Goal: Task Accomplishment & Management: Manage account settings

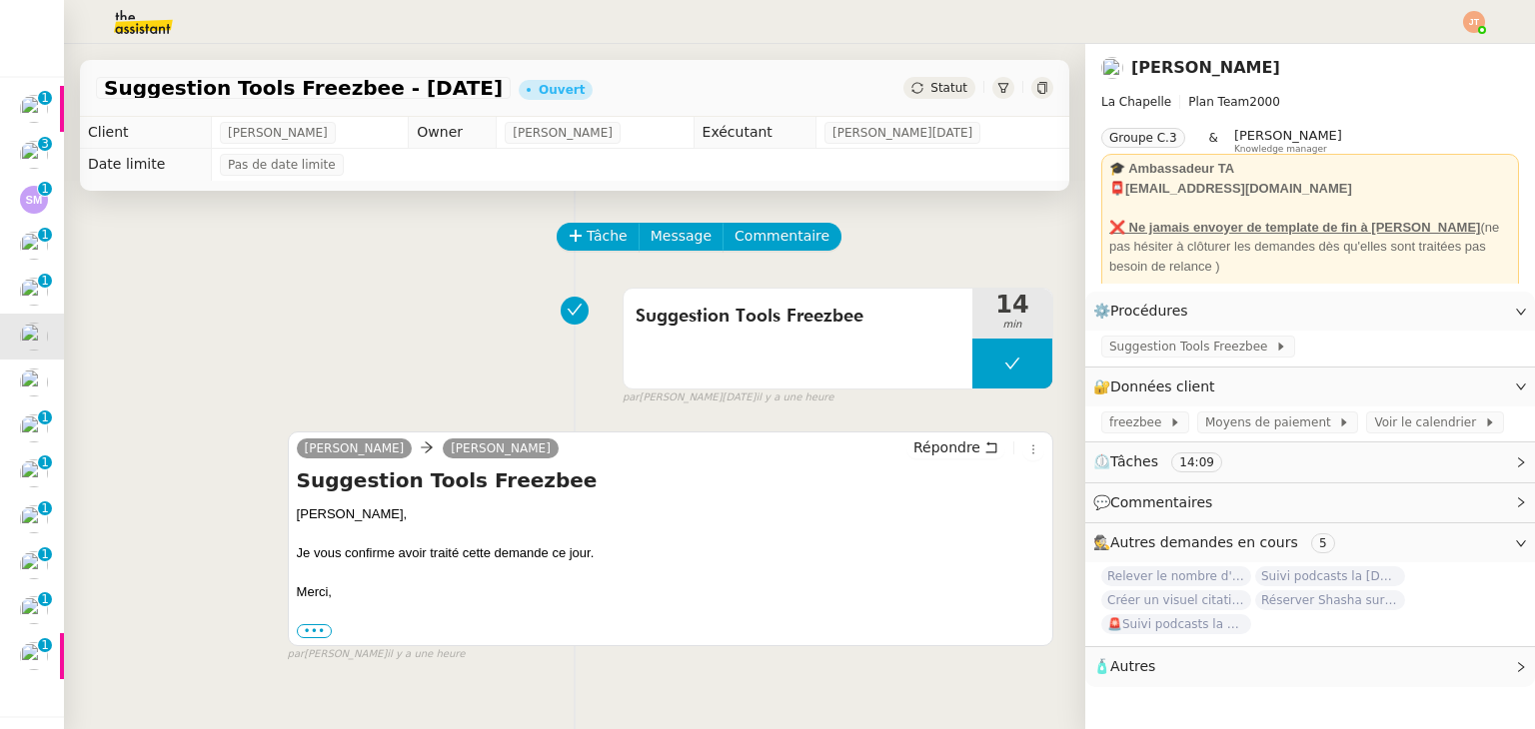
scroll to position [68, 0]
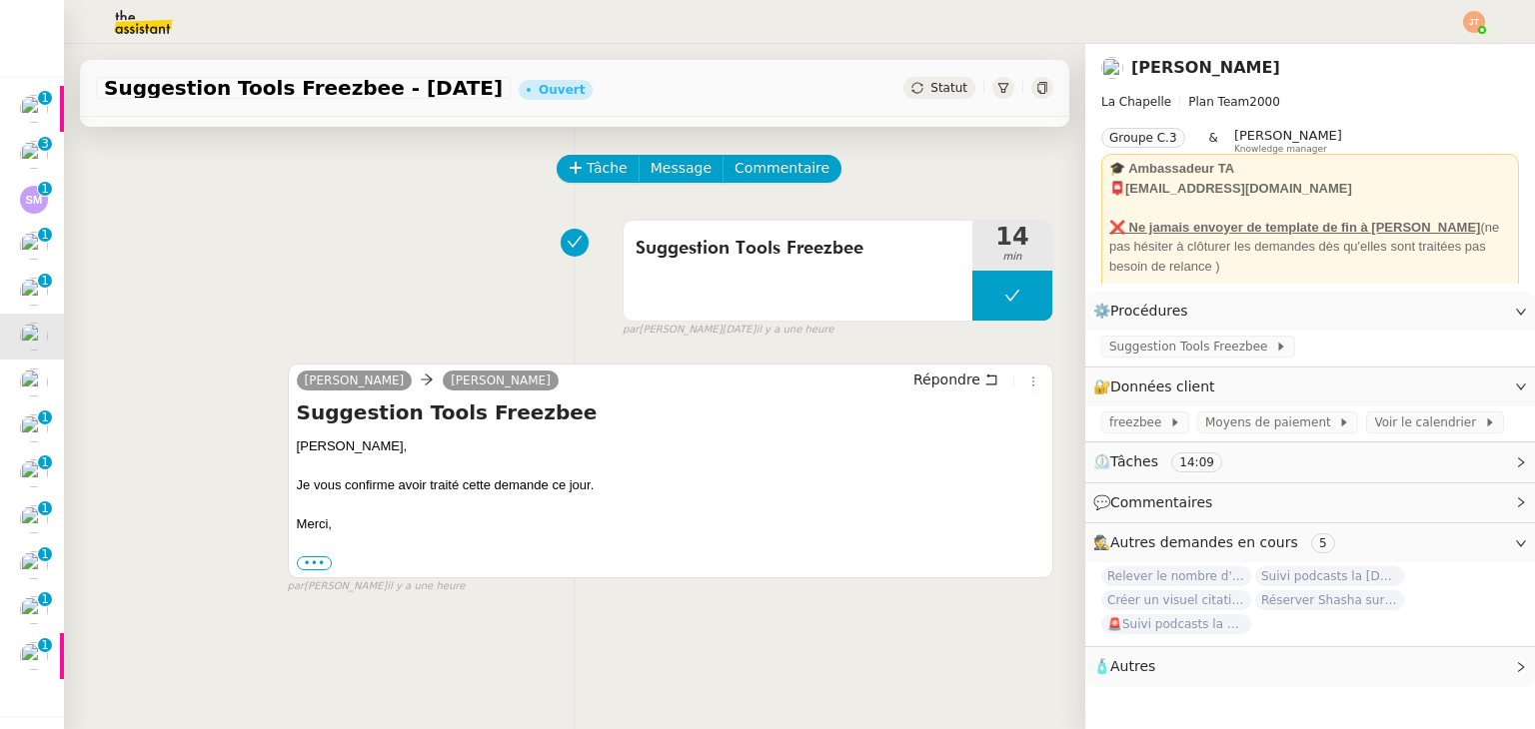
click at [930, 89] on span "Statut" at bounding box center [948, 88] width 37 height 14
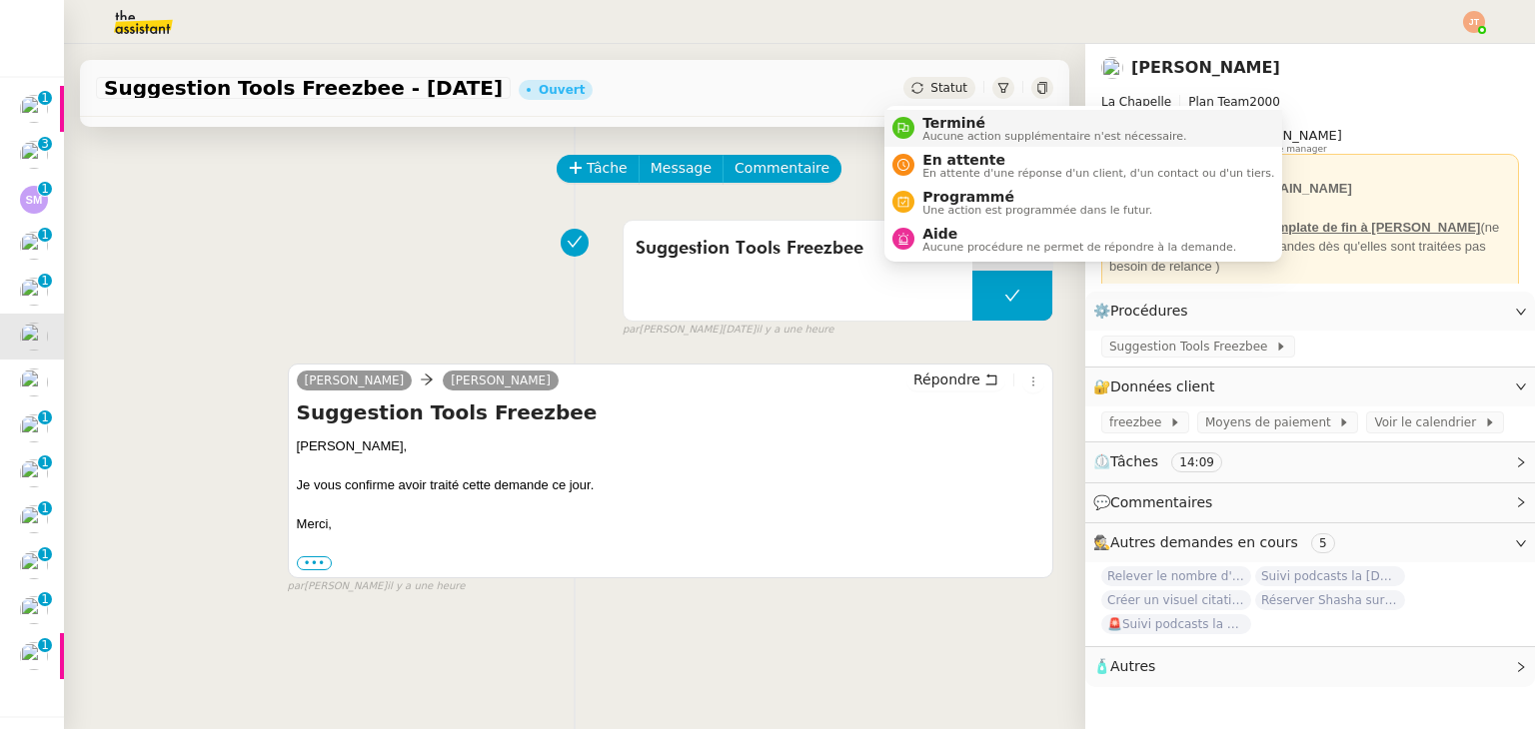
click at [925, 131] on span "Aucune action supplémentaire n'est nécessaire." at bounding box center [1054, 136] width 264 height 11
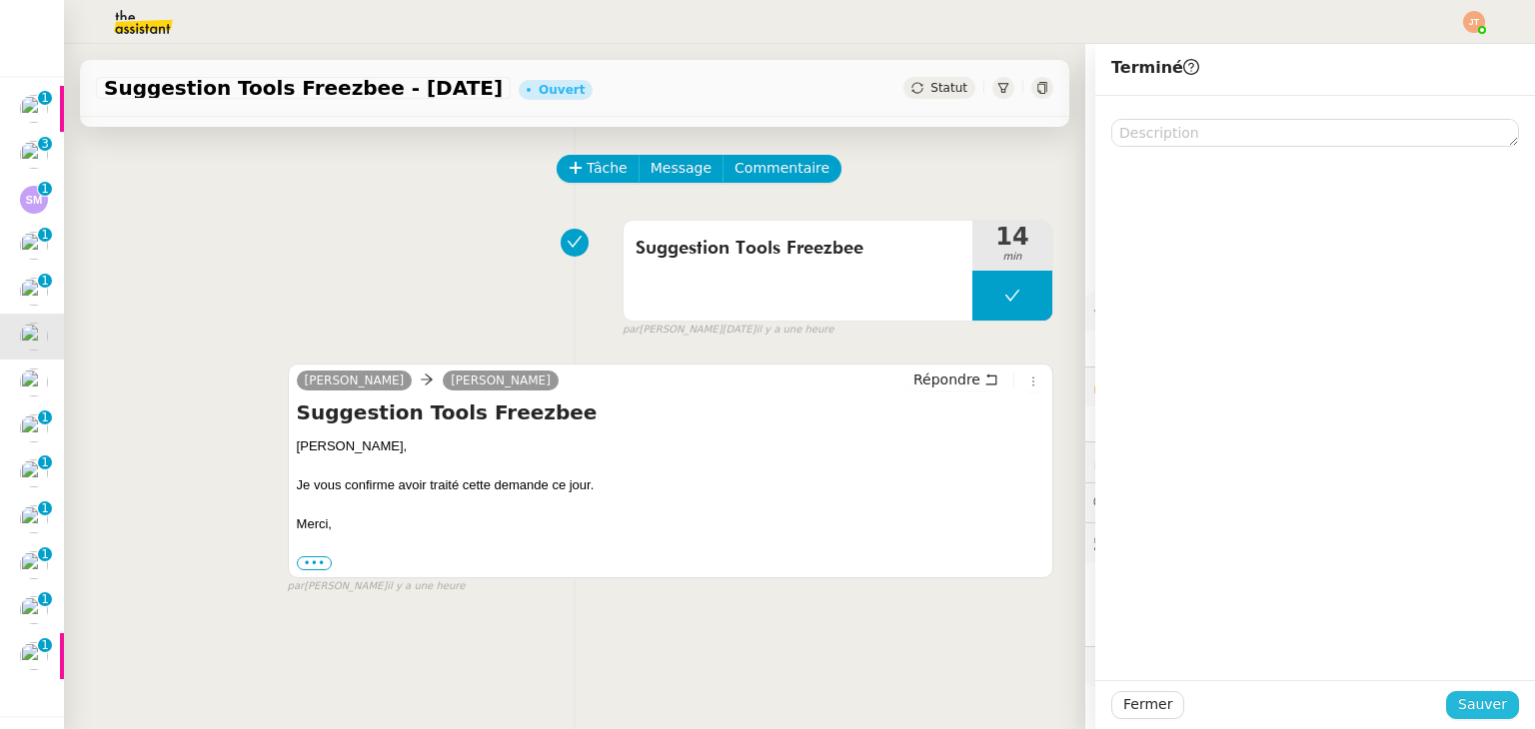
click at [1447, 696] on button "Sauver" at bounding box center [1482, 705] width 73 height 28
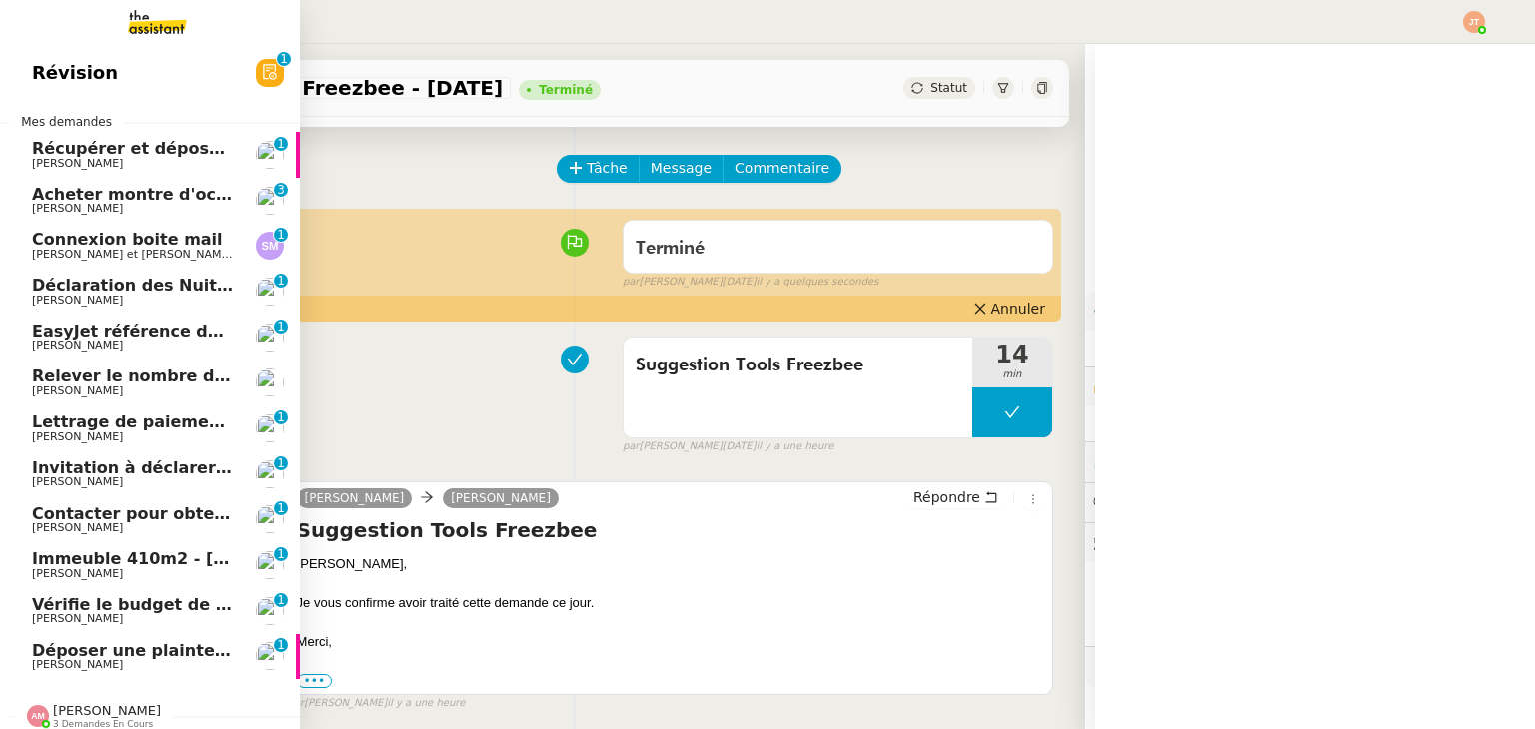
click at [115, 339] on span "EasyJet référence de réservation: K9ZV5RX" at bounding box center [227, 331] width 391 height 19
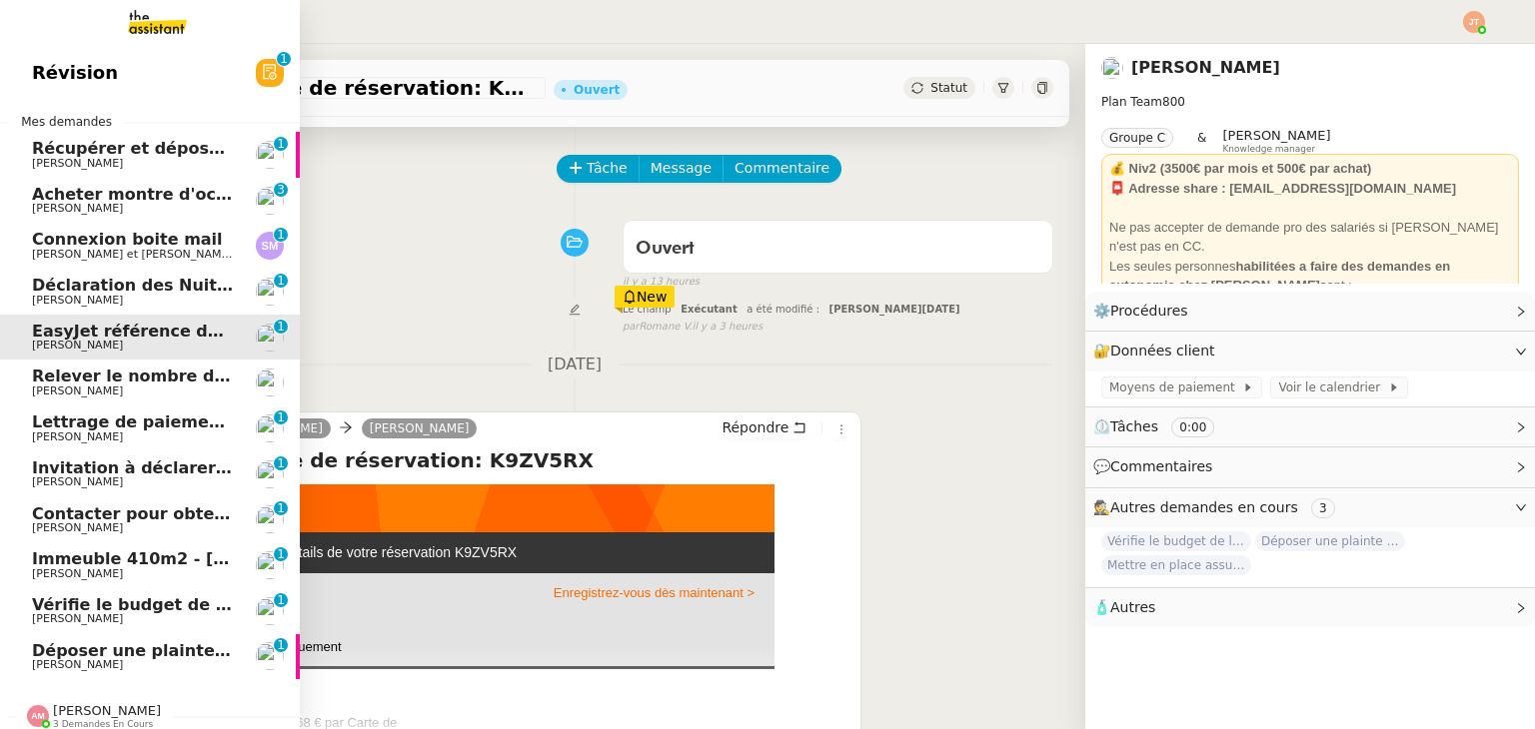
click at [144, 388] on span "[PERSON_NAME]" at bounding box center [133, 392] width 202 height 12
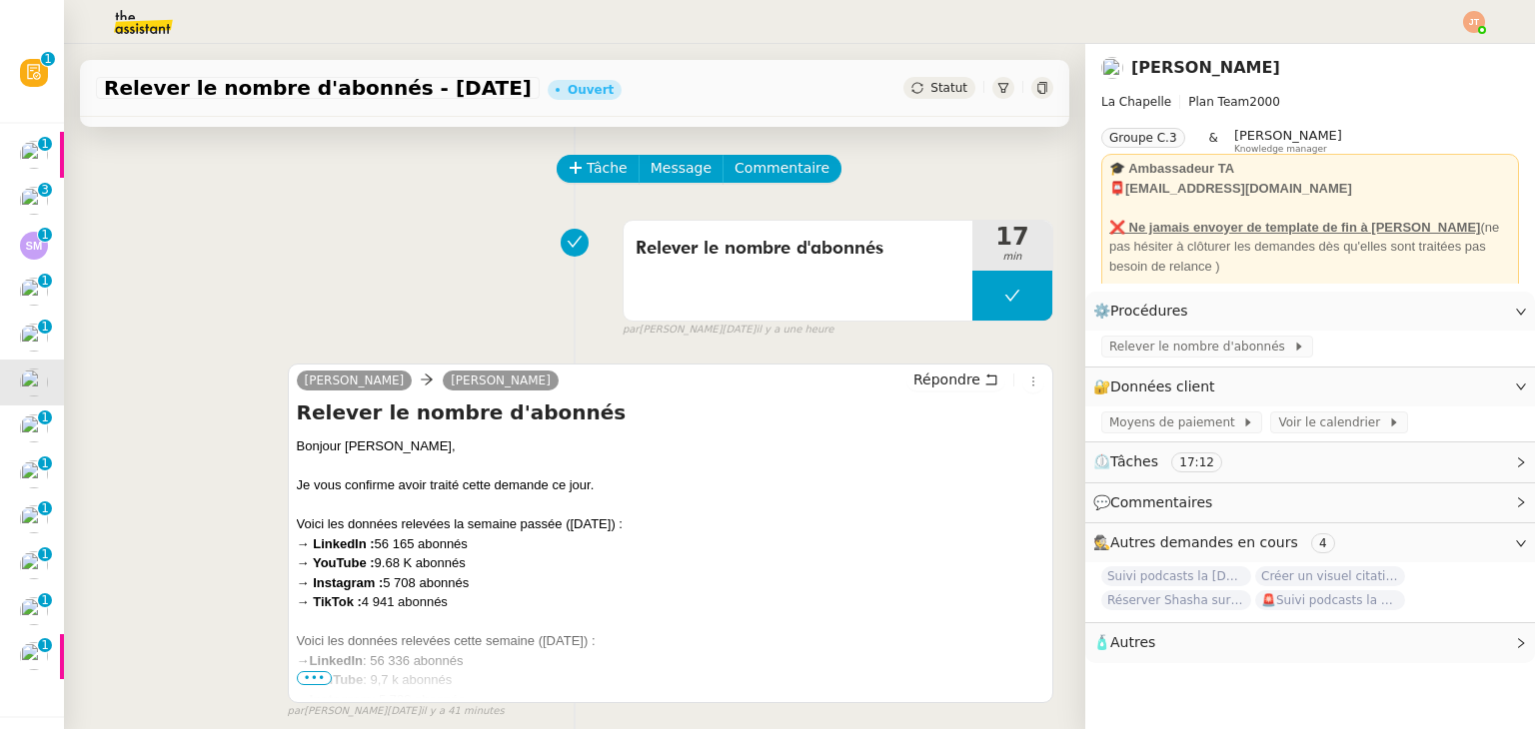
click at [930, 86] on span "Statut" at bounding box center [948, 88] width 37 height 14
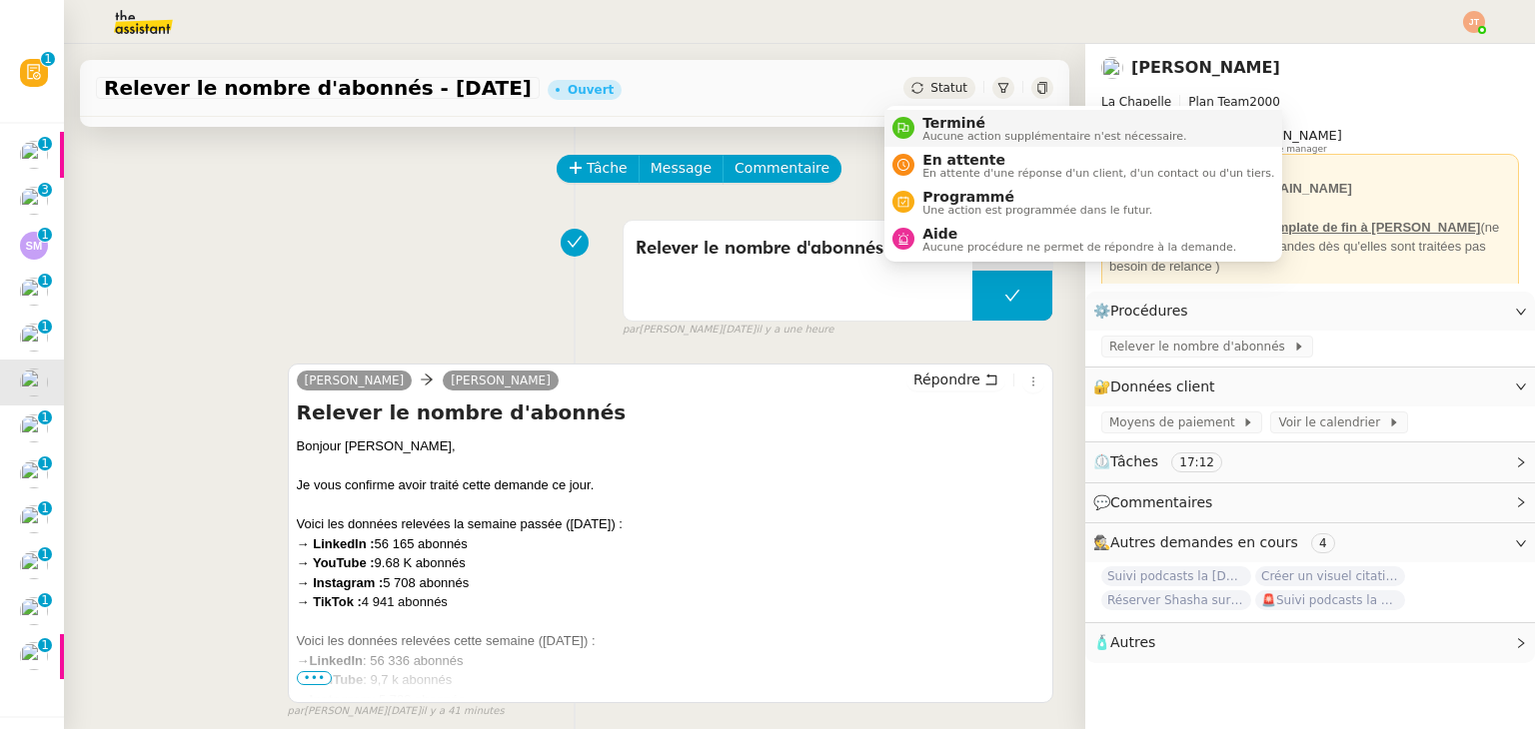
click at [918, 127] on div "Terminé Aucune action supplémentaire n'est nécessaire." at bounding box center [1050, 128] width 272 height 27
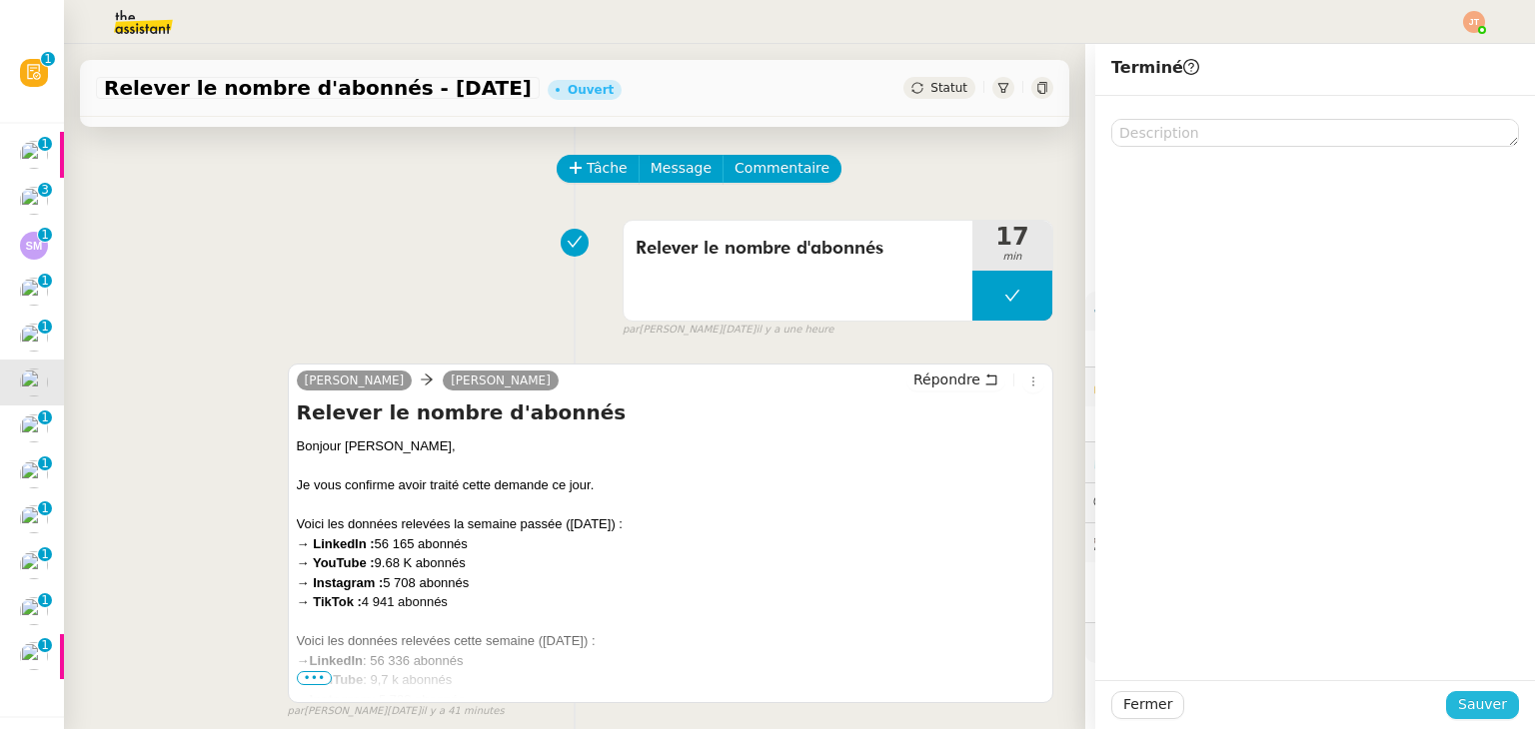
click at [1448, 700] on button "Sauver" at bounding box center [1482, 705] width 73 height 28
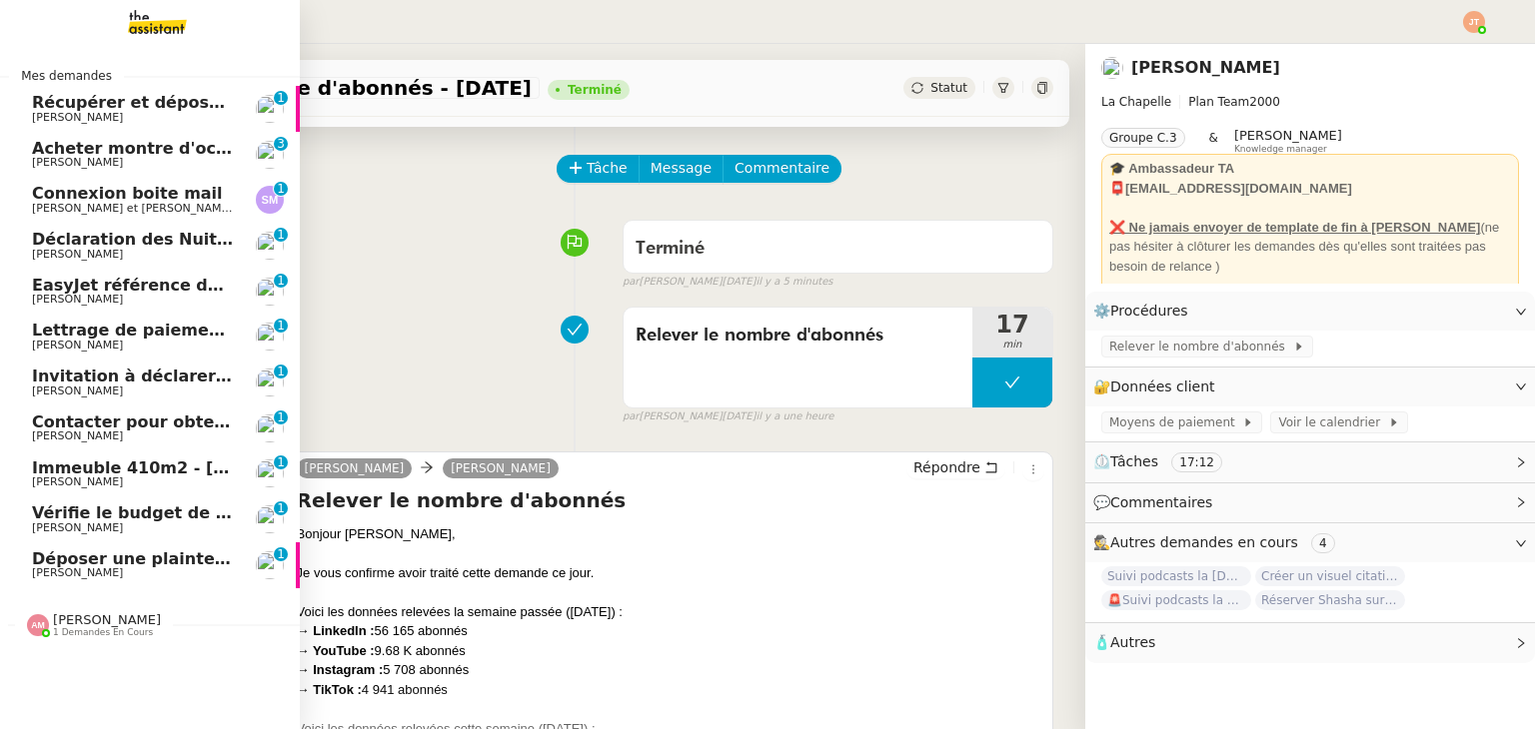
click at [123, 204] on span "Sylvie et John Magnaval & Savage" at bounding box center [186, 208] width 308 height 13
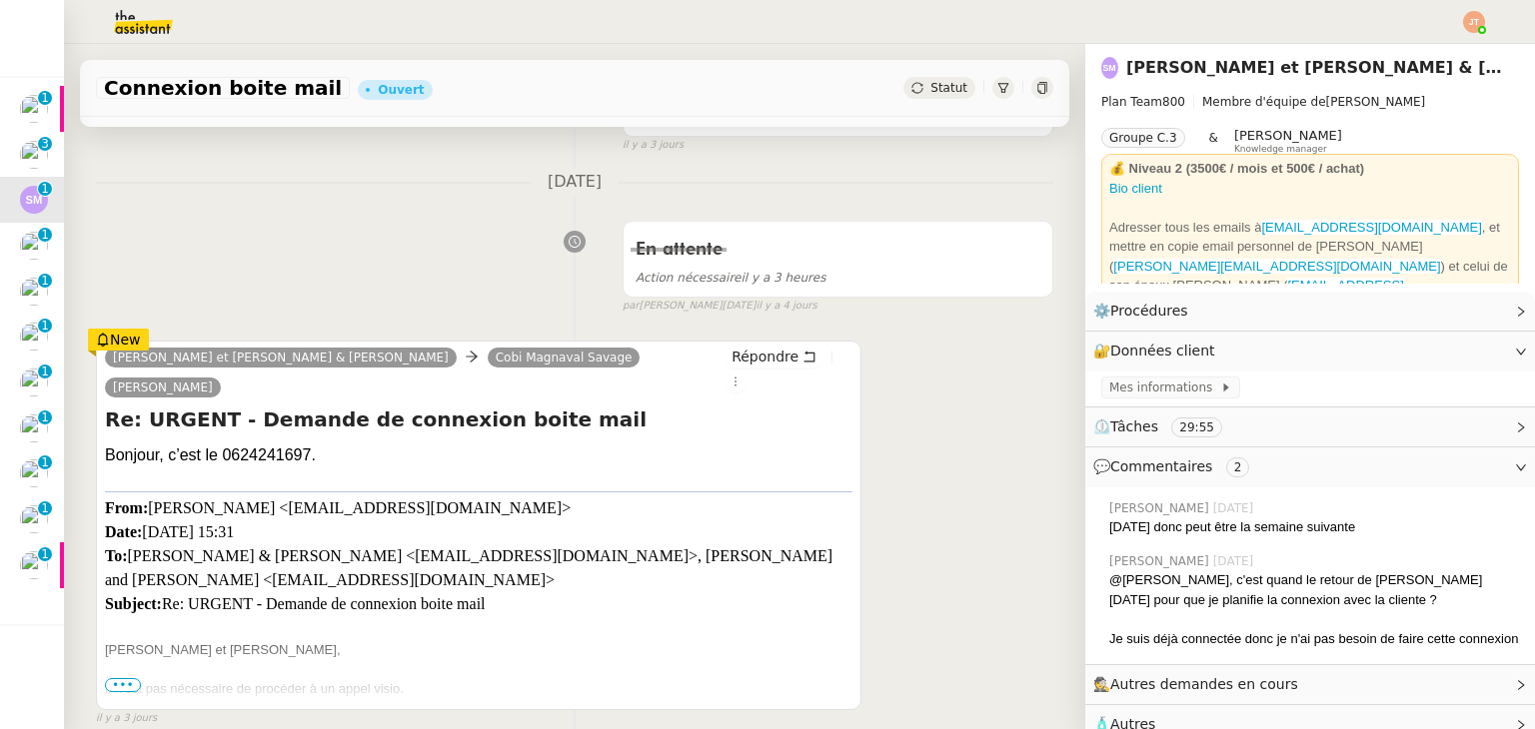
scroll to position [268, 0]
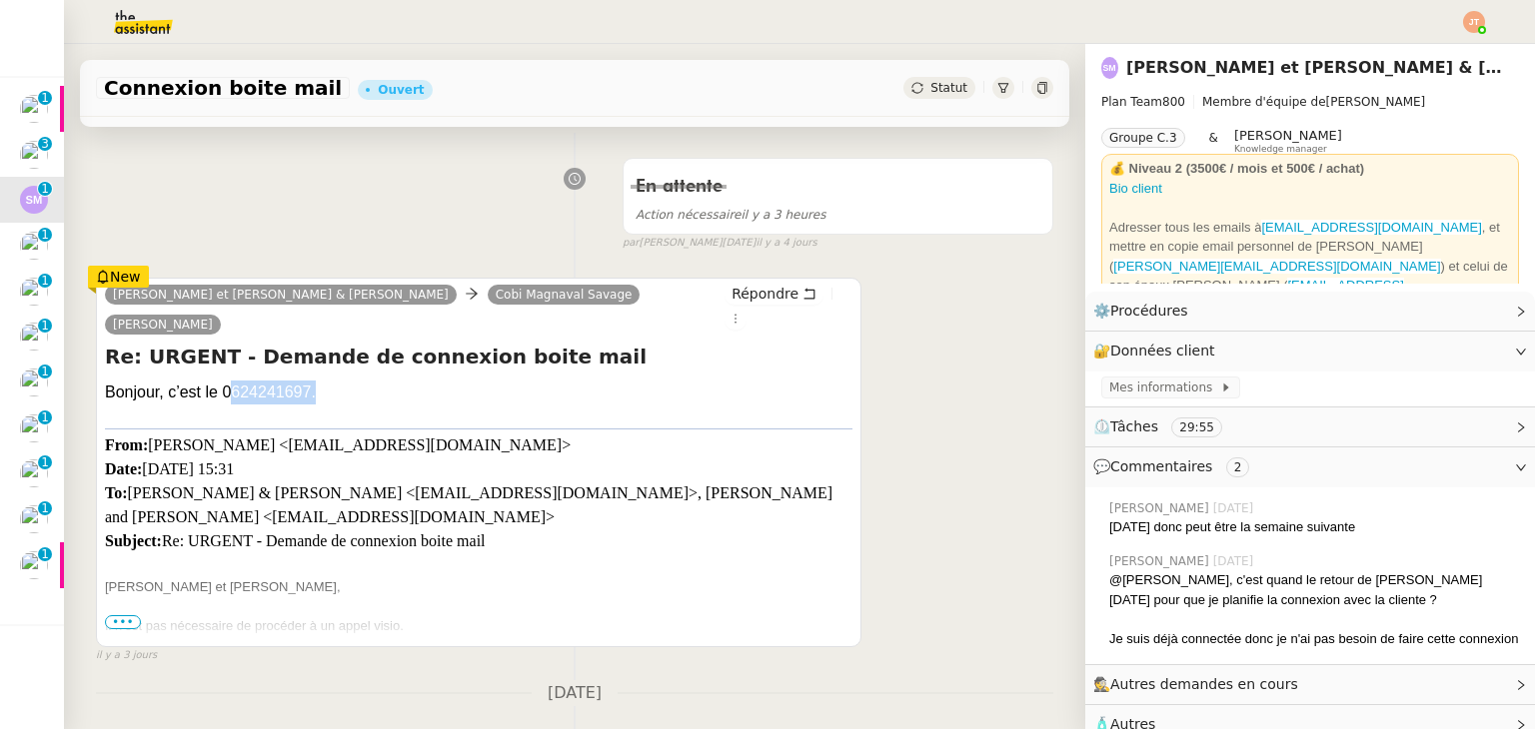
drag, startPoint x: 308, startPoint y: 360, endPoint x: 223, endPoint y: 373, distance: 85.9
click at [223, 381] on div "Bonjour, c’est le 0624241697." at bounding box center [478, 393] width 747 height 24
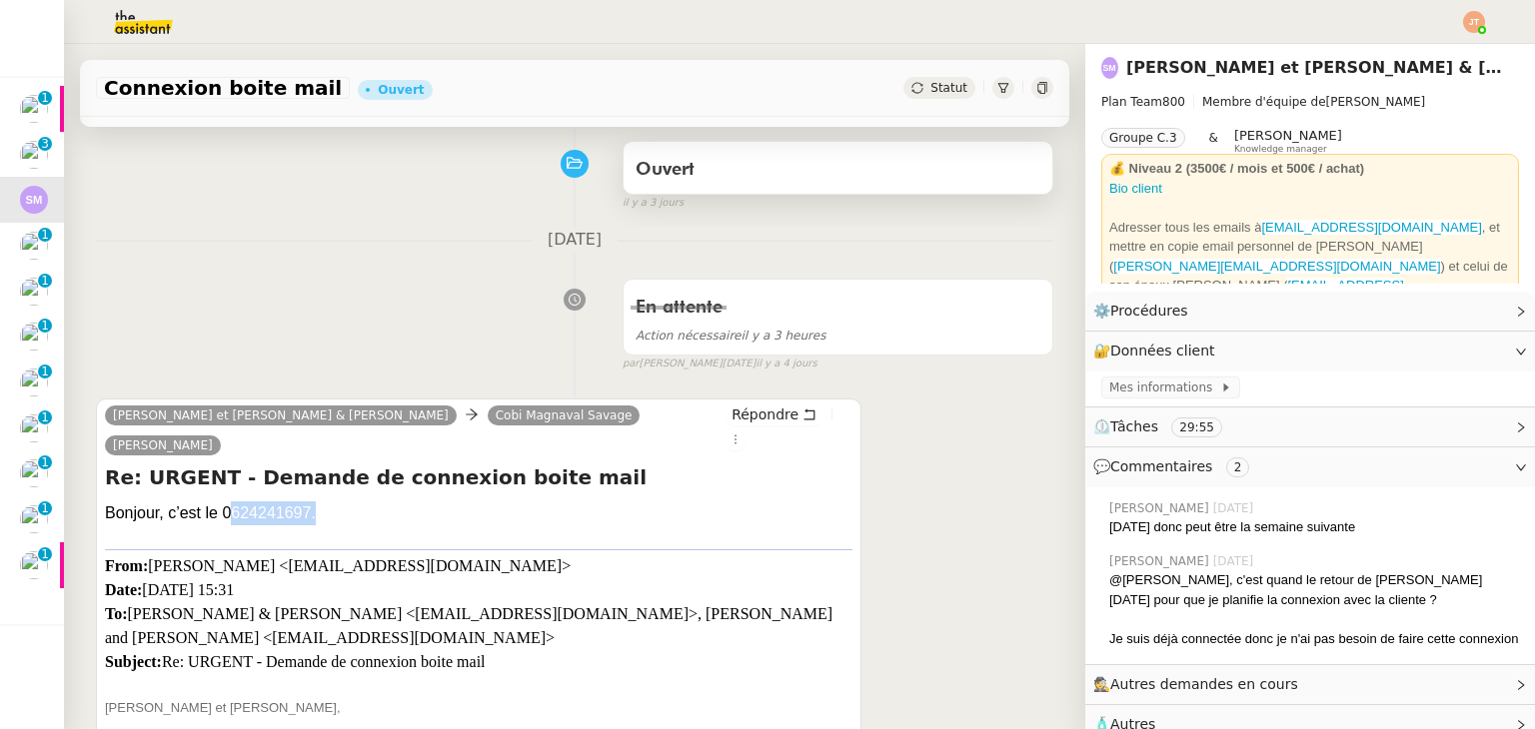
scroll to position [0, 0]
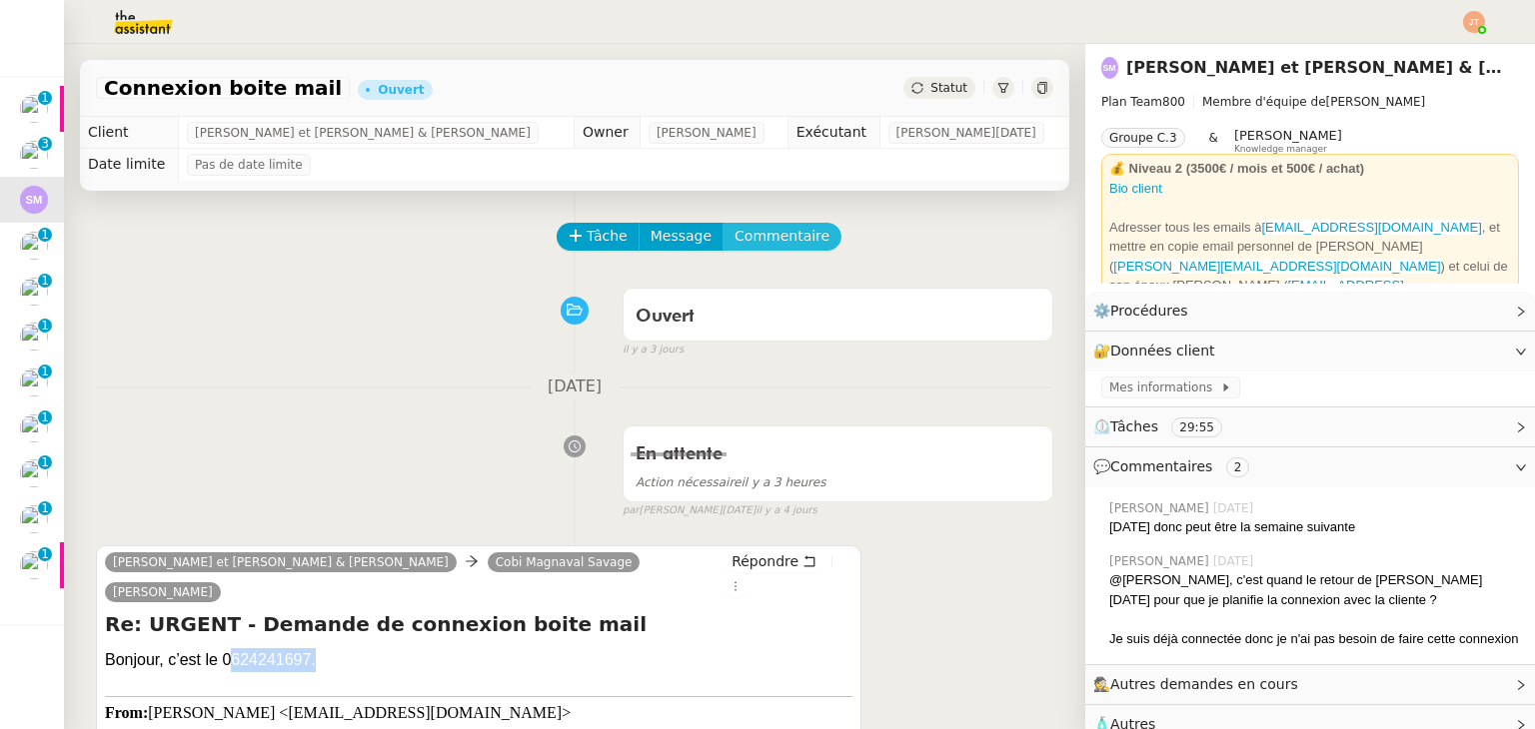
click at [756, 240] on span "Commentaire" at bounding box center [781, 236] width 95 height 23
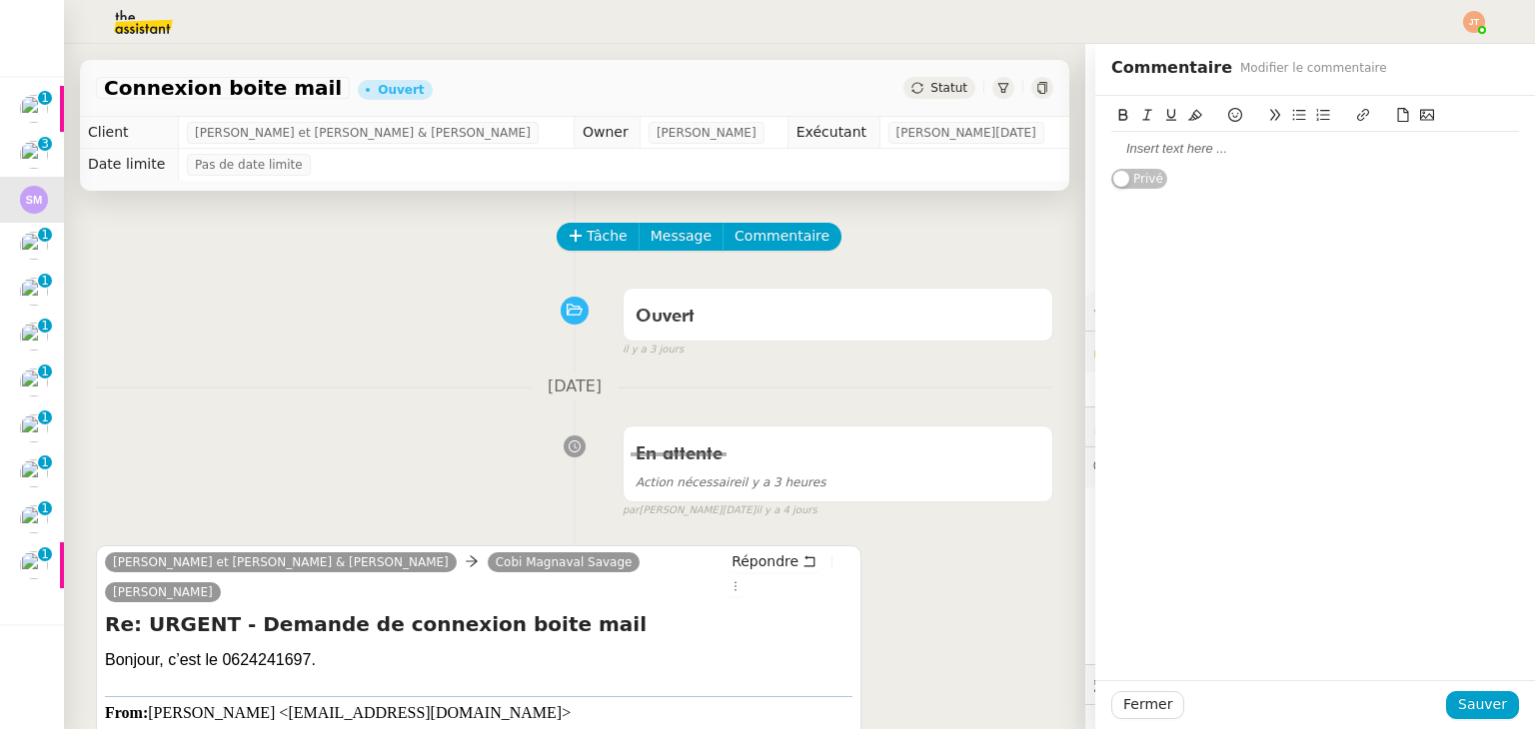
click at [1138, 149] on div at bounding box center [1315, 149] width 408 height 18
click at [1119, 159] on div at bounding box center [1315, 149] width 408 height 34
click at [244, 648] on div "Bonjour, c’est le 0624241697." at bounding box center [478, 660] width 747 height 24
drag, startPoint x: 220, startPoint y: 632, endPoint x: 308, endPoint y: 628, distance: 88.0
click at [308, 648] on div "Bonjour, c’est le 0624241697." at bounding box center [478, 660] width 747 height 24
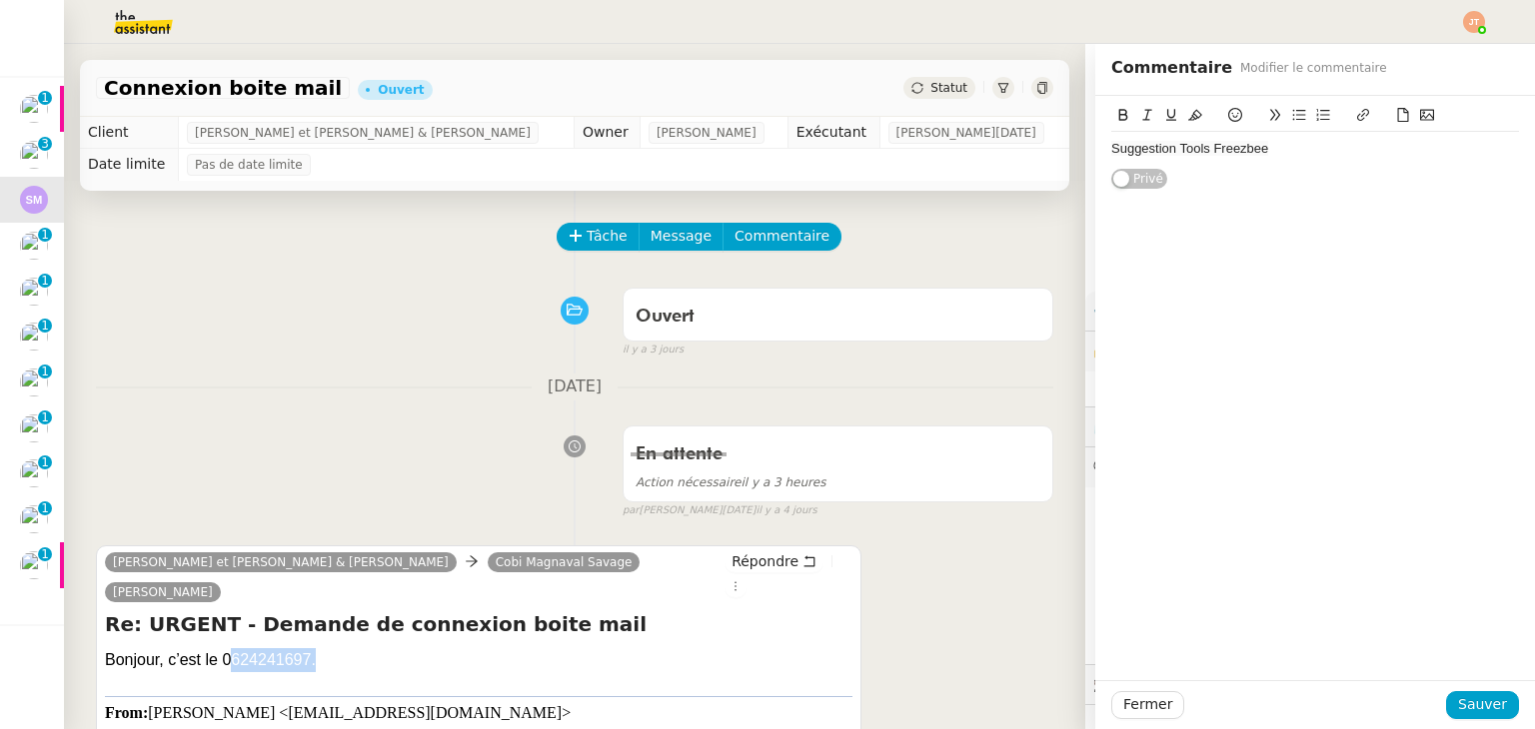
copy div "0624241697"
drag, startPoint x: 1311, startPoint y: 141, endPoint x: 1069, endPoint y: 168, distance: 243.3
click at [1069, 168] on app-ticket "Connexion boite mail Ouvert Statut Client Sylvie et John Magnaval & Savage Owne…" at bounding box center [799, 386] width 1471 height 685
click at [1487, 695] on span "Sauver" at bounding box center [1482, 704] width 49 height 23
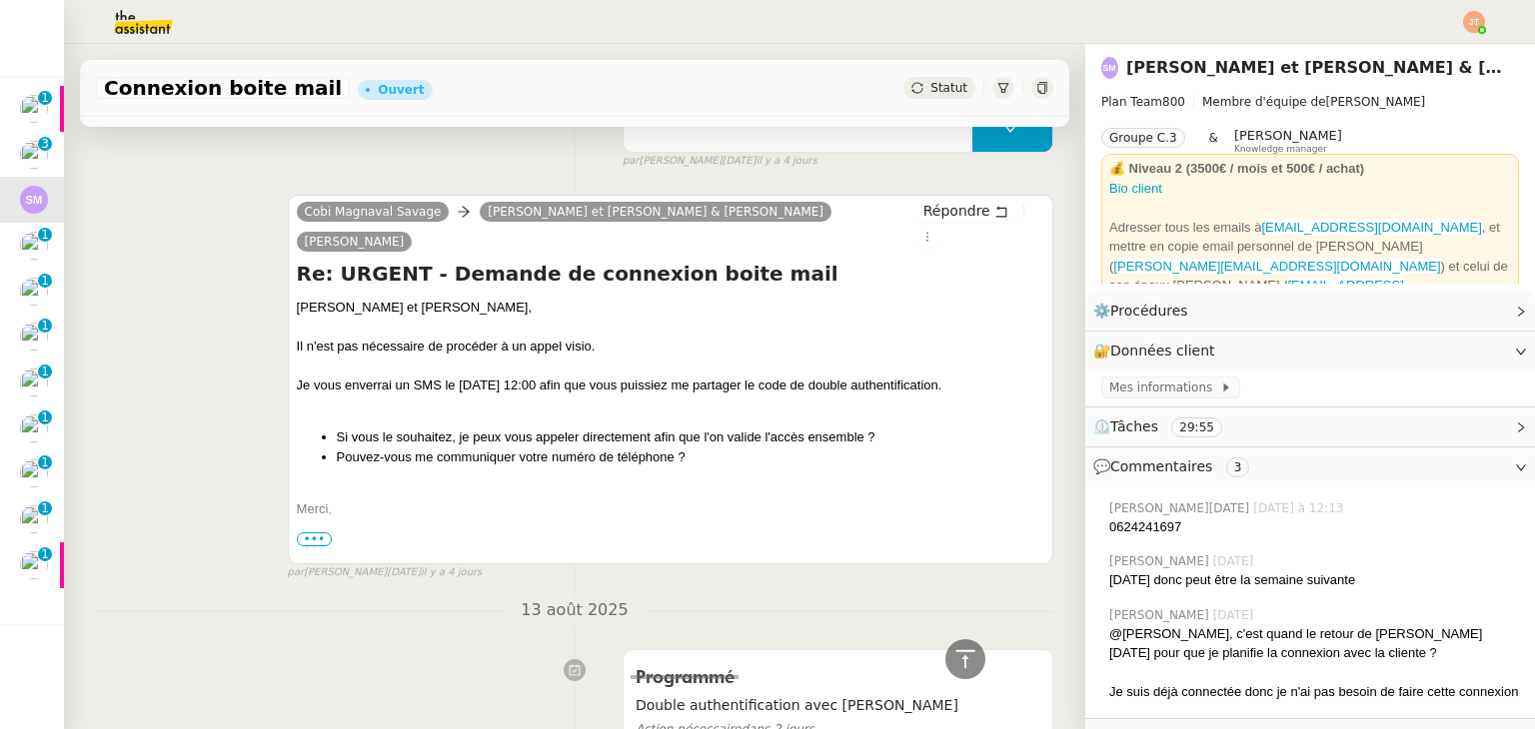
scroll to position [1199, 0]
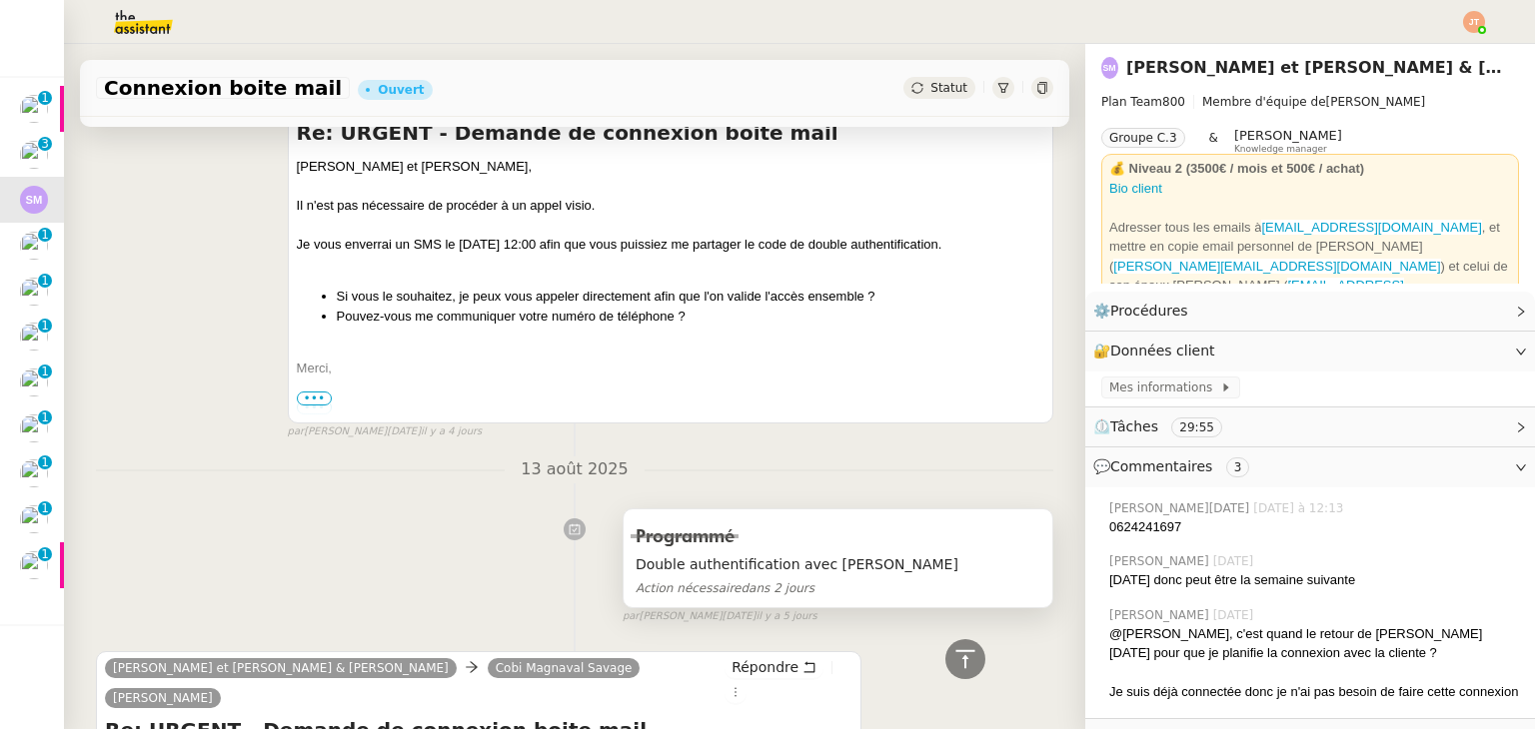
click at [635, 554] on span "Double authentification avec John" at bounding box center [837, 565] width 405 height 23
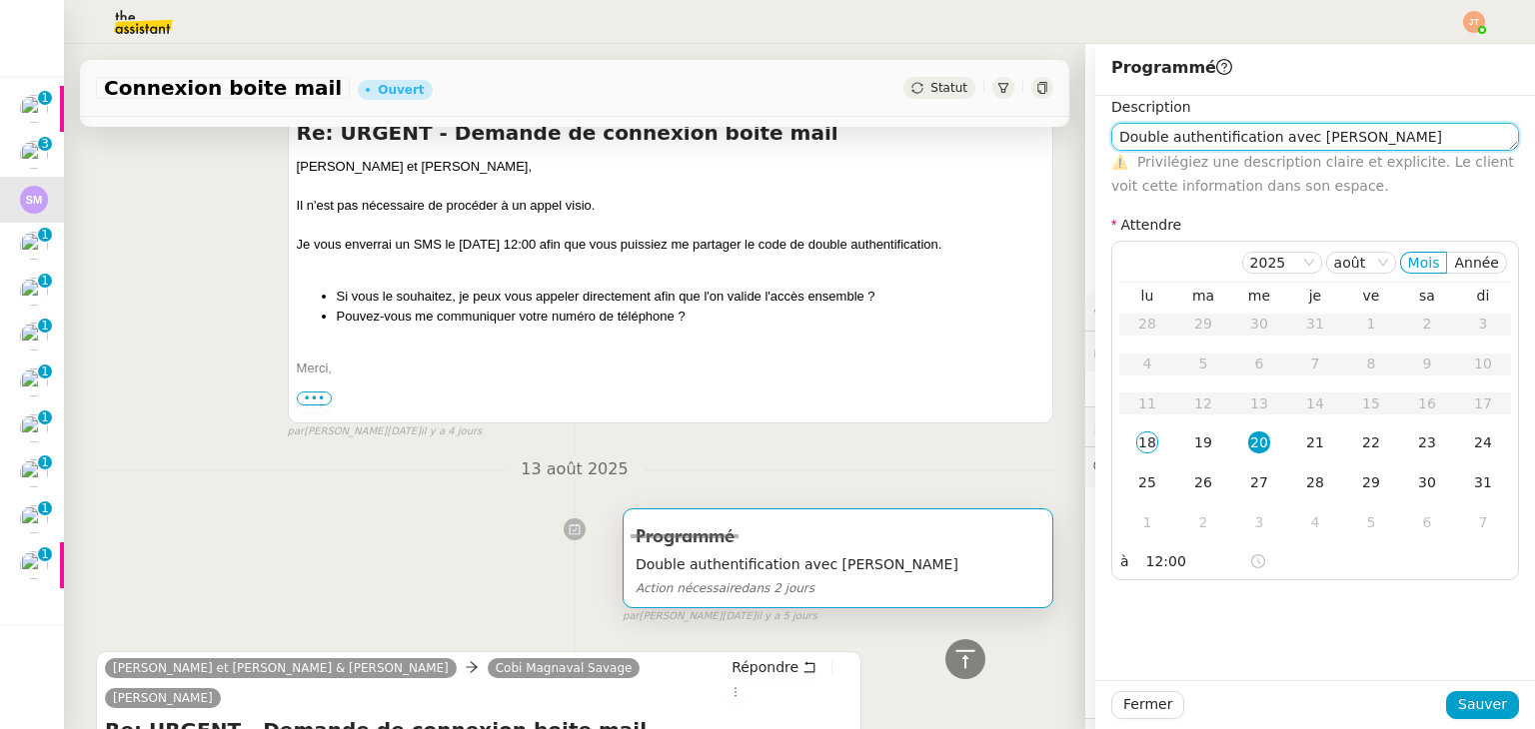
drag, startPoint x: 1328, startPoint y: 139, endPoint x: 1100, endPoint y: 153, distance: 228.2
click at [1111, 153] on nz-form-control "Double authentification avec John ⚠️ Privilégiez une description claire et expl…" at bounding box center [1315, 160] width 408 height 75
click at [449, 457] on nz-divider "13 août 2025" at bounding box center [574, 470] width 957 height 27
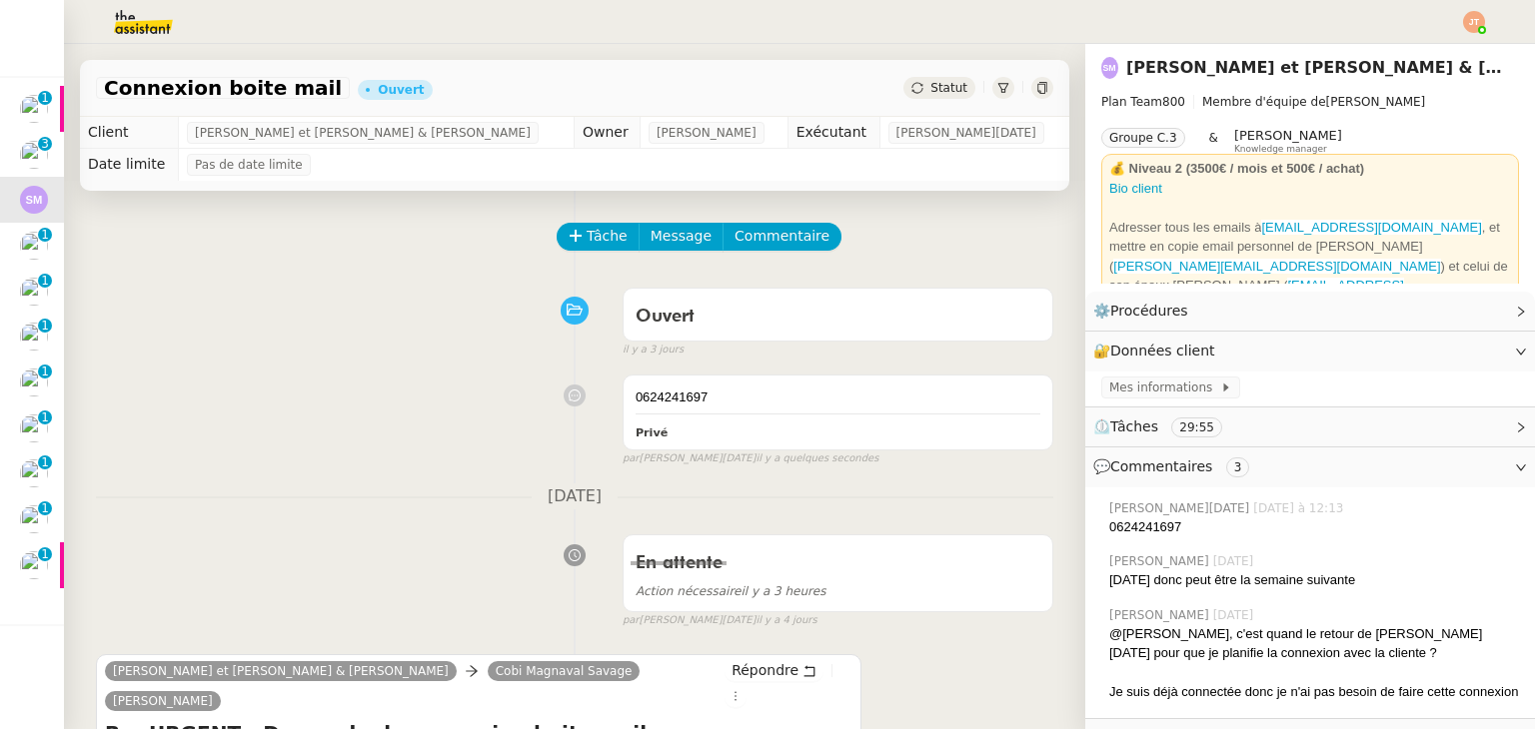
click at [911, 91] on icon at bounding box center [917, 88] width 12 height 12
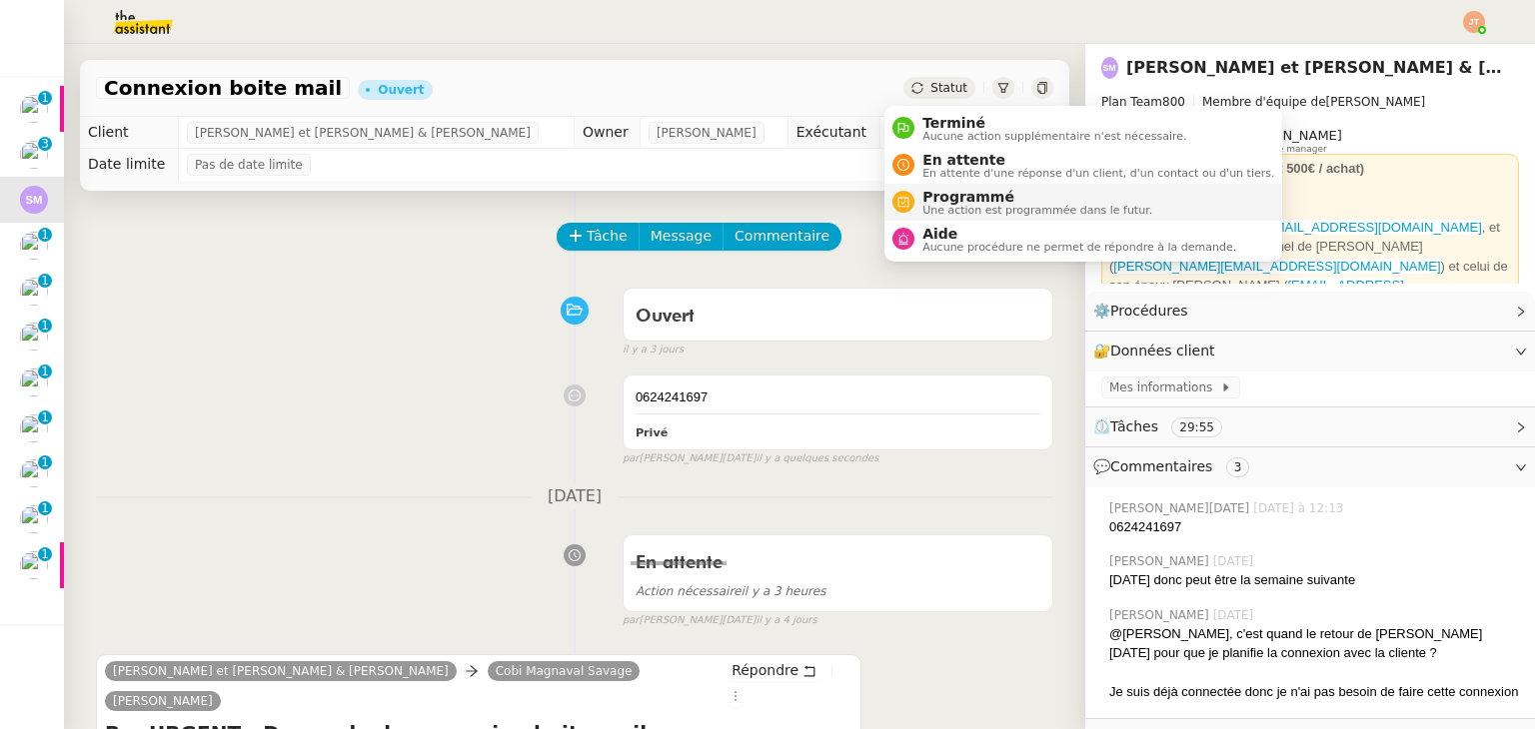
click at [929, 195] on span "Programmé" at bounding box center [1037, 197] width 230 height 16
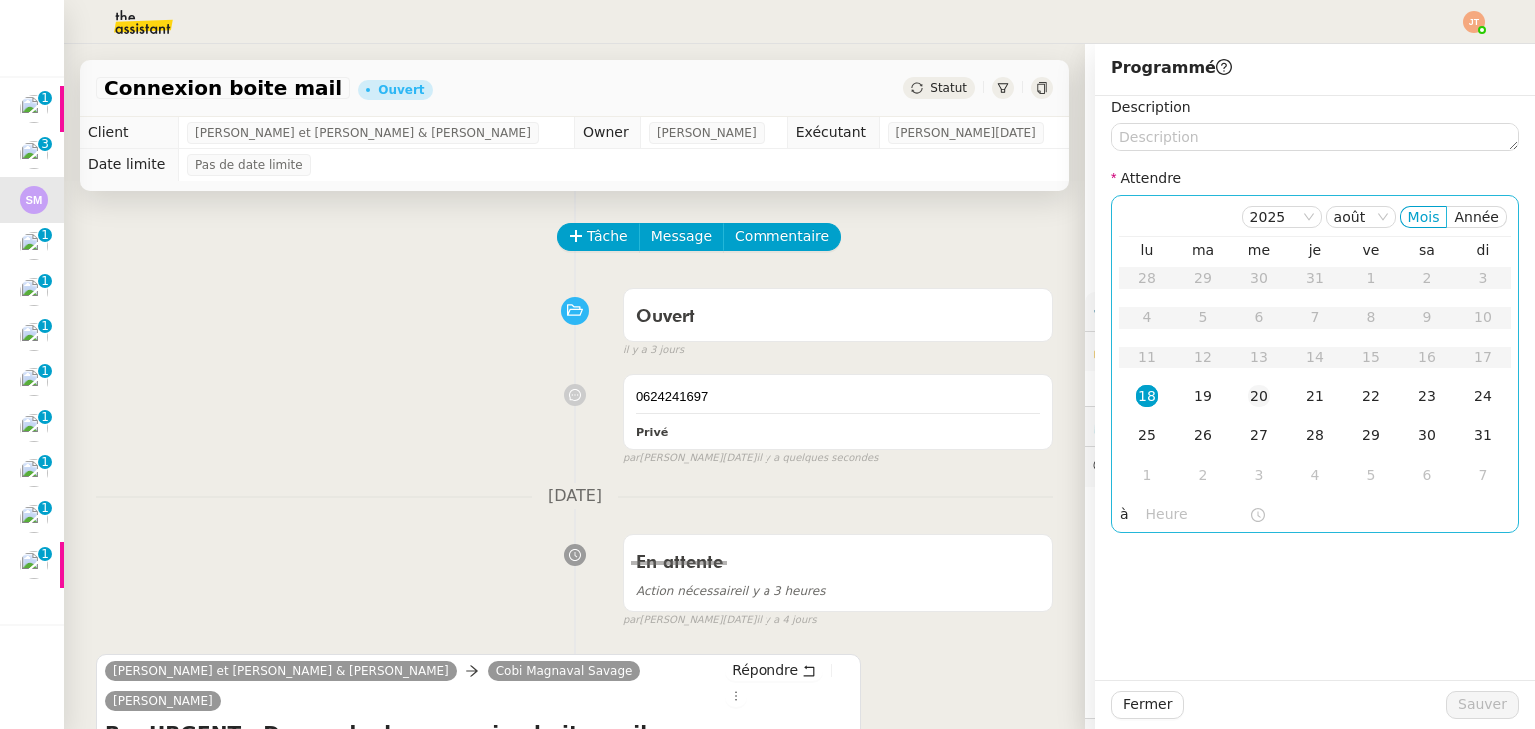
click at [1248, 405] on div "20" at bounding box center [1259, 397] width 22 height 22
click at [1167, 516] on input "text" at bounding box center [1197, 515] width 103 height 23
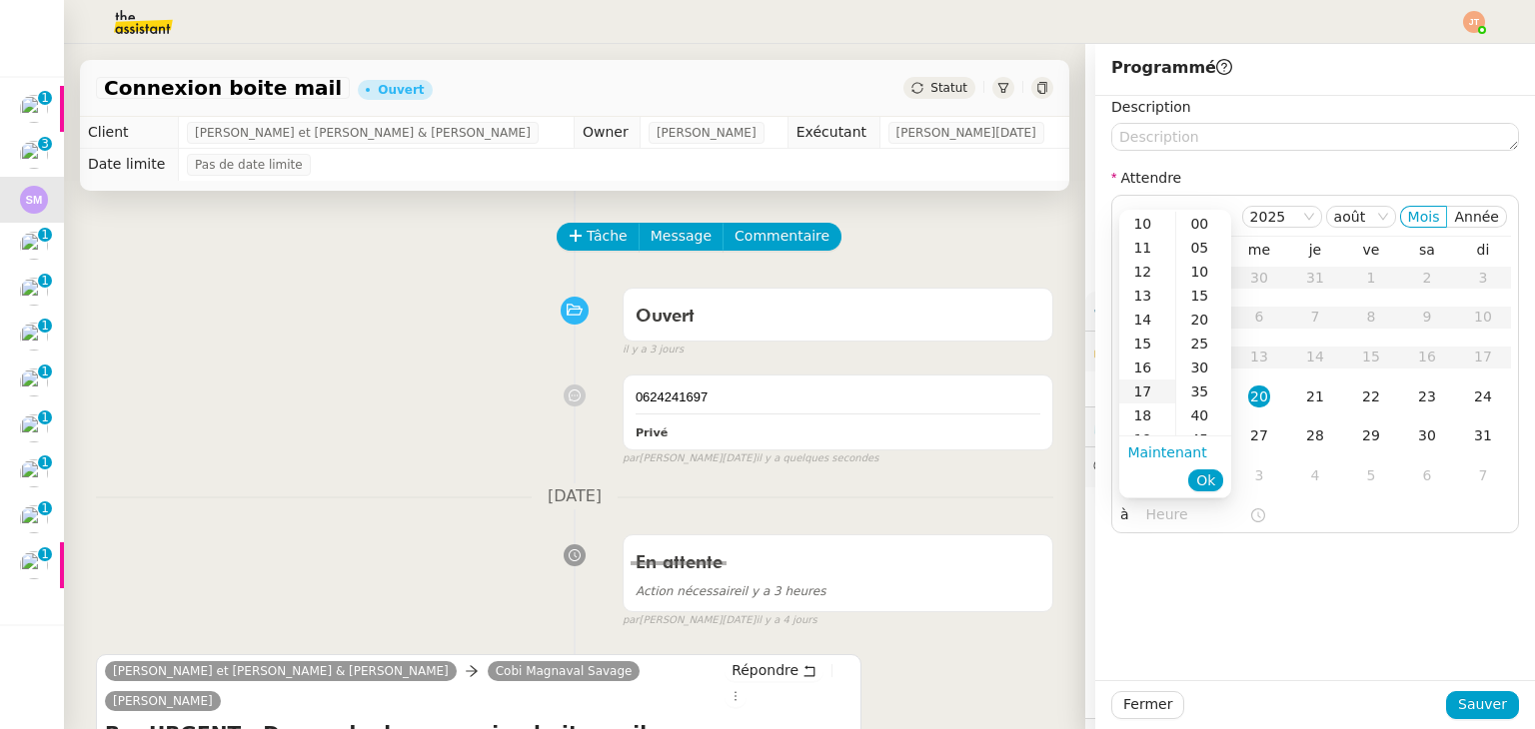
scroll to position [300, 0]
click at [1142, 220] on div "12" at bounding box center [1147, 212] width 56 height 24
click at [1199, 224] on div "00" at bounding box center [1203, 224] width 55 height 24
type input "12:00"
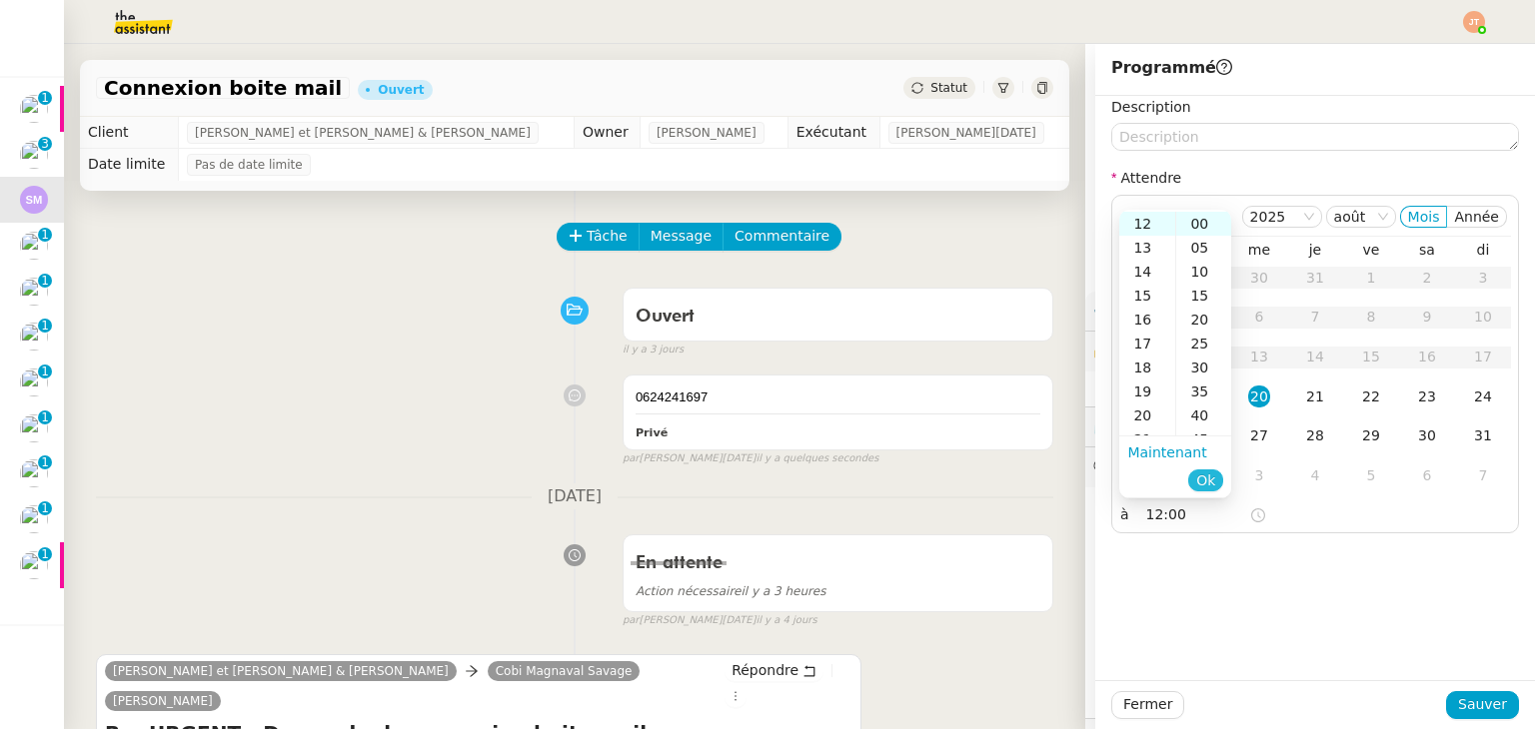
click at [1215, 472] on span "Ok" at bounding box center [1205, 481] width 19 height 20
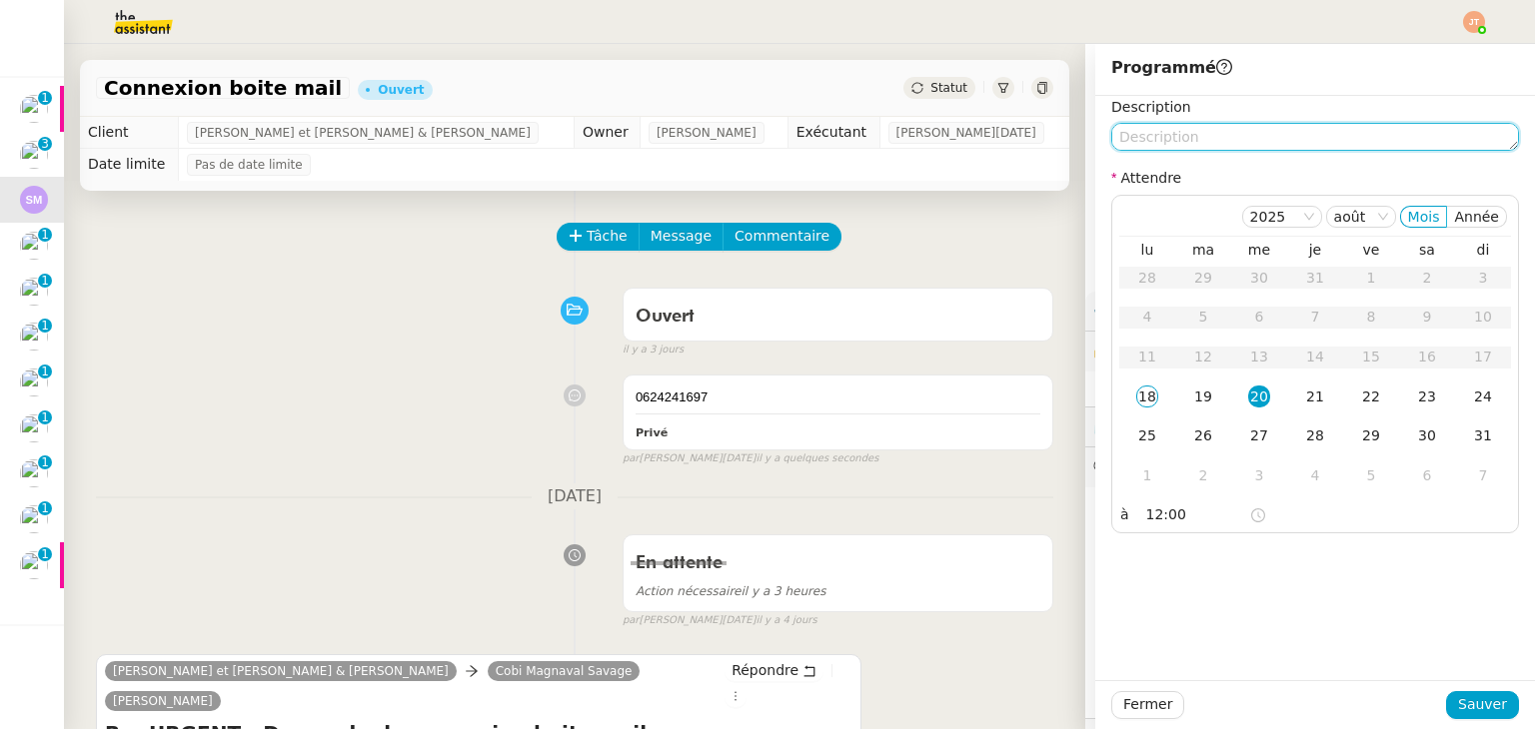
click at [1167, 137] on textarea at bounding box center [1315, 137] width 408 height 28
paste textarea "Double authentification avec John"
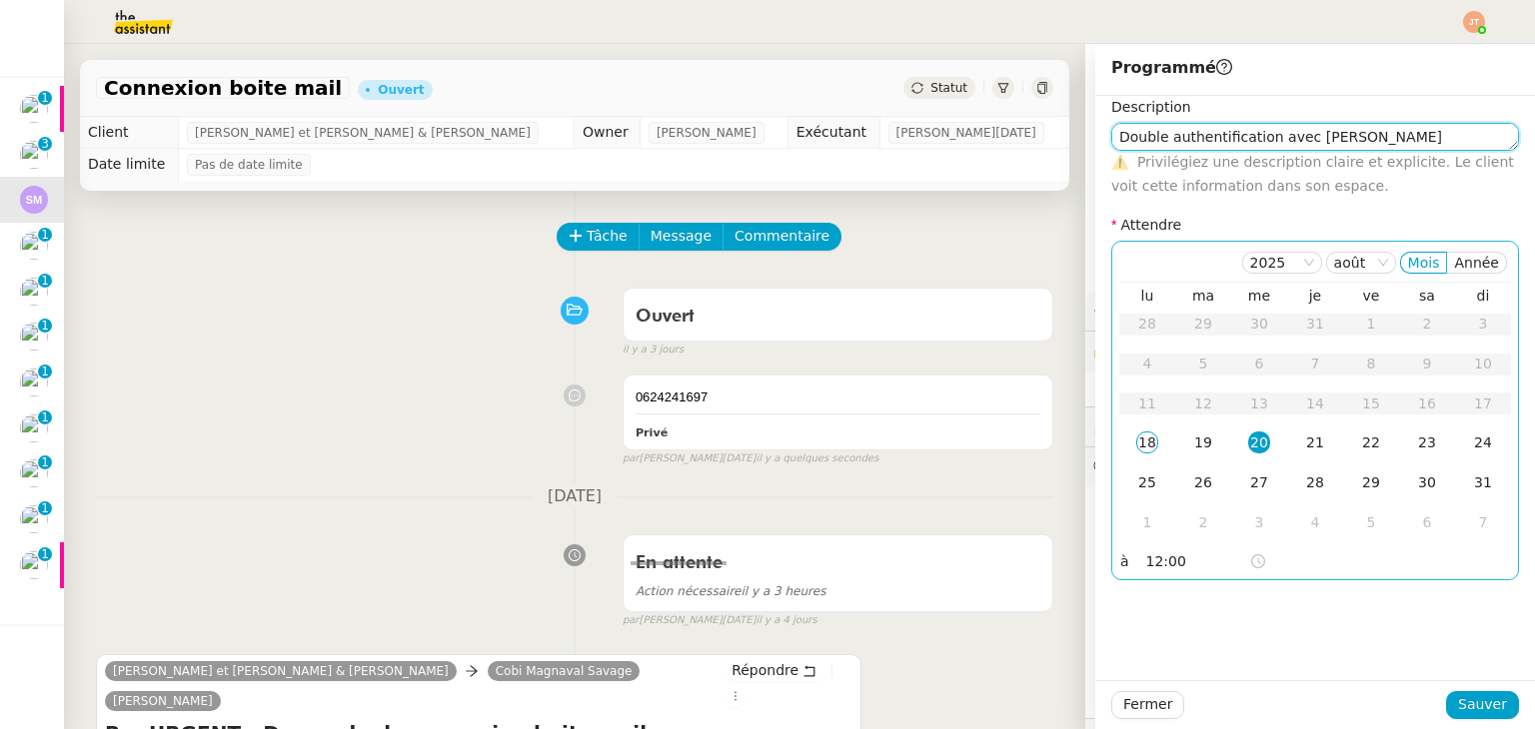
type textarea "Double authentification avec John"
click at [1234, 564] on div "12:00" at bounding box center [1205, 562] width 119 height 23
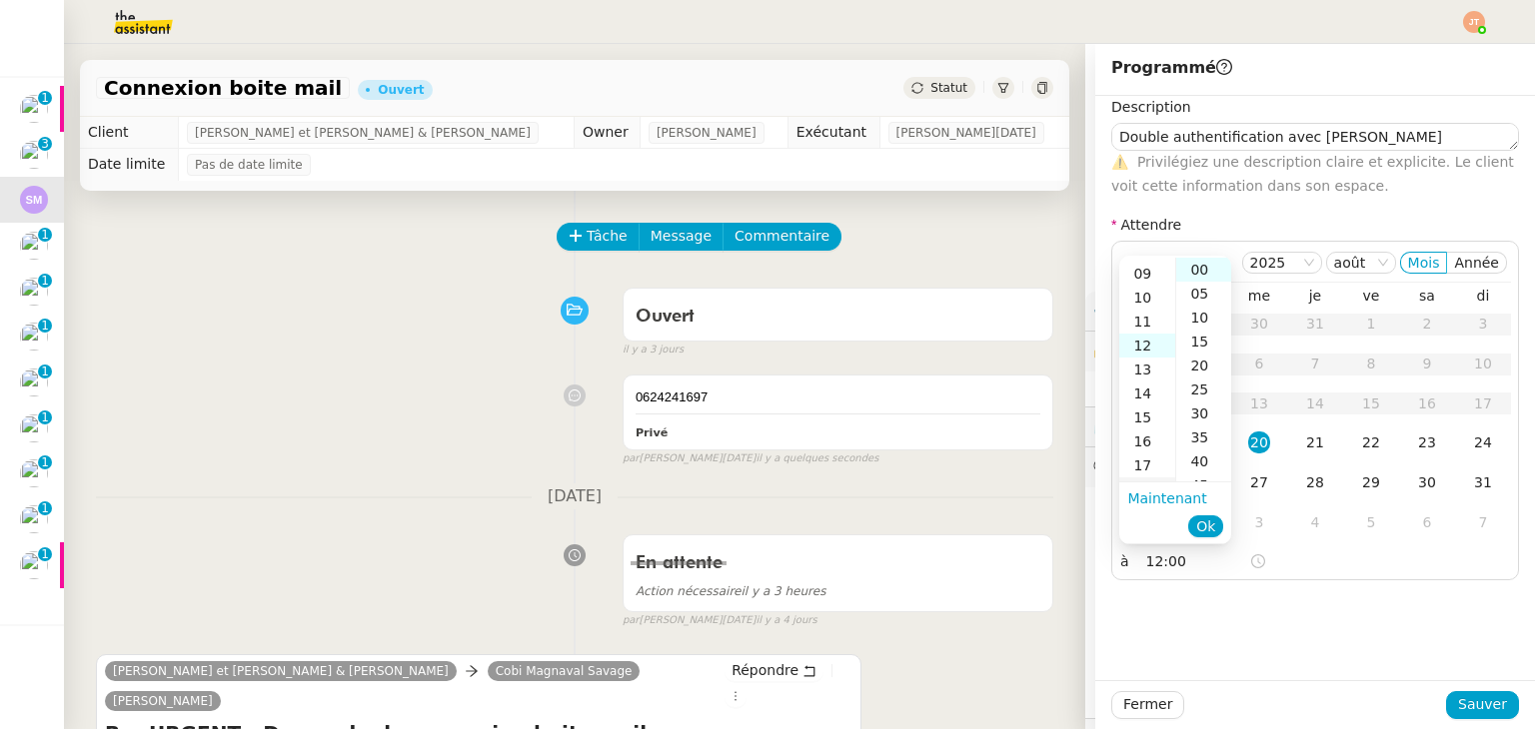
scroll to position [188, 0]
click at [1143, 348] on div "11" at bounding box center [1147, 346] width 56 height 24
click at [1196, 312] on div "50" at bounding box center [1203, 310] width 55 height 24
type input "11:50"
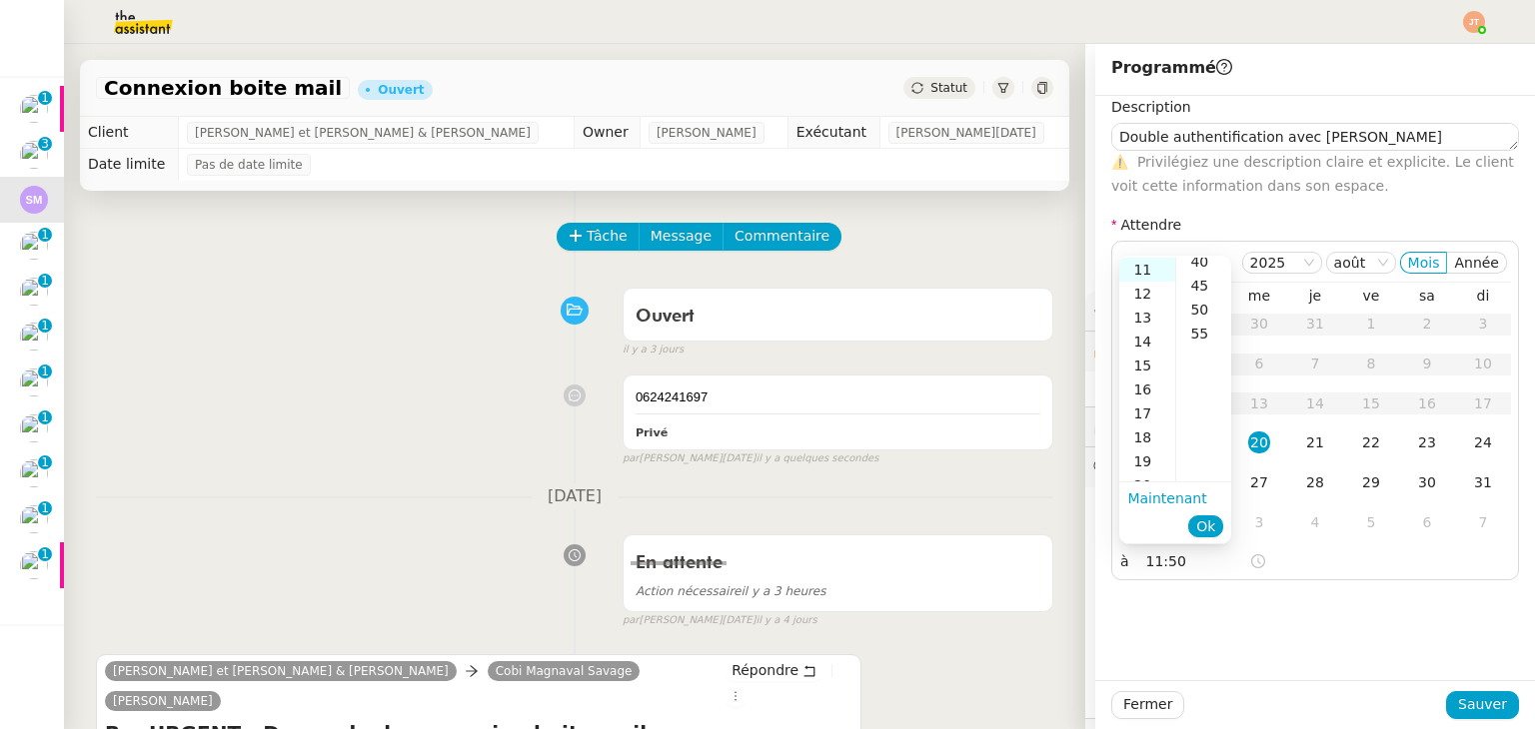
scroll to position [240, 0]
click at [1219, 530] on button "Ok" at bounding box center [1205, 527] width 35 height 22
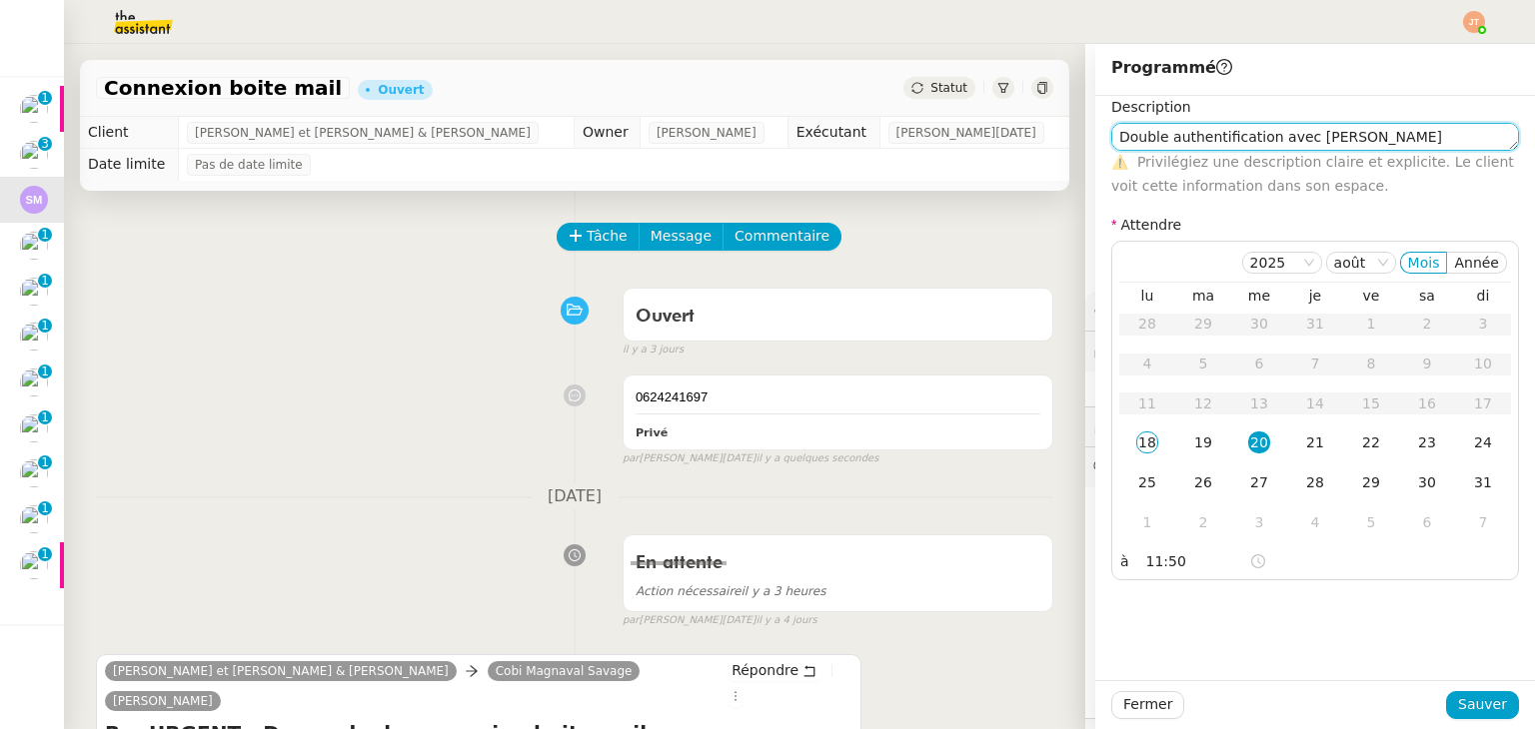
click at [1320, 138] on textarea "Double authentification avec John" at bounding box center [1315, 137] width 408 height 28
type textarea "Double authentification avec John a 12h00"
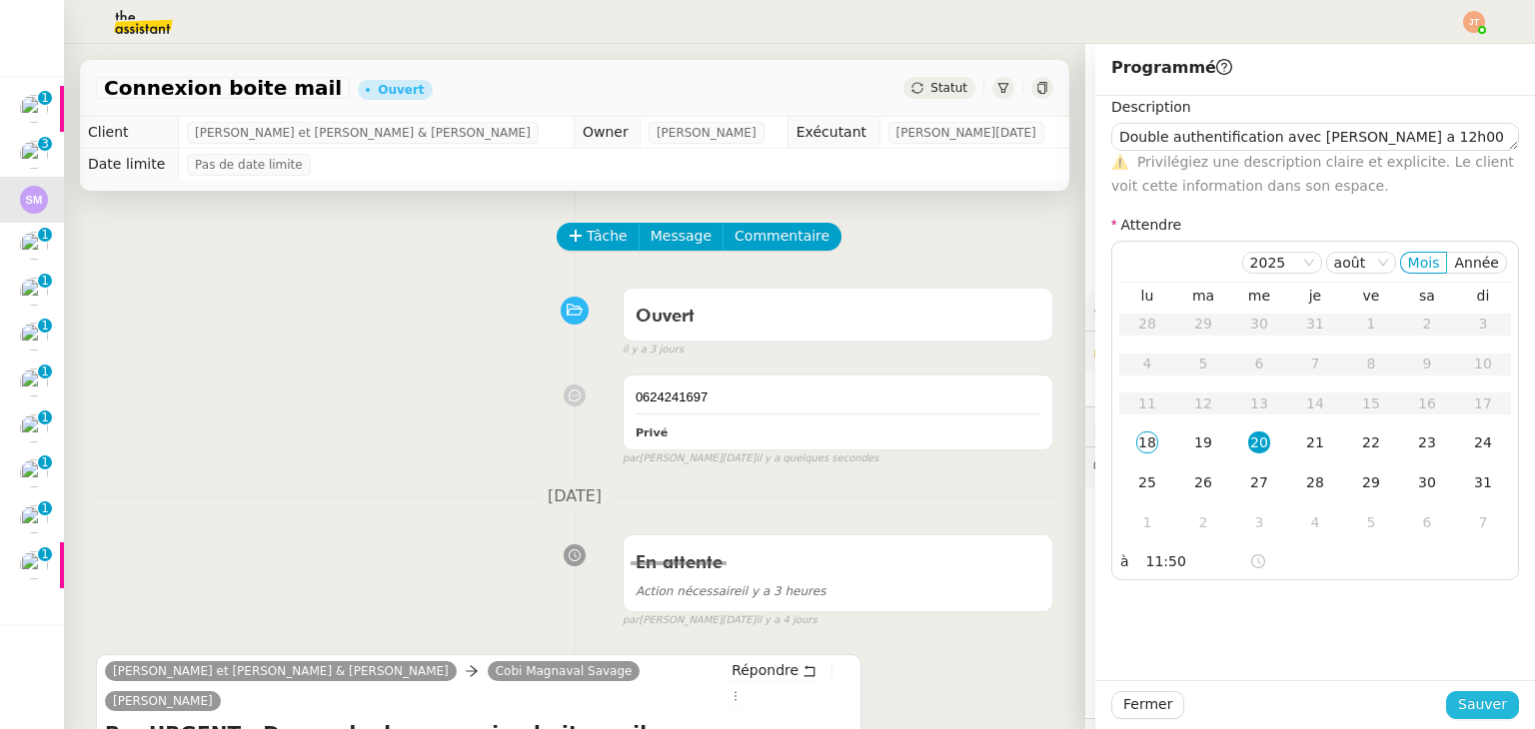
click at [1485, 705] on span "Sauver" at bounding box center [1482, 704] width 49 height 23
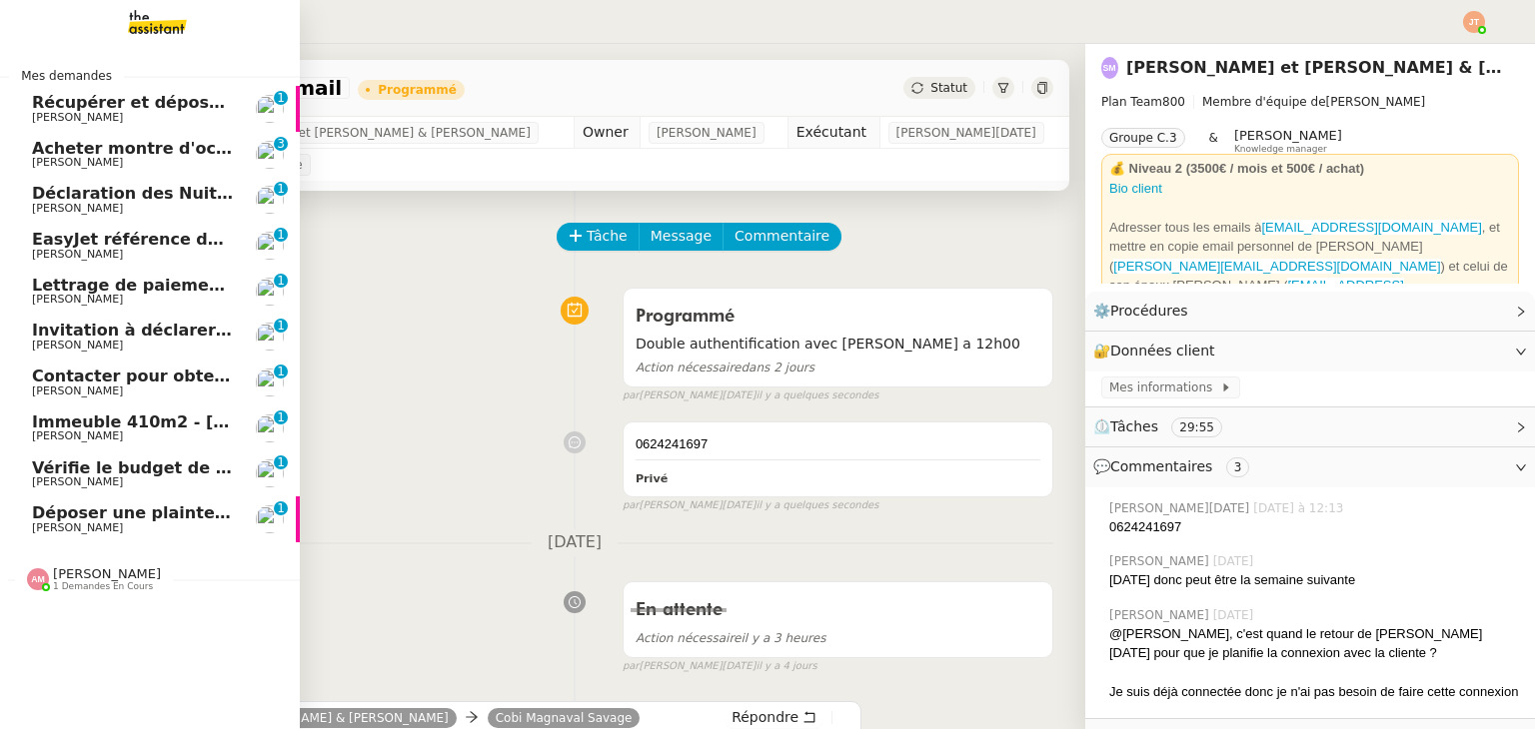
click at [92, 158] on span "[PERSON_NAME]" at bounding box center [133, 163] width 202 height 12
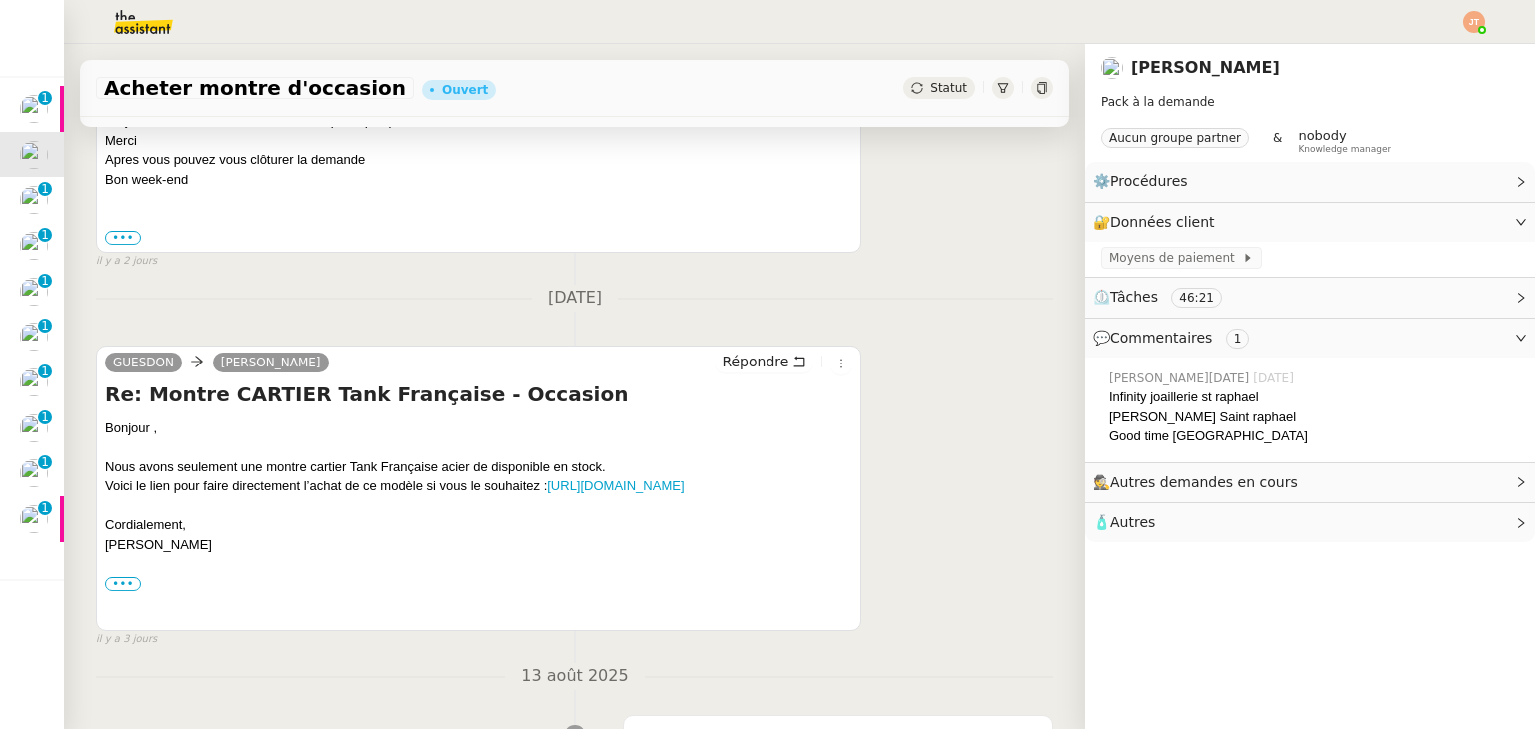
scroll to position [400, 0]
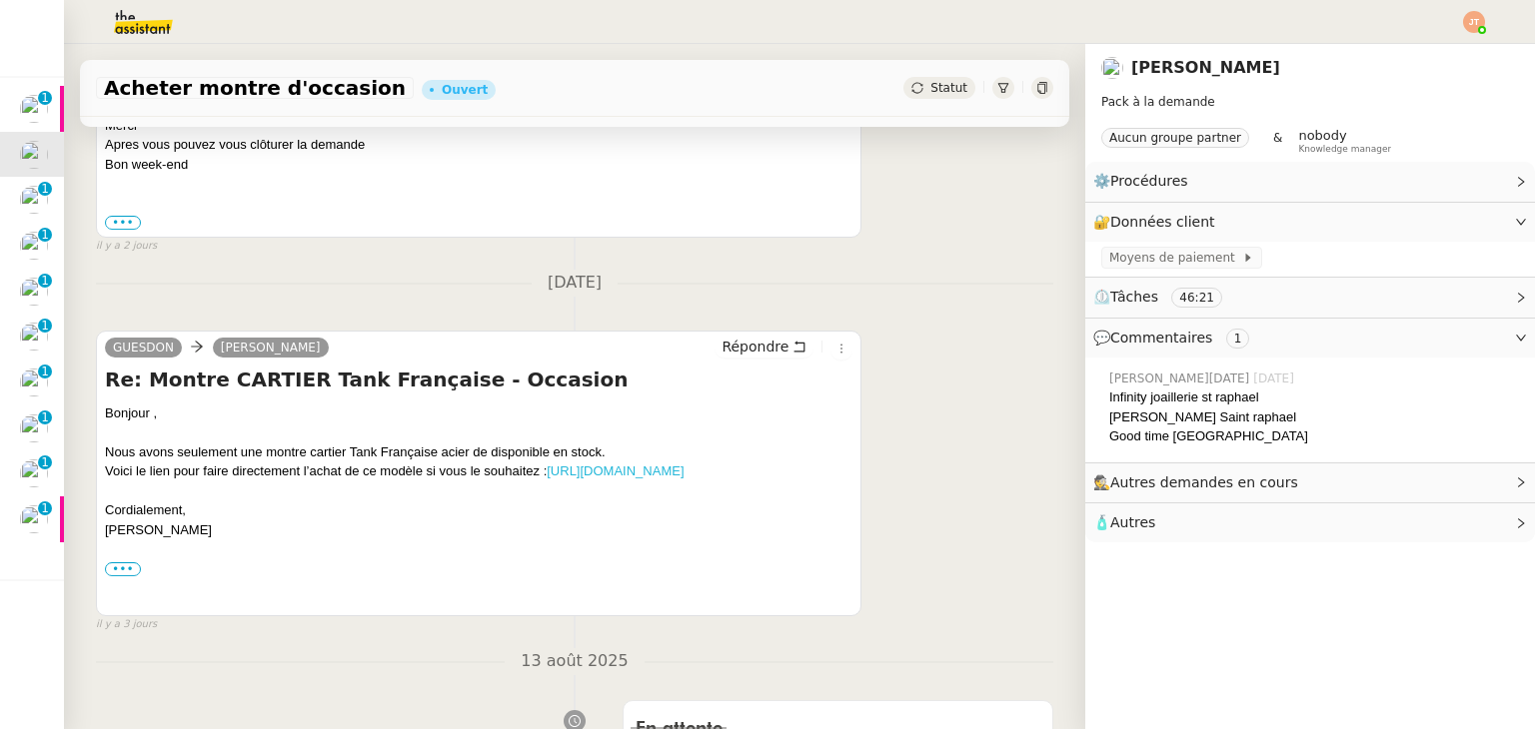
click at [659, 471] on link "[URL][DOMAIN_NAME]" at bounding box center [615, 471] width 137 height 15
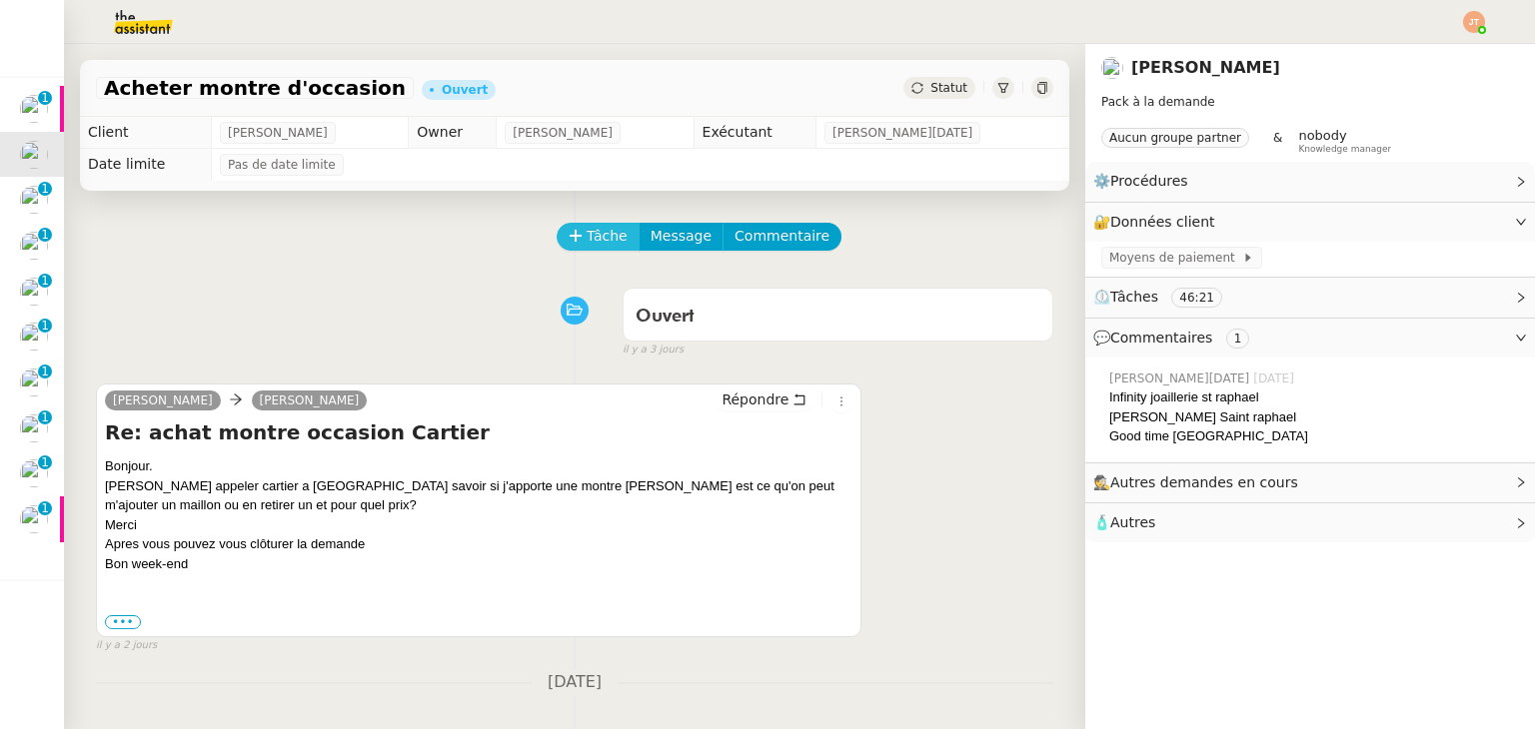
click at [586, 245] on span "Tâche" at bounding box center [606, 236] width 41 height 23
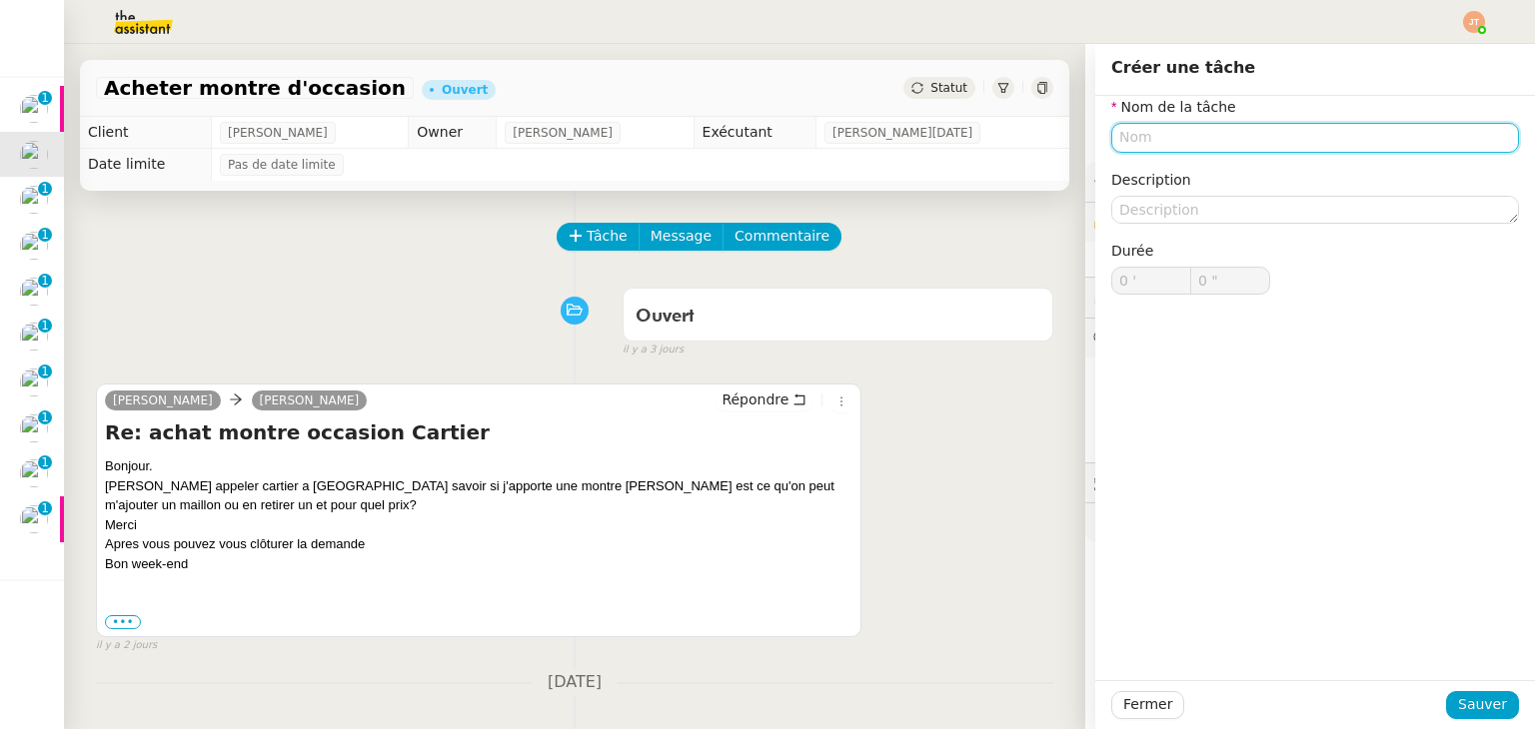
click at [1147, 138] on input "text" at bounding box center [1315, 137] width 408 height 29
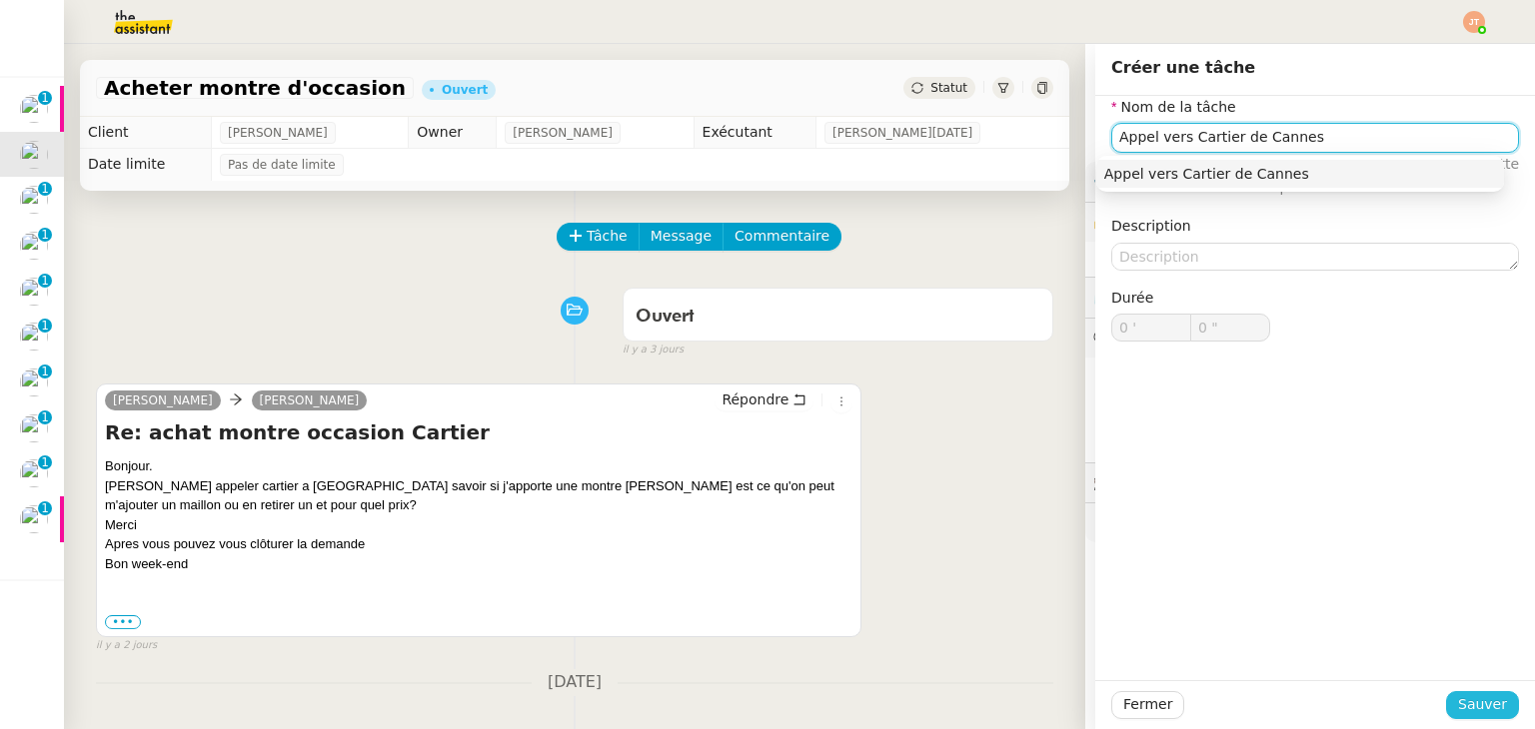
type input "Appel vers Cartier de Cannes"
click at [1477, 697] on span "Sauver" at bounding box center [1482, 704] width 49 height 23
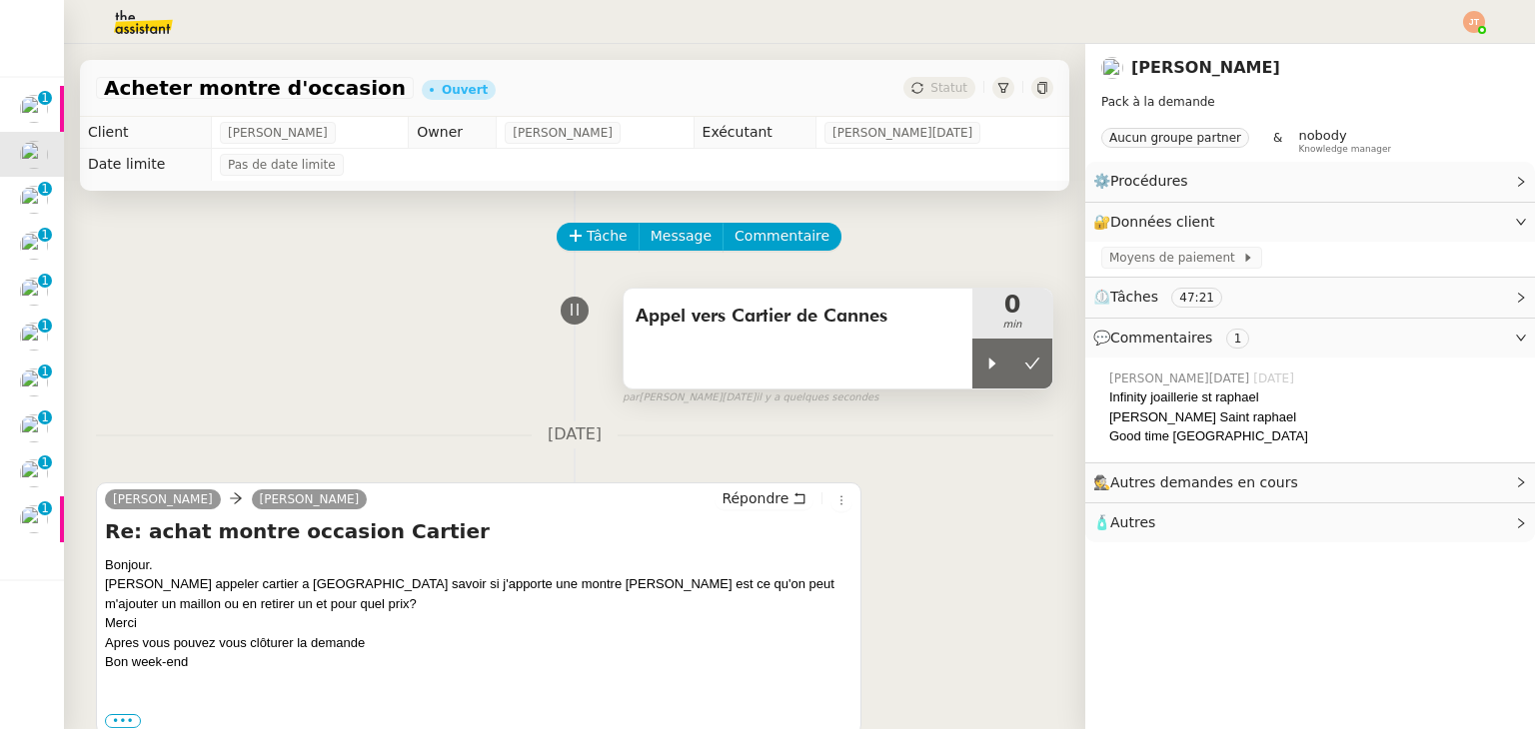
click at [945, 373] on div "Appel vers Cartier de Cannes" at bounding box center [797, 339] width 349 height 100
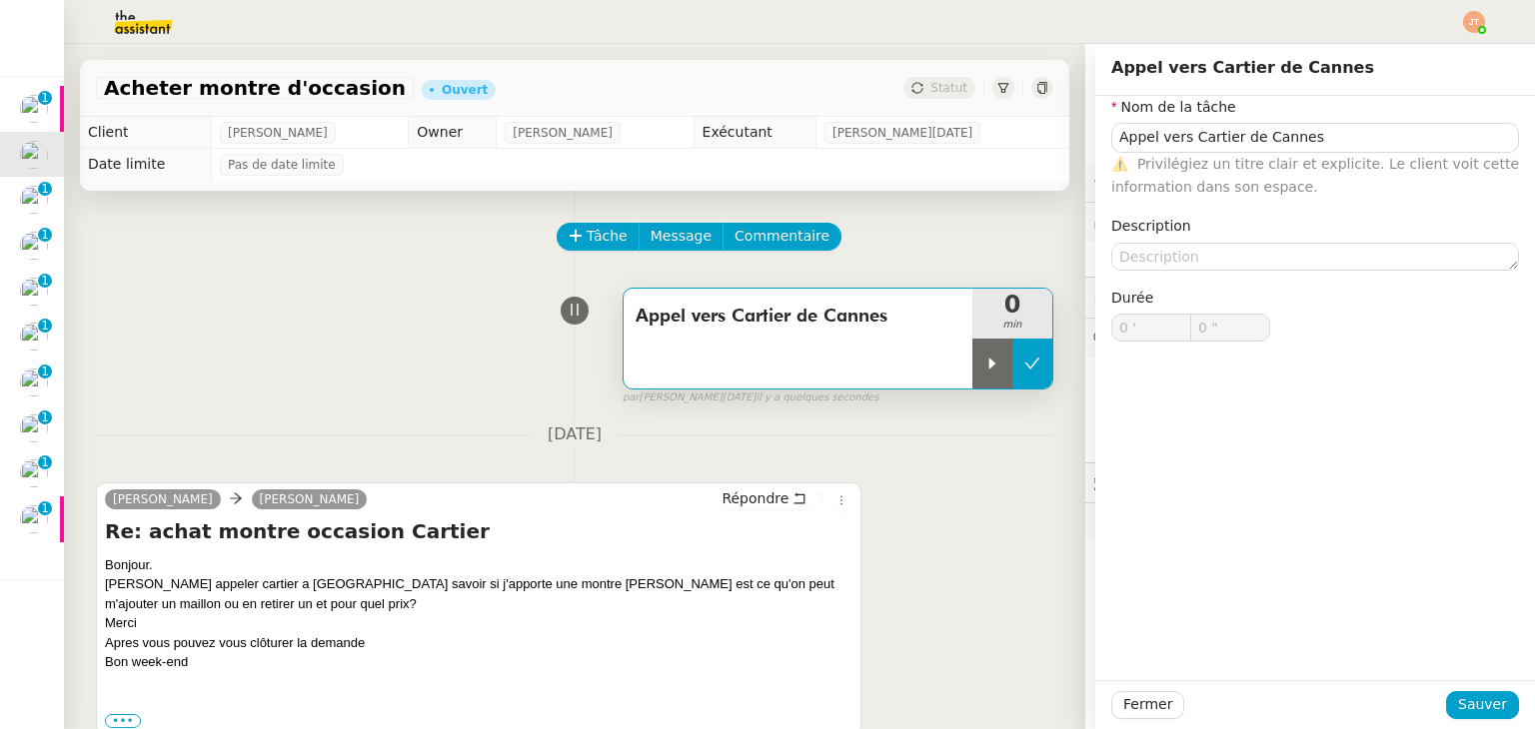
click at [1024, 362] on icon at bounding box center [1032, 364] width 16 height 16
type input "Appel vers Cartier de Cannes"
type input "0 '"
type input "0 ""
click at [1004, 361] on icon at bounding box center [1012, 364] width 16 height 16
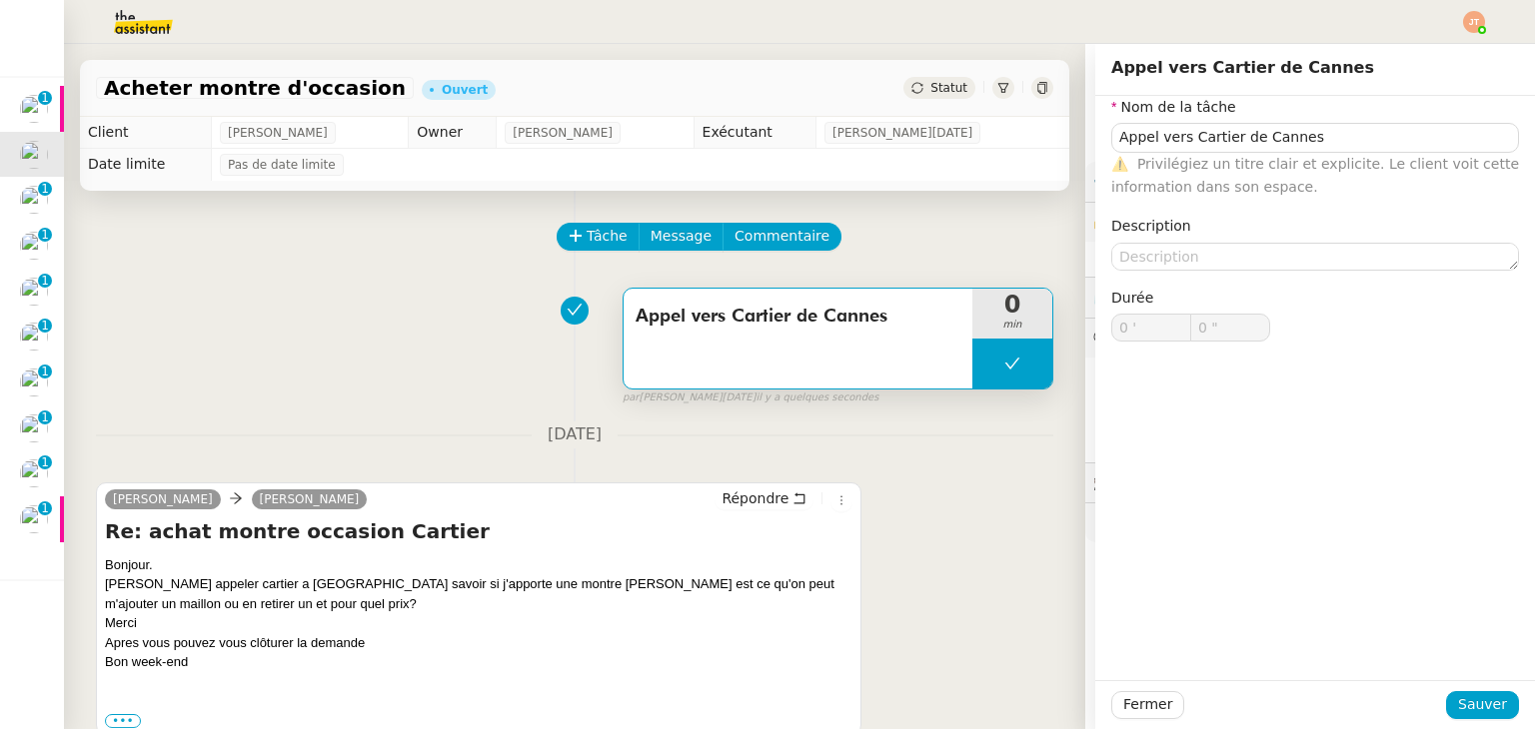
type input "Appel vers Cartier de Cannes"
type input "0 '"
type input "0 ""
click at [989, 362] on icon at bounding box center [992, 363] width 7 height 11
type input "Appel vers Cartier de Cannes"
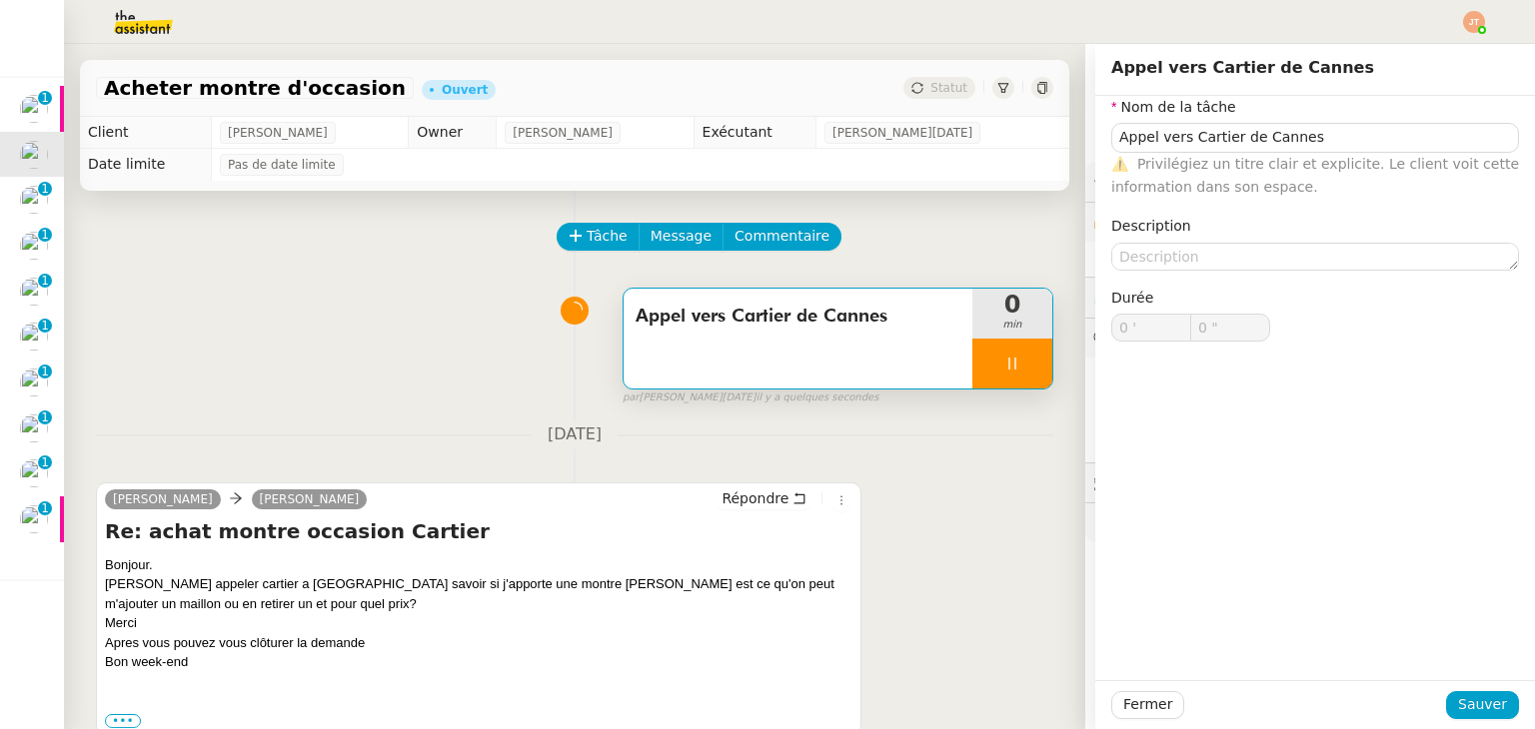
type input "0 '"
type input "0 ""
type input "Appel vers Cartier de Cannes"
type input "0 '"
type input "0 ""
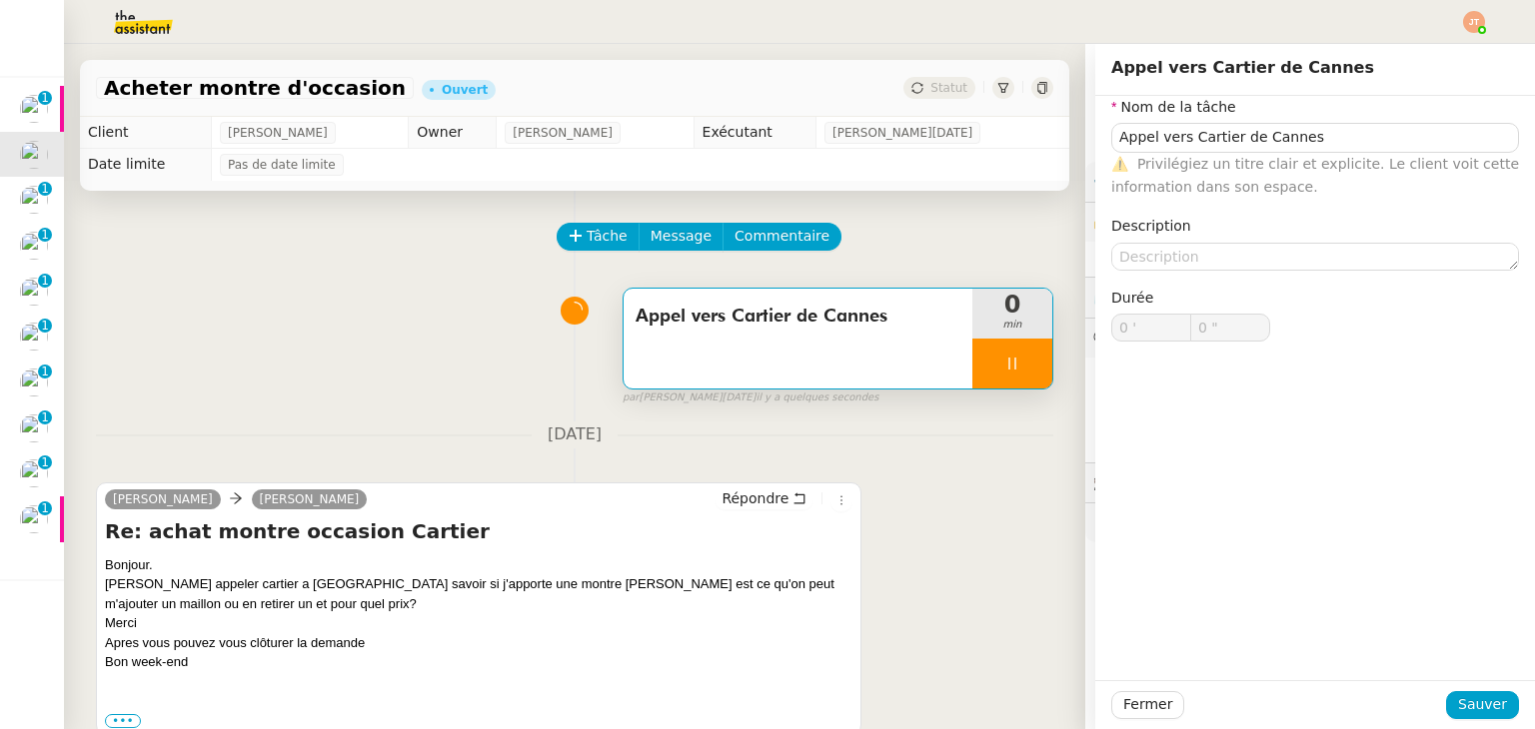
click at [966, 475] on div "Aurélie Trolez Aurelie Répondre Re: achat montre occasion Cartier Bonjour. Merc…" at bounding box center [574, 609] width 957 height 288
type input "Appel vers Cartier de Cannes"
type input "0 '"
type input "0 ""
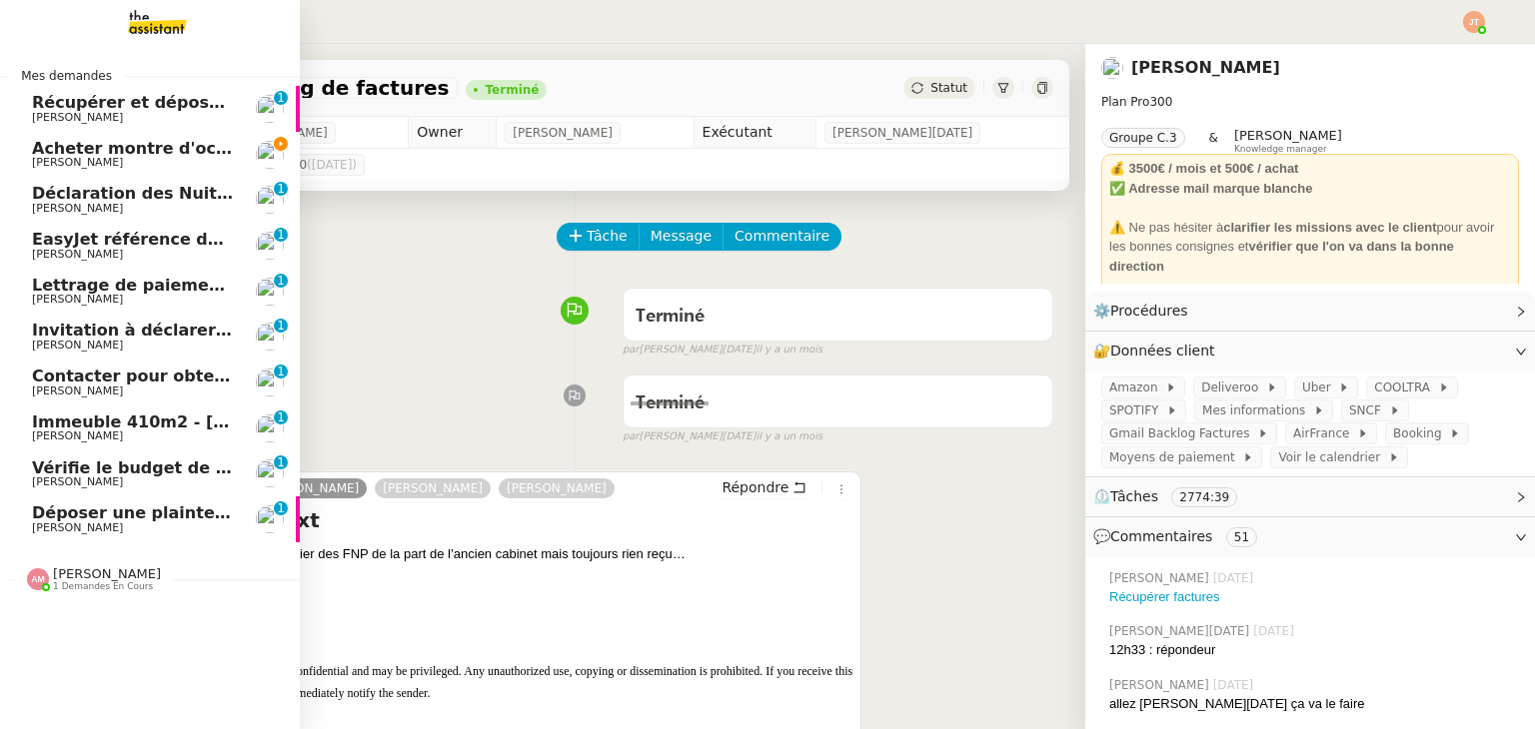
click at [136, 157] on span "[PERSON_NAME]" at bounding box center [133, 163] width 202 height 12
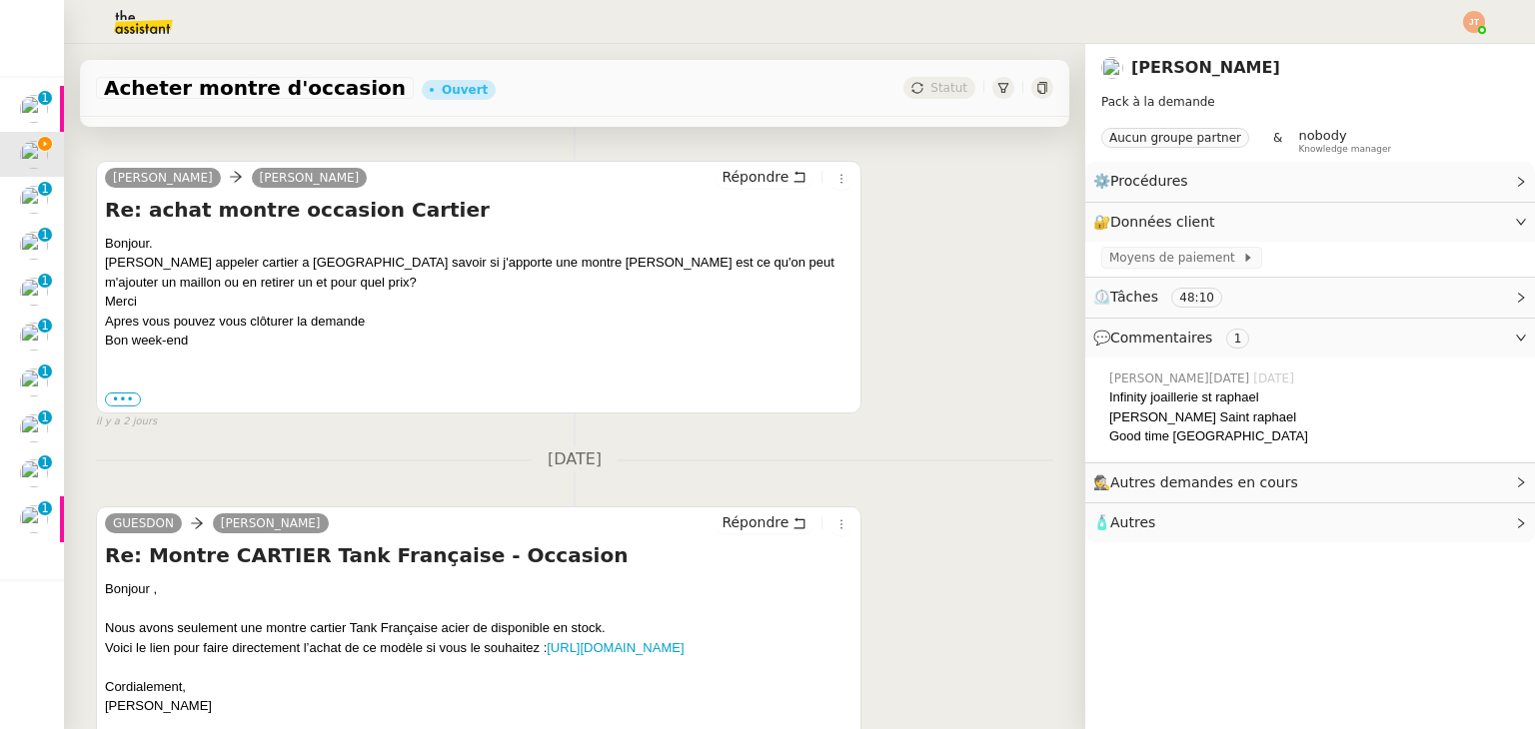
scroll to position [400, 0]
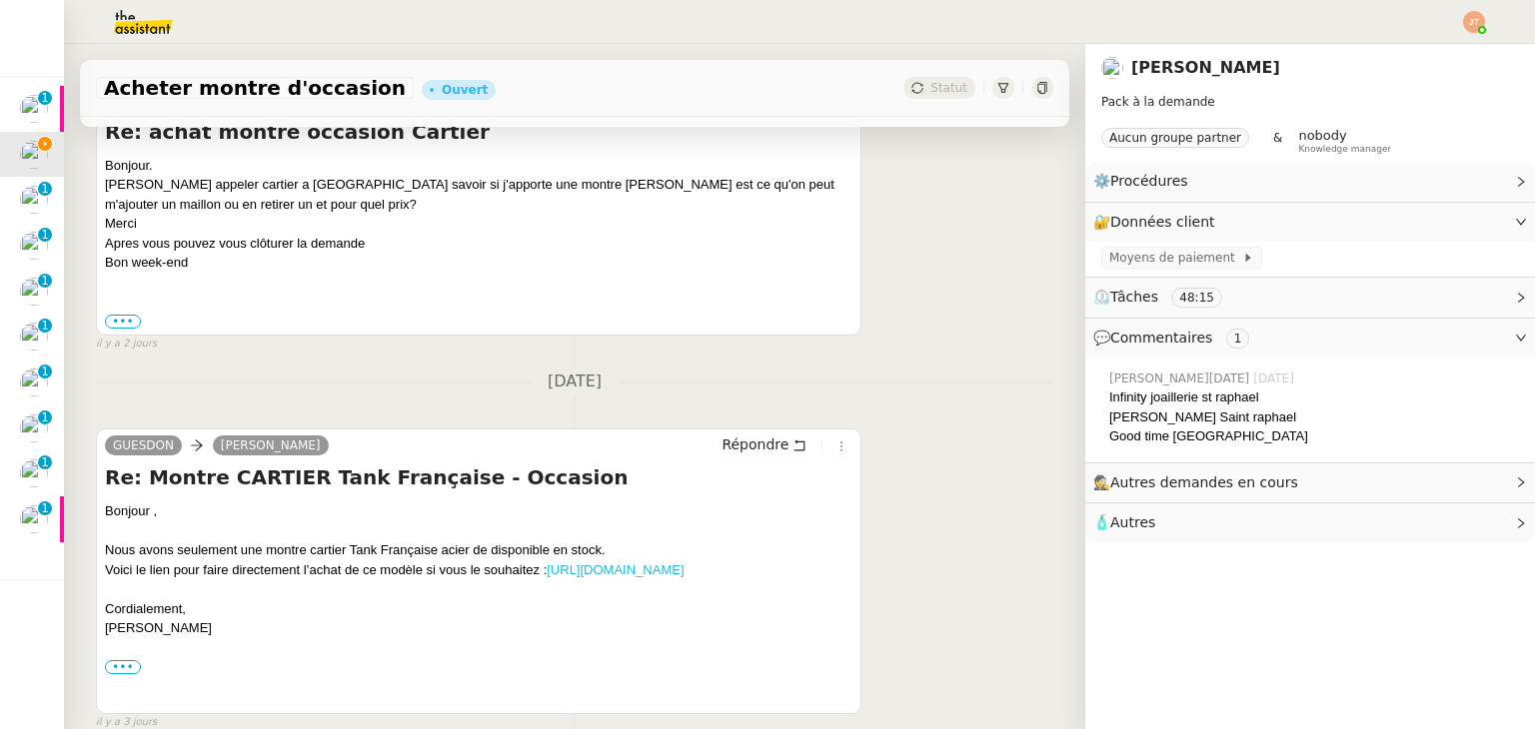
click at [683, 576] on link "[URL][DOMAIN_NAME]" at bounding box center [615, 570] width 137 height 15
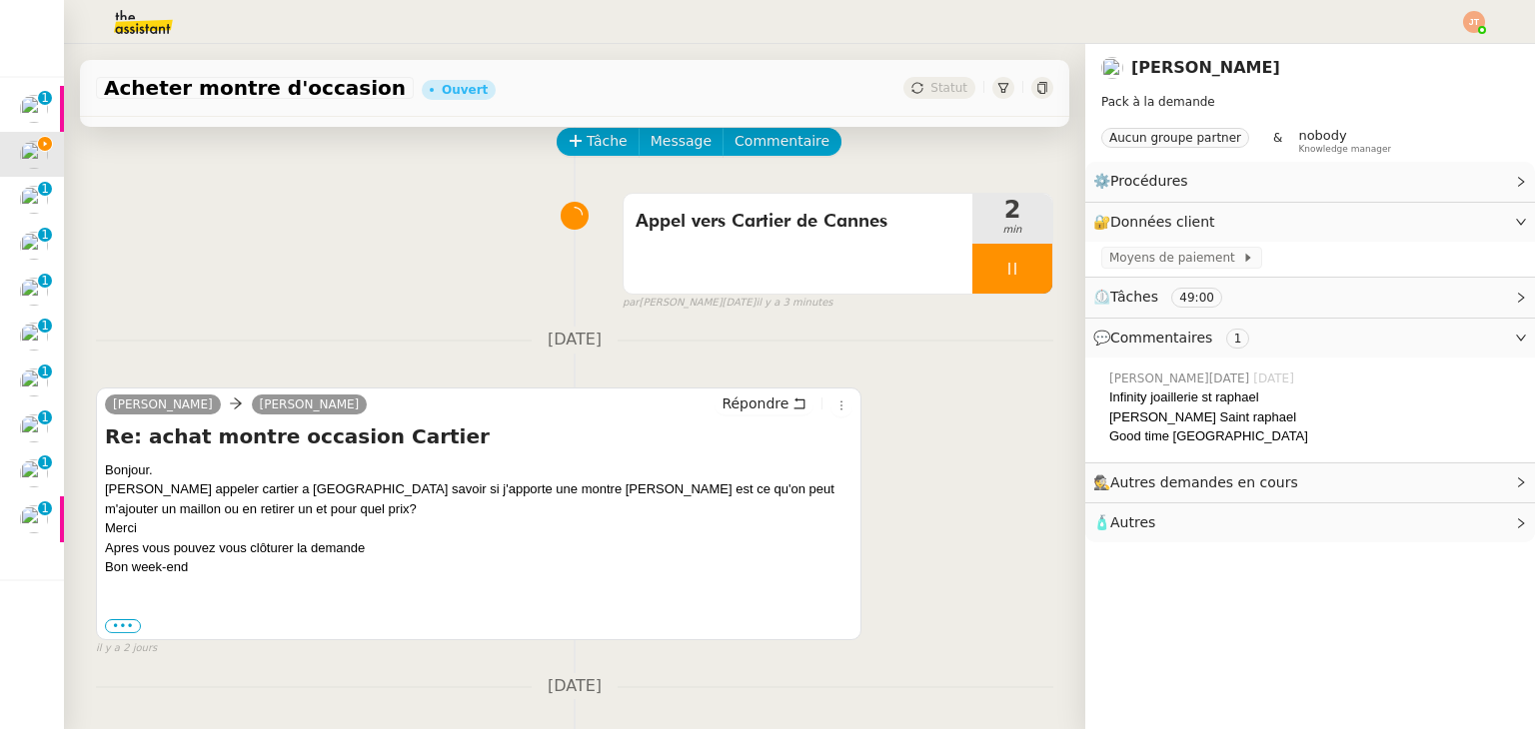
scroll to position [100, 0]
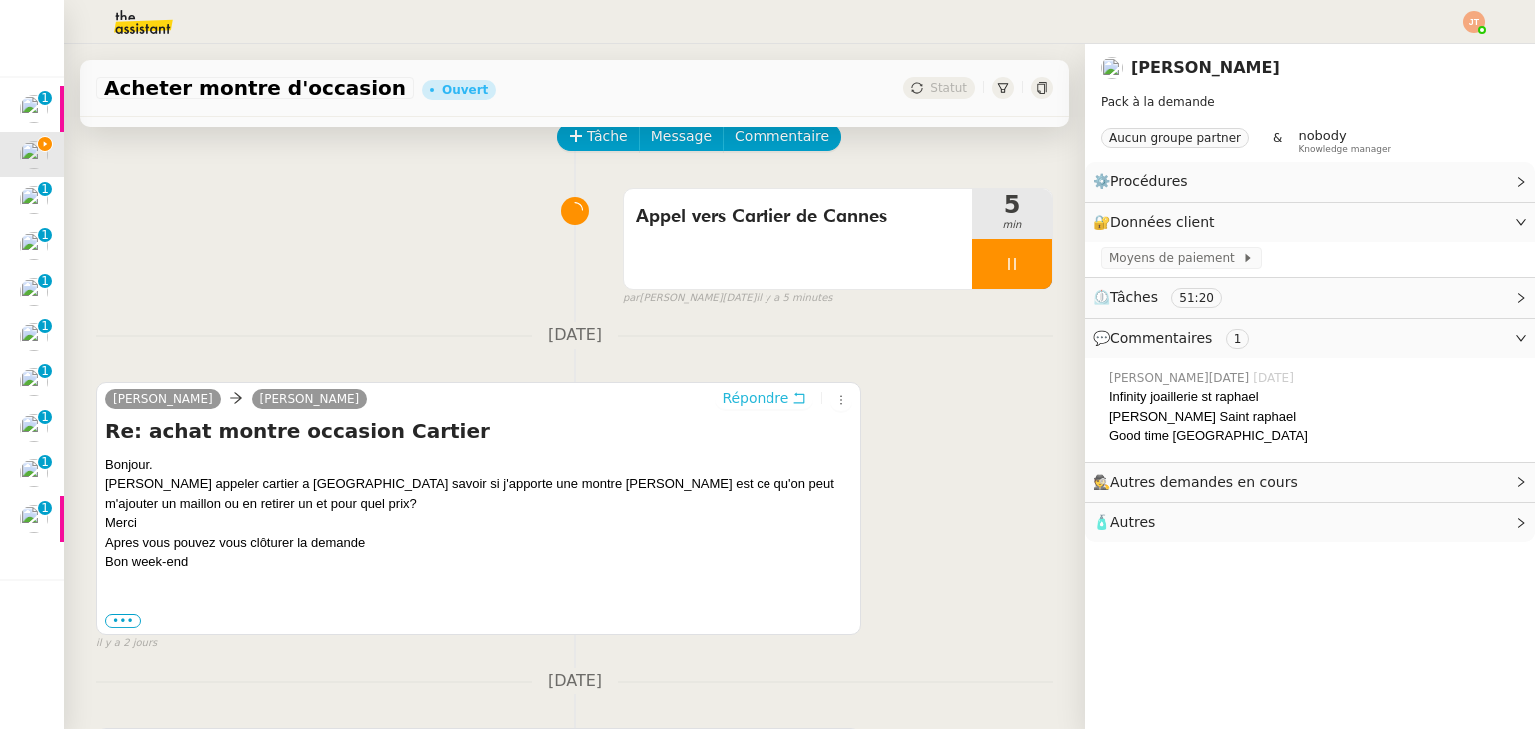
click at [731, 406] on span "Répondre" at bounding box center [754, 399] width 67 height 20
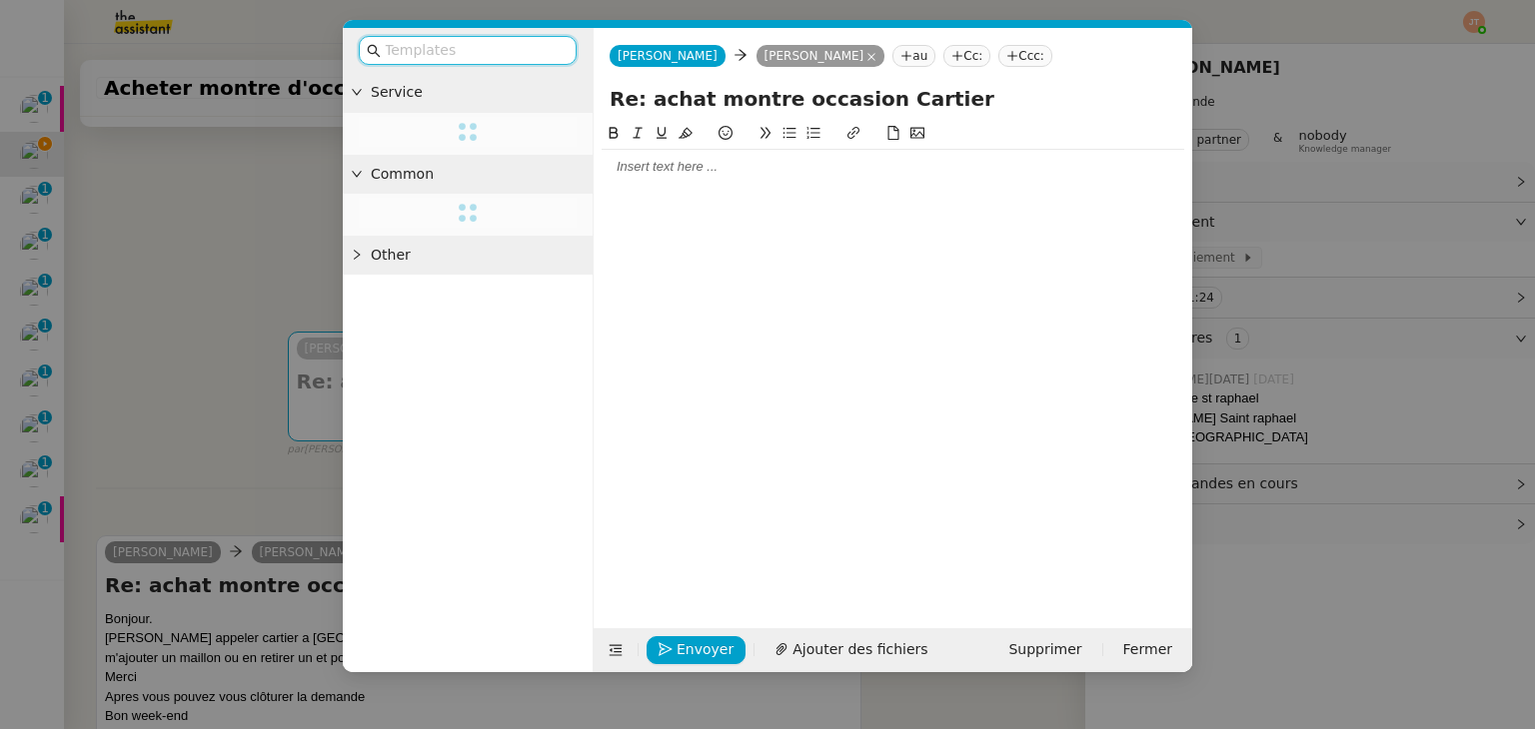
click at [683, 169] on div at bounding box center [892, 167] width 582 height 18
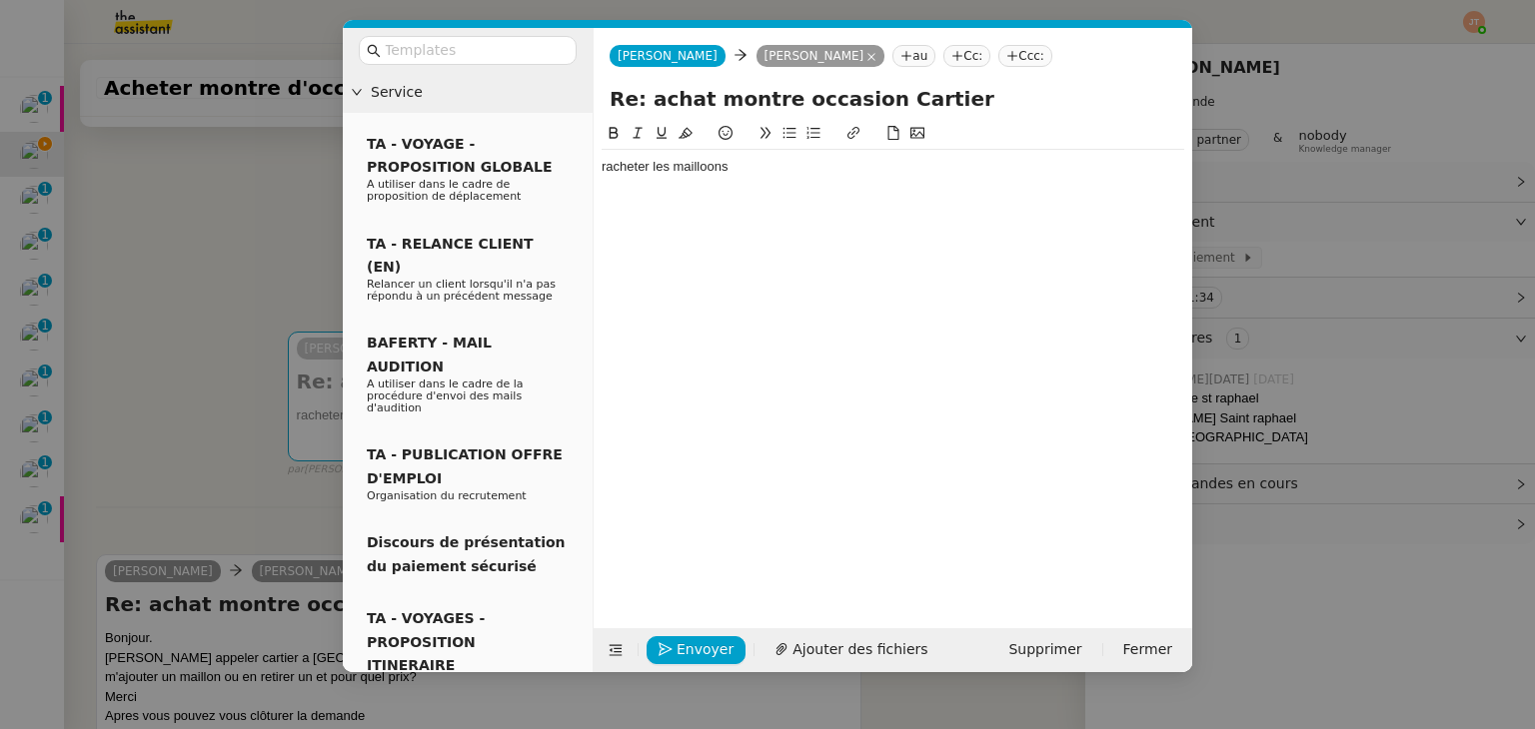
click at [709, 163] on div "racheter les mailloons" at bounding box center [892, 167] width 582 height 18
click at [621, 165] on div "racheter les maillons" at bounding box center [892, 167] width 582 height 18
click at [0, 0] on lt-span "R acheter" at bounding box center [0, 0] width 0 height 0
click at [290, 337] on nz-modal-container "Service TA - VOYAGE - PROPOSITION GLOBALE A utiliser dans le cadre de propositi…" at bounding box center [767, 364] width 1535 height 729
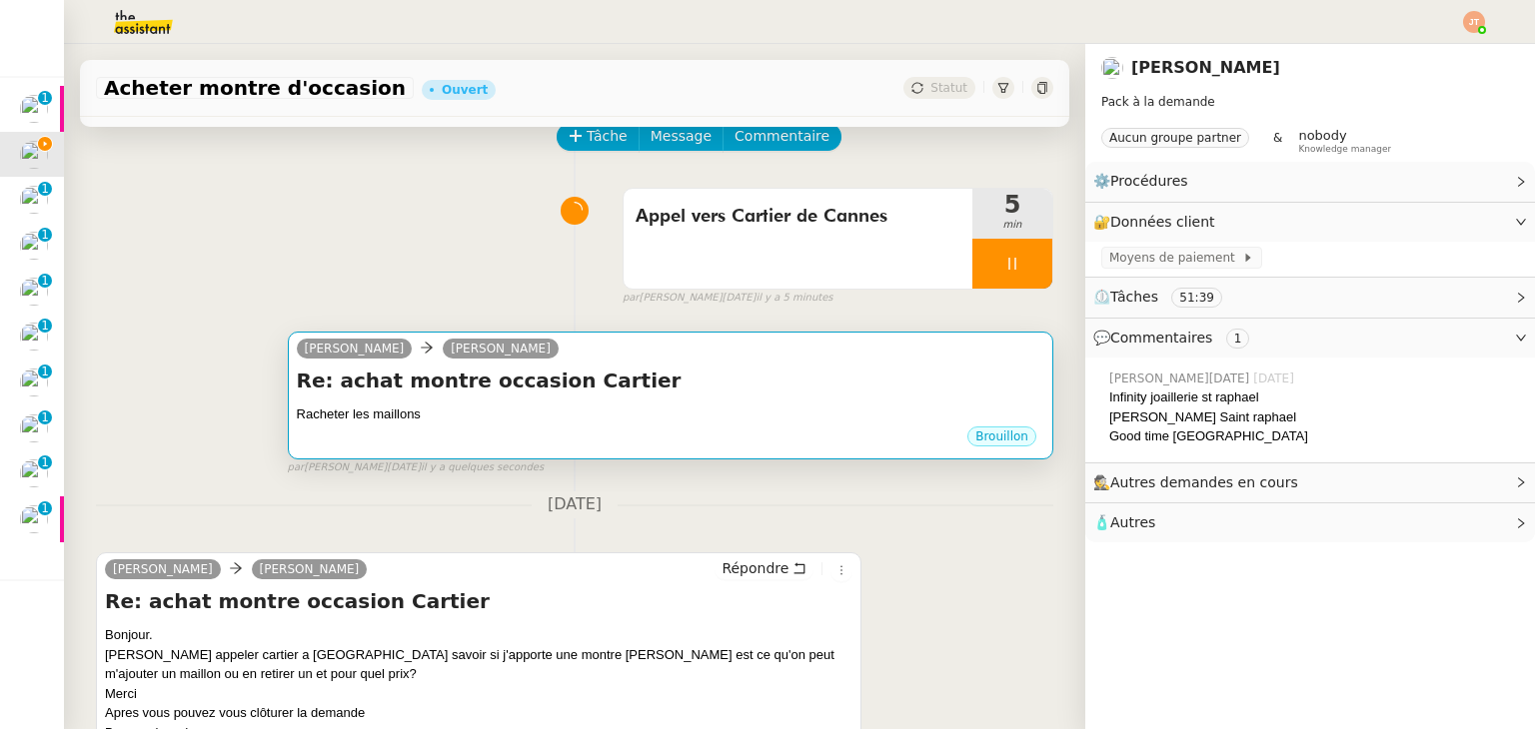
click at [550, 399] on div "Re: achat montre occasion Cartier Racheter les maillons •••" at bounding box center [670, 396] width 747 height 58
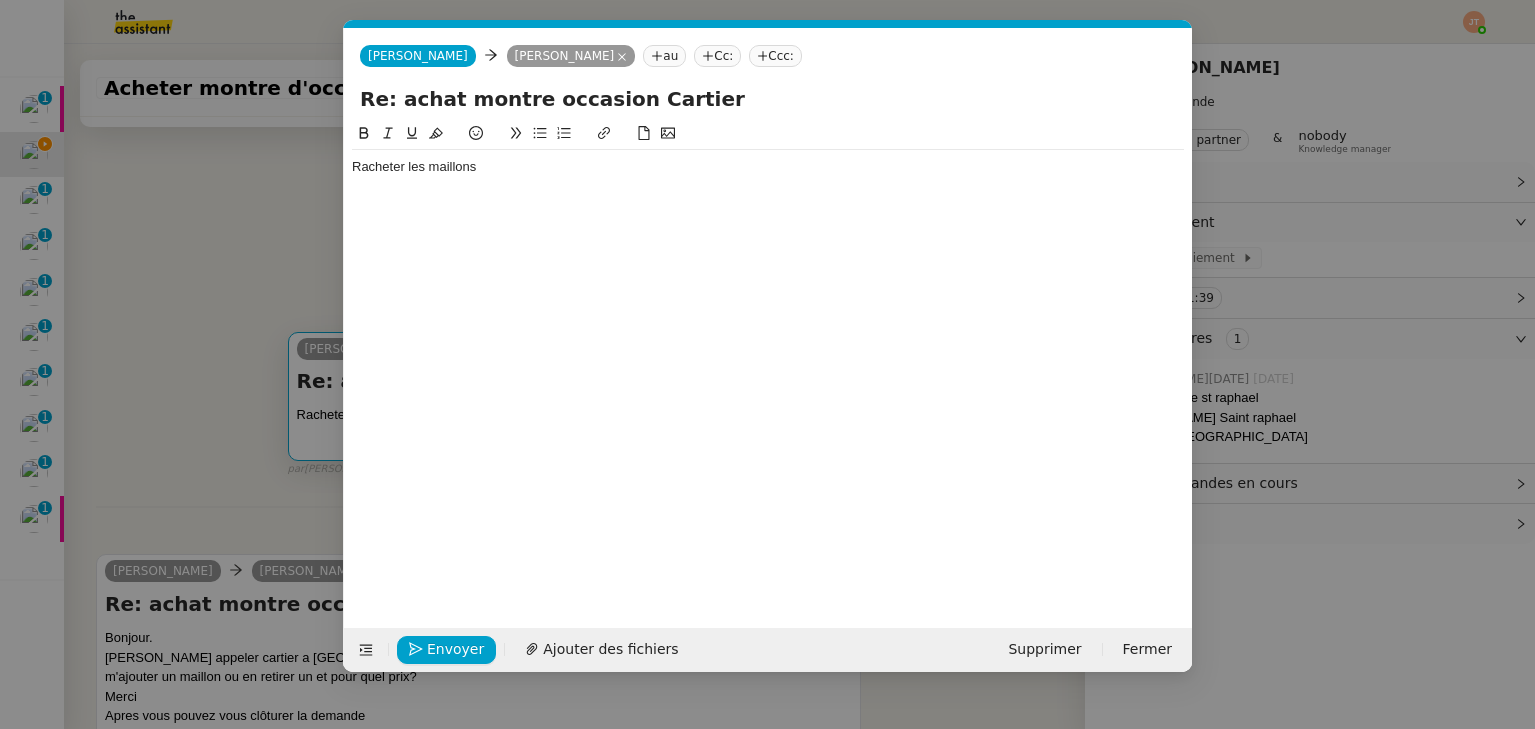
scroll to position [0, 42]
click at [492, 163] on div "Racheter les maillons" at bounding box center [768, 167] width 832 height 18
click at [282, 230] on nz-modal-container "Service TA - VOYAGE - PROPOSITION GLOBALE A utiliser dans le cadre de propositi…" at bounding box center [767, 364] width 1535 height 729
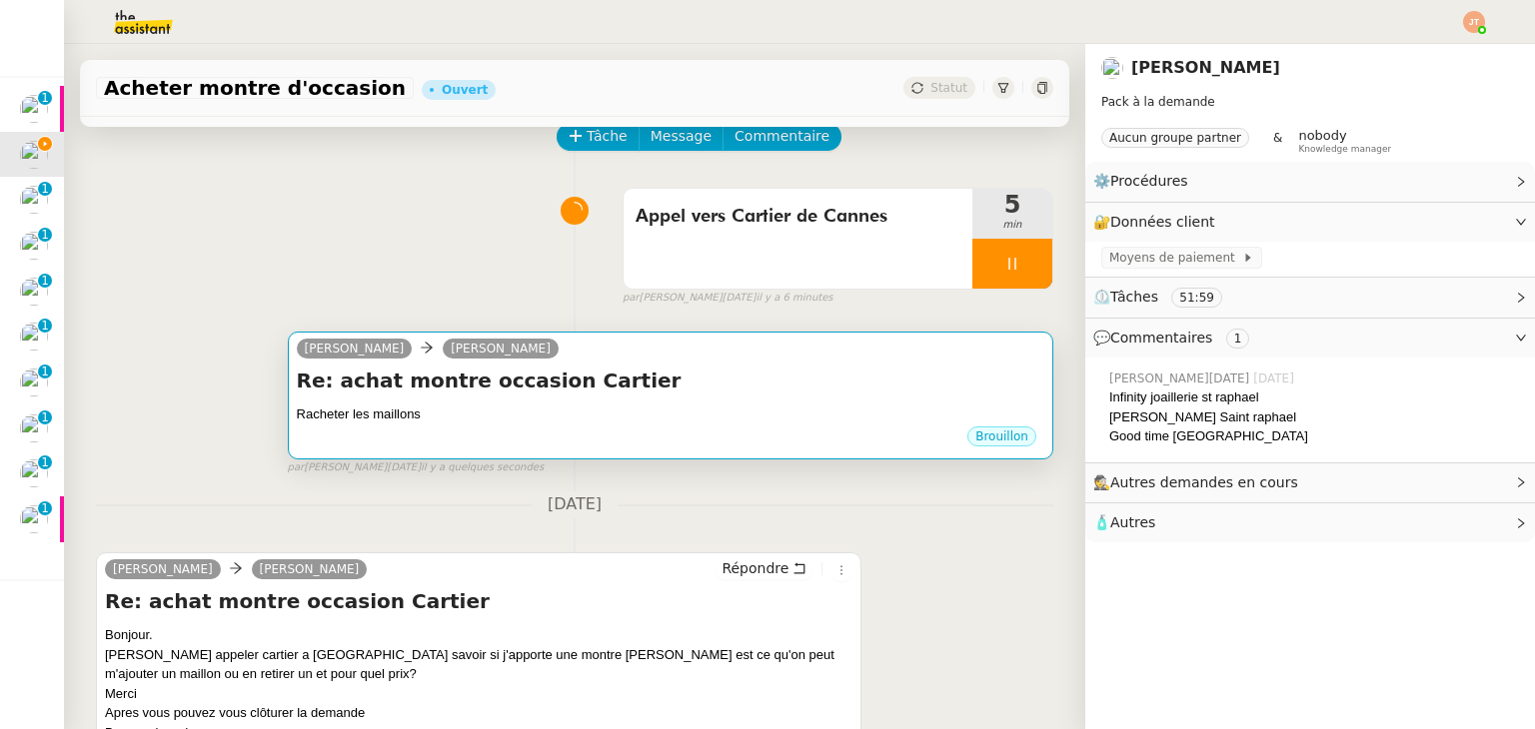
click at [460, 413] on div "Racheter les maillons" at bounding box center [670, 415] width 747 height 20
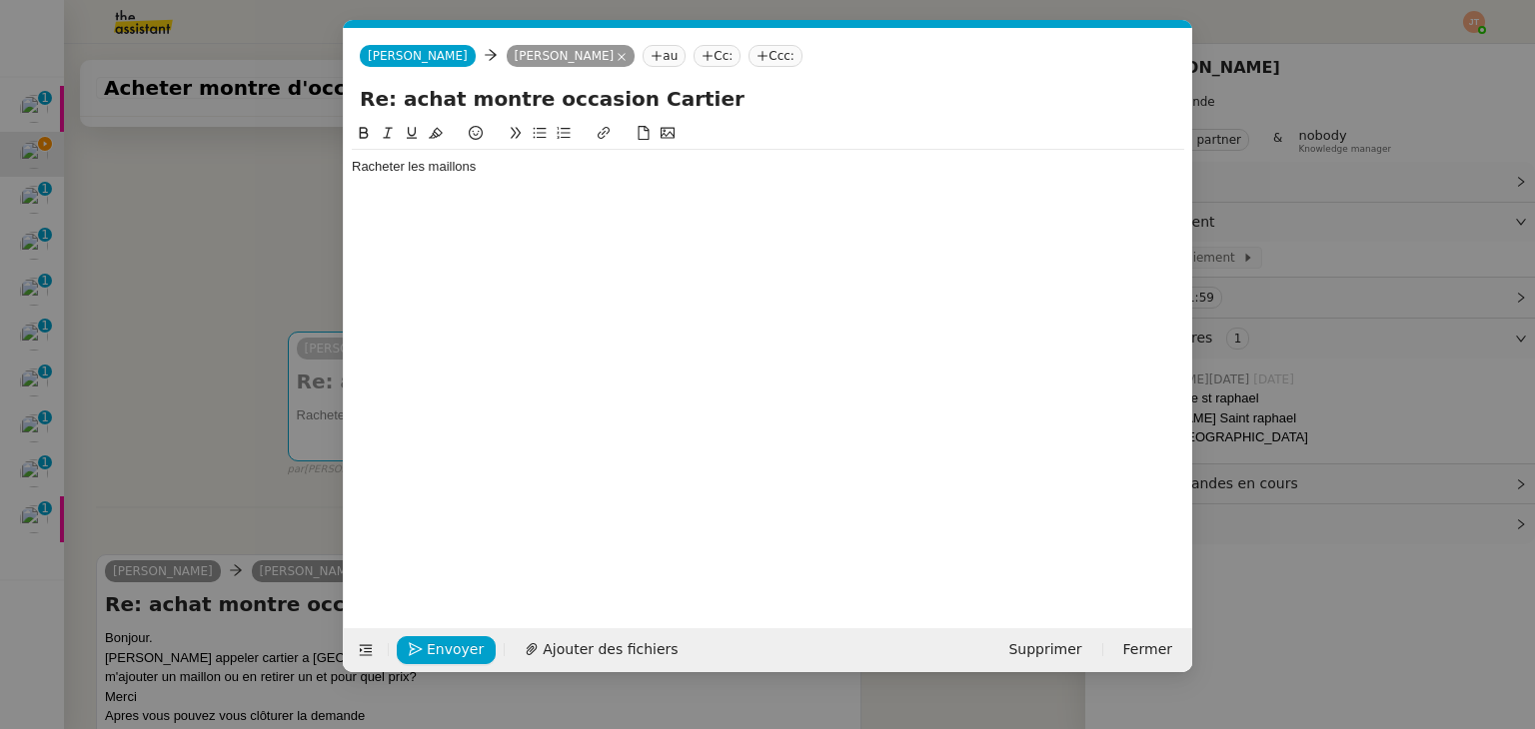
click at [492, 174] on div "Racheter les maillons" at bounding box center [768, 167] width 832 height 18
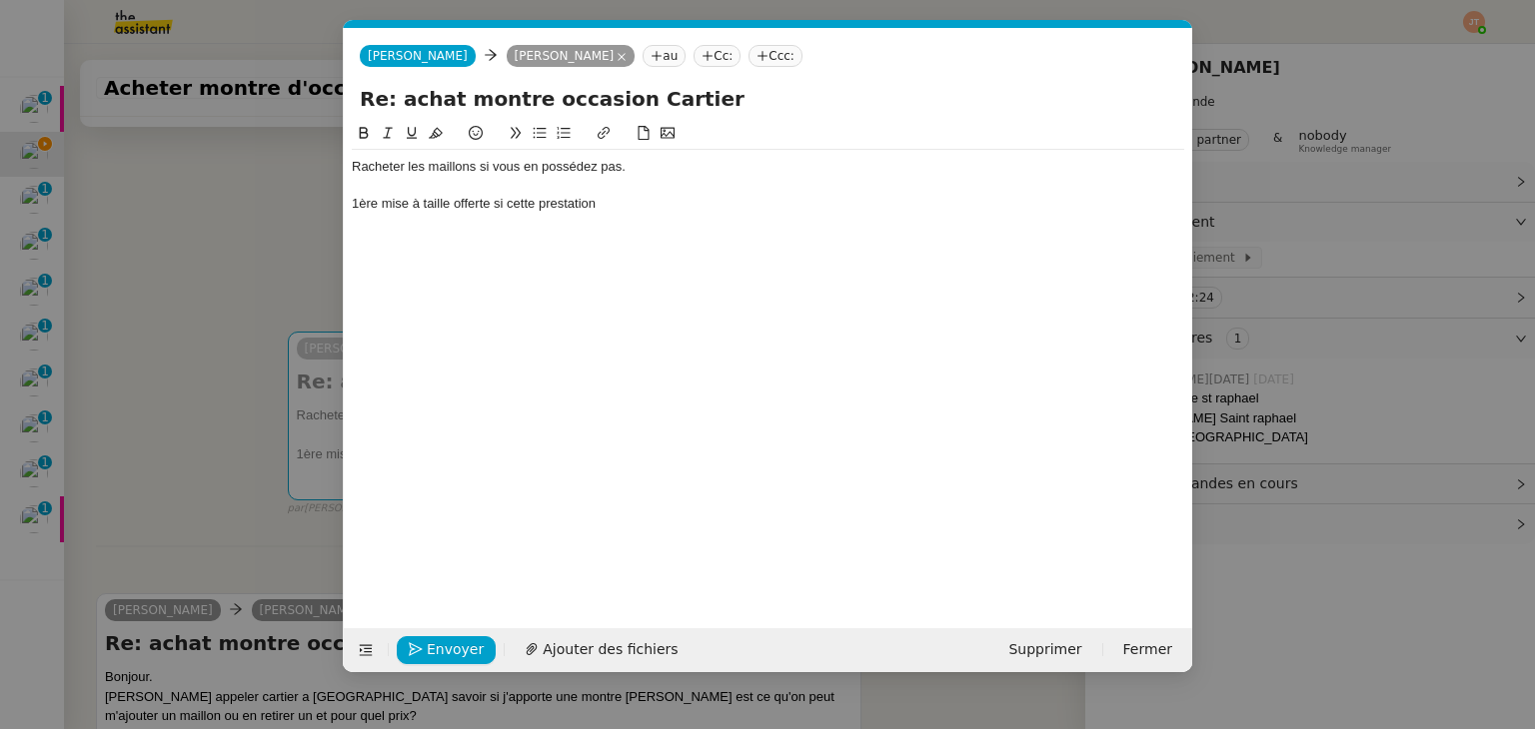
click at [544, 165] on div "Racheter les maillons si vous en possédez pas." at bounding box center [768, 167] width 832 height 18
click at [0, 0] on lt-strong "n'en" at bounding box center [0, 0] width 0 height 0
click at [619, 213] on div "1ère mise à taille offerte si cette prestation" at bounding box center [768, 204] width 832 height 18
drag, startPoint x: 606, startPoint y: 208, endPoint x: 507, endPoint y: 211, distance: 100.0
click at [507, 211] on div "1ère mise à taille offerte si cette prestation" at bounding box center [768, 204] width 832 height 18
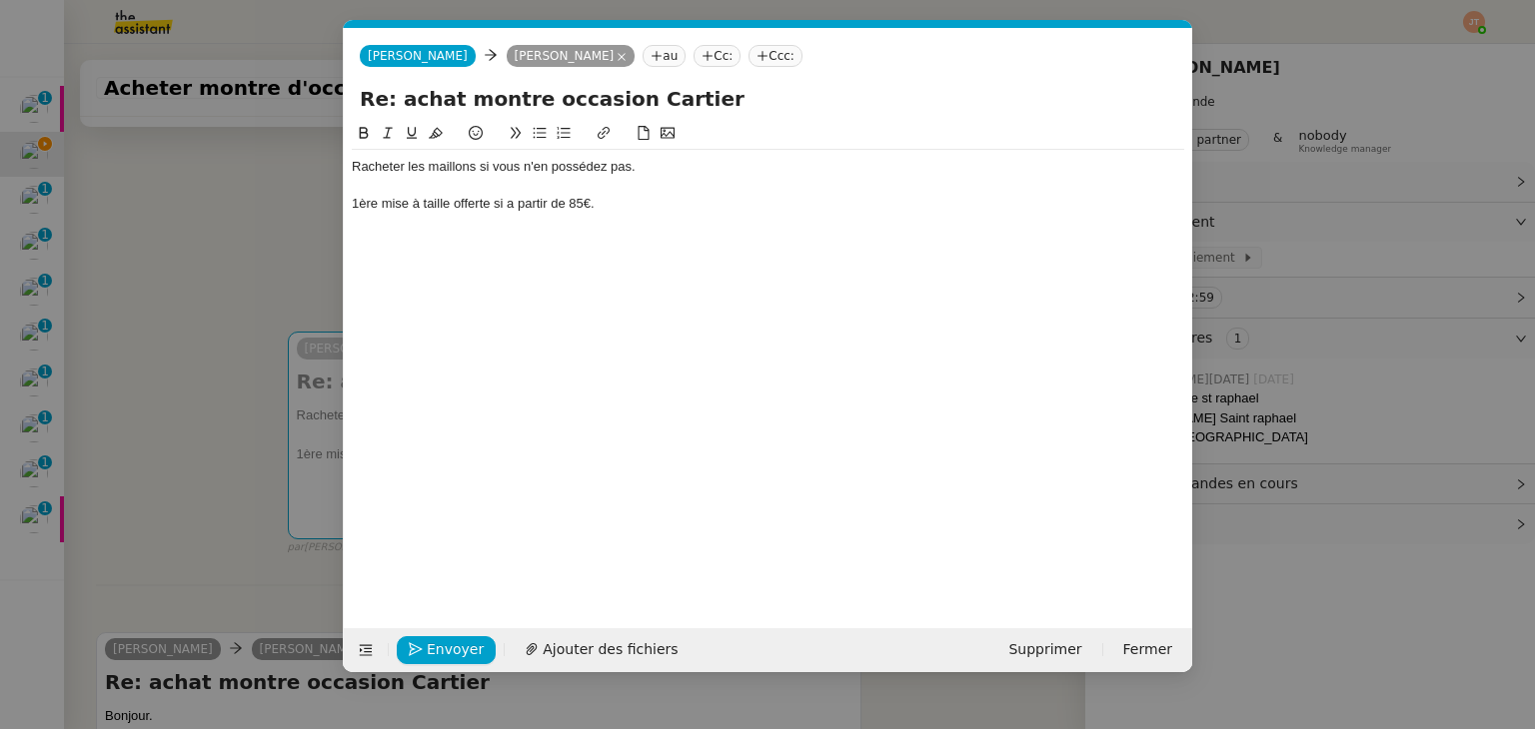
click at [508, 212] on div "1ère mise à taille offerte si a partir de 85€." at bounding box center [768, 204] width 832 height 18
click at [0, 0] on lt-span "à partir" at bounding box center [0, 0] width 0 height 0
click at [214, 353] on nz-modal-container "Service TA - VOYAGE - PROPOSITION GLOBALE A utiliser dans le cadre de propositi…" at bounding box center [767, 364] width 1535 height 729
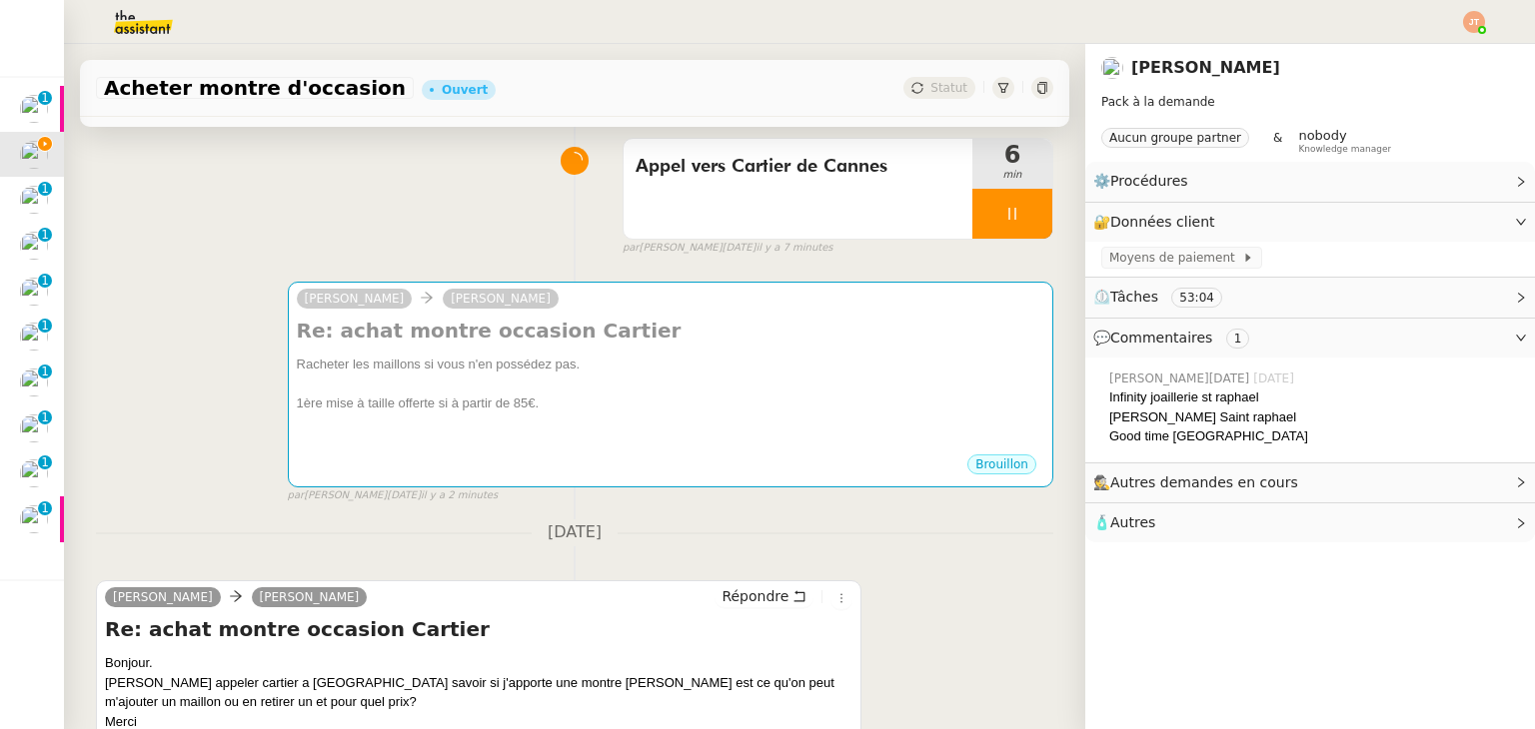
scroll to position [0, 0]
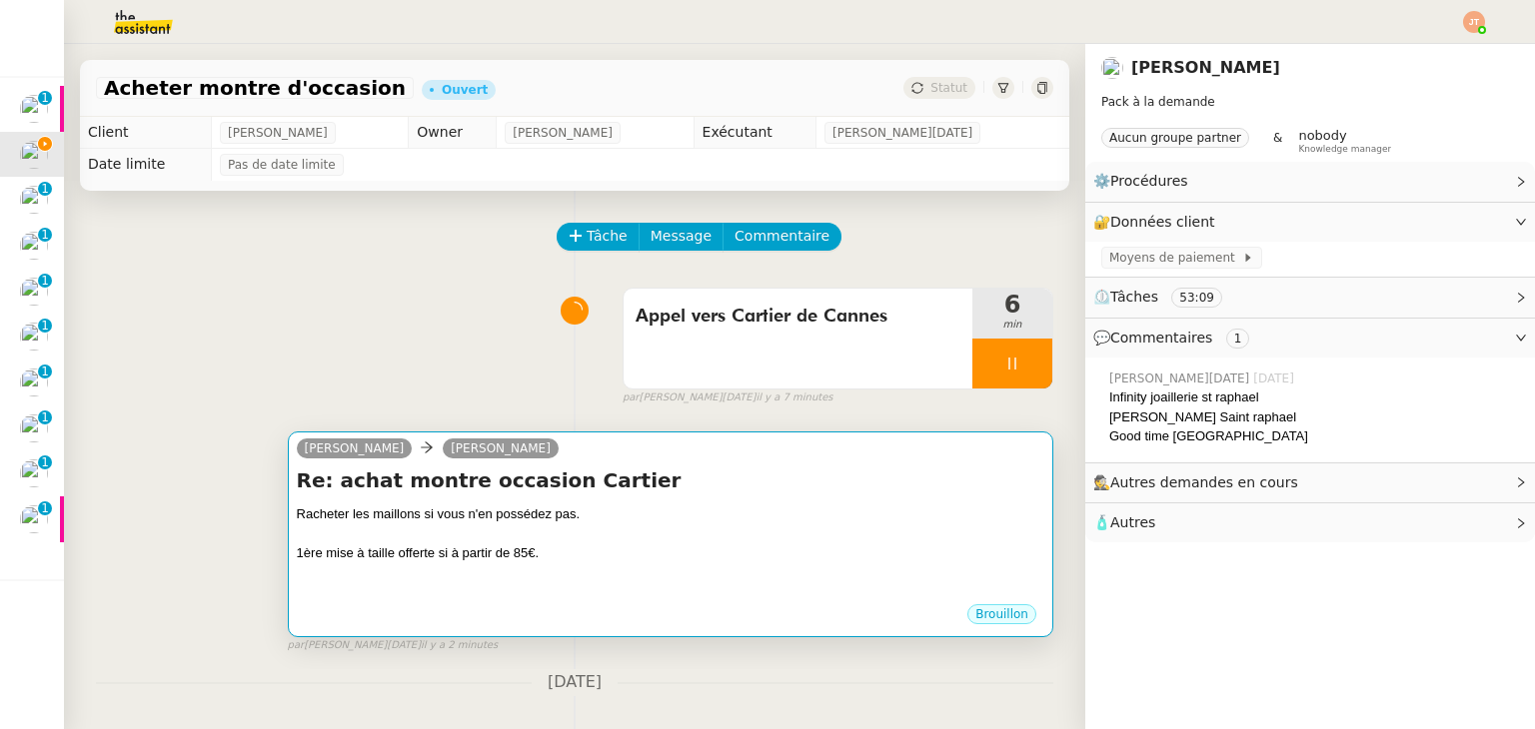
click at [508, 517] on div "Racheter les maillons si vous n'en possédez pas." at bounding box center [670, 515] width 747 height 20
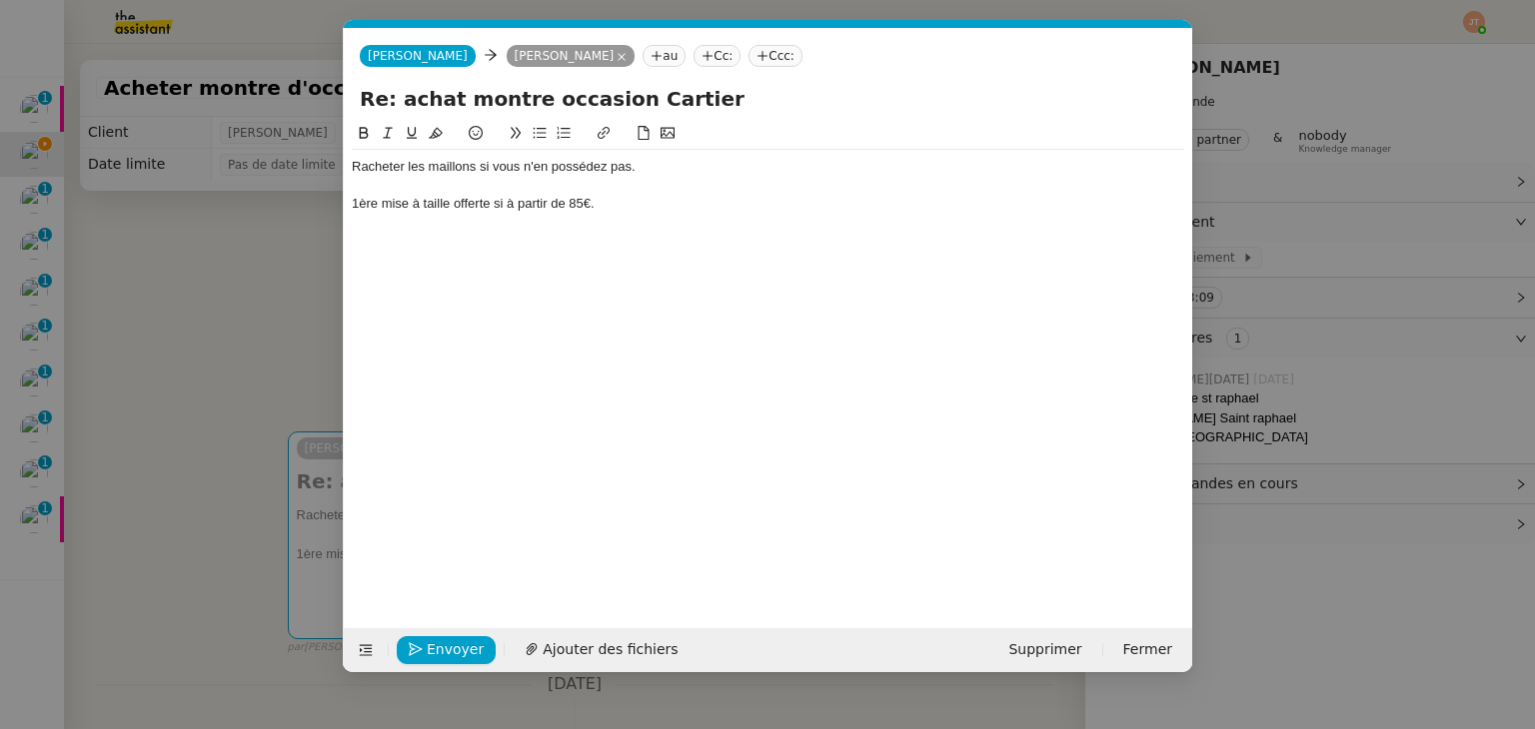
scroll to position [0, 42]
click at [603, 213] on div "1ère mise à taille offerte si à partir de 85€." at bounding box center [768, 204] width 832 height 18
click at [196, 278] on nz-modal-container "Service TA - VOYAGE - PROPOSITION GLOBALE A utiliser dans le cadre de propositi…" at bounding box center [767, 364] width 1535 height 729
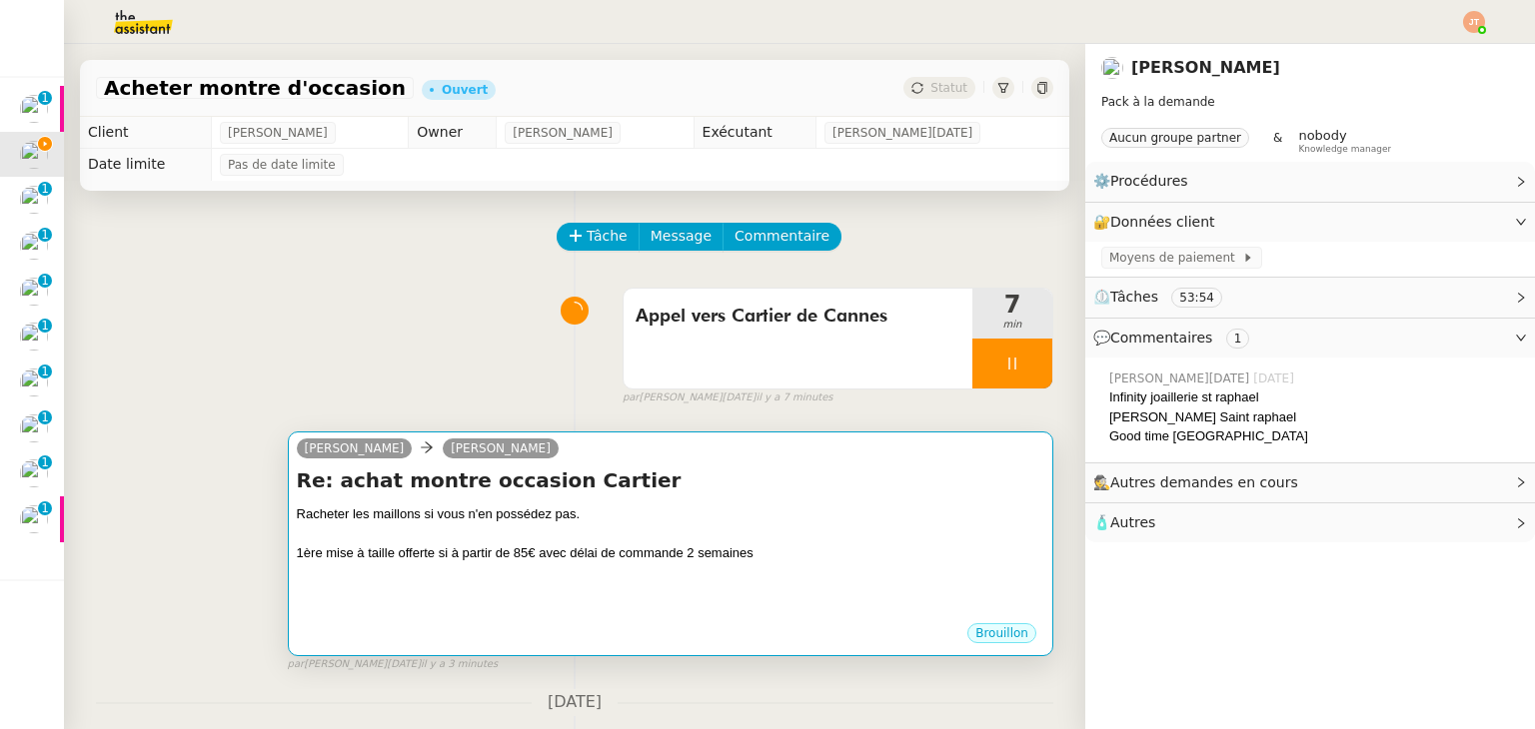
click at [361, 517] on div "Racheter les maillons si vous n'en possédez pas." at bounding box center [670, 515] width 747 height 20
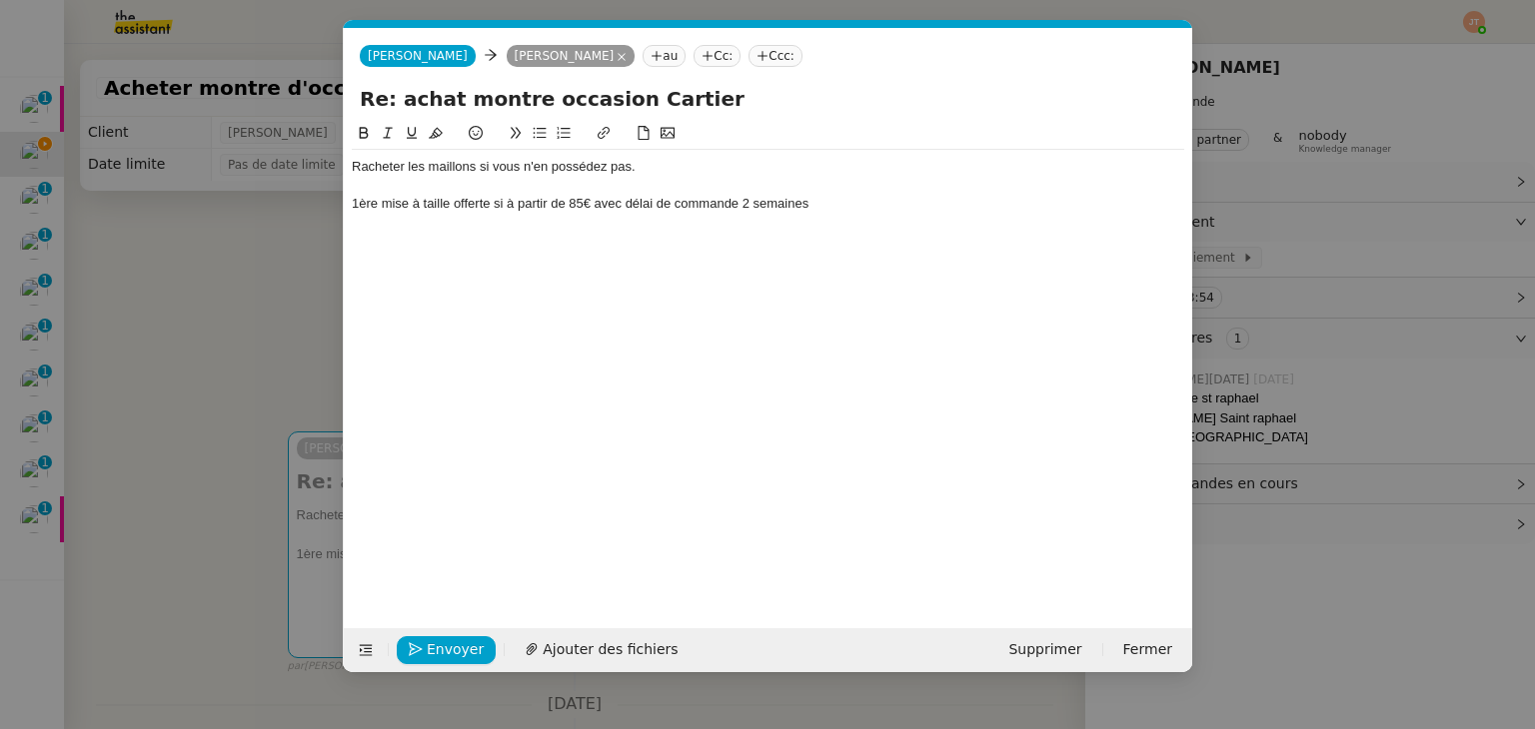
click at [352, 176] on div "Racheter les maillons si vous n'en possédez pas." at bounding box center [768, 167] width 832 height 18
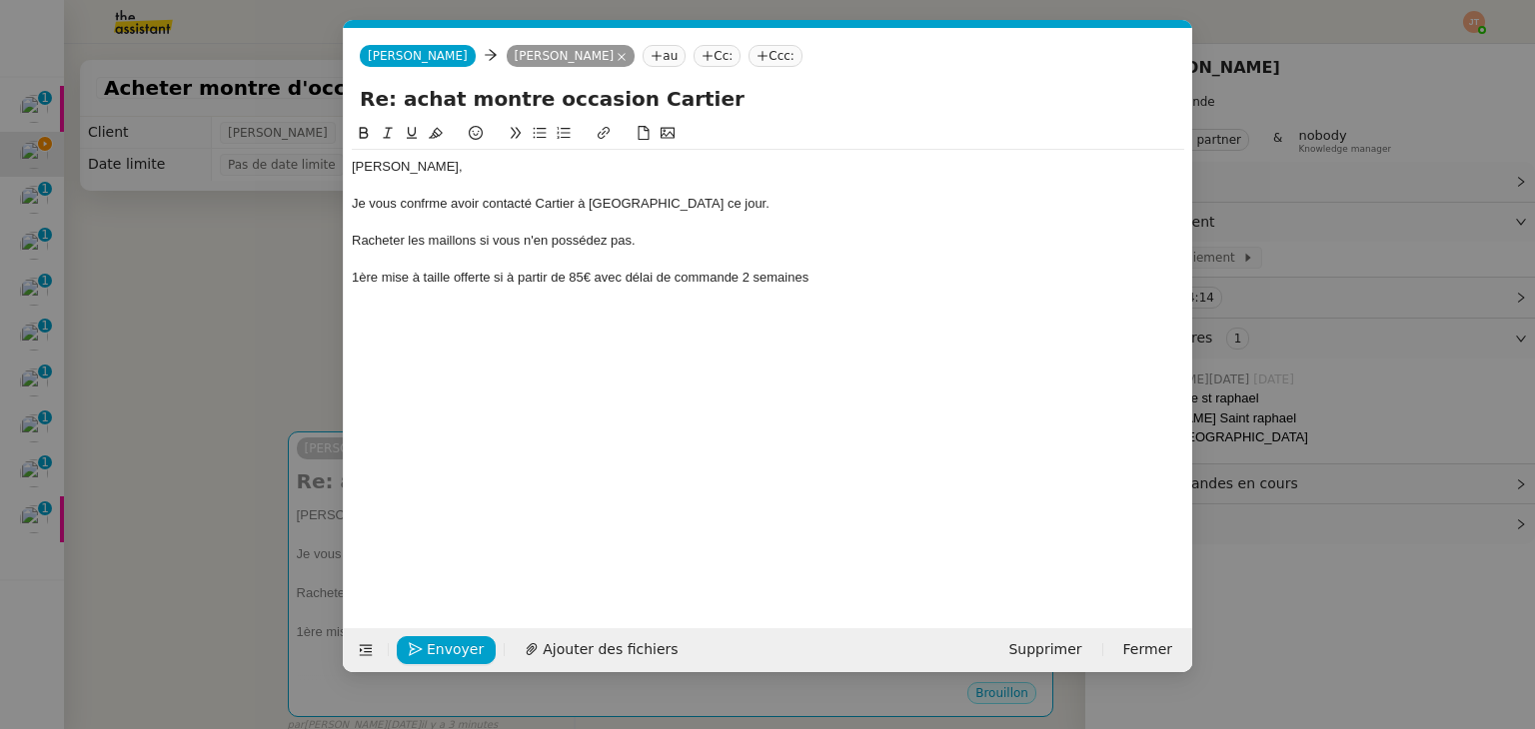
click at [419, 192] on div at bounding box center [768, 186] width 832 height 18
click at [424, 204] on div "Je vous confrme avoir contacté Cartier à [GEOGRAPHIC_DATA] ce jour." at bounding box center [768, 204] width 832 height 18
click at [0, 0] on lt-strong "i" at bounding box center [0, 0] width 0 height 0
click at [349, 241] on nz-spin "[PERSON_NAME], Je vous confirme avoir contacté Cartier à [GEOGRAPHIC_DATA] ce j…" at bounding box center [768, 364] width 848 height 484
click at [352, 240] on div "Racheter les maillons si vous n'en possédez pas." at bounding box center [768, 241] width 832 height 18
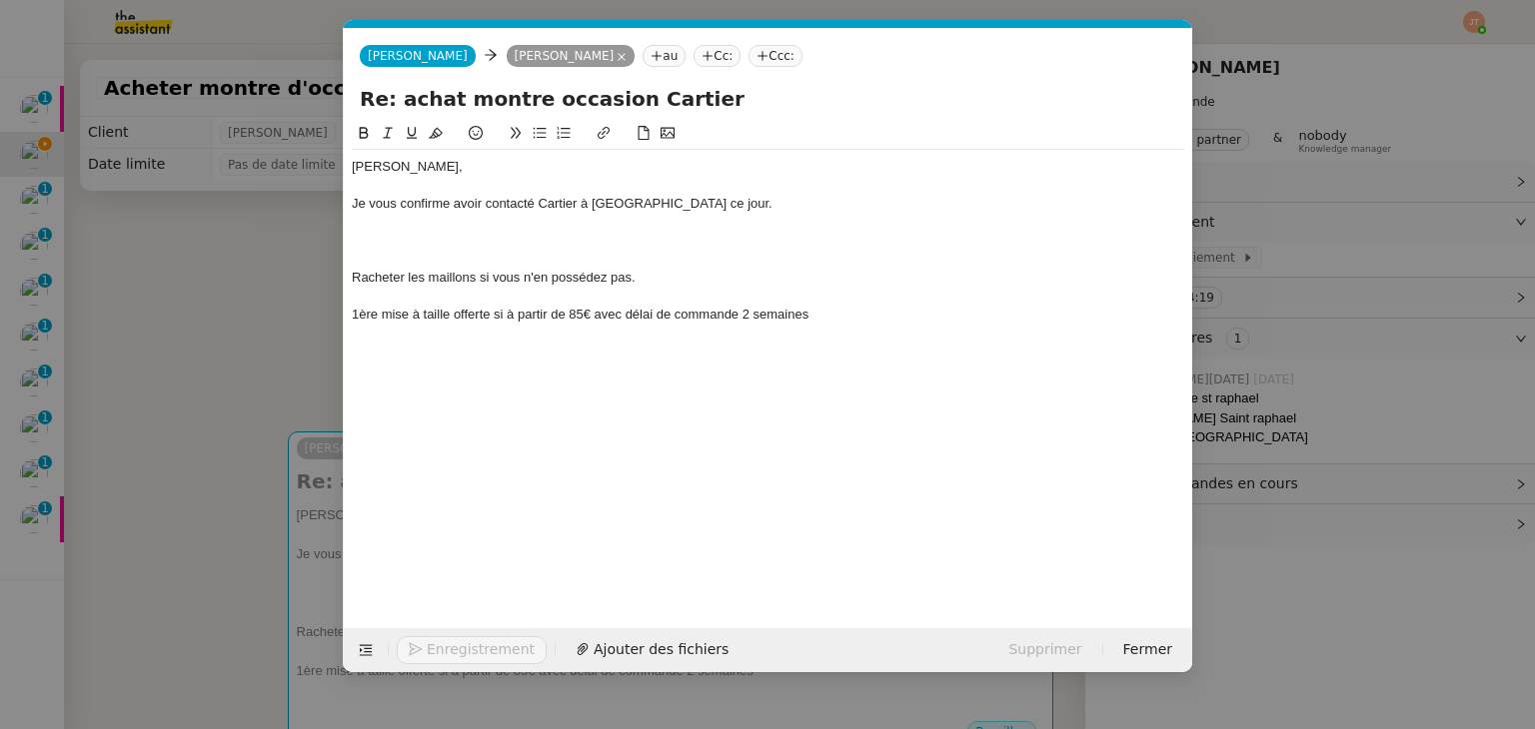
click at [352, 240] on div at bounding box center [768, 241] width 832 height 18
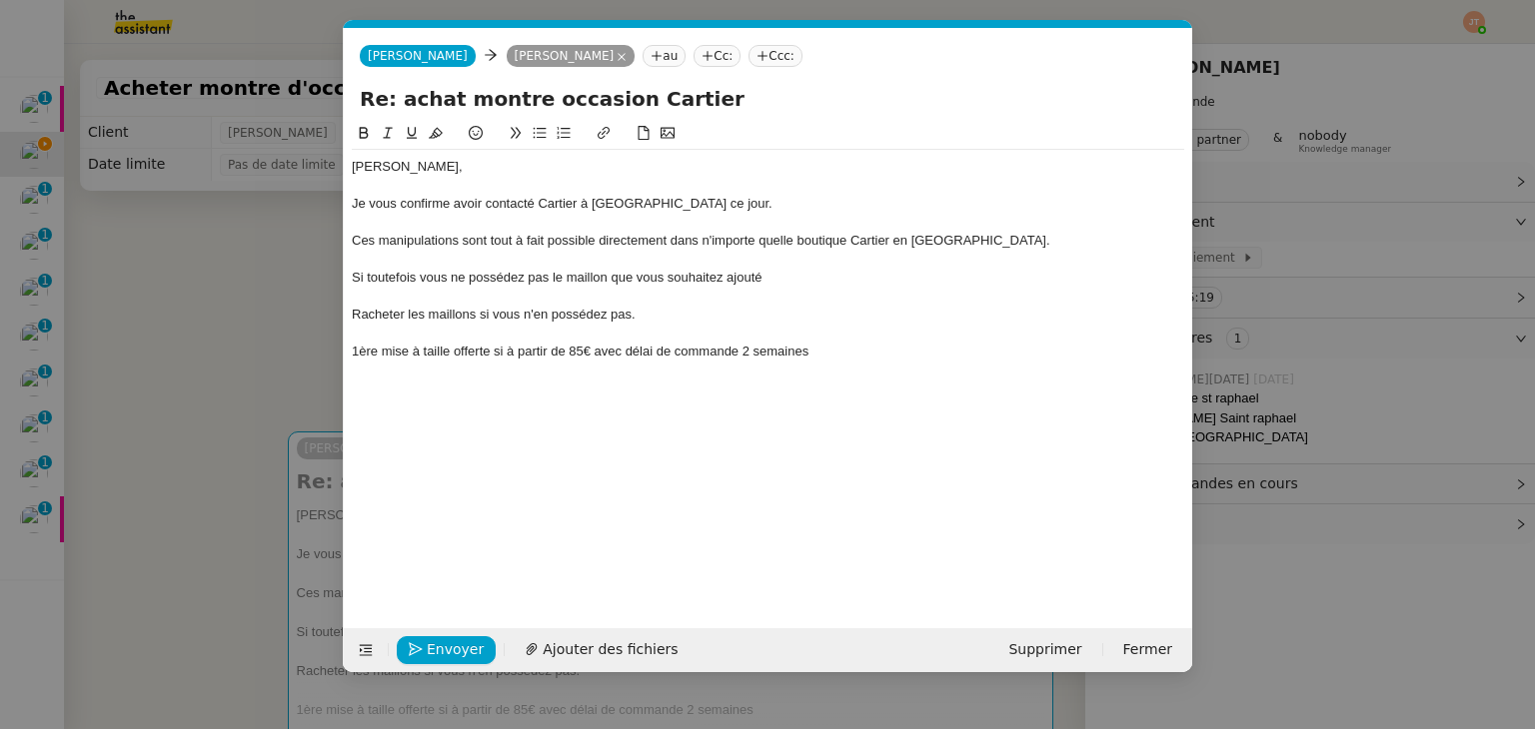
click at [361, 299] on div at bounding box center [768, 297] width 832 height 18
click at [293, 321] on nz-modal-container "Service TA - VOYAGE - PROPOSITION GLOBALE A utiliser dans le cadre de propositi…" at bounding box center [767, 364] width 1535 height 729
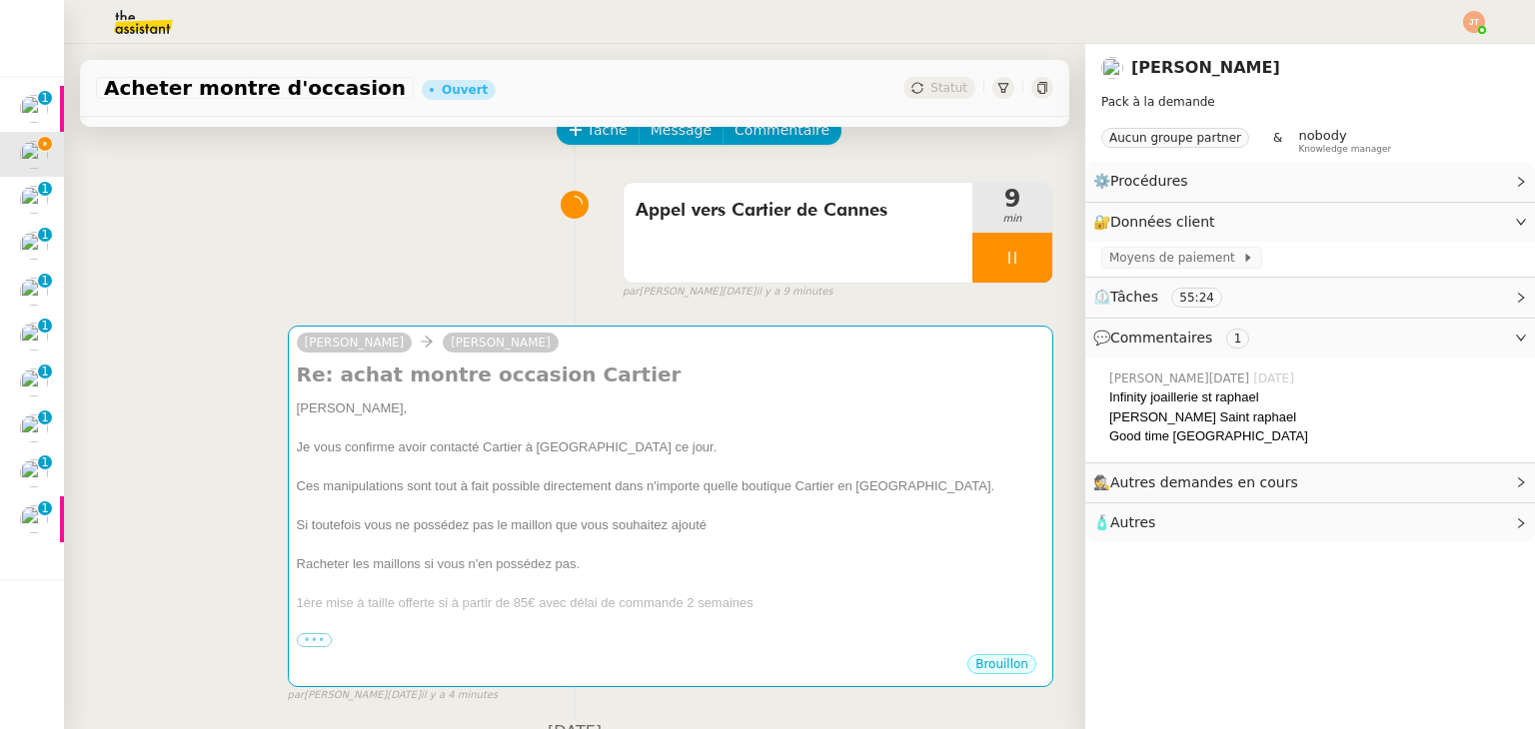
scroll to position [0, 0]
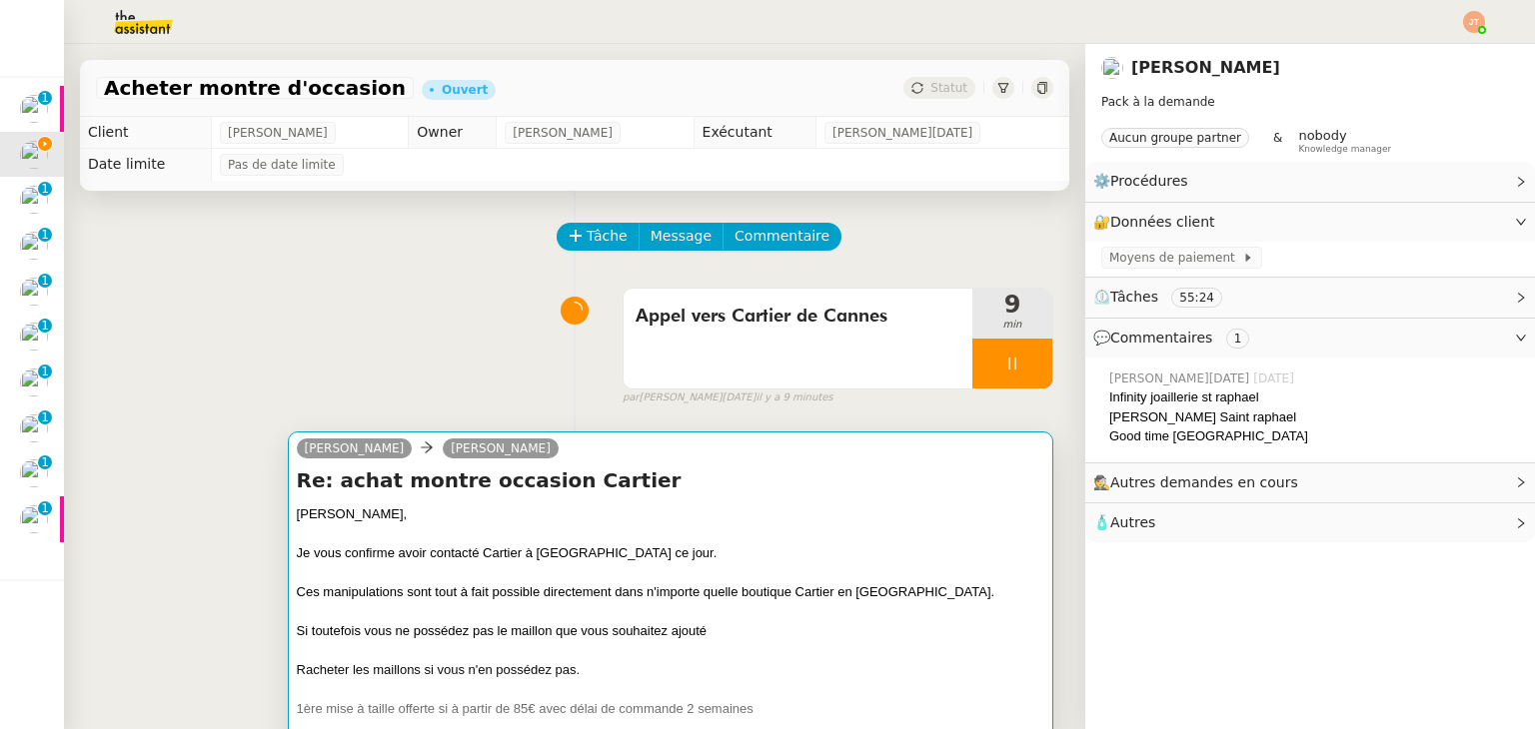
click at [572, 525] on div "[PERSON_NAME]," at bounding box center [670, 515] width 747 height 20
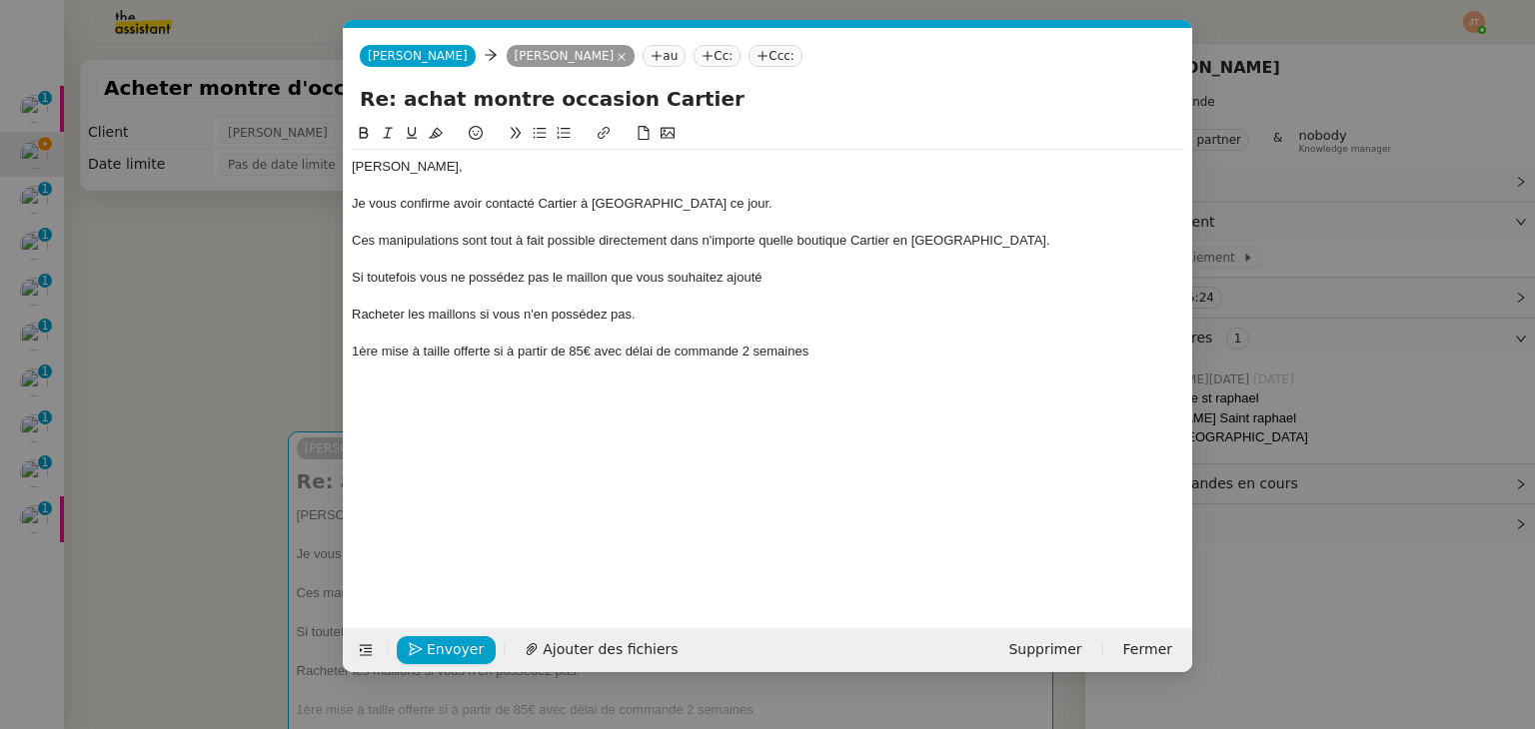
scroll to position [0, 42]
click at [783, 273] on div "Si toutefois vous ne possédez pas le maillon que vous souhaitez ajouté" at bounding box center [768, 278] width 832 height 18
click at [723, 280] on div "Si toutefois vous ne possédez pas le maillon que vous souhaitez ajouter, la com…" at bounding box center [768, 278] width 832 height 18
click at [781, 281] on div "Si toutefois vous ne possédez pas le maillon que vous souhaitez en ajouter, la …" at bounding box center [768, 278] width 832 height 18
click at [808, 278] on div "Si toutefois vous ne possédez pas le maillon que vous souhaitez en ajouter un, …" at bounding box center [768, 278] width 832 height 18
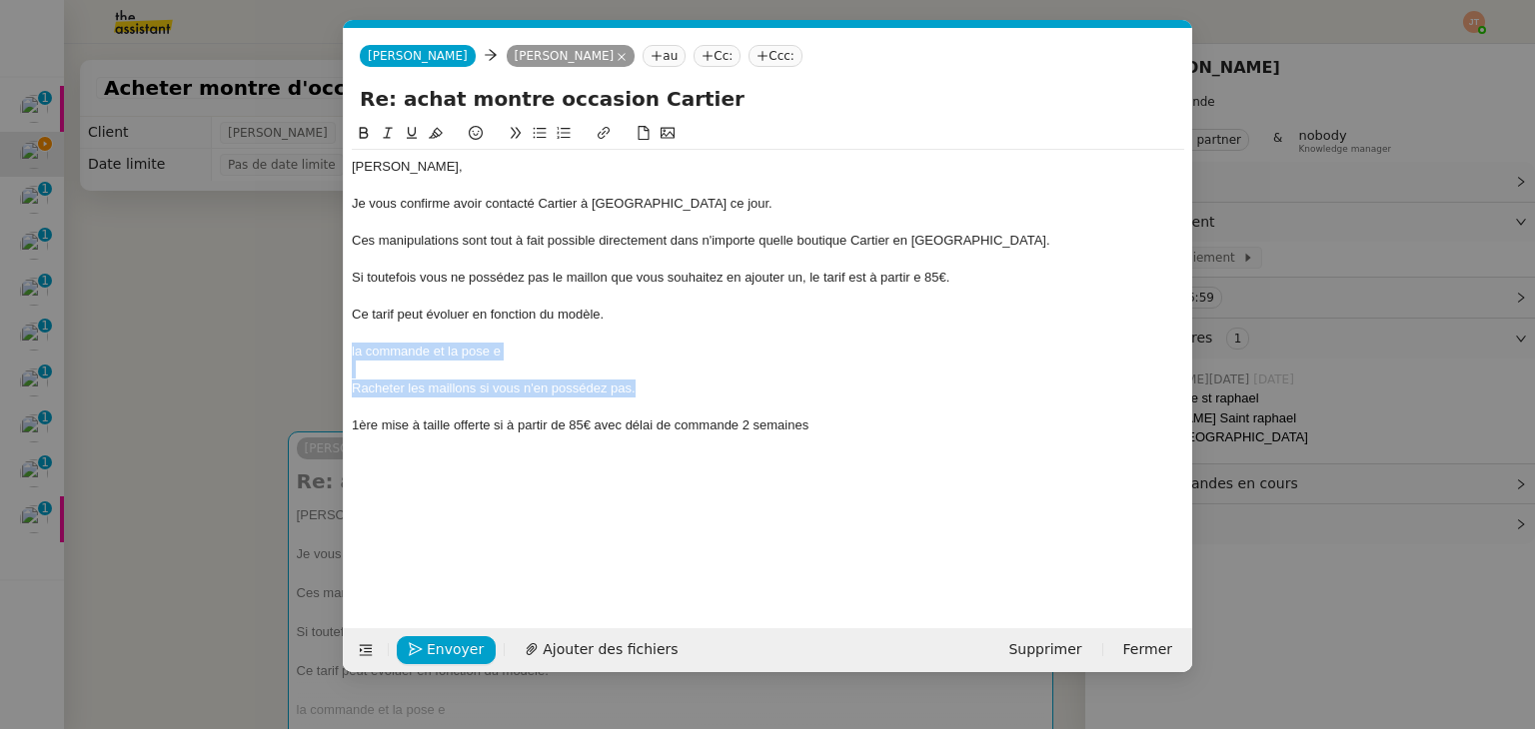
drag, startPoint x: 626, startPoint y: 395, endPoint x: 348, endPoint y: 353, distance: 281.9
click at [348, 353] on nz-spin "[PERSON_NAME], Je vous confirme avoir contacté Cartier à [GEOGRAPHIC_DATA] ce j…" at bounding box center [768, 364] width 848 height 484
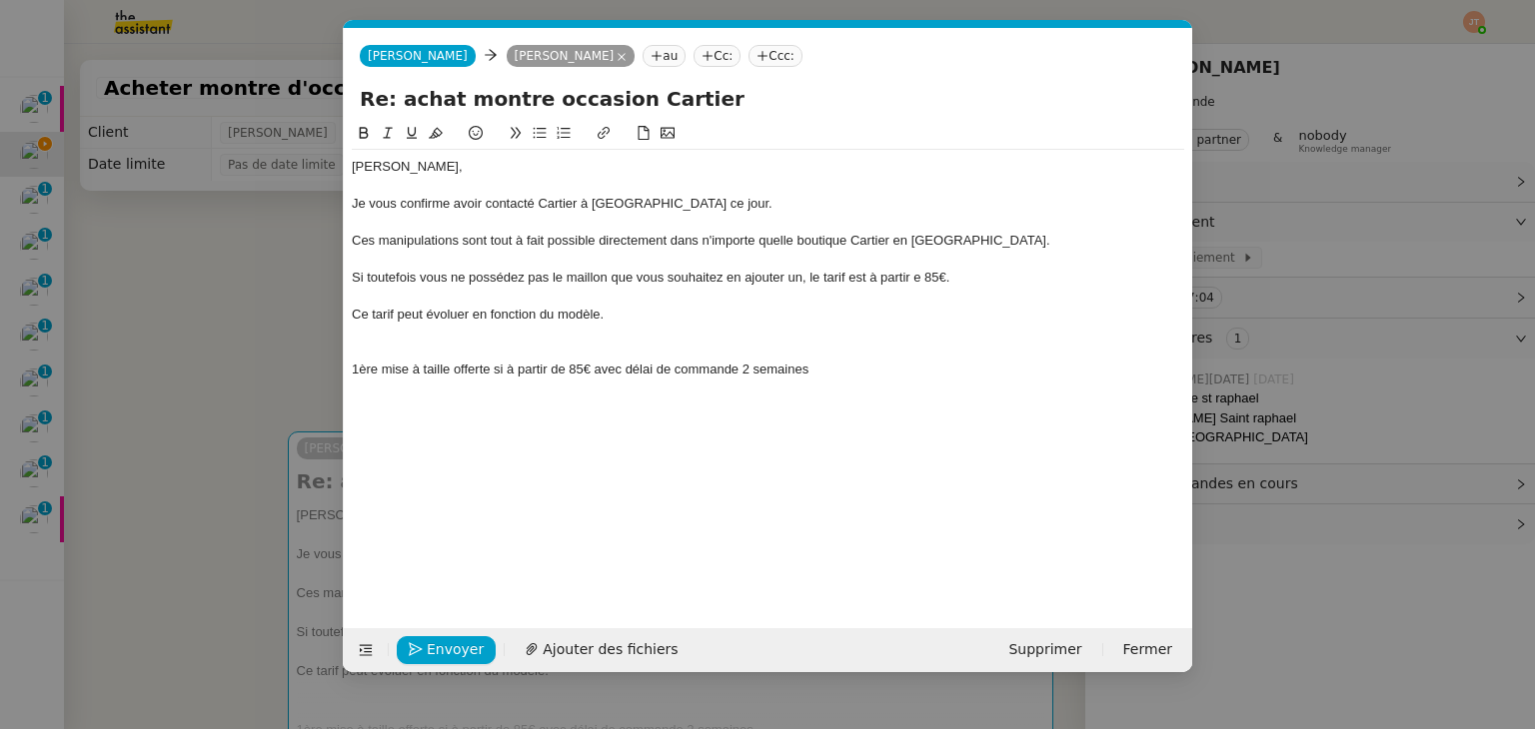
click at [554, 335] on div at bounding box center [768, 333] width 832 height 18
click at [620, 315] on div "Ce tarif peut évoluer en fonction du modèle." at bounding box center [768, 315] width 832 height 18
click at [590, 240] on div "Ces manipulations sont tout à fait possible directement dans n'importe quelle b…" at bounding box center [768, 241] width 832 height 18
click at [554, 243] on div "Ces manipulations sont tout à fait possible directement dans n'importe quelle b…" at bounding box center [768, 241] width 832 height 18
click at [0, 0] on lt-span "possible s" at bounding box center [0, 0] width 0 height 0
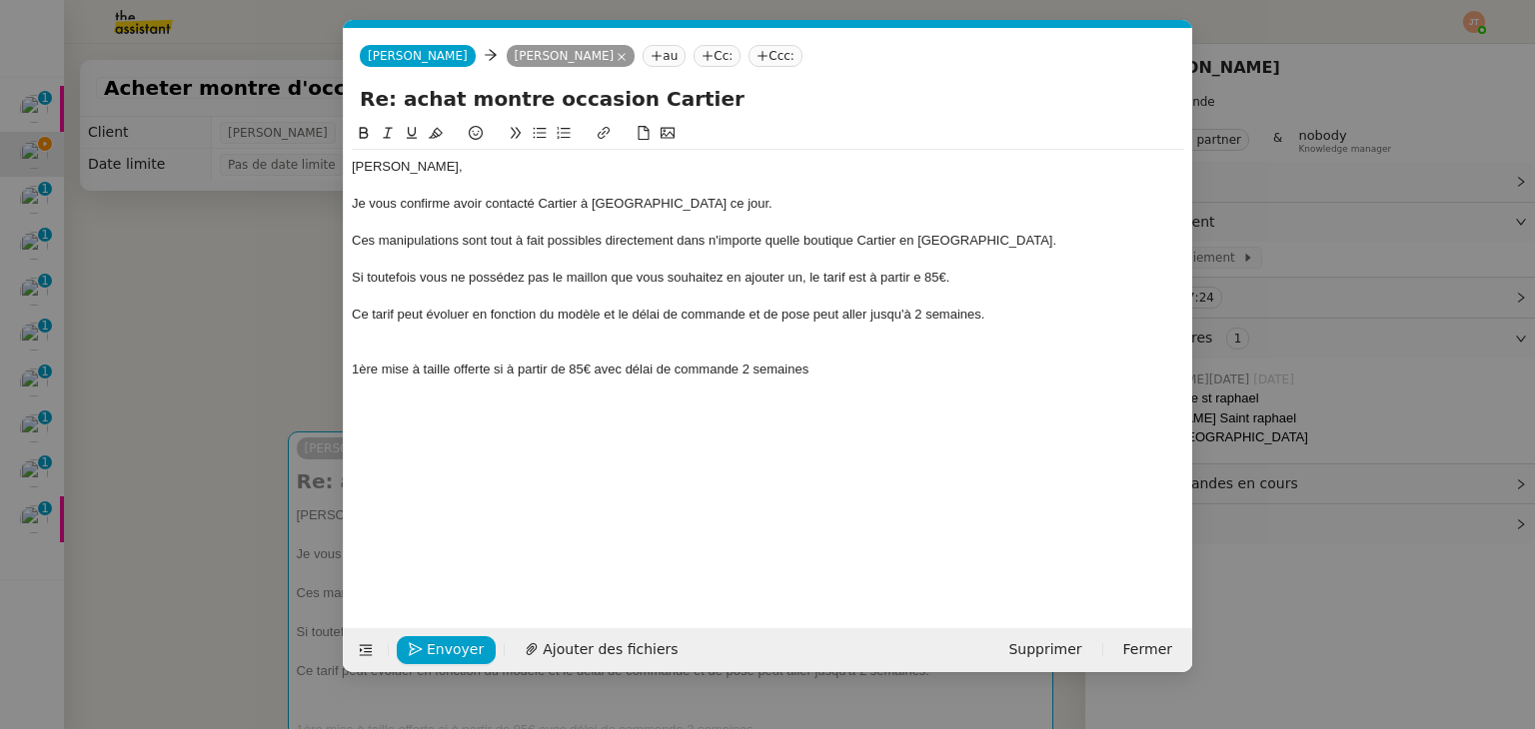
click at [978, 235] on div "Ces manipulations sont tout à fait possibles directement dans n'importe quelle …" at bounding box center [768, 241] width 832 height 18
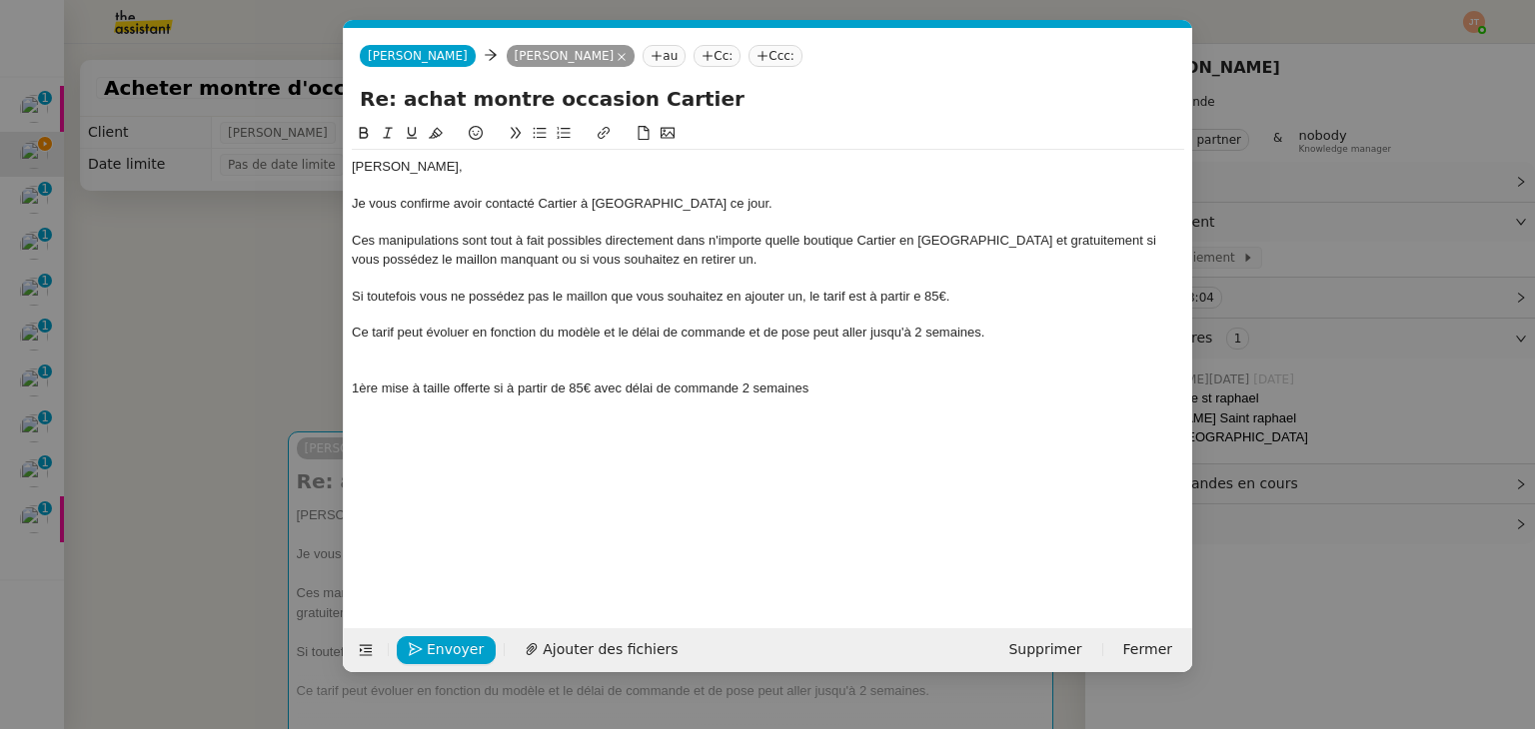
click at [612, 316] on div at bounding box center [768, 315] width 832 height 18
drag, startPoint x: 677, startPoint y: 237, endPoint x: 604, endPoint y: 235, distance: 73.0
click at [604, 235] on div "Ces manipulations sont tout à fait possibles directement dans n'importe quelle …" at bounding box center [768, 250] width 832 height 37
click at [609, 297] on div "Si toutefois vous ne possédez pas le maillon que vous souhaitez en ajouter un, …" at bounding box center [768, 297] width 832 height 18
click at [927, 297] on div "Si toutefois vous ne possédez pas le maillon et que vous souhaitez en ajouter u…" at bounding box center [768, 297] width 832 height 18
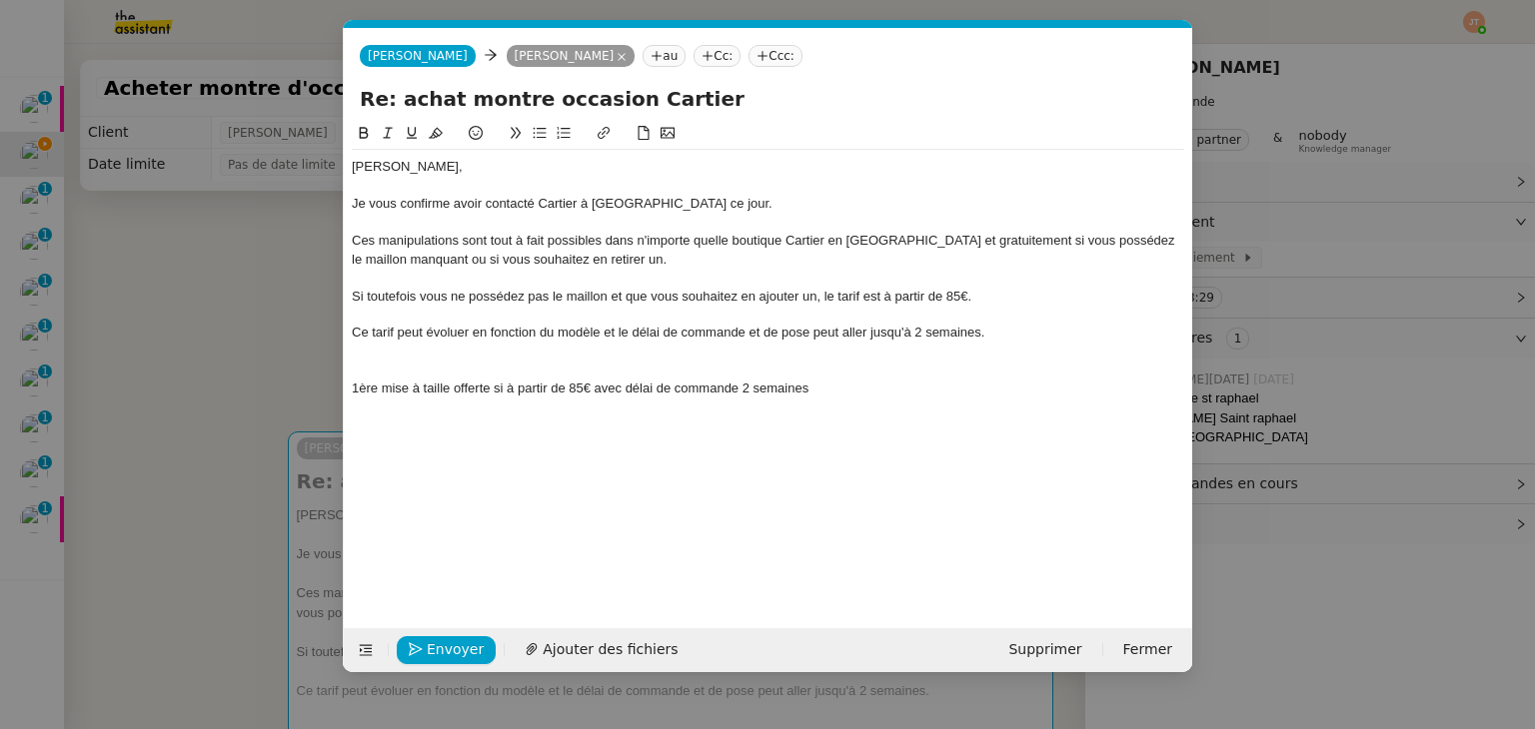
click at [630, 333] on div "Ce tarif peut évoluer en fonction du modèle et le délai de commande et de pose …" at bounding box center [768, 333] width 832 height 18
drag, startPoint x: 904, startPoint y: 333, endPoint x: 807, endPoint y: 342, distance: 97.3
click at [807, 342] on div "Ce tarif peut évoluer en fonction du modèle. Le délai de commande et de pose pe…" at bounding box center [768, 333] width 832 height 18
click at [861, 377] on div at bounding box center [768, 370] width 832 height 18
drag, startPoint x: 824, startPoint y: 390, endPoint x: 345, endPoint y: 393, distance: 479.6
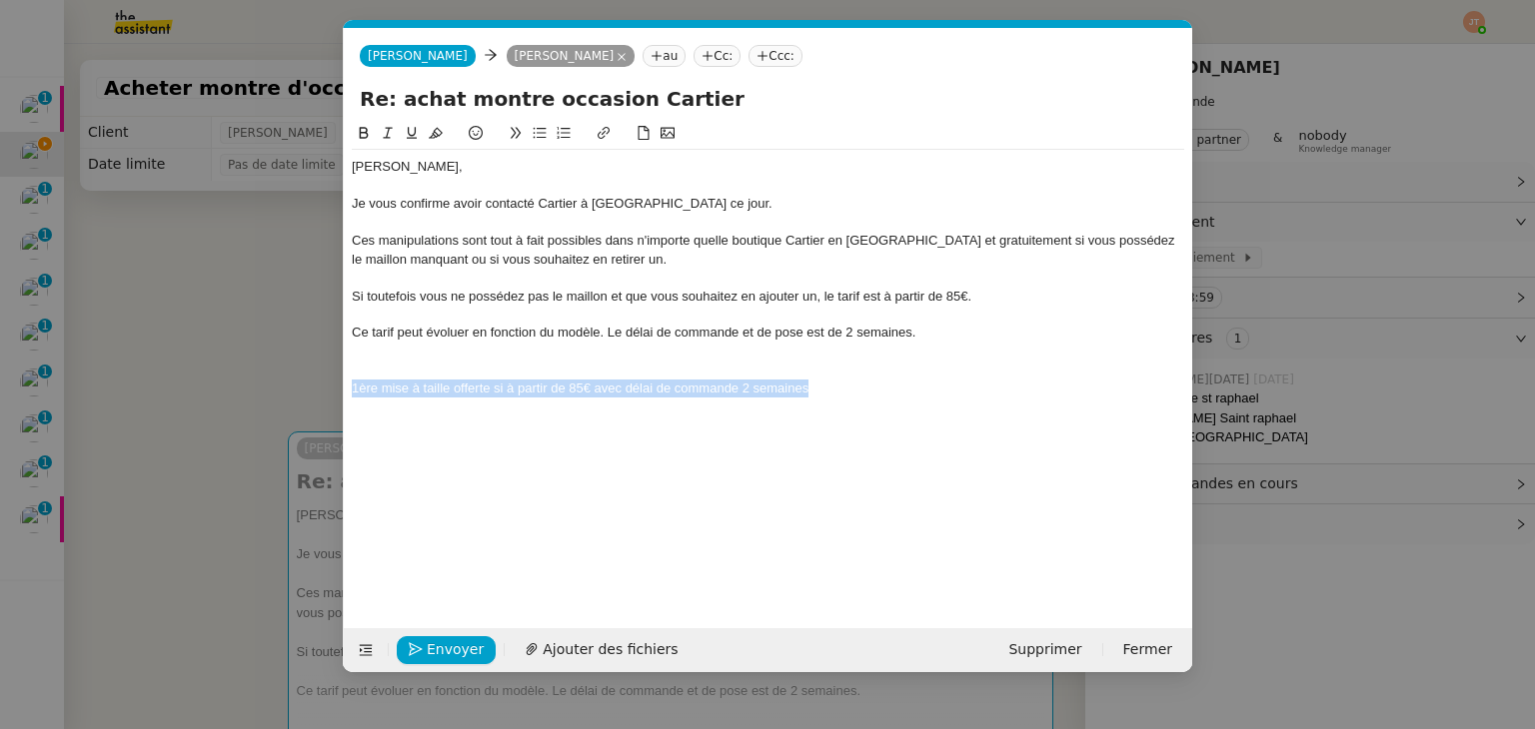
click at [345, 393] on nz-spin "[PERSON_NAME], Je vous confirme avoir contacté Cartier à [GEOGRAPHIC_DATA] ce j…" at bounding box center [768, 364] width 848 height 484
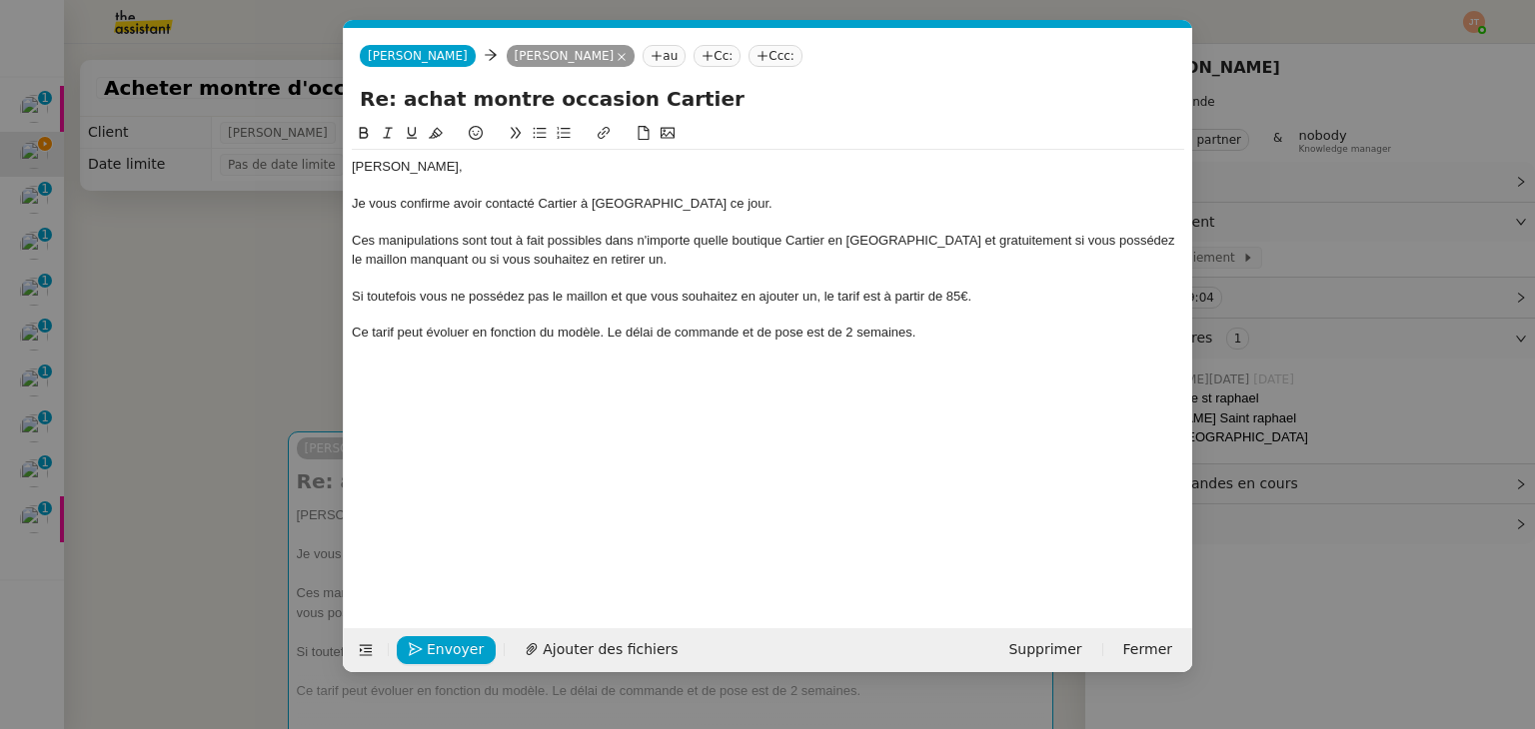
click at [135, 415] on nz-modal-container "Service TA - VOYAGE - PROPOSITION GLOBALE A utiliser dans le cadre de propositi…" at bounding box center [767, 364] width 1535 height 729
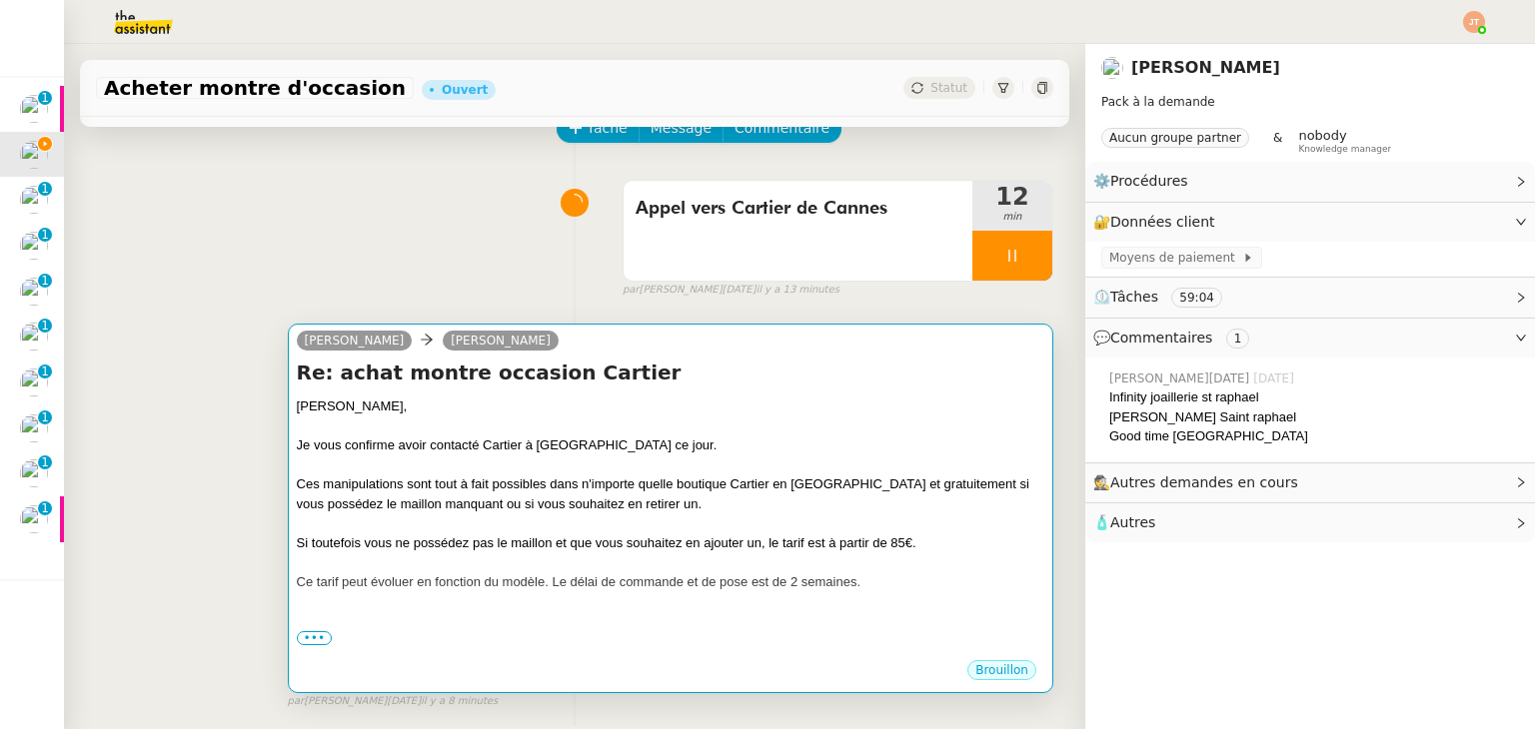
scroll to position [100, 0]
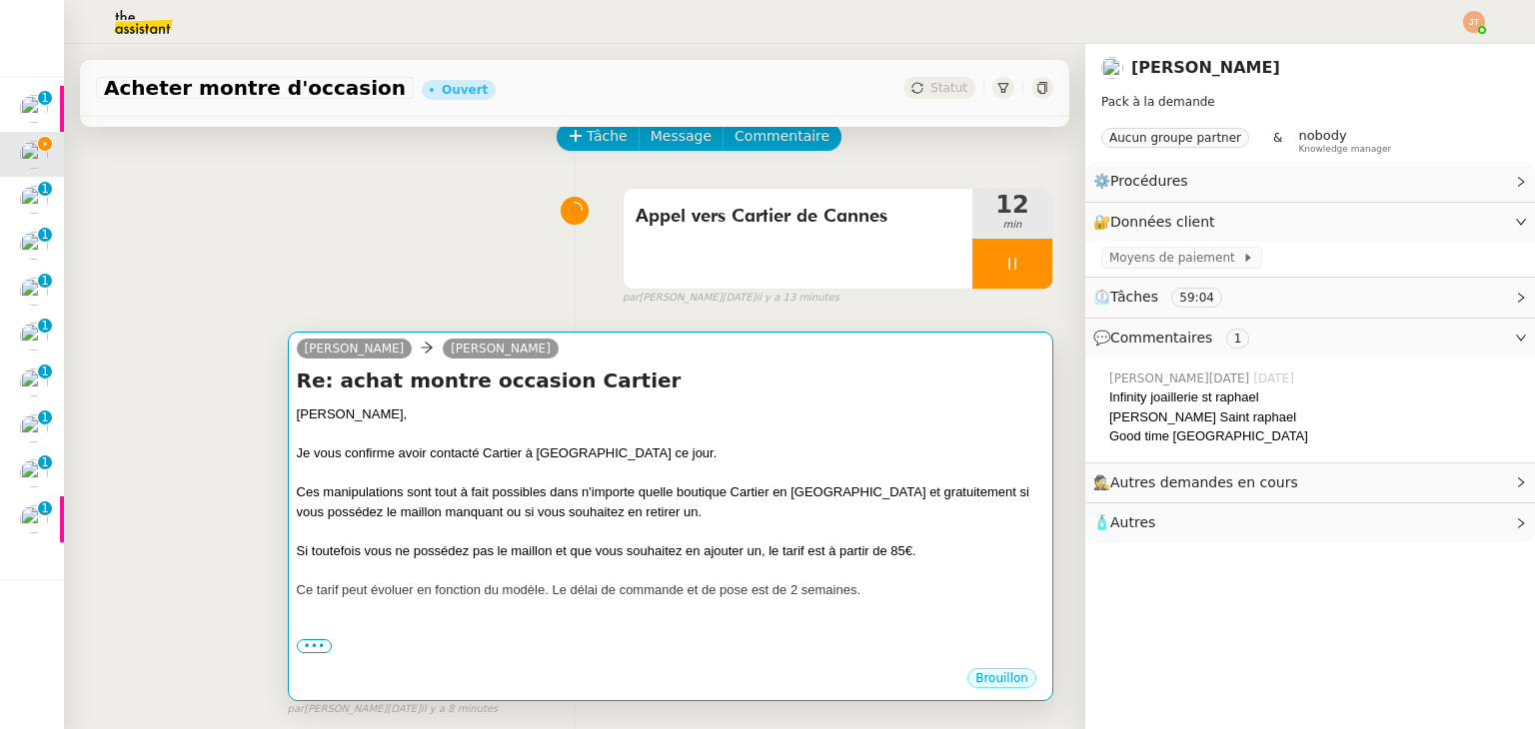
click at [448, 493] on div "Ces manipulations sont tout à fait possibles dans n'importe quelle boutique Car…" at bounding box center [670, 502] width 747 height 39
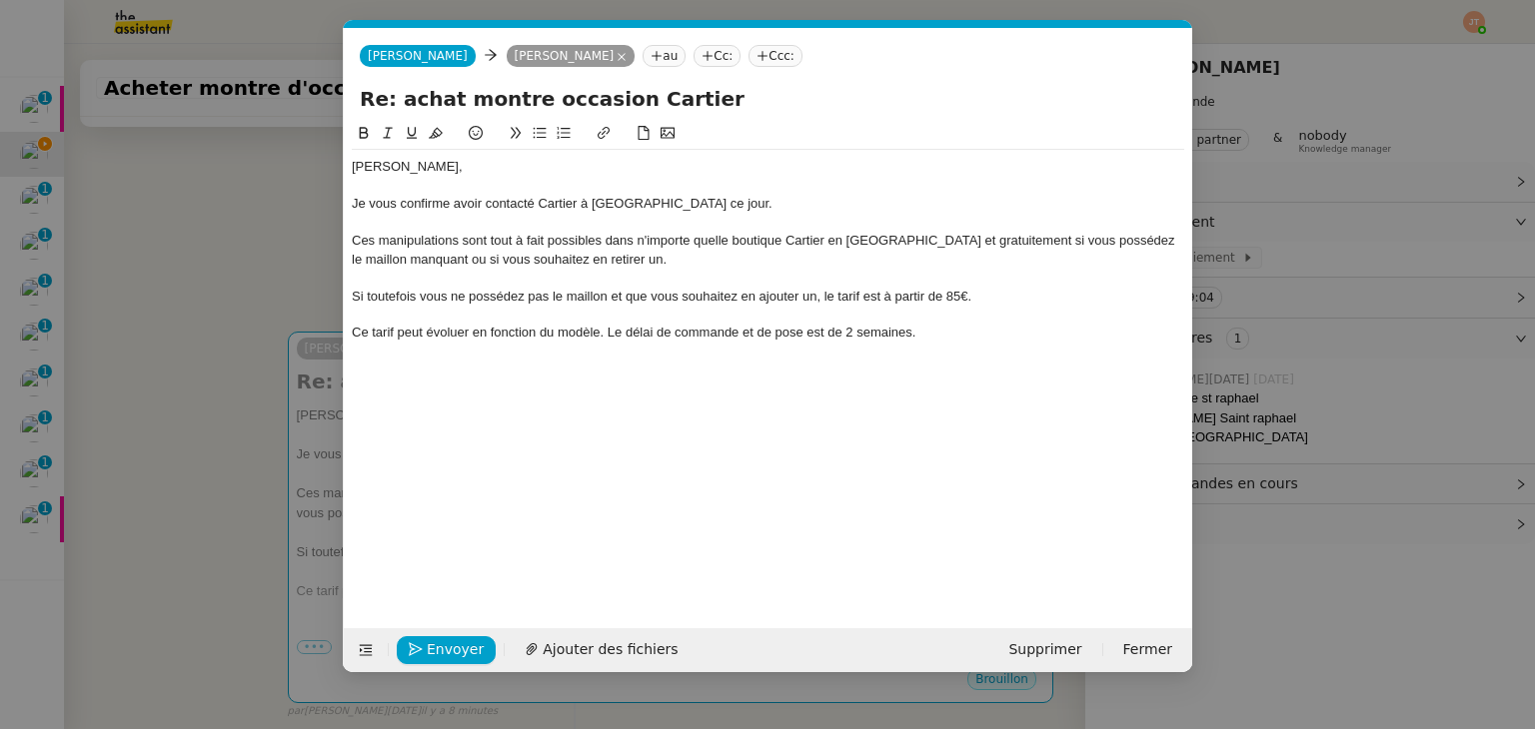
scroll to position [0, 42]
click at [388, 389] on div at bounding box center [768, 389] width 832 height 18
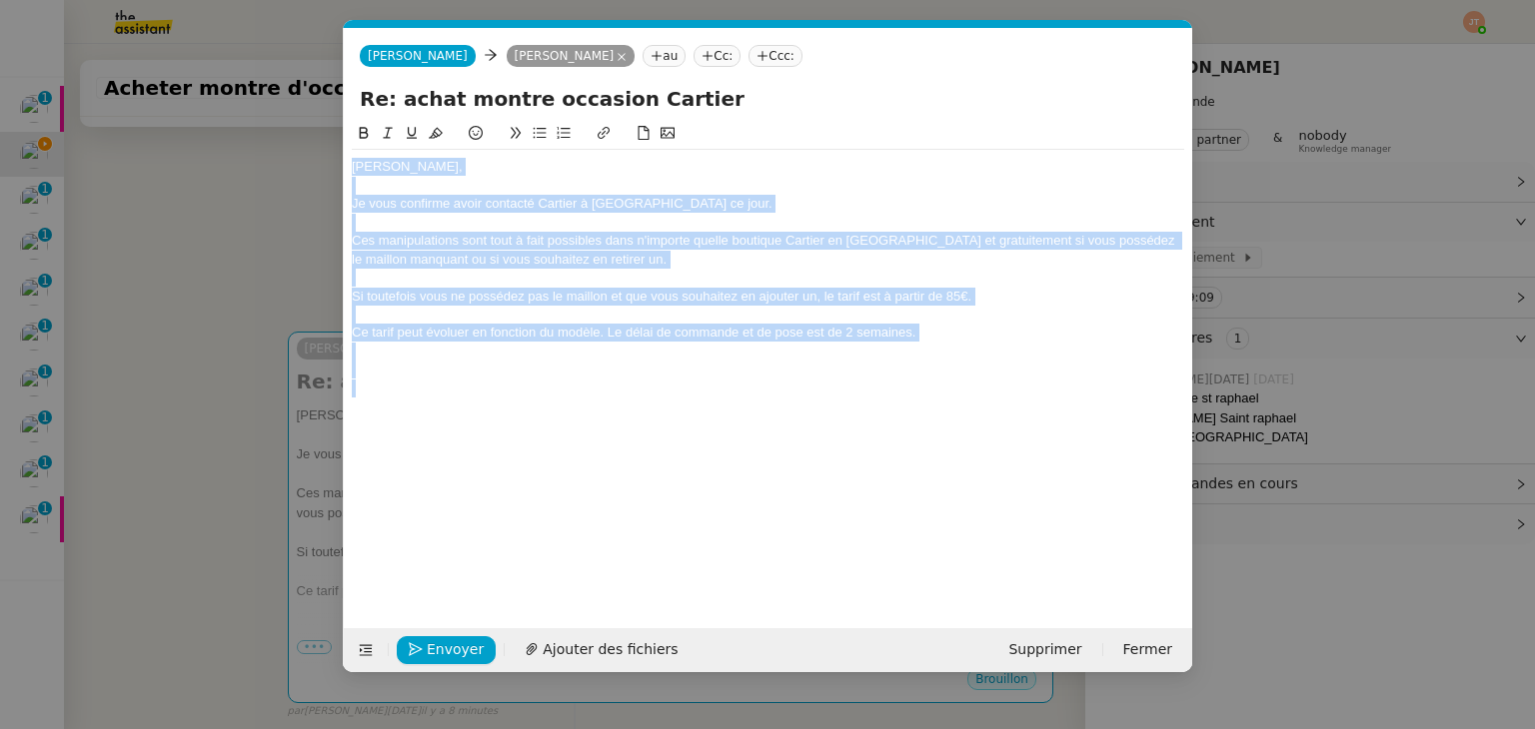
drag, startPoint x: 351, startPoint y: 166, endPoint x: 467, endPoint y: 397, distance: 258.3
click at [467, 397] on div "[PERSON_NAME], Je vous confirme avoir contacté Cartier à [GEOGRAPHIC_DATA] ce j…" at bounding box center [768, 278] width 832 height 256
copy div "[PERSON_NAME], Je vous confirme avoir contacté Cartier à [GEOGRAPHIC_DATA] ce j…"
click at [436, 370] on div at bounding box center [768, 370] width 832 height 18
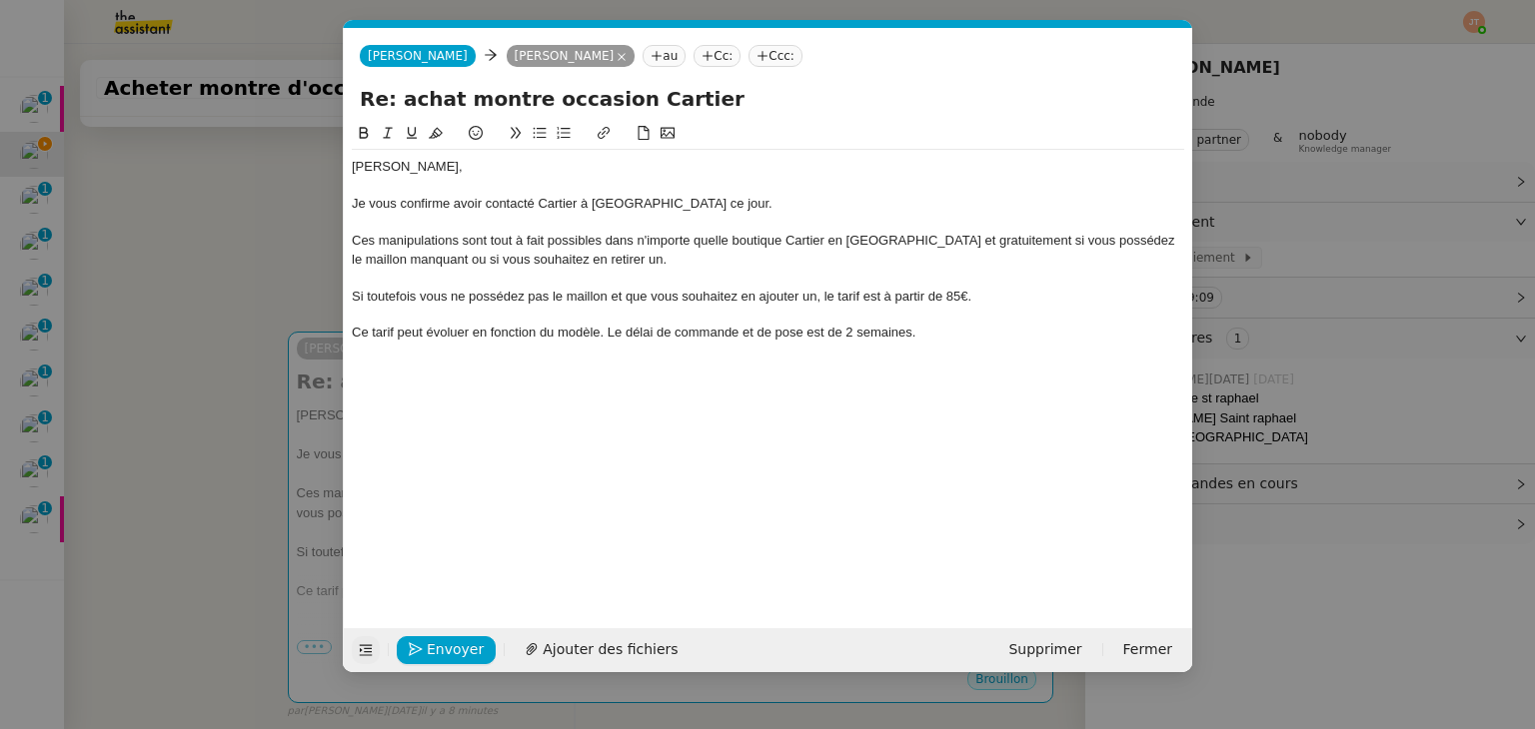
click at [366, 641] on button at bounding box center [366, 650] width 28 height 28
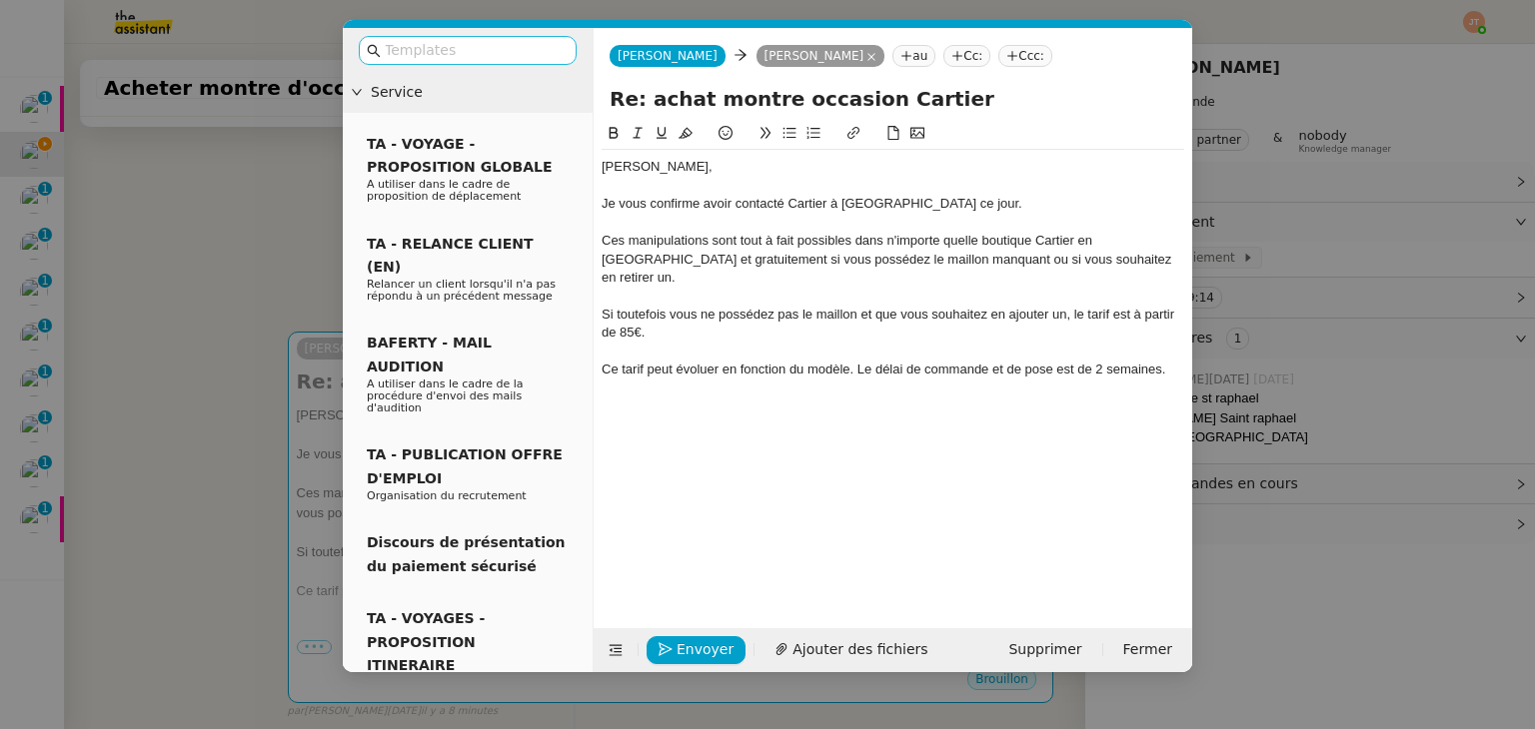
click at [425, 64] on nz-input-group at bounding box center [468, 50] width 218 height 29
click at [428, 55] on input "text" at bounding box center [475, 50] width 180 height 23
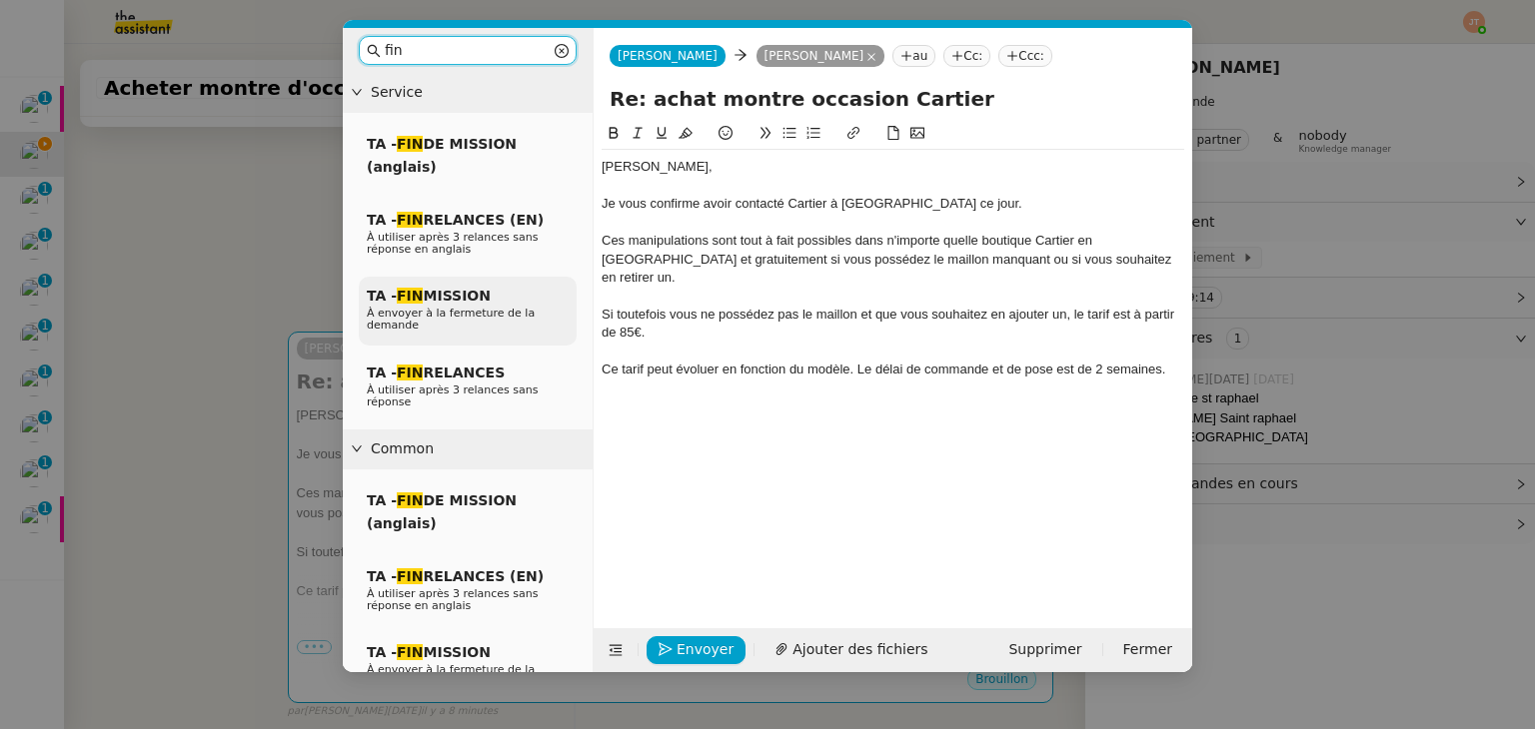
type input "fin"
click at [460, 304] on span "TA - FIN MISSION" at bounding box center [429, 296] width 124 height 16
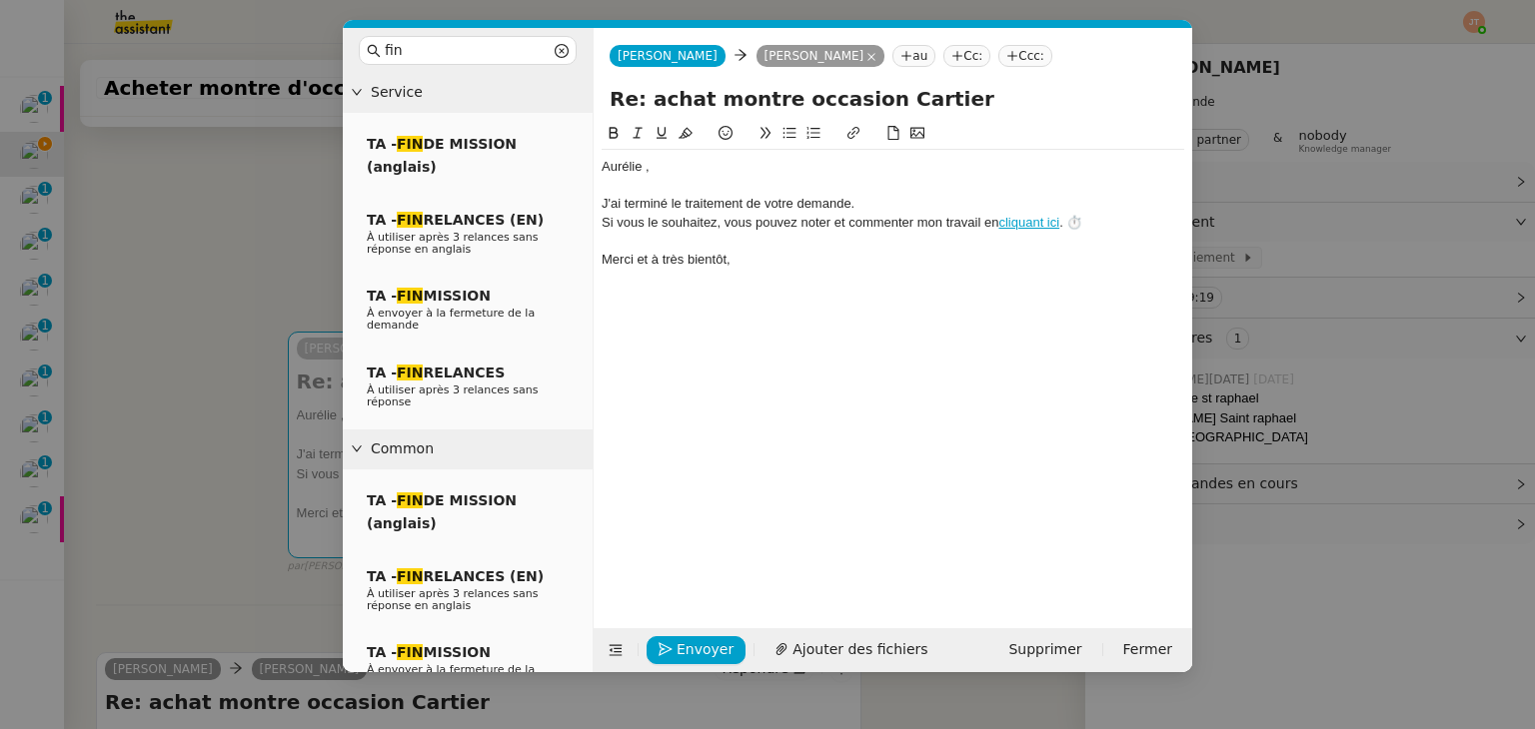
click at [647, 177] on div at bounding box center [892, 186] width 582 height 18
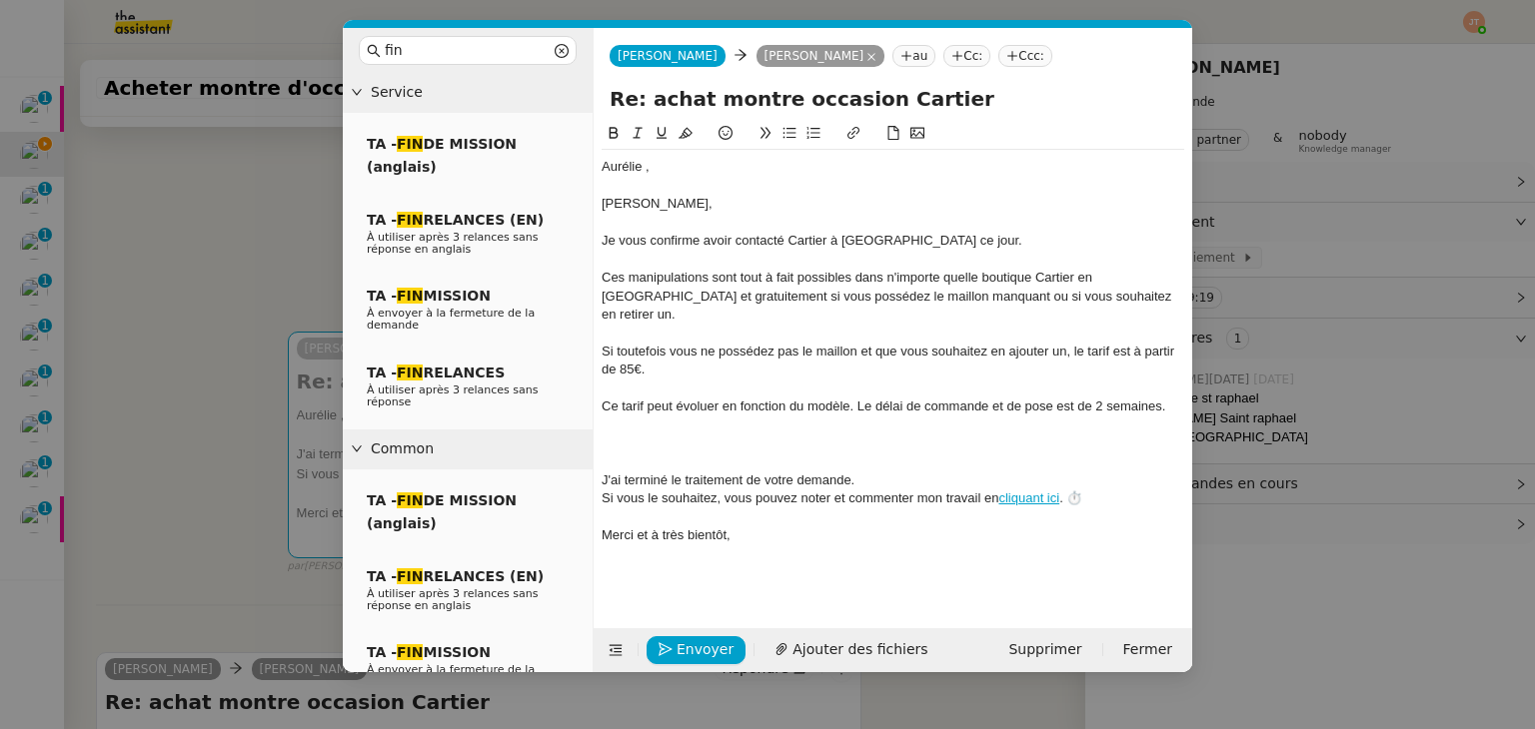
scroll to position [0, 0]
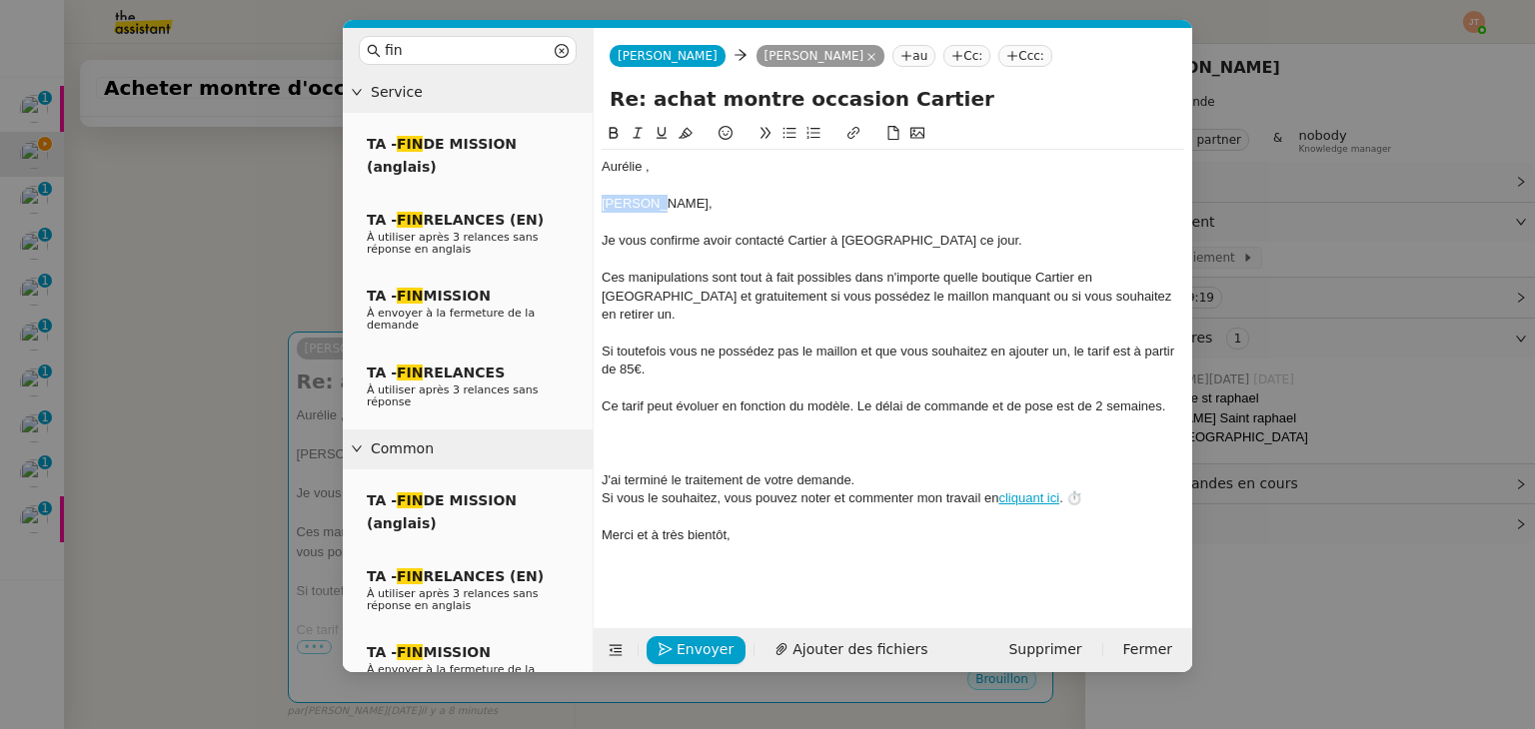
drag, startPoint x: 655, startPoint y: 206, endPoint x: 583, endPoint y: 204, distance: 72.0
click at [583, 204] on nz-layout "fin Service TA - FIN DE MISSION (anglais) TA - FIN RELANCES (EN) À utiliser apr…" at bounding box center [767, 350] width 849 height 644
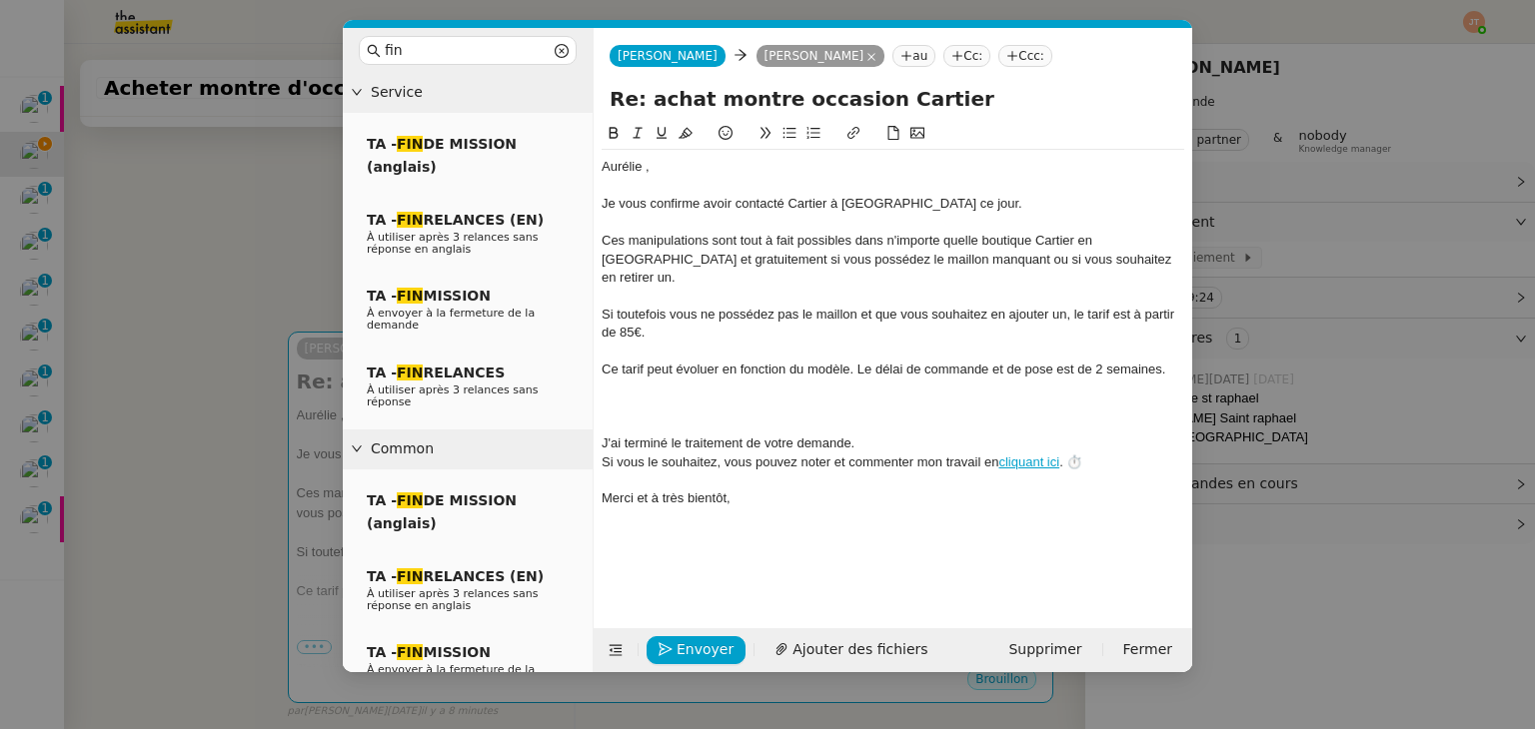
click at [664, 398] on div at bounding box center [892, 407] width 582 height 18
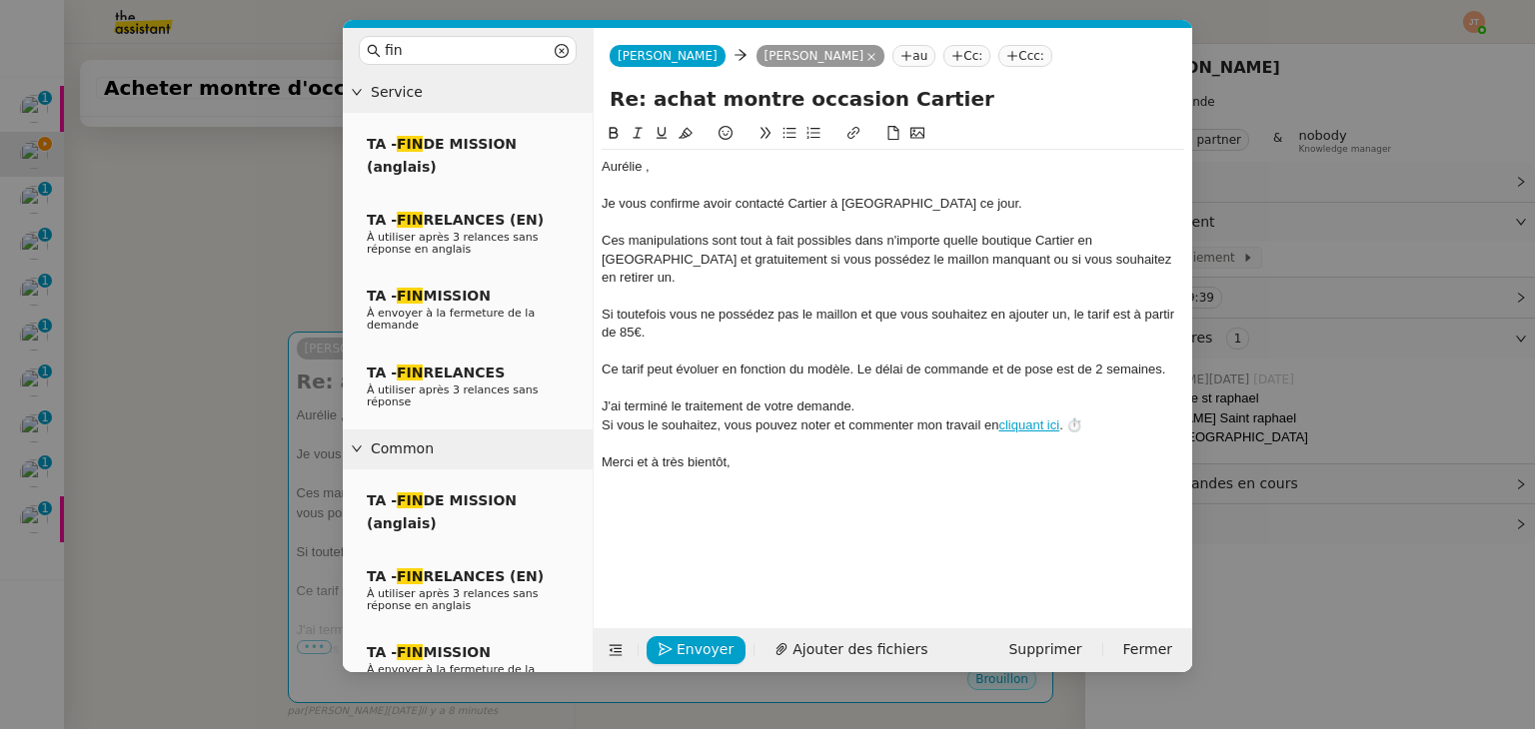
click at [1098, 361] on div "Ce tarif peut évoluer en fonction du modèle. Le délai de commande et de pose es…" at bounding box center [892, 370] width 582 height 18
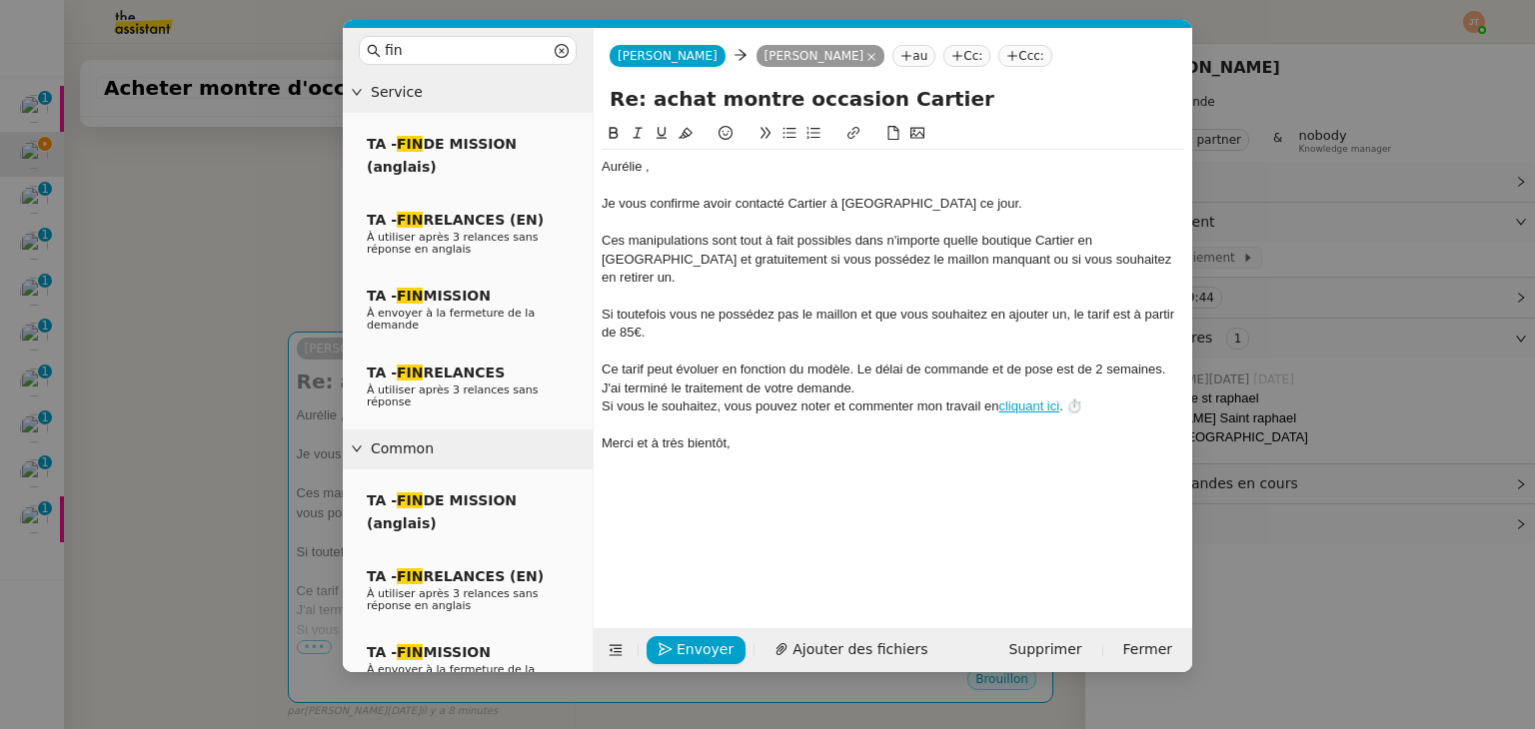
click at [1100, 361] on div "Ce tarif peut évoluer en fonction du modèle. Le délai de commande et de pose es…" at bounding box center [892, 370] width 582 height 18
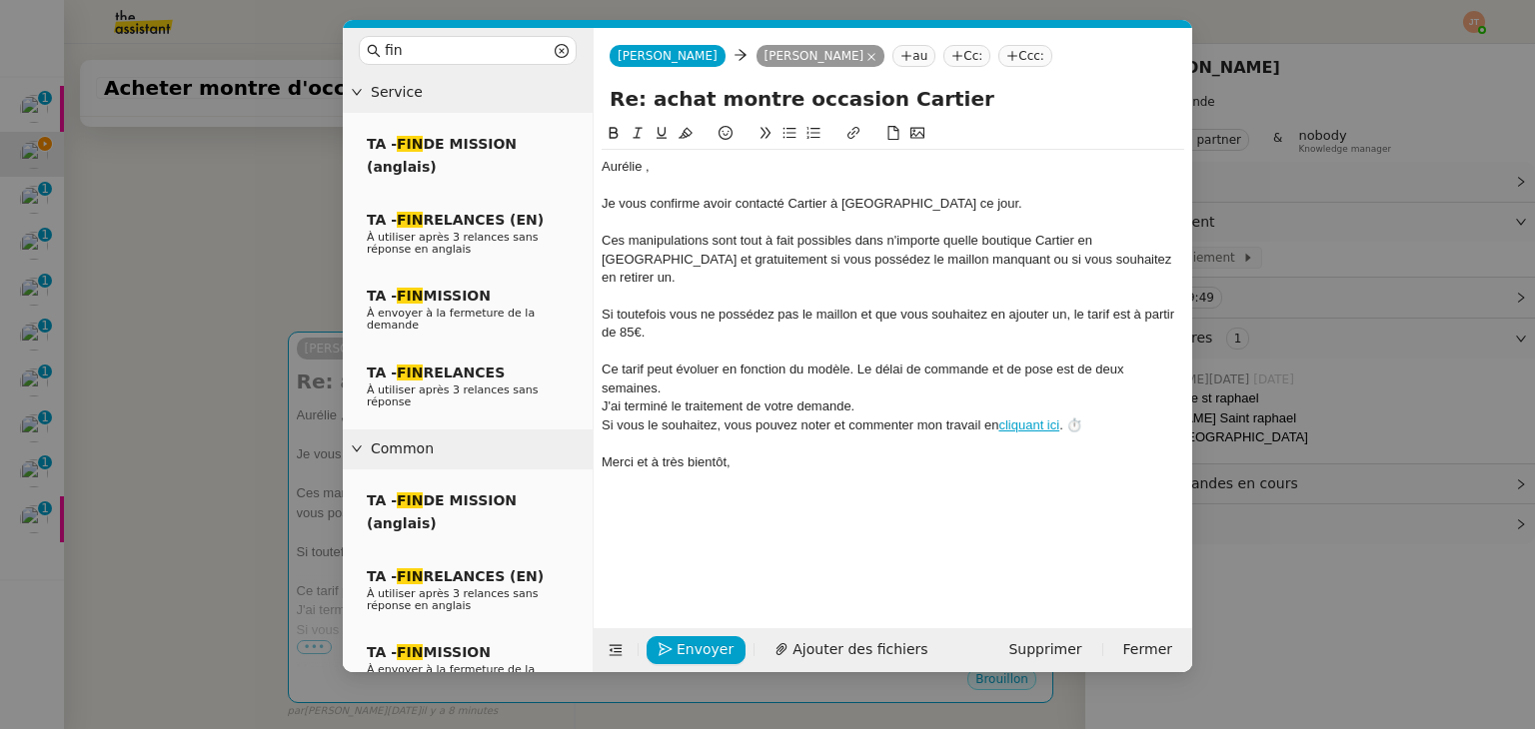
click at [835, 371] on div "Ce tarif peut évoluer en fonction du modèle. Le délai de commande et de pose es…" at bounding box center [892, 379] width 582 height 37
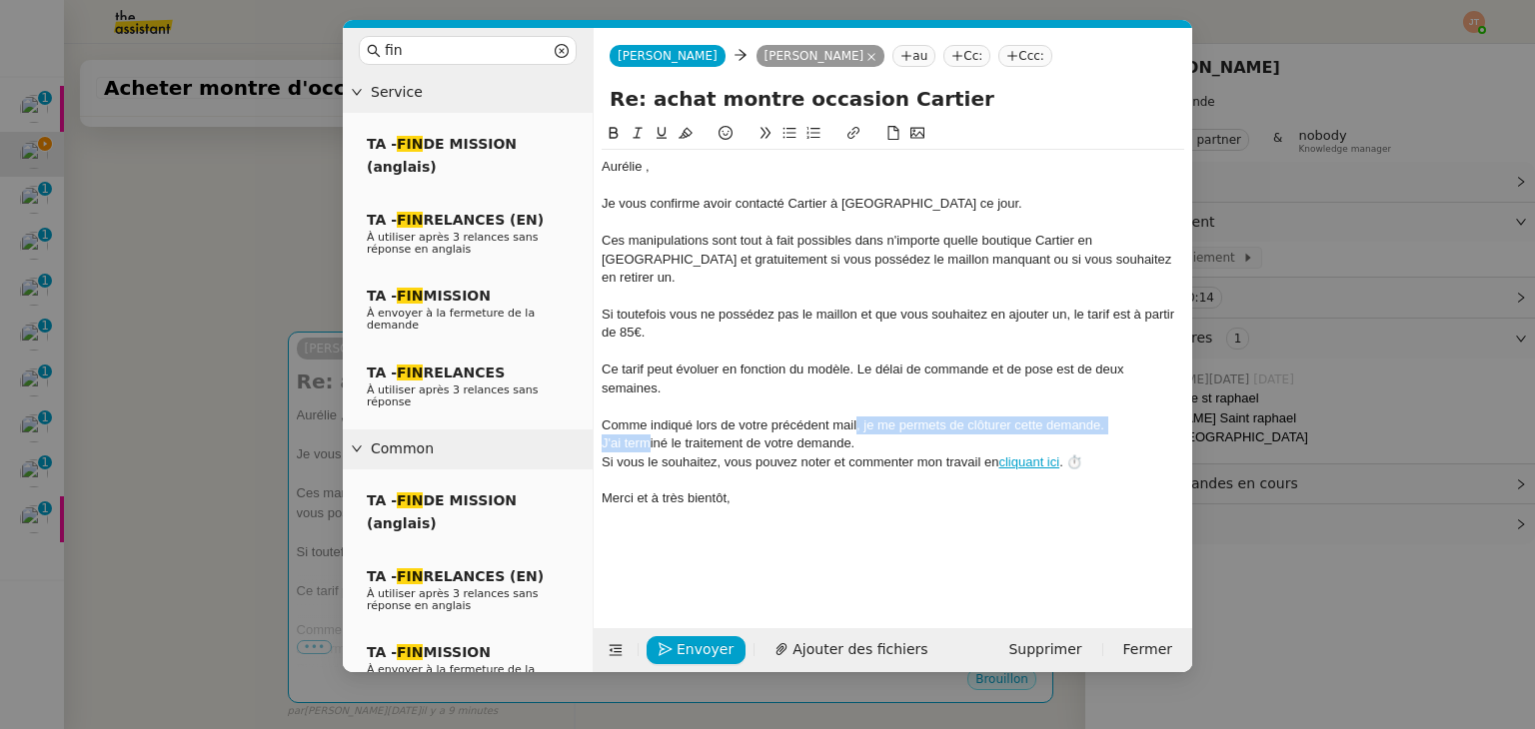
drag, startPoint x: 855, startPoint y: 417, endPoint x: 825, endPoint y: 450, distance: 44.6
click at [653, 425] on div "﻿[PERSON_NAME] ﻿, Je vous confirme avoir contacté Cartier à [GEOGRAPHIC_DATA] c…" at bounding box center [892, 333] width 582 height 367
click at [894, 435] on div "J'ai terminé le traitement de votre demande." at bounding box center [892, 444] width 582 height 18
drag, startPoint x: 877, startPoint y: 428, endPoint x: 570, endPoint y: 424, distance: 306.8
click at [570, 424] on nz-layout "fin Service TA - FIN DE MISSION (anglais) TA - FIN RELANCES (EN) À utiliser apr…" at bounding box center [767, 350] width 849 height 644
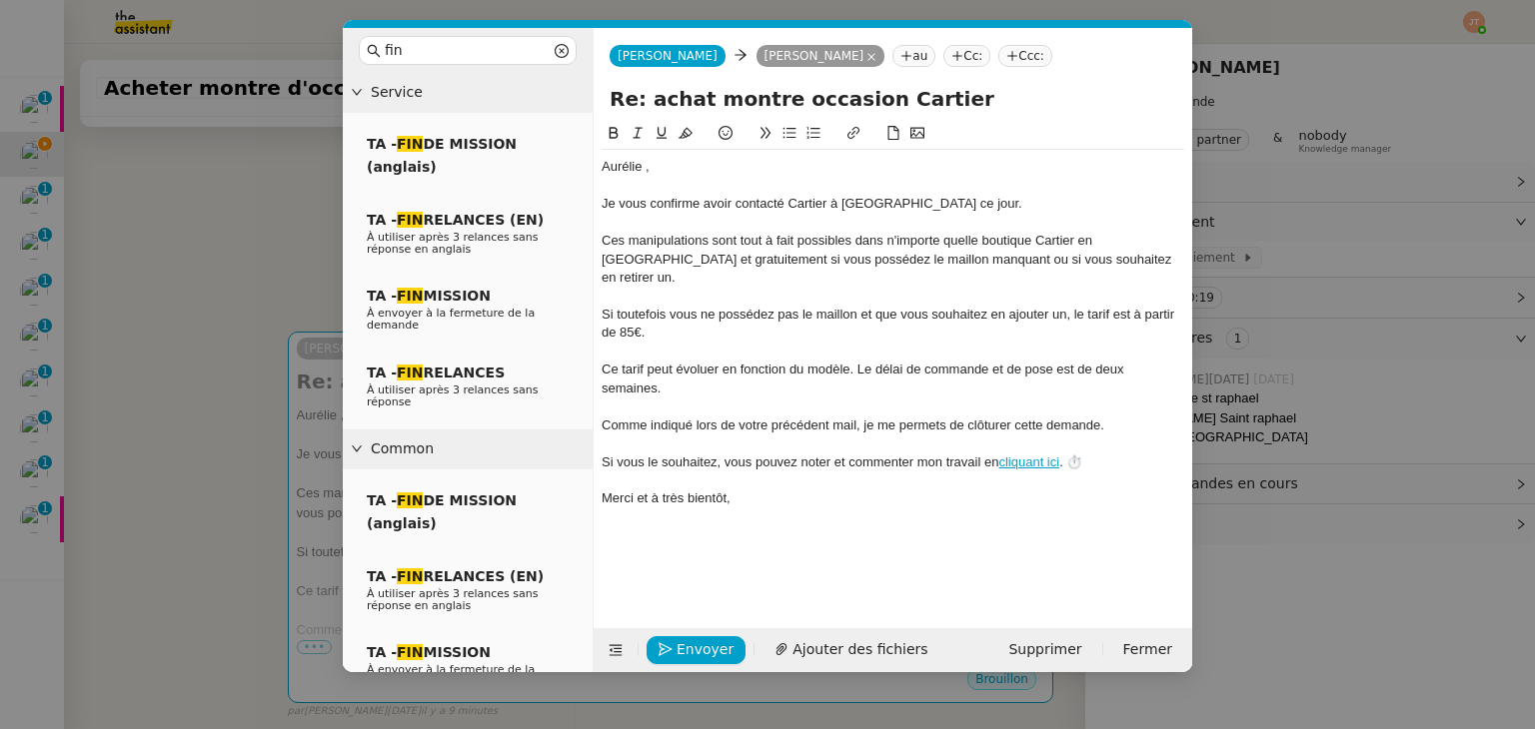
click at [649, 417] on div "Comme indiqué lors de votre précédent mail, je me permets de clôturer cette dem…" at bounding box center [892, 426] width 582 height 18
click at [772, 490] on div "Merci et à très bientôt," at bounding box center [892, 499] width 582 height 18
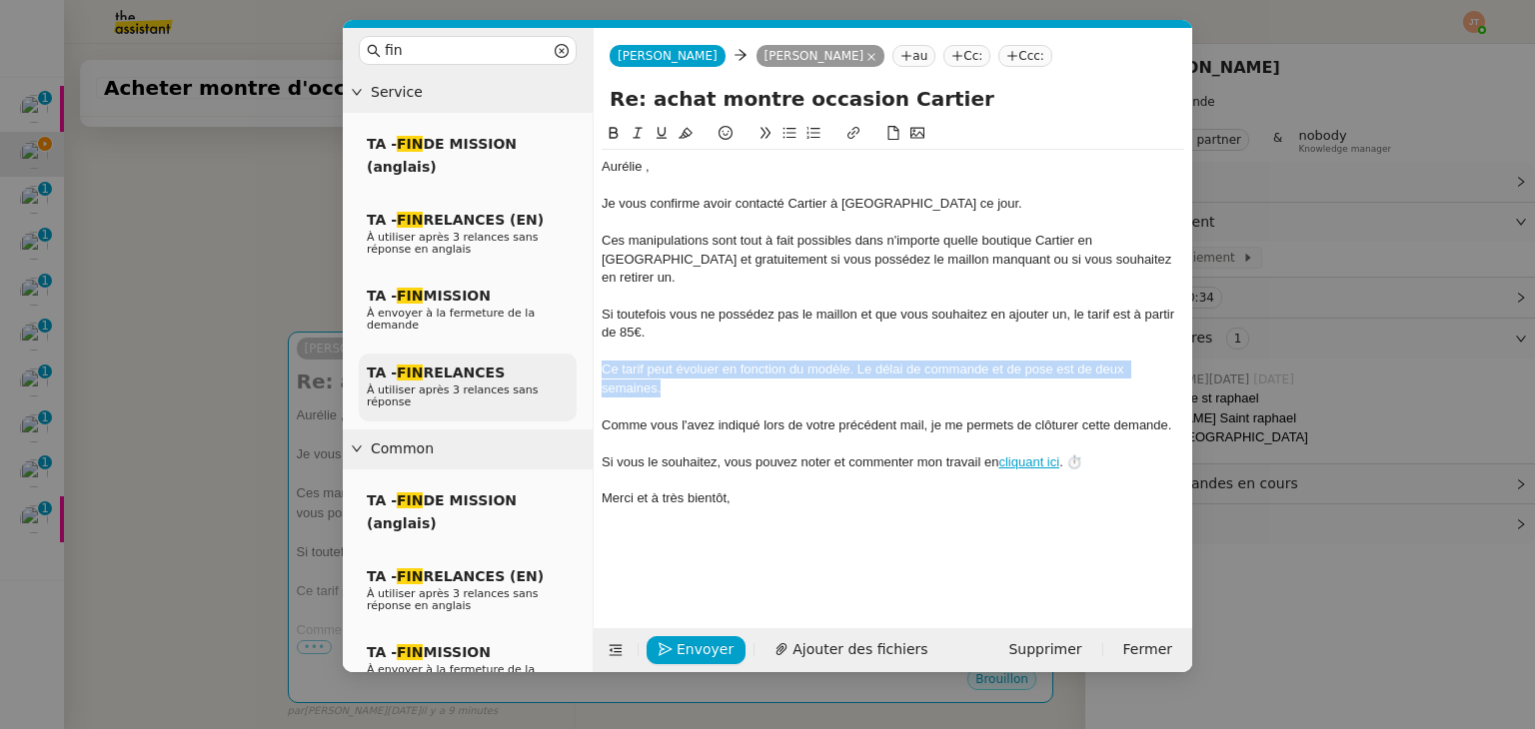
drag, startPoint x: 678, startPoint y: 369, endPoint x: 573, endPoint y: 347, distance: 107.2
click at [573, 347] on nz-layout "fin Service TA - FIN DE MISSION (anglais) TA - FIN RELANCES (EN) À utiliser apr…" at bounding box center [767, 350] width 849 height 644
click at [635, 135] on icon at bounding box center [637, 133] width 14 height 14
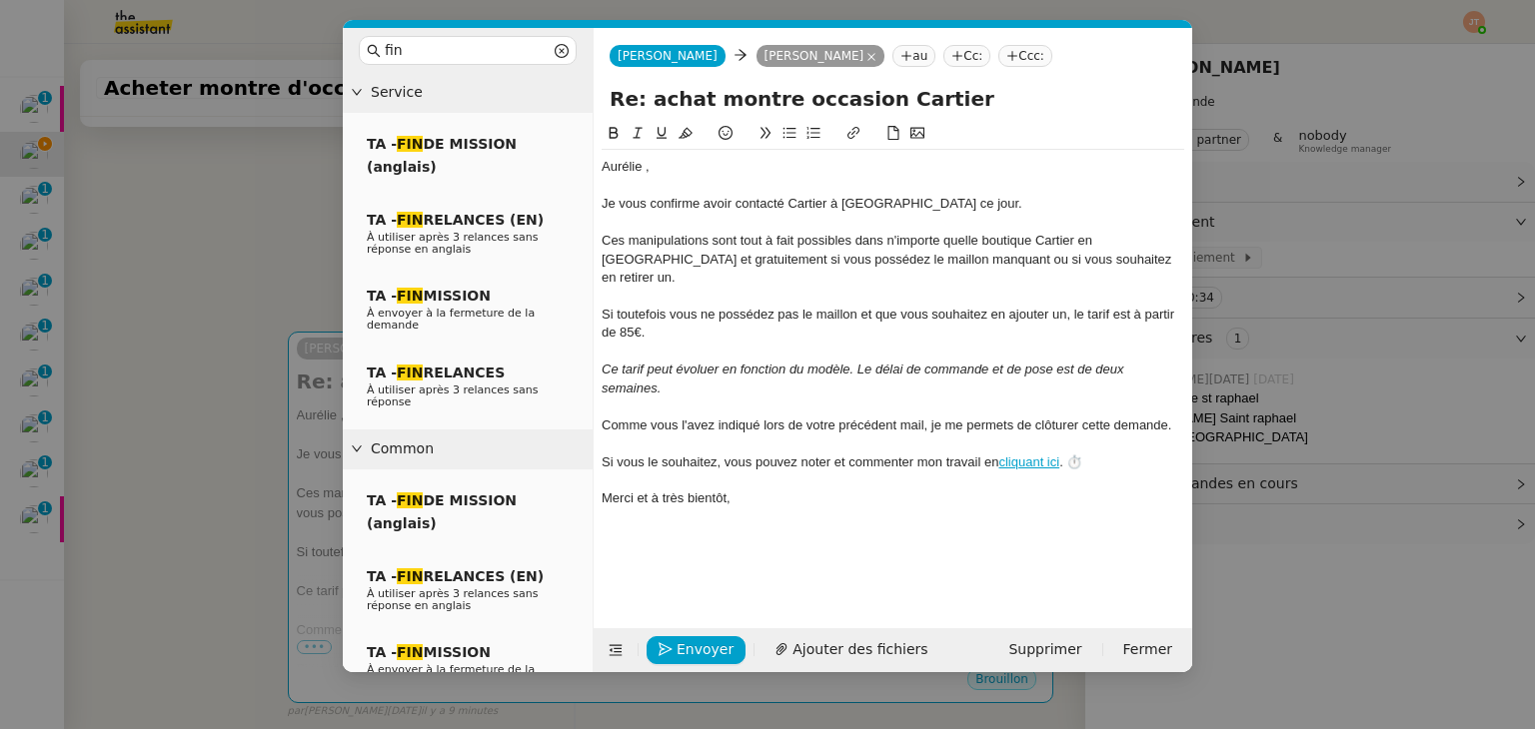
click at [691, 362] on em "Ce tarif peut évoluer en fonction du modèle. Le délai de commande et de pose es…" at bounding box center [864, 378] width 526 height 33
click at [705, 648] on span "Envoyer" at bounding box center [704, 649] width 57 height 23
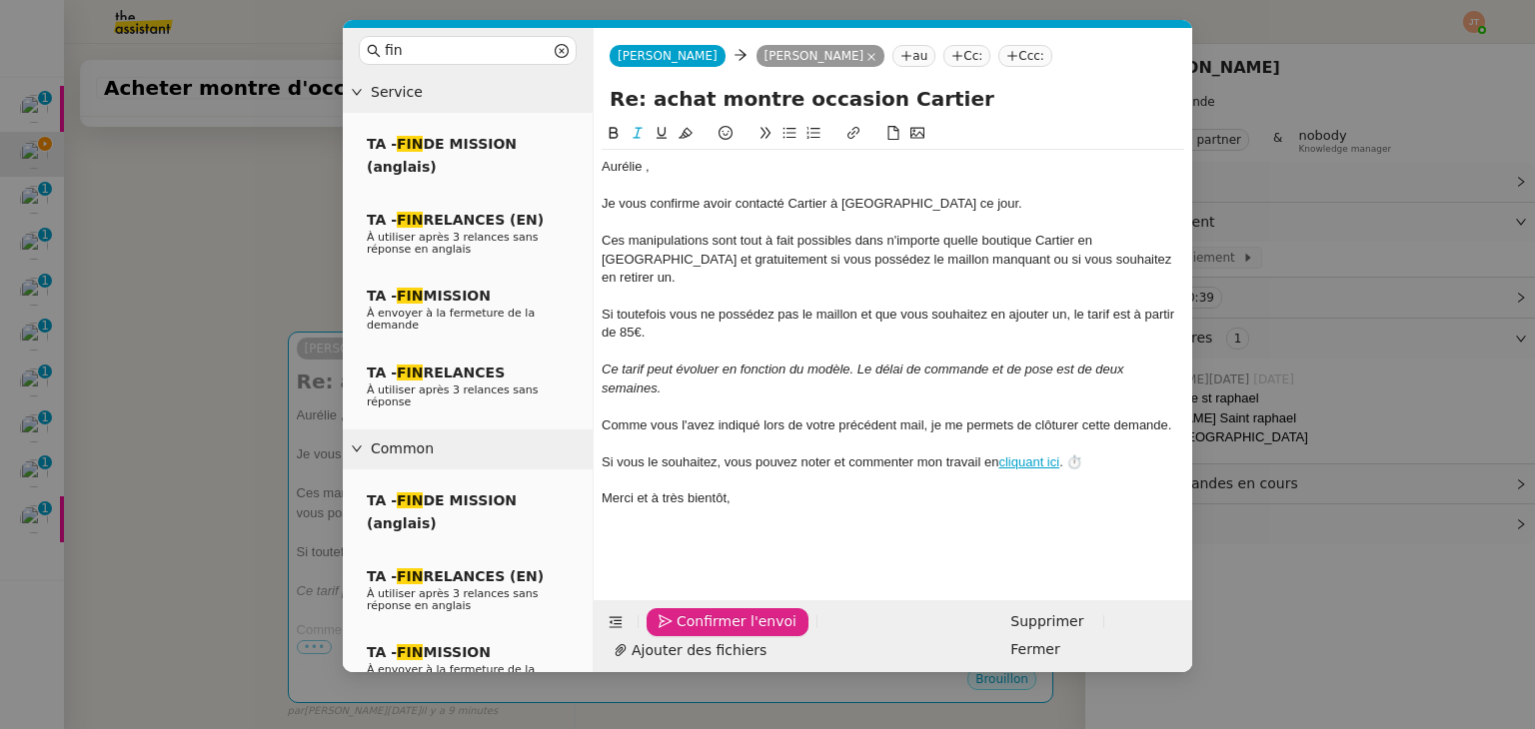
click at [705, 633] on span "Confirmer l'envoi" at bounding box center [736, 621] width 120 height 23
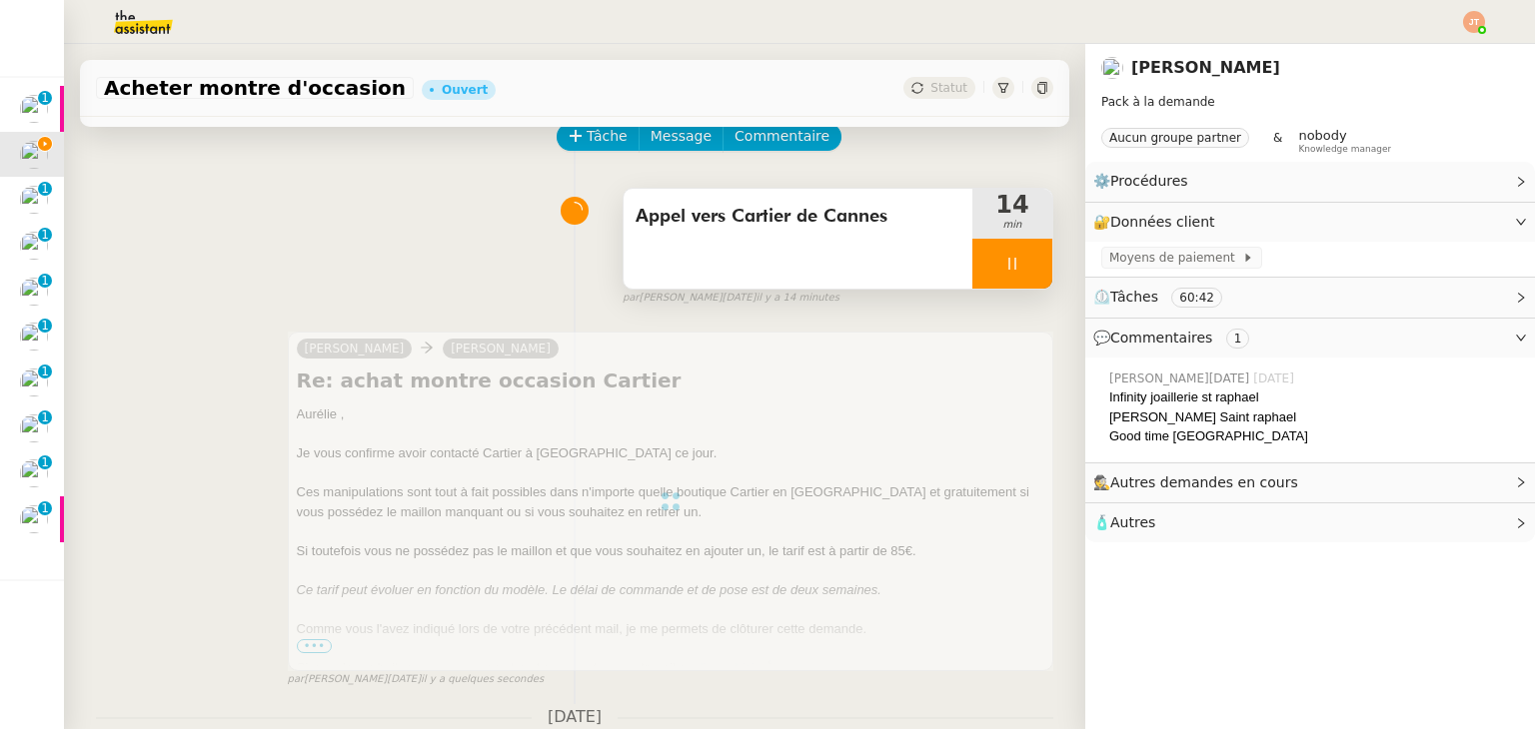
click at [972, 269] on div at bounding box center [1012, 264] width 80 height 50
click at [1025, 269] on icon at bounding box center [1032, 263] width 15 height 11
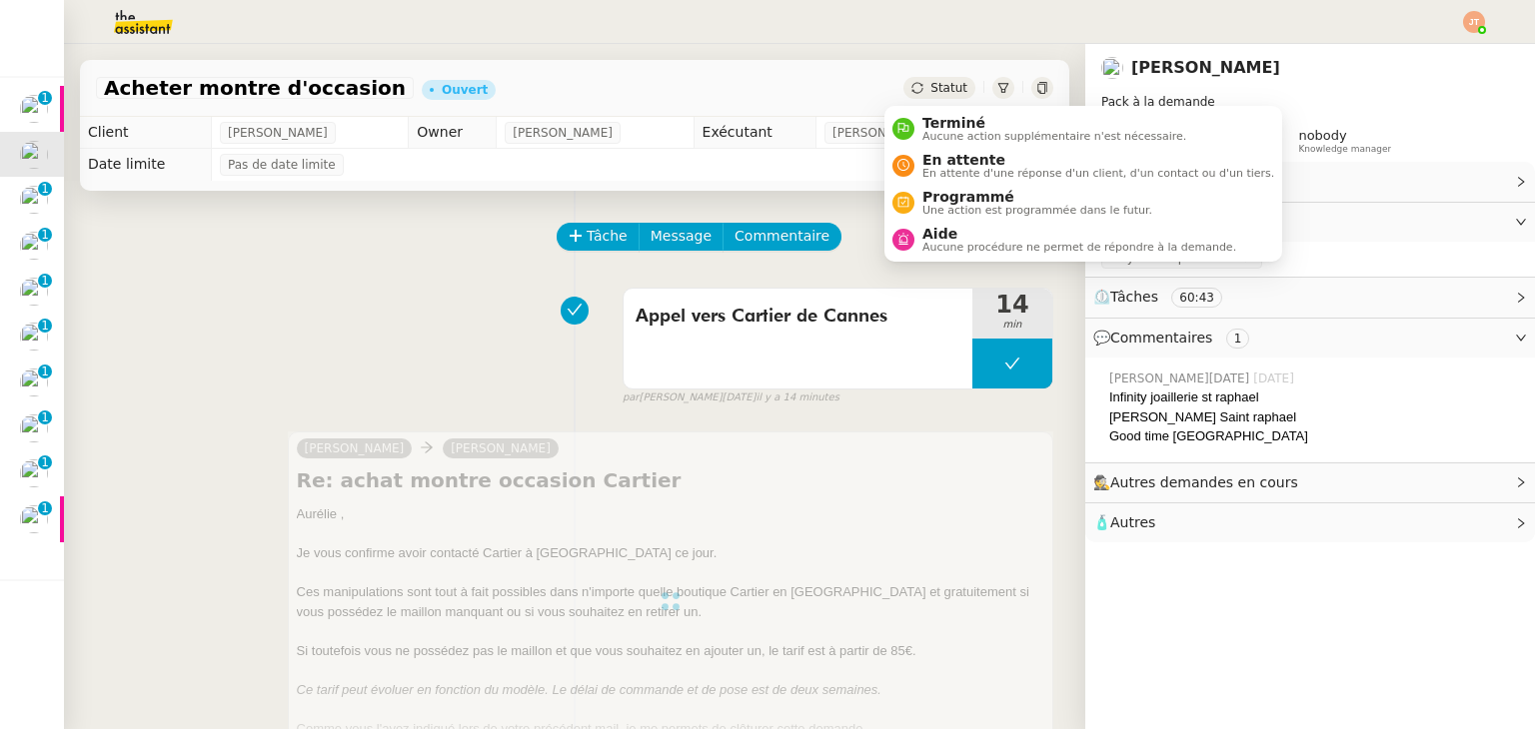
click at [930, 91] on span "Statut" at bounding box center [948, 88] width 37 height 14
click at [933, 136] on span "Aucune action supplémentaire n'est nécessaire." at bounding box center [1054, 136] width 264 height 11
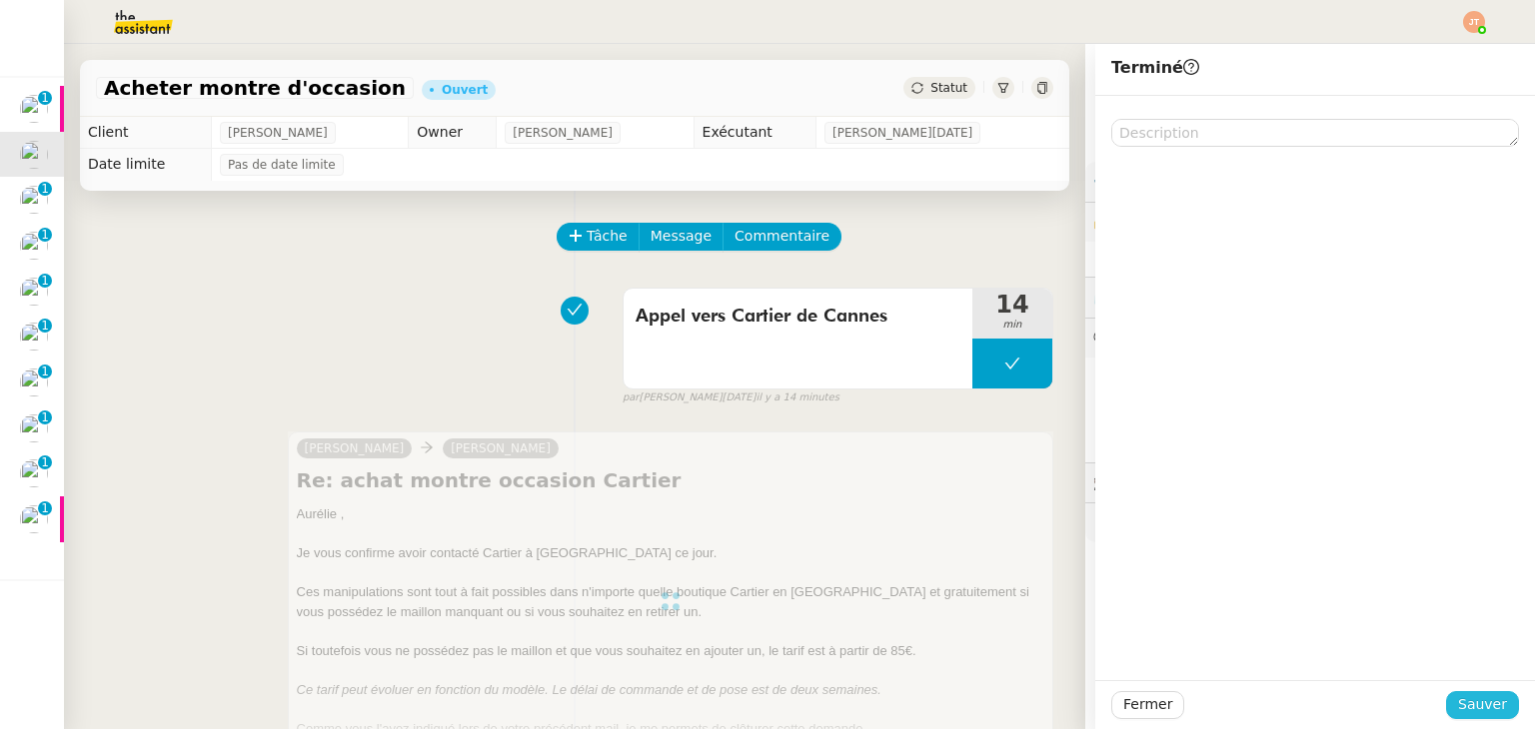
click at [1461, 697] on span "Sauver" at bounding box center [1482, 704] width 49 height 23
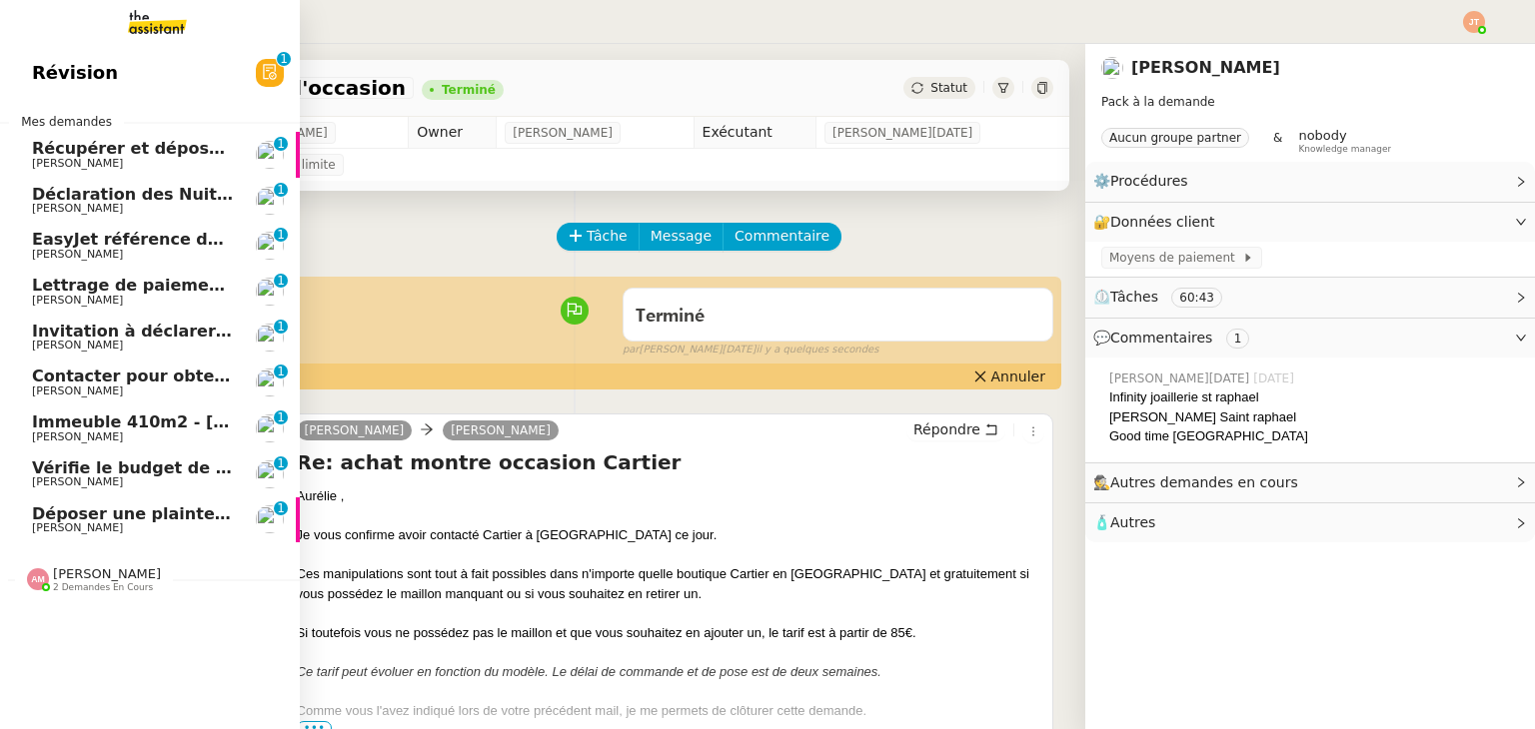
click at [116, 205] on span "[PERSON_NAME]" at bounding box center [133, 209] width 202 height 12
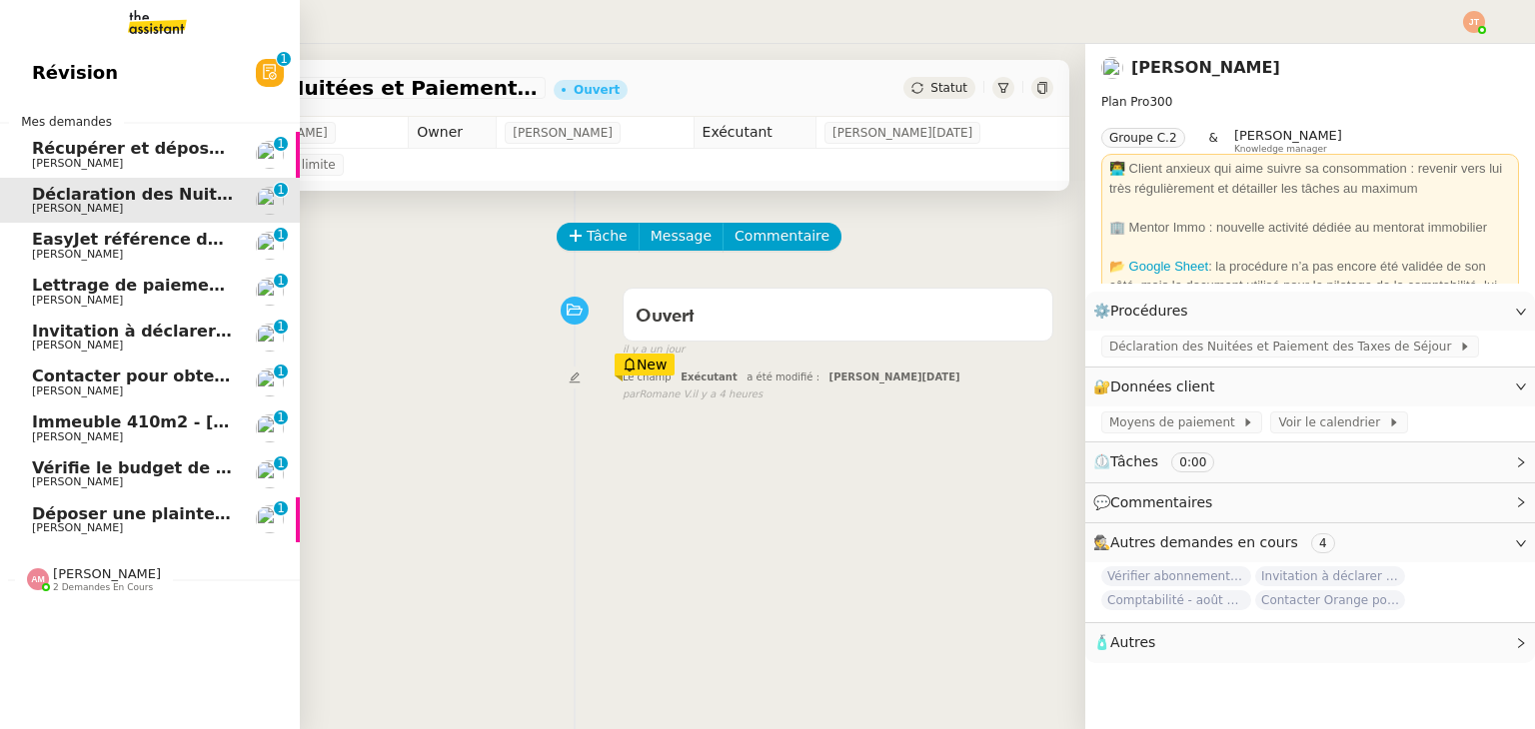
click at [58, 238] on span "EasyJet référence de réservation: K9ZV5RX" at bounding box center [227, 239] width 391 height 19
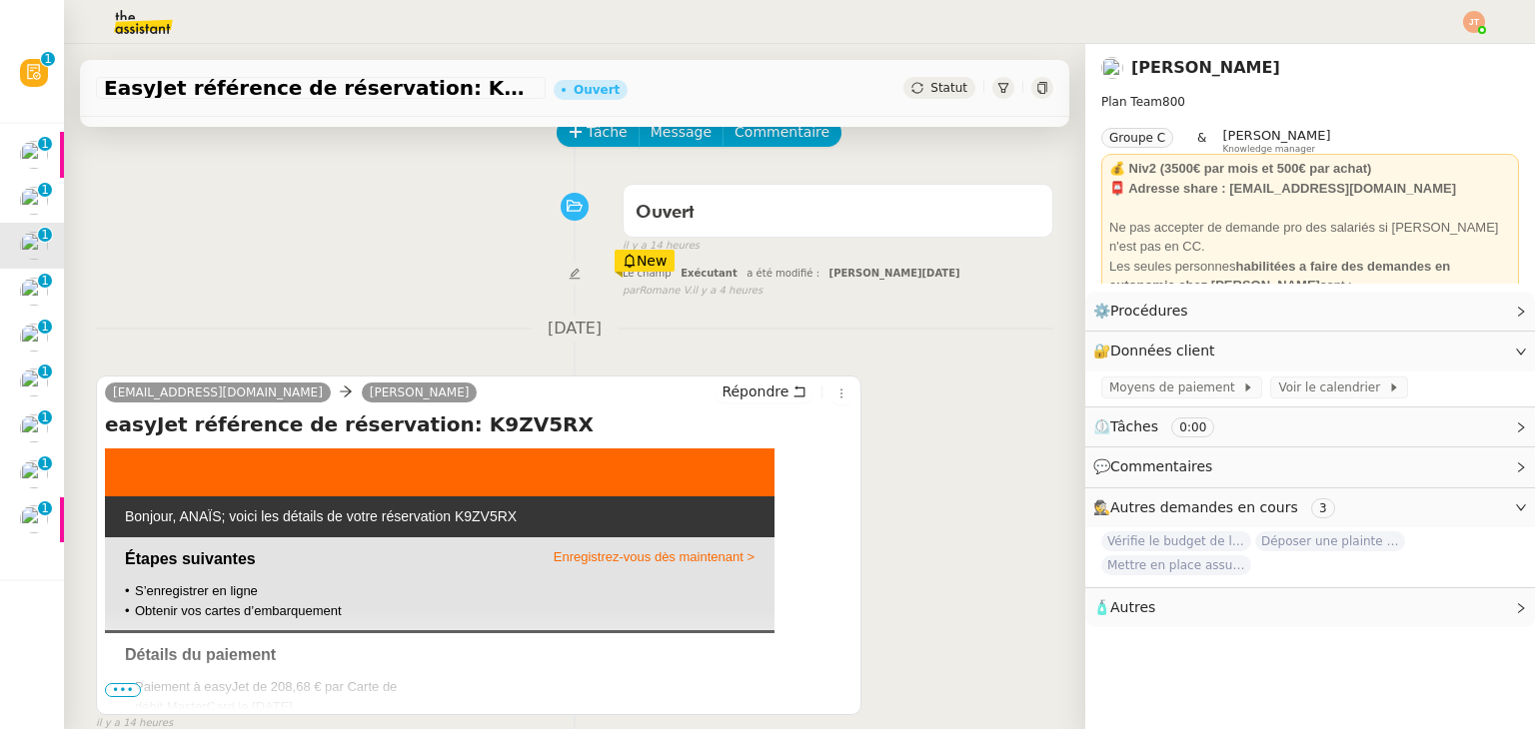
scroll to position [268, 0]
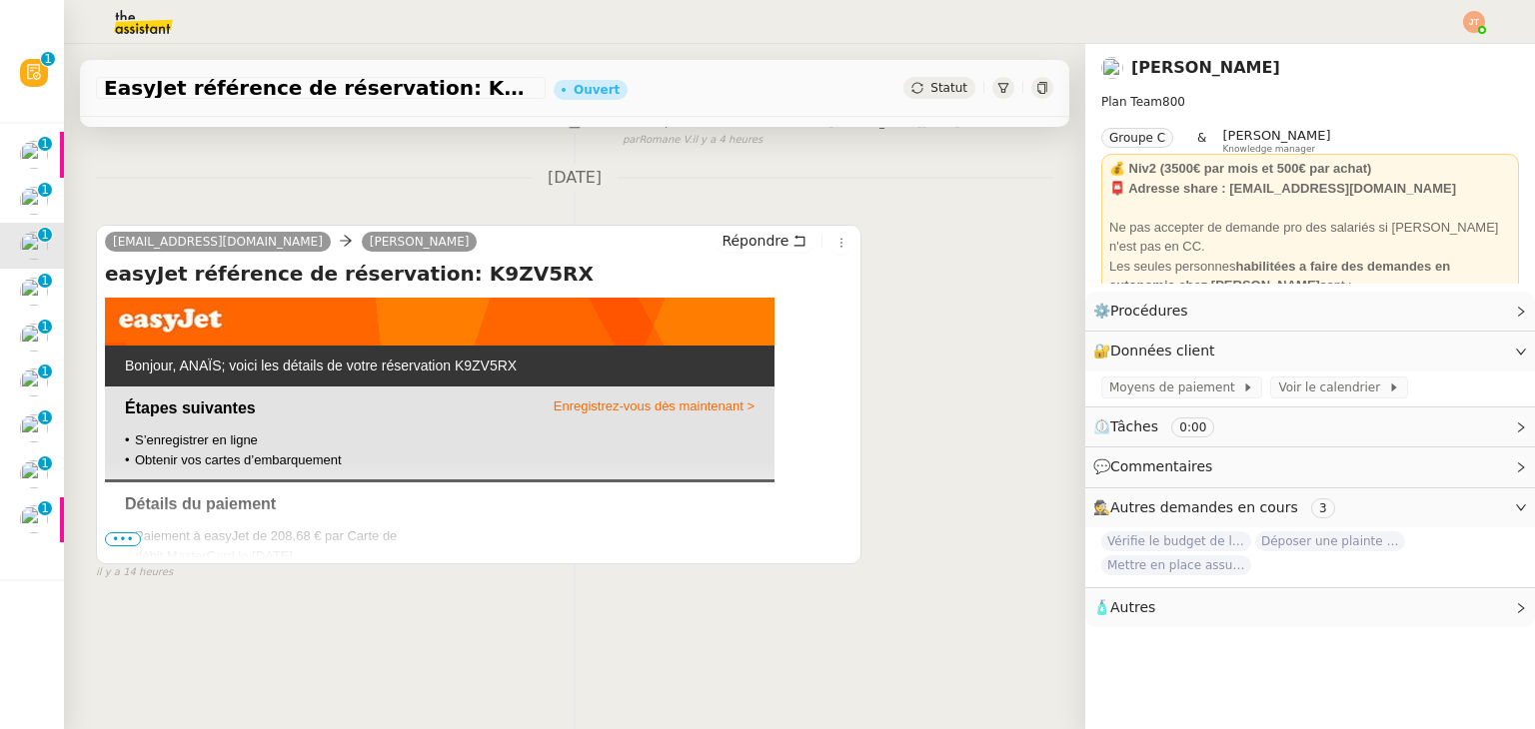
click at [126, 533] on span "•••" at bounding box center [123, 540] width 36 height 14
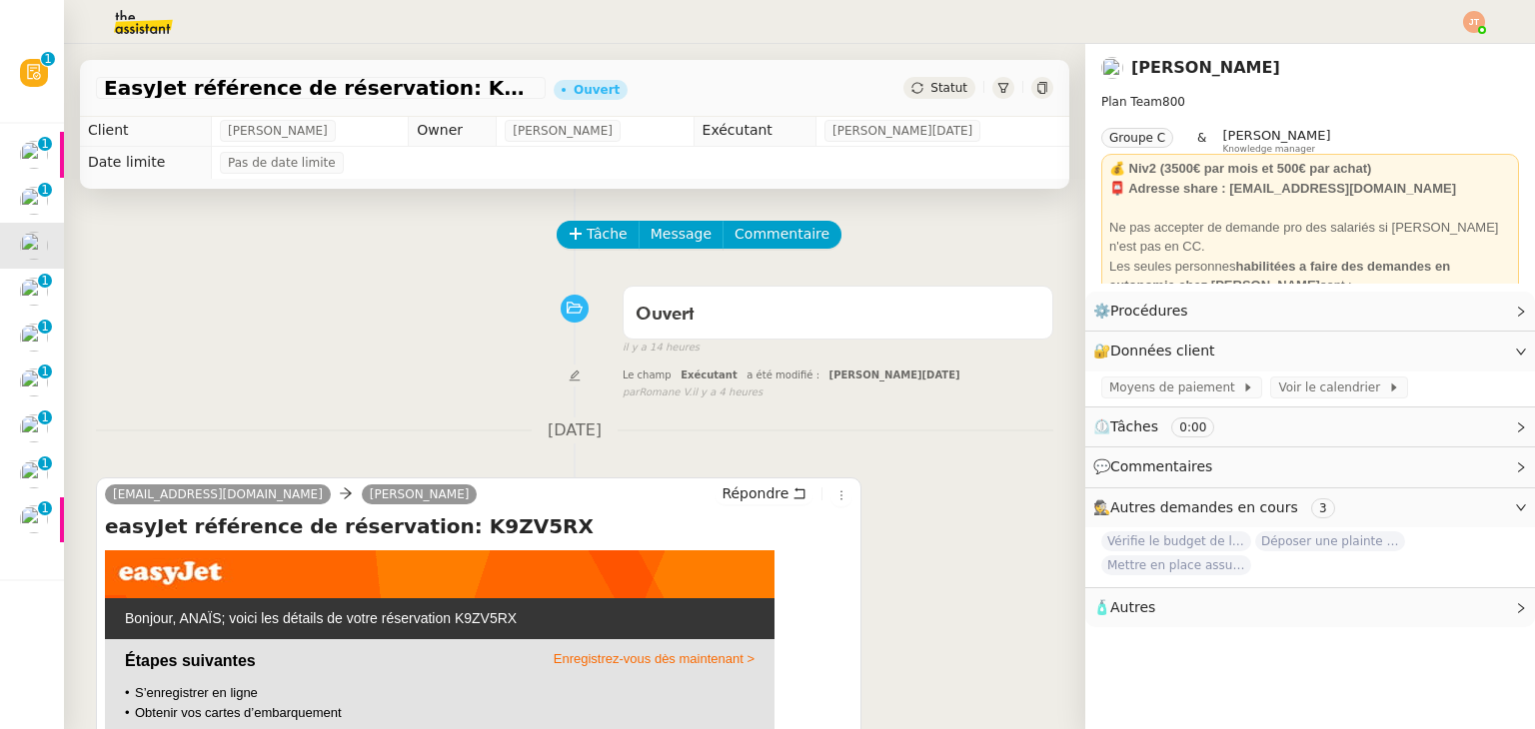
scroll to position [0, 0]
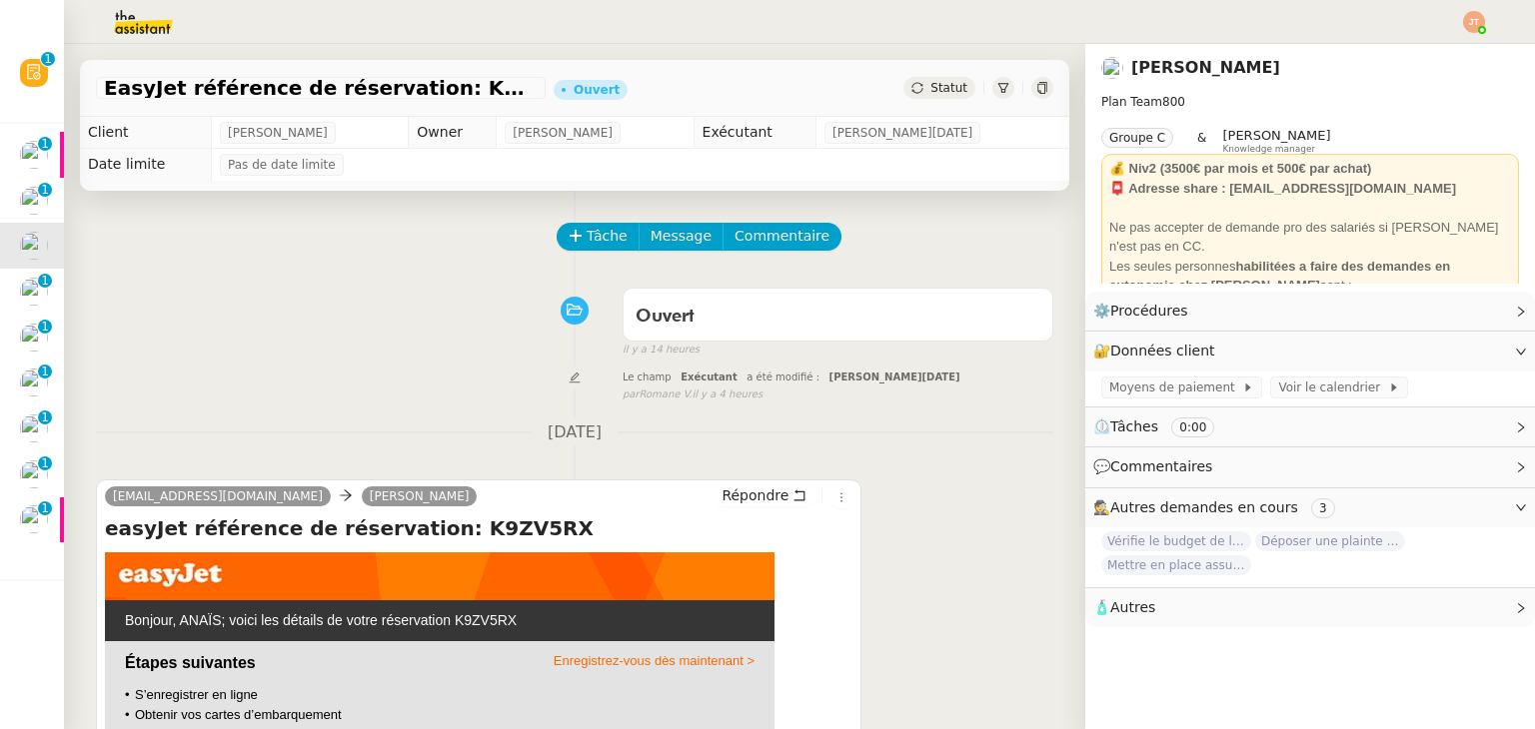
click at [911, 89] on icon at bounding box center [917, 88] width 12 height 12
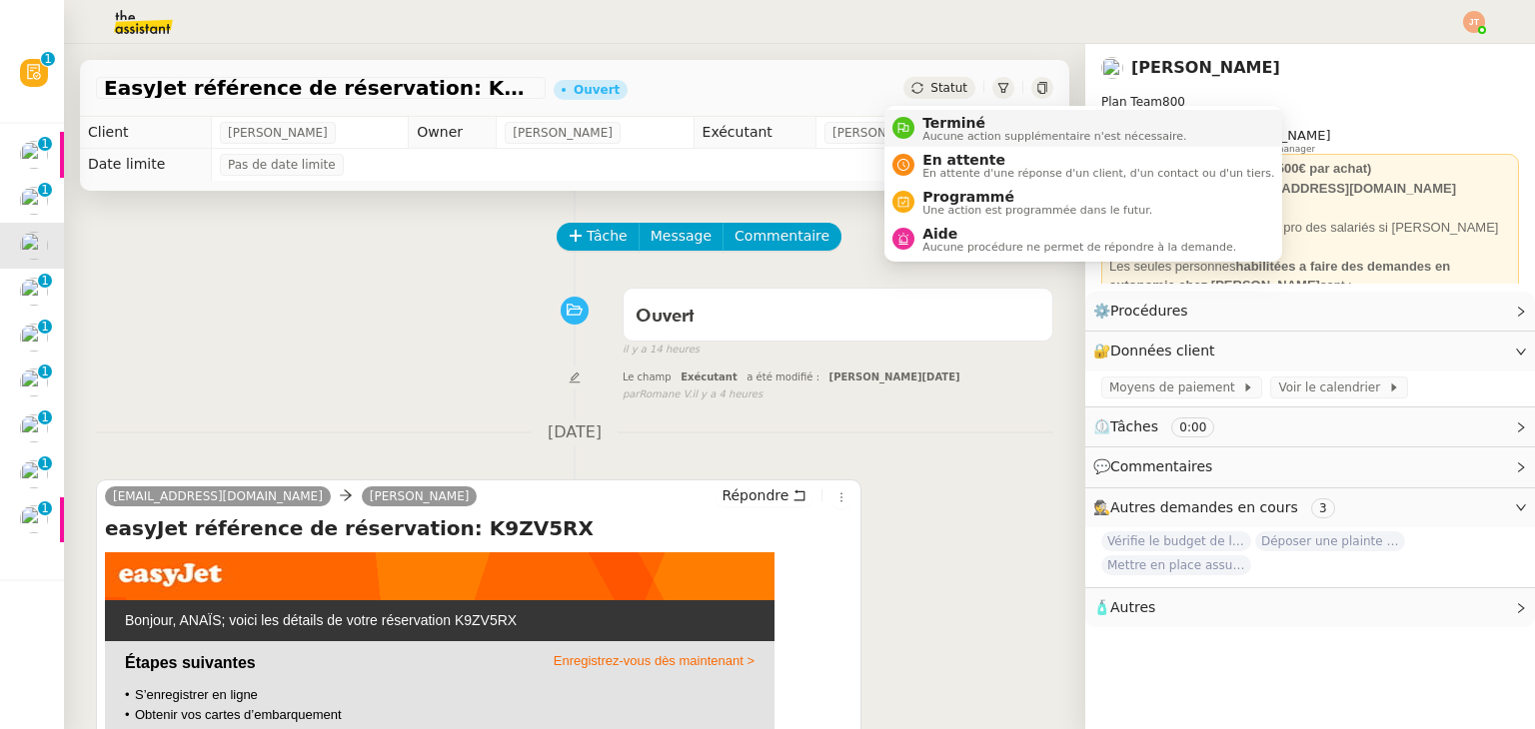
click at [919, 127] on div "Terminé Aucune action supplémentaire n'est nécessaire." at bounding box center [1050, 128] width 272 height 27
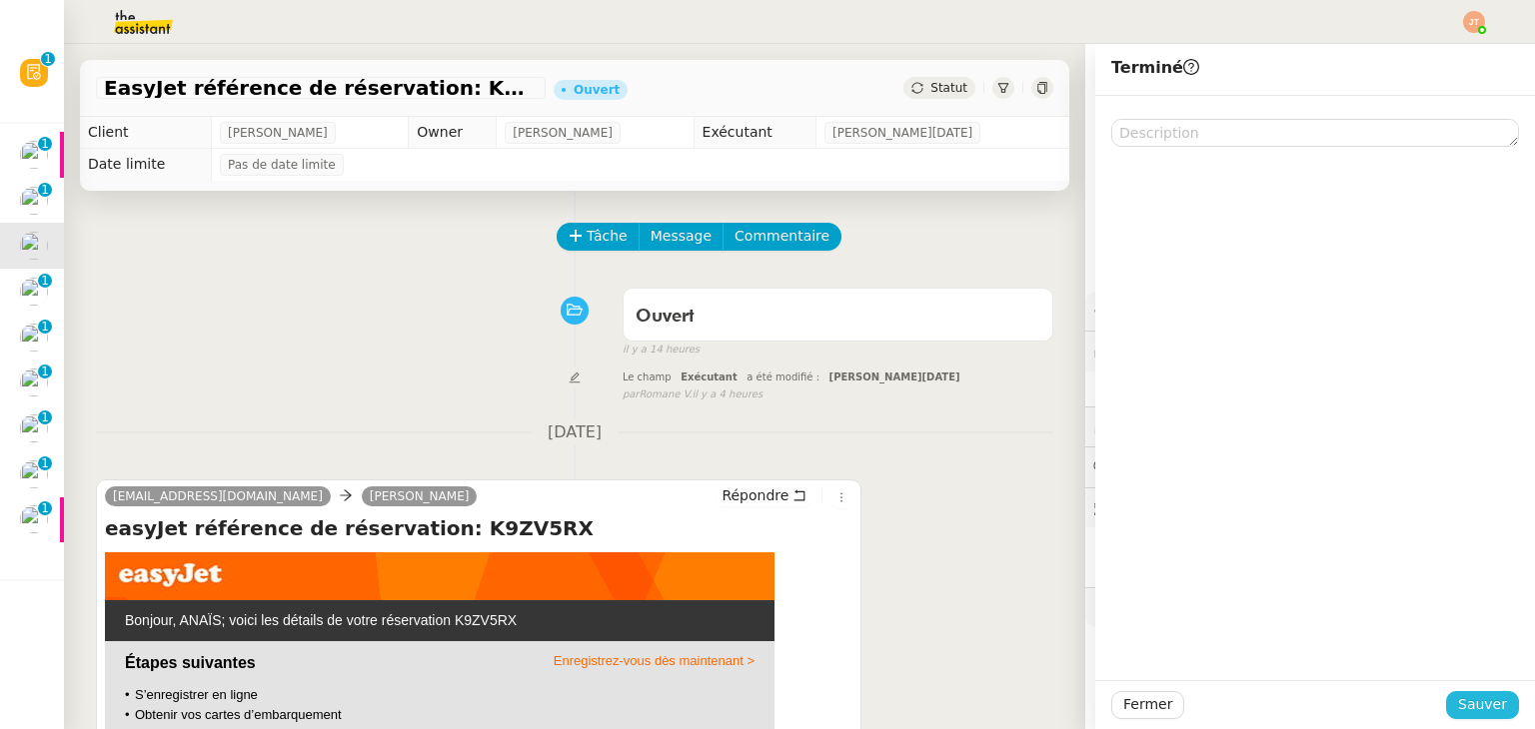
click at [1471, 703] on span "Sauver" at bounding box center [1482, 704] width 49 height 23
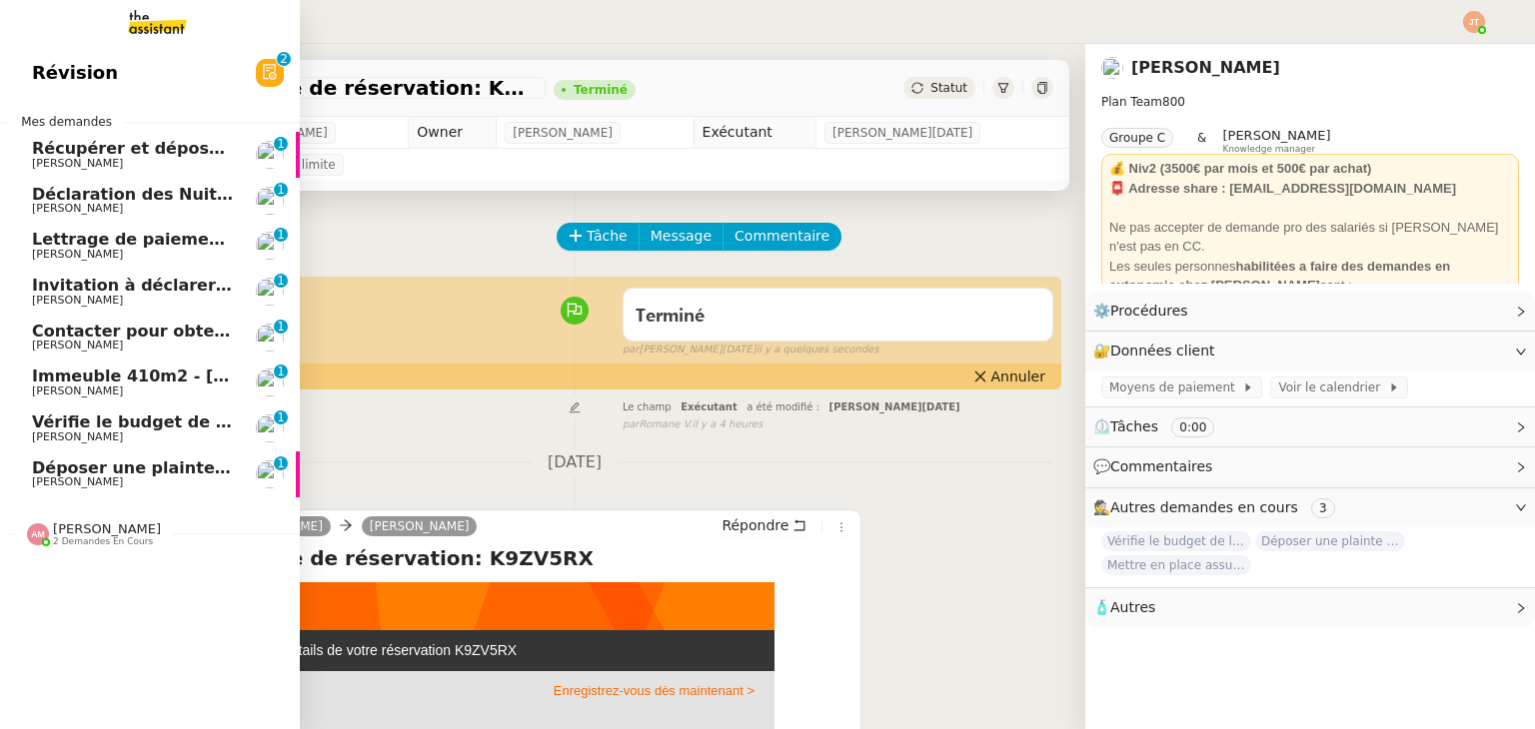
click at [94, 187] on span "Déclaration des Nuitées et Paiement des Taxes de Séjour - août 2025" at bounding box center [343, 194] width 623 height 19
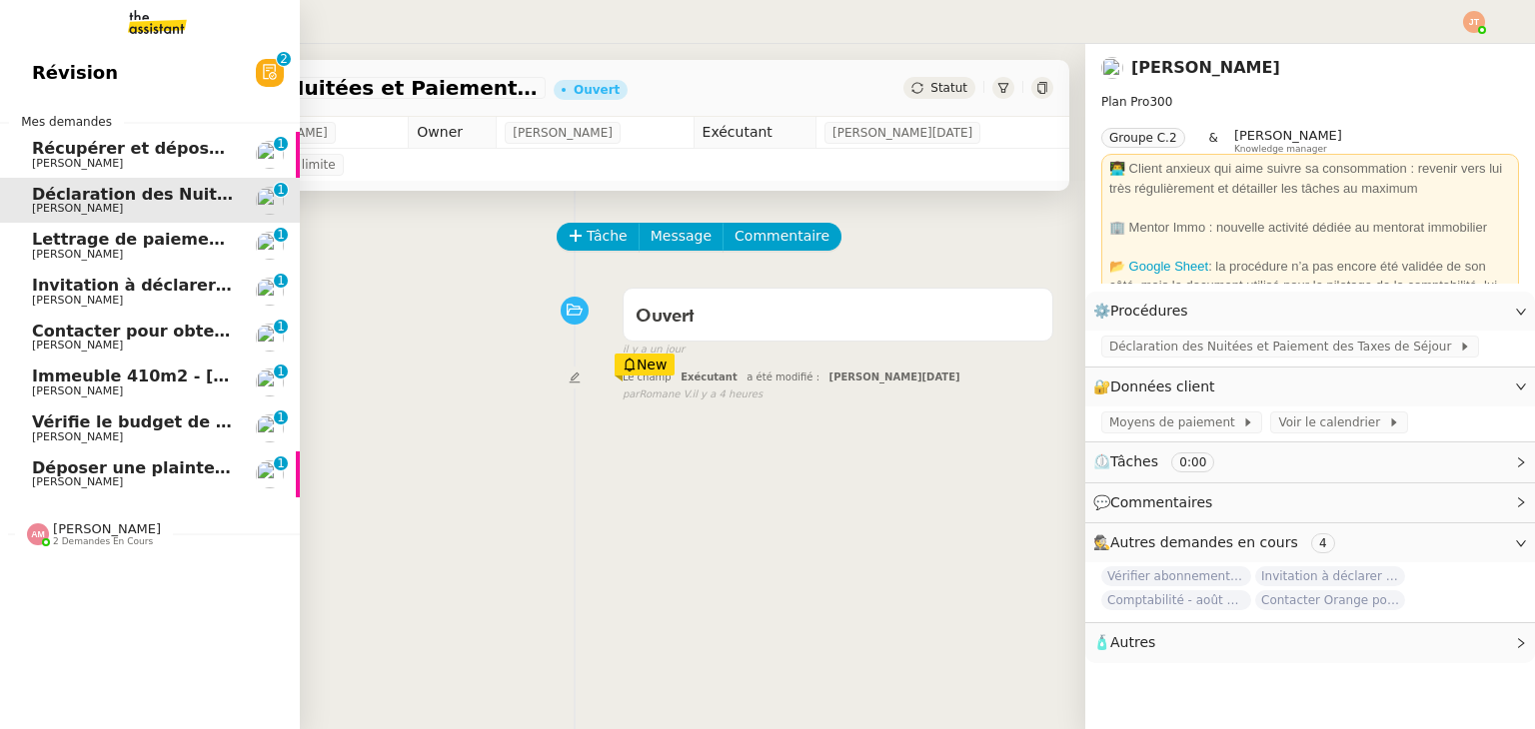
click at [96, 253] on span "[PERSON_NAME]" at bounding box center [77, 254] width 91 height 13
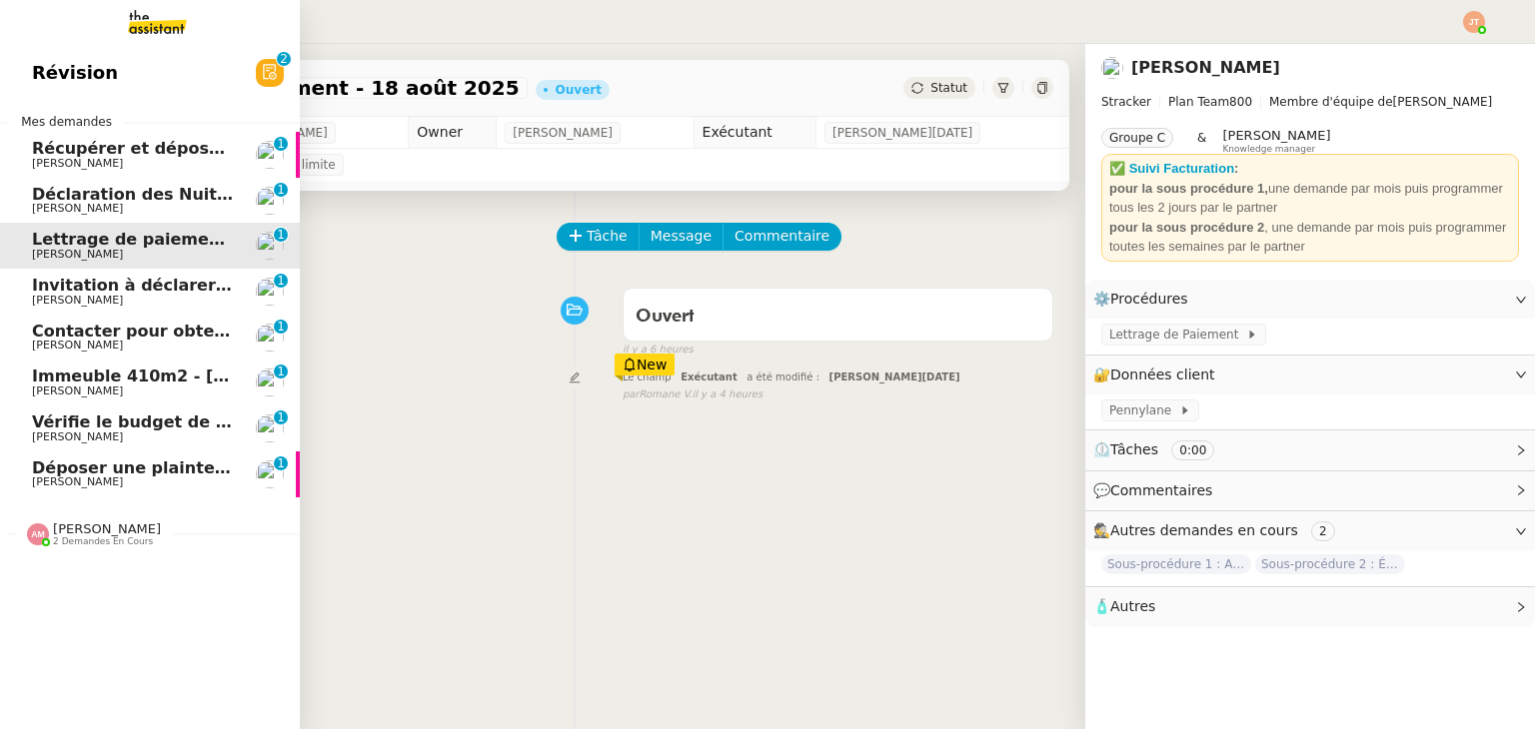
click at [95, 297] on span "[PERSON_NAME]" at bounding box center [77, 300] width 91 height 13
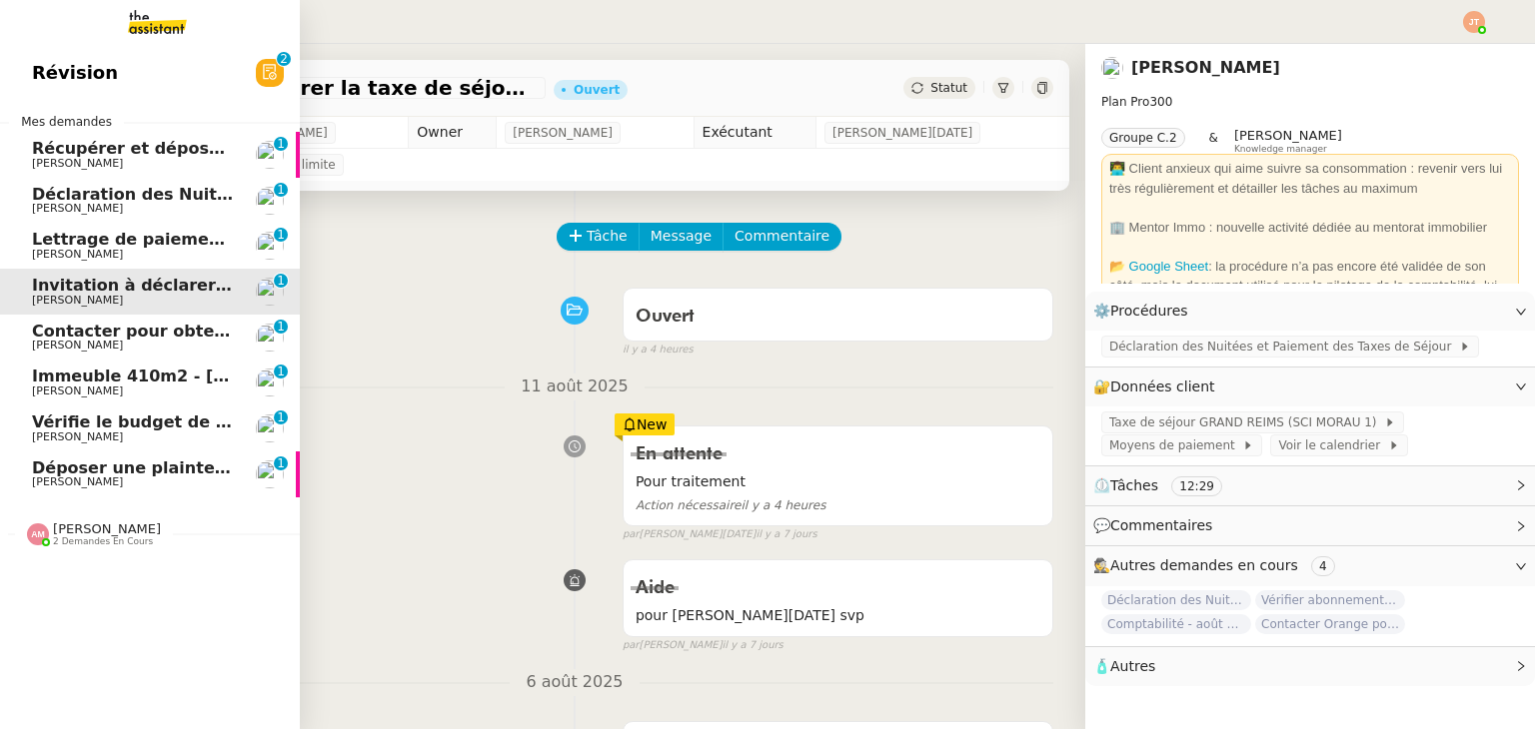
click at [160, 357] on link "Contacter pour obtenir un RIB [PERSON_NAME] 0 1 2 3 4 5 6 7 8 9" at bounding box center [150, 338] width 300 height 46
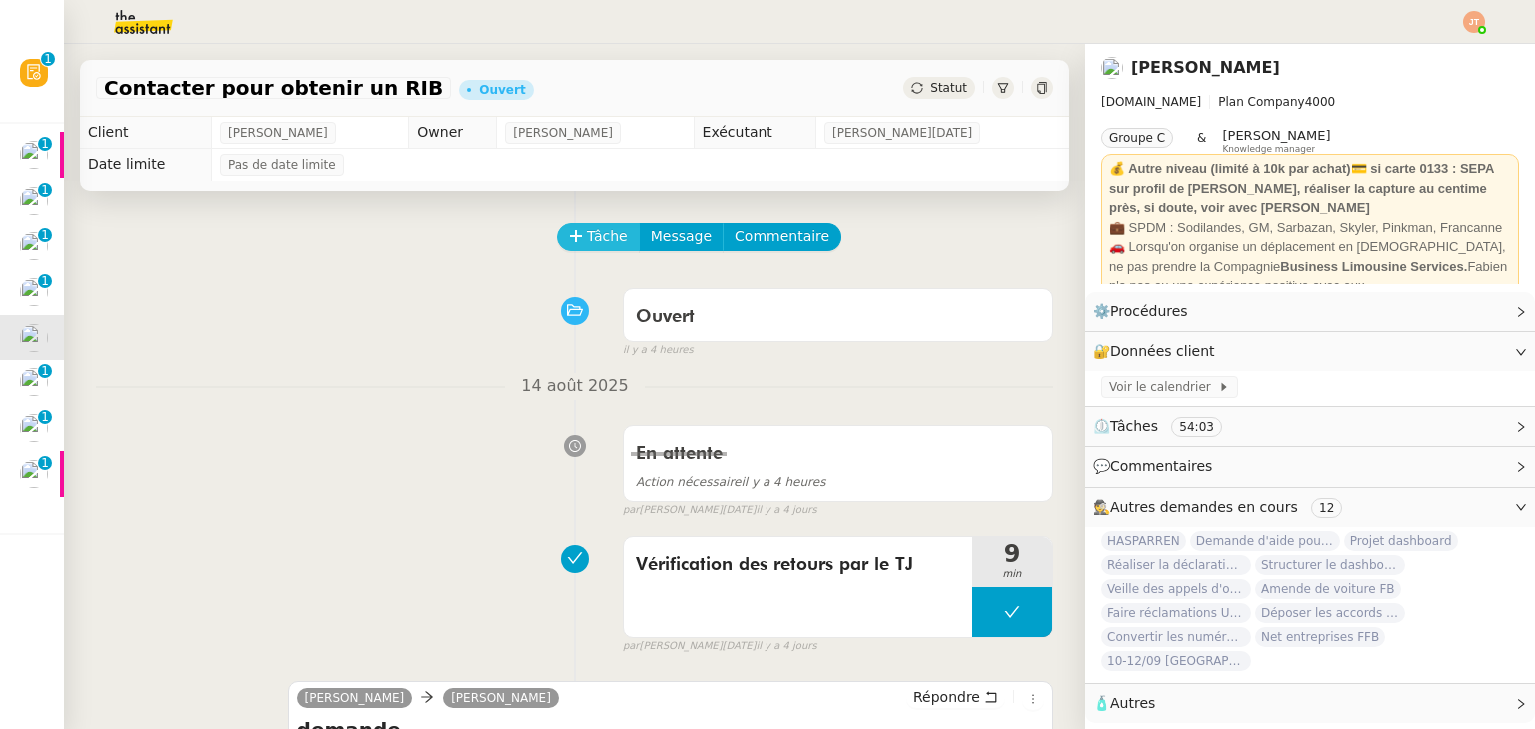
click at [586, 246] on span "Tâche" at bounding box center [606, 236] width 41 height 23
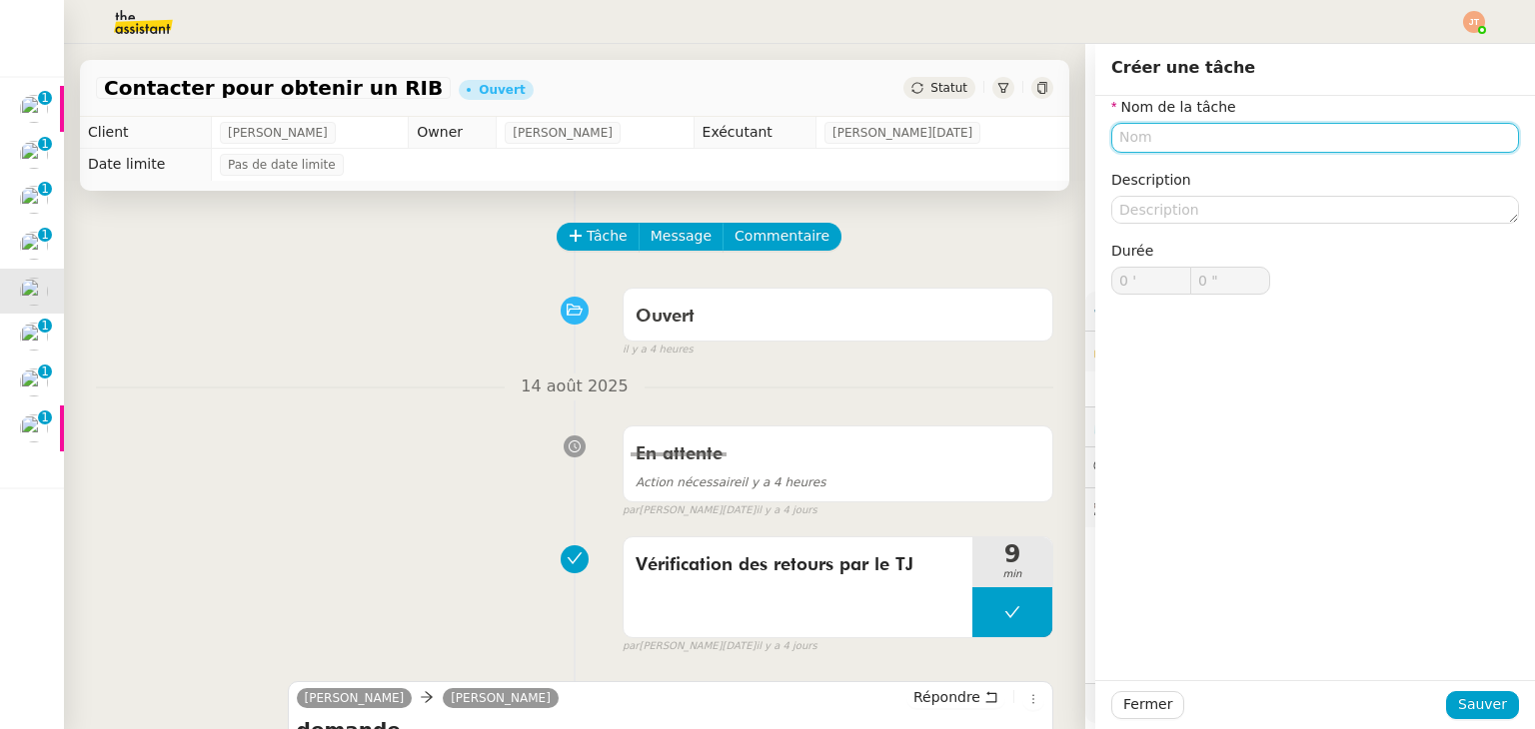
click at [1125, 143] on input "text" at bounding box center [1315, 137] width 408 height 29
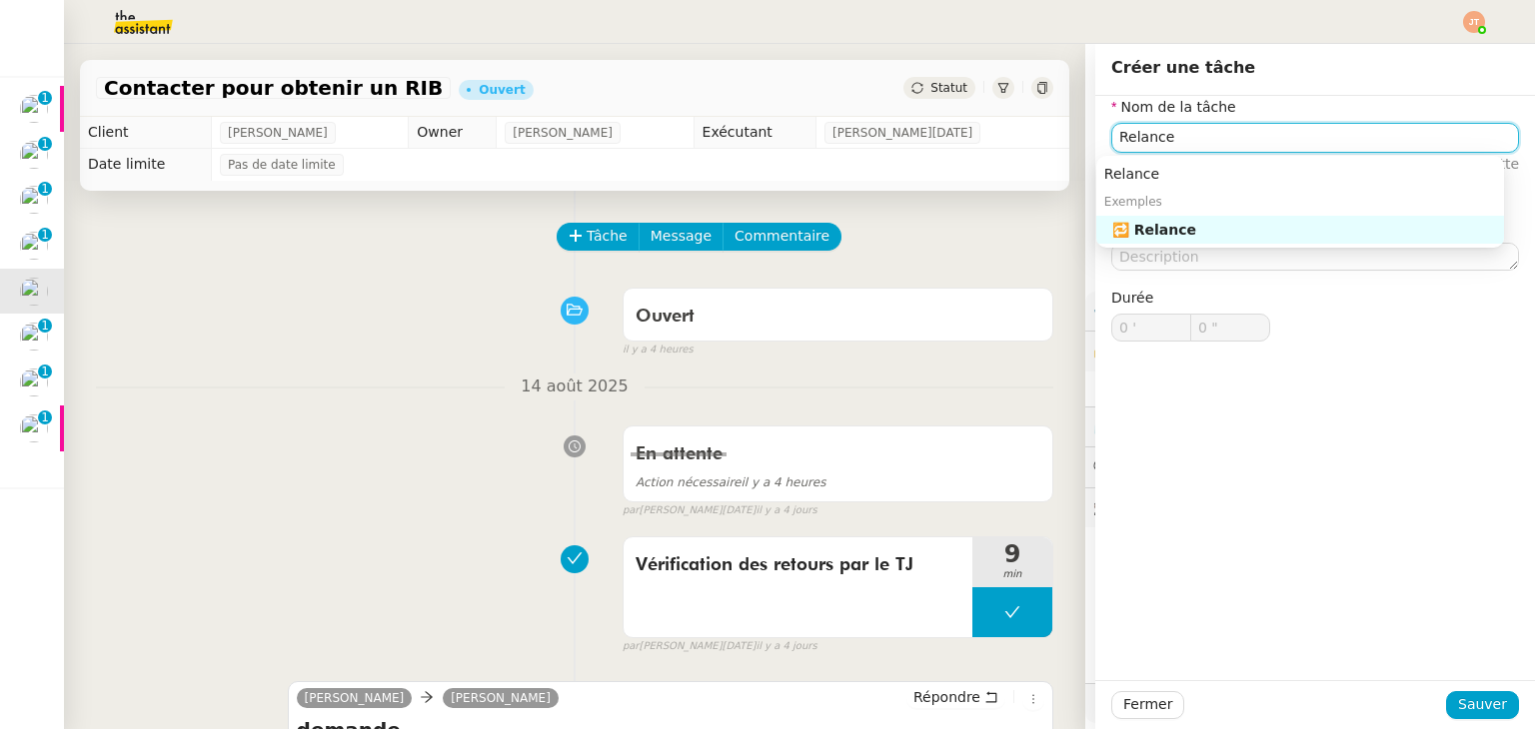
click at [1153, 223] on div "🔁 Relance" at bounding box center [1304, 230] width 384 height 18
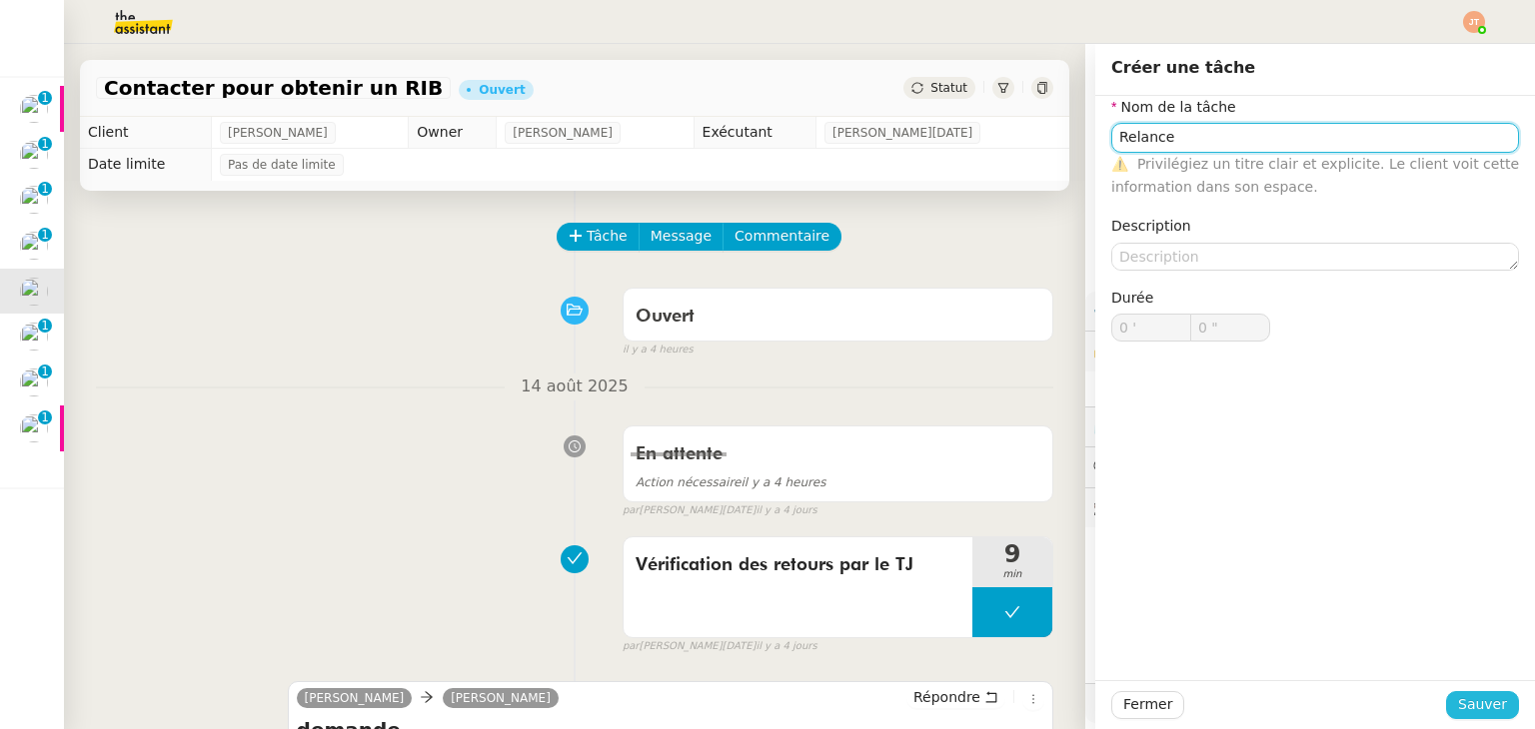
type input "Relance"
click at [1465, 694] on span "Sauver" at bounding box center [1482, 704] width 49 height 23
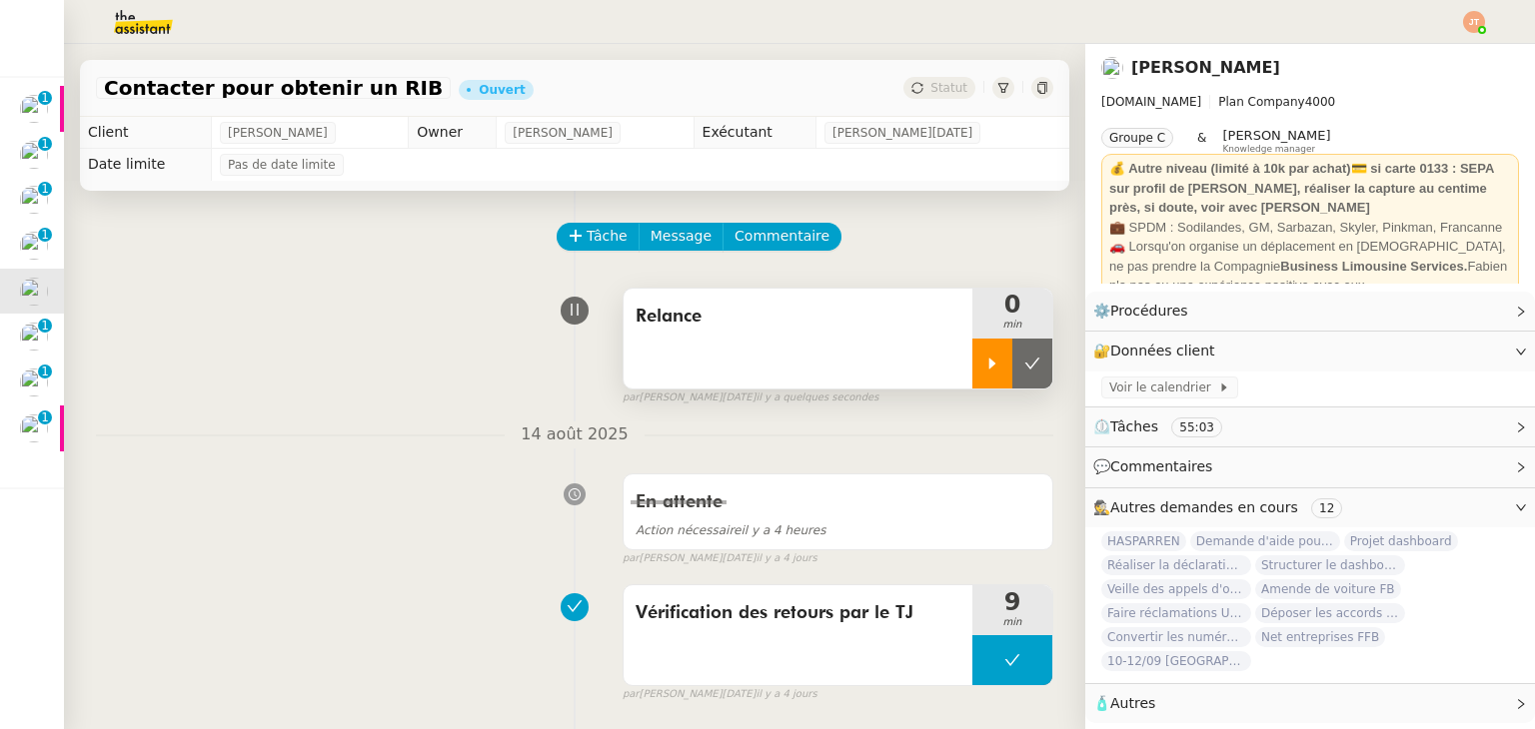
click at [984, 360] on icon at bounding box center [992, 364] width 16 height 16
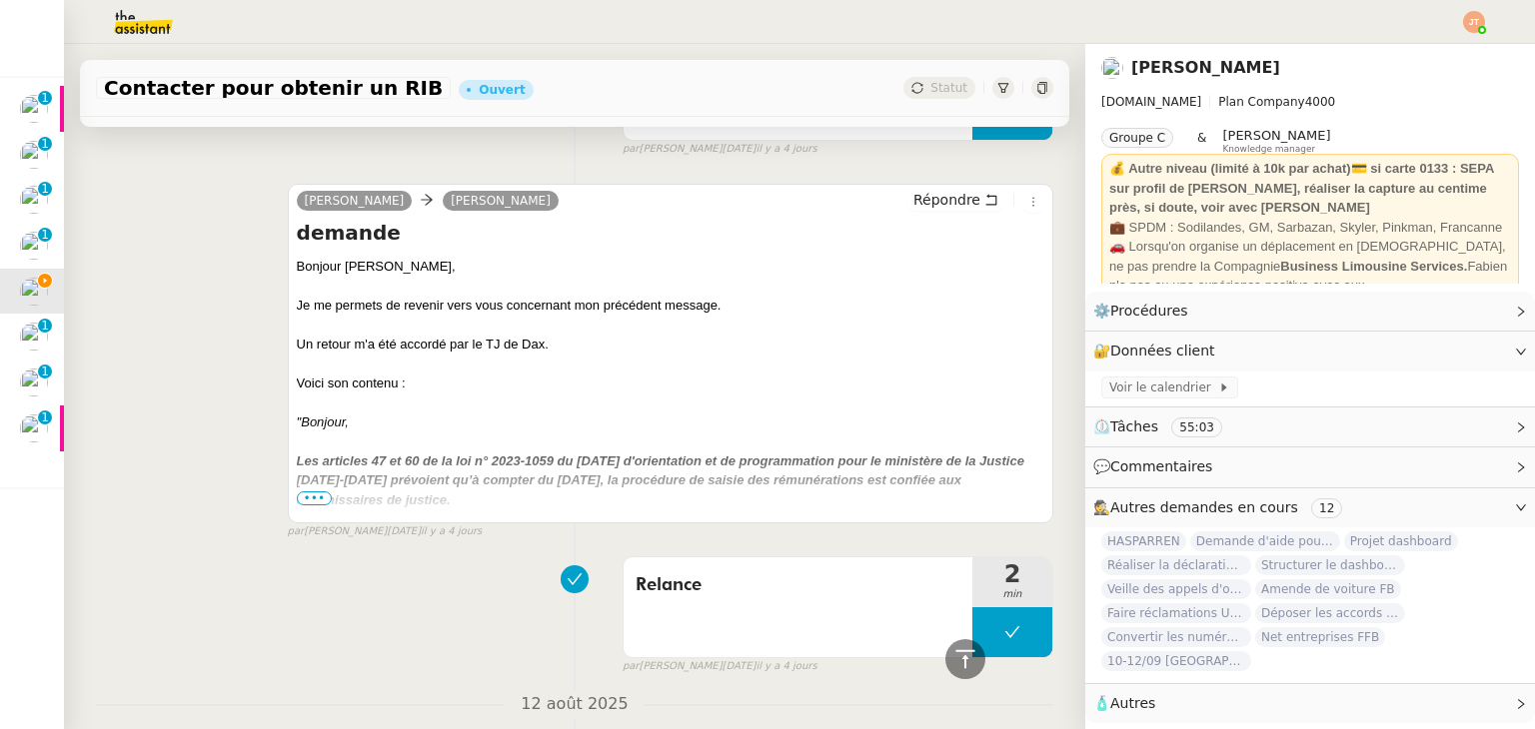
scroll to position [500, 0]
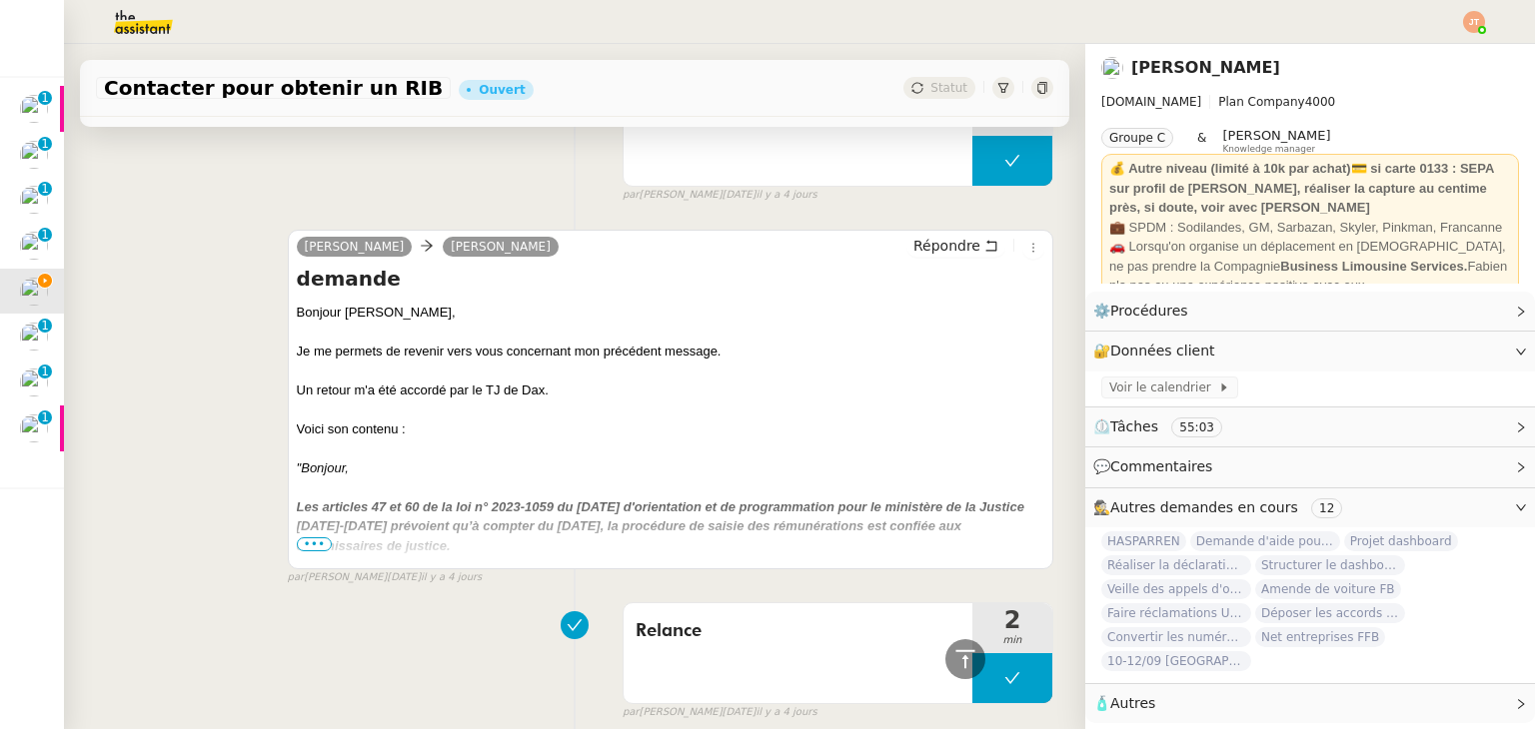
click at [310, 548] on span "•••" at bounding box center [315, 545] width 36 height 14
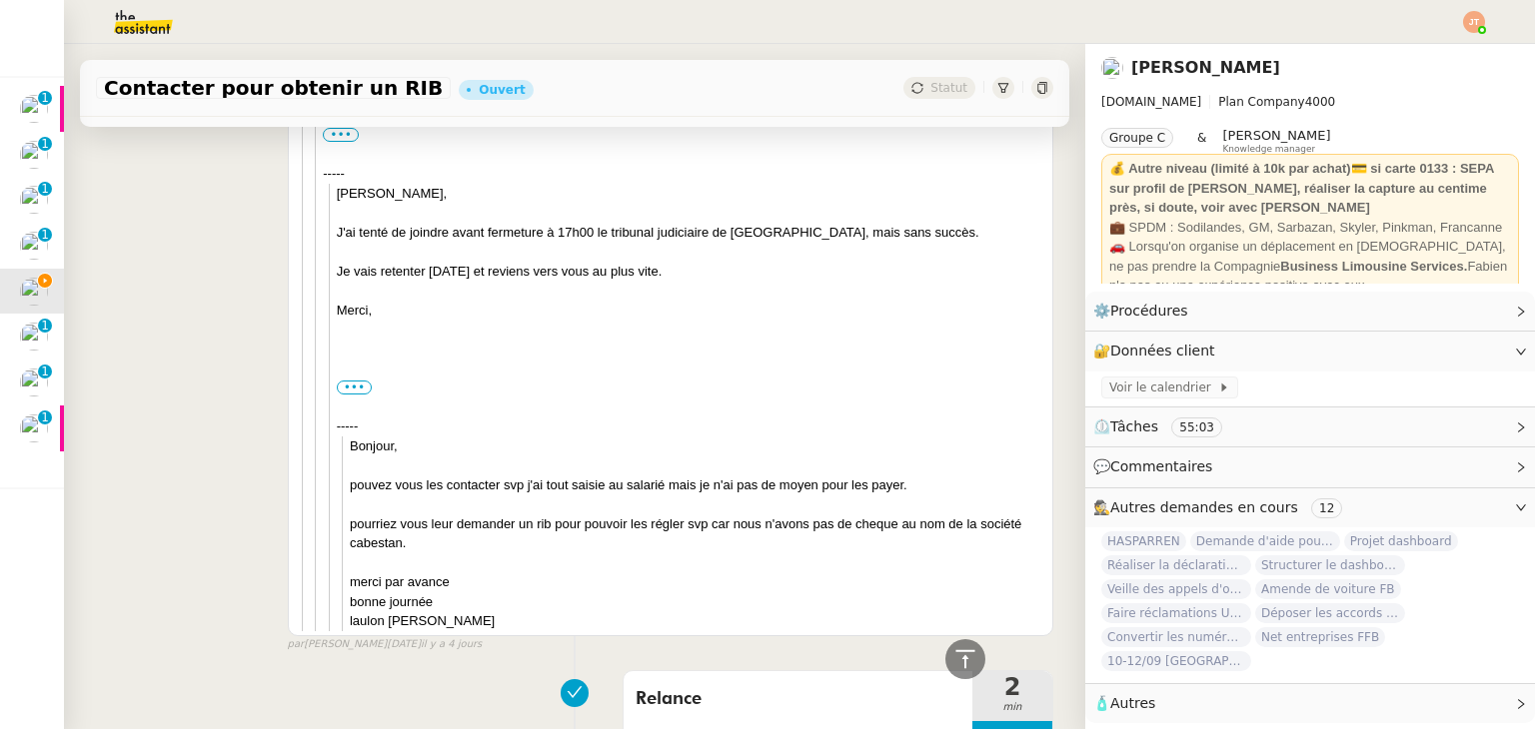
scroll to position [1599, 0]
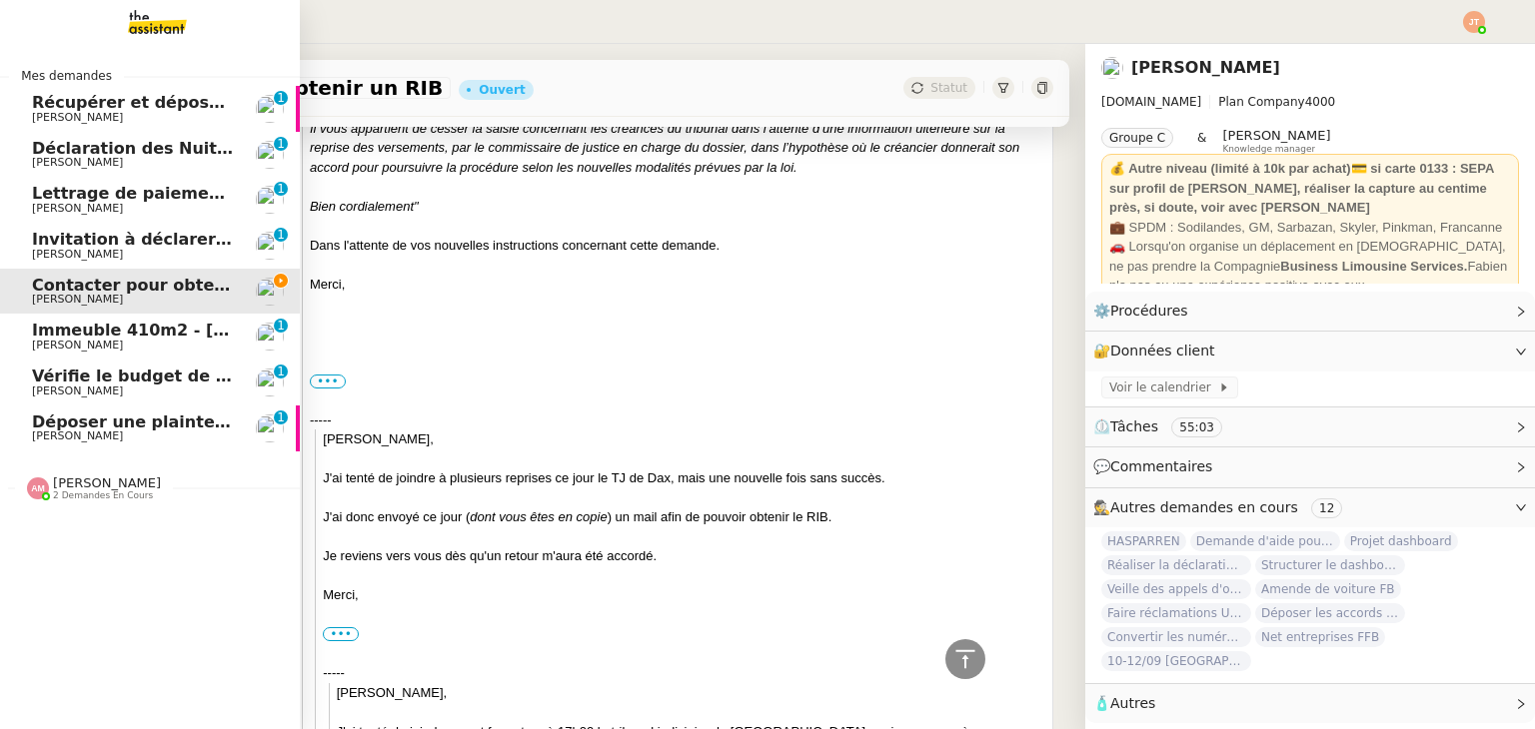
drag, startPoint x: 69, startPoint y: 333, endPoint x: 76, endPoint y: 325, distance: 10.6
click at [69, 333] on span "Immeuble 410m2 - [GEOGRAPHIC_DATA] 13001 - 740 000€" at bounding box center [294, 330] width 524 height 19
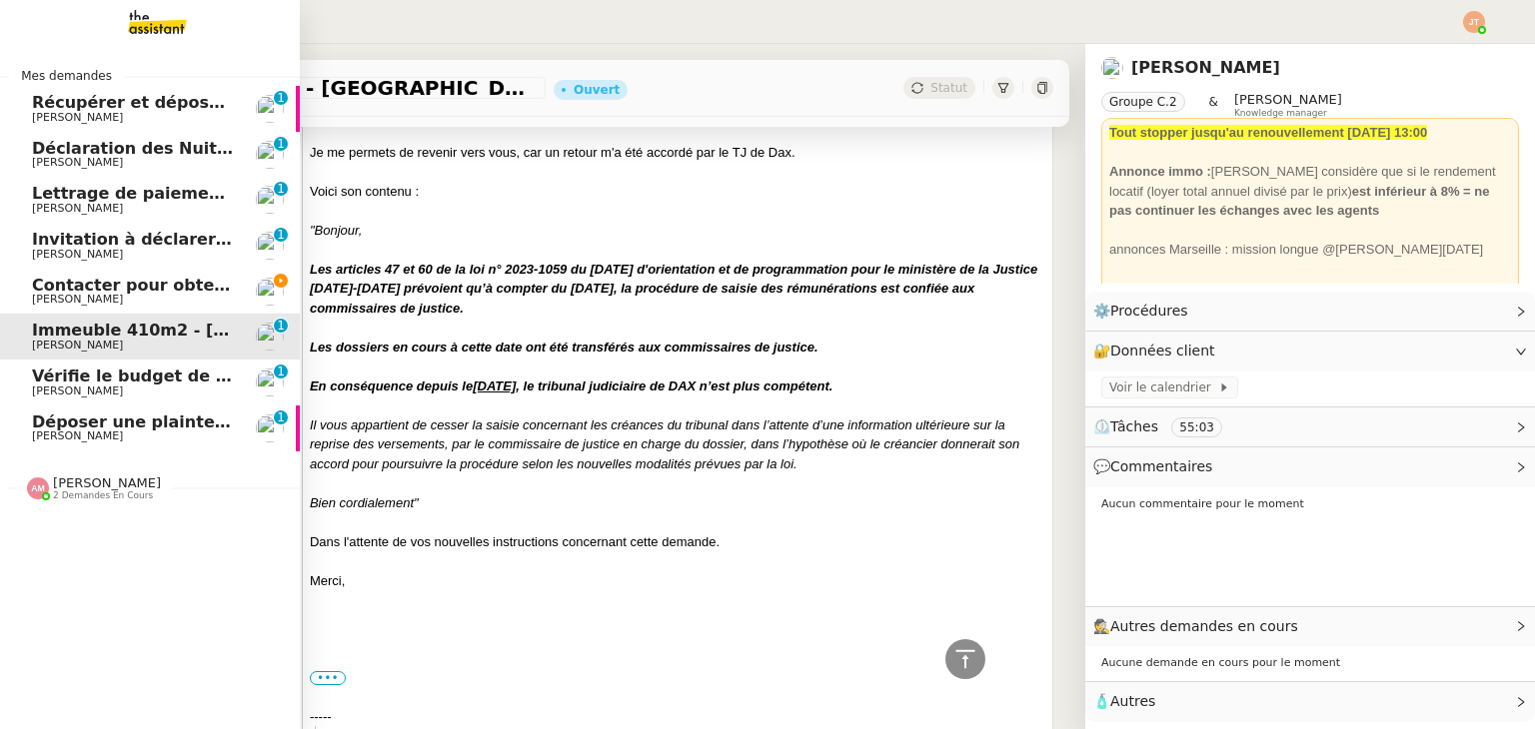
click at [95, 286] on span "Contacter pour obtenir un RIB" at bounding box center [167, 285] width 271 height 19
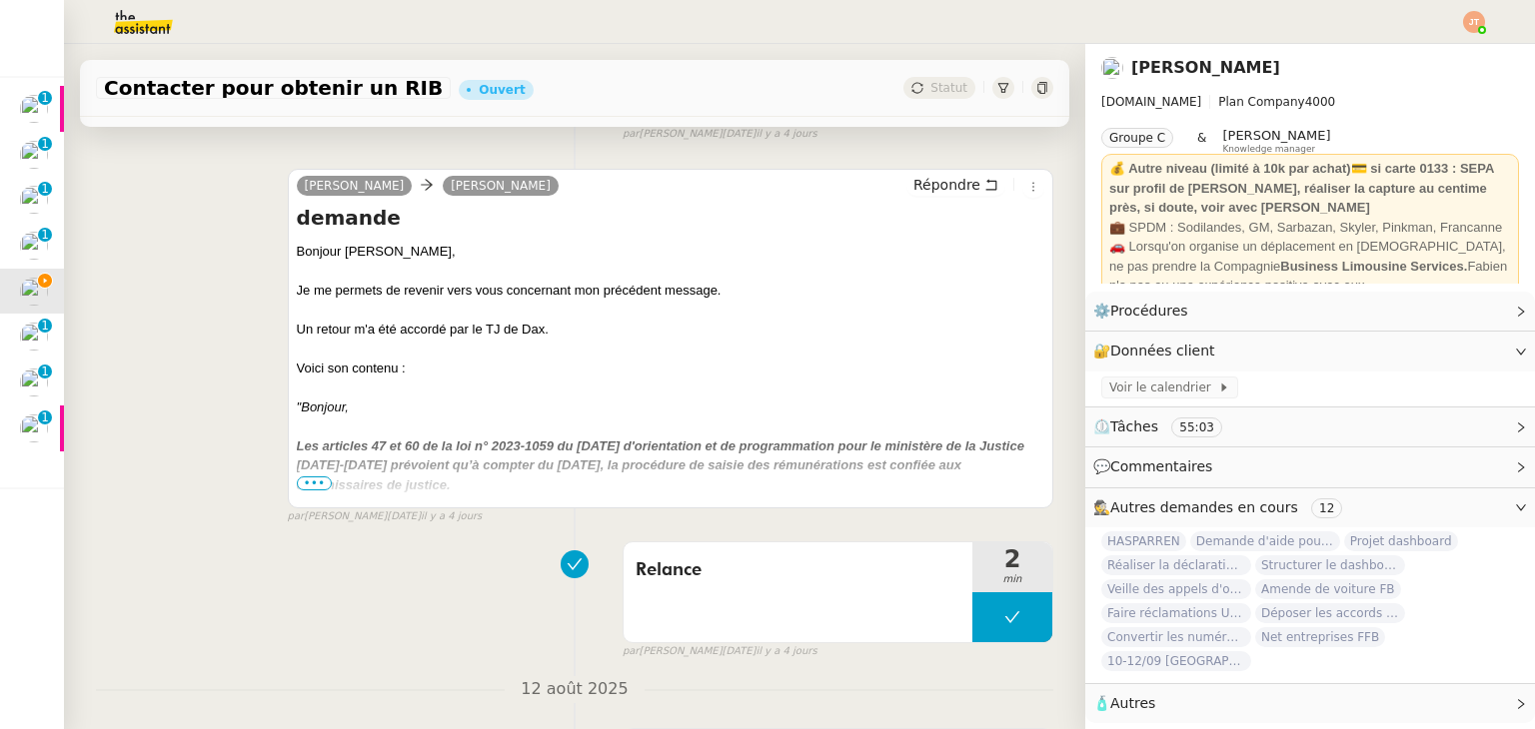
scroll to position [599, 0]
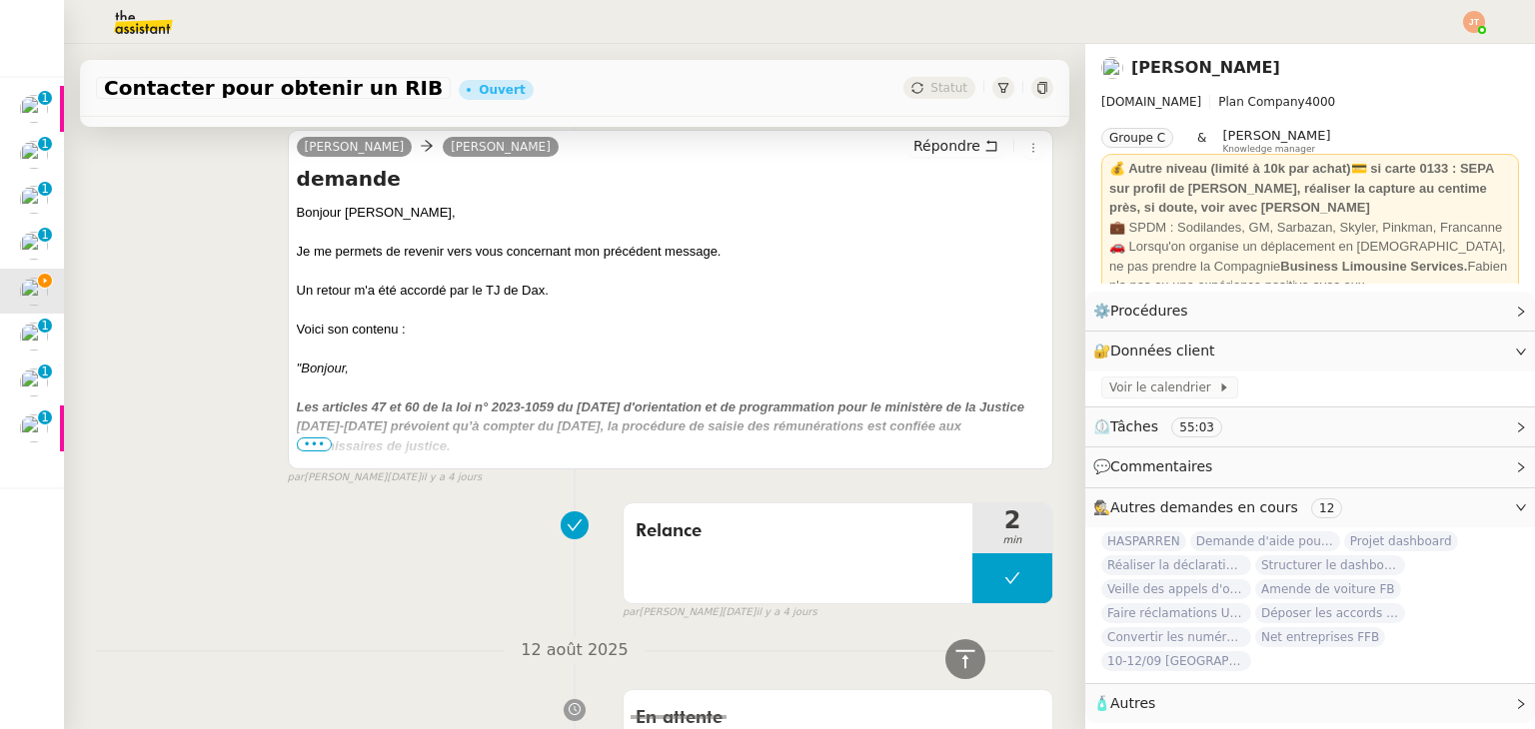
click at [318, 449] on span "•••" at bounding box center [315, 445] width 36 height 14
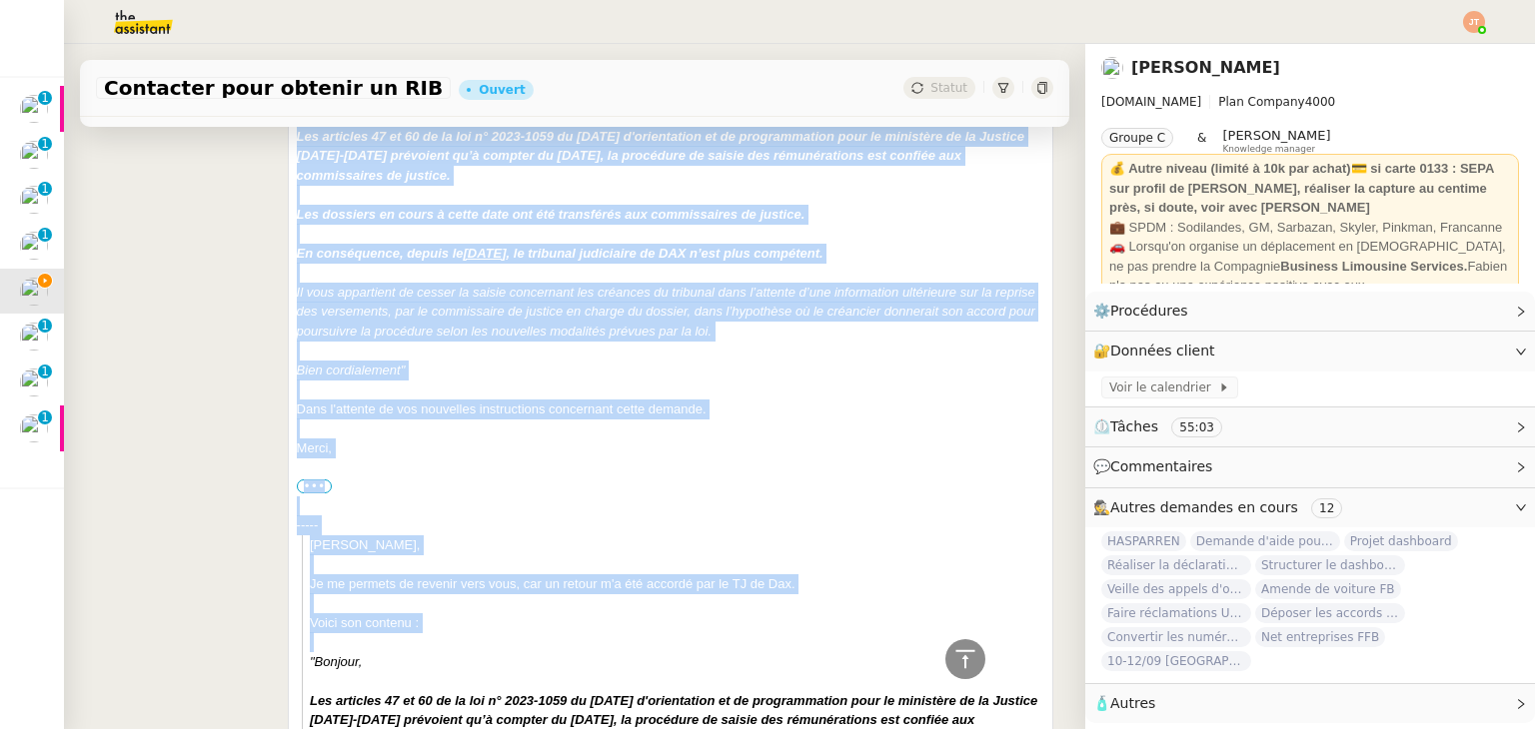
scroll to position [899, 0]
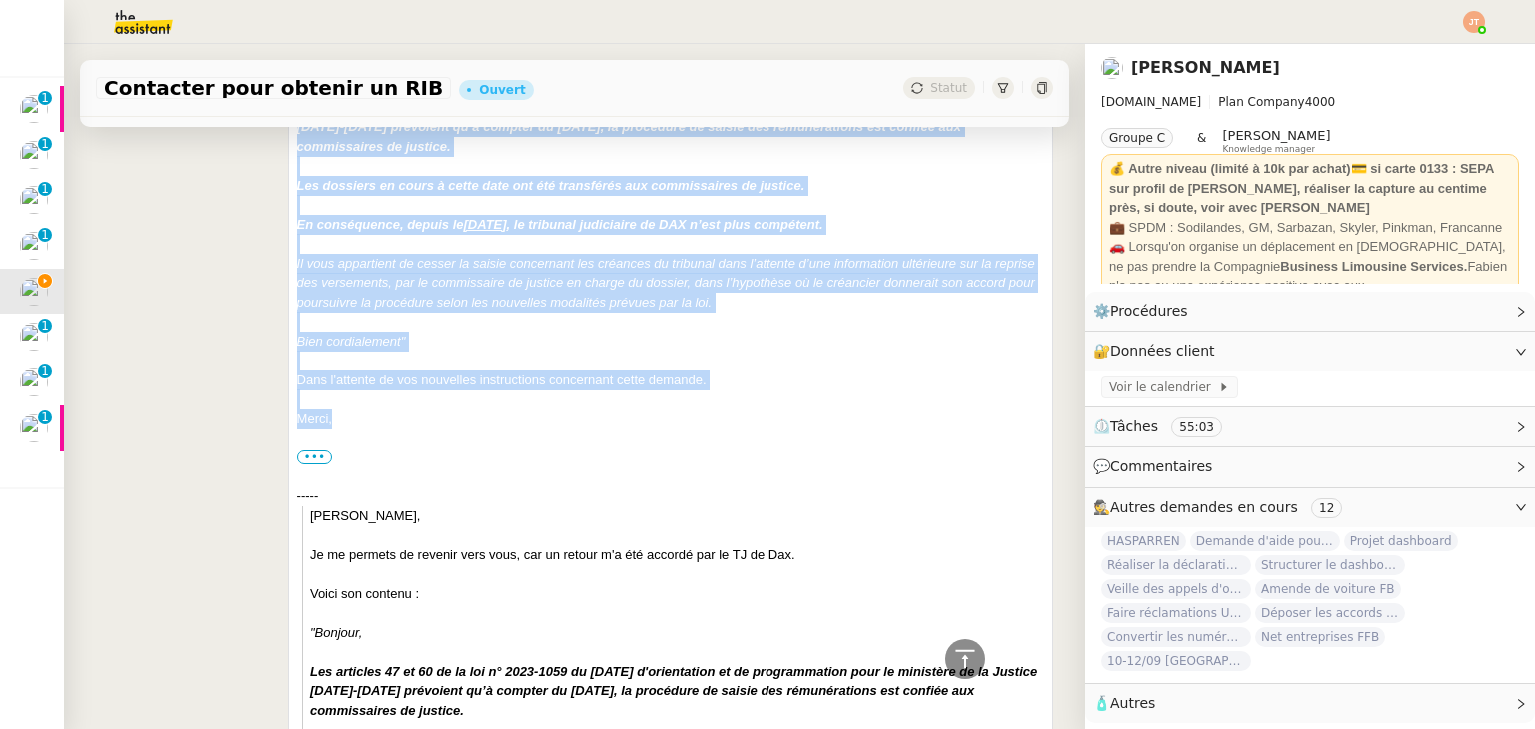
drag, startPoint x: 292, startPoint y: 216, endPoint x: 419, endPoint y: 413, distance: 234.2
copy div "Loremip ﻿Dolor﻿, Si am consect ad elitsed doei temp incididunt utl etdolorem al…"
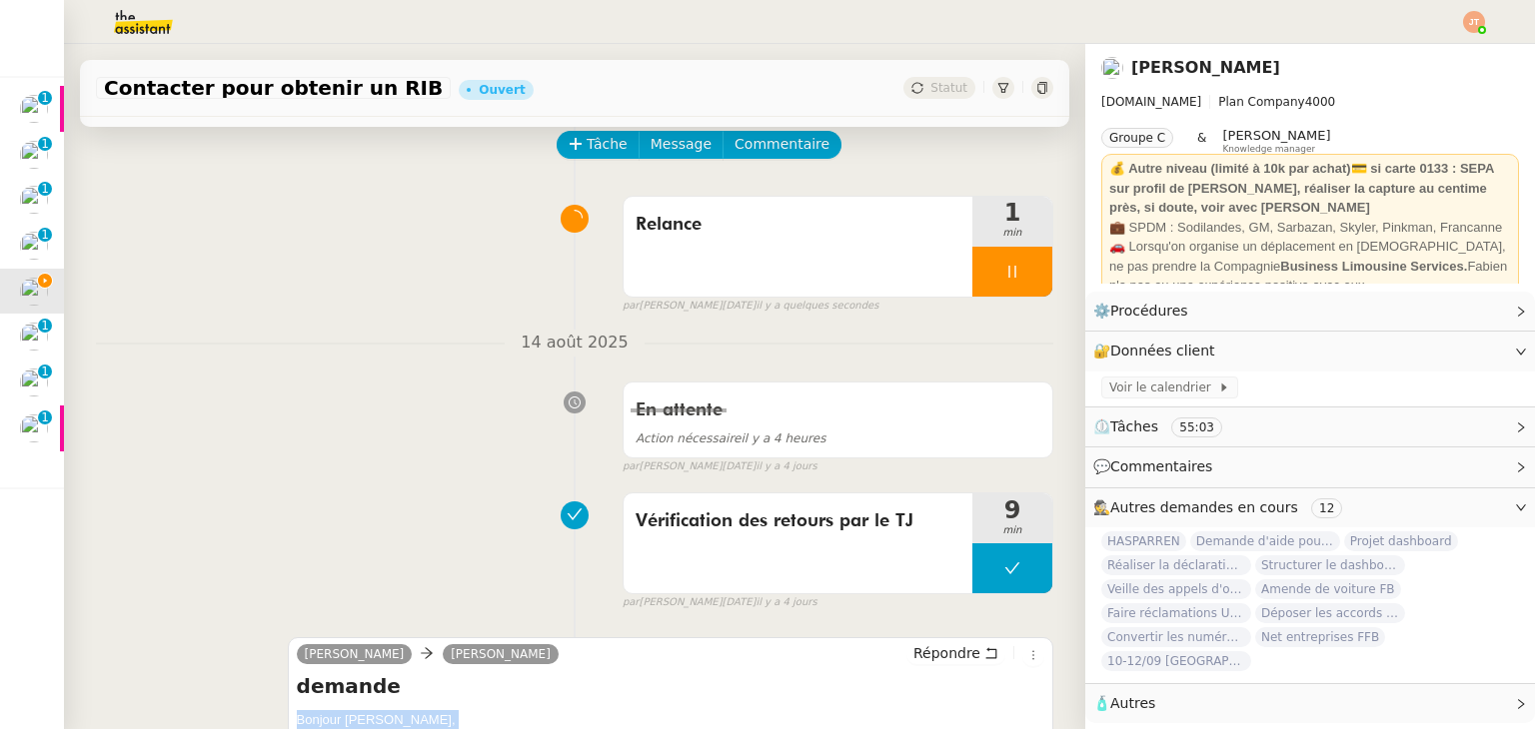
scroll to position [100, 0]
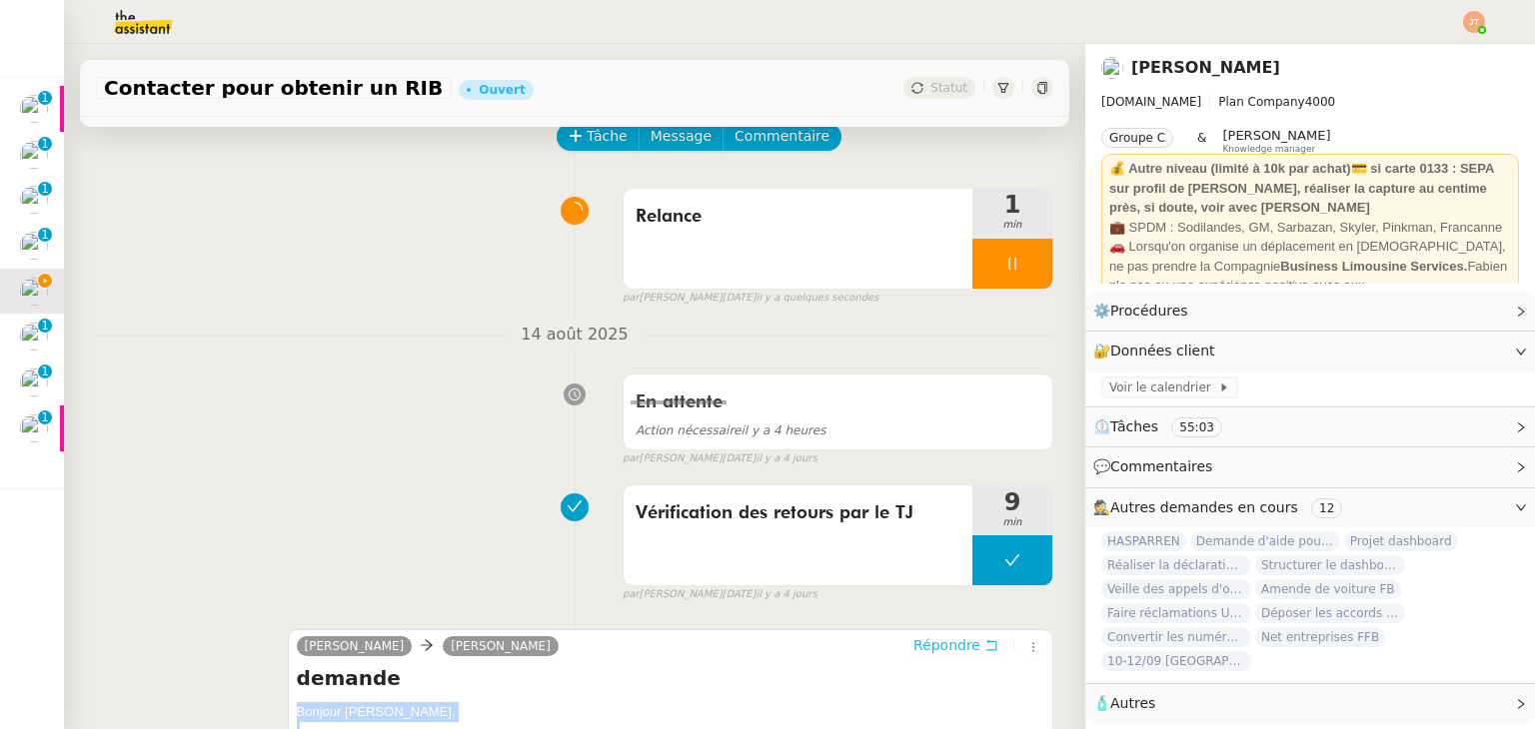
click at [923, 646] on span "Répondre" at bounding box center [946, 645] width 67 height 20
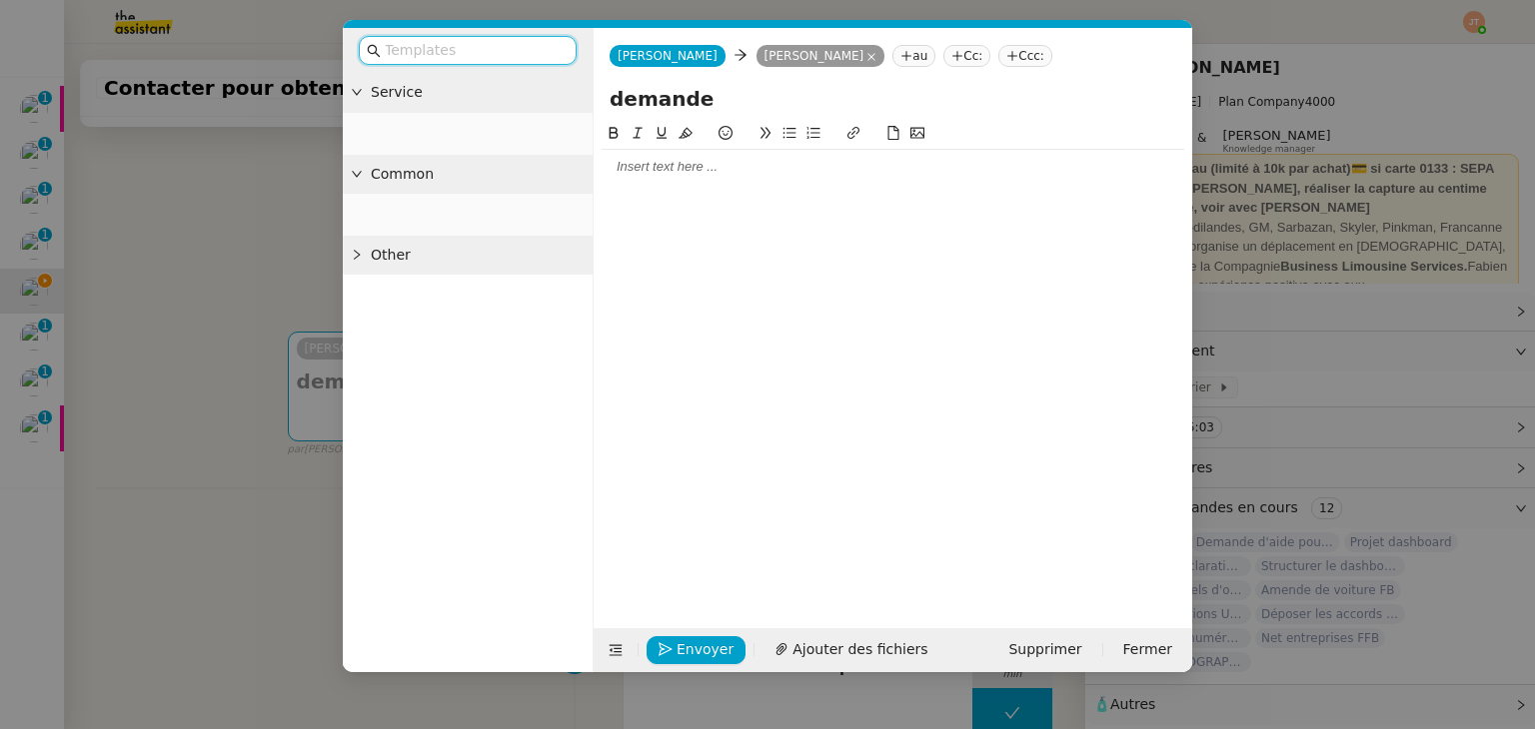
click at [675, 163] on div at bounding box center [892, 167] width 582 height 18
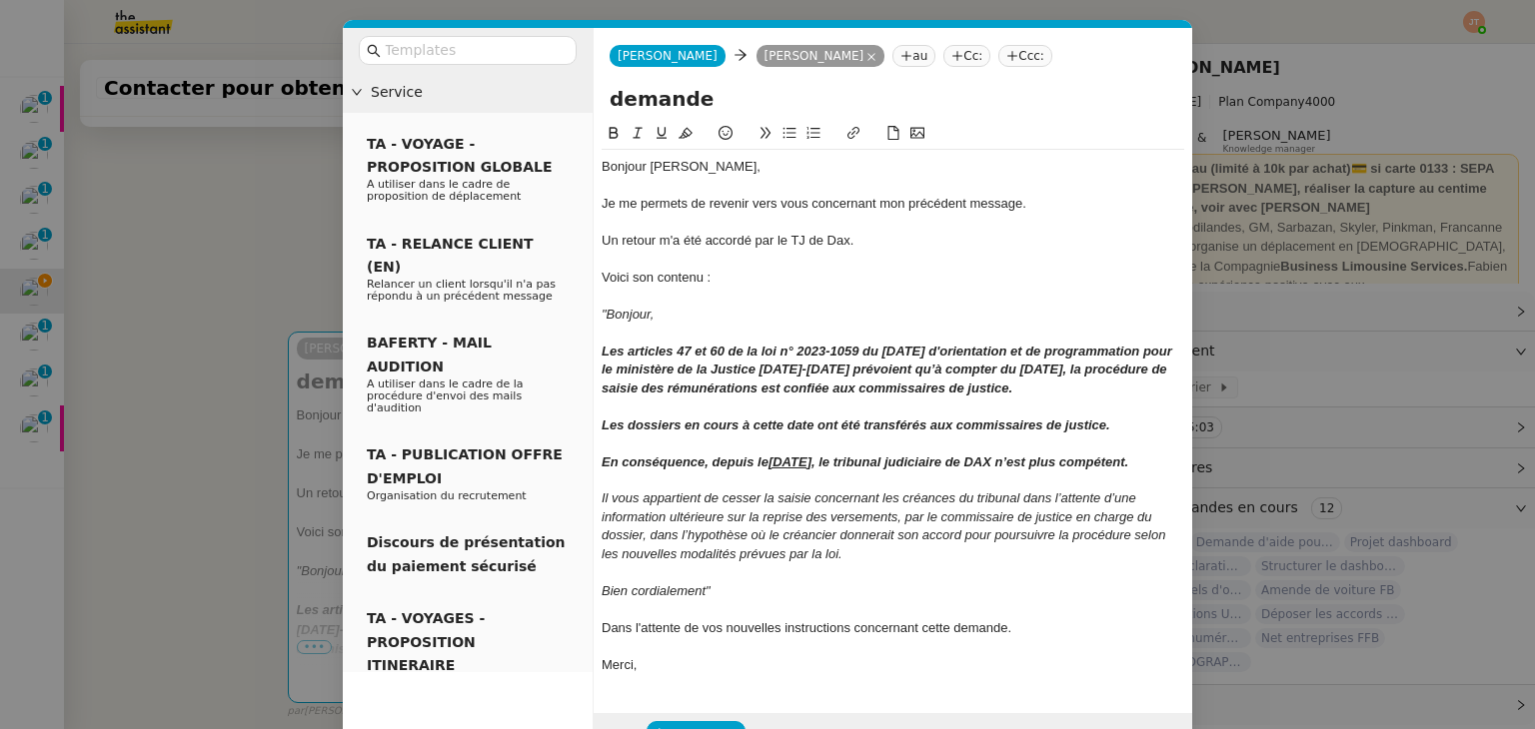
click at [232, 276] on nz-modal-container "Service TA - VOYAGE - PROPOSITION GLOBALE A utiliser dans le cadre de propositi…" at bounding box center [767, 364] width 1535 height 729
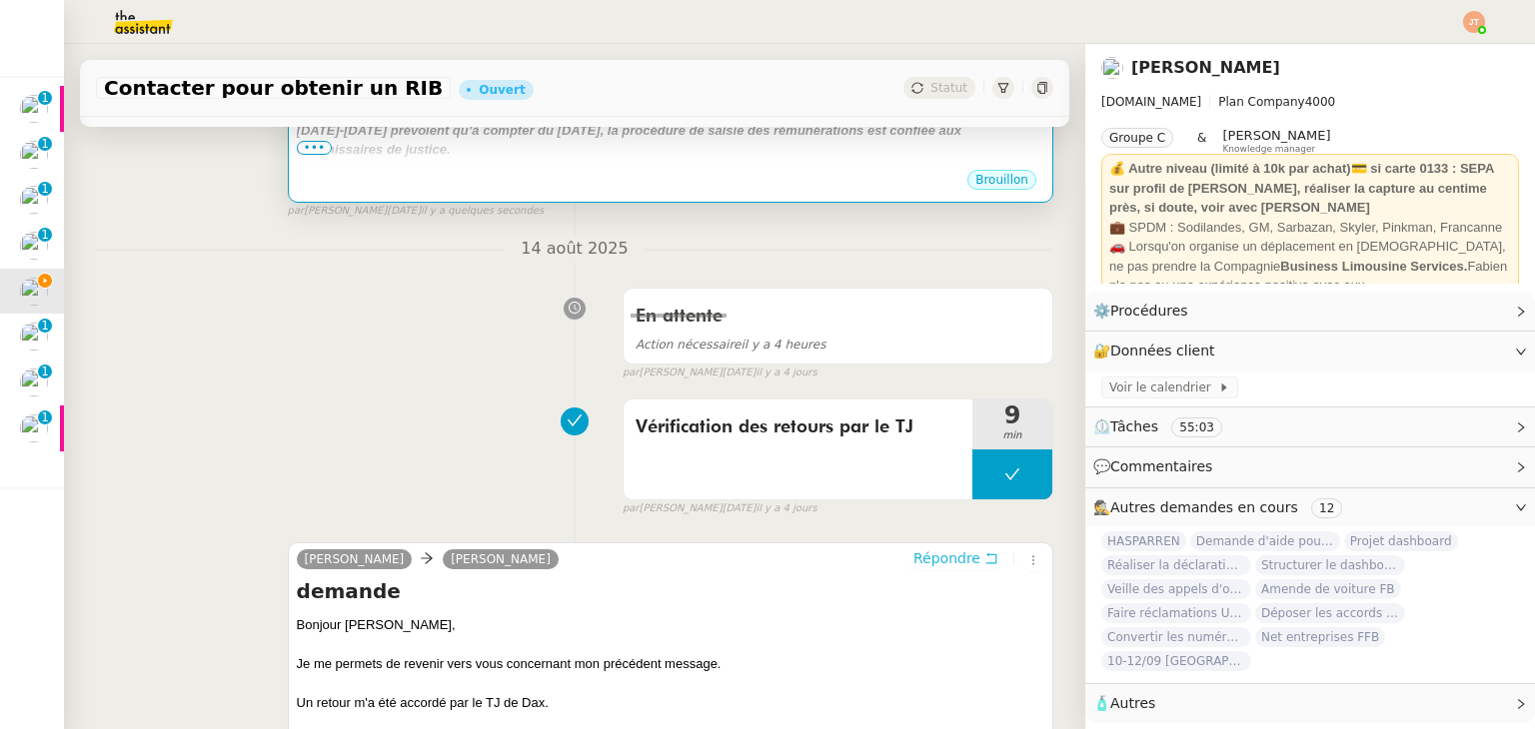
scroll to position [599, 0]
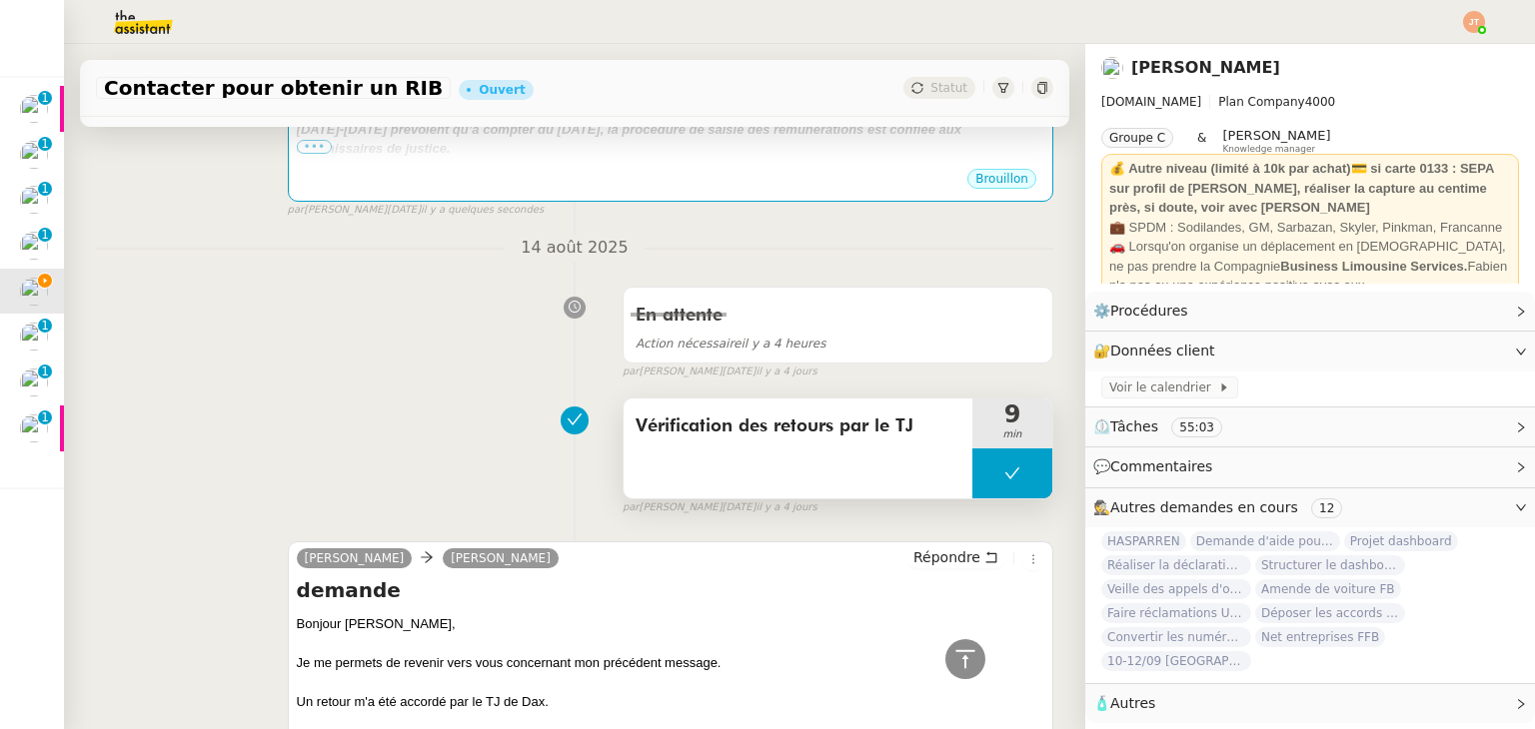
click at [664, 440] on span "Vérification des retours par le TJ" at bounding box center [797, 427] width 325 height 30
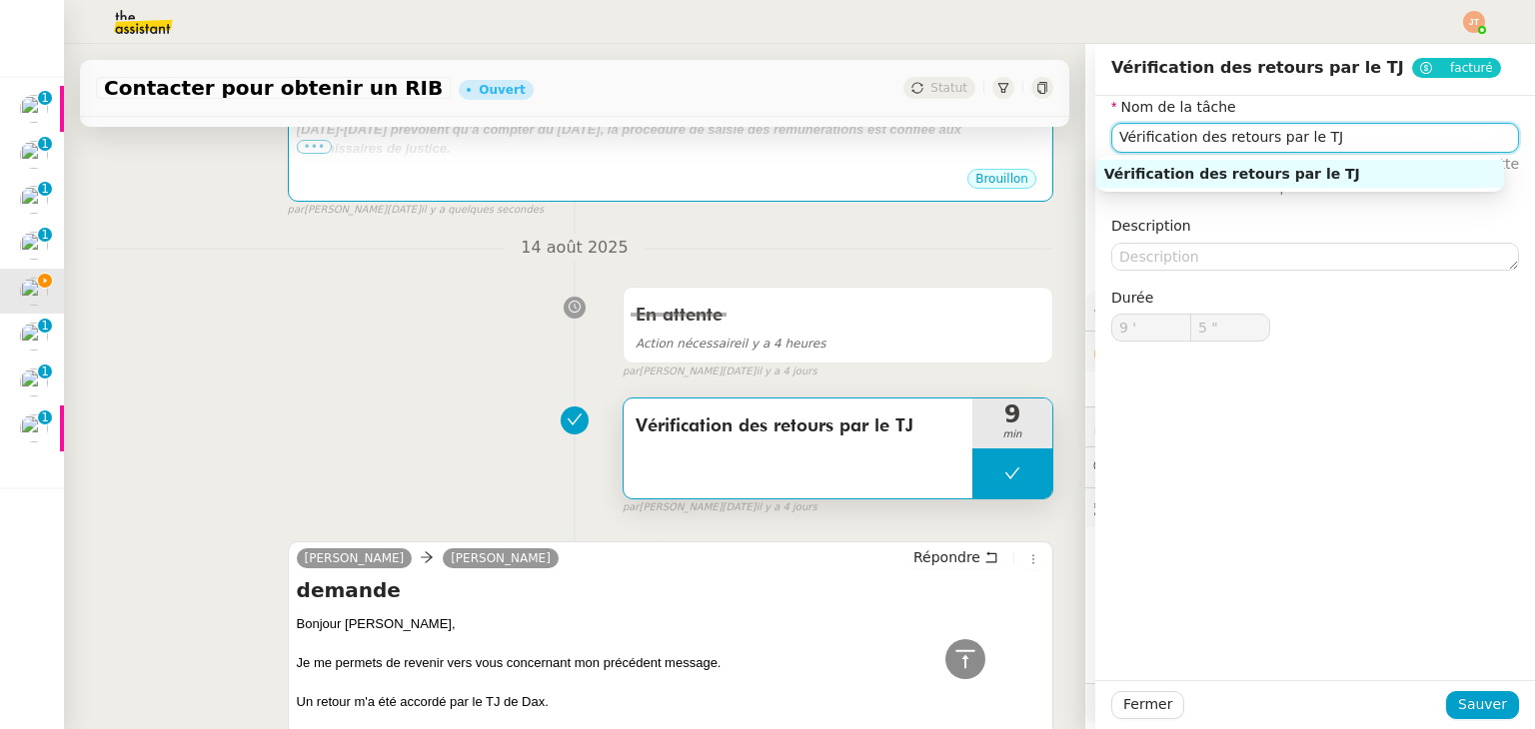
drag, startPoint x: 1312, startPoint y: 147, endPoint x: 1079, endPoint y: 155, distance: 232.9
click at [1079, 155] on app-ticket "Contacter pour obtenir un RIB Ouvert Statut Client [PERSON_NAME] Owner [PERSON_…" at bounding box center [799, 386] width 1471 height 685
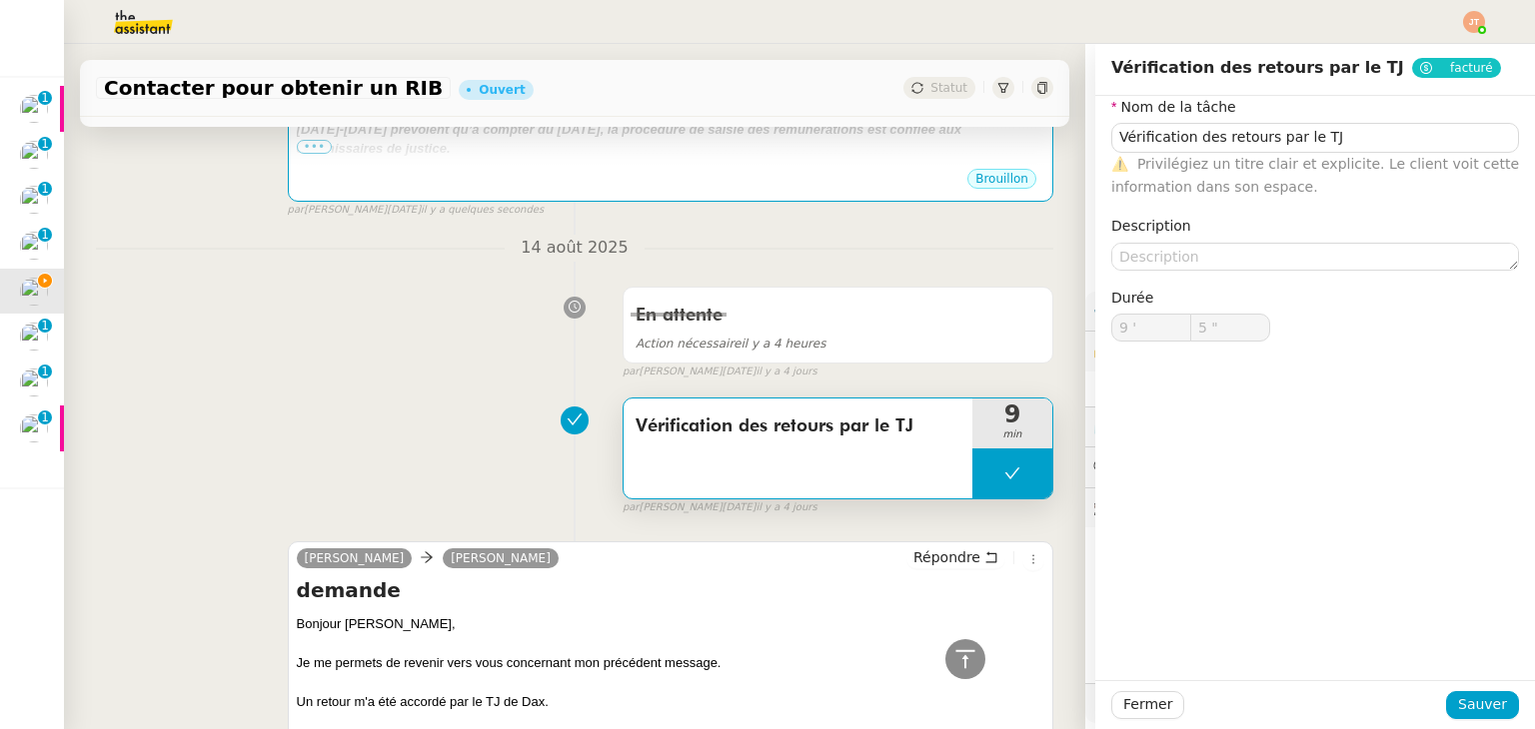
click at [443, 341] on div "En attente Action nécessaire il y a 4 heures false par [PERSON_NAME][DATE] [DAT…" at bounding box center [574, 329] width 957 height 103
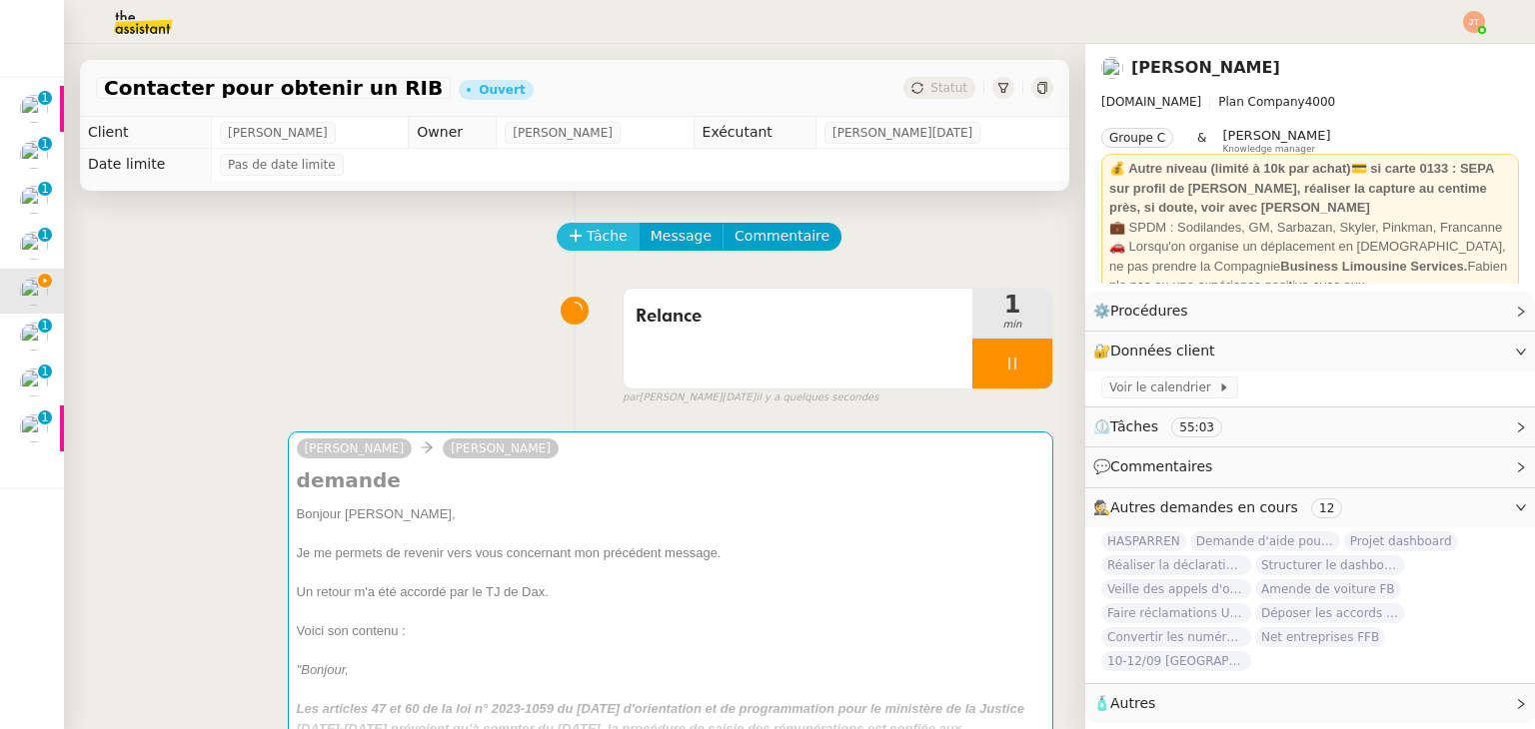
click at [591, 230] on span "Tâche" at bounding box center [606, 236] width 41 height 23
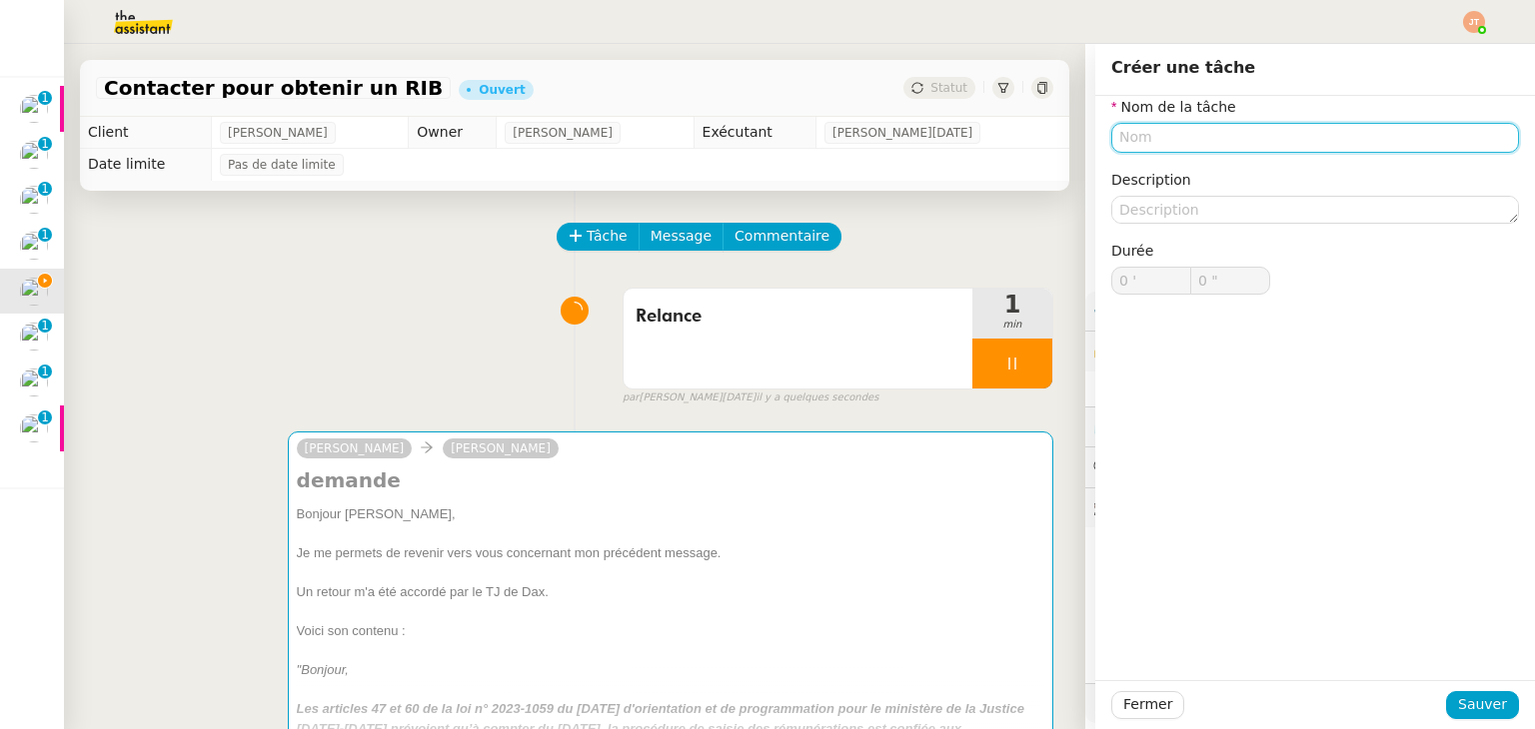
click at [1122, 127] on input "text" at bounding box center [1315, 137] width 408 height 29
paste input "Vérification des retours par le TJ"
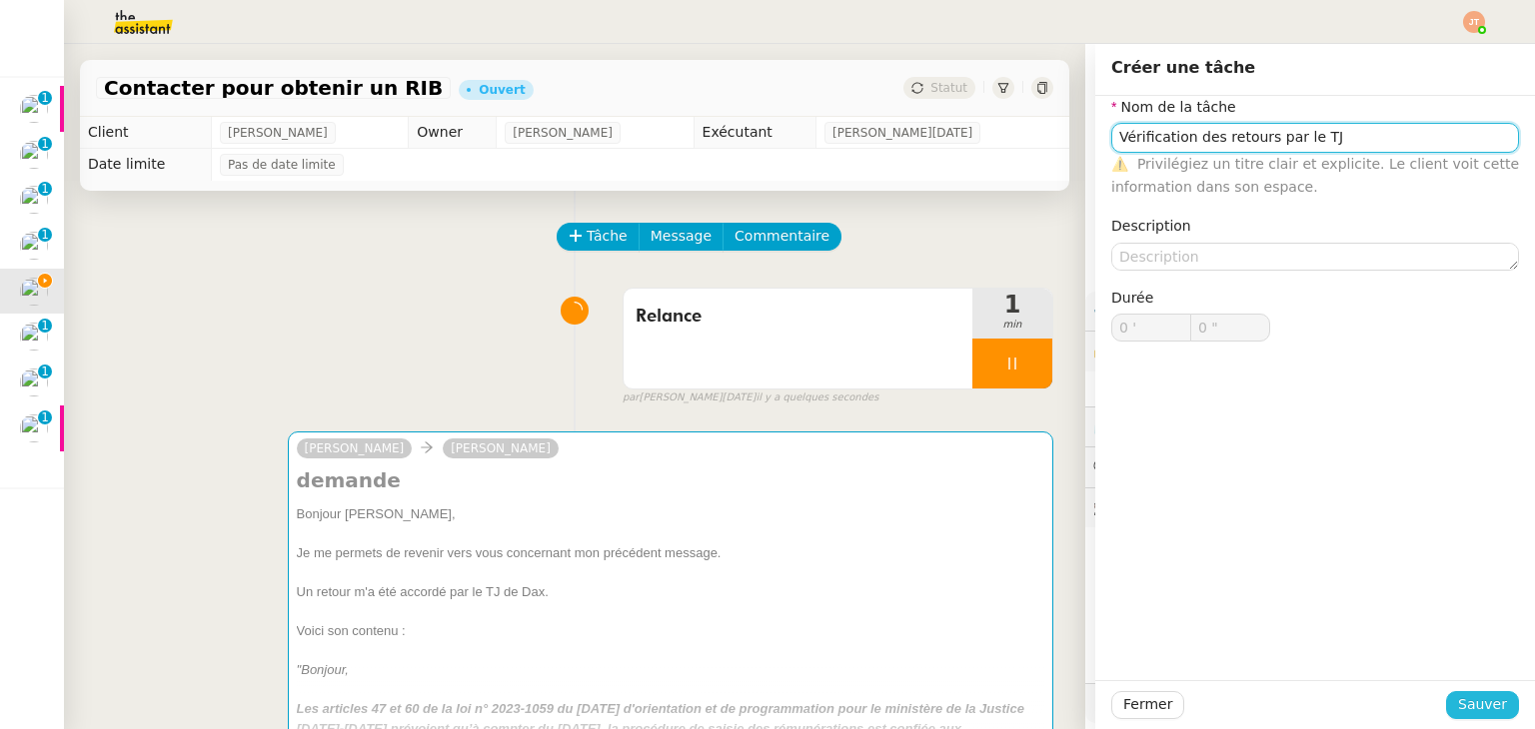
type input "Vérification des retours par le TJ"
click at [1480, 711] on span "Sauver" at bounding box center [1482, 704] width 49 height 23
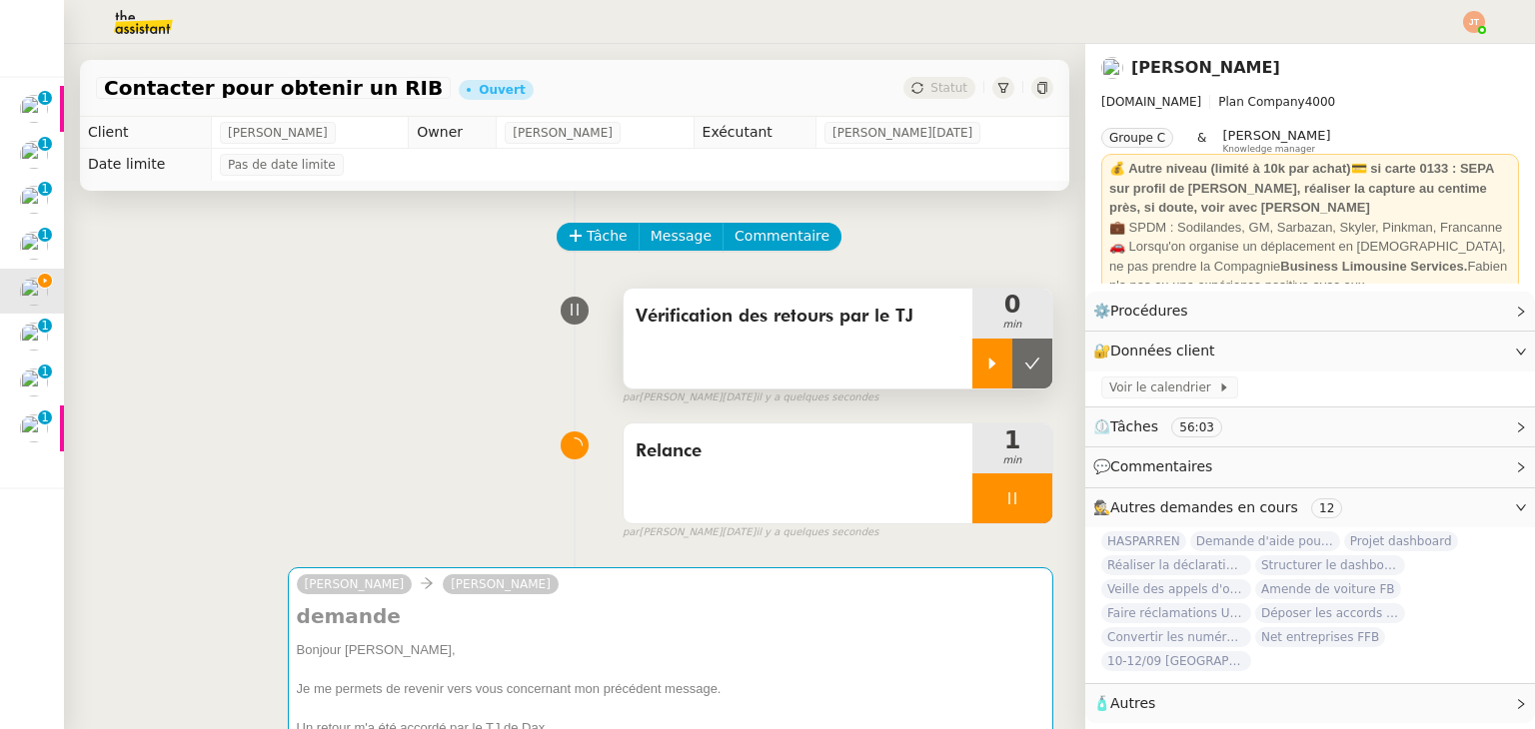
click at [984, 367] on icon at bounding box center [992, 364] width 16 height 16
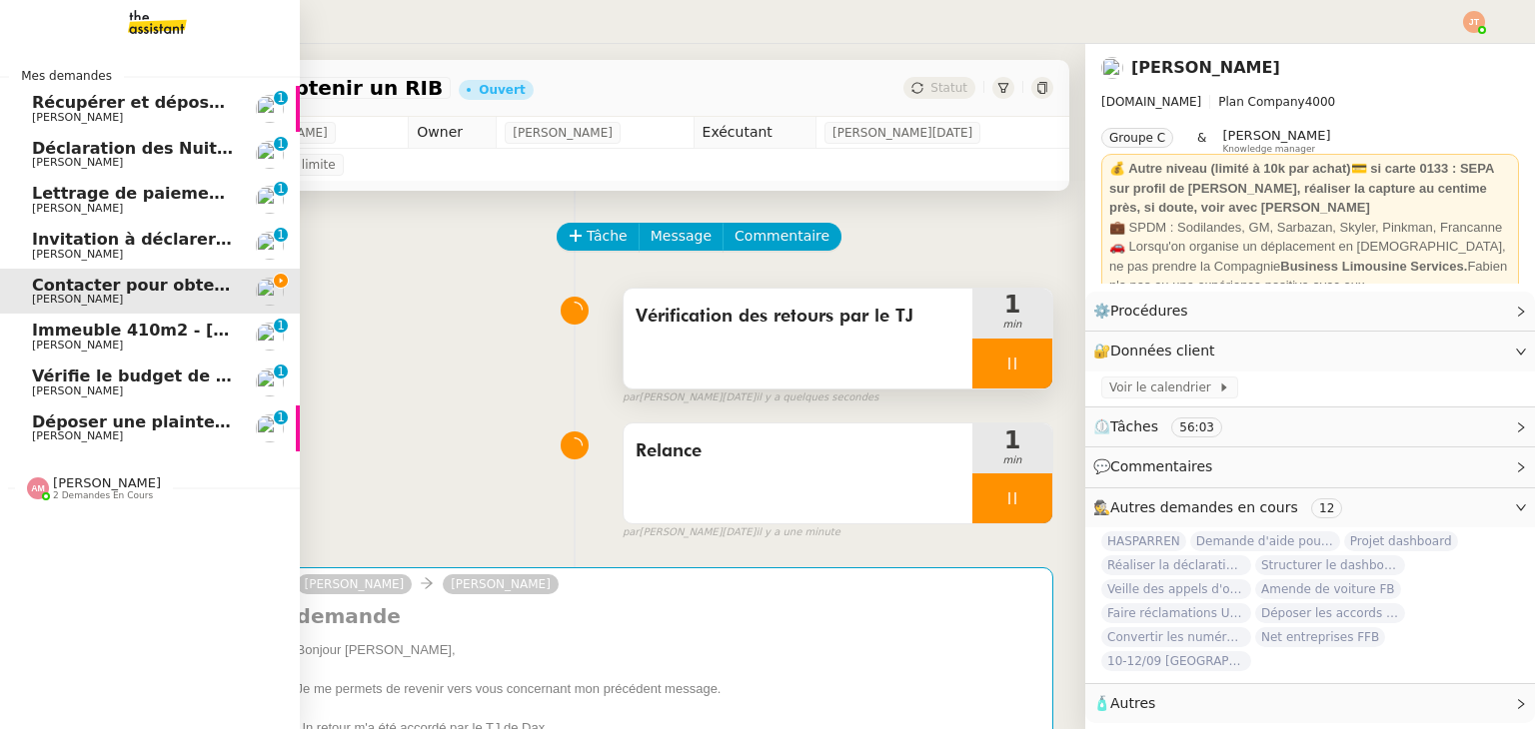
click at [79, 325] on span "Immeuble 410m2 - [GEOGRAPHIC_DATA] 13001 - 740 000€" at bounding box center [294, 330] width 524 height 19
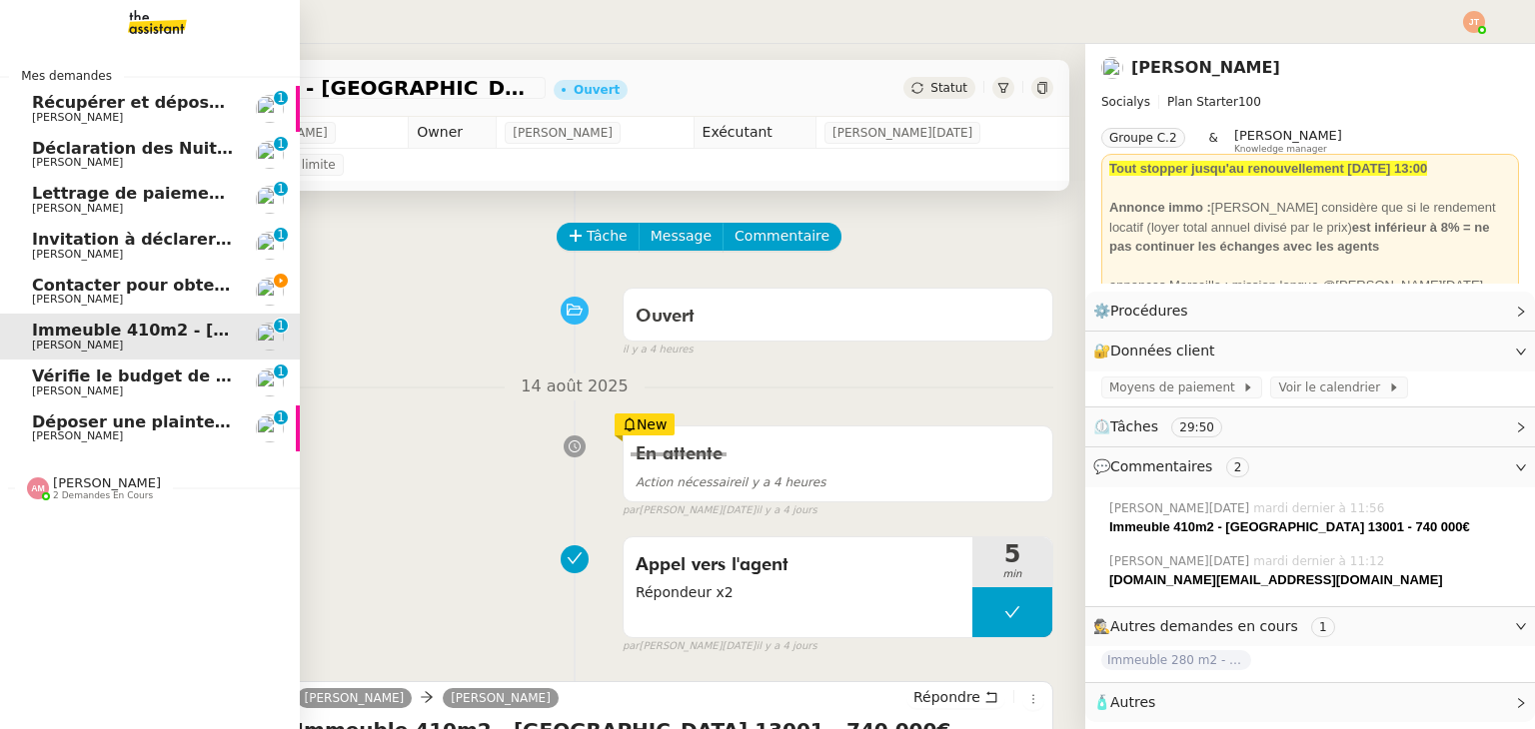
click at [83, 375] on span "Vérifie le budget de l'alternante" at bounding box center [176, 376] width 289 height 19
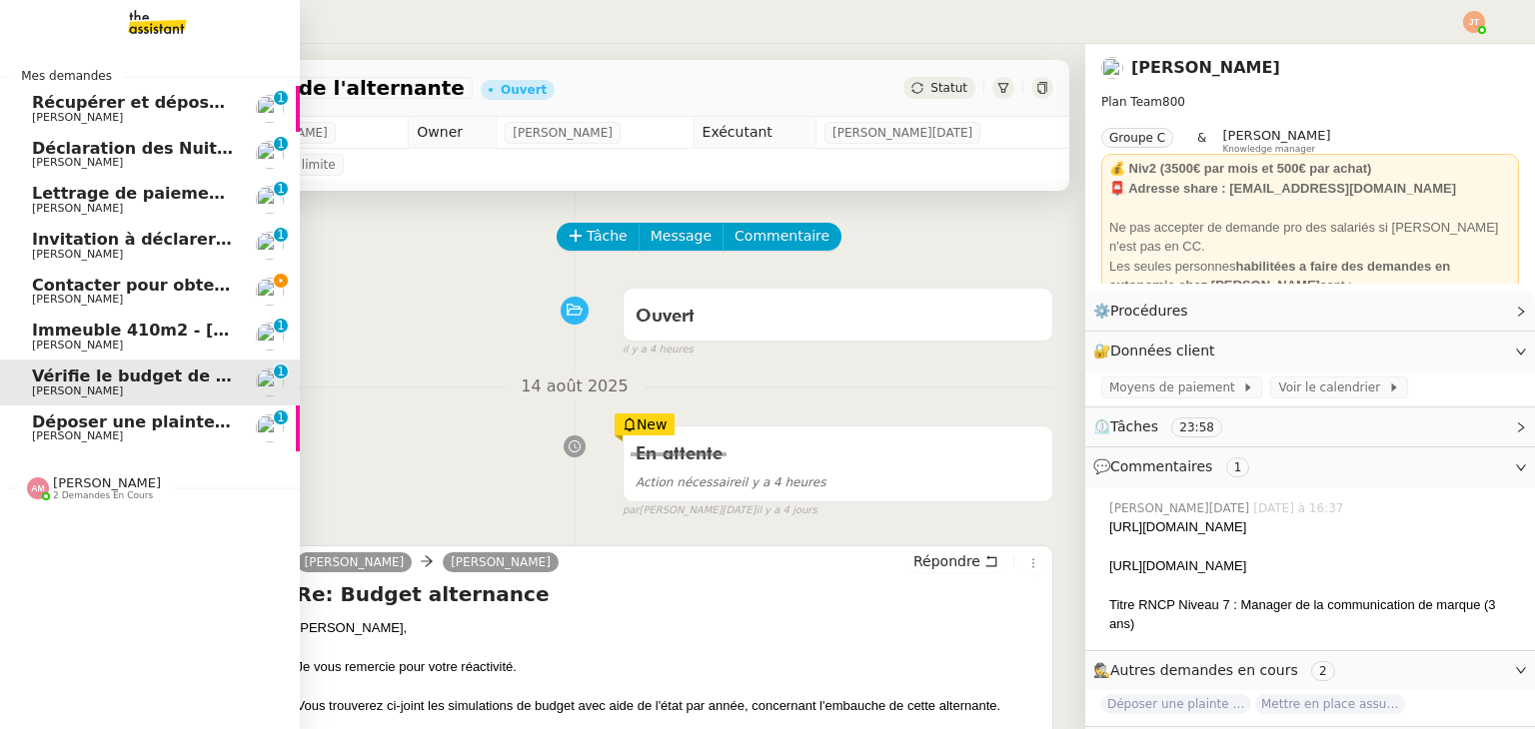
click at [45, 429] on span "Déposer une plainte pour piratage" at bounding box center [188, 422] width 312 height 19
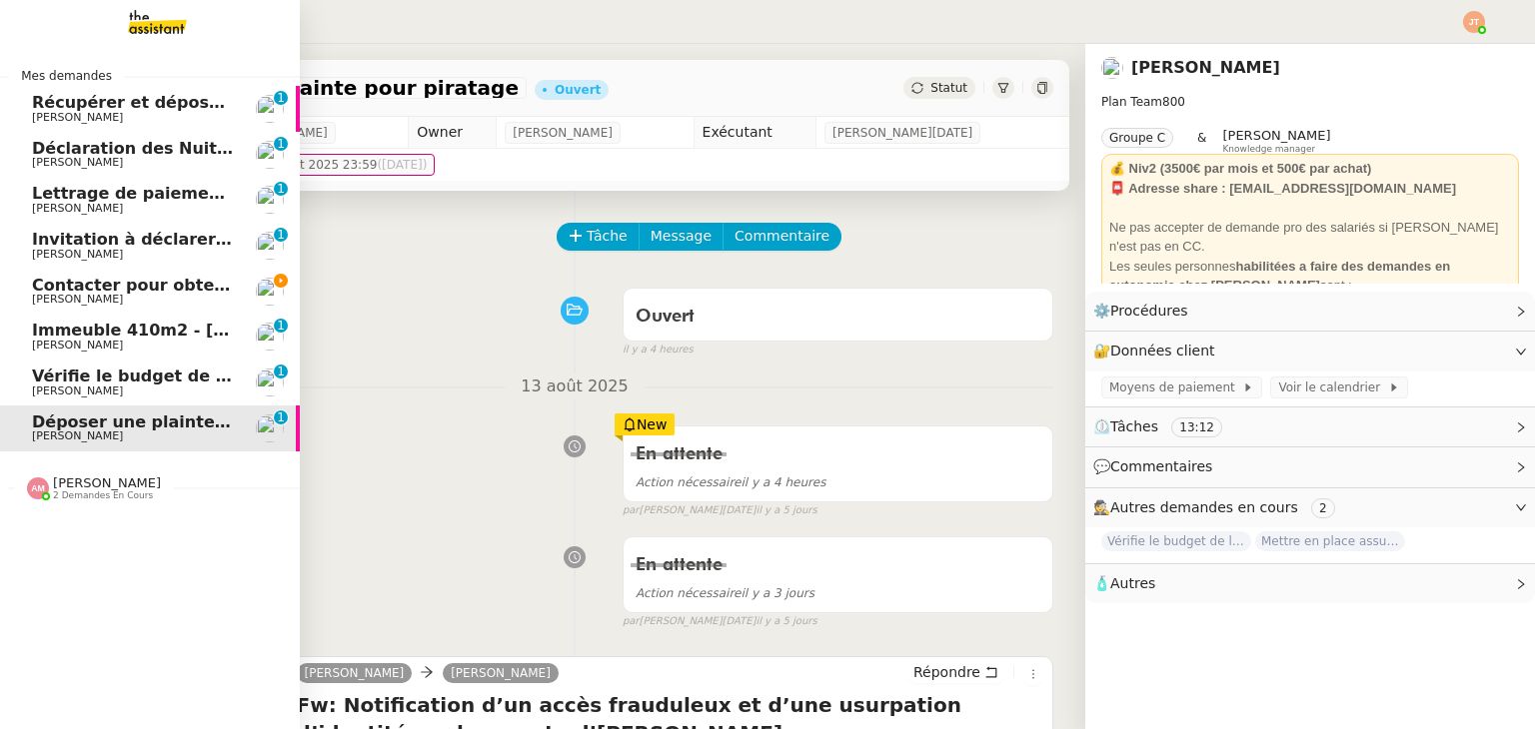
click at [101, 200] on span "Lettrage de paiement - 18 août 2025" at bounding box center [198, 193] width 332 height 19
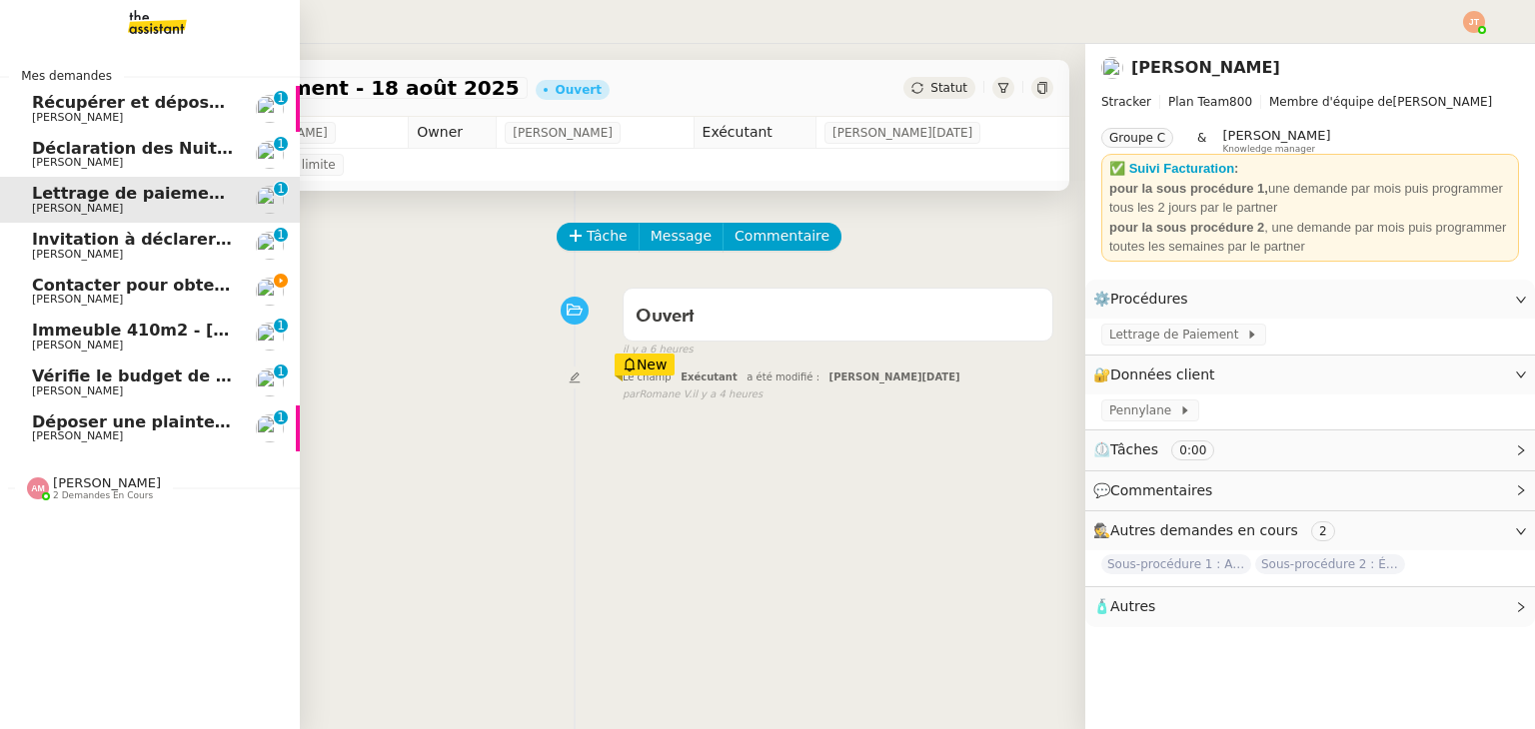
click at [139, 282] on span "Contacter pour obtenir un RIB" at bounding box center [167, 285] width 271 height 19
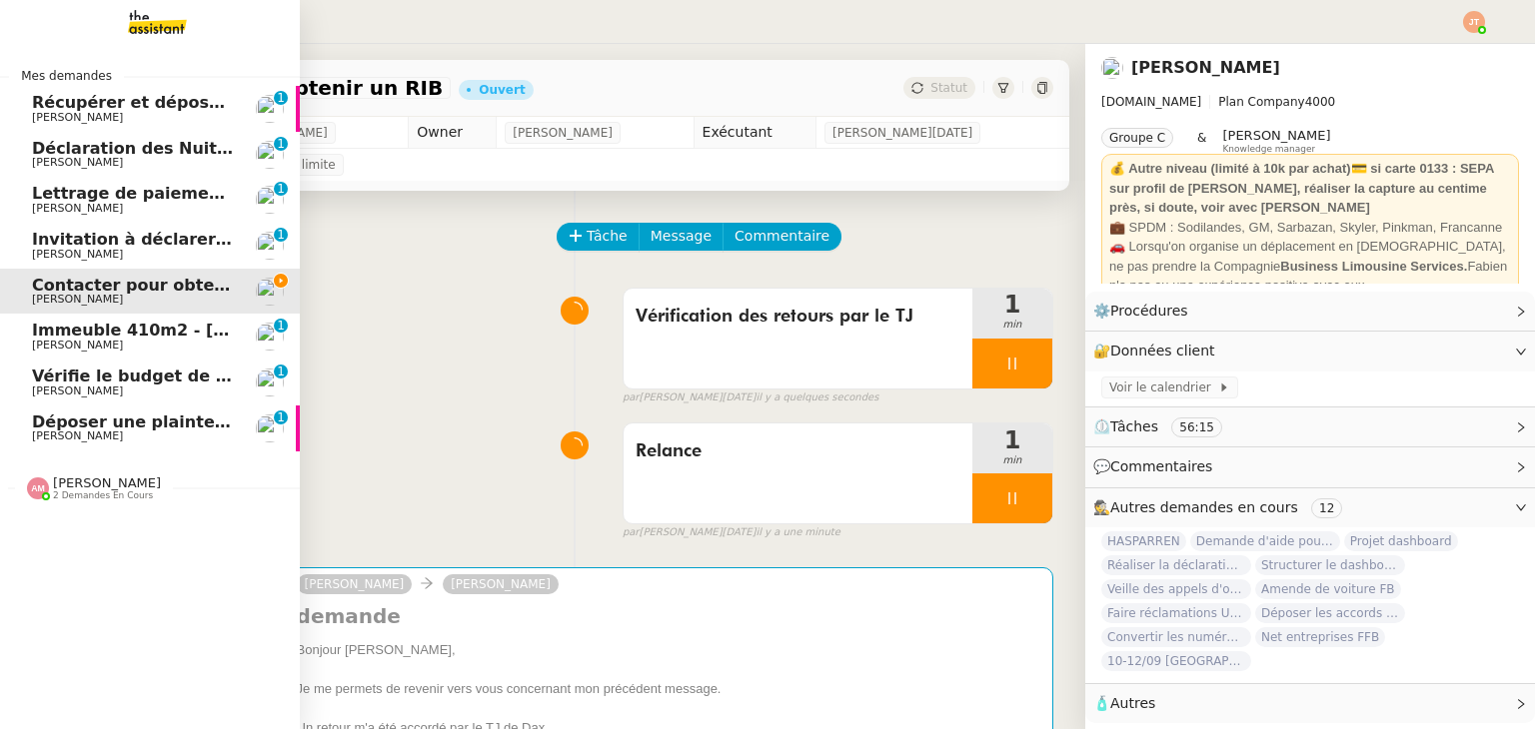
click at [104, 163] on span "[PERSON_NAME]" at bounding box center [77, 162] width 91 height 13
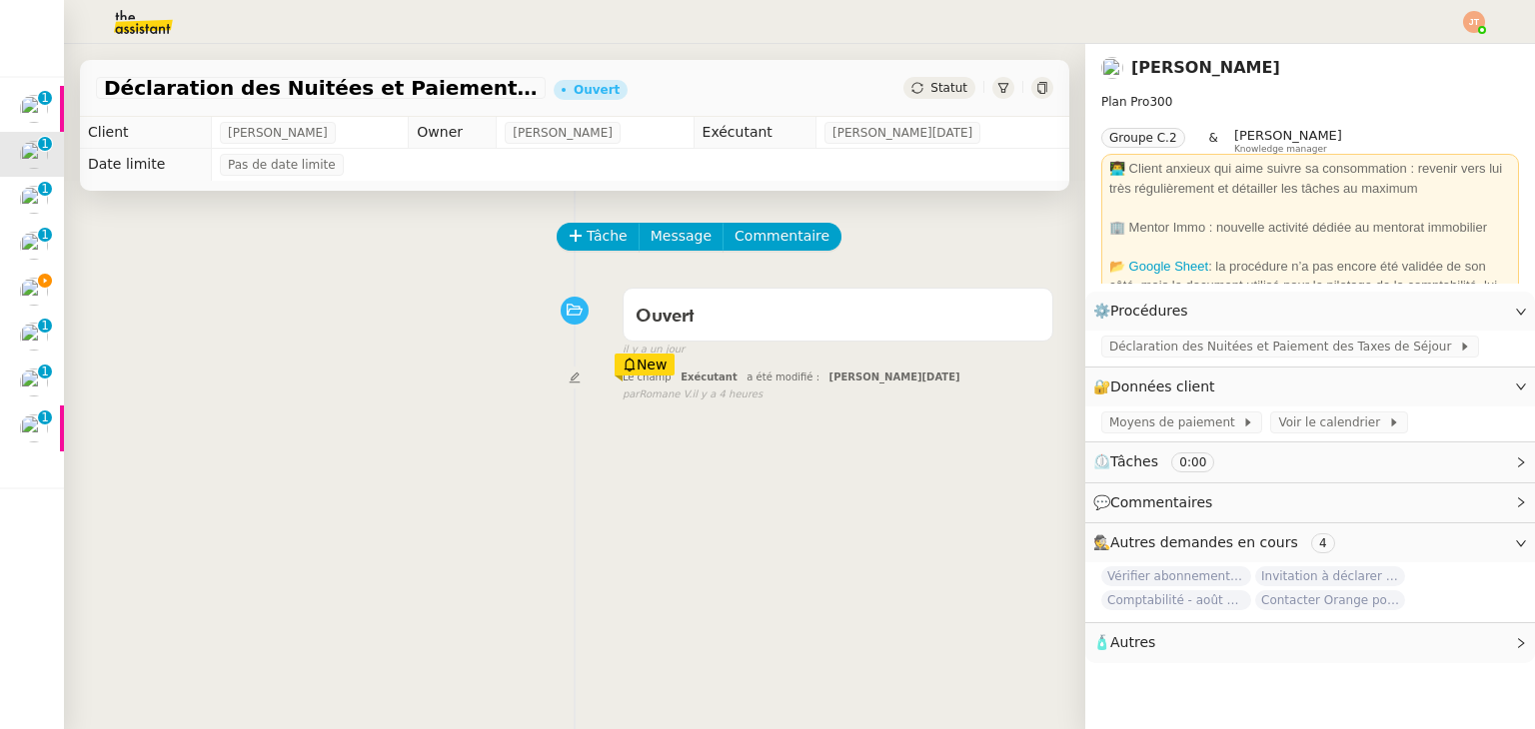
click at [125, 93] on span "Déclaration des Nuitées et Paiement des Taxes de Séjour - août 2025" at bounding box center [321, 88] width 434 height 20
drag, startPoint x: 105, startPoint y: 86, endPoint x: 488, endPoint y: 103, distance: 383.0
click at [488, 103] on div "Déclaration des Nuitées et Paiement des Taxes de Séjour - [DATE] [PERSON_NAME]" at bounding box center [574, 88] width 989 height 57
copy span "Déclaration des Nuitées et Paiement des Taxes de Séjour - août 2025"
click at [586, 236] on span "Tâche" at bounding box center [606, 236] width 41 height 23
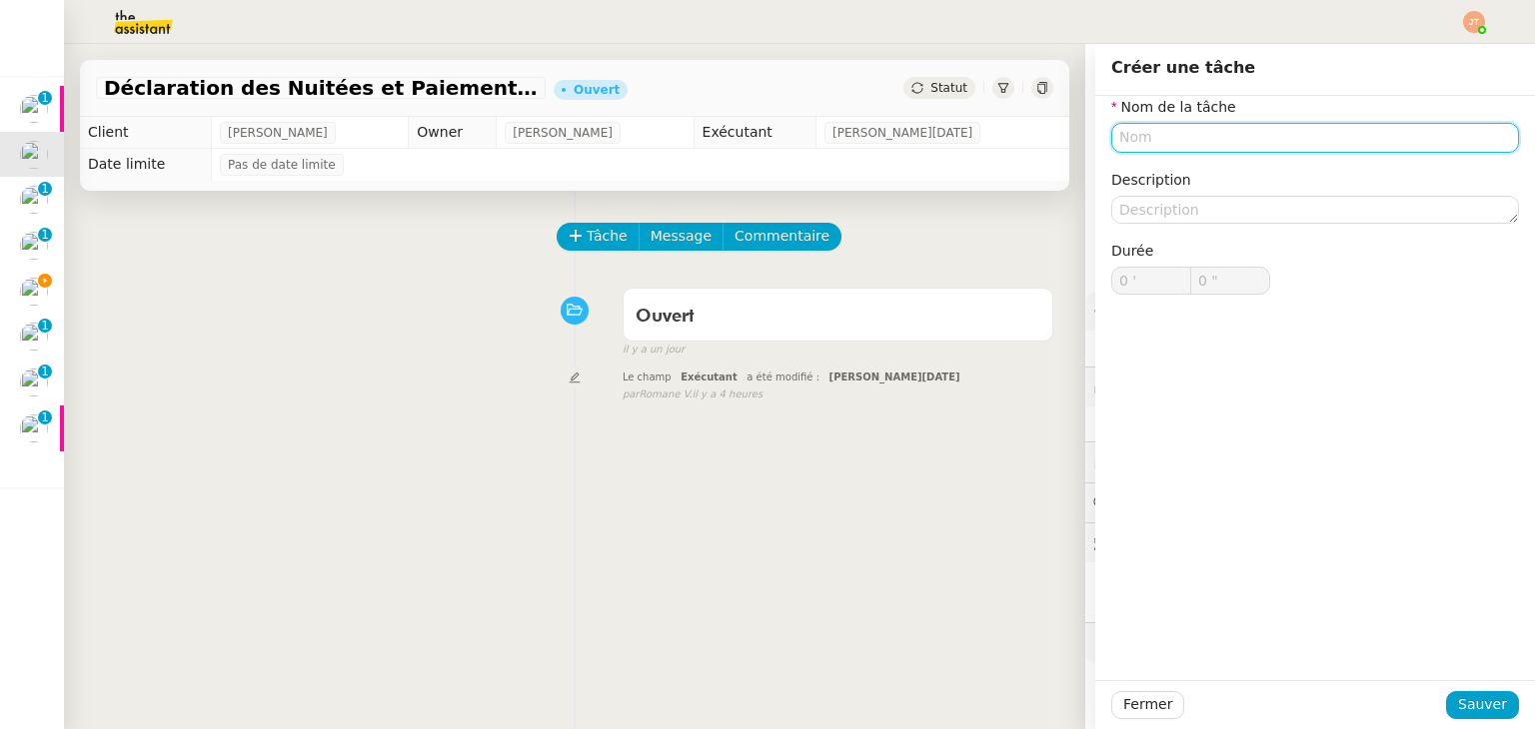
click at [1162, 137] on input "text" at bounding box center [1315, 137] width 408 height 29
paste input "Déclaration des Nuitées et Paiement des Taxes de Séjour - août 2025"
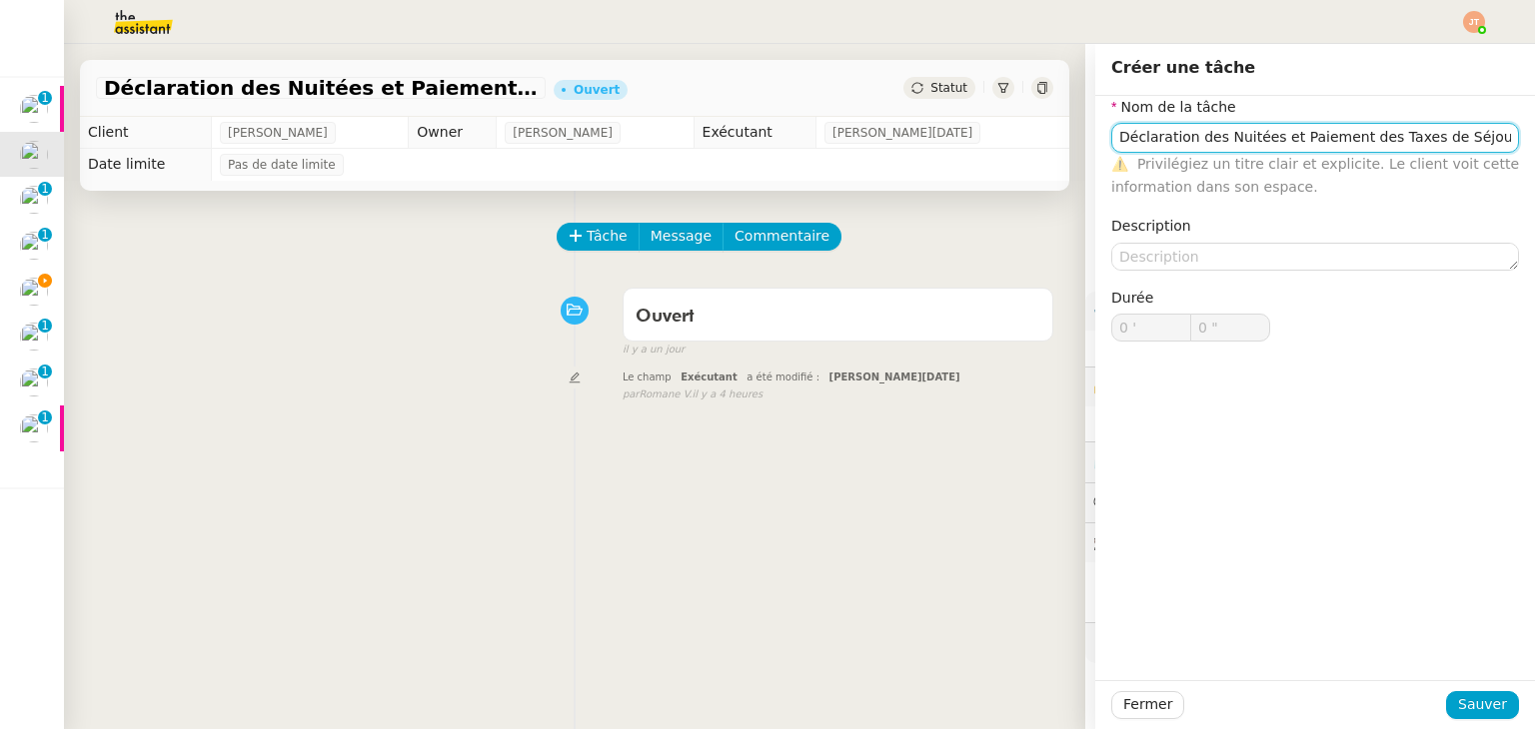
scroll to position [0, 30]
type input "Déclaration des Nuitées et Paiement des Taxes de Séjour - août 2025"
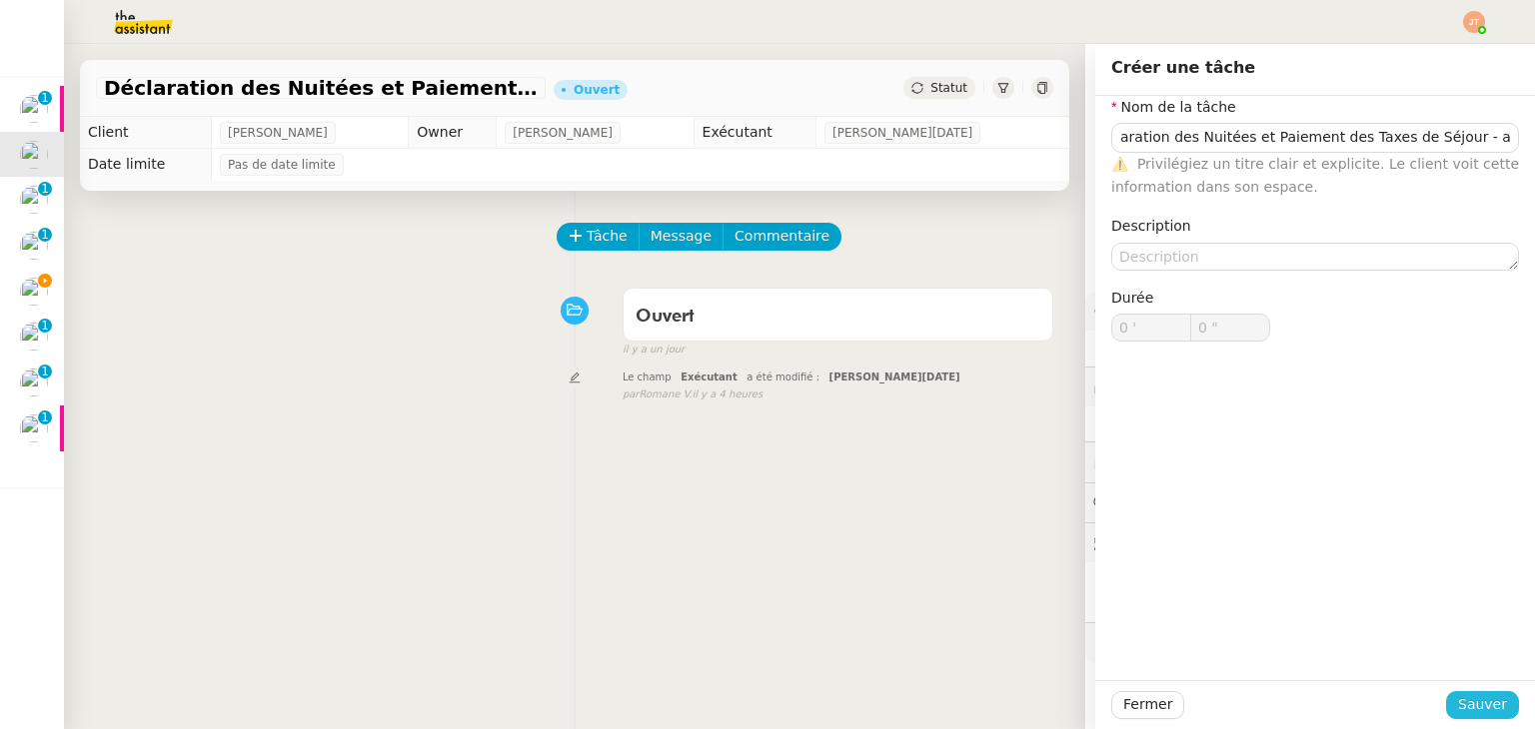
click at [1481, 696] on span "Sauver" at bounding box center [1482, 704] width 49 height 23
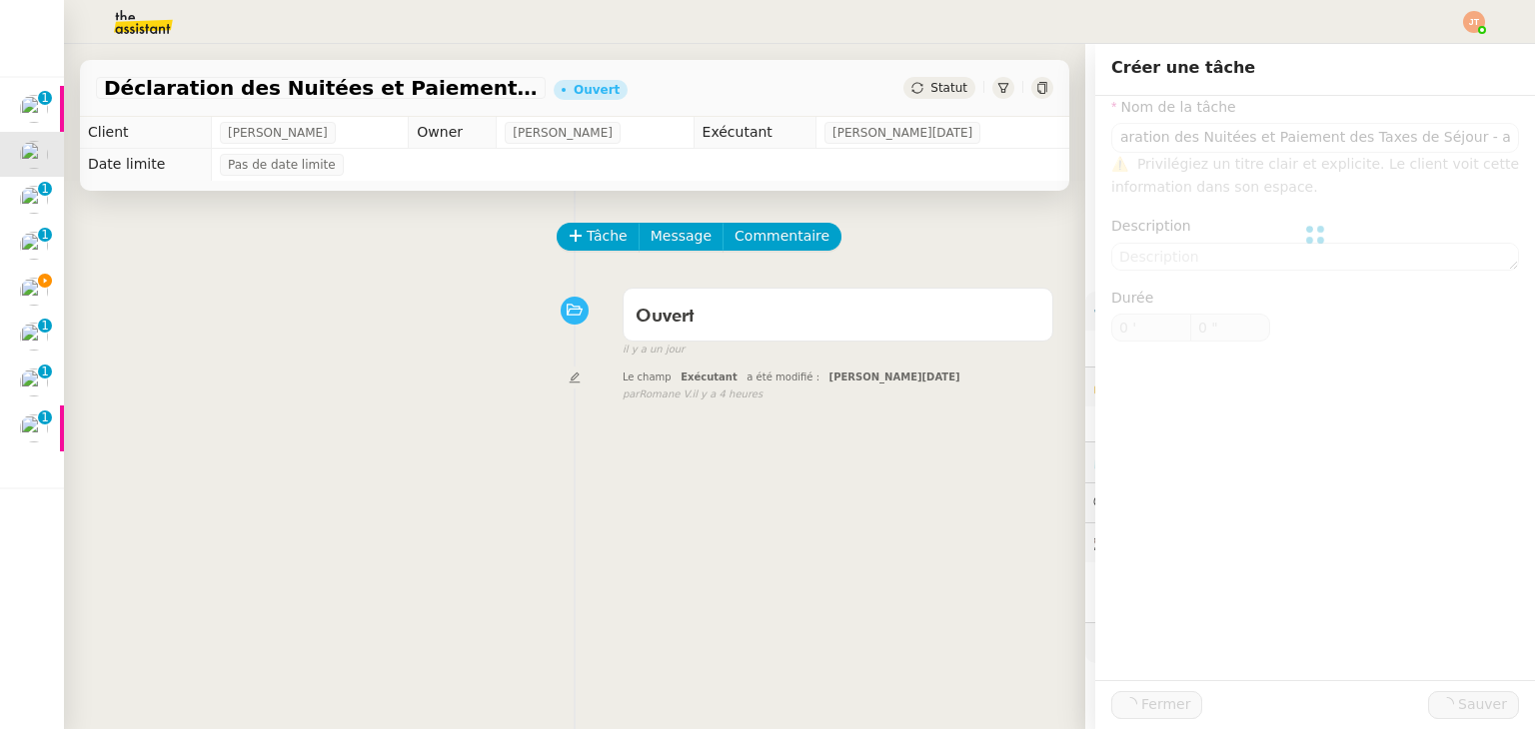
scroll to position [0, 0]
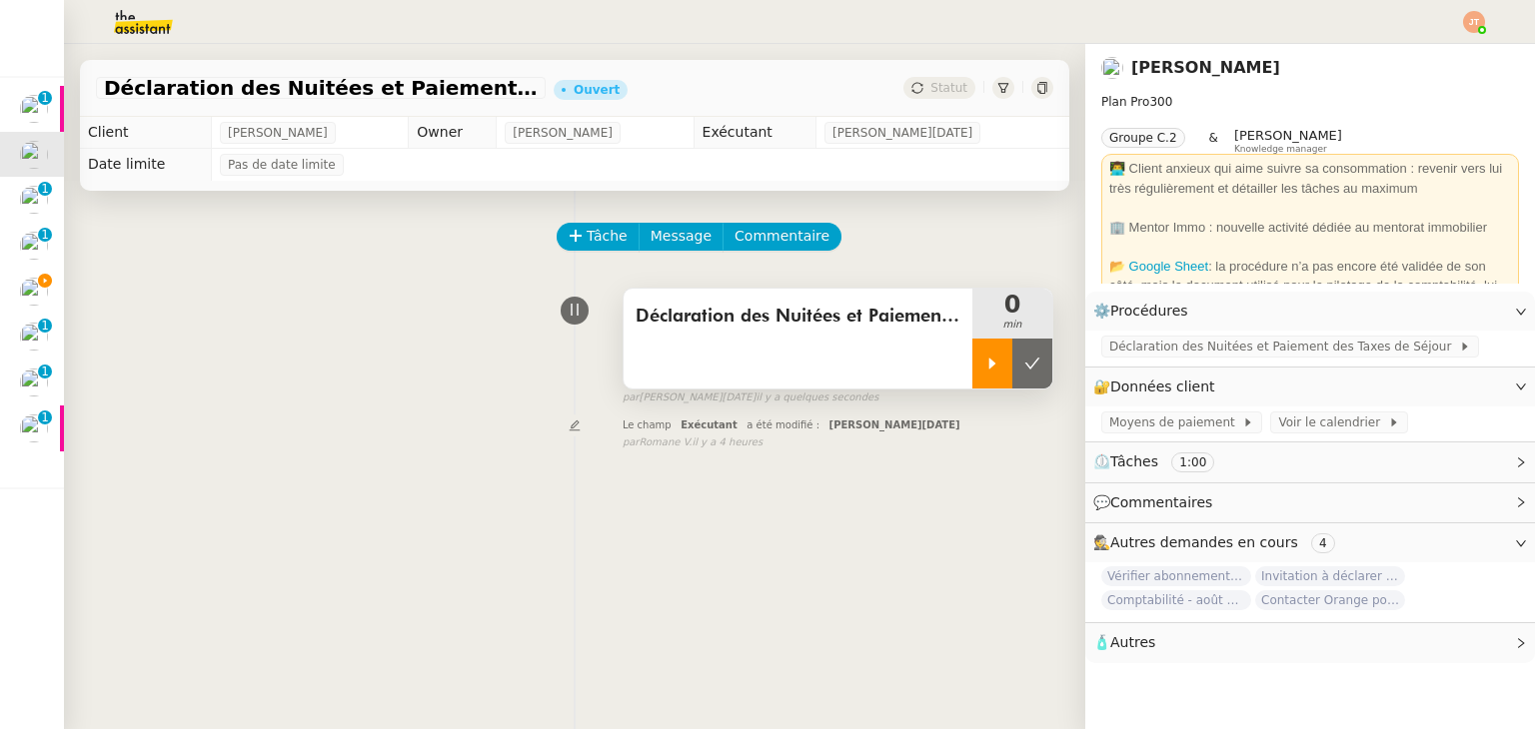
click at [989, 364] on icon at bounding box center [992, 363] width 7 height 11
click at [1189, 357] on span "Déclaration des Nuitées et Paiement des Taxes de Séjour" at bounding box center [1284, 347] width 350 height 20
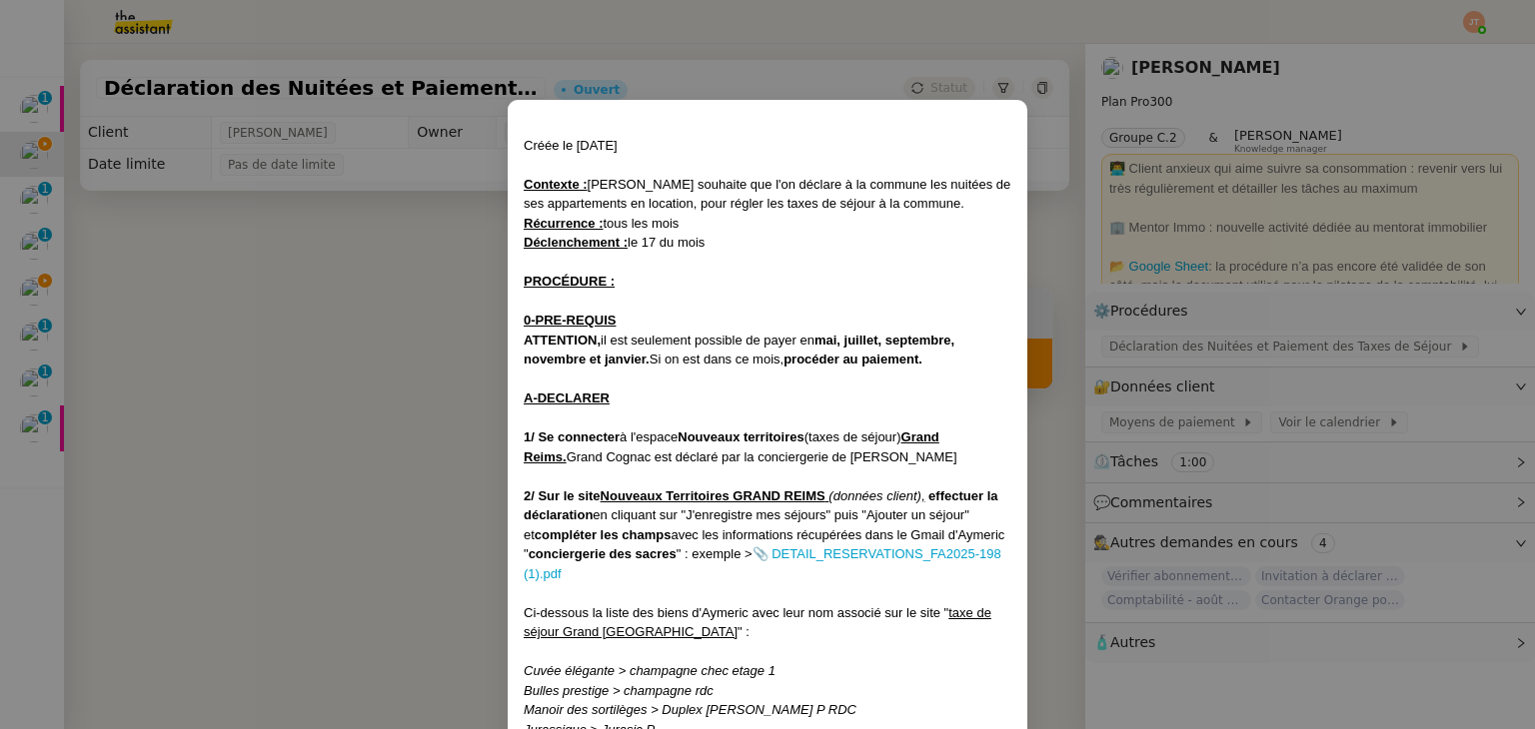
click at [380, 483] on nz-modal-container "Créée le [DATE] Contexte : [PERSON_NAME] souhaite que l'on déclare à la commune…" at bounding box center [767, 364] width 1535 height 729
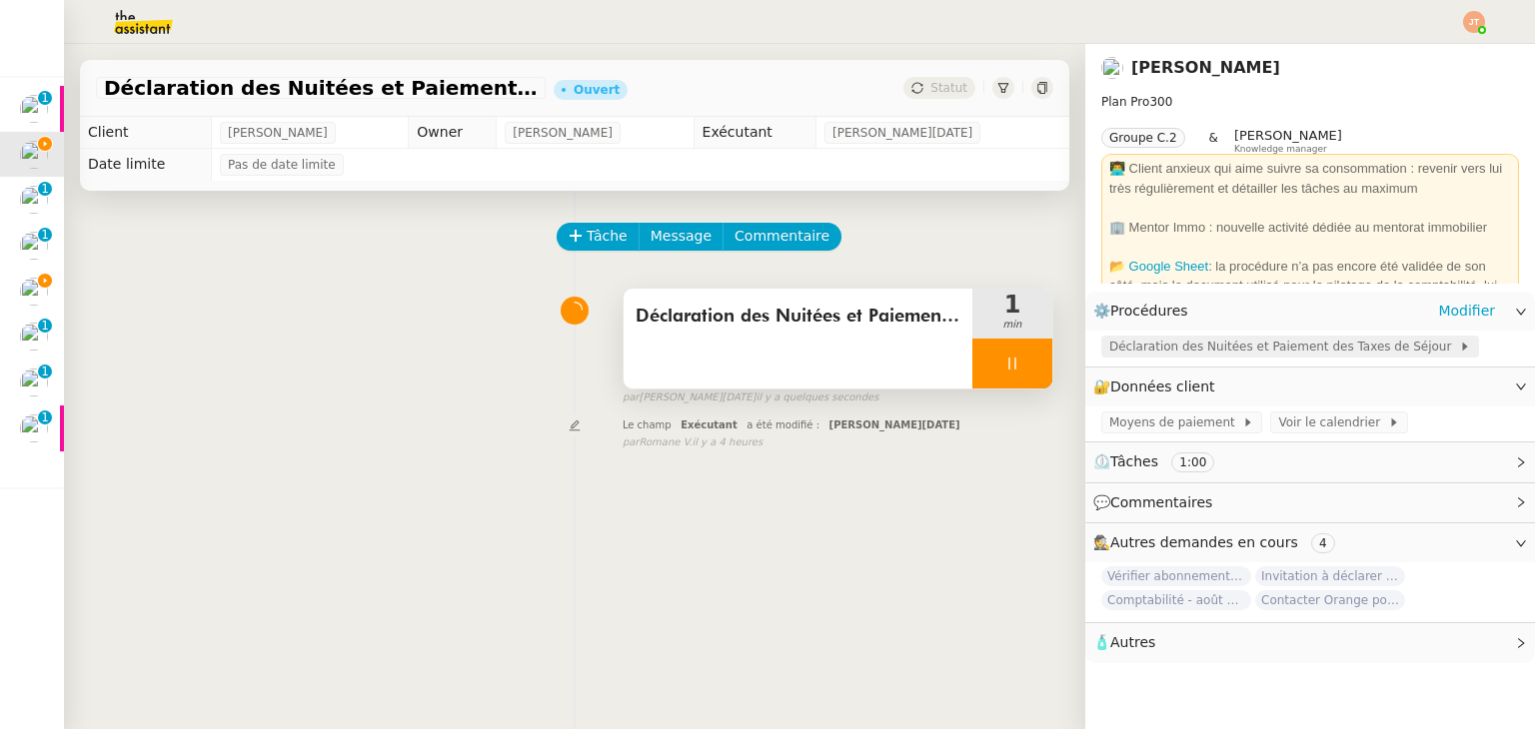
click at [1136, 354] on span "Déclaration des Nuitées et Paiement des Taxes de Séjour" at bounding box center [1284, 347] width 350 height 20
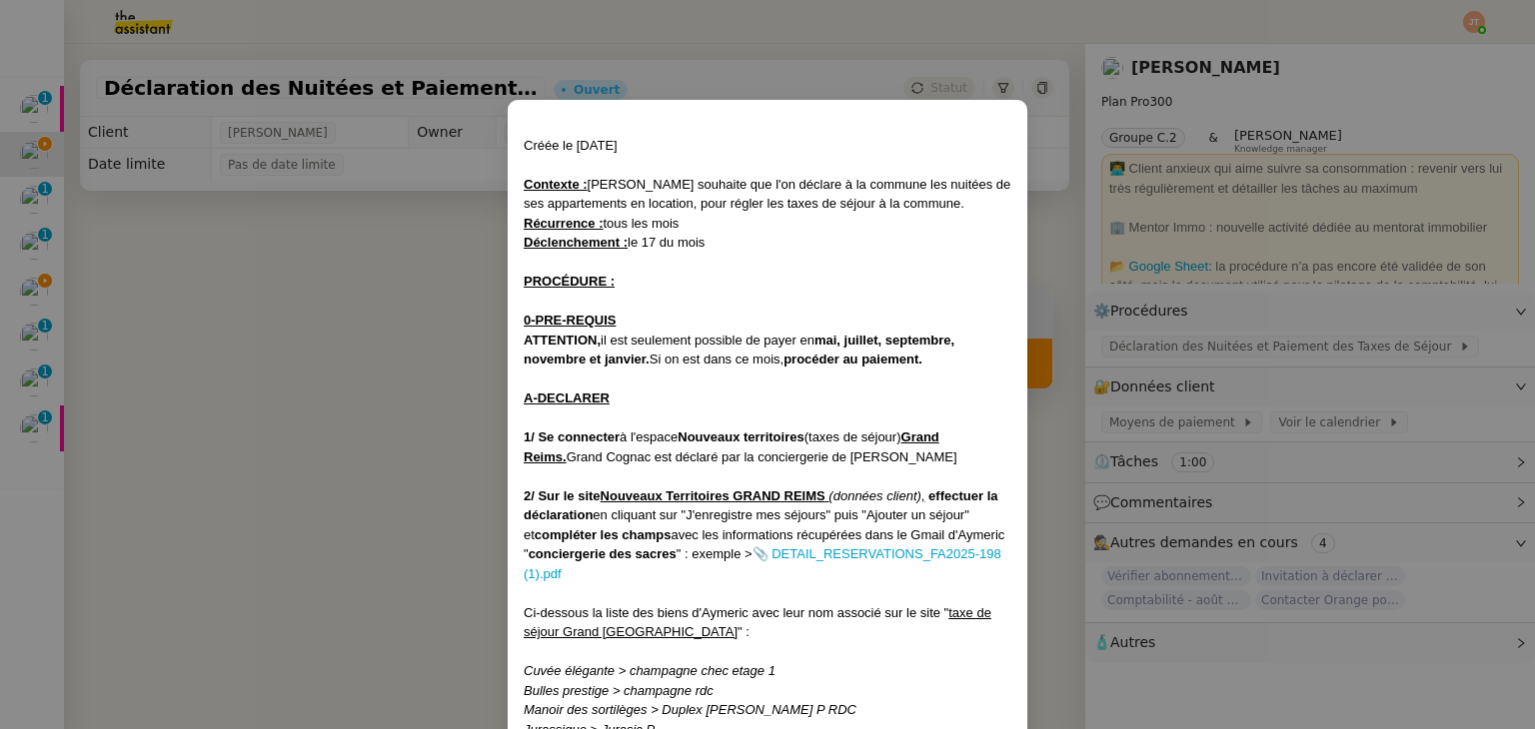
click at [377, 512] on nz-modal-container "Créée le [DATE] Contexte : [PERSON_NAME] souhaite que l'on déclare à la commune…" at bounding box center [767, 364] width 1535 height 729
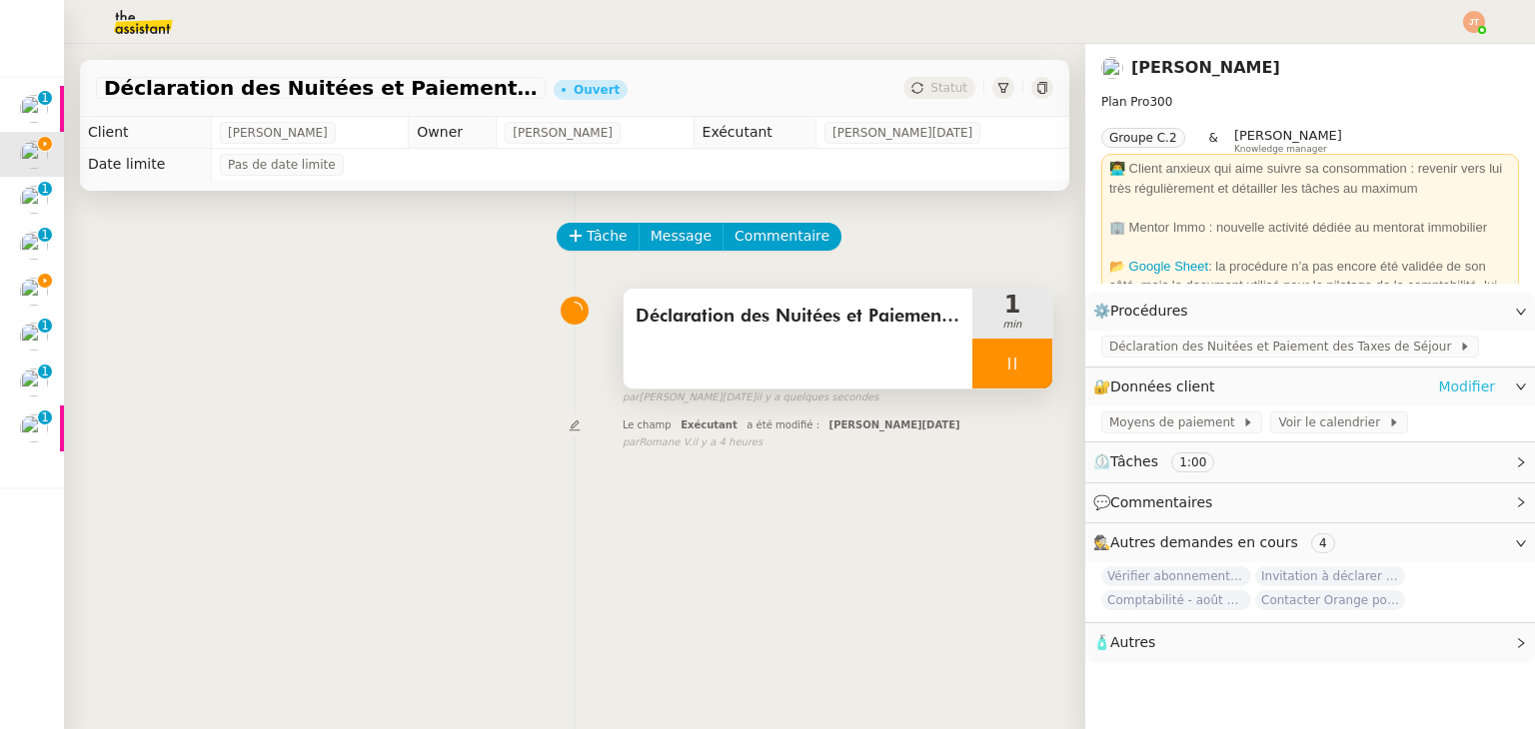
click at [1458, 387] on link "Modifier" at bounding box center [1466, 387] width 57 height 23
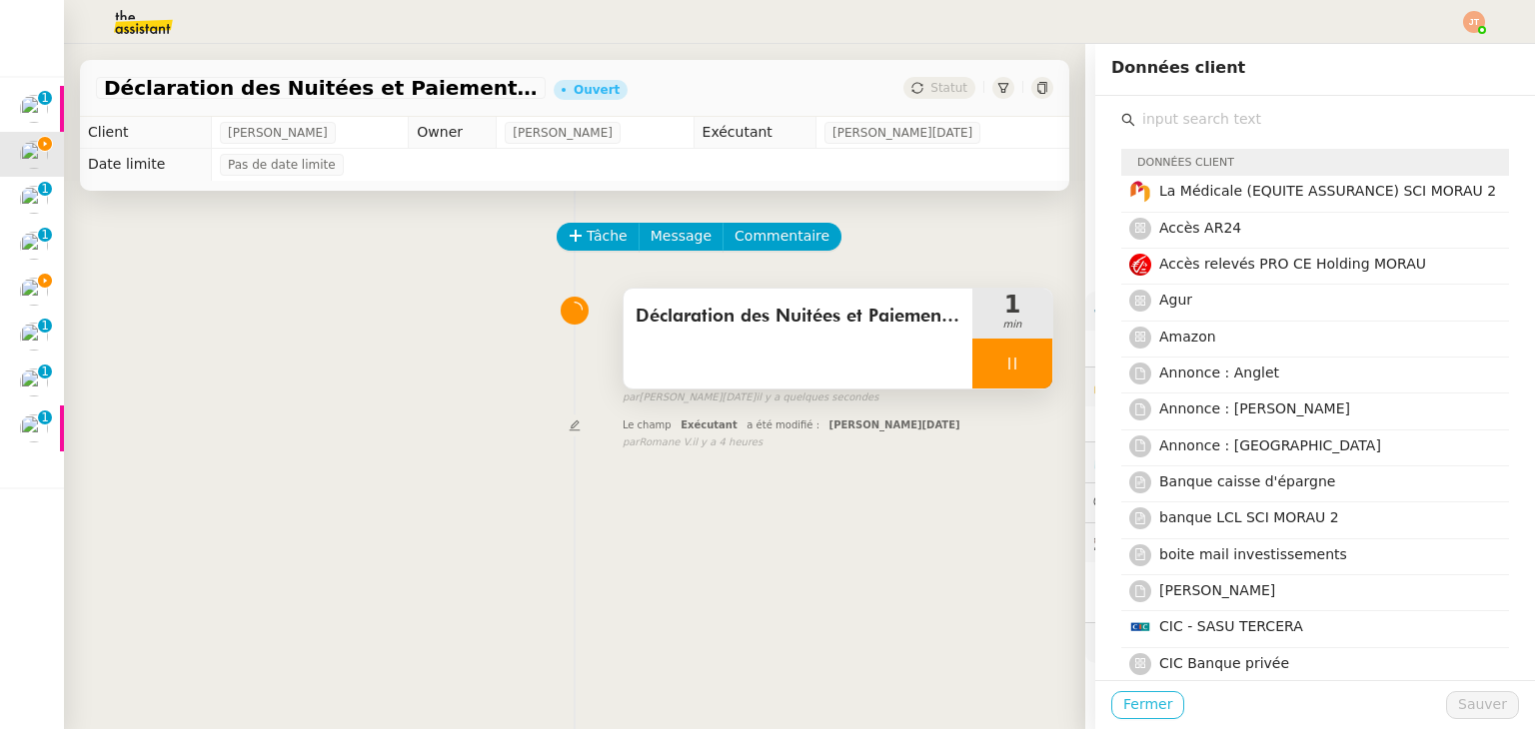
click at [1139, 709] on span "Fermer" at bounding box center [1147, 704] width 49 height 23
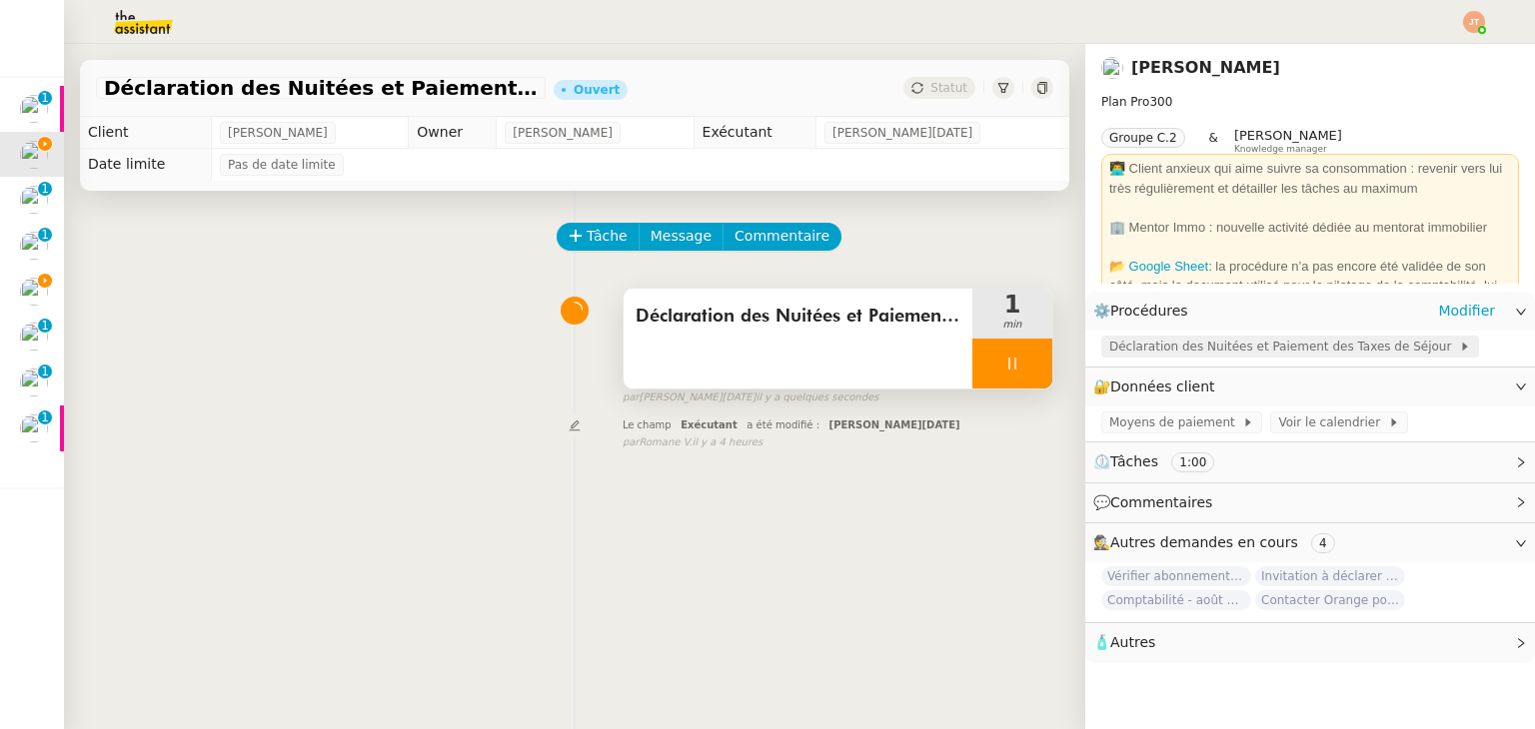
click at [1178, 357] on span "Déclaration des Nuitées et Paiement des Taxes de Séjour" at bounding box center [1284, 347] width 350 height 20
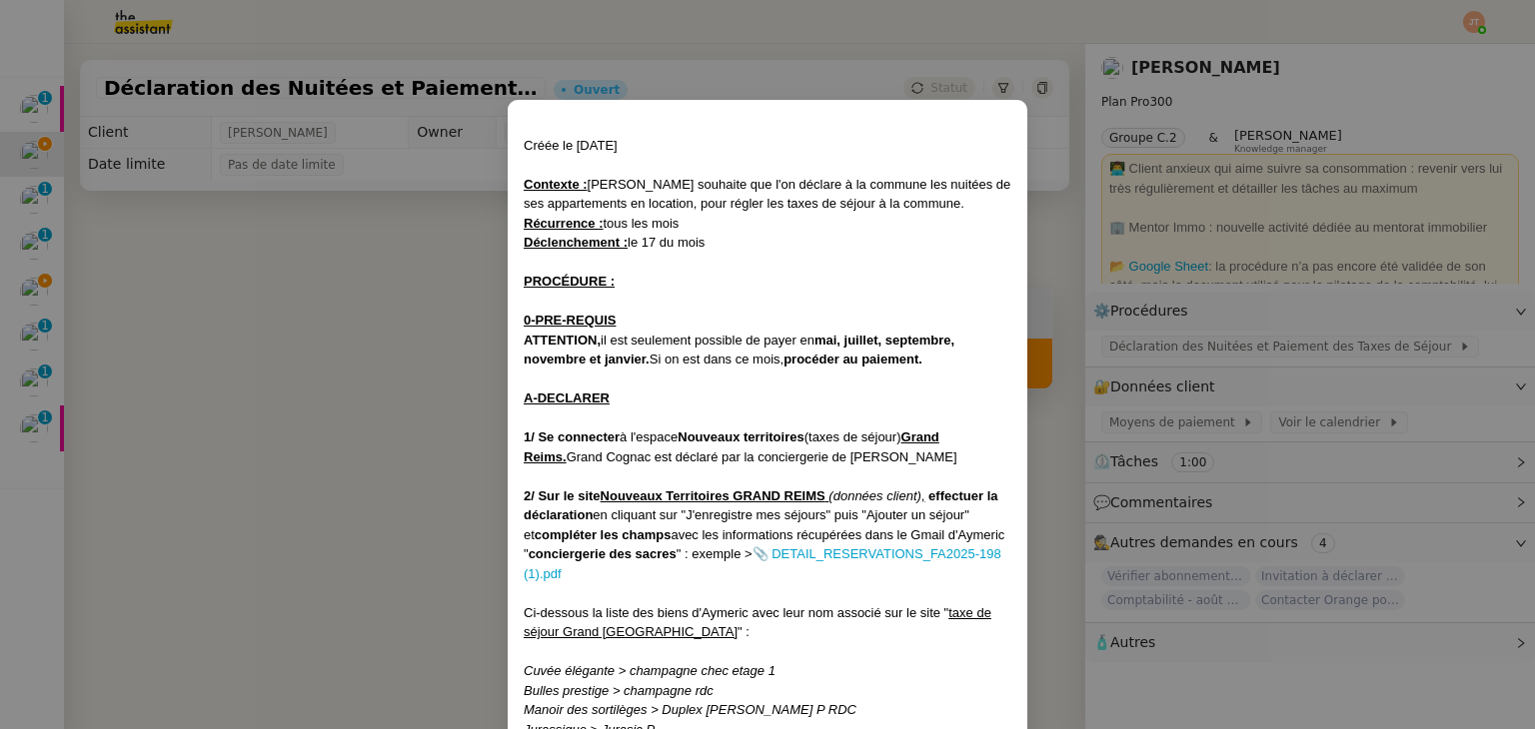
click at [409, 456] on nz-modal-container "Créée le [DATE] Contexte : [PERSON_NAME] souhaite que l'on déclare à la commune…" at bounding box center [767, 364] width 1535 height 729
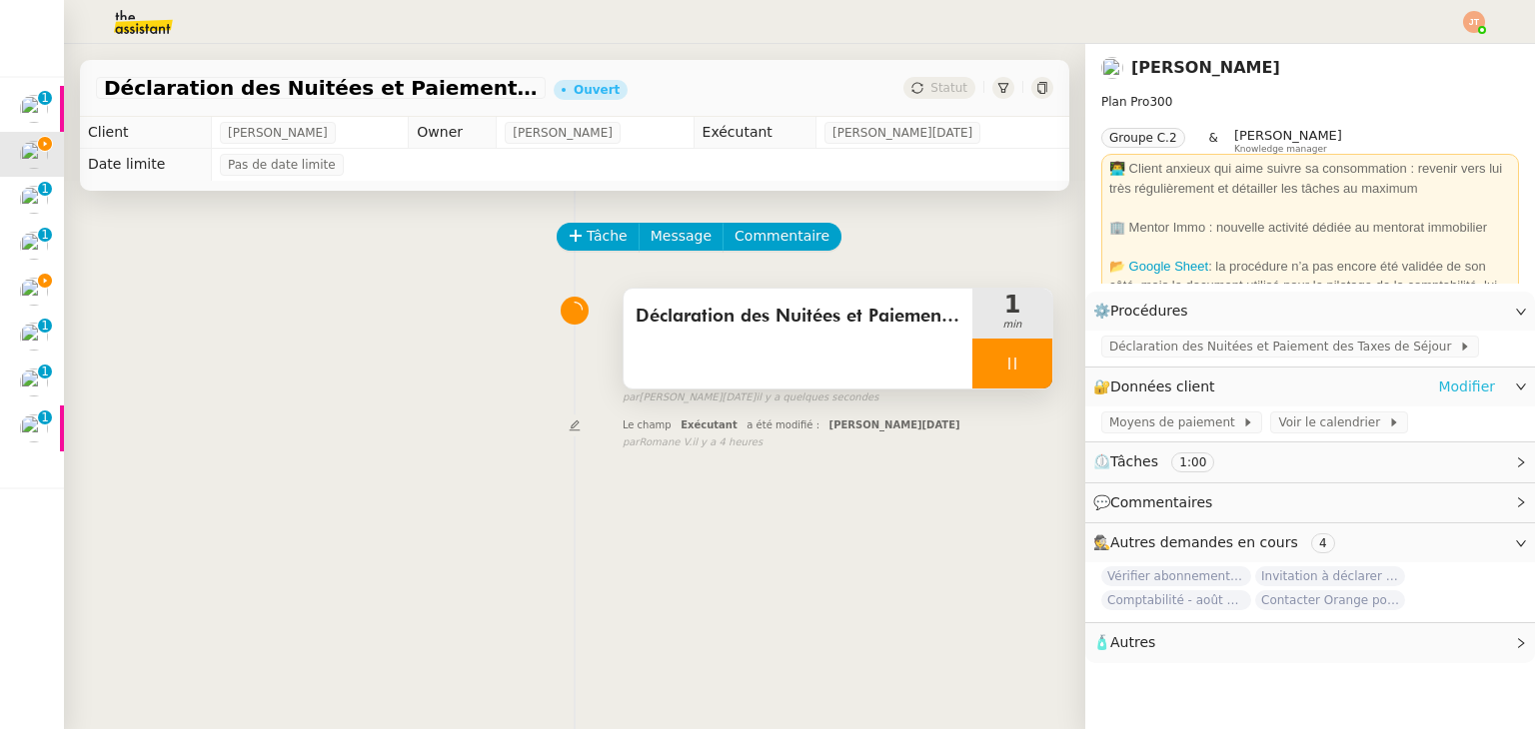
click at [1447, 391] on link "Modifier" at bounding box center [1466, 387] width 57 height 23
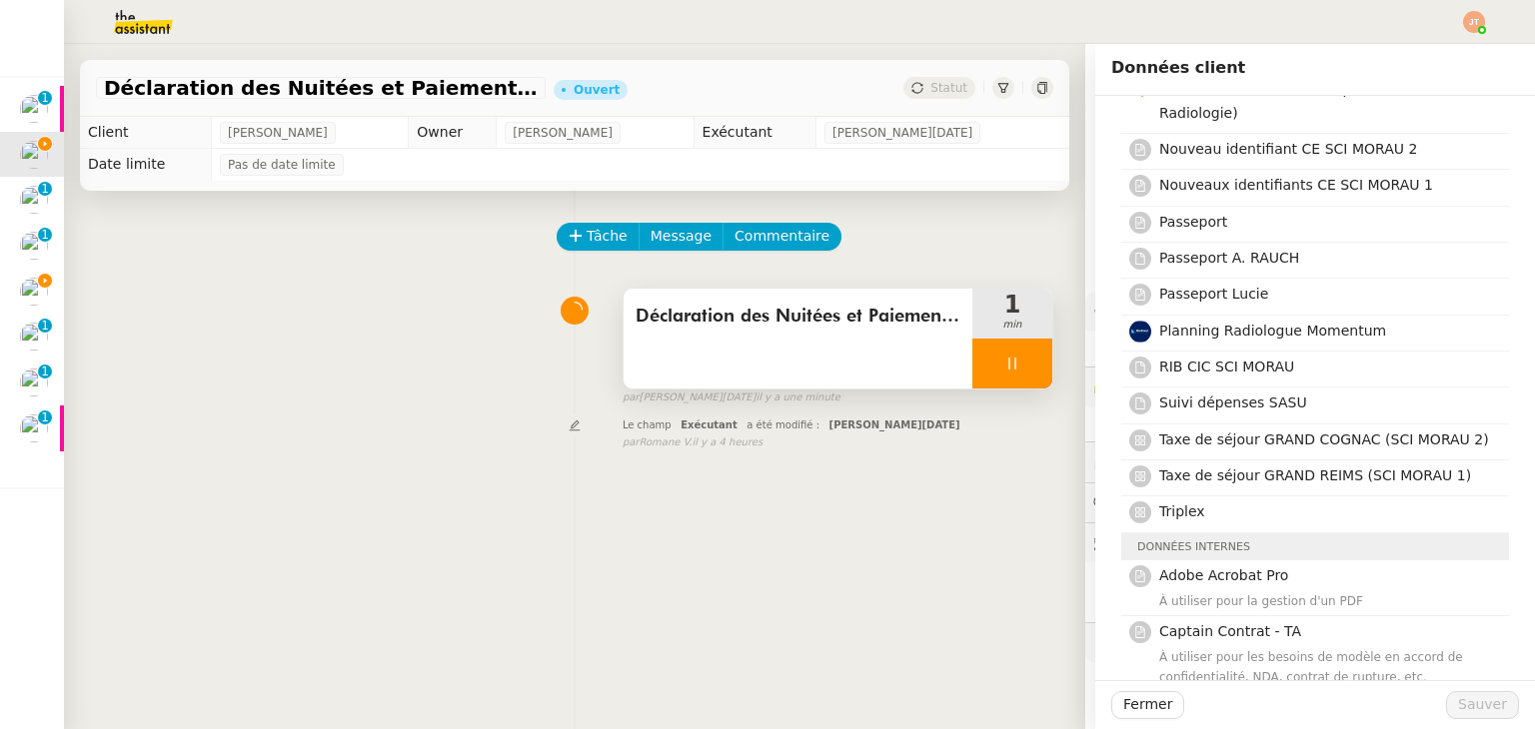
scroll to position [1499, 0]
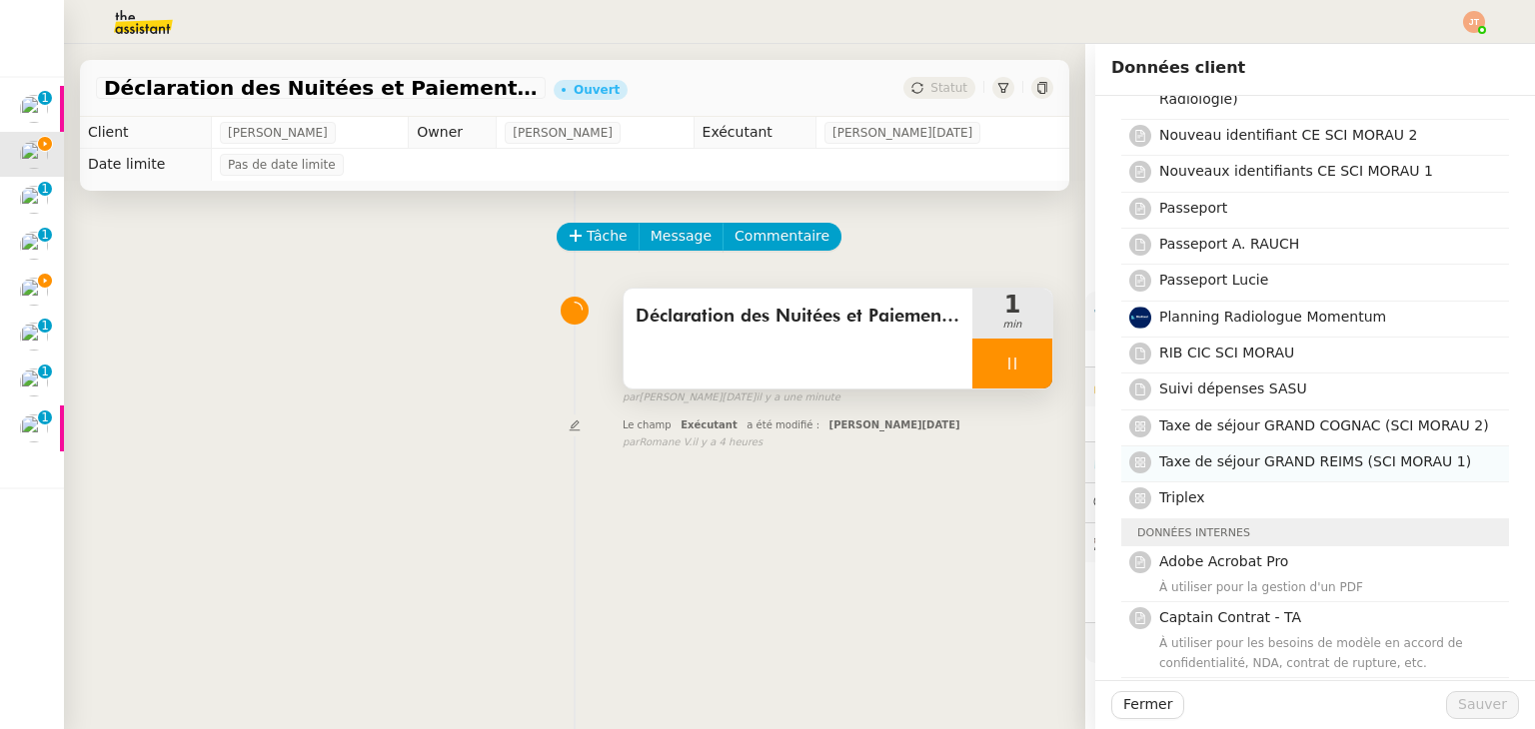
click at [1198, 454] on span "Taxe de séjour GRAND REIMS (SCI MORAU 1)" at bounding box center [1315, 462] width 312 height 16
click at [1462, 697] on span "Sauver" at bounding box center [1482, 704] width 49 height 23
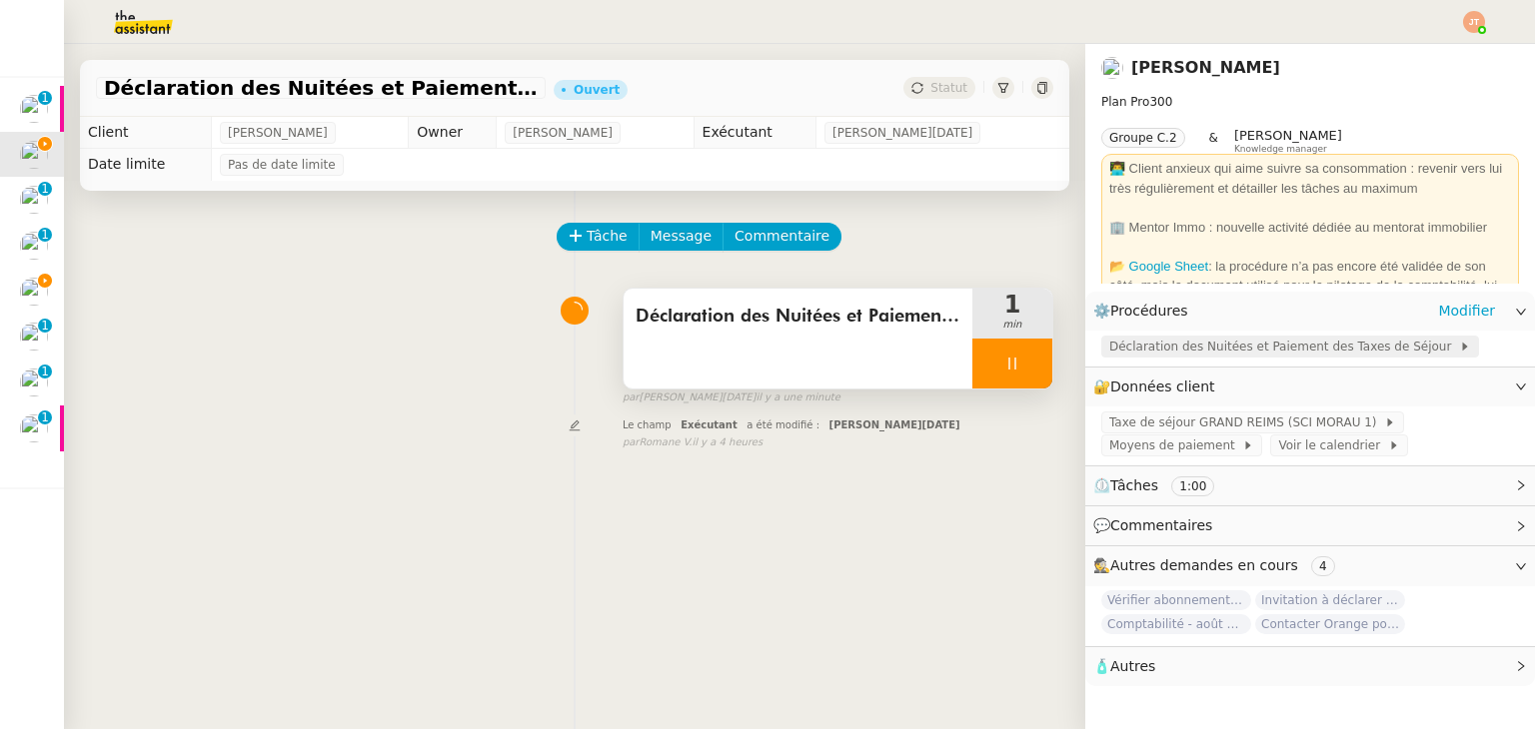
click at [1164, 350] on span "Déclaration des Nuitées et Paiement des Taxes de Séjour" at bounding box center [1284, 347] width 350 height 20
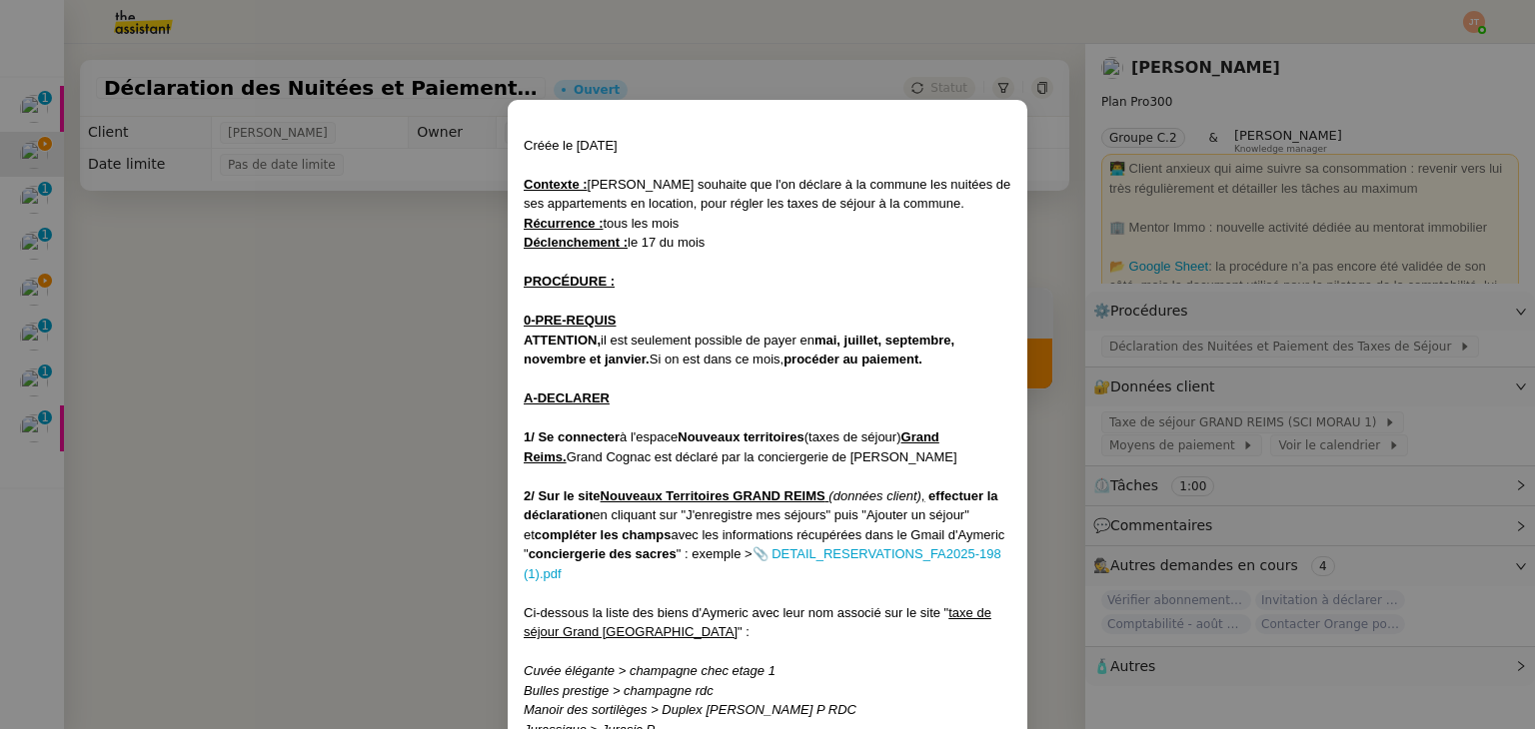
drag, startPoint x: 239, startPoint y: 529, endPoint x: 831, endPoint y: 485, distance: 594.1
click at [240, 529] on nz-modal-container "Créée le [DATE] Contexte : [PERSON_NAME] souhaite que l'on déclare à la commune…" at bounding box center [767, 364] width 1535 height 729
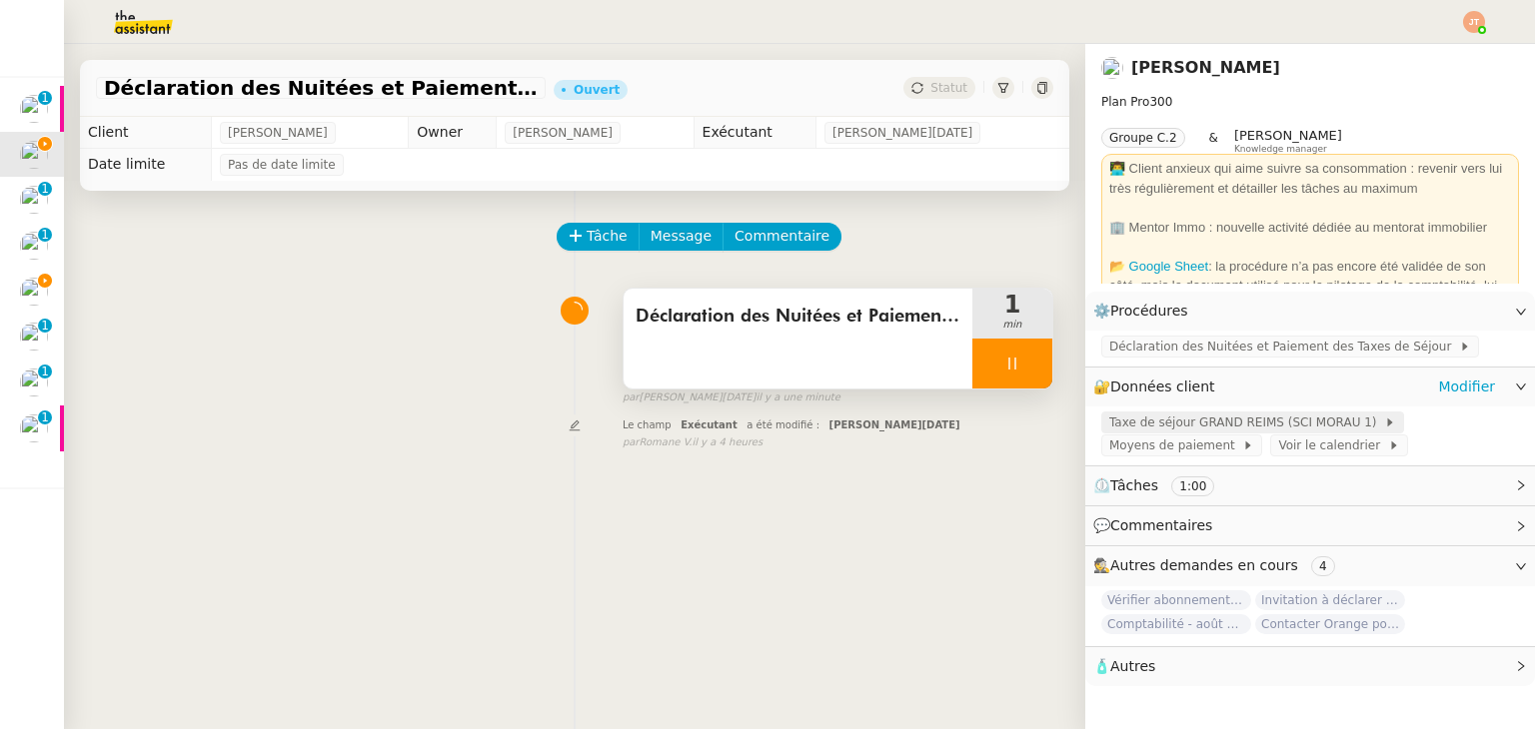
click at [1159, 433] on span "Taxe de séjour GRAND REIMS (SCI MORAU 1)" at bounding box center [1246, 423] width 275 height 20
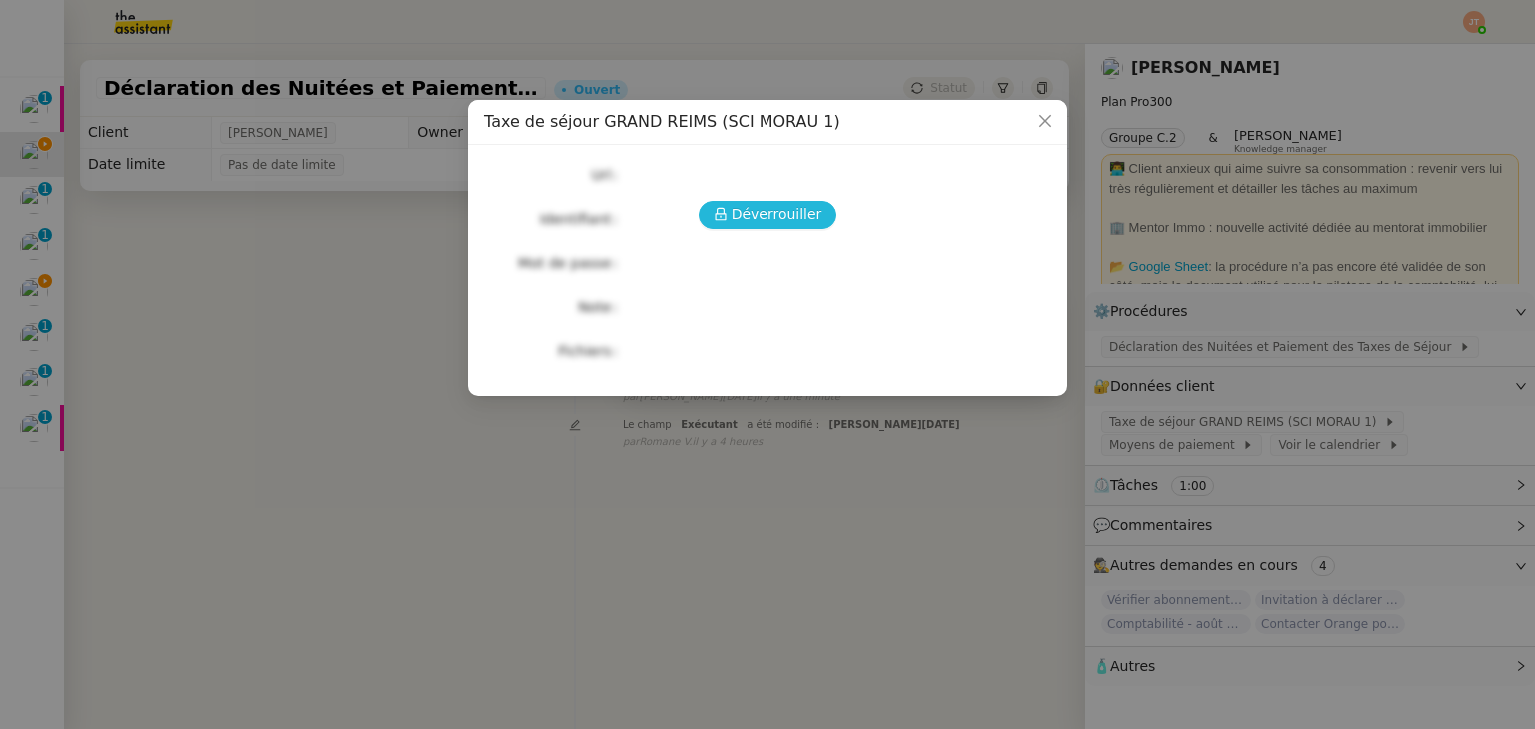
click at [771, 220] on span "Déverrouiller" at bounding box center [776, 214] width 91 height 23
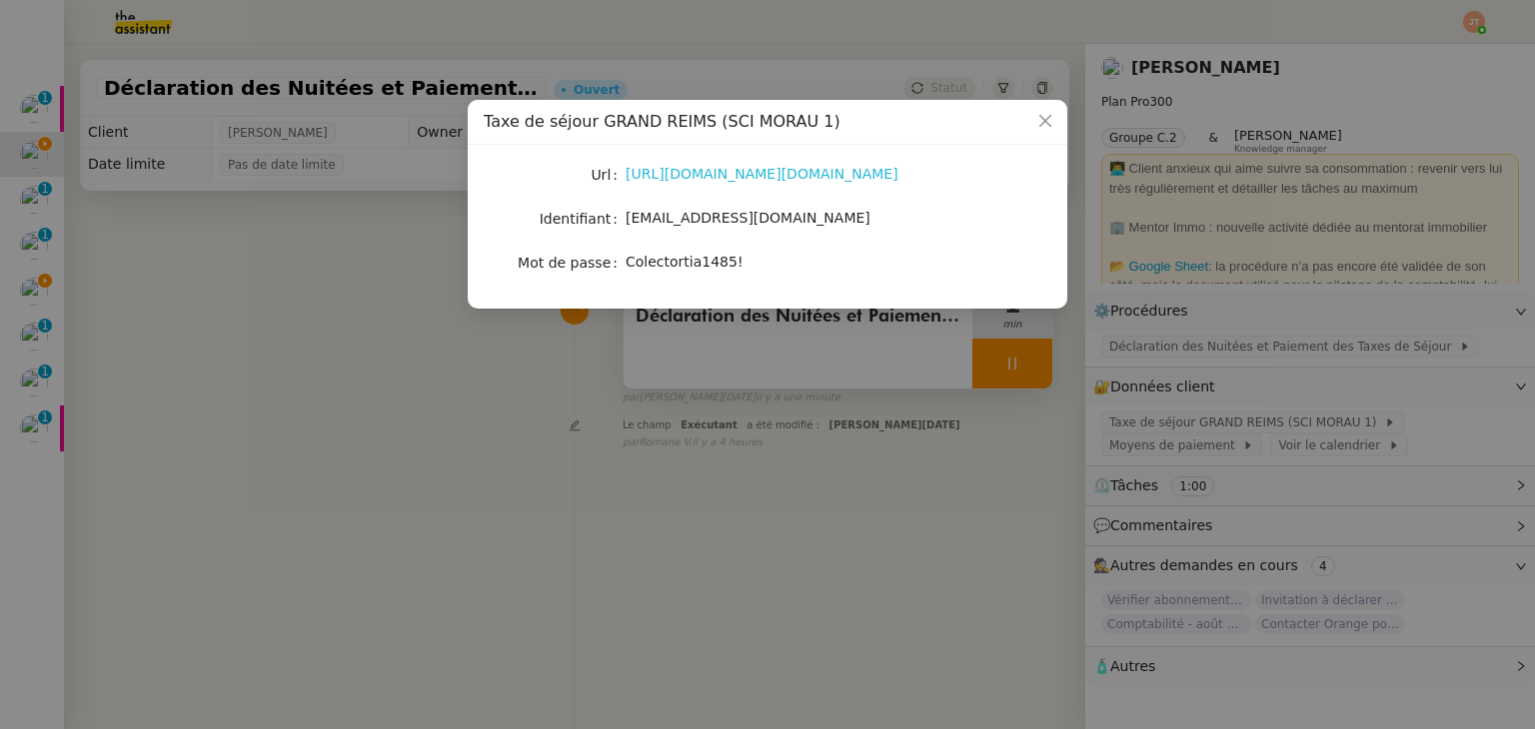
click at [676, 173] on link "[URL][DOMAIN_NAME][DOMAIN_NAME]" at bounding box center [761, 174] width 273 height 16
drag, startPoint x: 735, startPoint y: 264, endPoint x: 621, endPoint y: 257, distance: 114.1
click at [621, 257] on nz-form-item "Mot de passe [SECURITY_DATA]" at bounding box center [767, 263] width 567 height 28
copy nz-form-item "Colectortia1485!"
click at [213, 377] on nz-modal-container "Taxe de séjour GRAND REIMS (SCI MORAU 1) Url [URL][DOMAIN_NAME][DOMAIN_NAME] Id…" at bounding box center [767, 364] width 1535 height 729
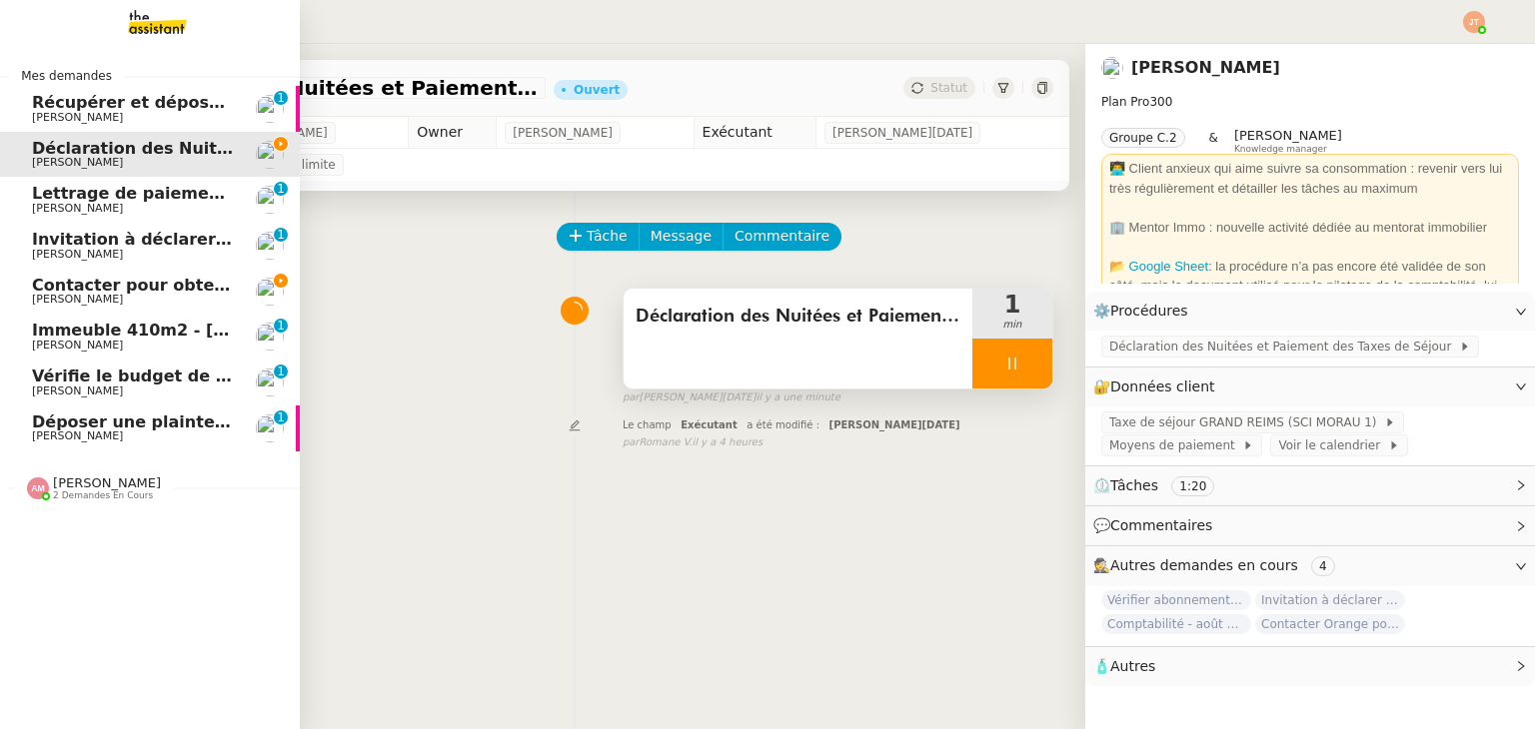
click at [148, 289] on span "Contacter pour obtenir un RIB" at bounding box center [167, 285] width 271 height 19
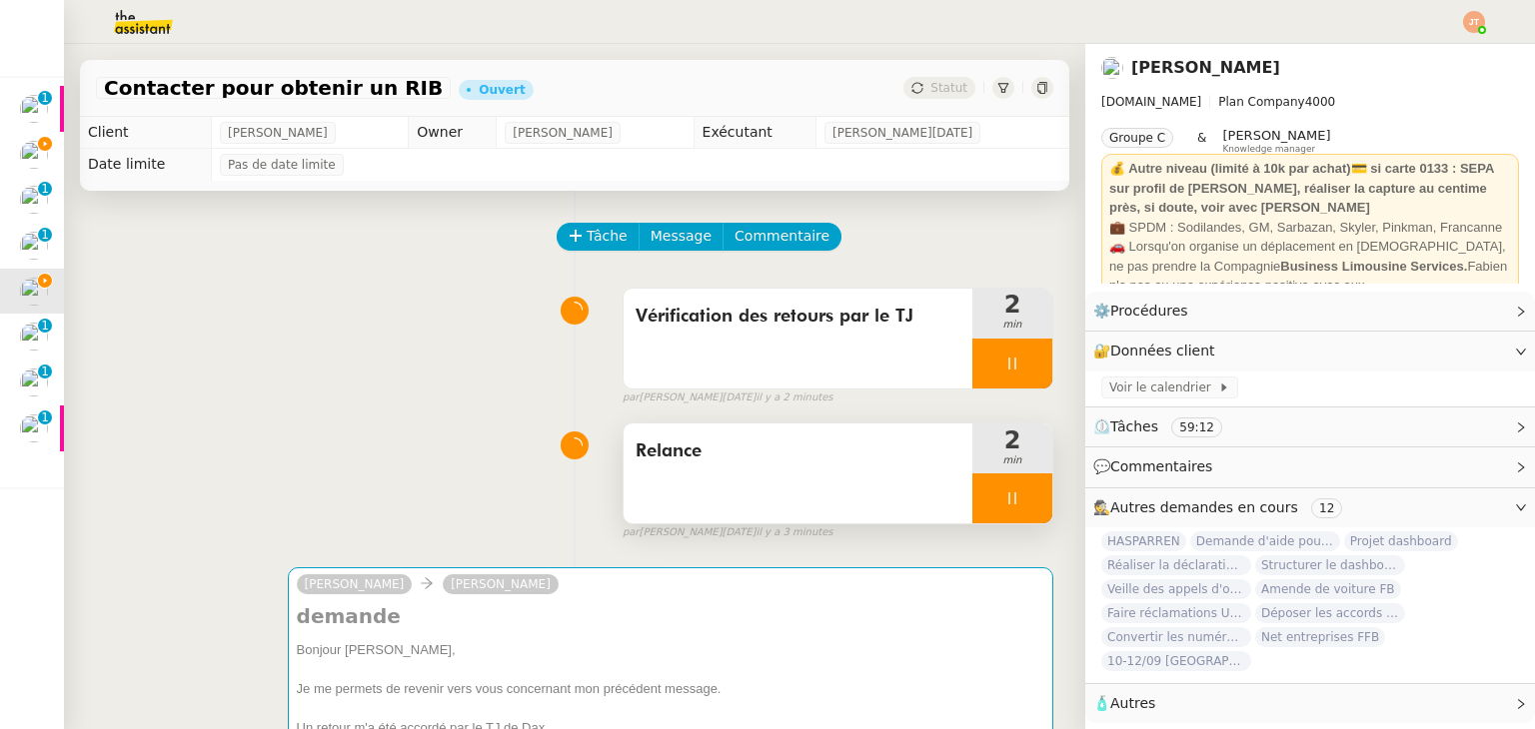
click at [975, 504] on div at bounding box center [1012, 499] width 80 height 50
click at [984, 496] on icon at bounding box center [992, 499] width 16 height 16
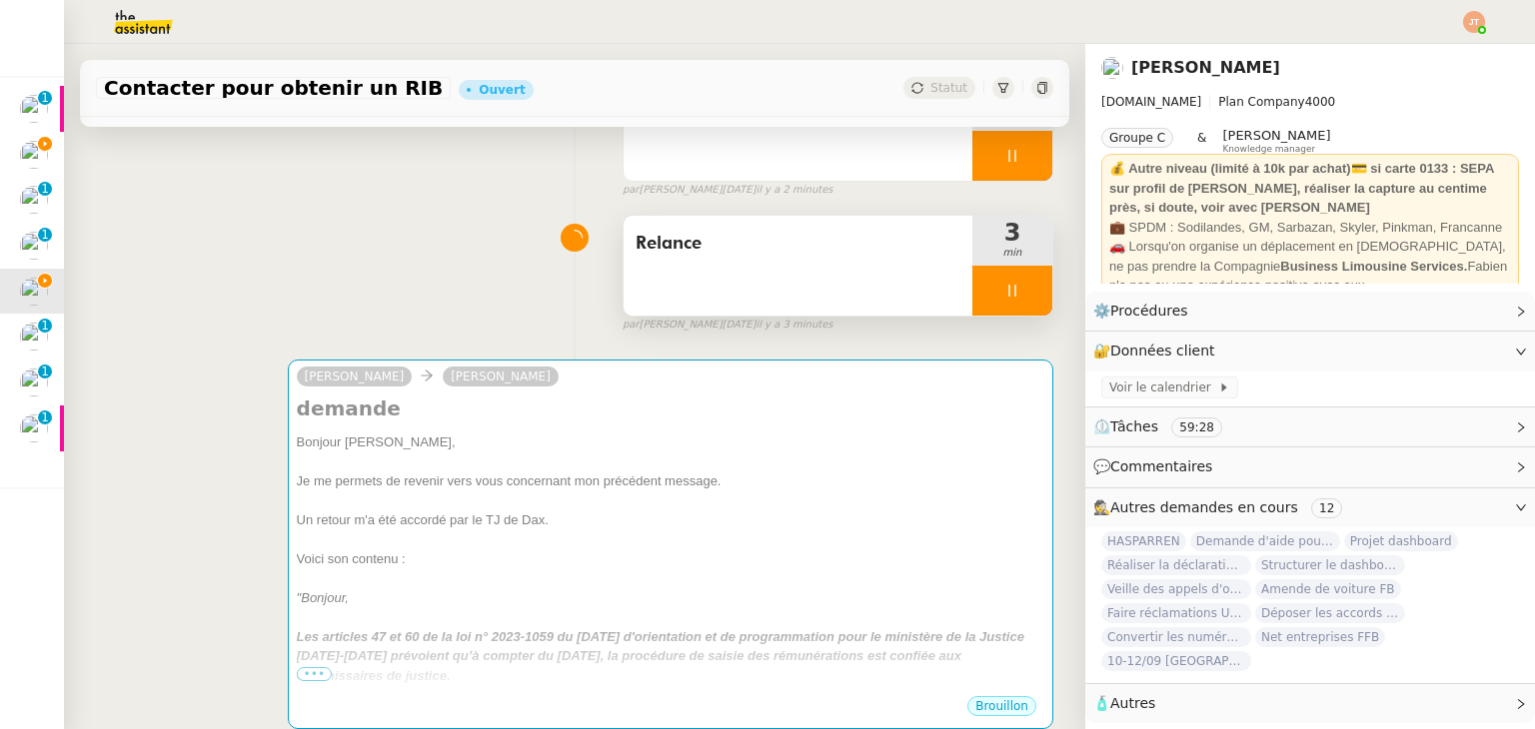
scroll to position [300, 0]
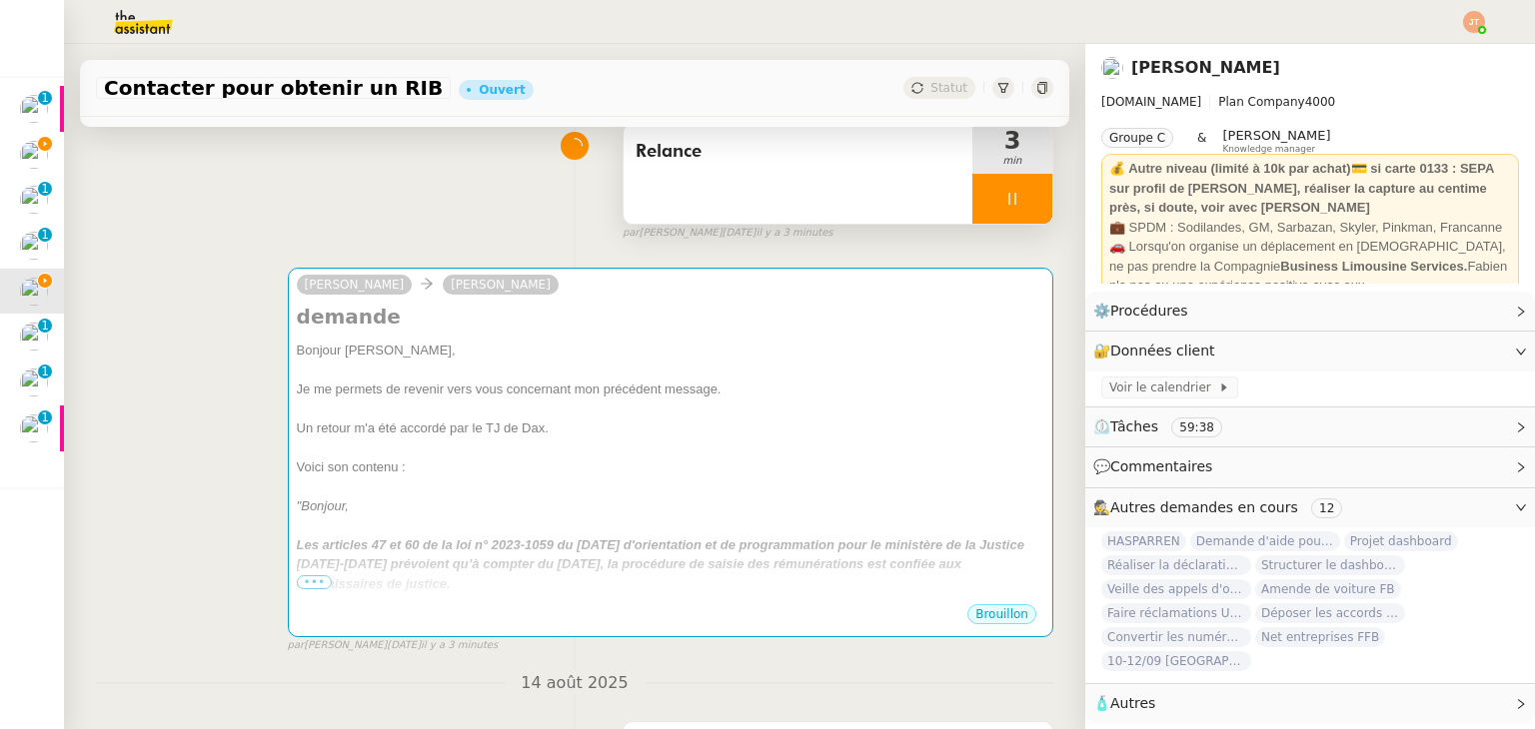
click at [972, 209] on div at bounding box center [1012, 199] width 80 height 50
click at [1025, 201] on icon at bounding box center [1032, 199] width 15 height 11
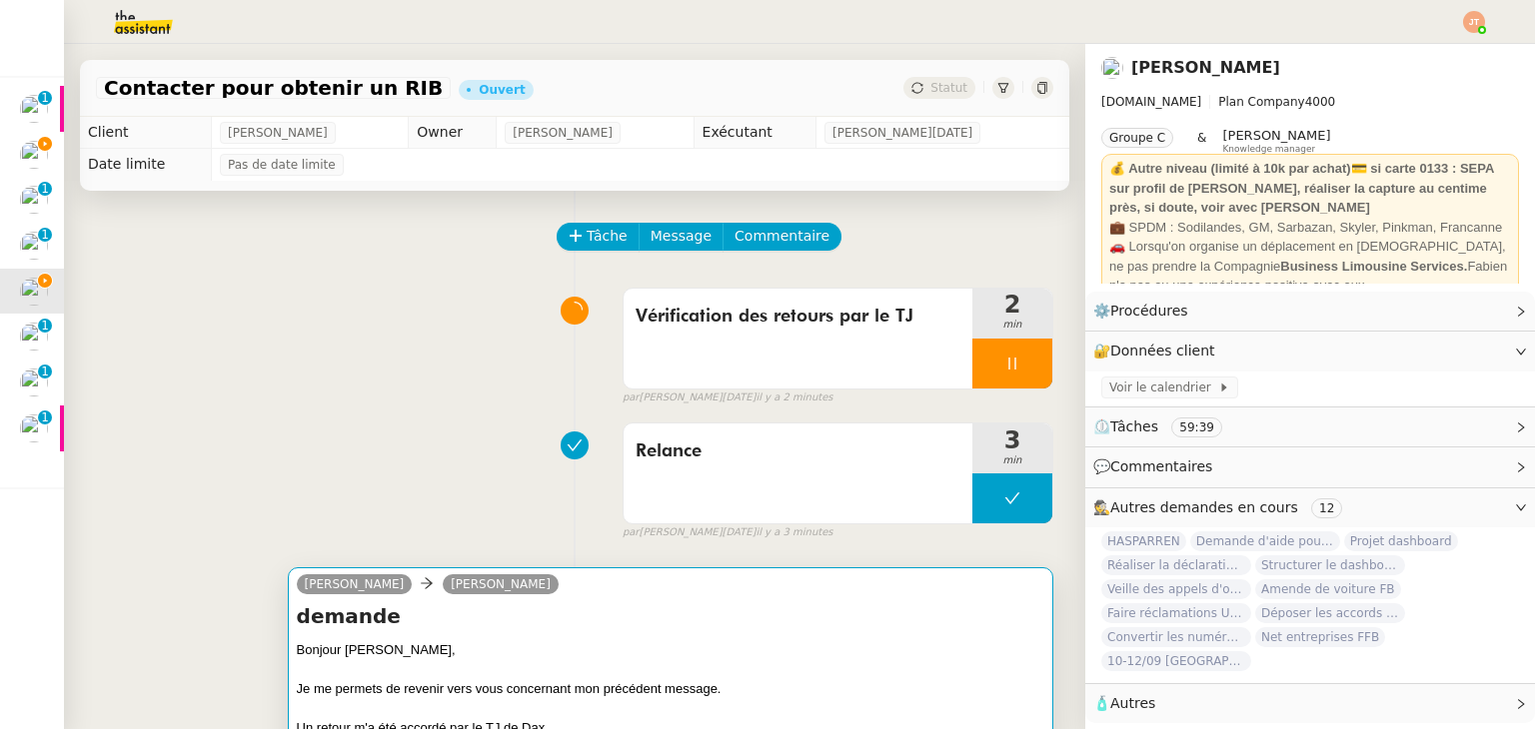
scroll to position [0, 0]
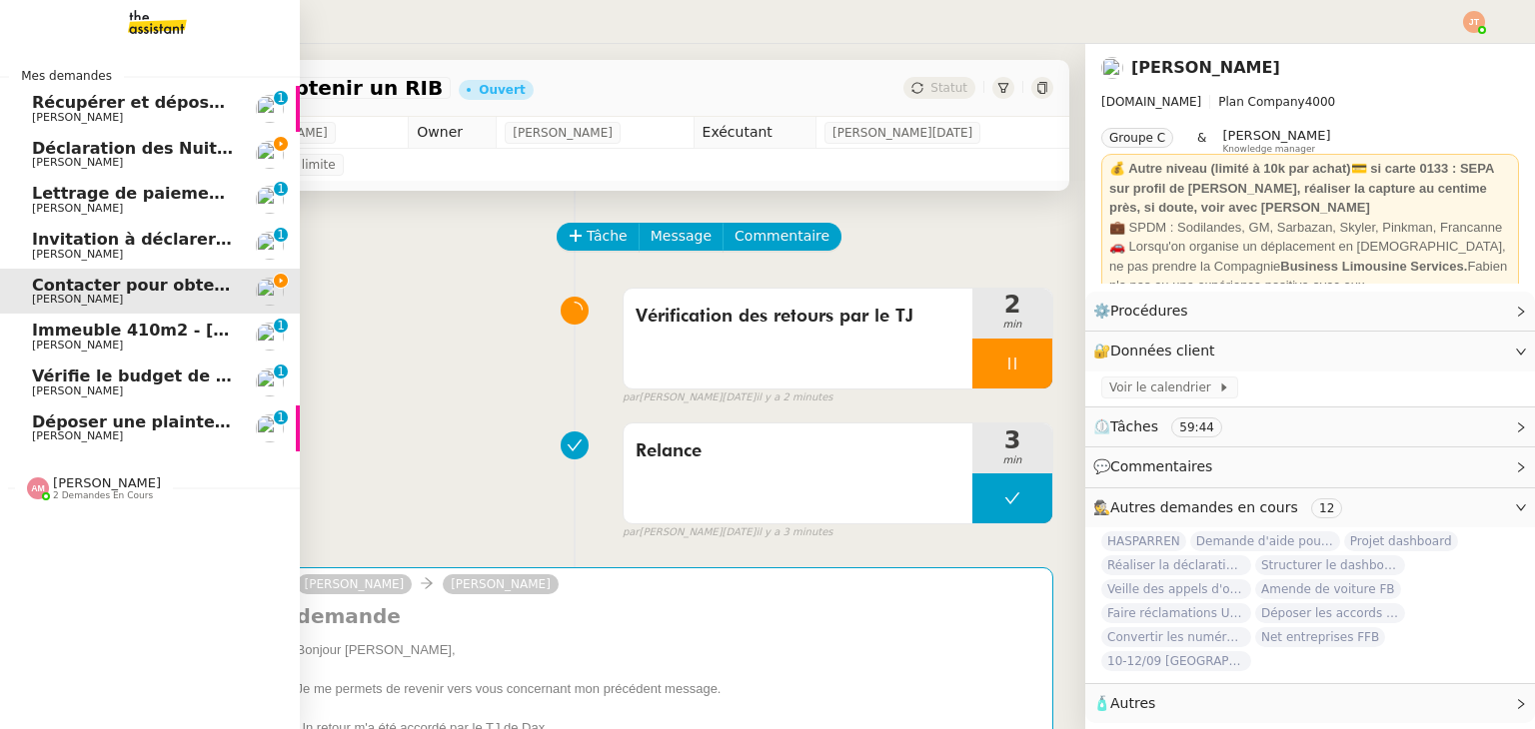
click at [137, 157] on span "[PERSON_NAME]" at bounding box center [133, 163] width 202 height 12
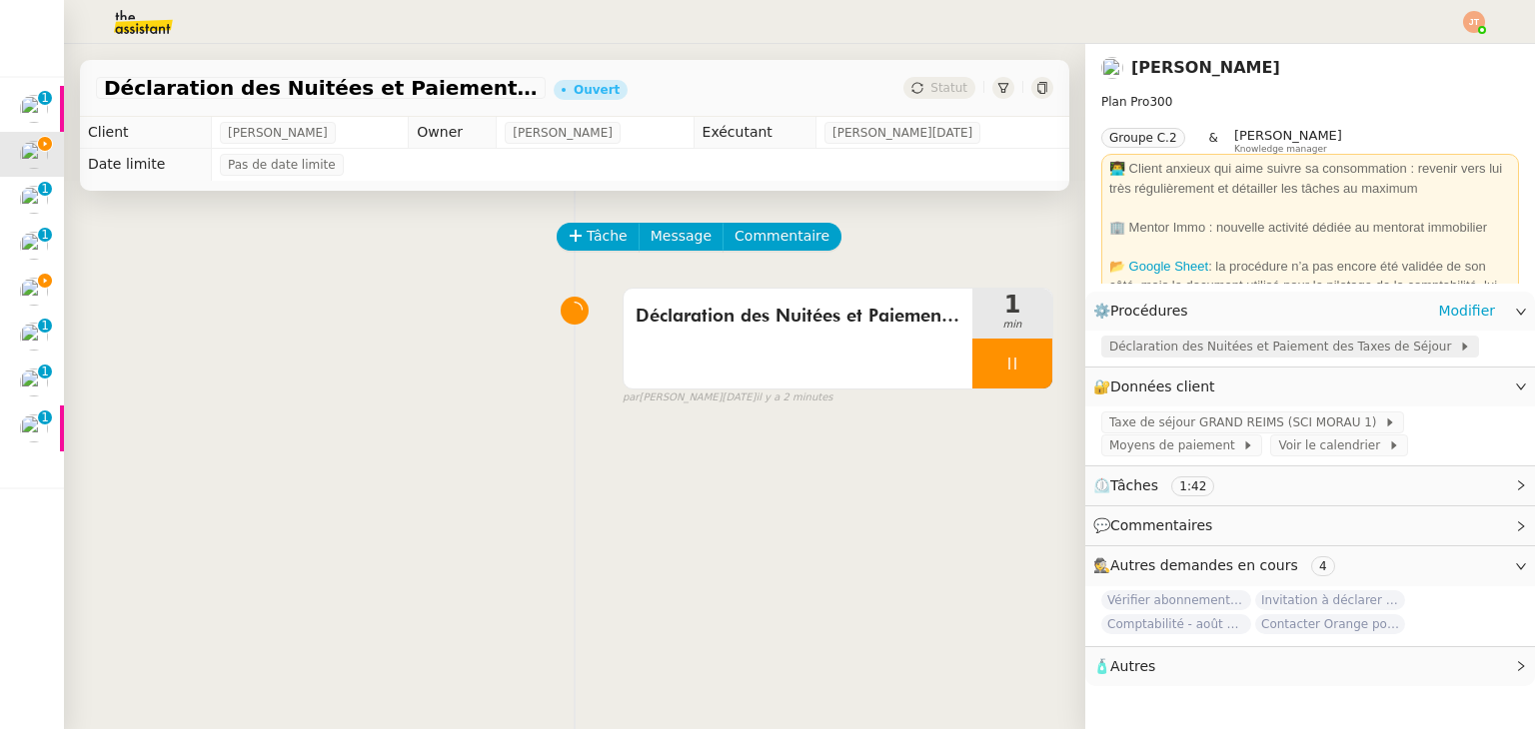
click at [1205, 343] on span "Déclaration des Nuitées et Paiement des Taxes de Séjour" at bounding box center [1284, 347] width 350 height 20
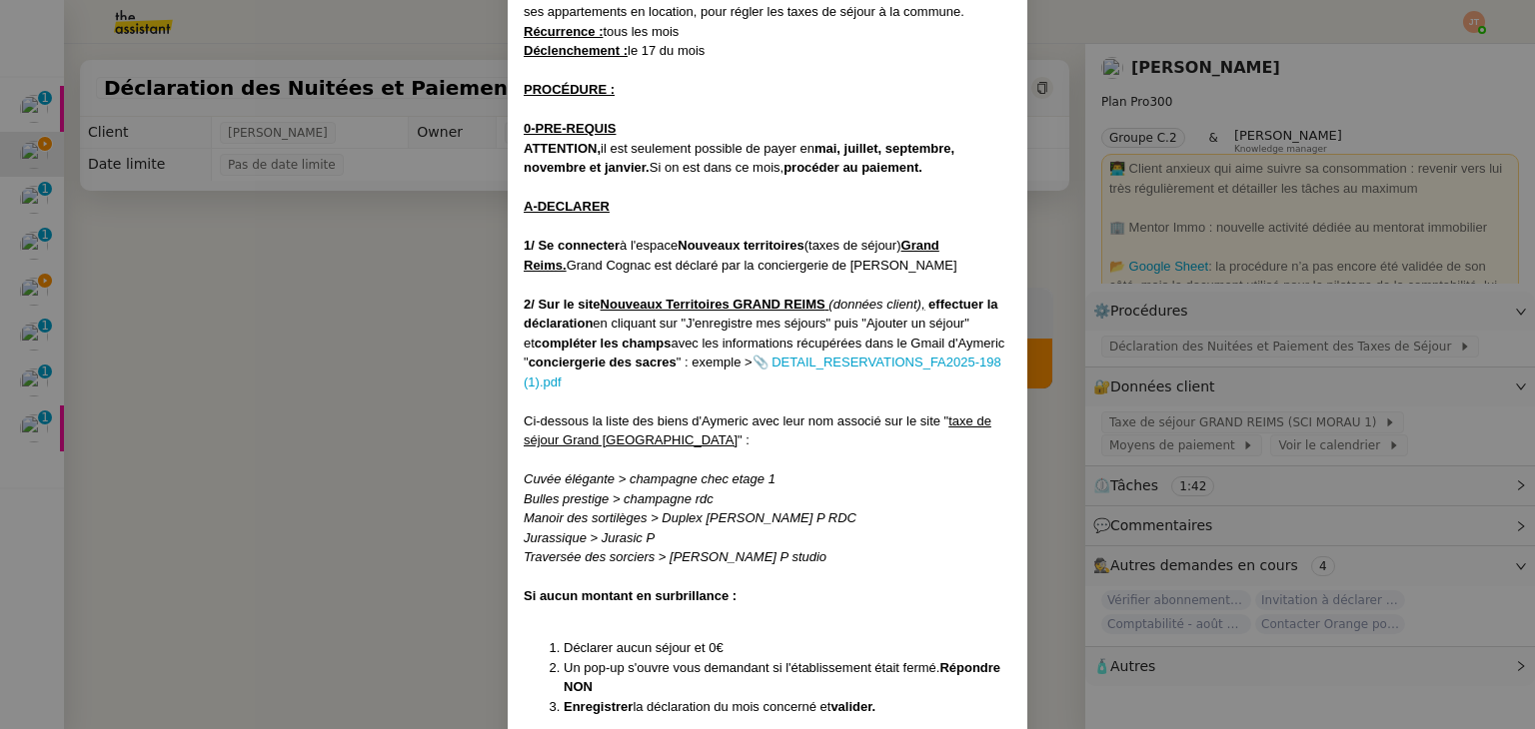
scroll to position [200, 0]
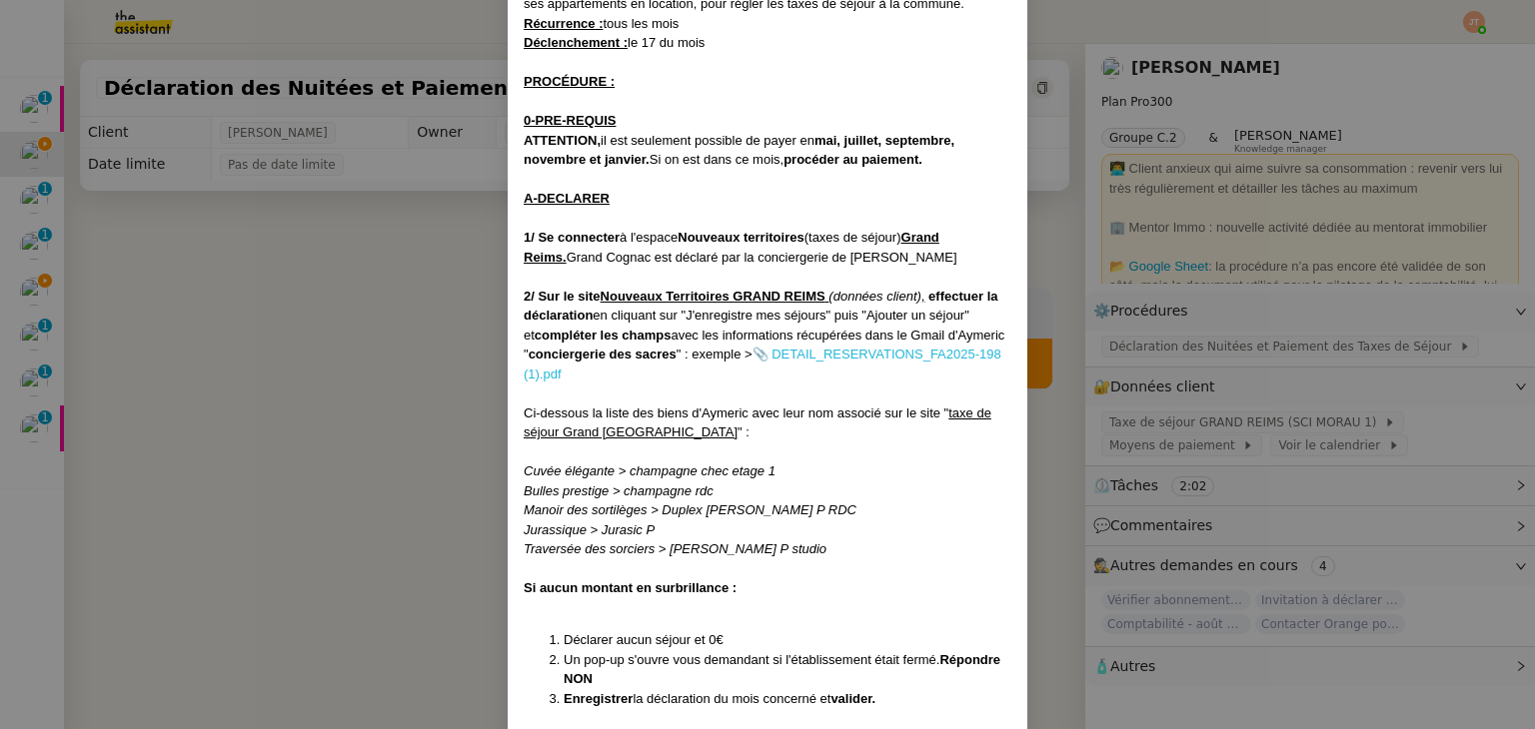
click at [693, 380] on link "📎 DETAIL_RESERVATIONS_FA2025-198 (1).pdf" at bounding box center [763, 364] width 478 height 35
click at [613, 363] on div "2/ Sur le site Nouveaux Territoires GRAND REIMS (données client) , effectuer la…" at bounding box center [768, 336] width 488 height 98
click at [612, 365] on div "2/ Sur le site Nouveaux Territoires GRAND REIMS (données client) , effectuer la…" at bounding box center [768, 336] width 488 height 98
click at [612, 369] on link "📎 DETAIL_RESERVATIONS_FA2025-198 (1).pdf" at bounding box center [763, 364] width 478 height 35
click at [344, 328] on nz-modal-container "Créée le [DATE] Contexte : [PERSON_NAME] souhaite que l'on déclare à la commune…" at bounding box center [767, 364] width 1535 height 729
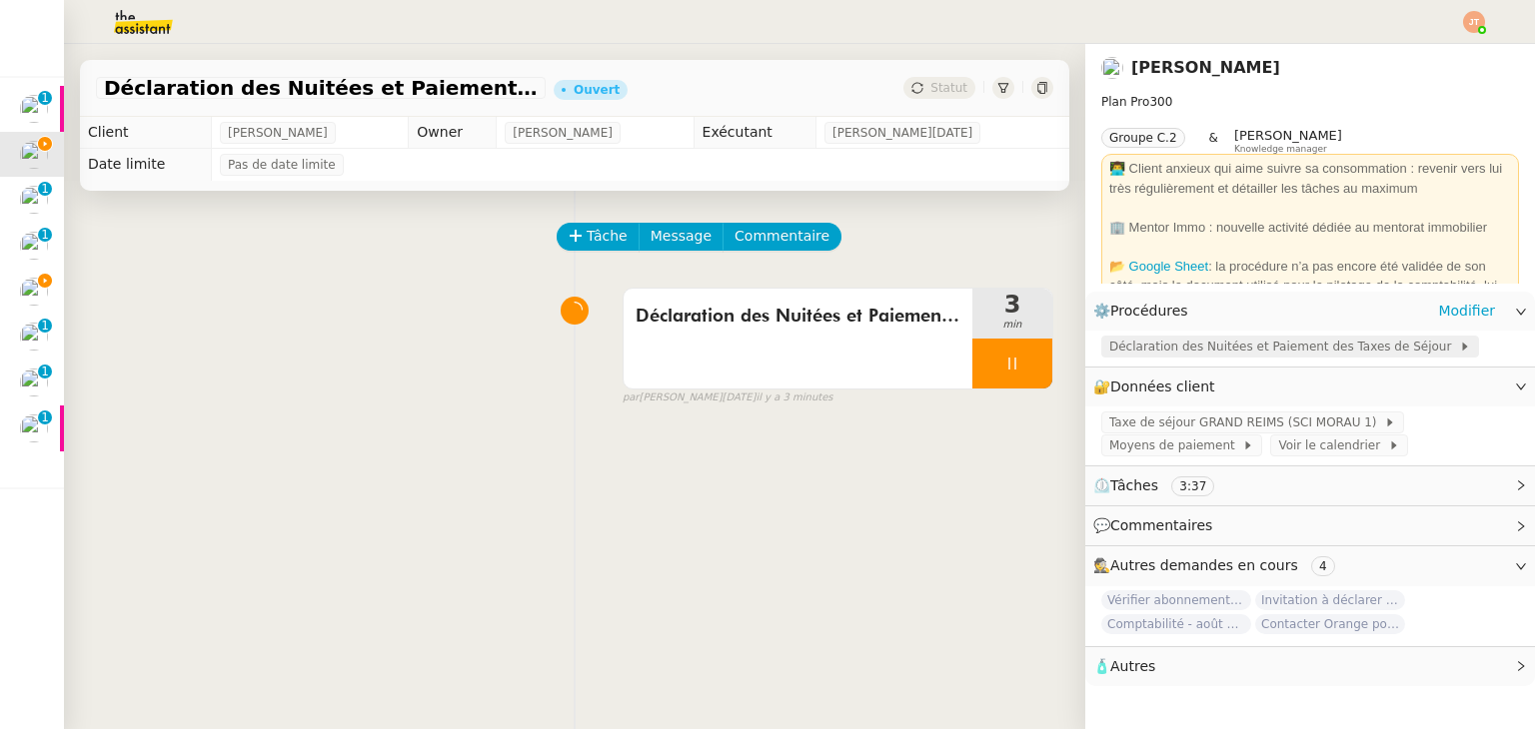
click at [1155, 350] on span "Déclaration des Nuitées et Paiement des Taxes de Séjour" at bounding box center [1284, 347] width 350 height 20
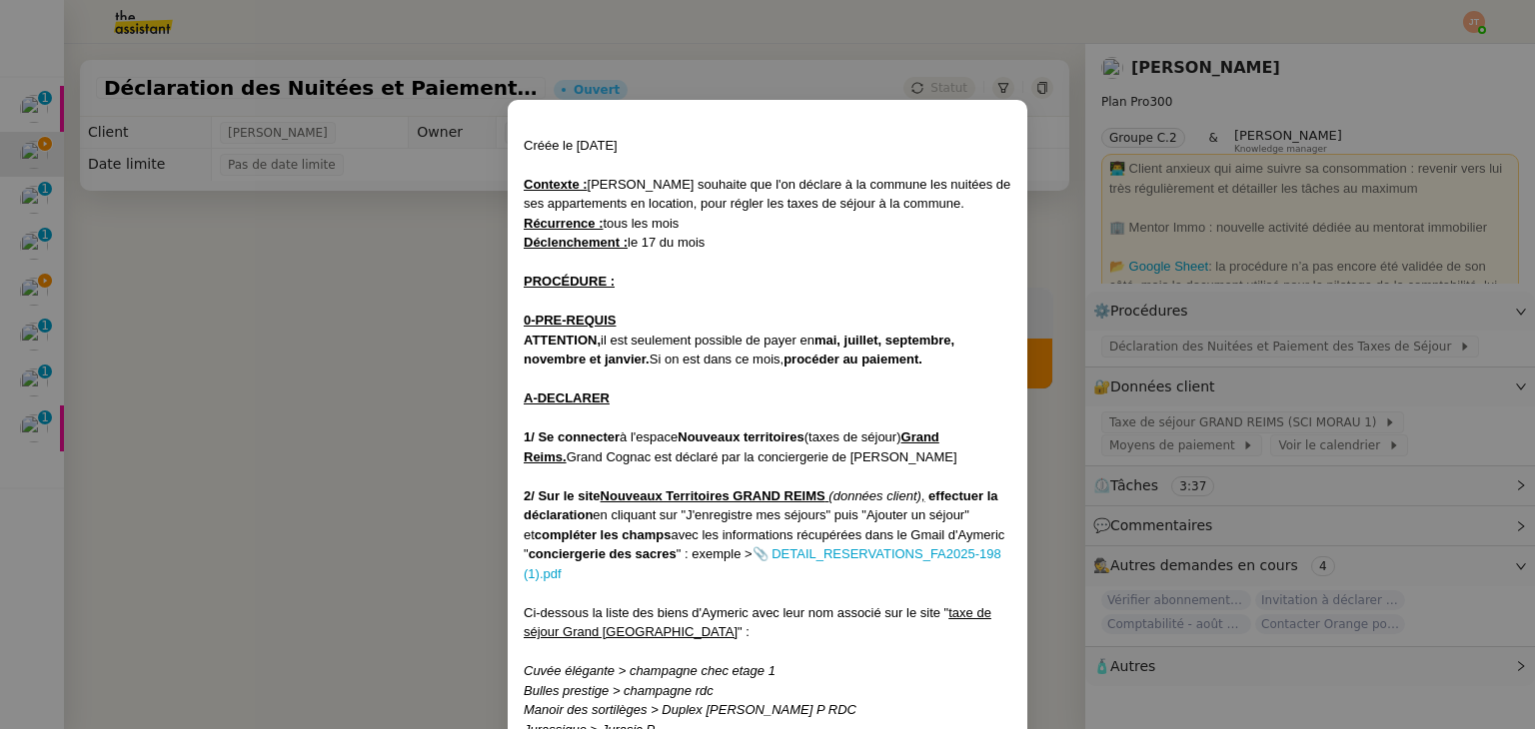
drag, startPoint x: 884, startPoint y: 17, endPoint x: 991, endPoint y: 17, distance: 106.9
click at [883, 17] on nz-modal-container "Créée le [DATE] Contexte : [PERSON_NAME] souhaite que l'on déclare à la commune…" at bounding box center [767, 364] width 1535 height 729
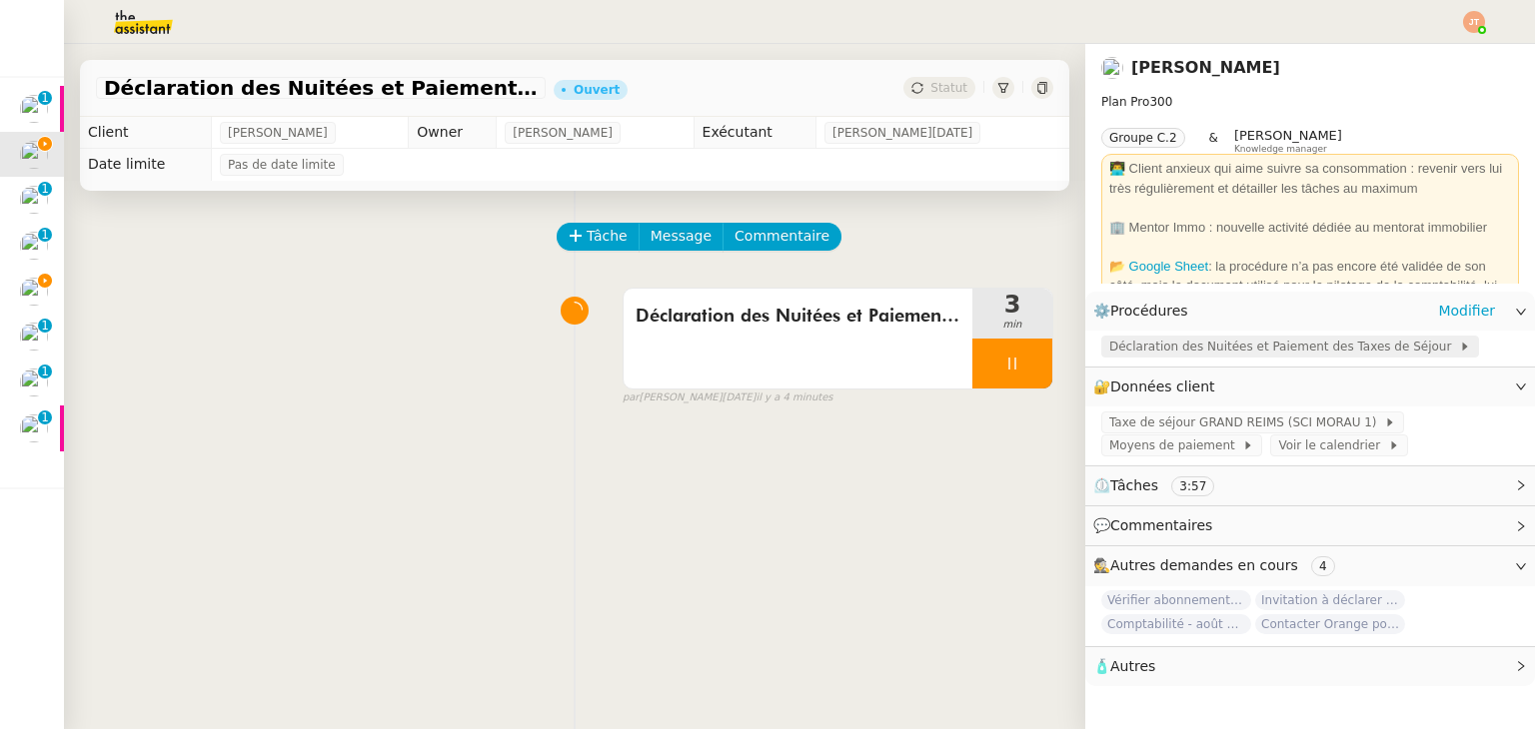
click at [1165, 353] on span "Déclaration des Nuitées et Paiement des Taxes de Séjour" at bounding box center [1284, 347] width 350 height 20
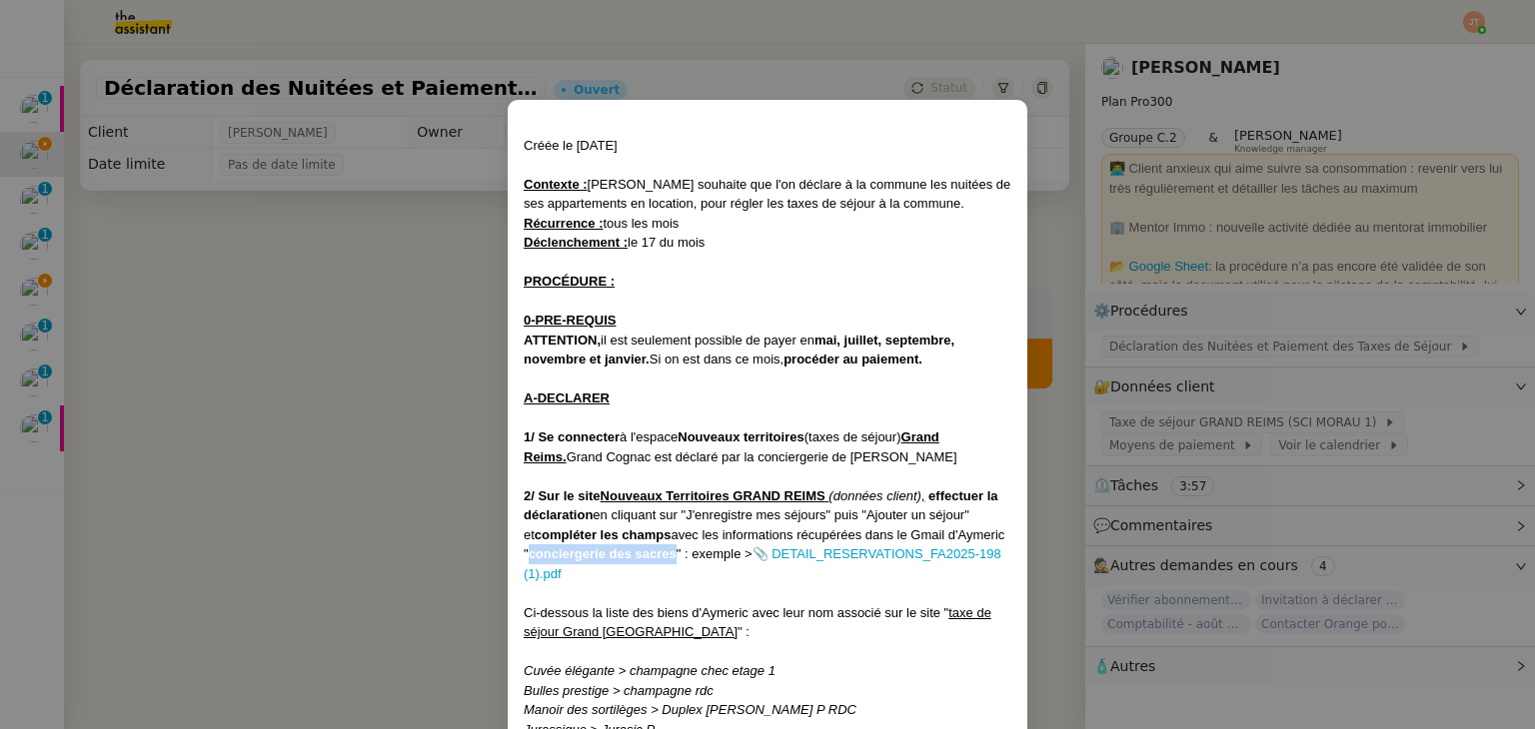
drag, startPoint x: 587, startPoint y: 553, endPoint x: 732, endPoint y: 553, distance: 144.9
click at [676, 553] on strong "conciergerie des sacres" at bounding box center [603, 554] width 148 height 15
copy strong "conciergerie des sacres"
click at [380, 359] on nz-modal-container "Créée le [DATE] Contexte : [PERSON_NAME] souhaite que l'on déclare à la commune…" at bounding box center [767, 364] width 1535 height 729
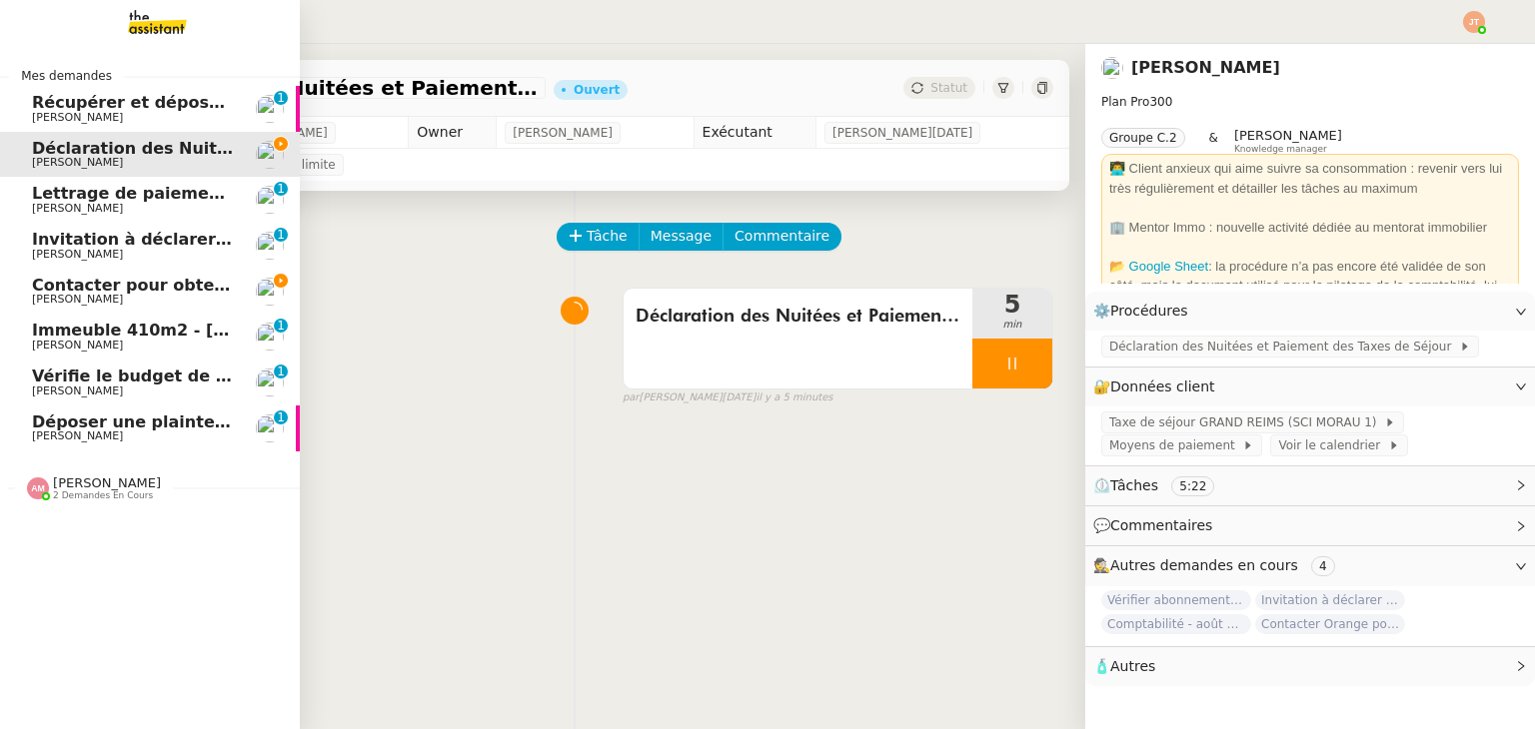
click at [96, 308] on link "Contacter pour obtenir un RIB [PERSON_NAME]" at bounding box center [150, 292] width 300 height 46
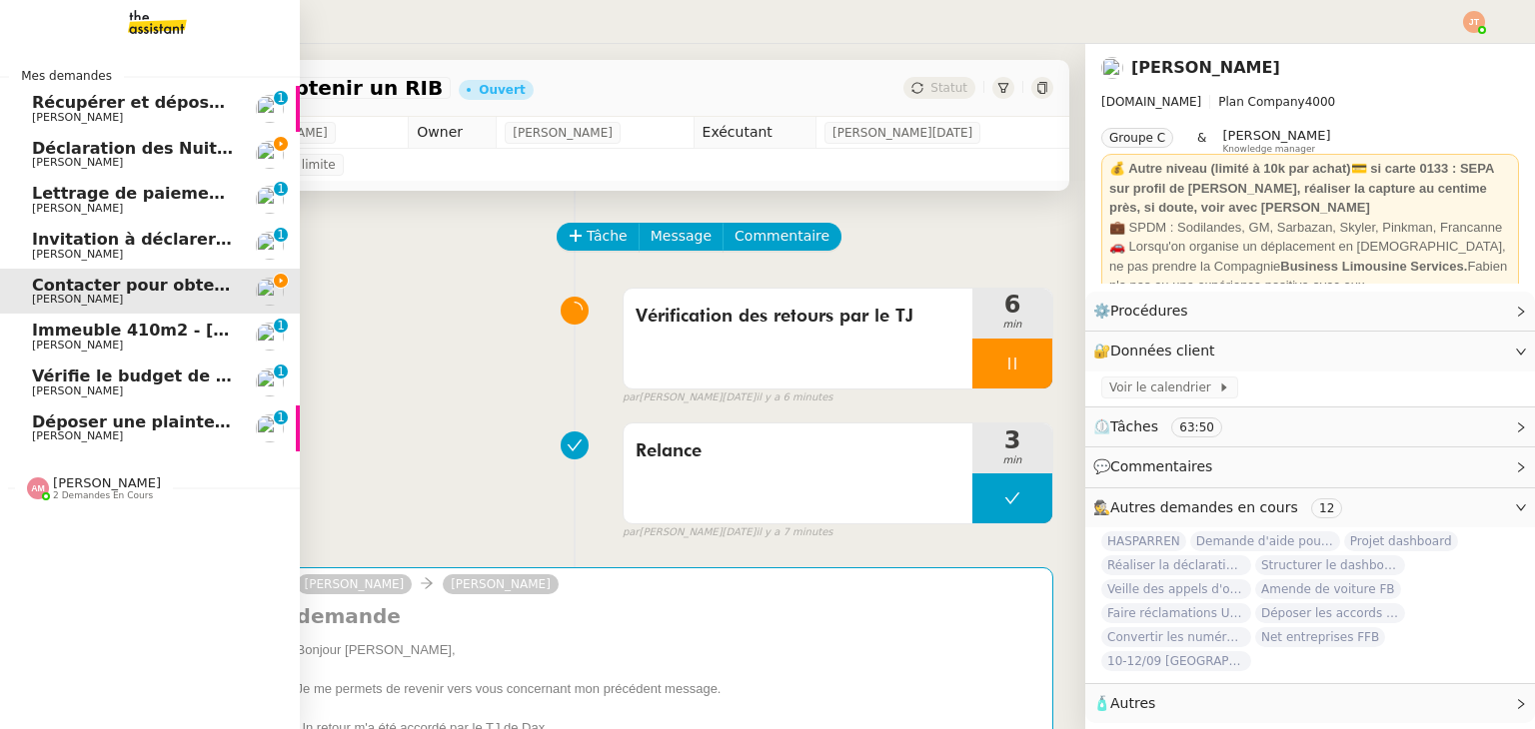
click at [68, 148] on span "Déclaration des Nuitées et Paiement des Taxes de Séjour - août 2025" at bounding box center [343, 148] width 623 height 19
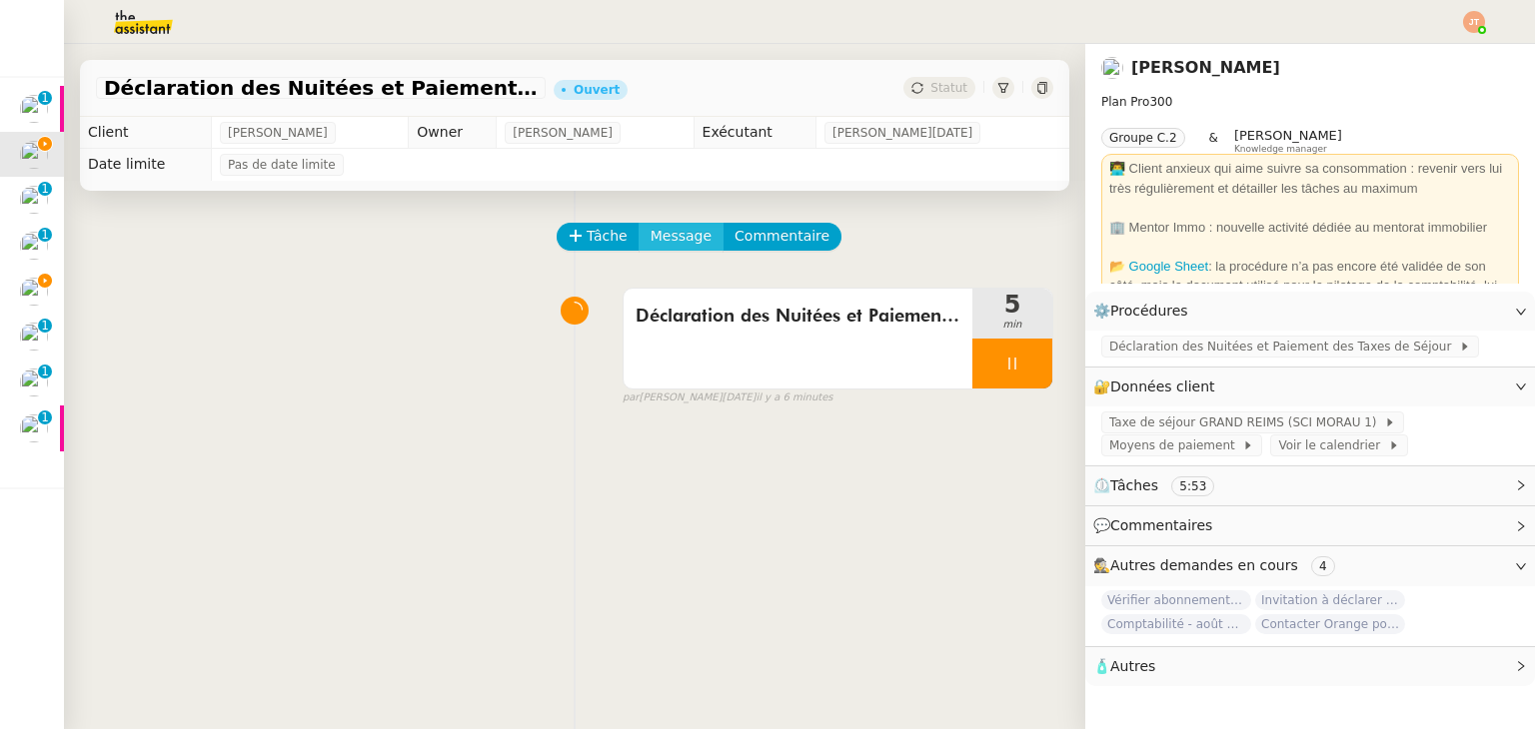
click at [653, 233] on span "Message" at bounding box center [680, 236] width 61 height 23
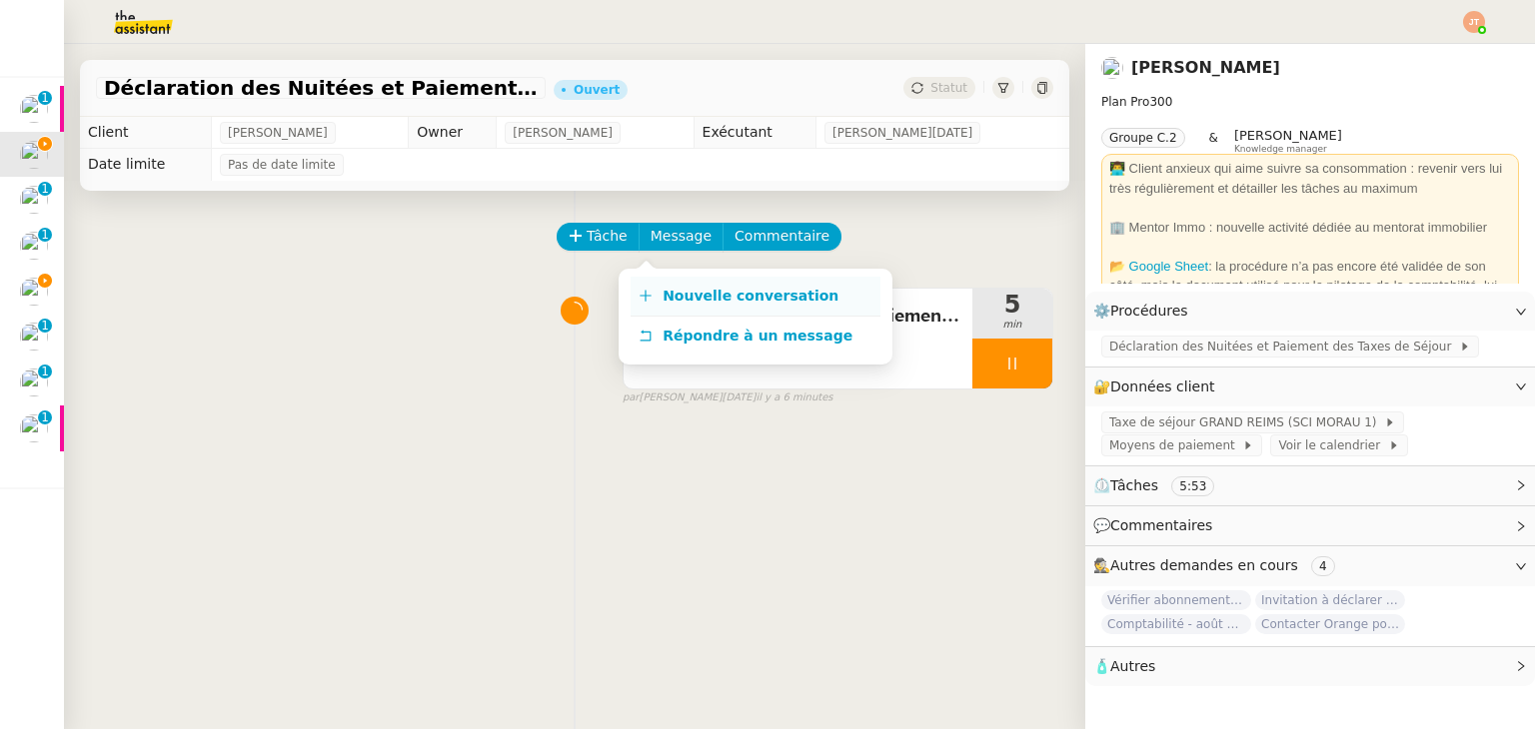
click at [704, 304] on span "Nouvelle conversation" at bounding box center [750, 296] width 176 height 16
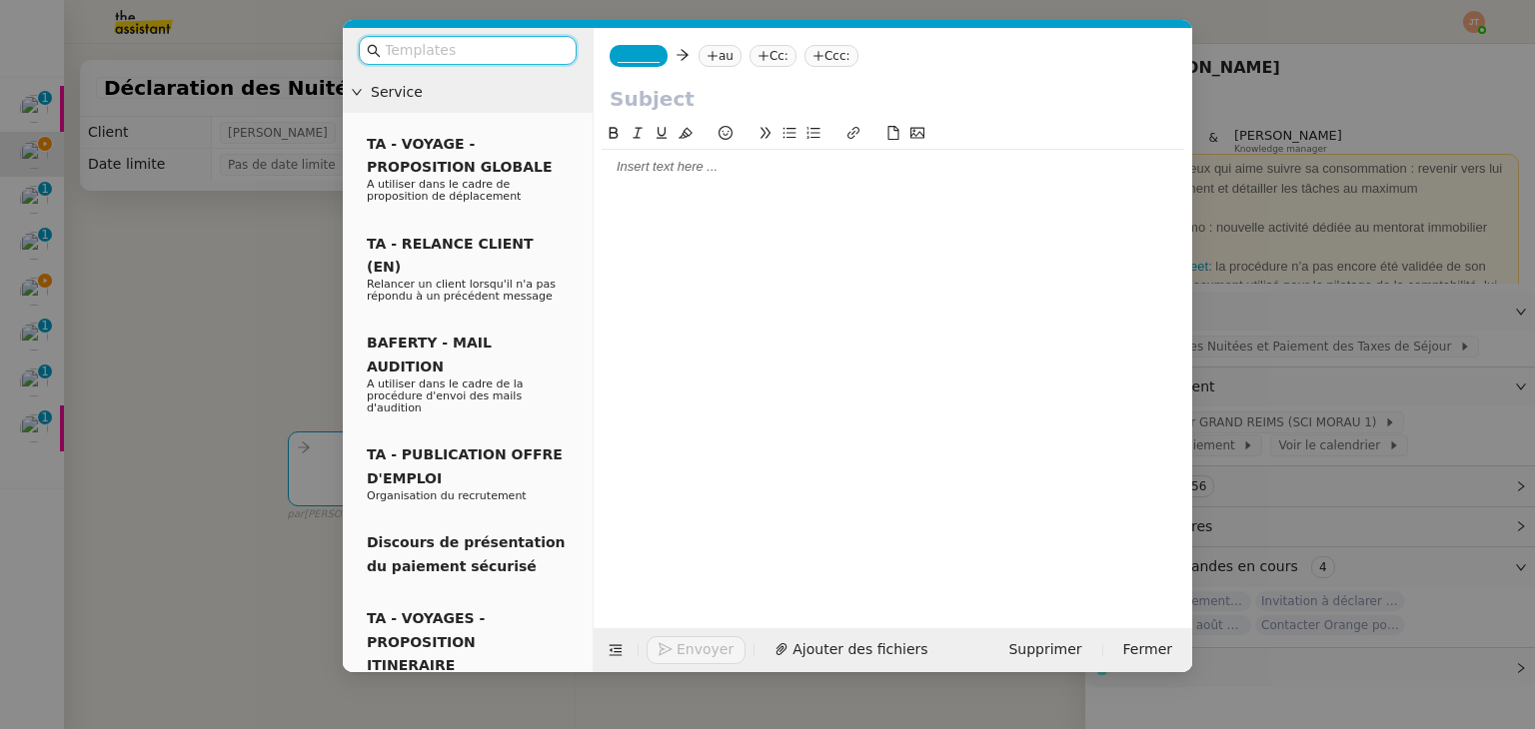
click at [707, 182] on div at bounding box center [892, 167] width 582 height 34
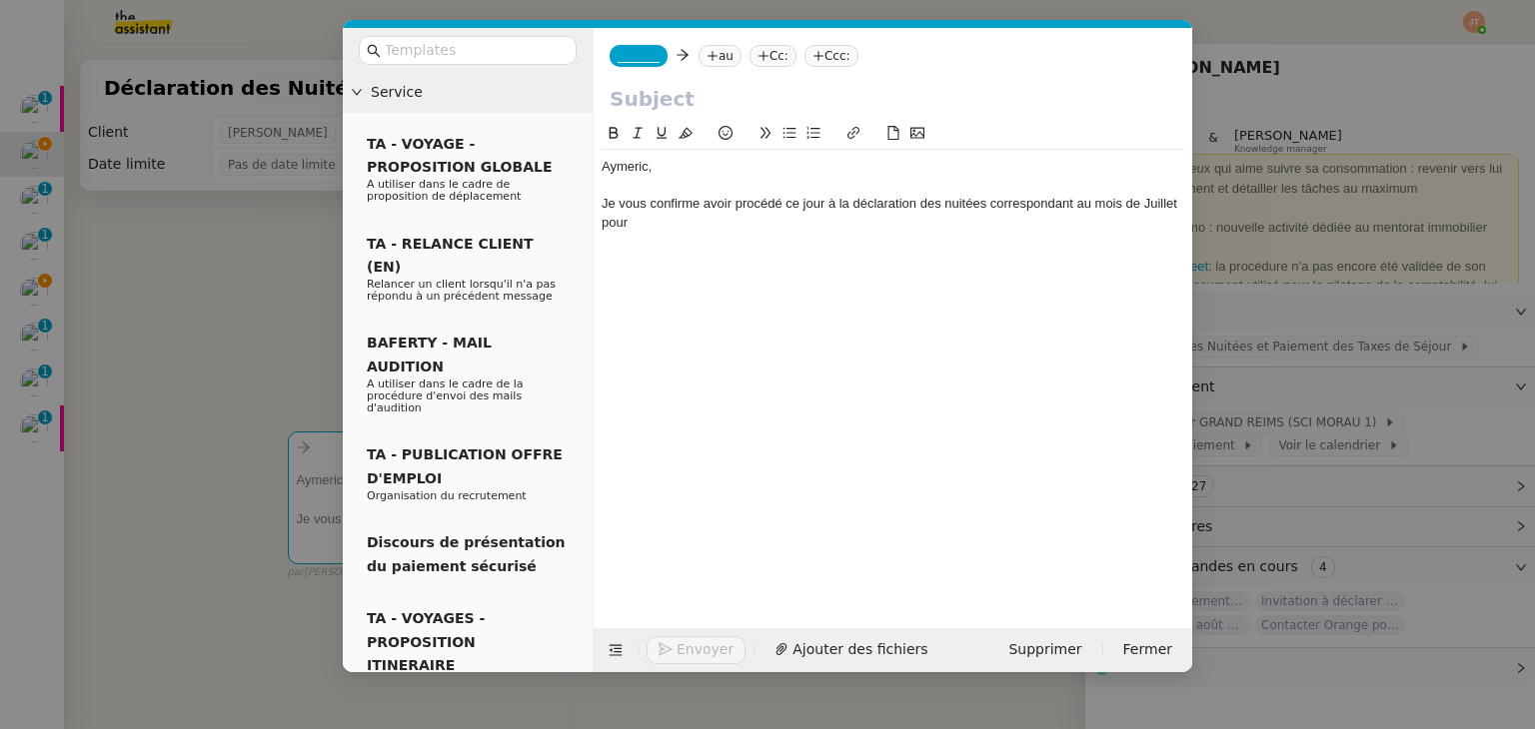
click at [164, 325] on nz-modal-container "Service TA - VOYAGE - PROPOSITION GLOBALE A utiliser dans le cadre de propositi…" at bounding box center [767, 364] width 1535 height 729
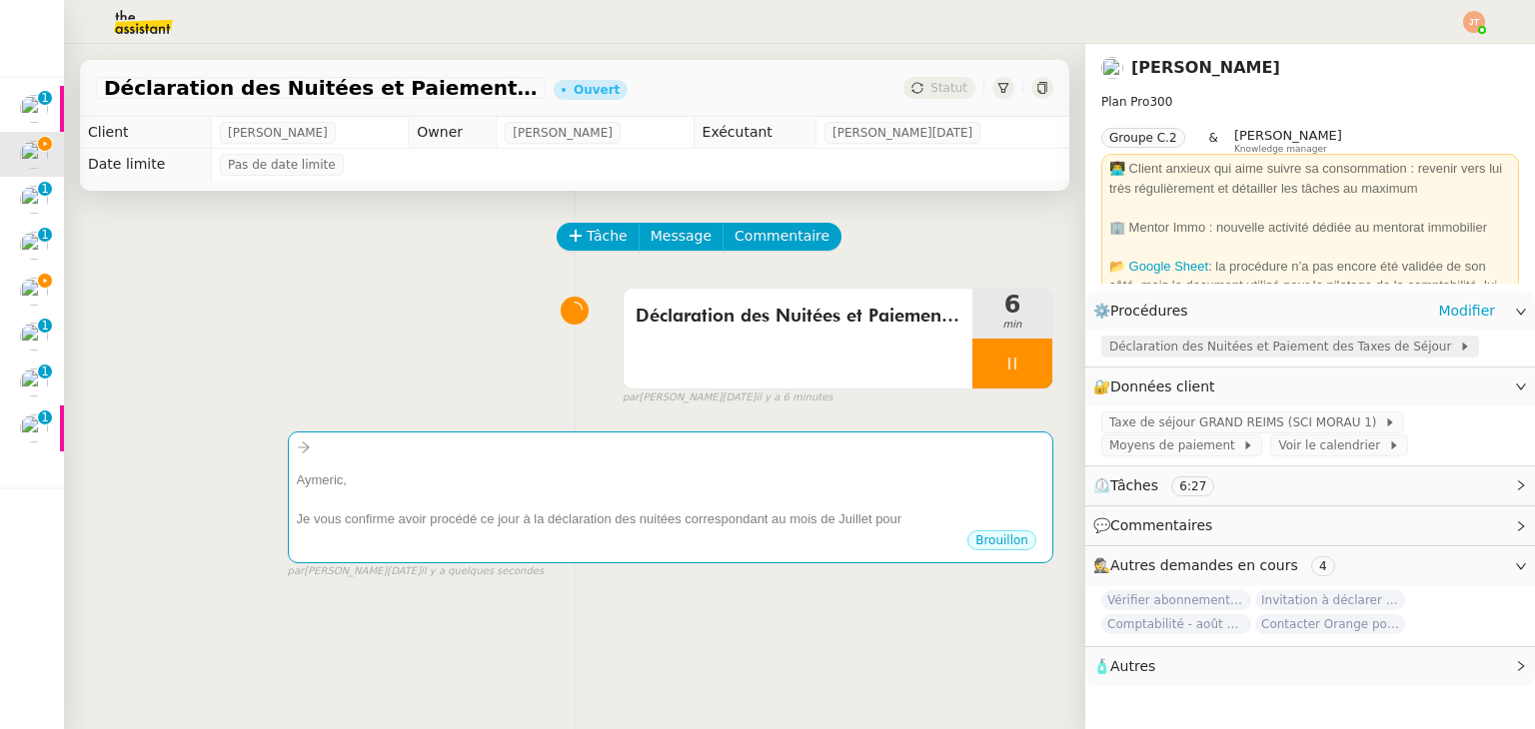
click at [1163, 357] on span "Déclaration des Nuitées et Paiement des Taxes de Séjour" at bounding box center [1284, 347] width 350 height 20
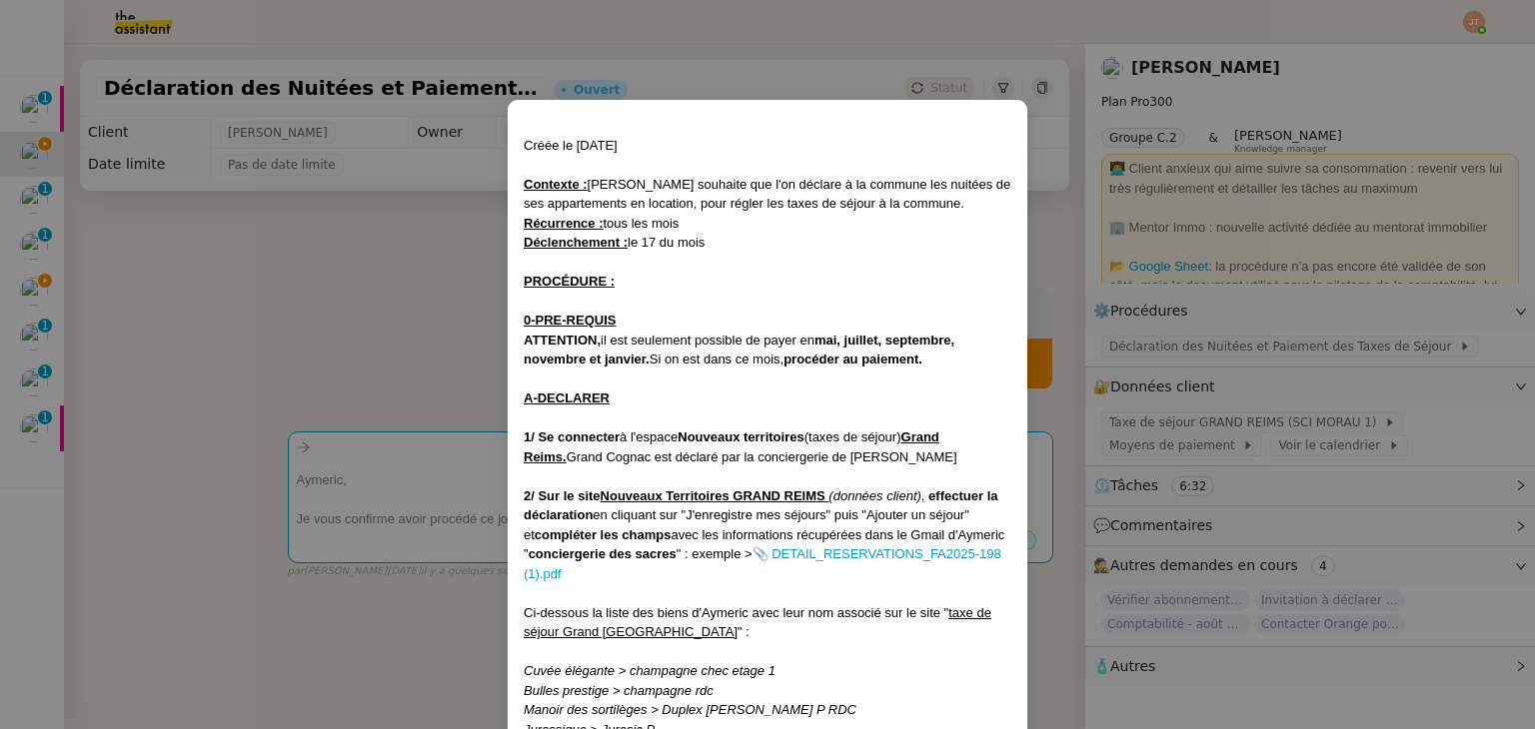
click at [372, 337] on nz-modal-container "Créée le [DATE] Contexte : [PERSON_NAME] souhaite que l'on déclare à la commune…" at bounding box center [767, 364] width 1535 height 729
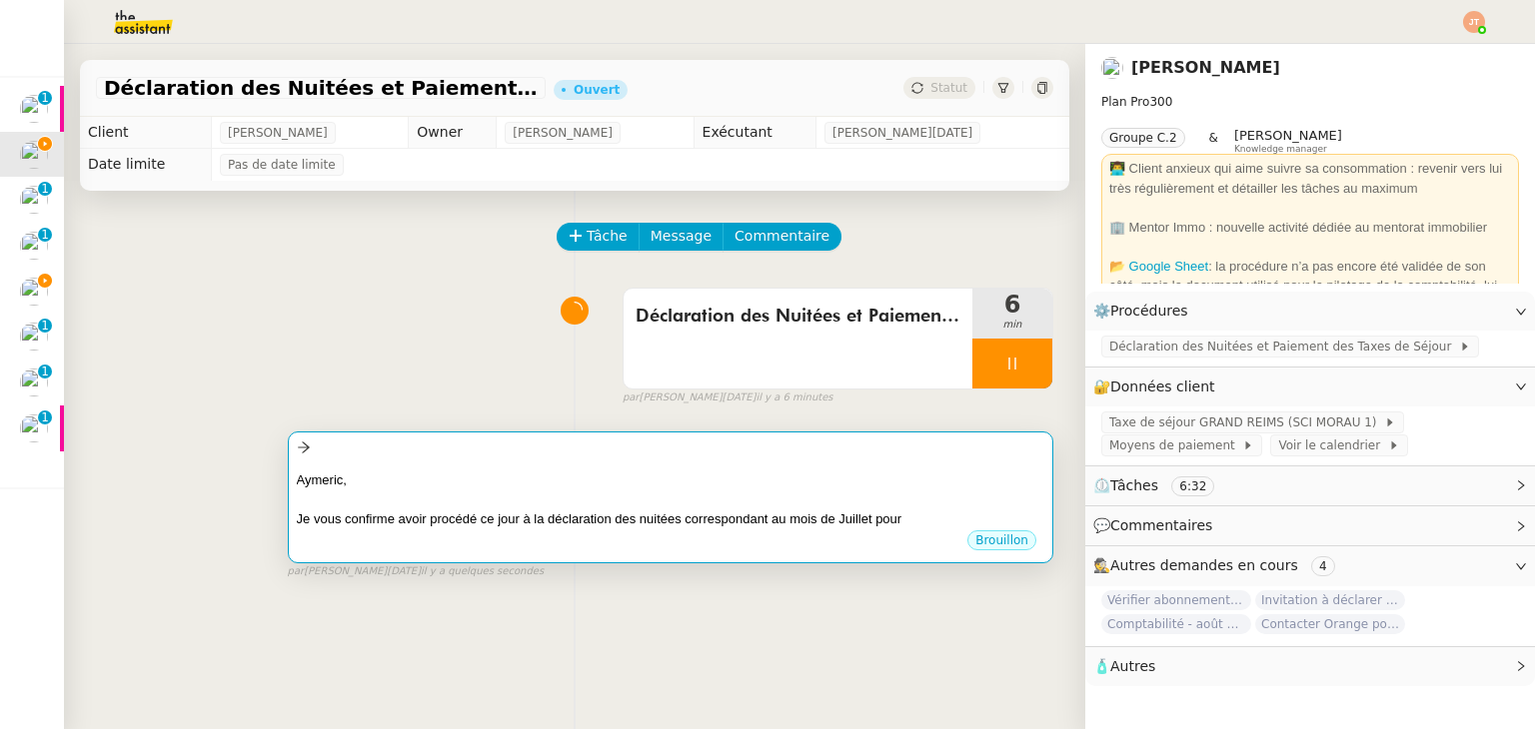
click at [563, 514] on div "Je vous confirme avoir procédé ce jour à la déclaration des nuitées corresponda…" at bounding box center [670, 520] width 747 height 20
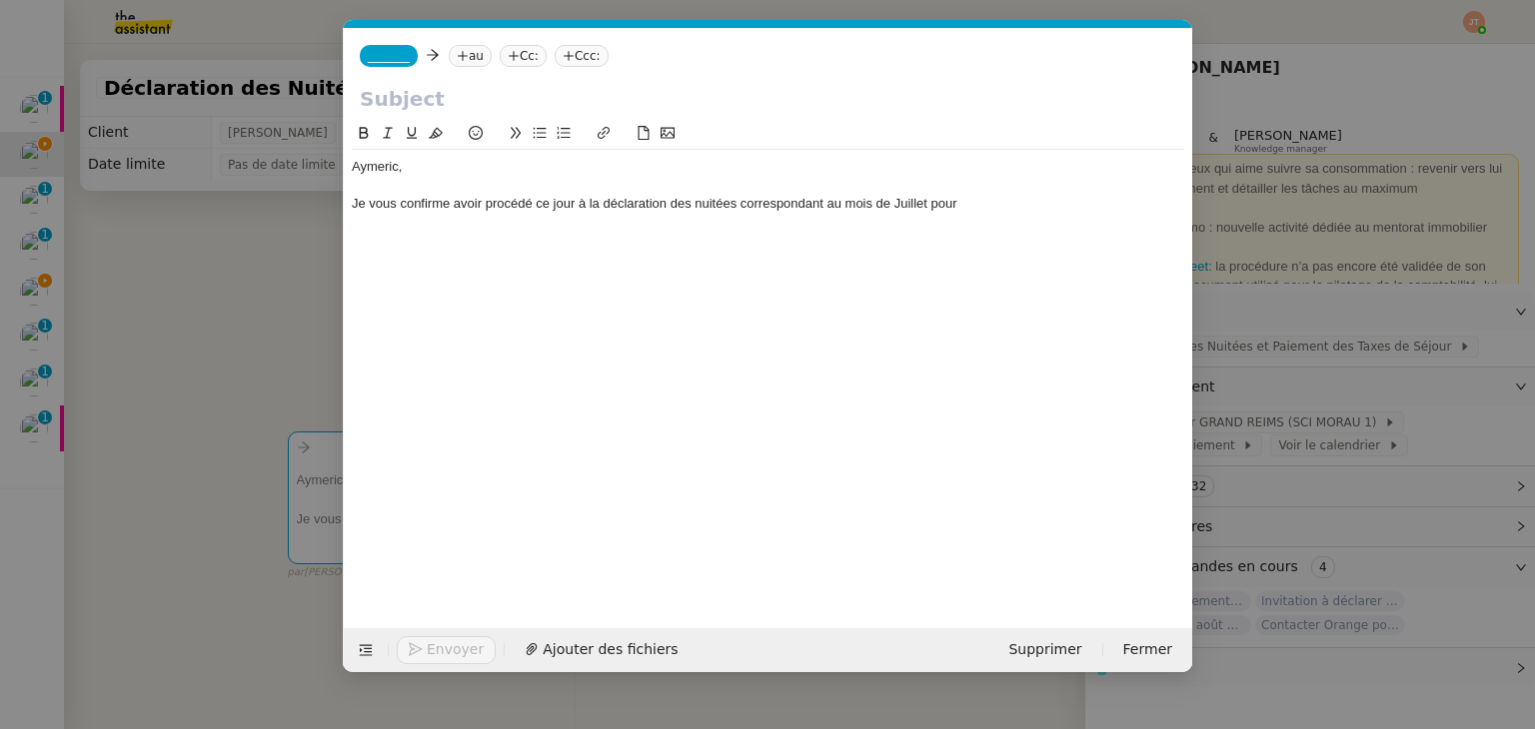
scroll to position [0, 42]
click at [968, 201] on div "Je vous confirme avoir procédé ce jour à la déclaration des nuitées corresponda…" at bounding box center [768, 204] width 832 height 18
click at [914, 202] on div "Je vous confirme avoir procédé ce jour à la déclaration des nuitées corresponda…" at bounding box center [768, 204] width 832 height 18
click at [0, 0] on lt-span "j uillet" at bounding box center [0, 0] width 0 height 0
click at [1048, 216] on div "Aymeric, Je vous confirme avoir procédé ce jour à la déclaration des nuitées co…" at bounding box center [768, 185] width 832 height 71
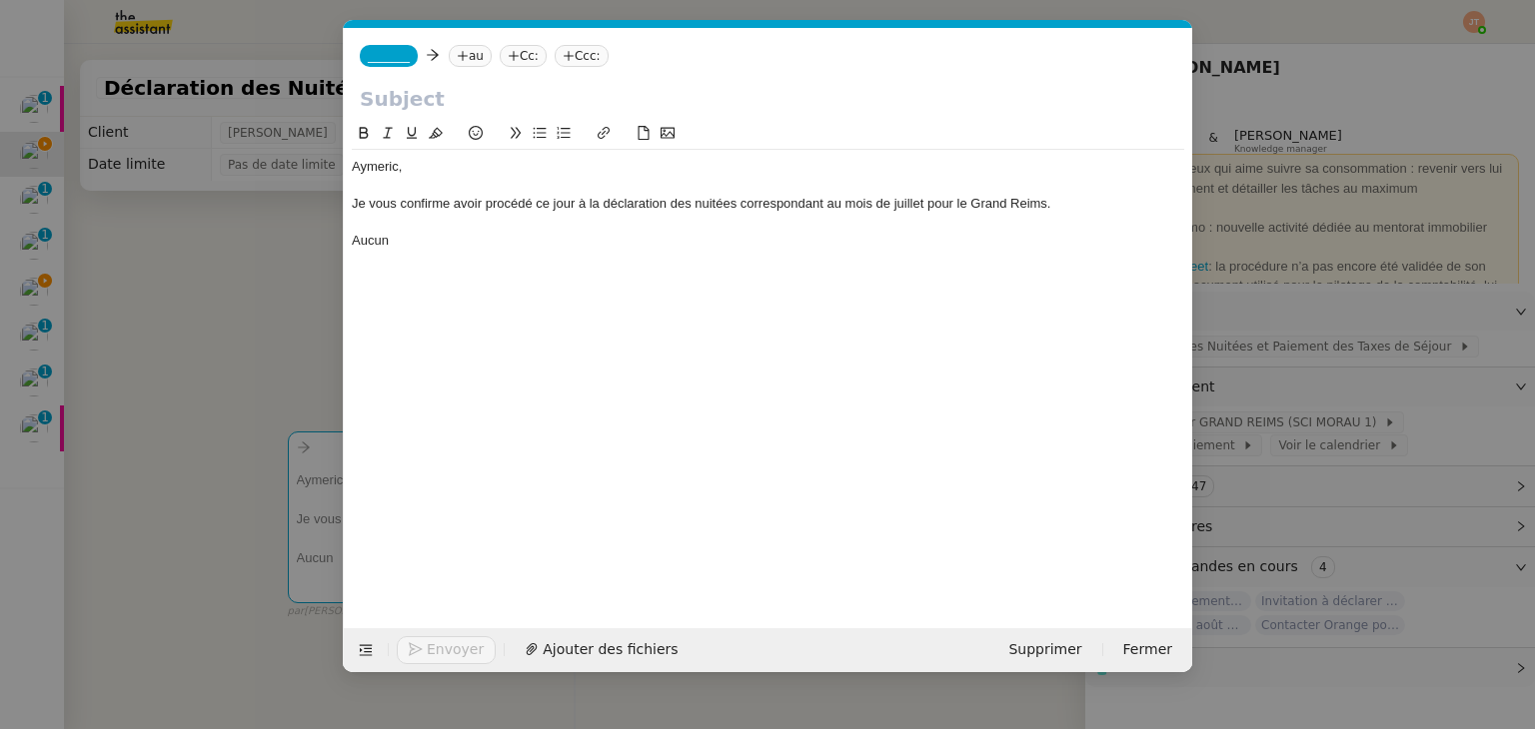
click at [259, 286] on nz-modal-container "Service TA - VOYAGE - PROPOSITION GLOBALE A utiliser dans le cadre de propositi…" at bounding box center [767, 364] width 1535 height 729
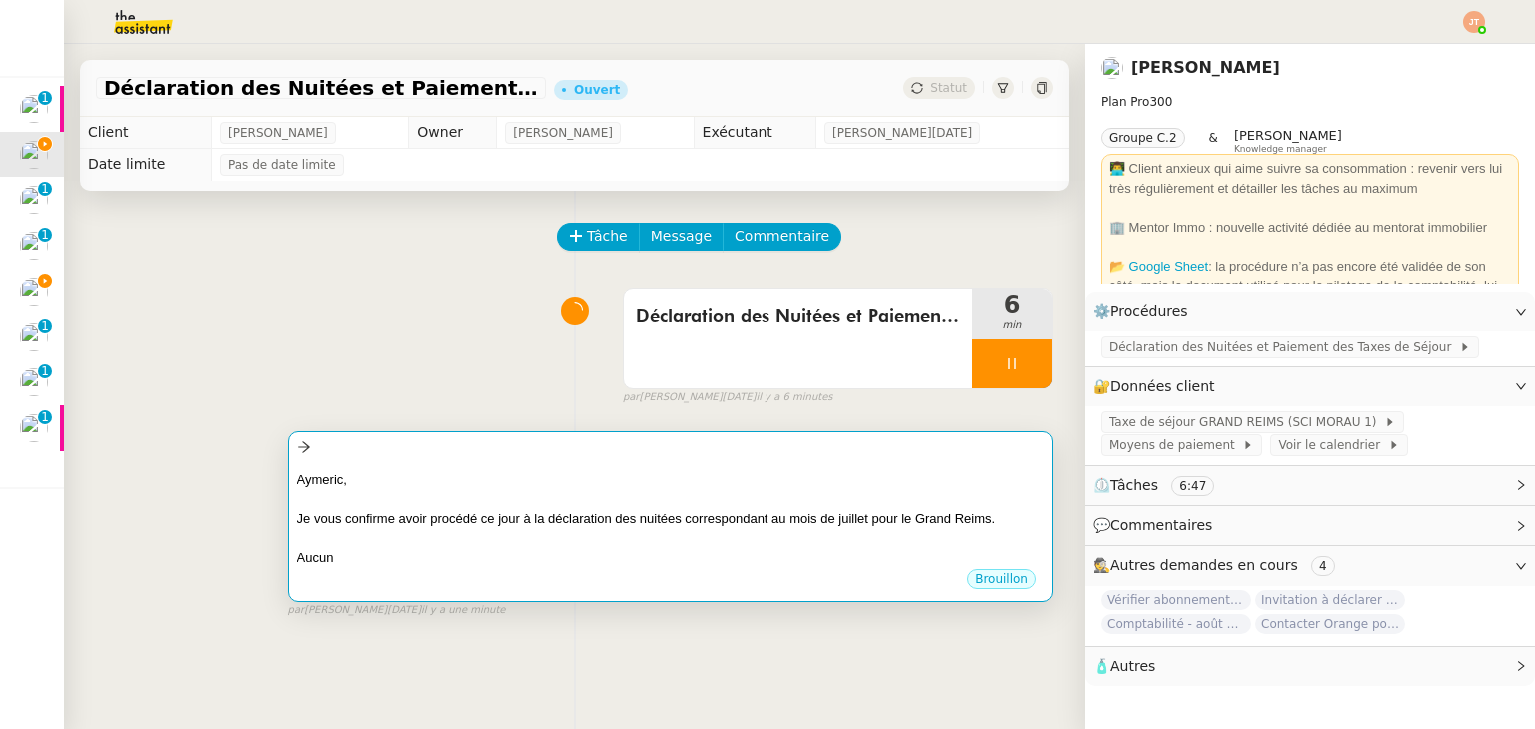
click at [490, 514] on div "Je vous confirme avoir procédé ce jour à la déclaration des nuitées corresponda…" at bounding box center [670, 520] width 747 height 20
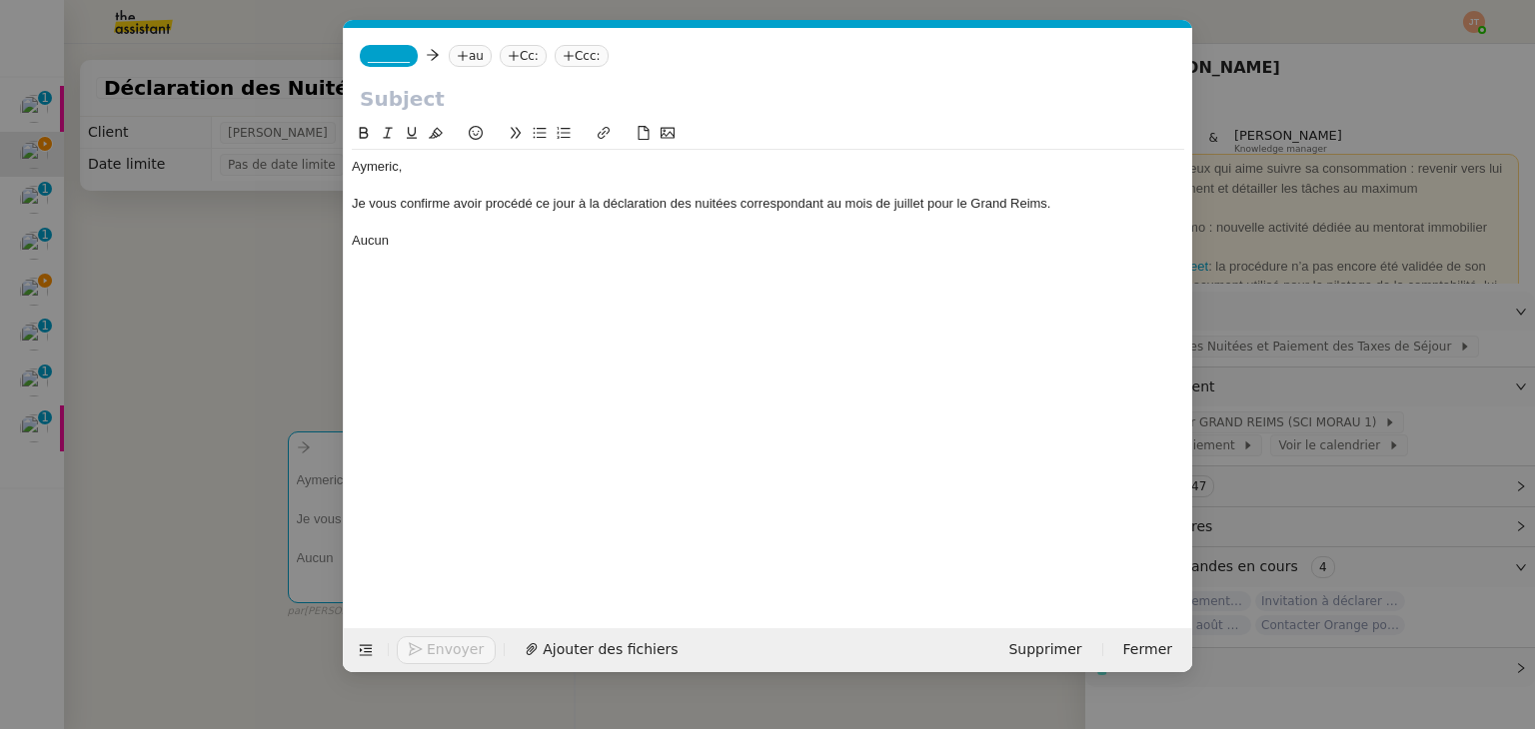
click at [434, 249] on div "Aucun" at bounding box center [768, 241] width 832 height 18
click at [497, 239] on div "Aucun paiement n'est nécessaire." at bounding box center [768, 241] width 832 height 18
click at [202, 193] on nz-modal-container "Service TA - VOYAGE - PROPOSITION GLOBALE A utiliser dans le cadre de propositi…" at bounding box center [767, 364] width 1535 height 729
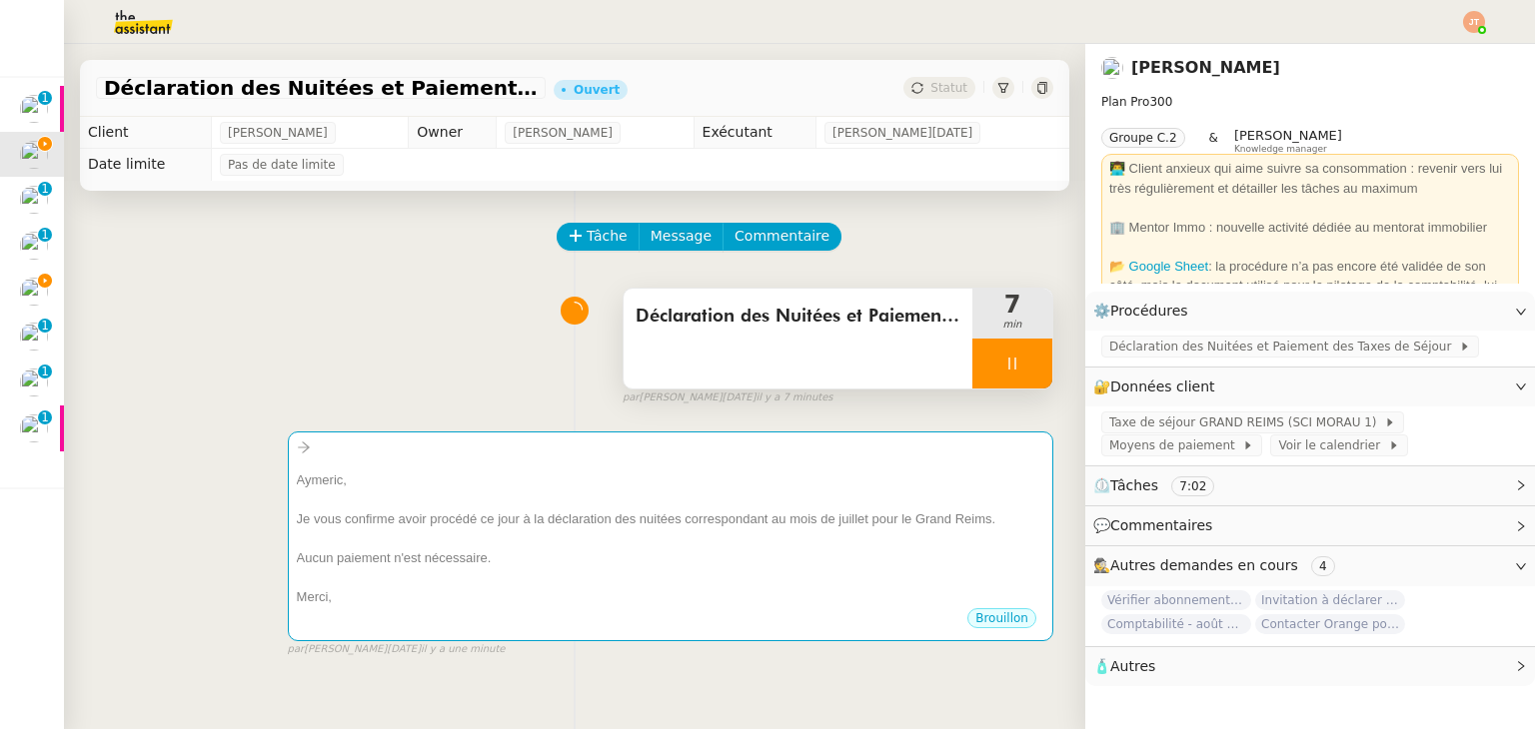
click at [747, 353] on div "Déclaration des Nuitées et Paiement des Taxes de Séjour - août 2025" at bounding box center [797, 339] width 349 height 100
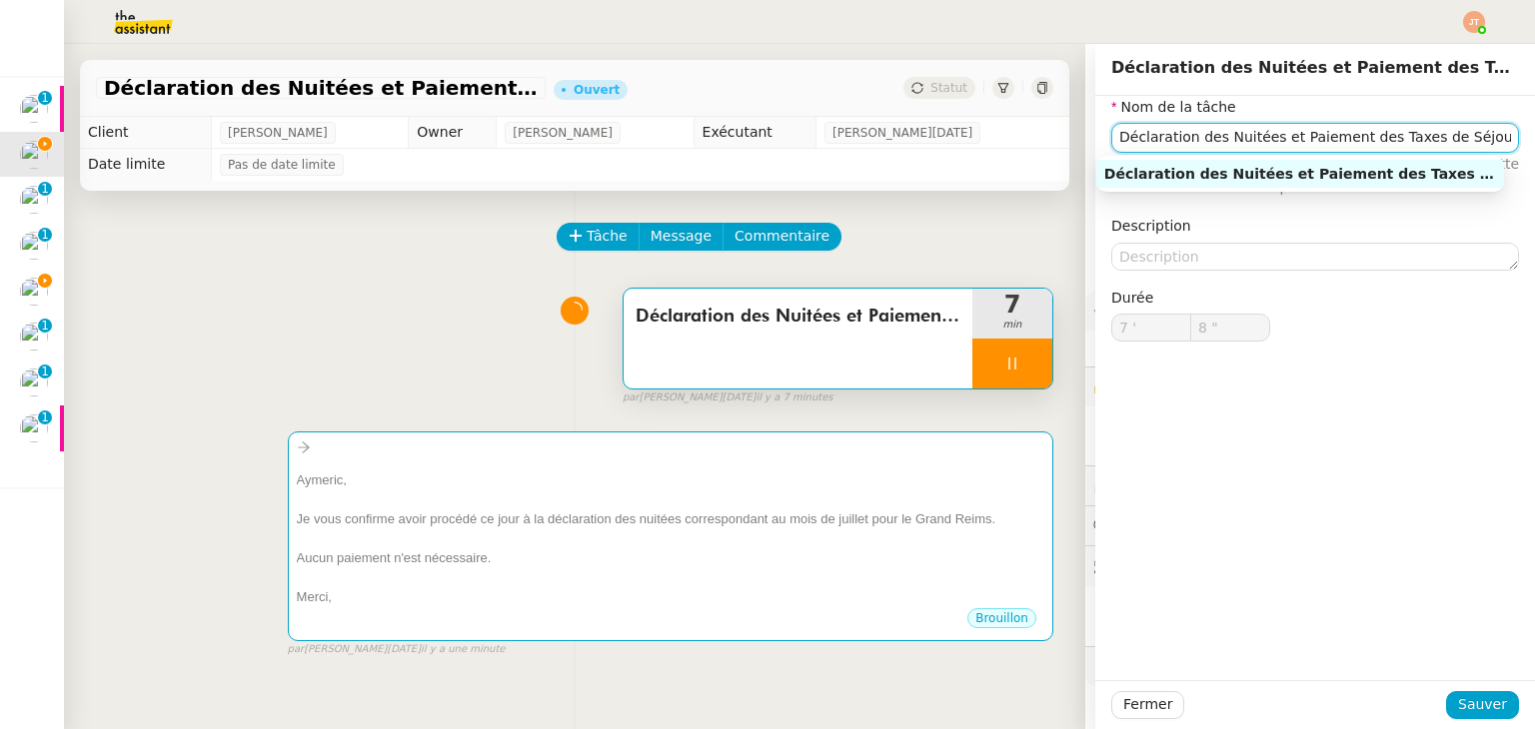
scroll to position [0, 30]
drag, startPoint x: 1102, startPoint y: 141, endPoint x: 1527, endPoint y: 122, distance: 425.0
click at [1527, 122] on nz-layout "Déclaration des Nuitées et Paiement des Taxes de Séjour - [DATE] Ouvert Statut …" at bounding box center [799, 386] width 1471 height 685
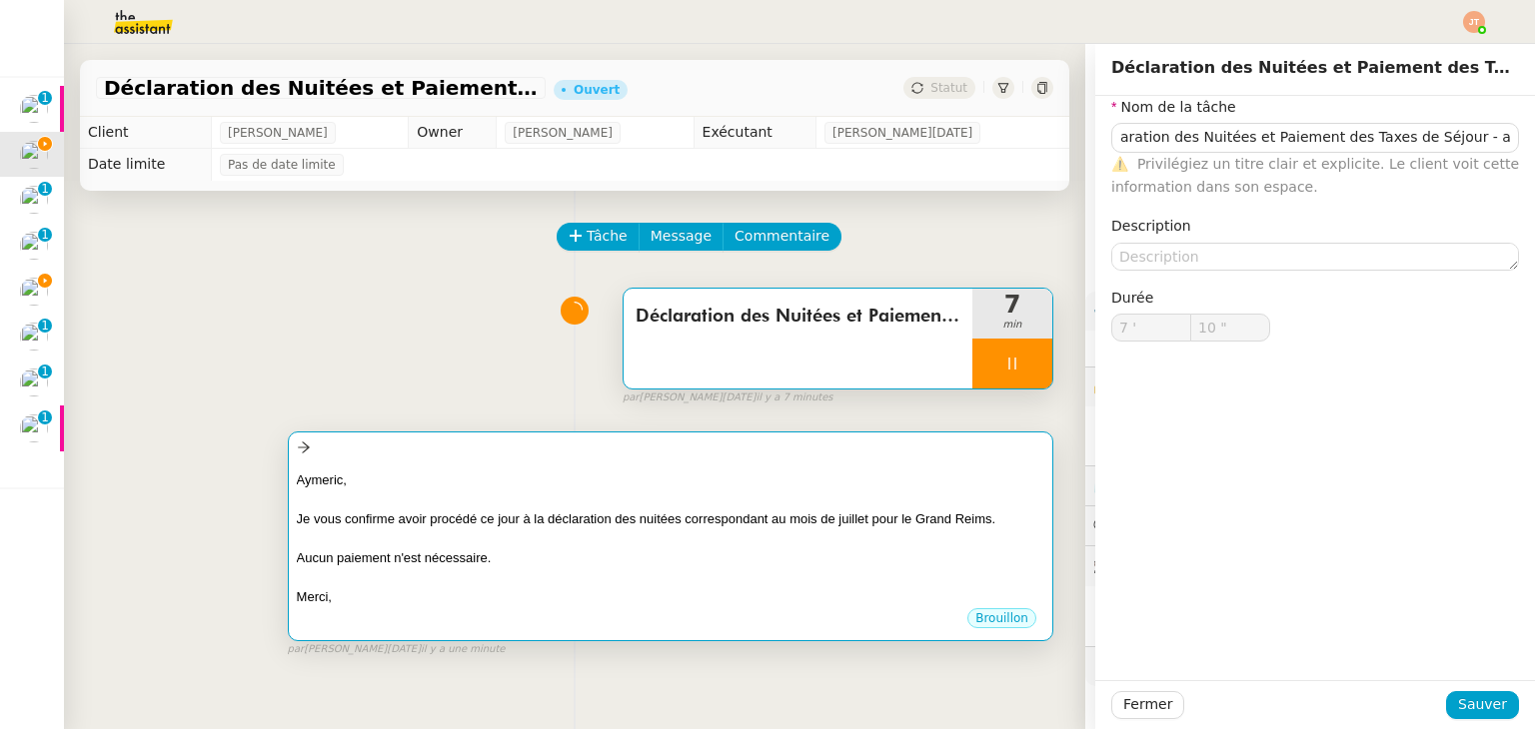
click at [521, 475] on div "Aymeric," at bounding box center [670, 481] width 747 height 20
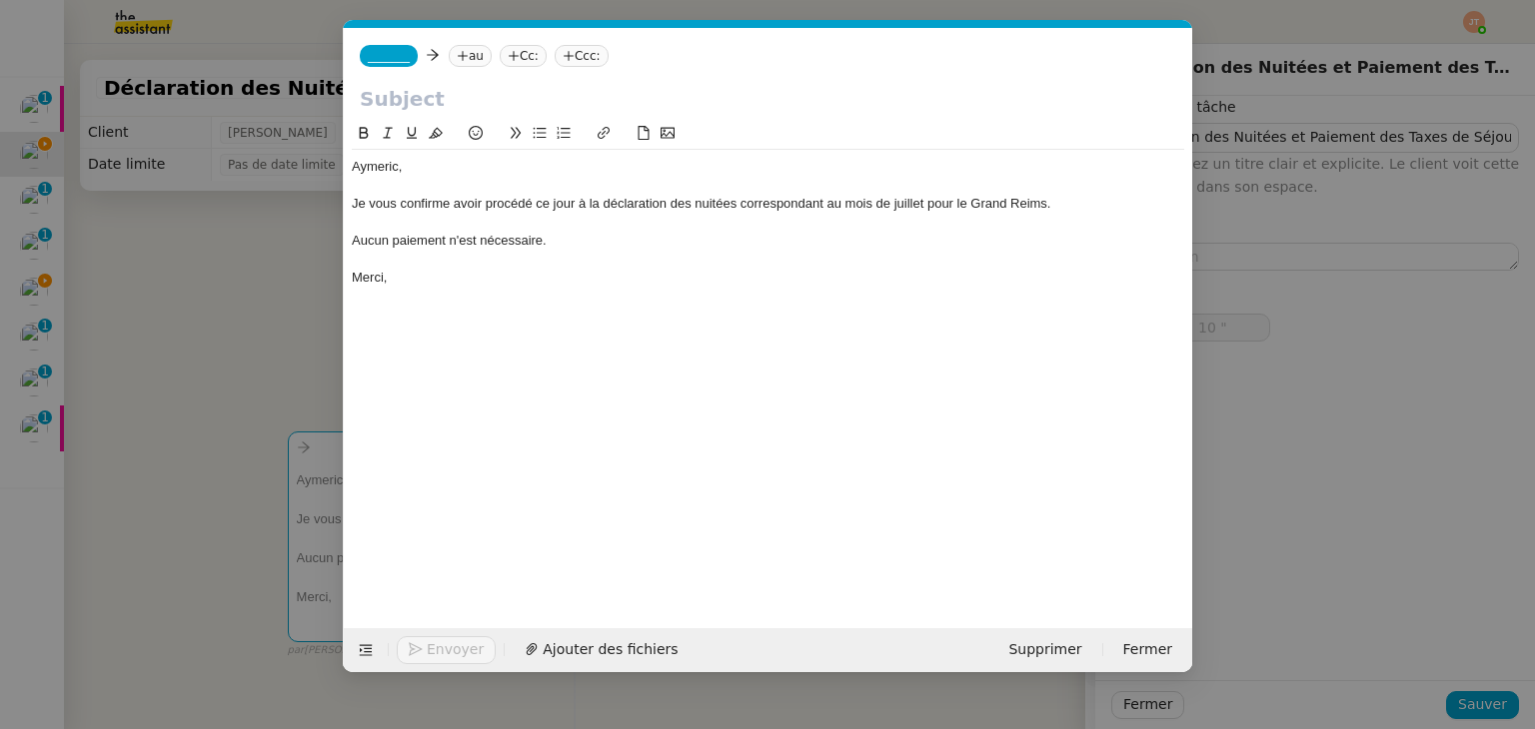
scroll to position [0, 42]
type input "11 ""
click at [456, 108] on input "text" at bounding box center [768, 99] width 816 height 30
paste input "Déclaration des Nuitées et Paiement des Taxes de Séjour - août 2025"
type input "Déclaration des Nuitées et Paiement des Taxes de Séjour - août 2025"
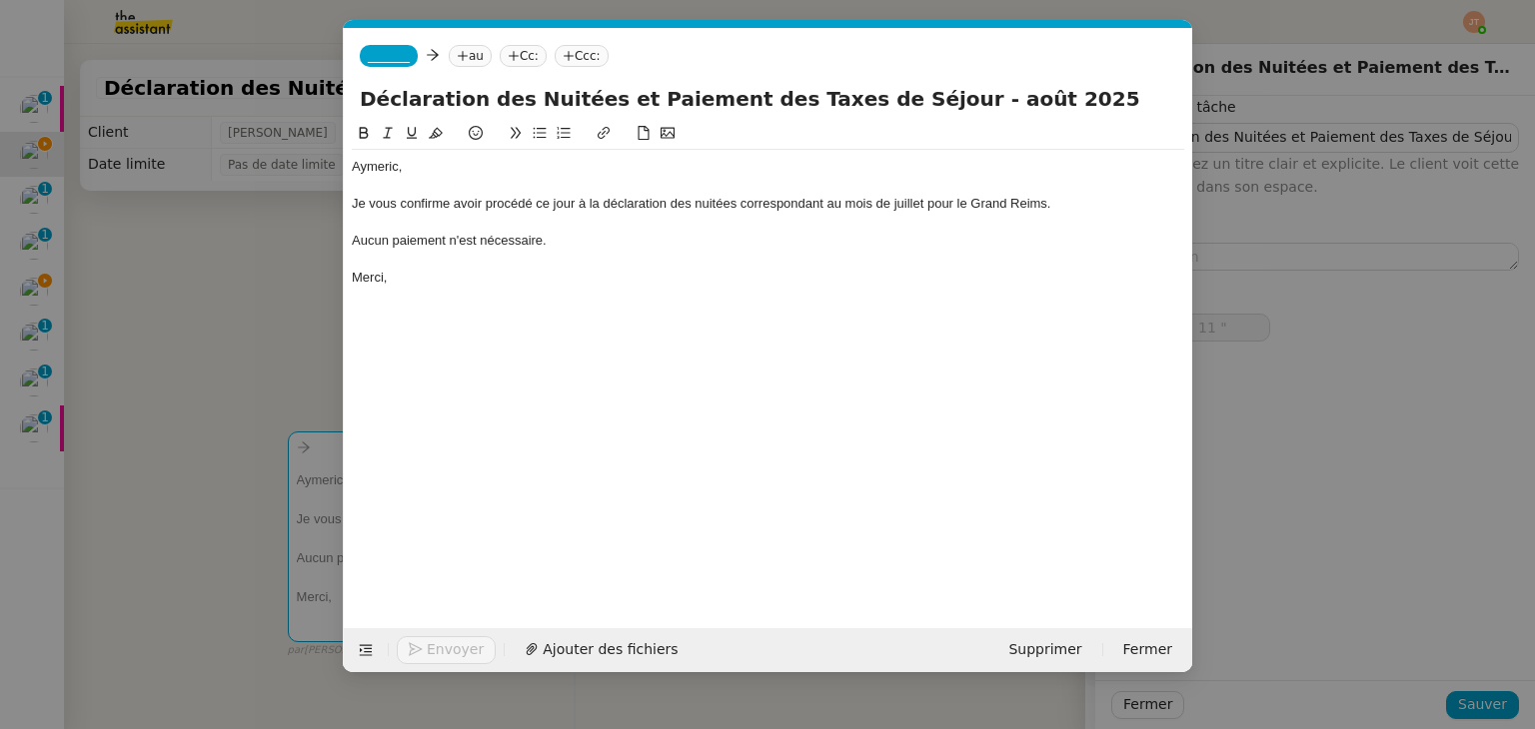
type input "12 ""
type input "Déclaration des Nuitées et Paiement des Taxes de Séjour - août 2025"
click at [391, 53] on span "_______" at bounding box center [389, 56] width 42 height 14
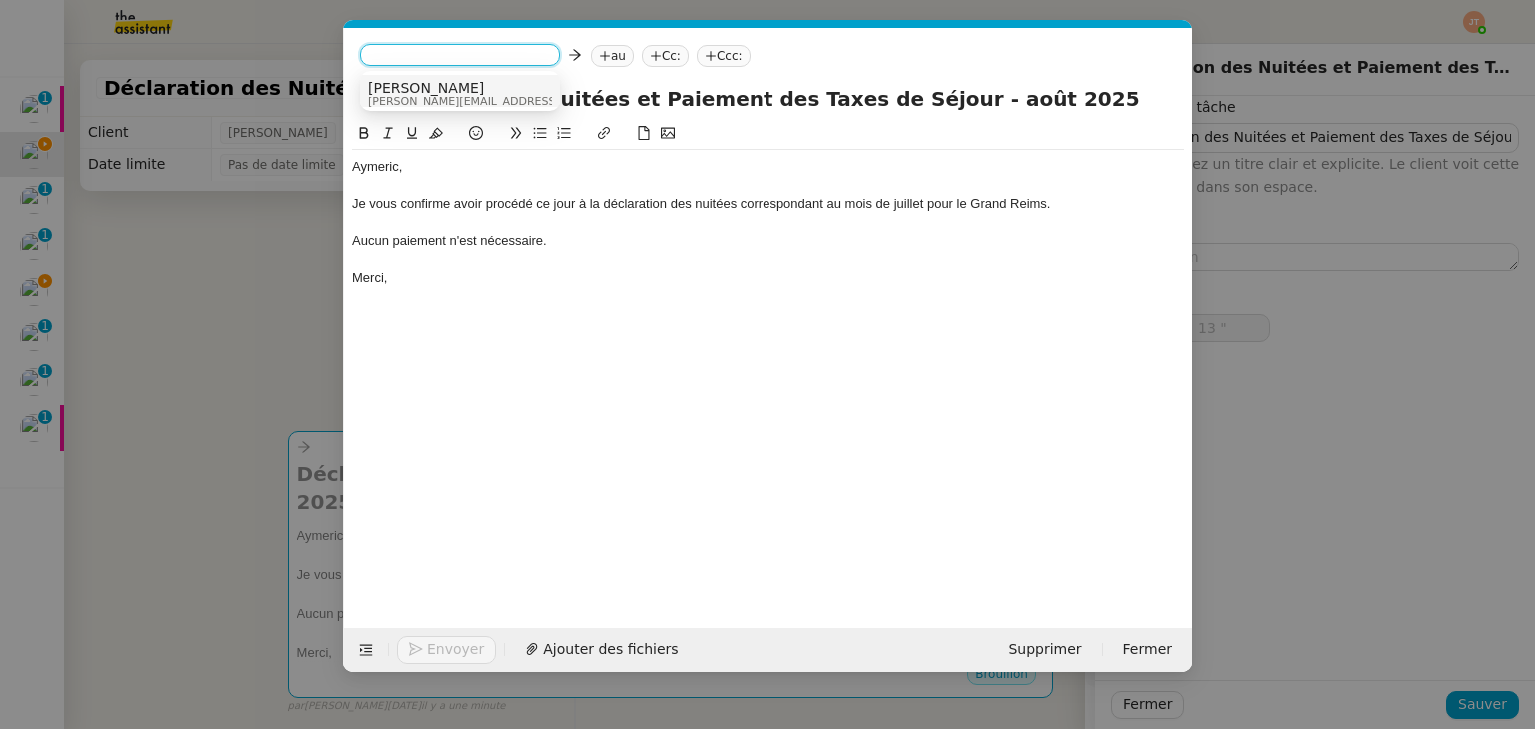
click at [398, 96] on span "[PERSON_NAME][EMAIL_ADDRESS][DOMAIN_NAME]" at bounding box center [510, 101] width 284 height 11
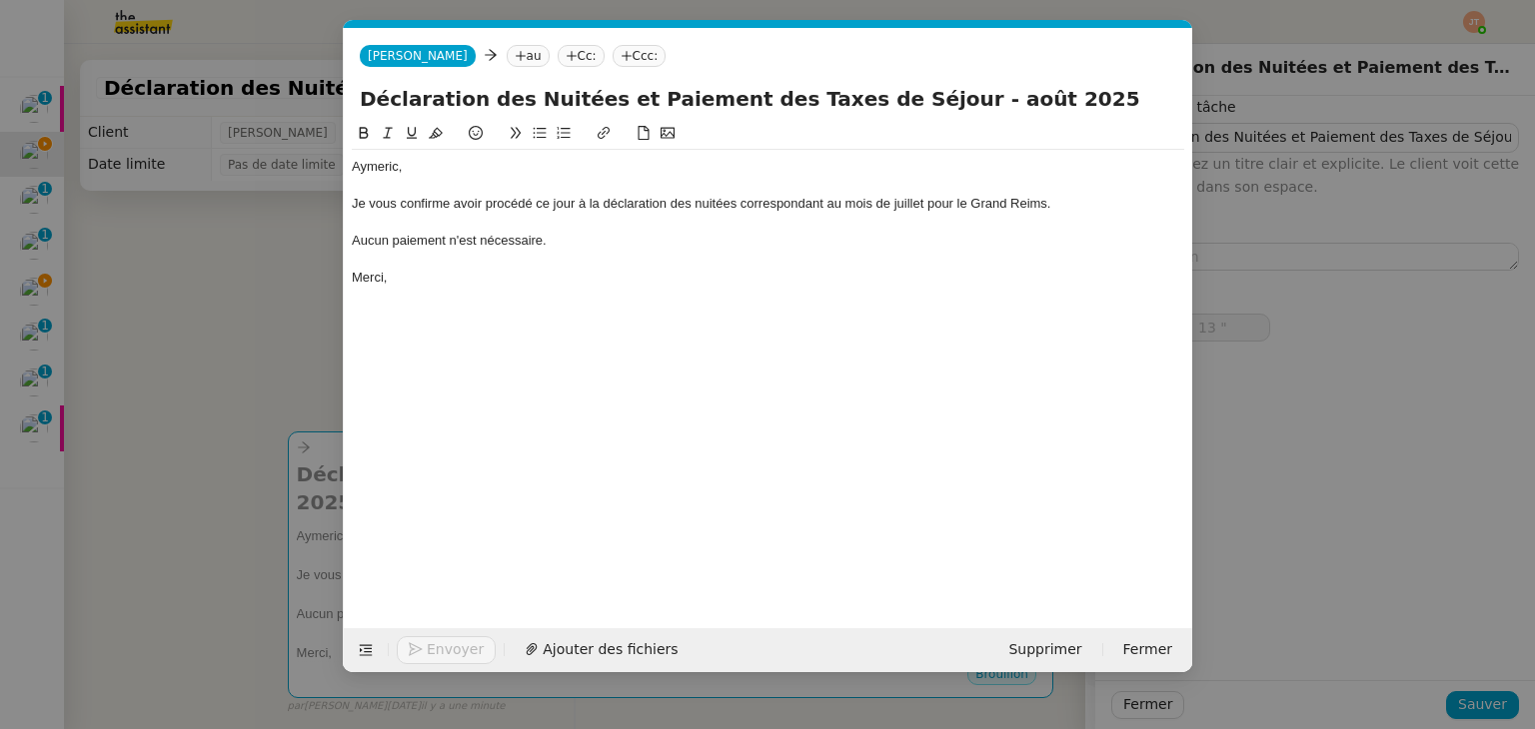
click at [190, 276] on nz-modal-container "Service TA - VOYAGE - PROPOSITION GLOBALE A utiliser dans le cadre de propositi…" at bounding box center [767, 364] width 1535 height 729
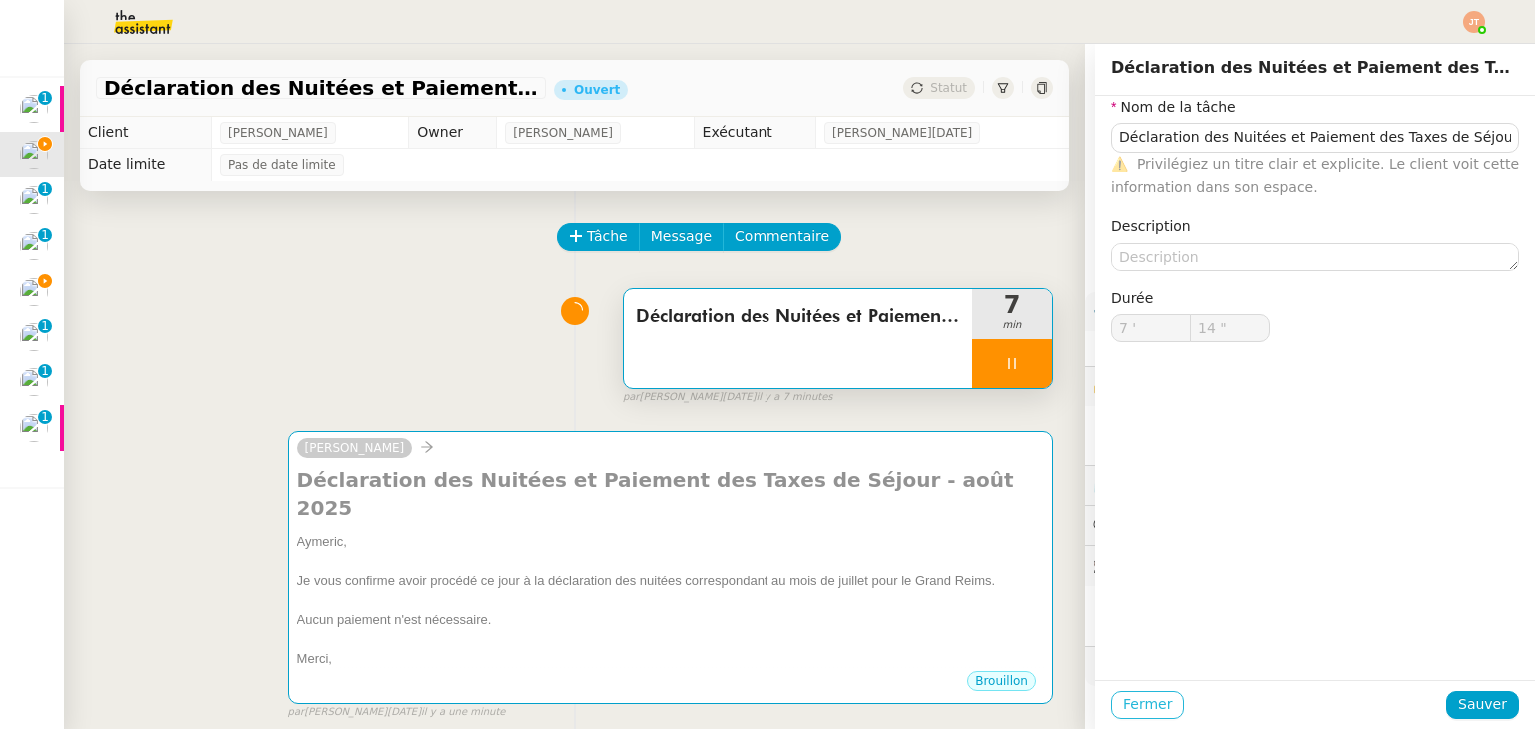
type input "15 ""
click at [1143, 704] on span "Fermer" at bounding box center [1147, 704] width 49 height 23
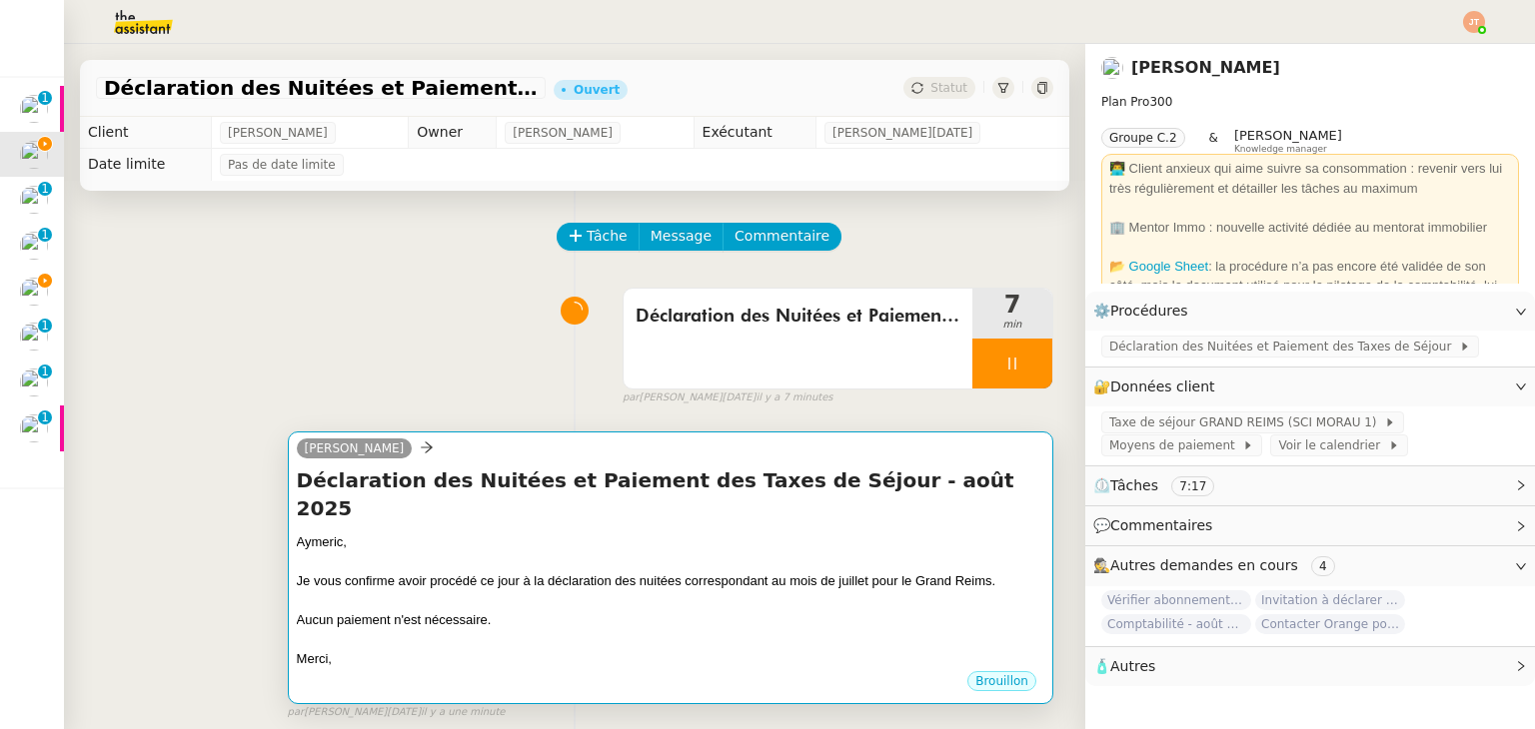
click at [519, 498] on div "Déclaration des Nuitées et Paiement des Taxes de Séjour - [DATE] Aymeric, Je vo…" at bounding box center [670, 568] width 747 height 203
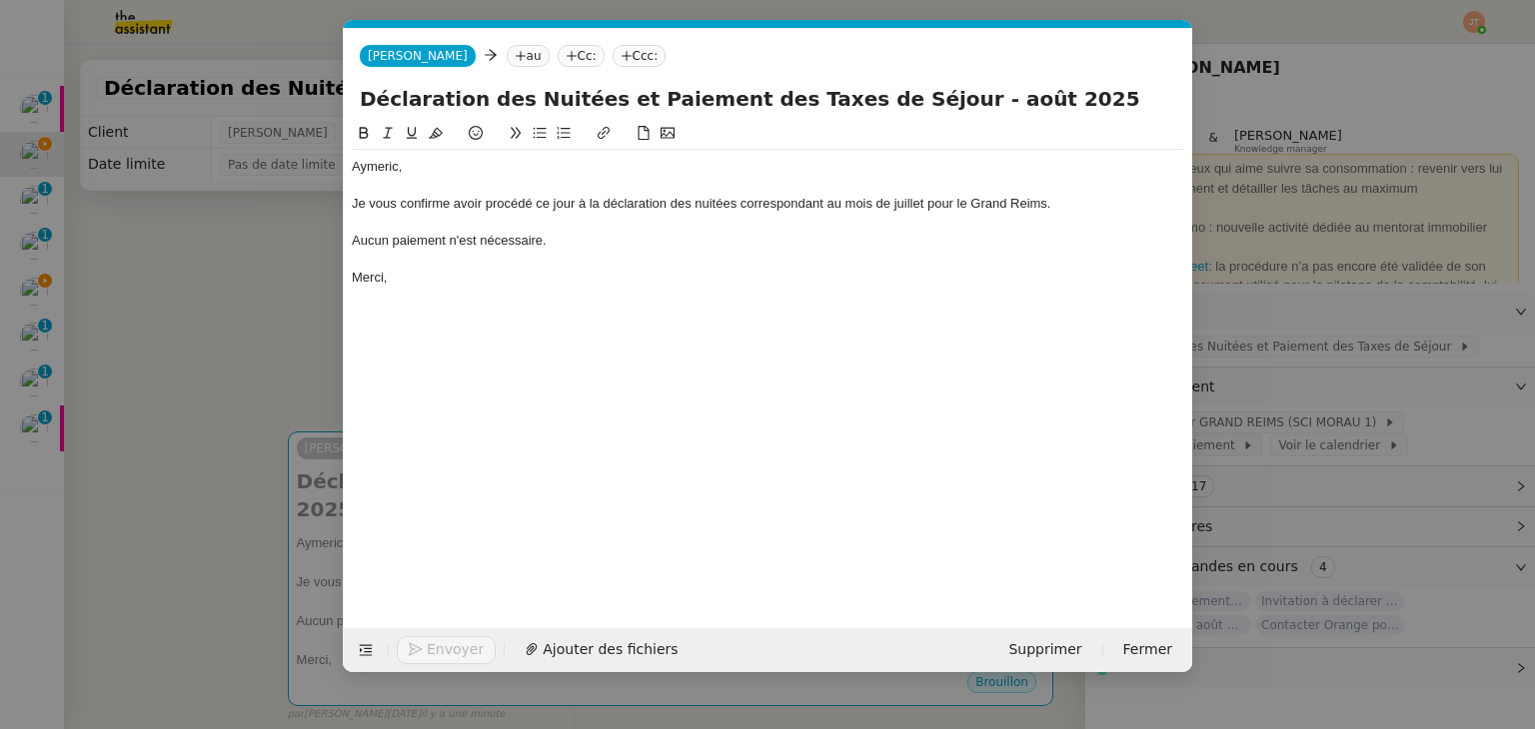
scroll to position [0, 42]
click at [507, 57] on nz-tag "au" at bounding box center [528, 56] width 43 height 22
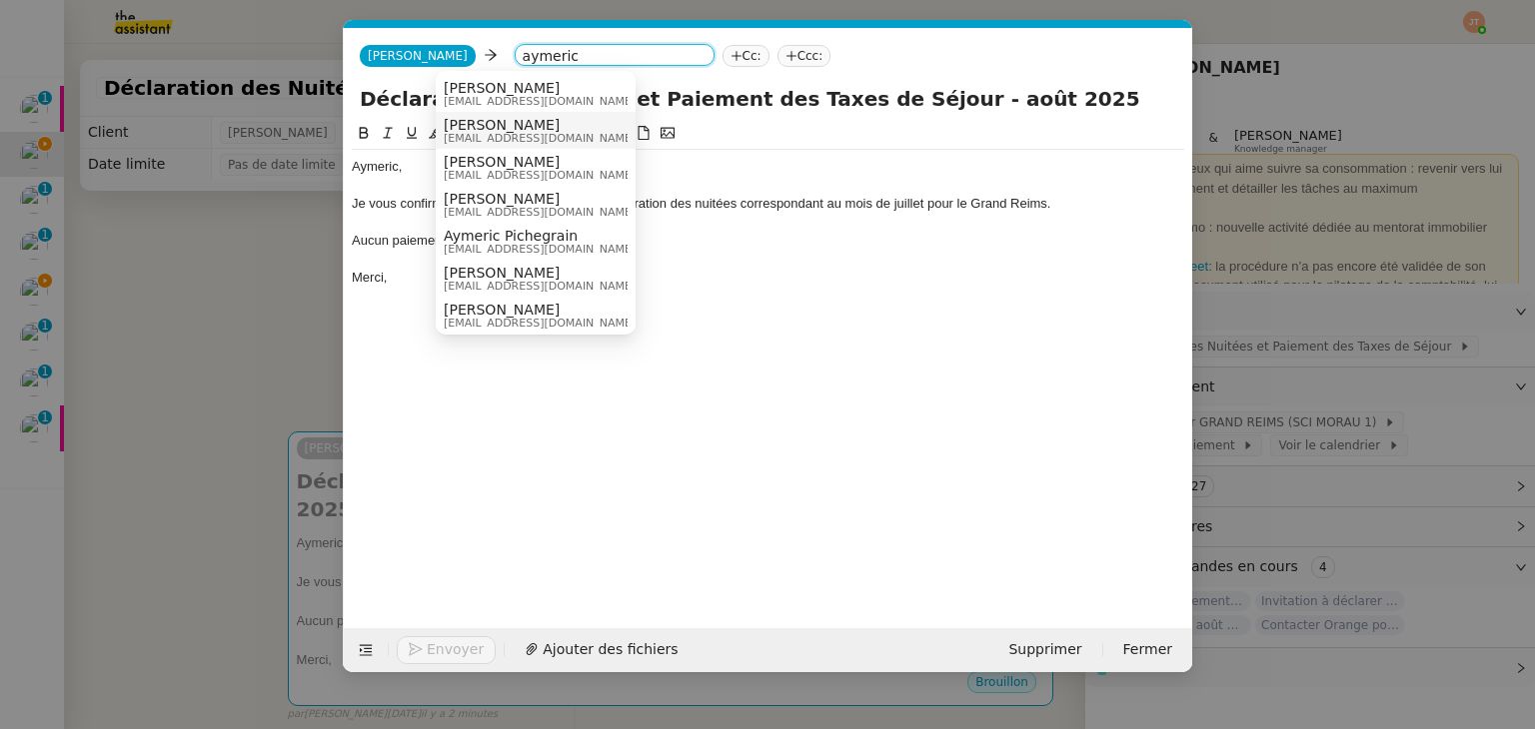
type input "aymeric"
click at [513, 139] on span "[EMAIL_ADDRESS][DOMAIN_NAME]" at bounding box center [540, 138] width 192 height 11
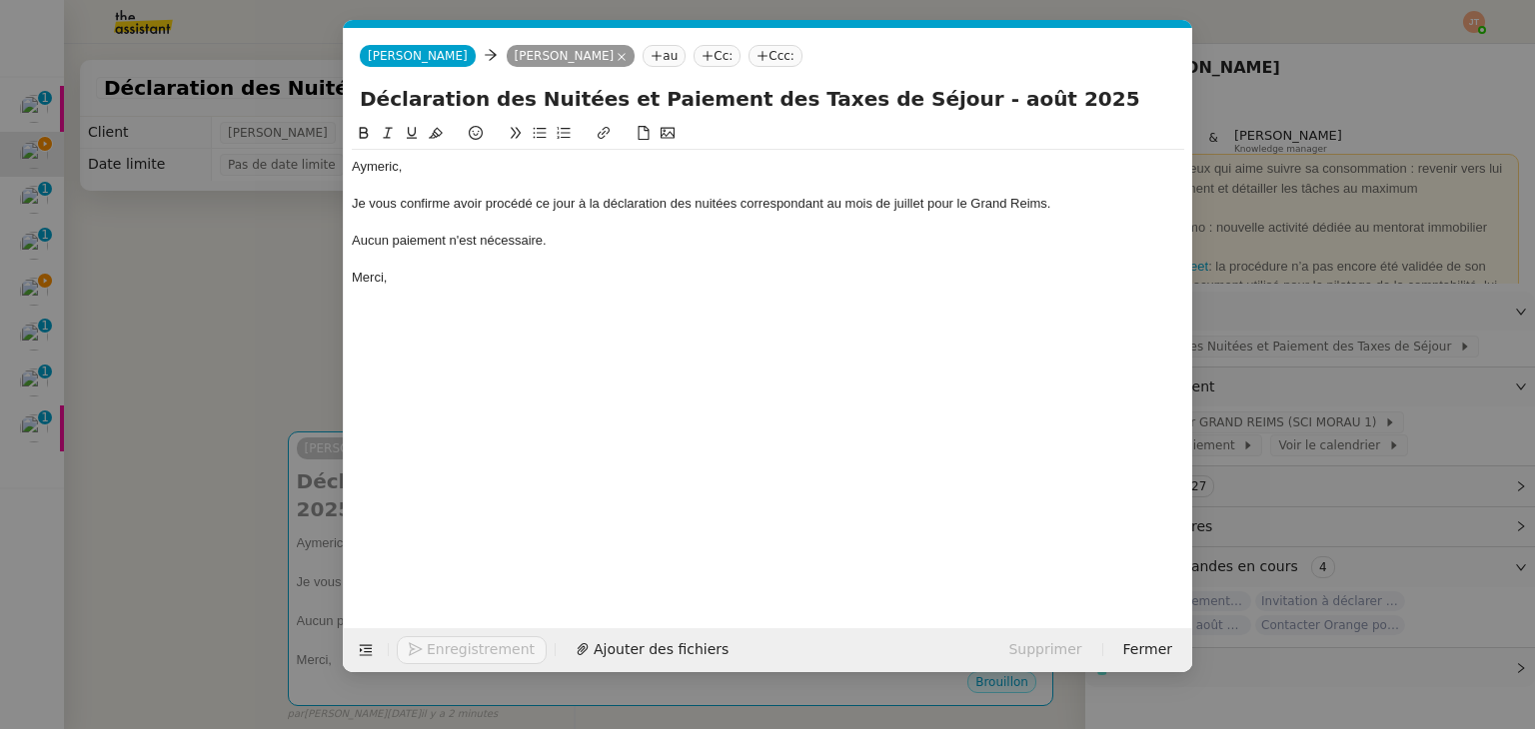
click at [247, 382] on nz-modal-container "Service TA - VOYAGE - PROPOSITION GLOBALE A utiliser dans le cadre de propositi…" at bounding box center [767, 364] width 1535 height 729
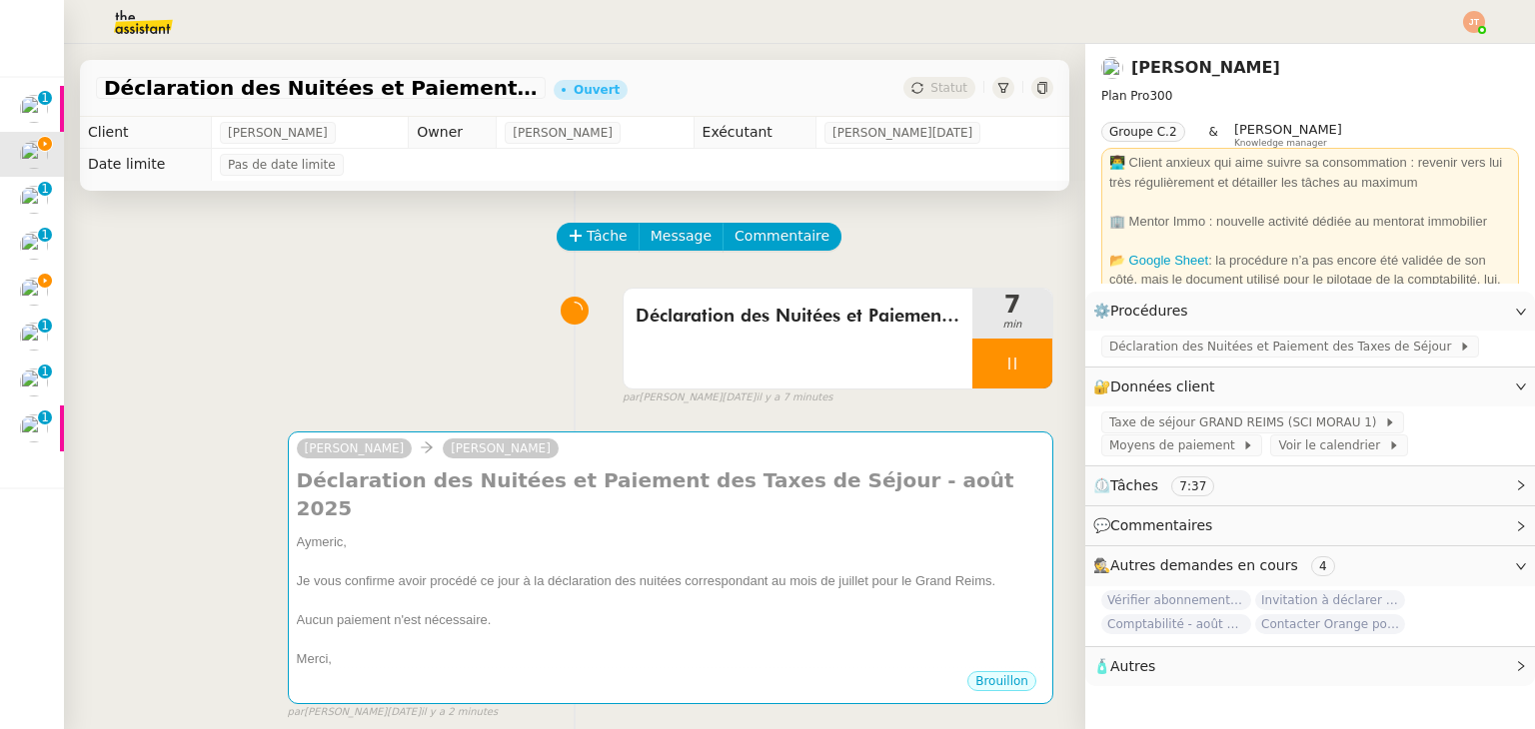
scroll to position [0, 0]
click at [1163, 350] on span "Déclaration des Nuitées et Paiement des Taxes de Séjour" at bounding box center [1284, 347] width 350 height 20
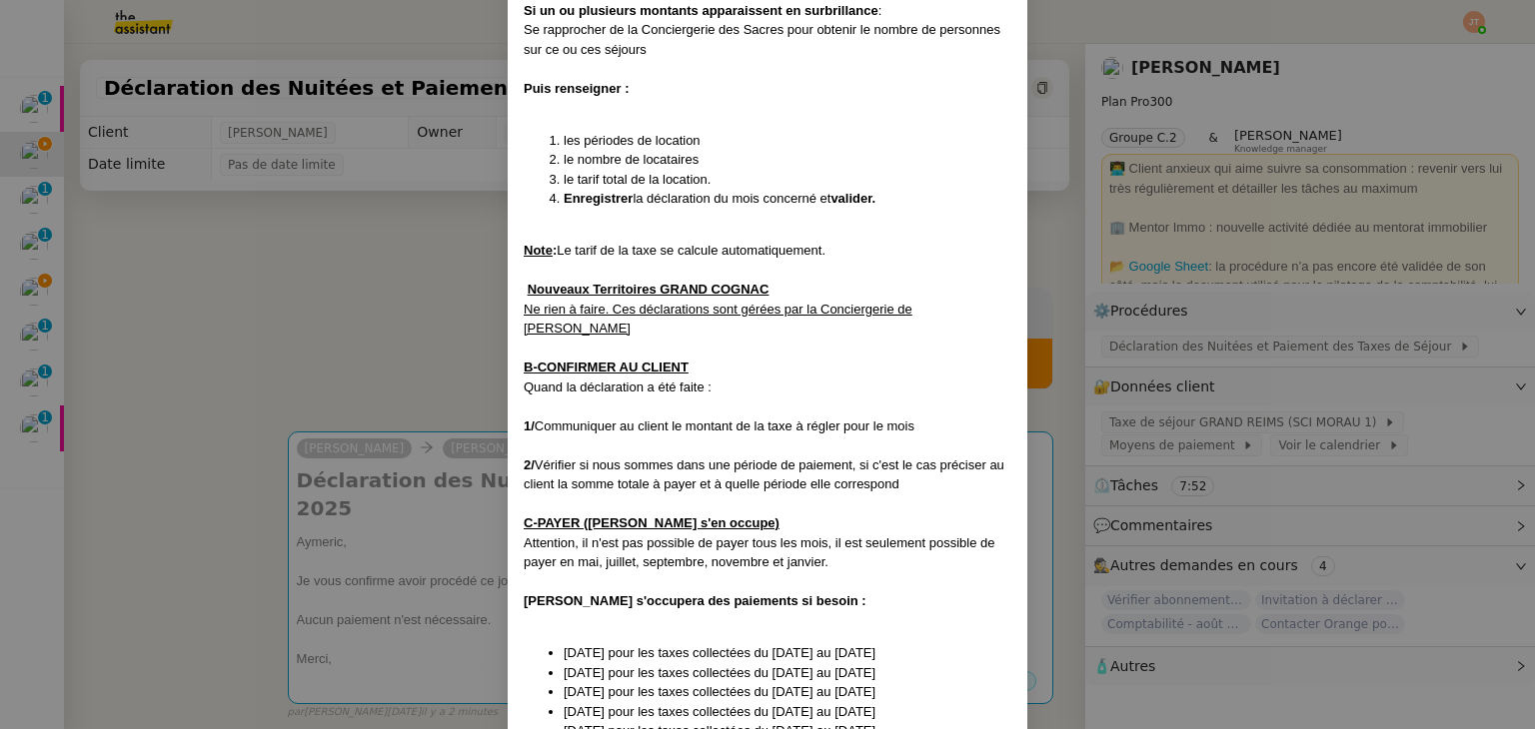
scroll to position [943, 0]
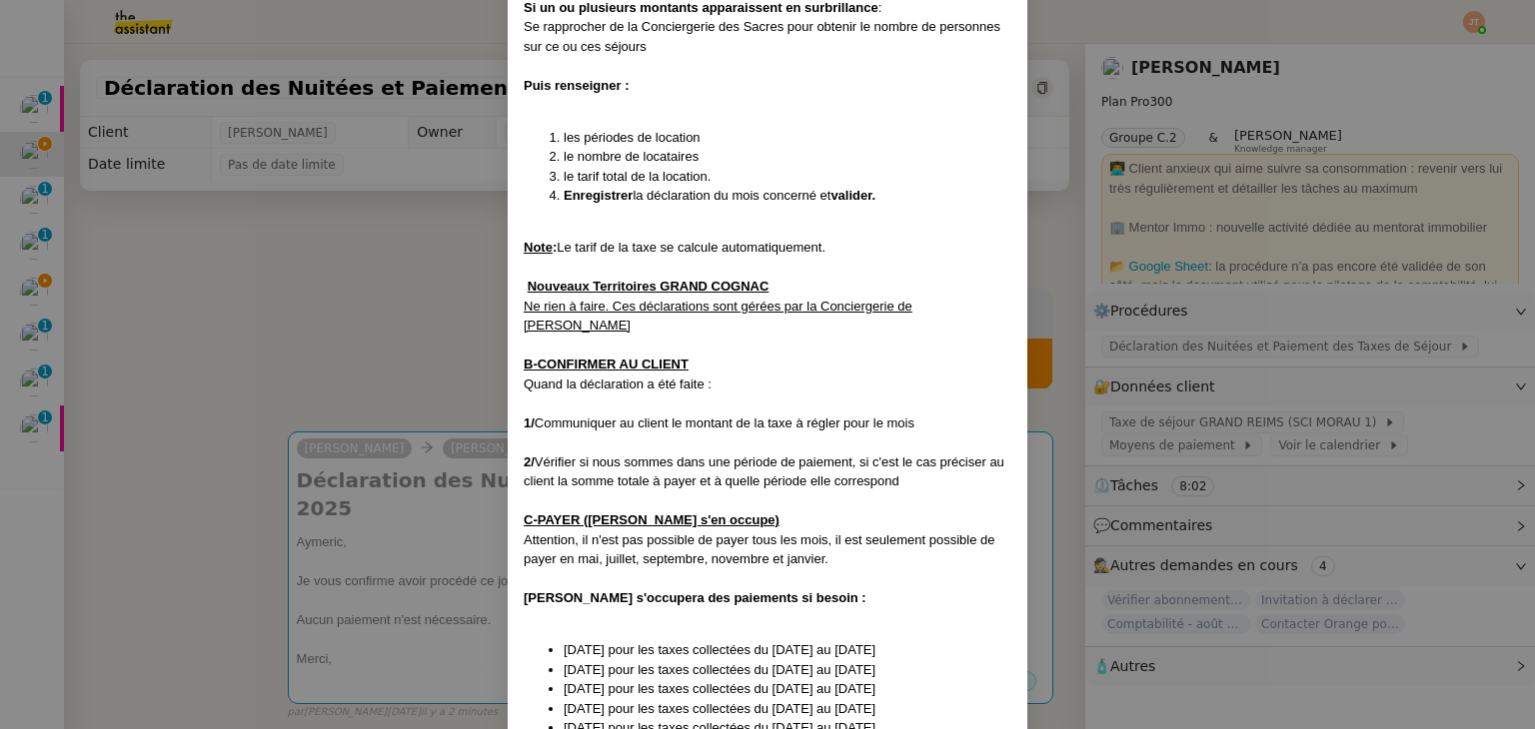
click at [288, 260] on nz-modal-container "Créée le [DATE] Contexte : [PERSON_NAME] souhaite que l'on déclare à la commune…" at bounding box center [767, 364] width 1535 height 729
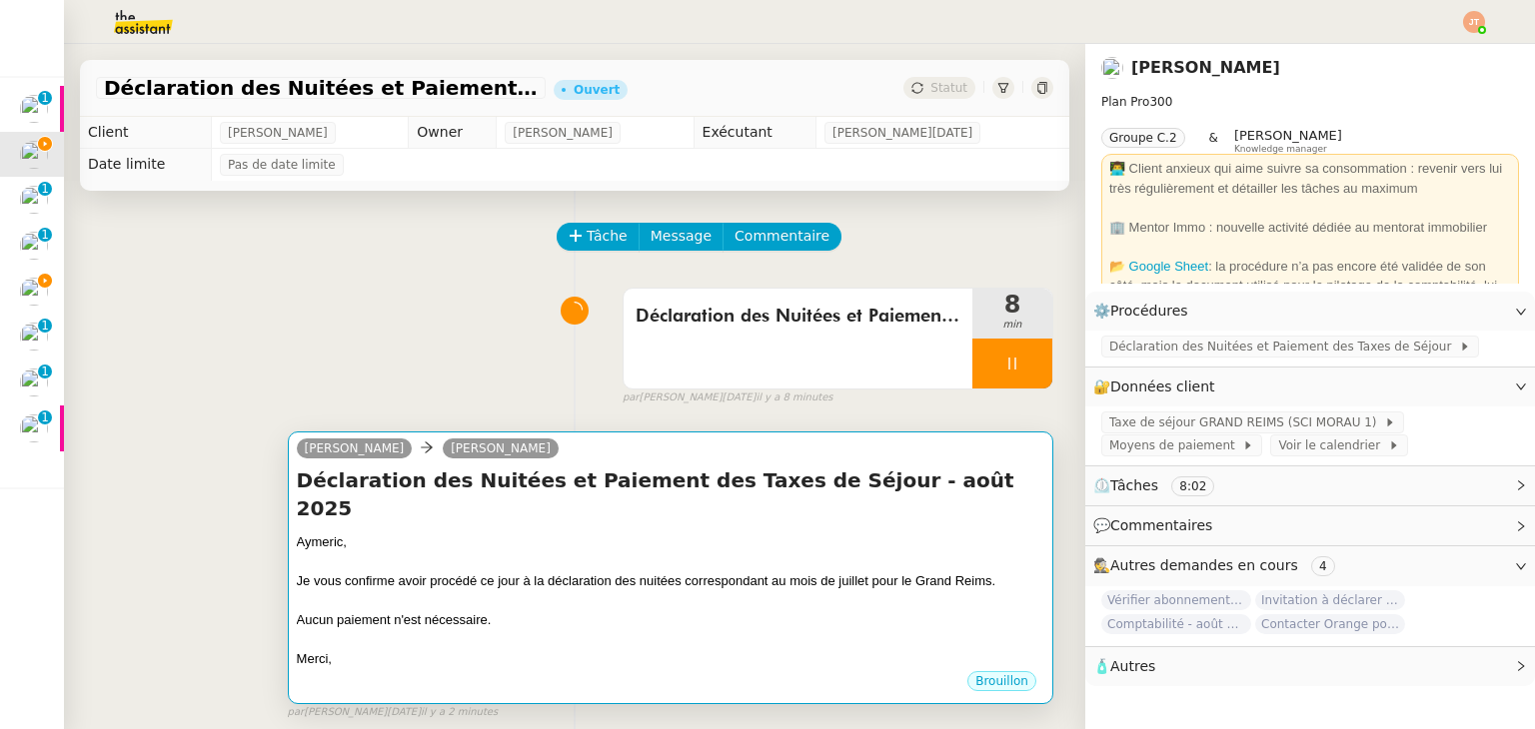
click at [522, 504] on div "Déclaration des Nuitées et Paiement des Taxes de Séjour - [DATE] Aymeric, Je vo…" at bounding box center [670, 568] width 747 height 203
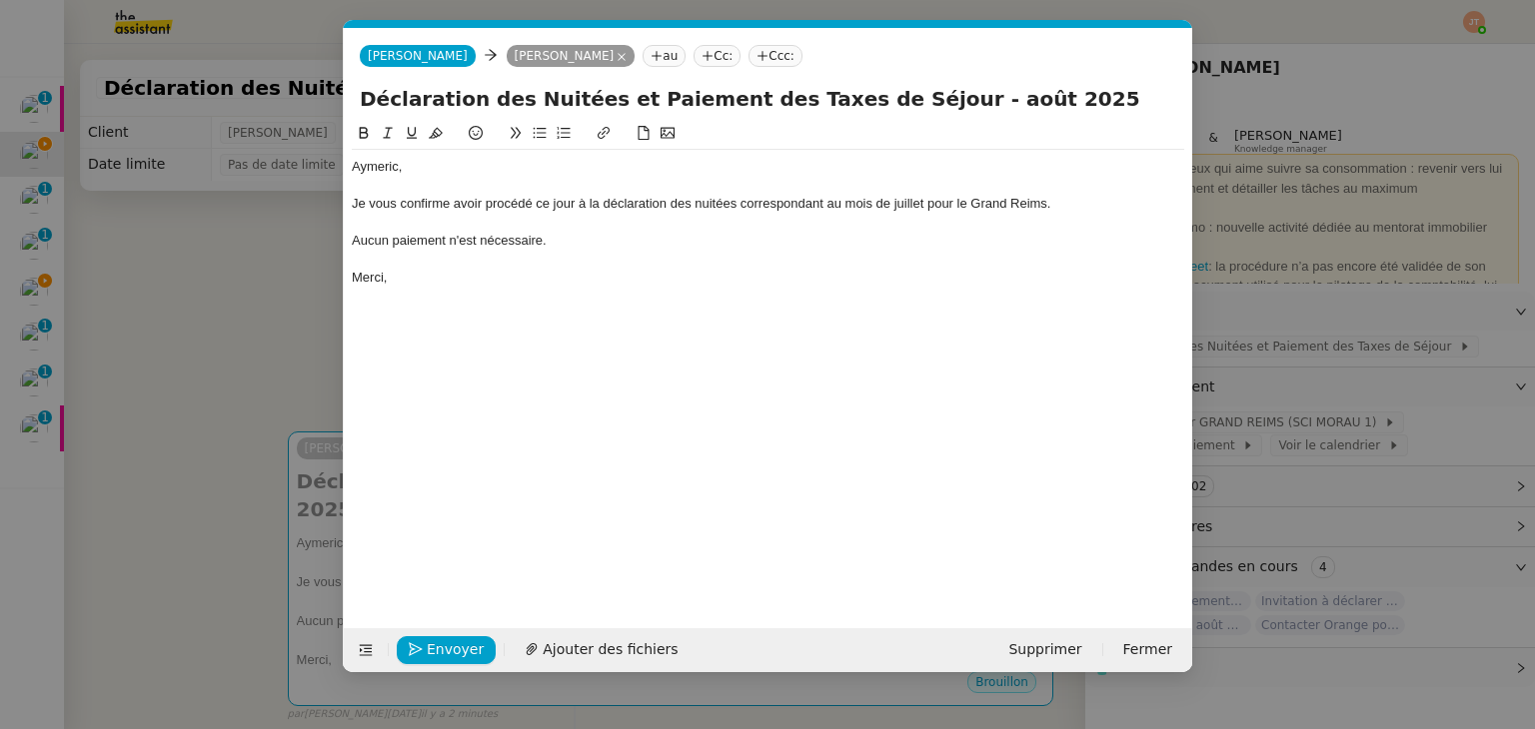
scroll to position [0, 42]
click at [234, 283] on nz-modal-container "Service TA - VOYAGE - PROPOSITION GLOBALE A utiliser dans le cadre de propositi…" at bounding box center [767, 364] width 1535 height 729
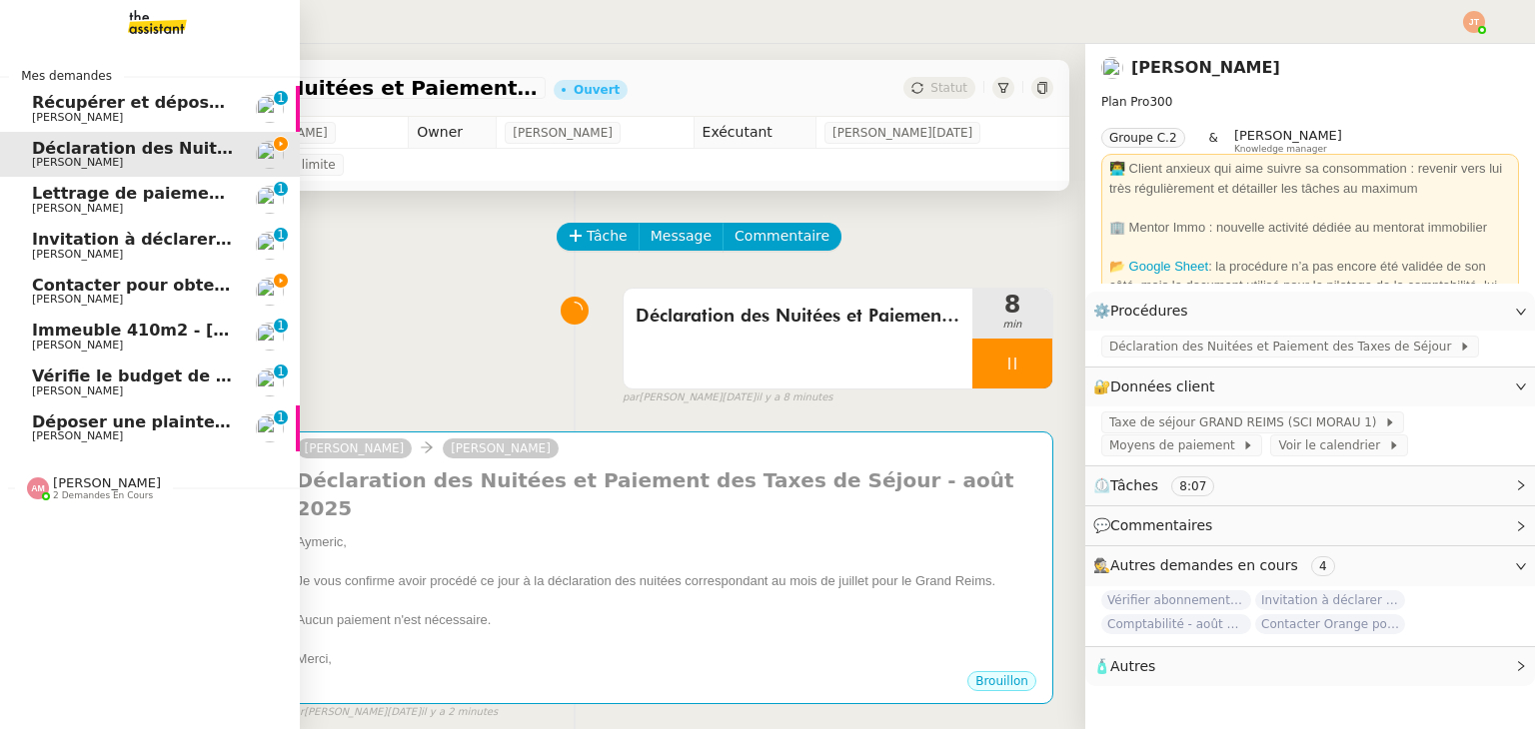
click at [161, 275] on link "Contacter pour obtenir un RIB [PERSON_NAME]" at bounding box center [150, 292] width 300 height 46
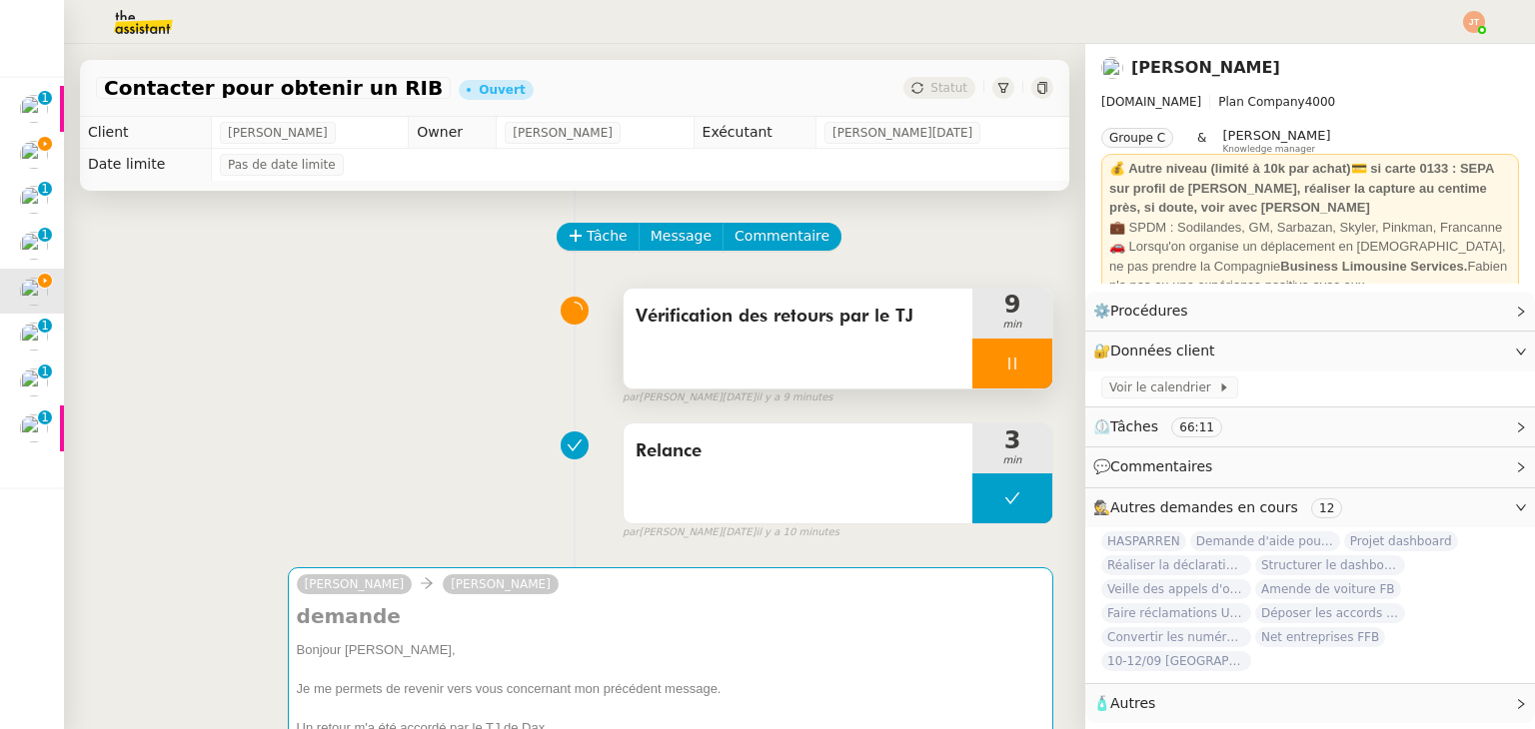
click at [972, 369] on div at bounding box center [1012, 364] width 80 height 50
click at [1024, 368] on icon at bounding box center [1032, 364] width 16 height 16
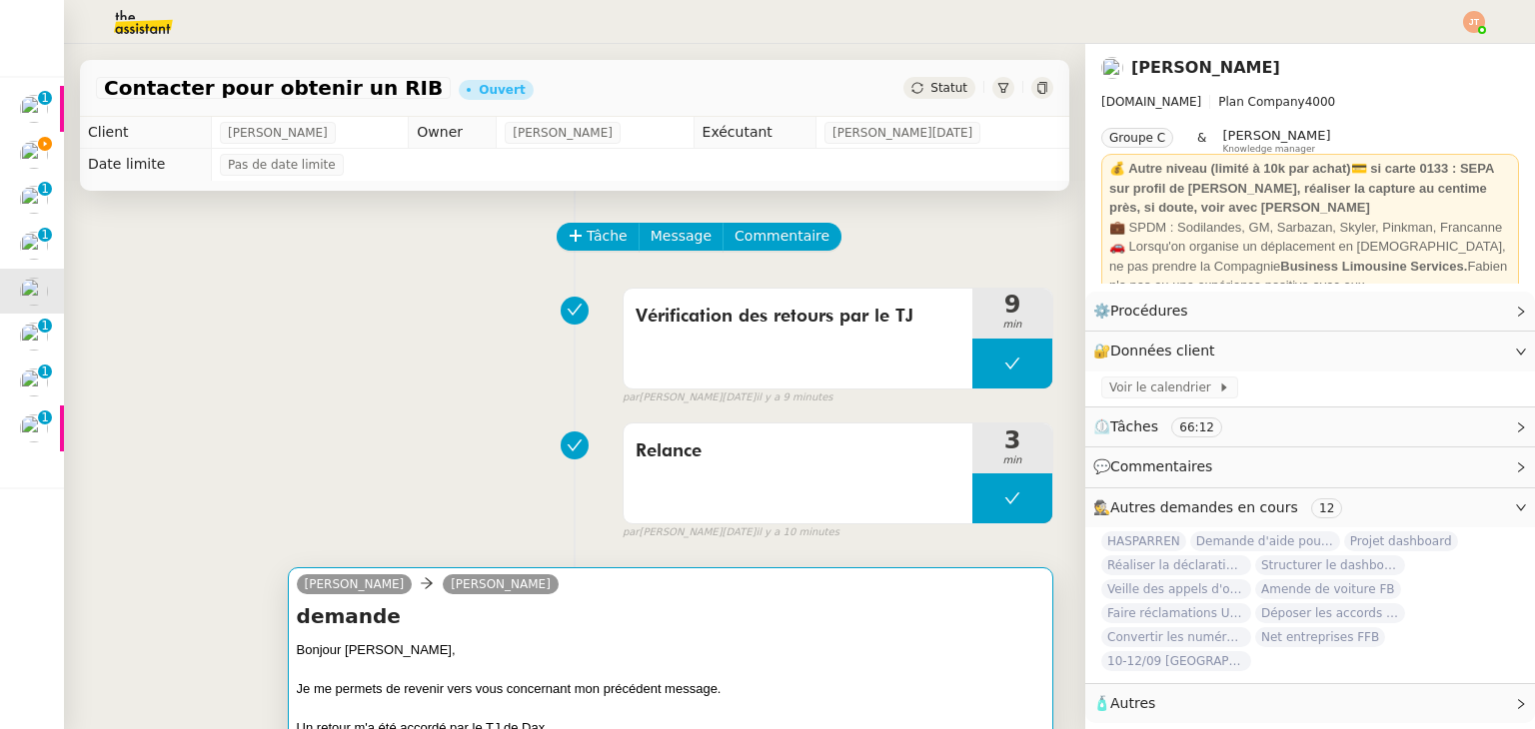
click at [511, 677] on div at bounding box center [670, 669] width 747 height 20
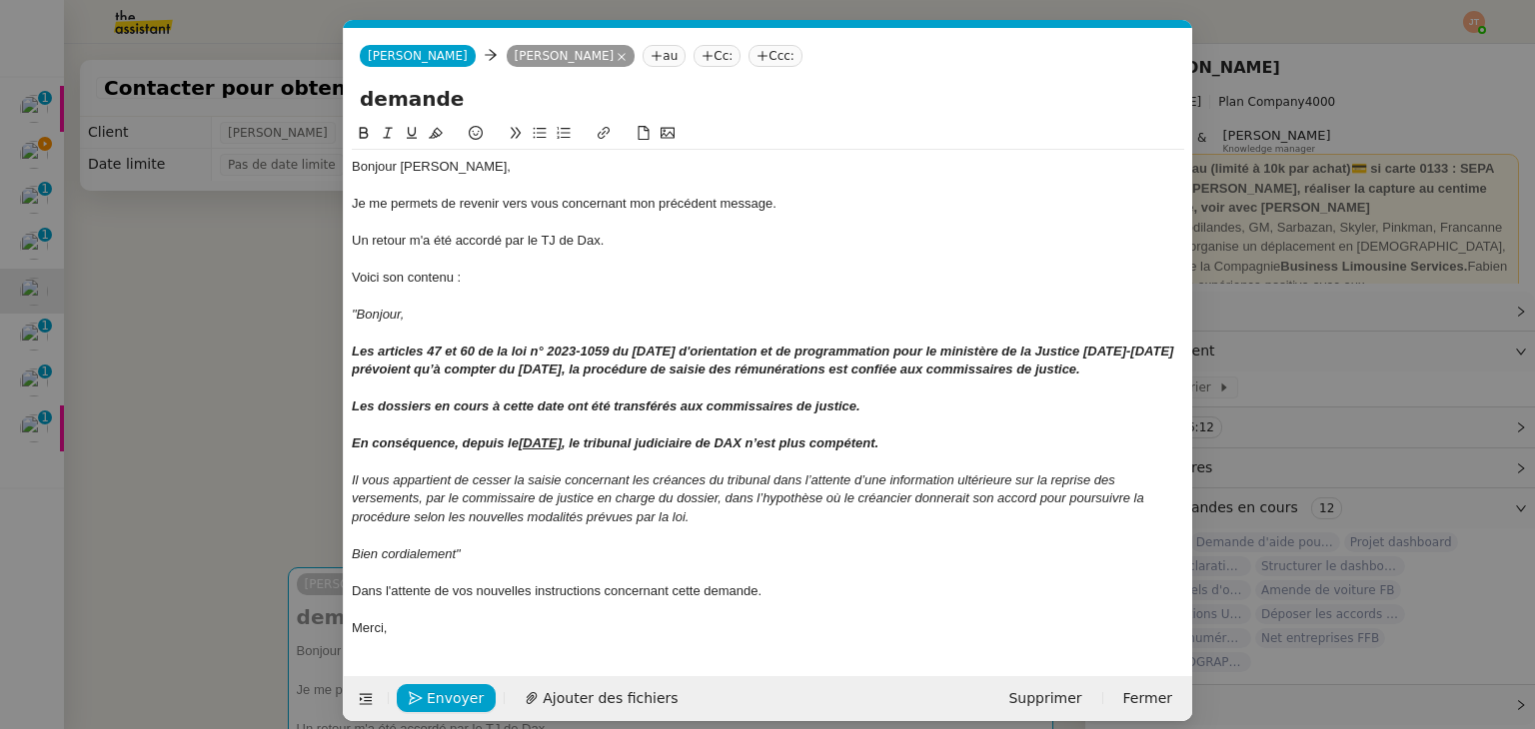
scroll to position [0, 42]
click at [444, 709] on span "Envoyer" at bounding box center [455, 698] width 57 height 23
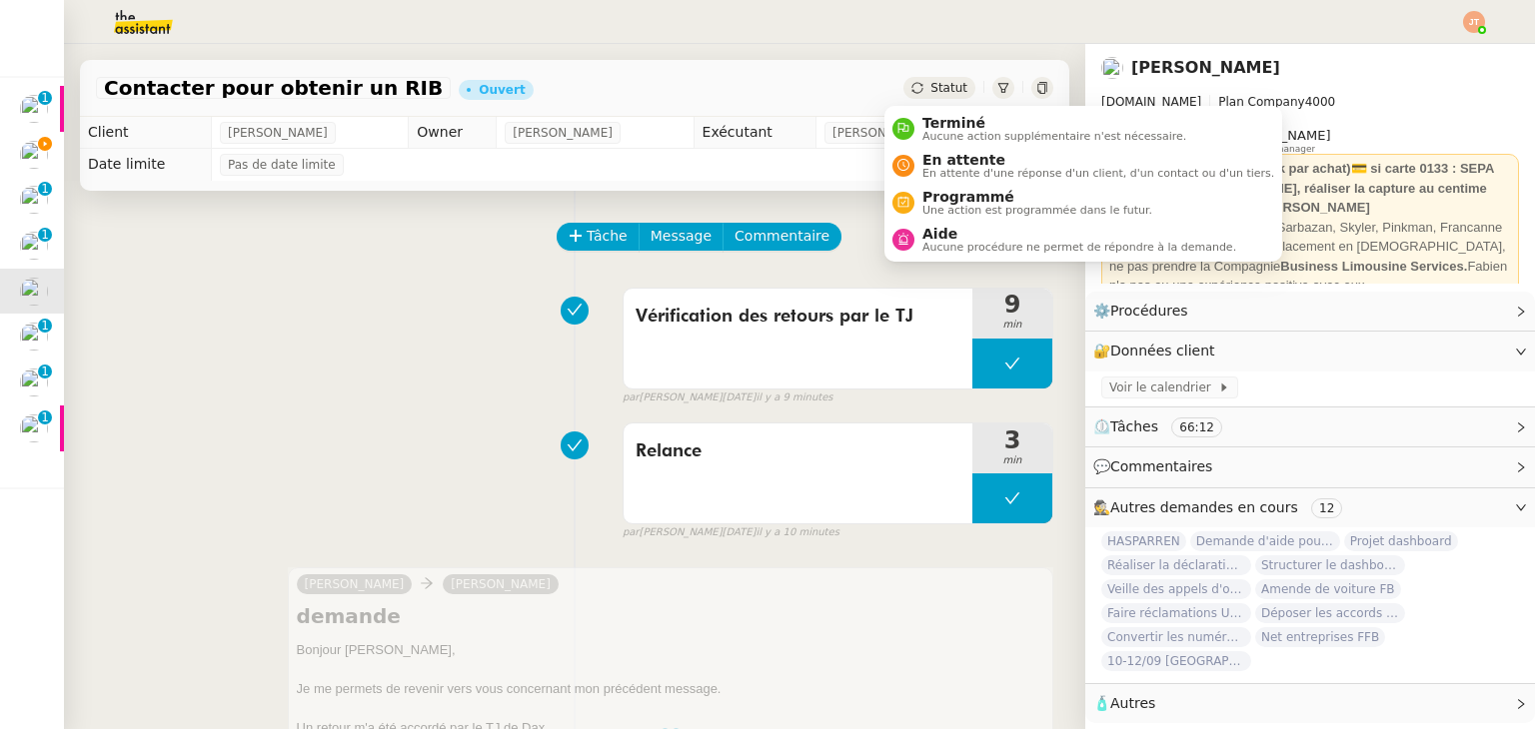
click at [906, 90] on div "Statut" at bounding box center [939, 88] width 72 height 22
click at [939, 160] on span "En attente" at bounding box center [1098, 160] width 352 height 16
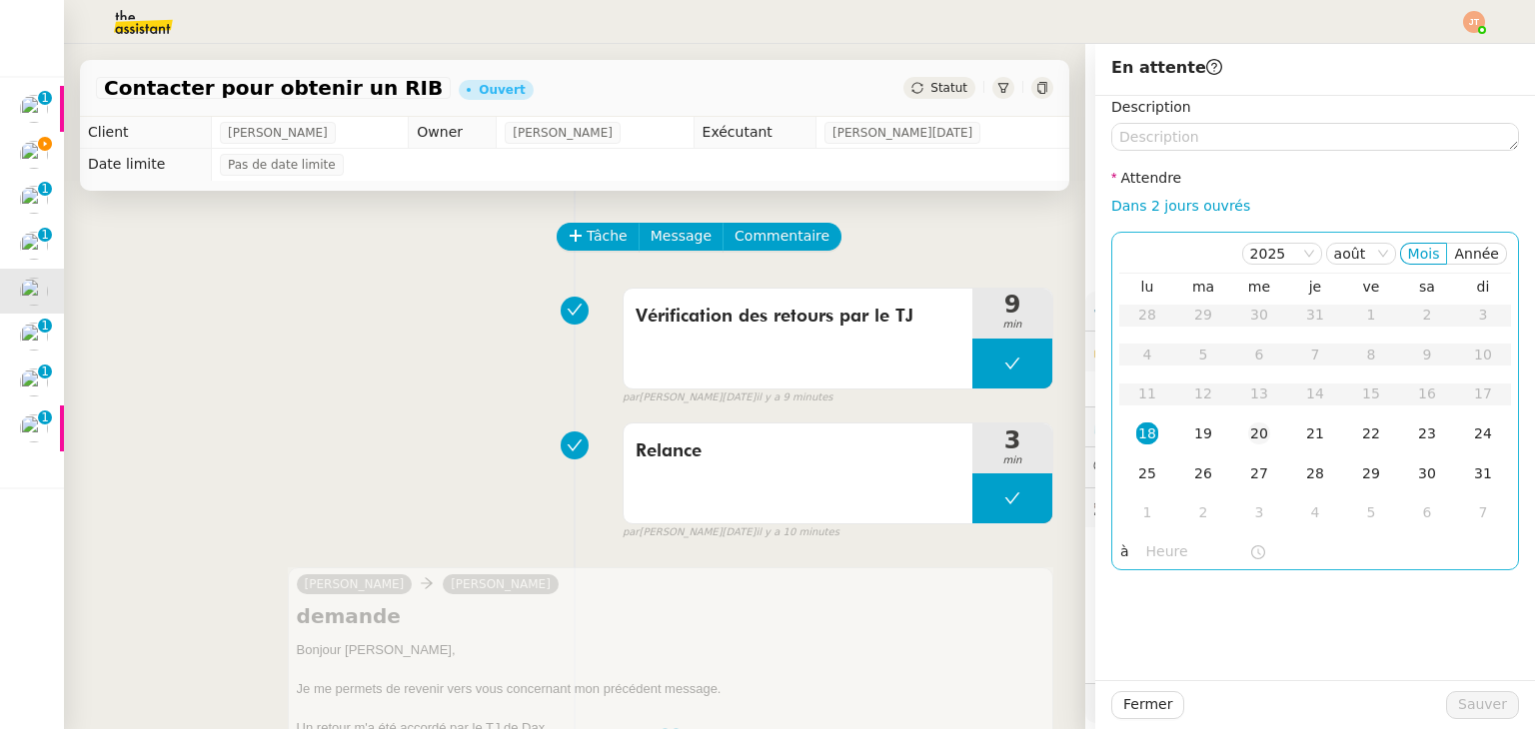
click at [1254, 435] on div "20" at bounding box center [1259, 434] width 22 height 22
click at [1167, 553] on input "text" at bounding box center [1197, 552] width 103 height 23
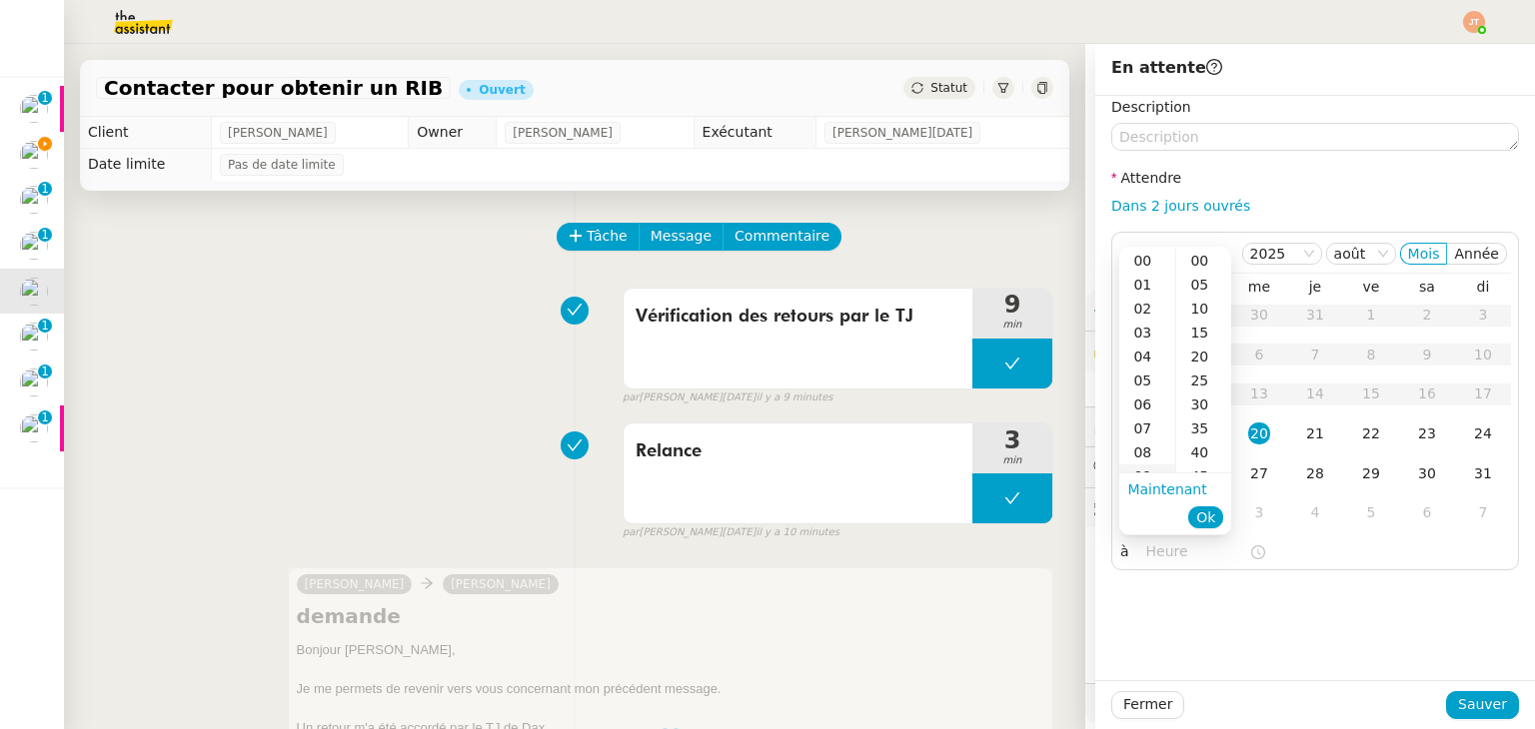
click at [1147, 470] on div "09" at bounding box center [1147, 477] width 56 height 24
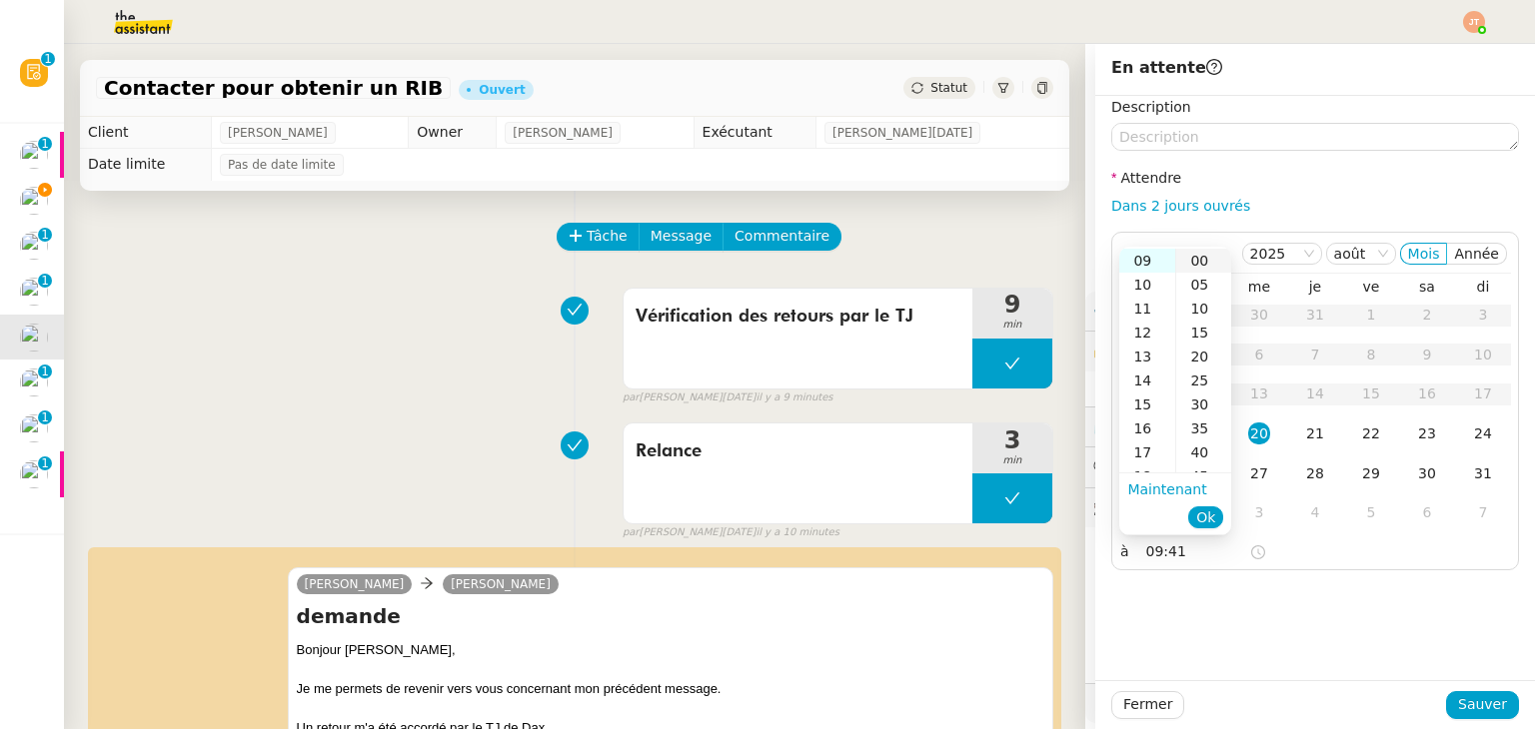
click at [1199, 262] on div "00" at bounding box center [1203, 261] width 55 height 24
type input "09:00"
click at [1204, 521] on span "Ok" at bounding box center [1205, 518] width 19 height 20
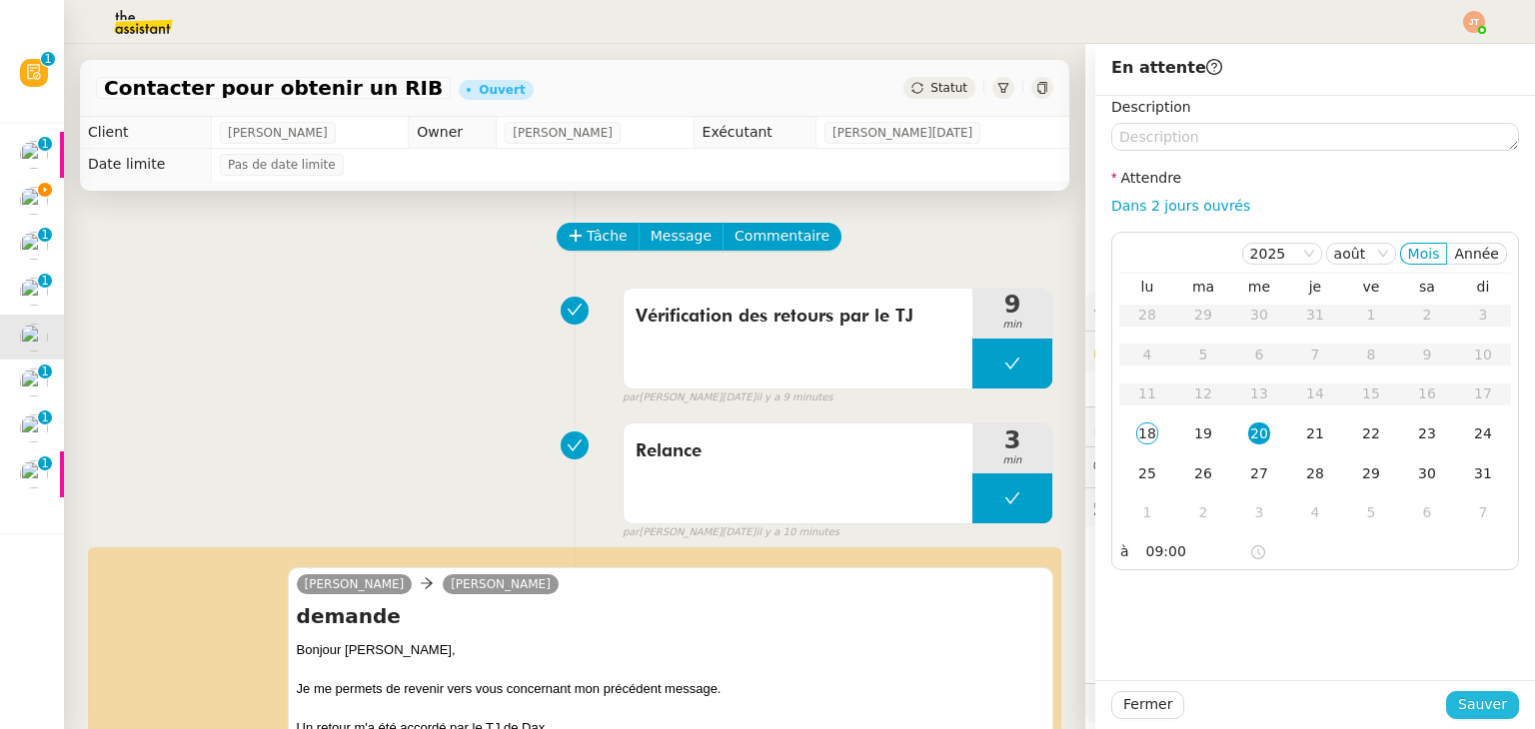
click at [1447, 697] on button "Sauver" at bounding box center [1482, 705] width 73 height 28
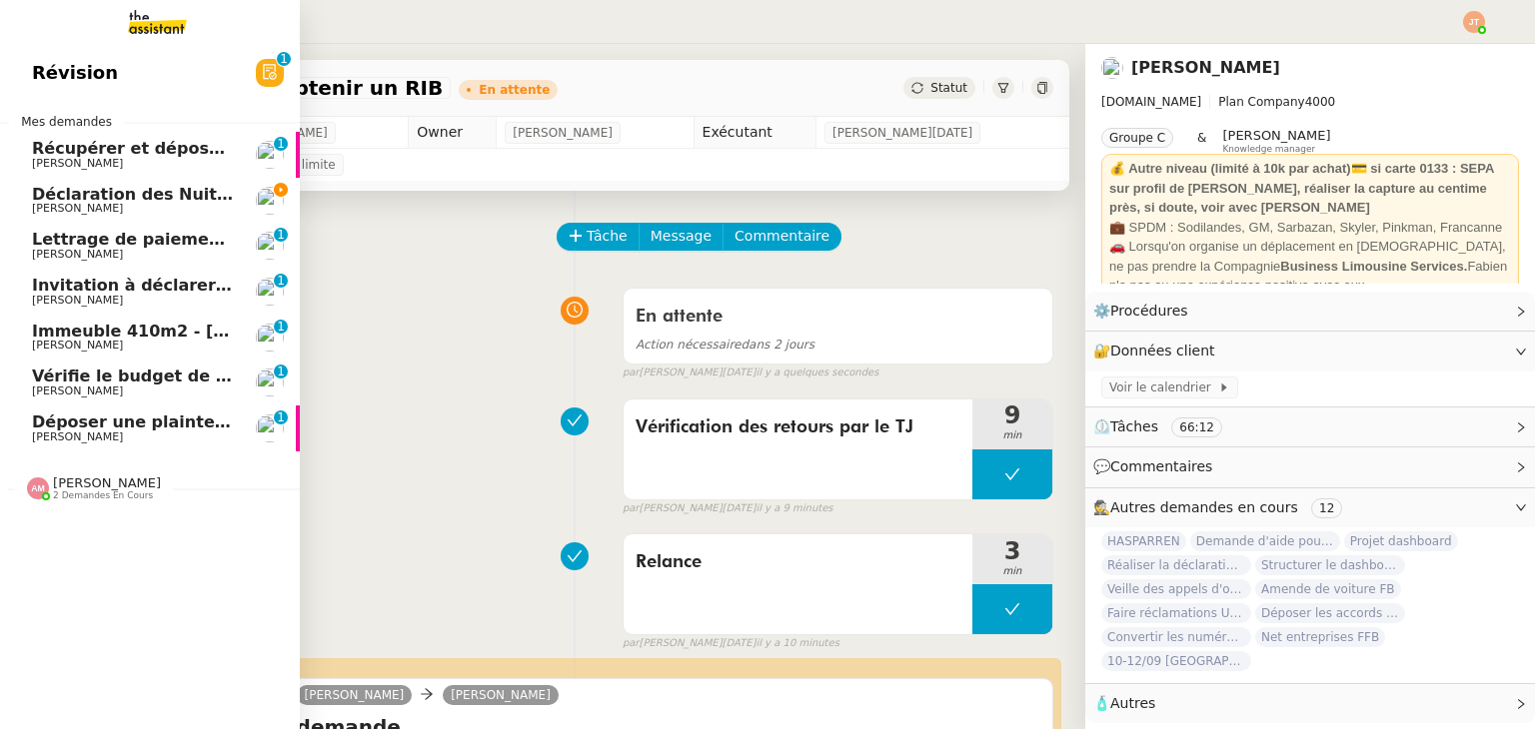
click at [155, 185] on span "Déclaration des Nuitées et Paiement des Taxes de Séjour - août 2025" at bounding box center [343, 194] width 623 height 19
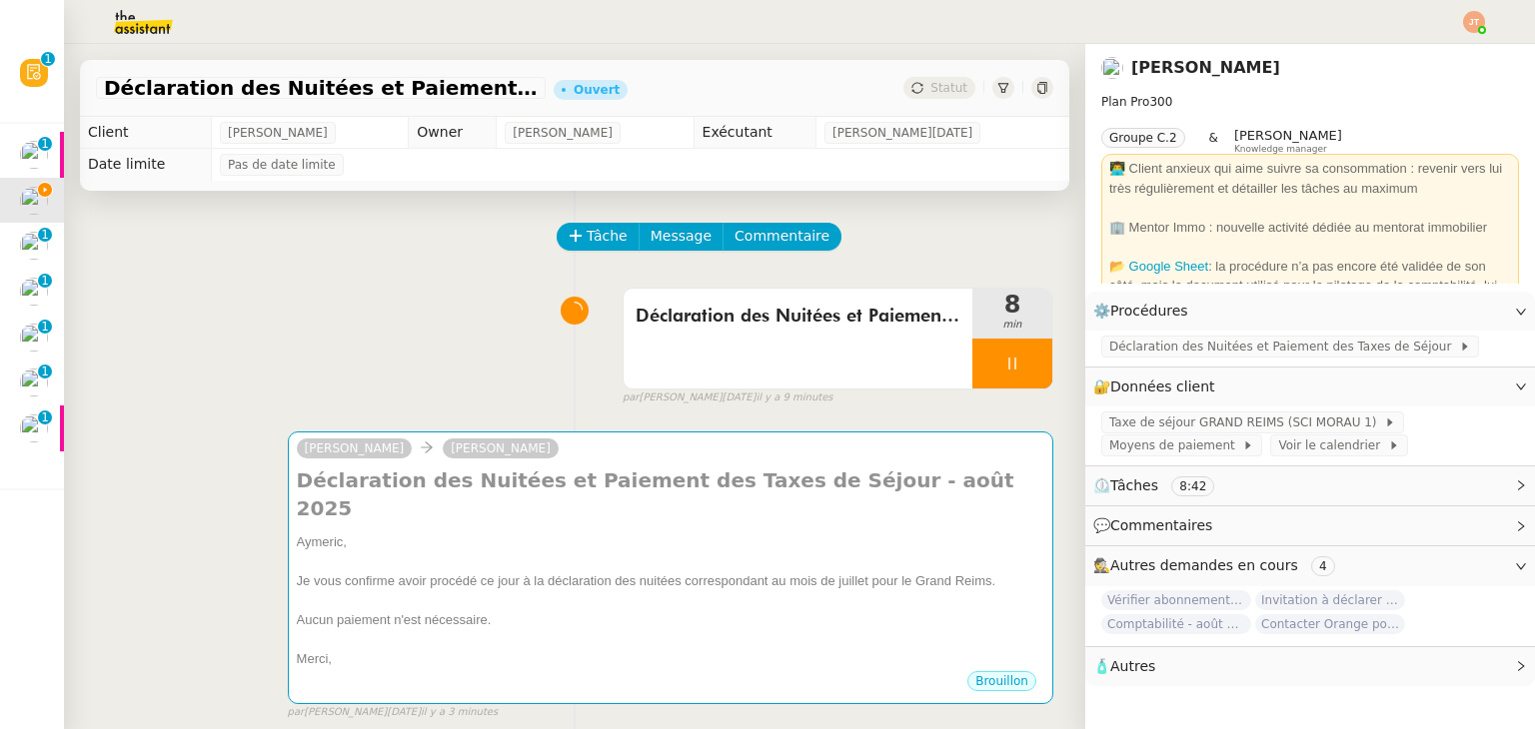
click at [248, 321] on div "Déclaration des Nuitées et Paiement des Taxes de Séjour - [DATE] 8 min false pa…" at bounding box center [574, 343] width 957 height 128
click at [310, 298] on div "Déclaration des Nuitées et Paiement des Taxes de Séjour - [DATE] 8 min false pa…" at bounding box center [574, 343] width 957 height 128
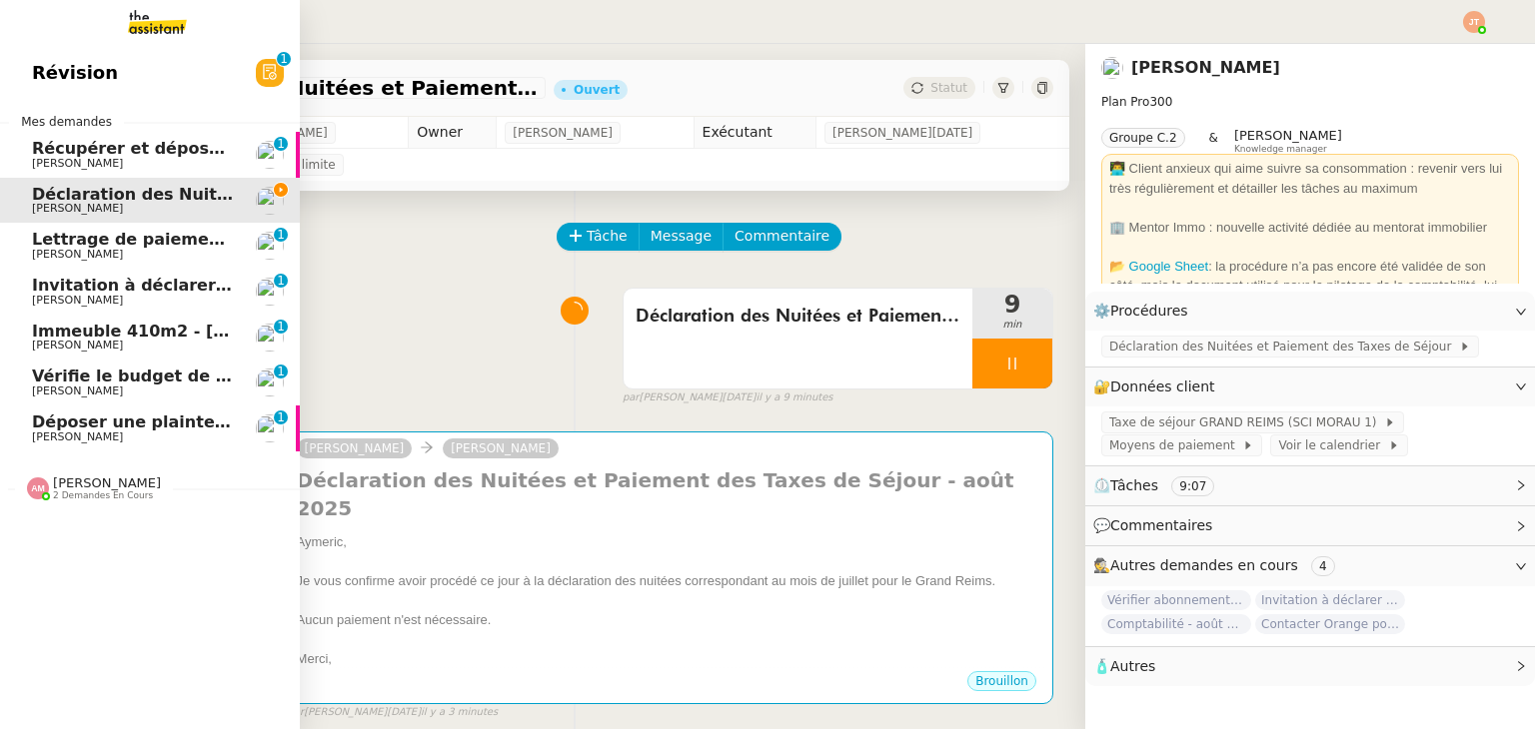
click at [107, 289] on span "Invitation à déclarer la taxe de séjour pour le mois de juillet 2025" at bounding box center [328, 285] width 592 height 19
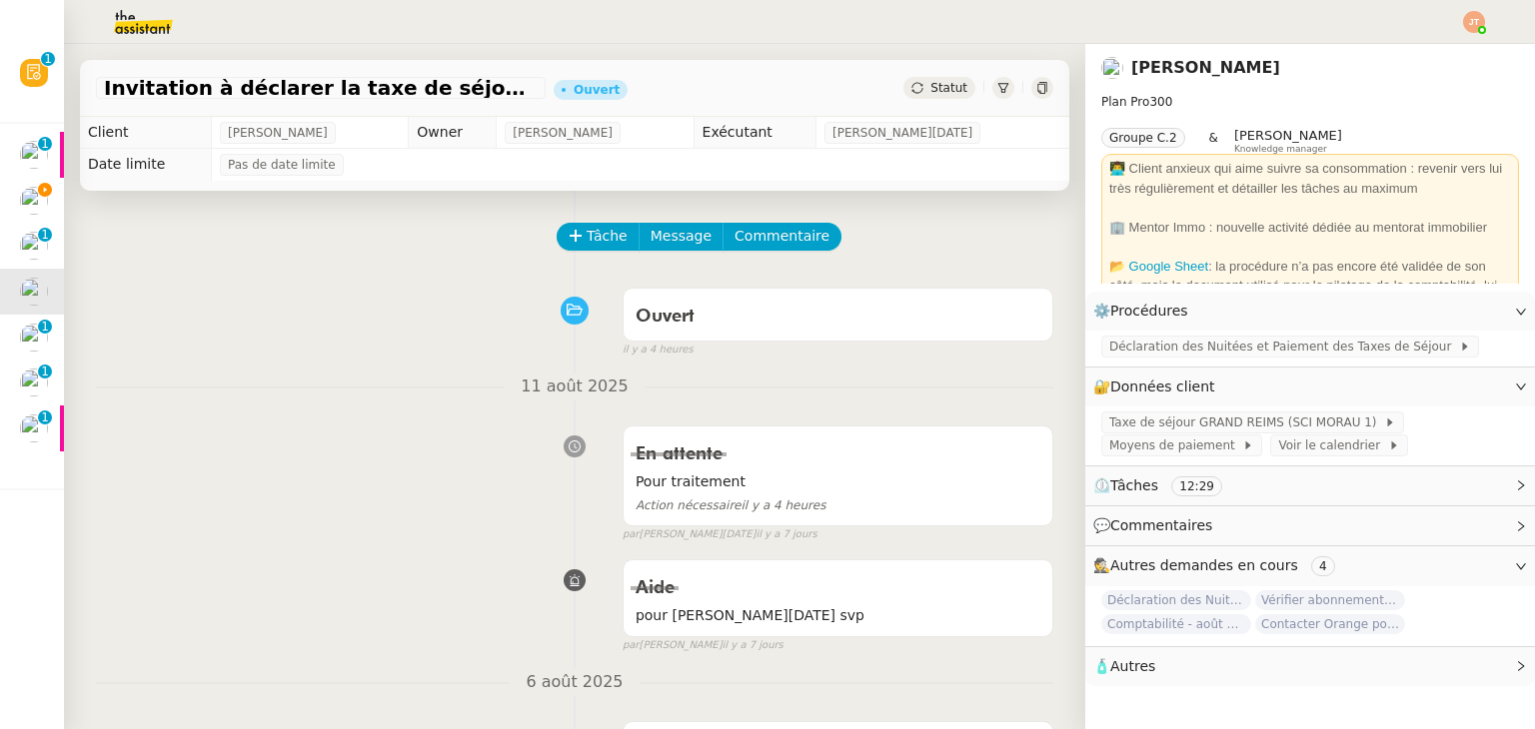
click at [906, 95] on div "Statut" at bounding box center [939, 88] width 72 height 22
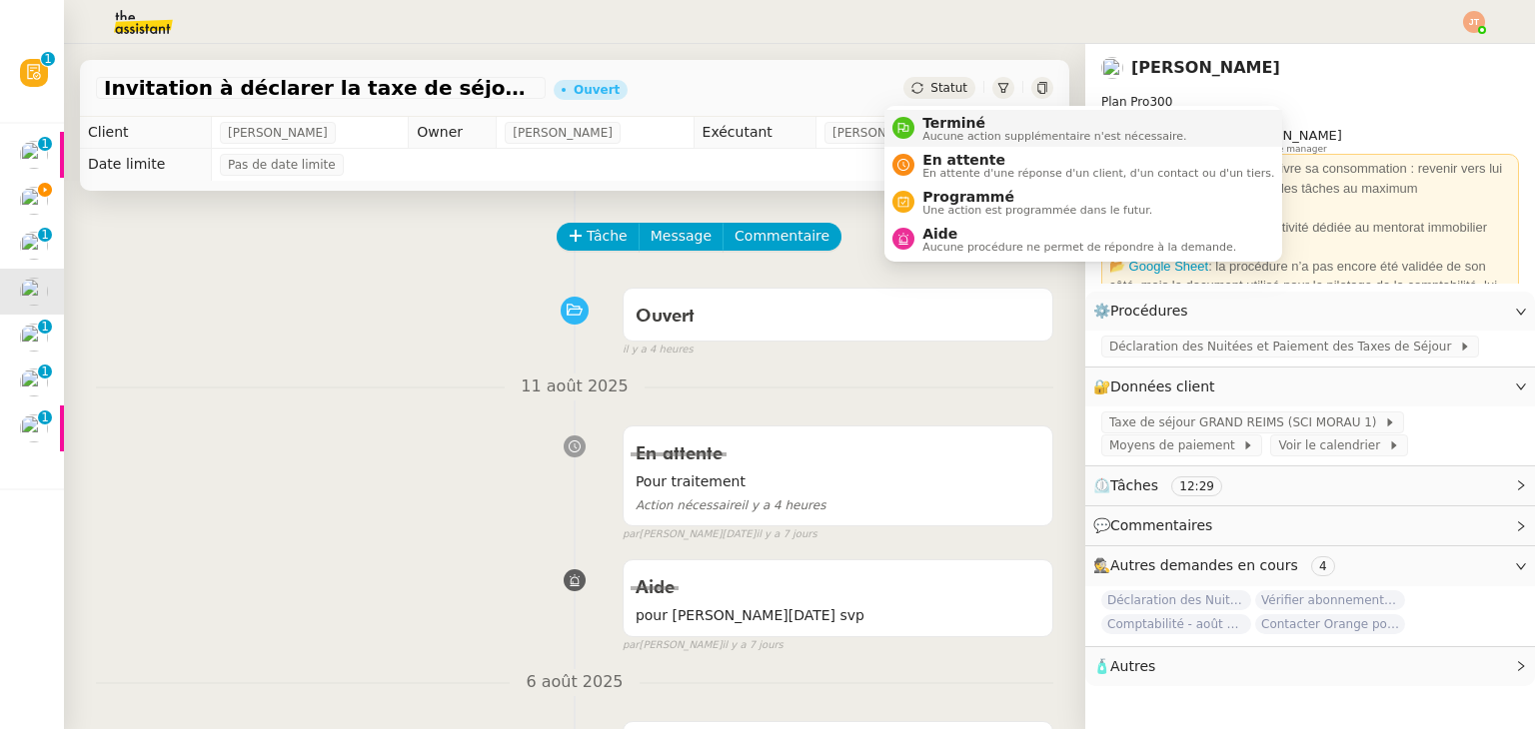
click at [938, 120] on span "Terminé" at bounding box center [1054, 123] width 264 height 16
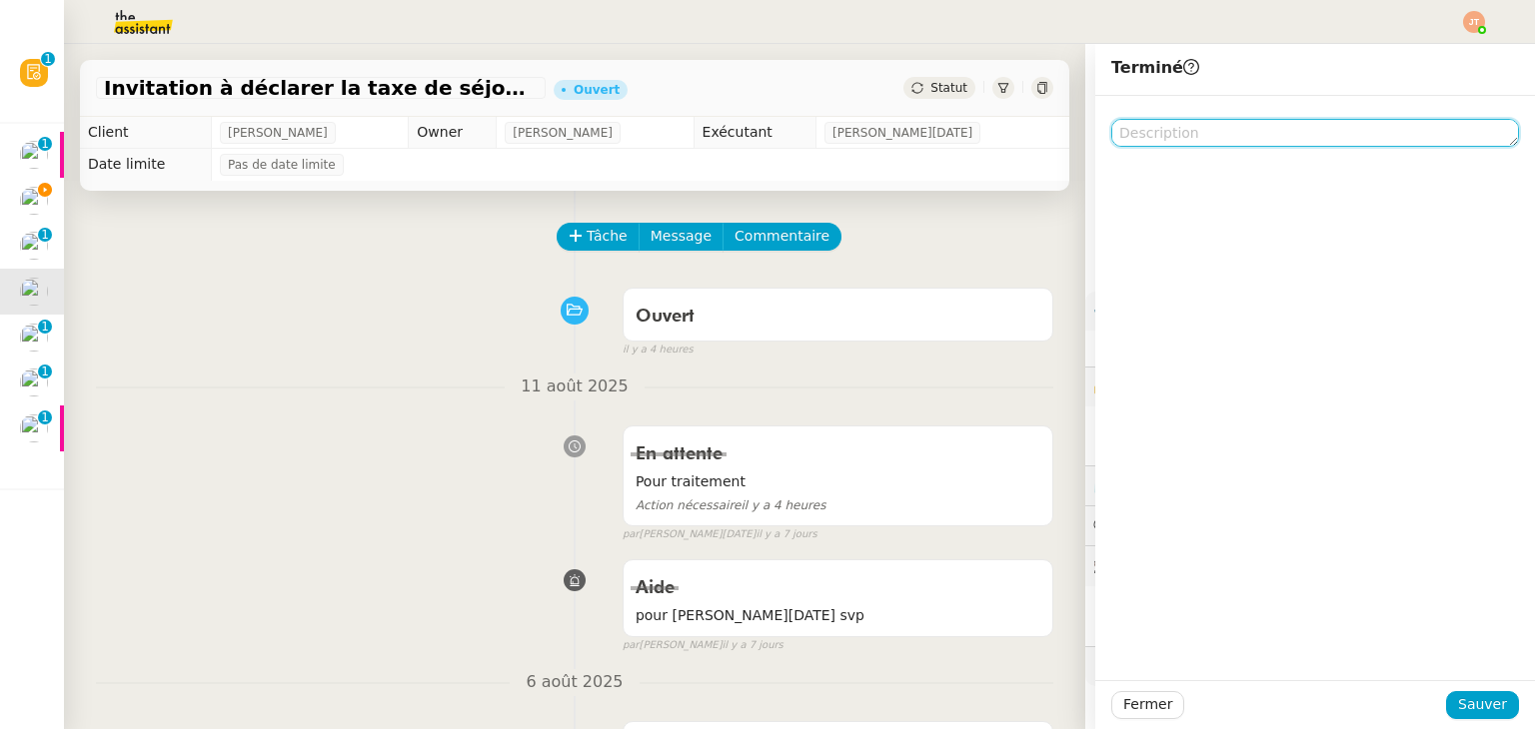
click at [1157, 138] on textarea at bounding box center [1315, 133] width 408 height 28
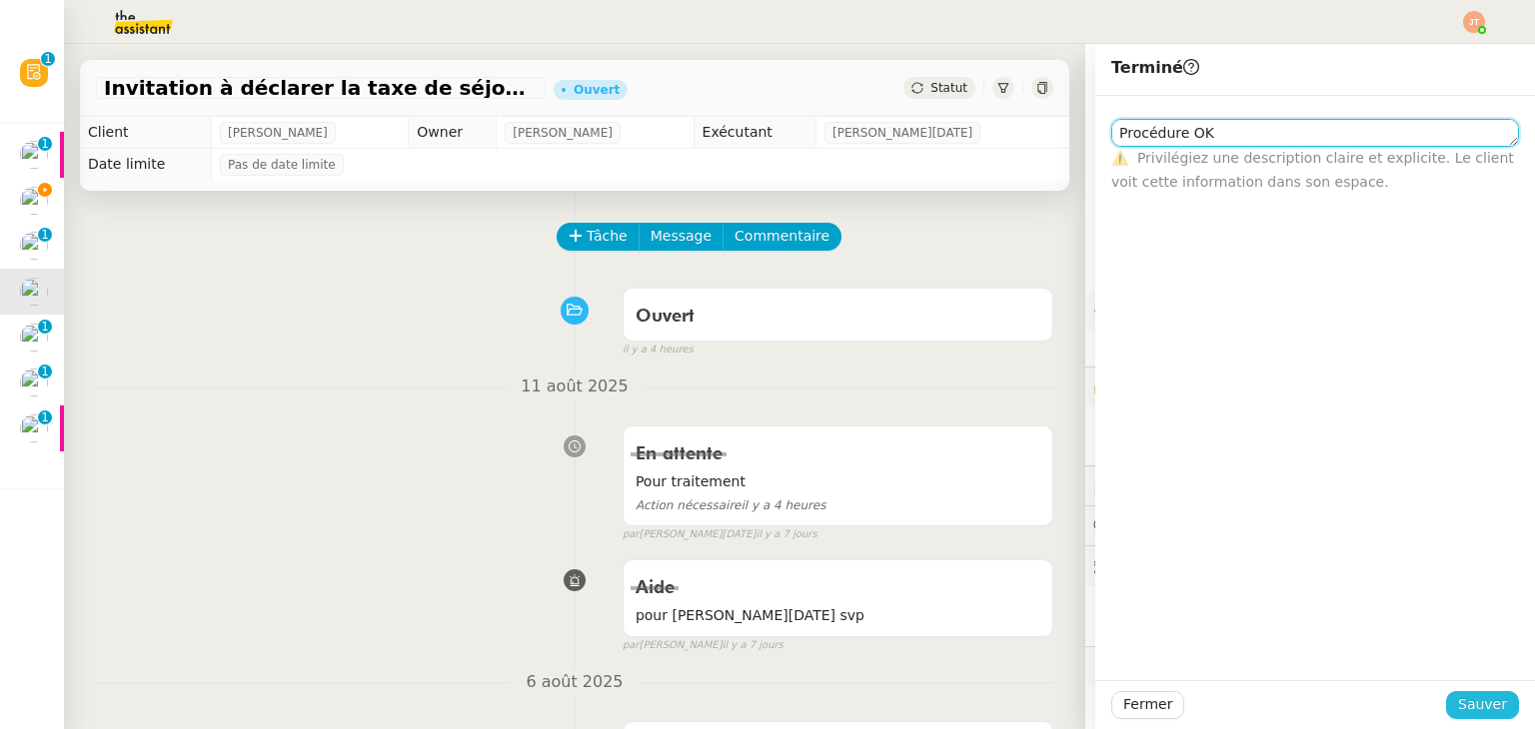
type textarea "Procédure OK"
click at [1478, 706] on span "Sauver" at bounding box center [1482, 704] width 49 height 23
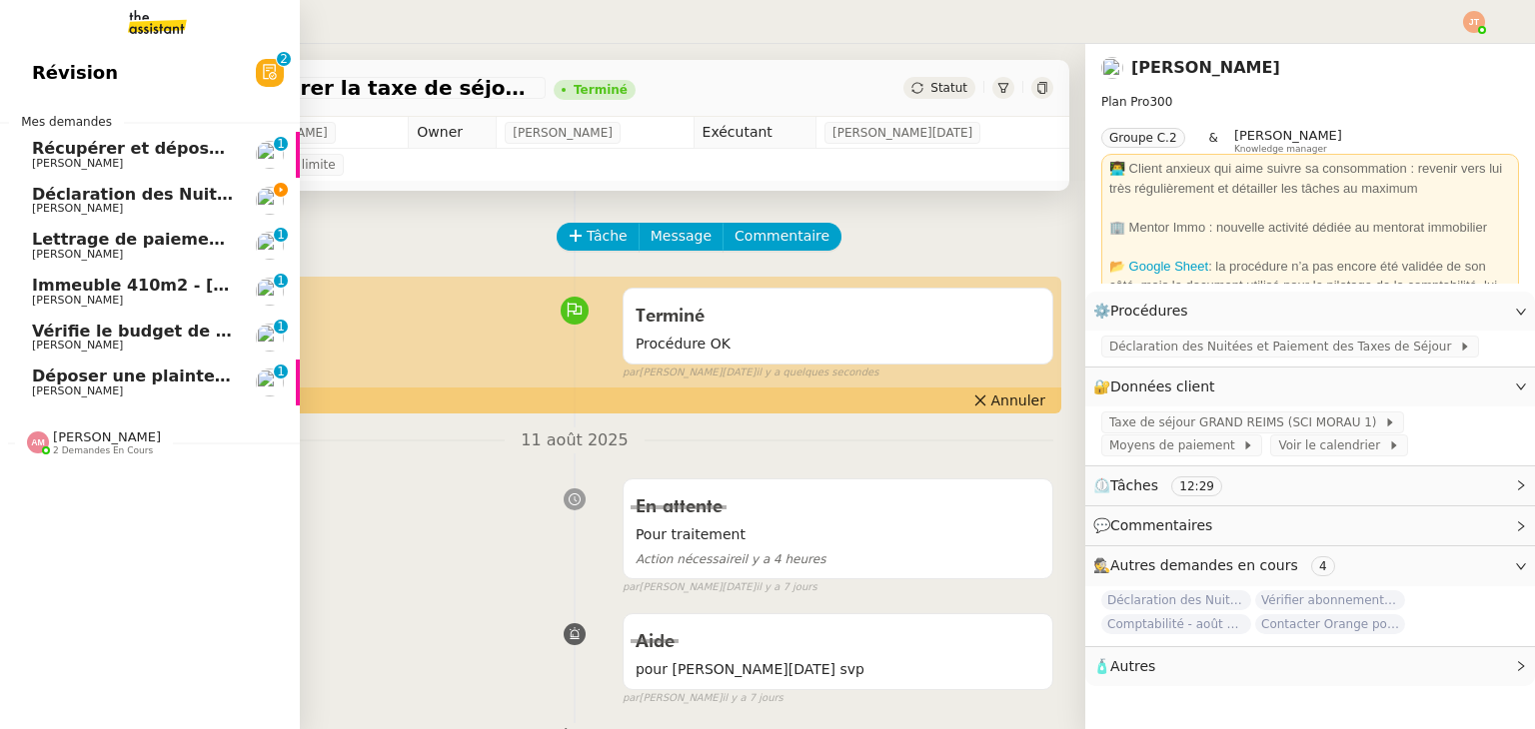
click at [164, 207] on span "[PERSON_NAME]" at bounding box center [133, 209] width 202 height 12
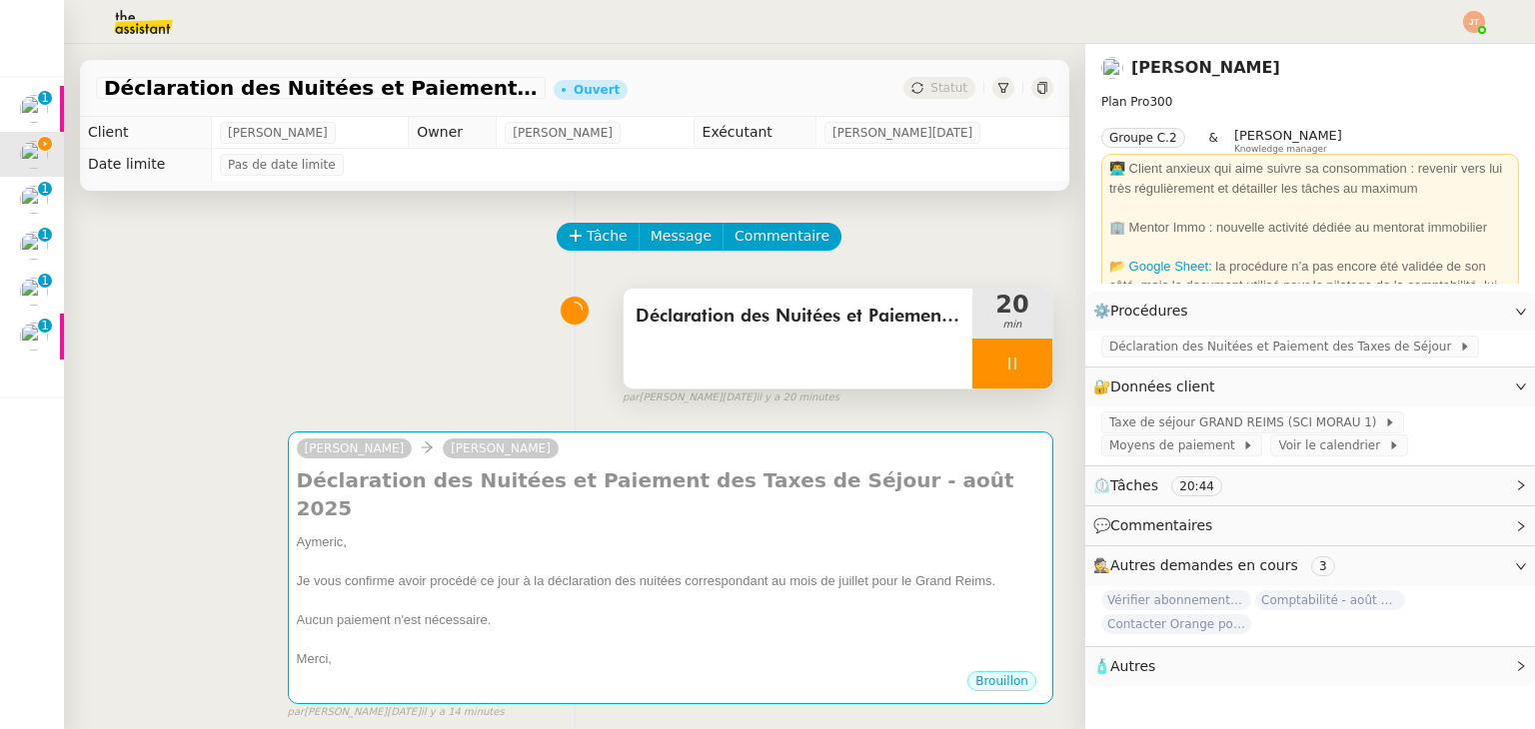
click at [990, 350] on div at bounding box center [1012, 364] width 80 height 50
click at [1012, 357] on button at bounding box center [1032, 364] width 40 height 50
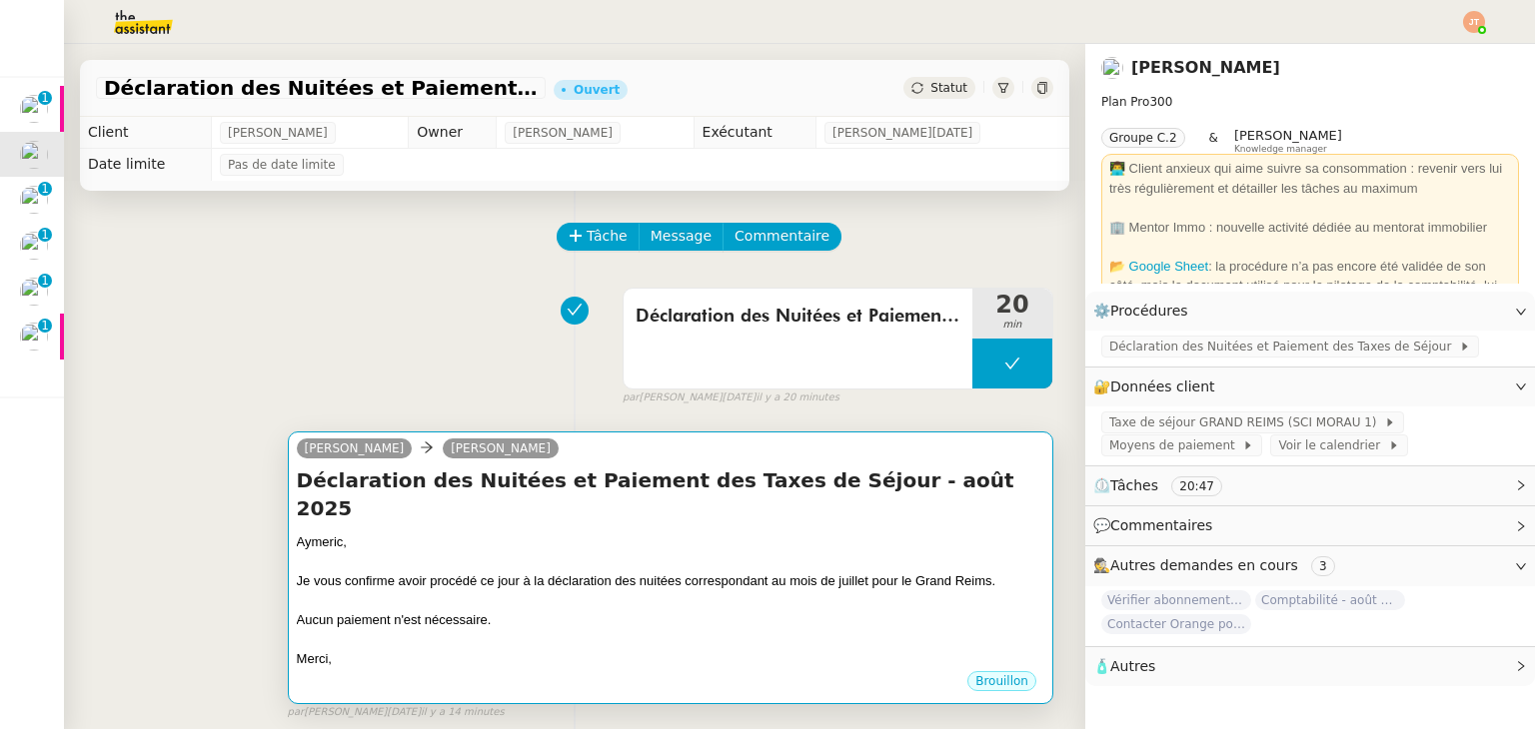
click at [762, 610] on div "Aucun paiement n'est nécessaire." at bounding box center [670, 620] width 747 height 20
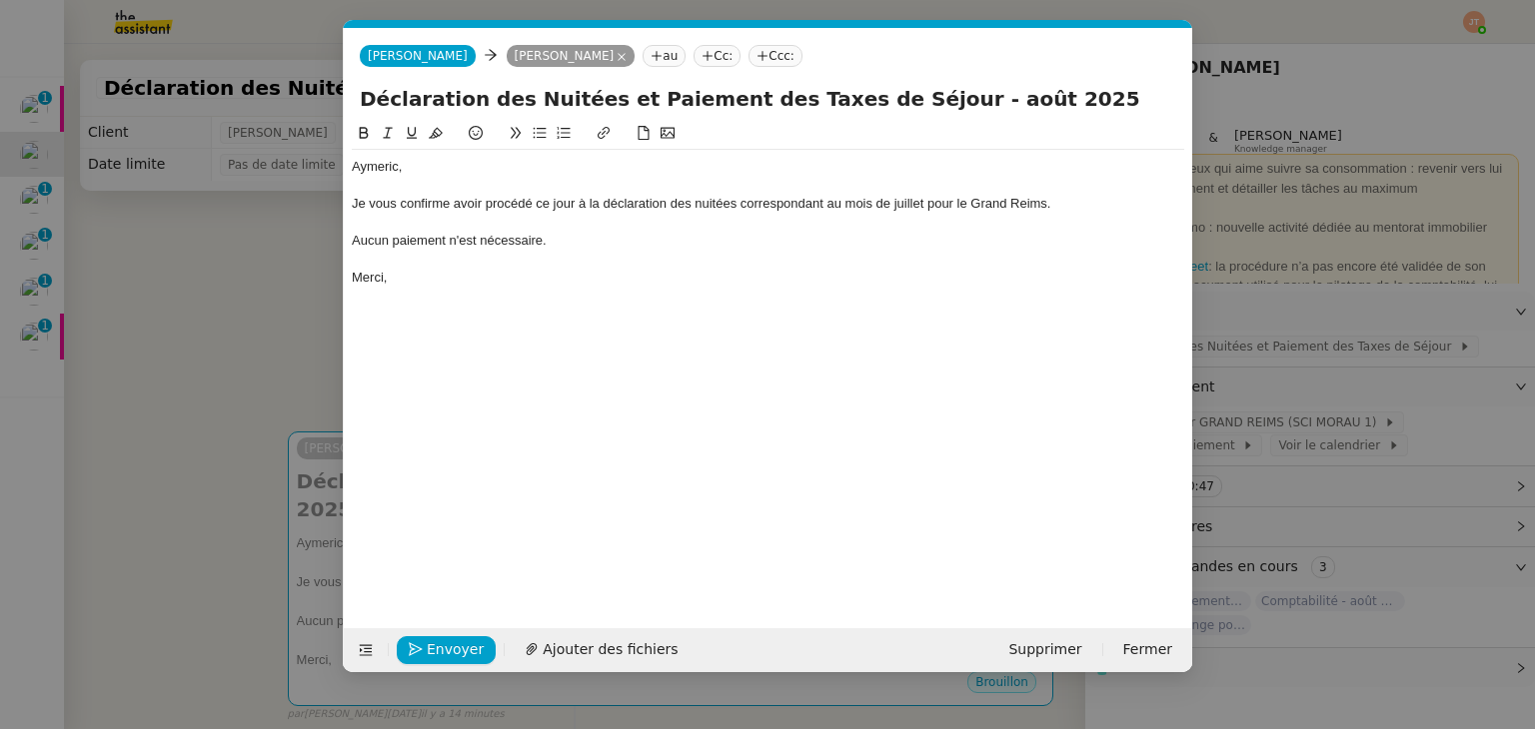
scroll to position [0, 42]
click at [432, 645] on span "Envoyer" at bounding box center [455, 649] width 57 height 23
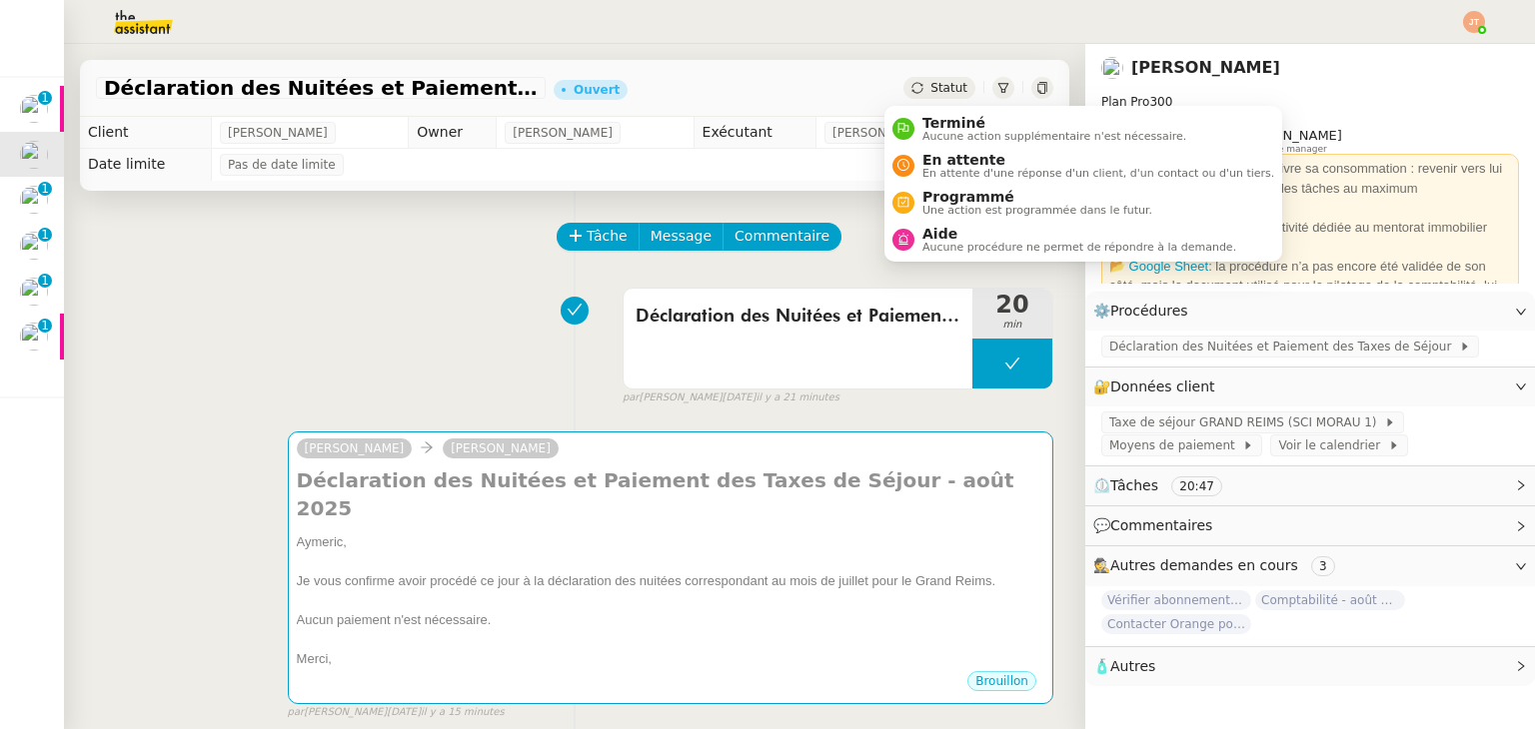
click at [930, 81] on span "Statut" at bounding box center [948, 88] width 37 height 14
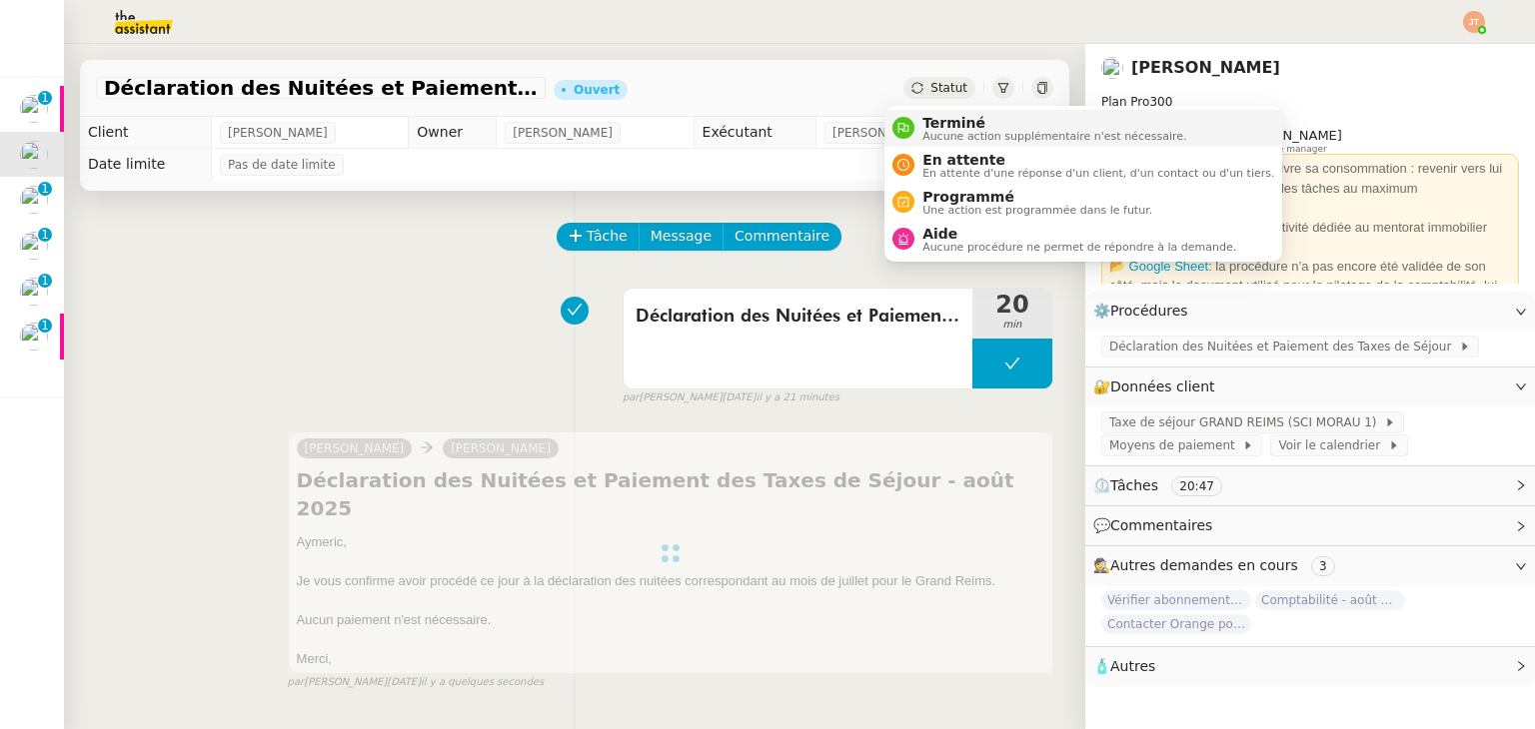
click at [942, 121] on span "Terminé" at bounding box center [1054, 123] width 264 height 16
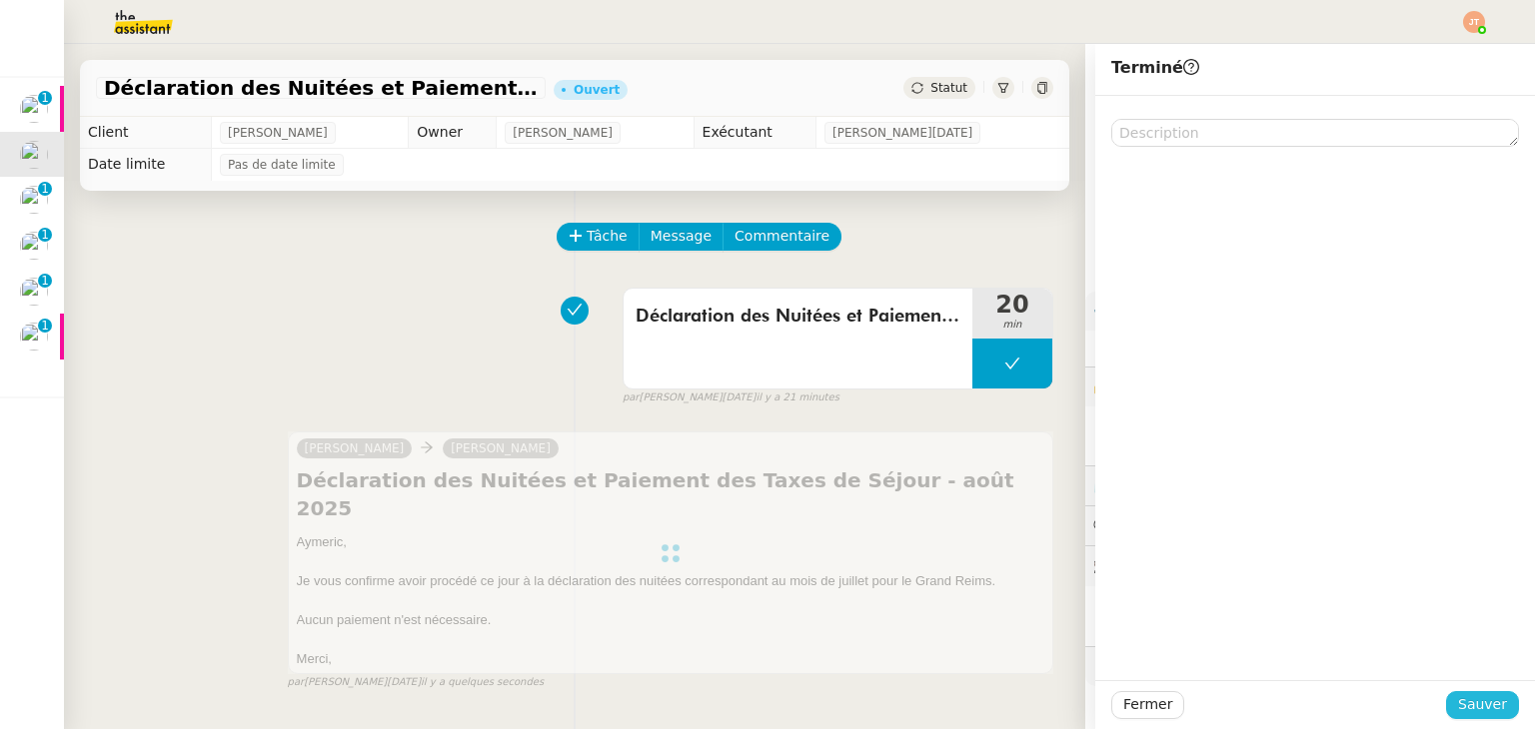
click at [1458, 698] on span "Sauver" at bounding box center [1482, 704] width 49 height 23
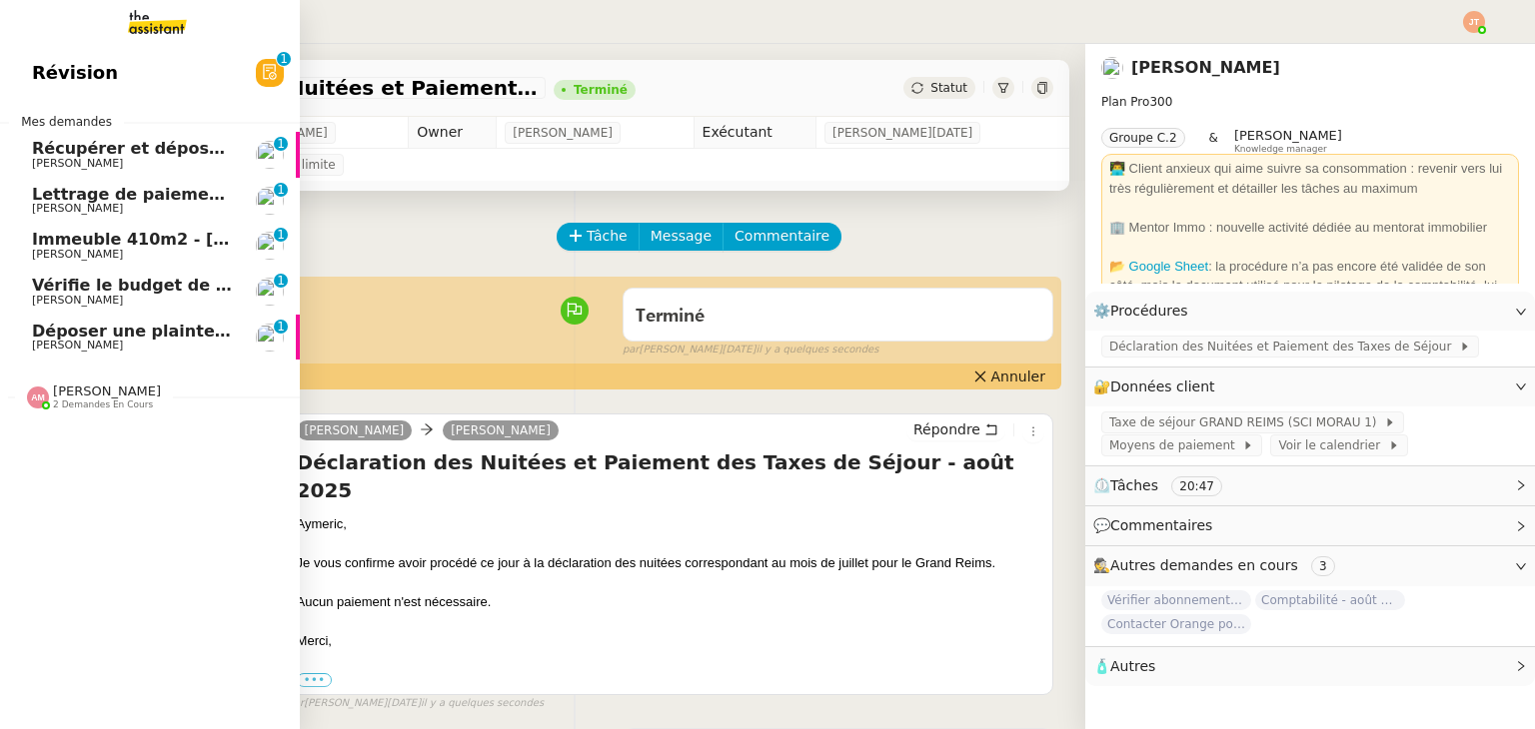
click at [159, 199] on span "Lettrage de paiement - 18 août 2025" at bounding box center [198, 194] width 332 height 19
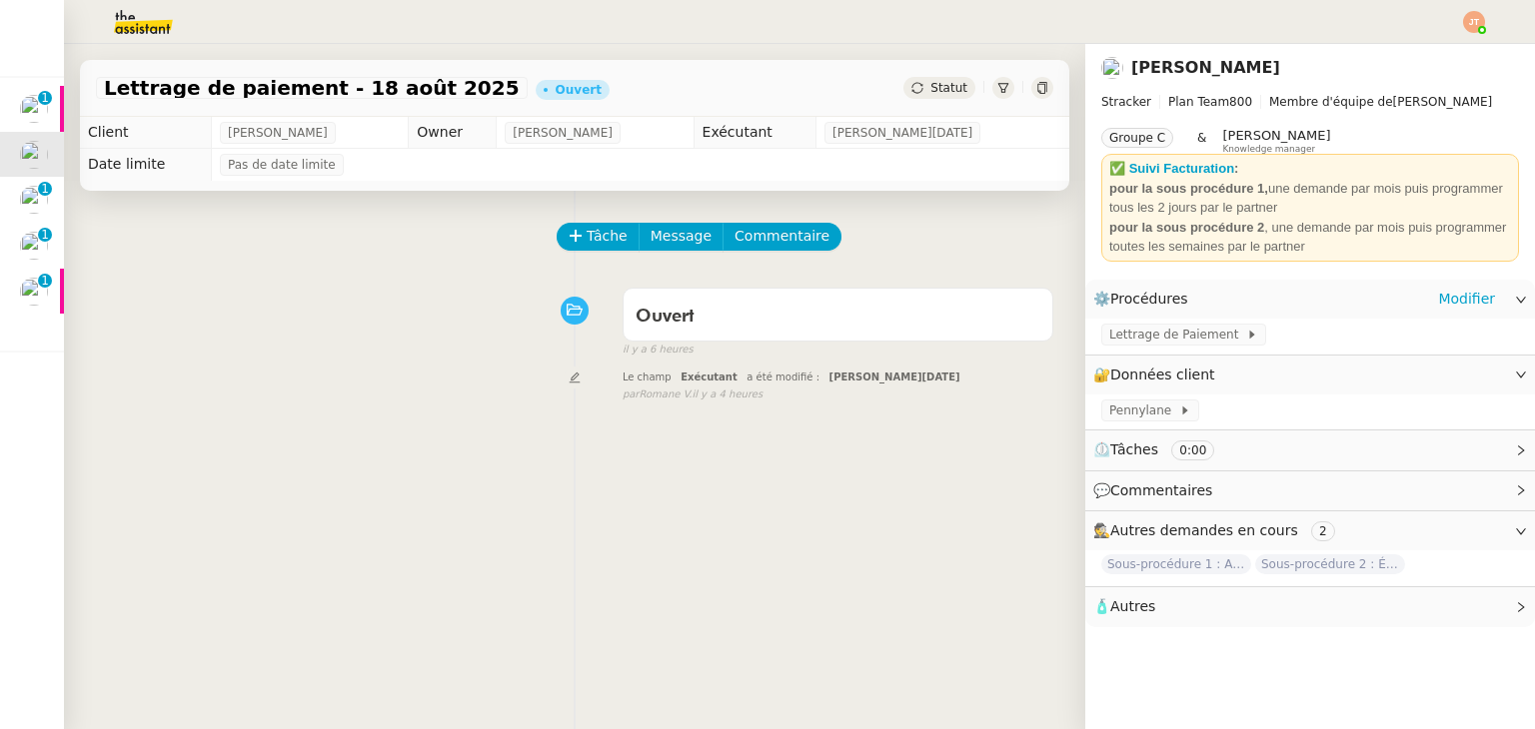
click at [1136, 349] on div "Lettrage de Paiement" at bounding box center [1310, 336] width 450 height 35
click at [1136, 345] on span "Lettrage de Paiement" at bounding box center [1177, 335] width 137 height 20
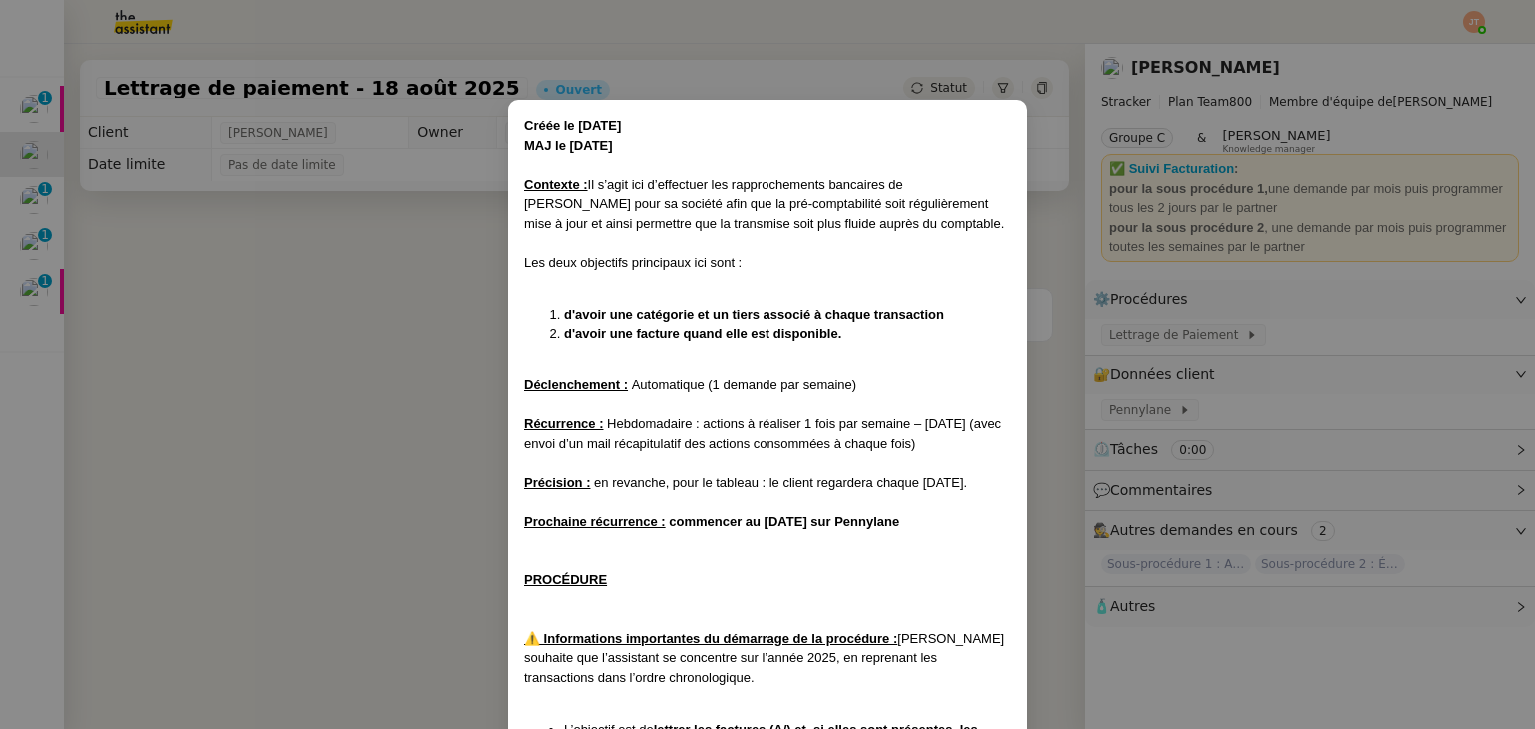
click at [228, 257] on nz-modal-container "Créée le [DATE] MAJ le [DATE] Contexte : Il s’agit ici d’effectuer les rapproch…" at bounding box center [767, 364] width 1535 height 729
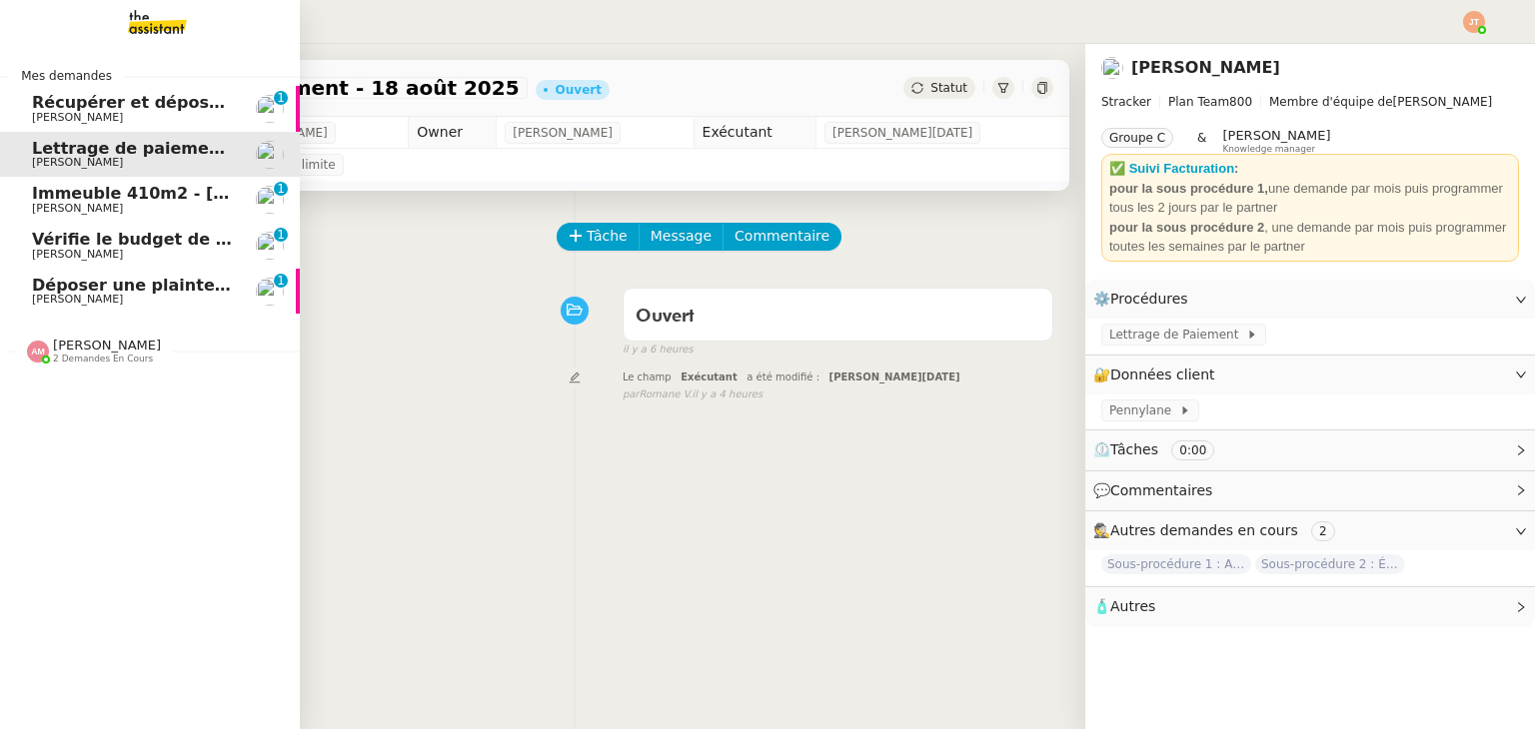
click at [80, 198] on span "Immeuble 410m2 - [GEOGRAPHIC_DATA] 13001 - 740 000€" at bounding box center [294, 193] width 524 height 19
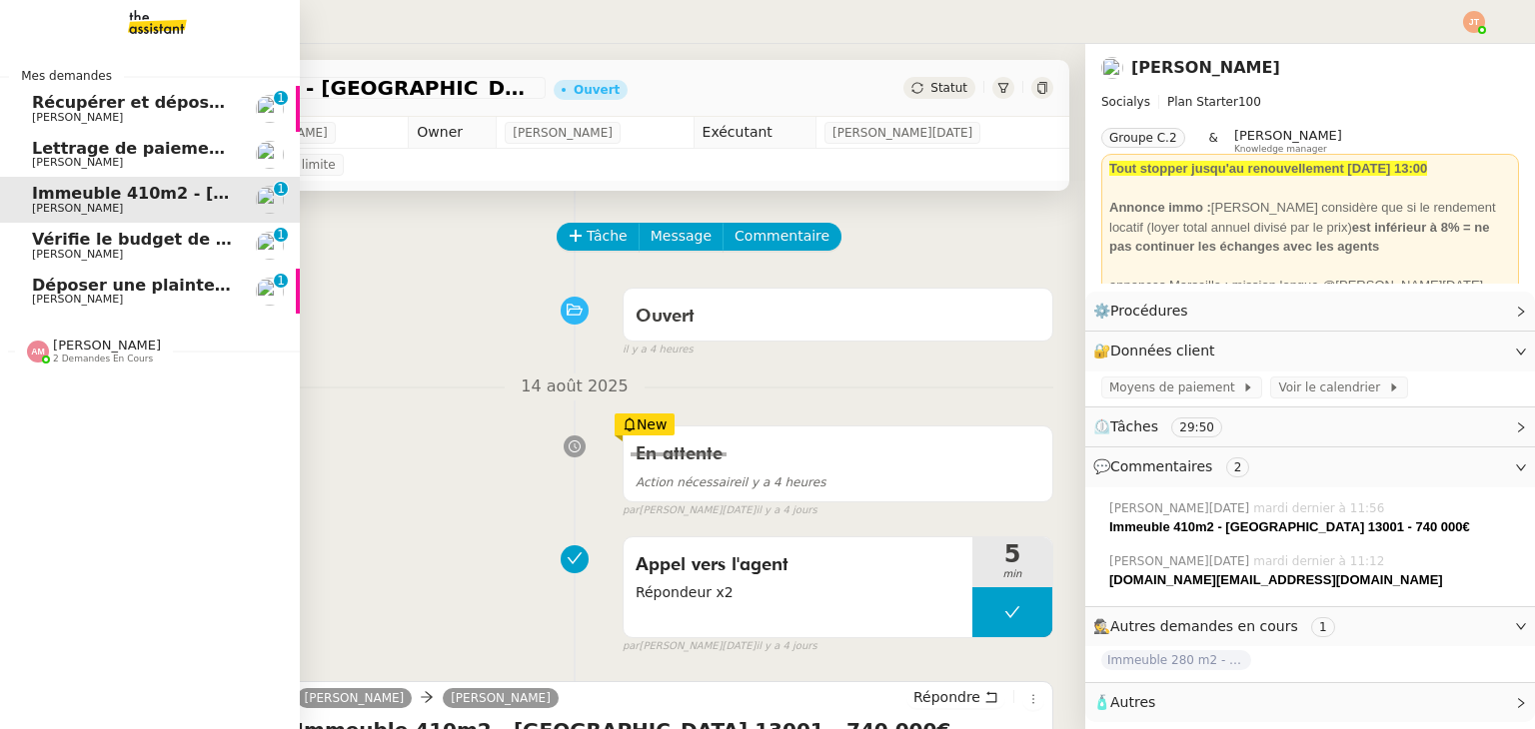
click at [160, 157] on span "[PERSON_NAME]" at bounding box center [133, 163] width 202 height 12
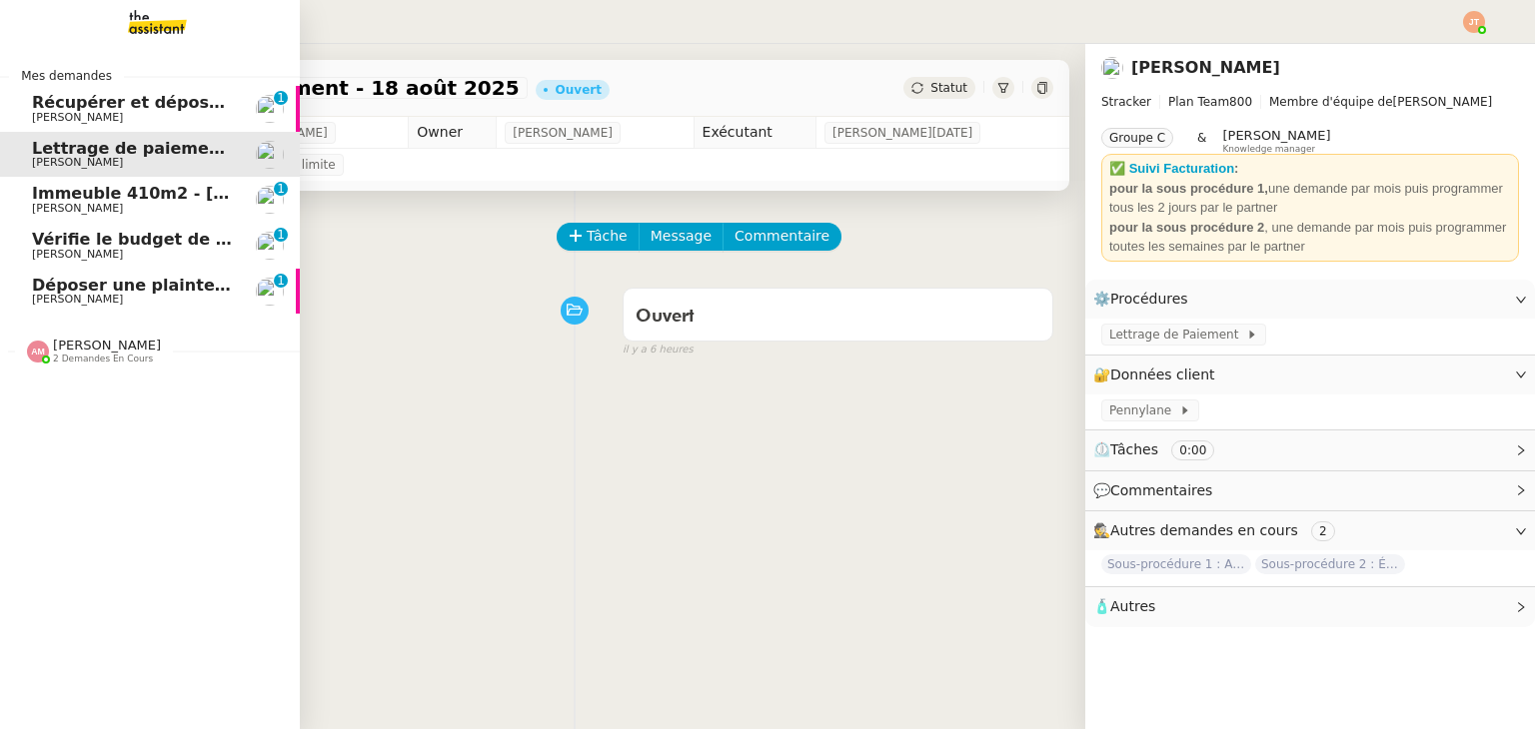
click at [215, 240] on span "Vérifie le budget de l'alternante" at bounding box center [176, 239] width 289 height 19
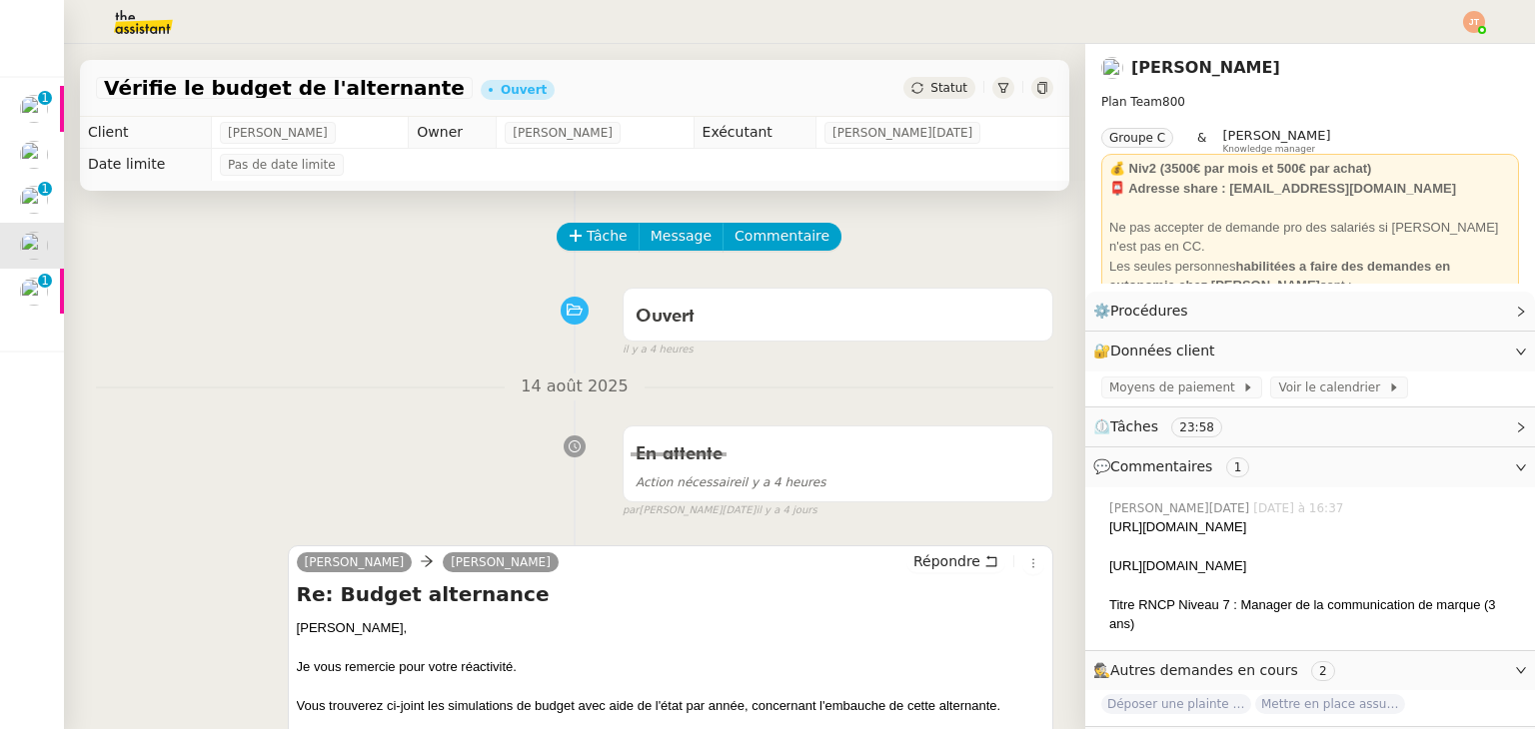
click at [575, 256] on div "Tâche Message Commentaire" at bounding box center [806, 247] width 495 height 48
click at [586, 246] on span "Tâche" at bounding box center [606, 236] width 41 height 23
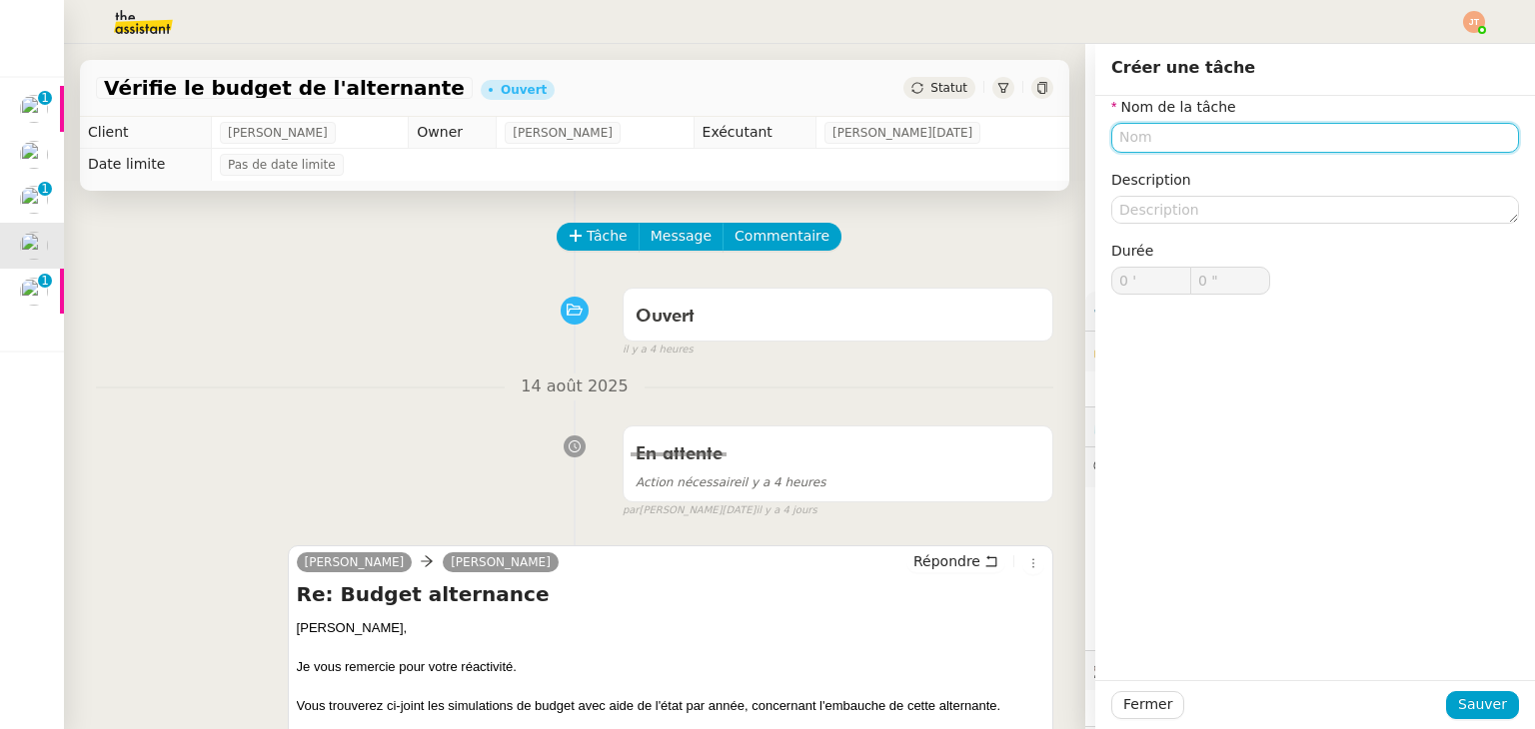
click at [1146, 146] on input "text" at bounding box center [1315, 137] width 408 height 29
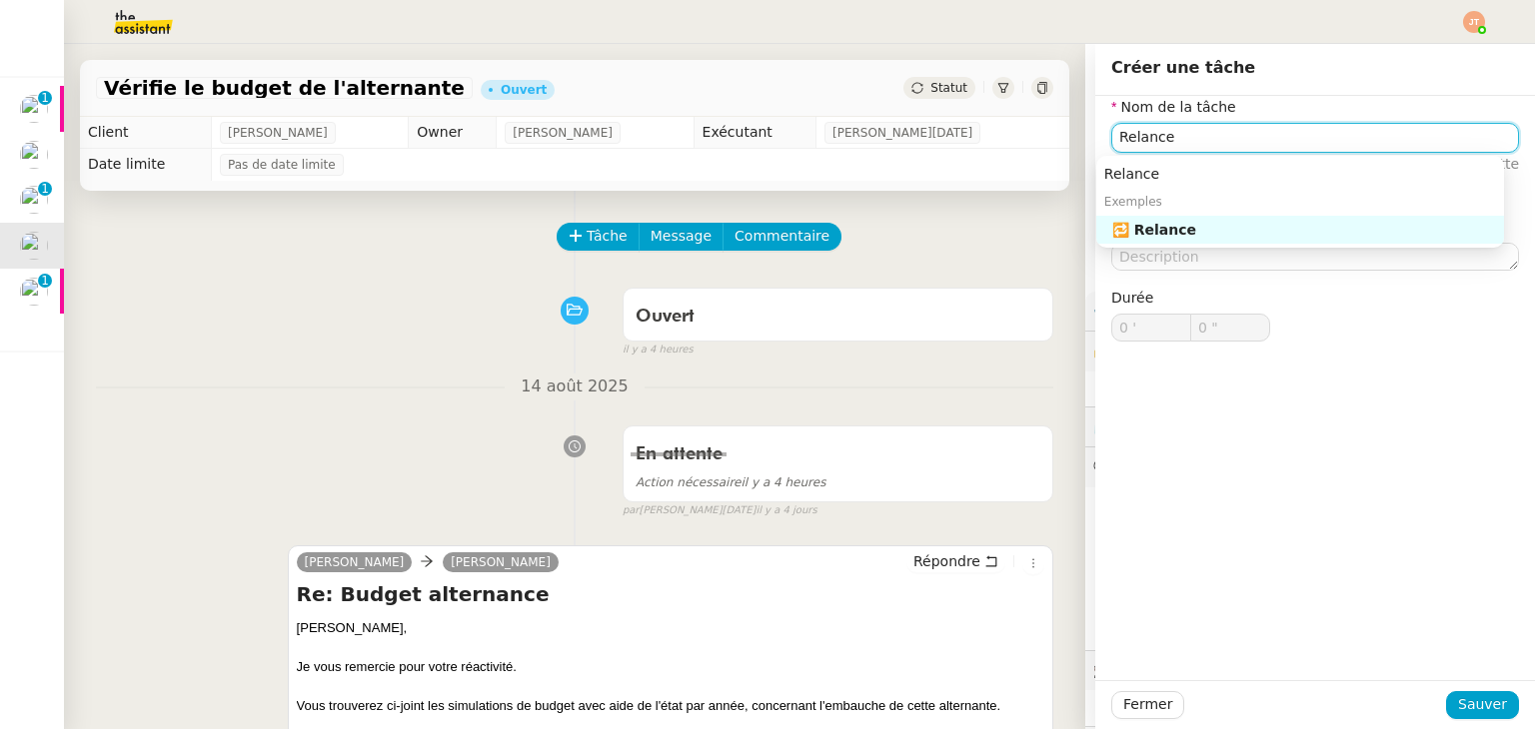
click at [1187, 230] on div "🔁 Relance" at bounding box center [1304, 230] width 384 height 18
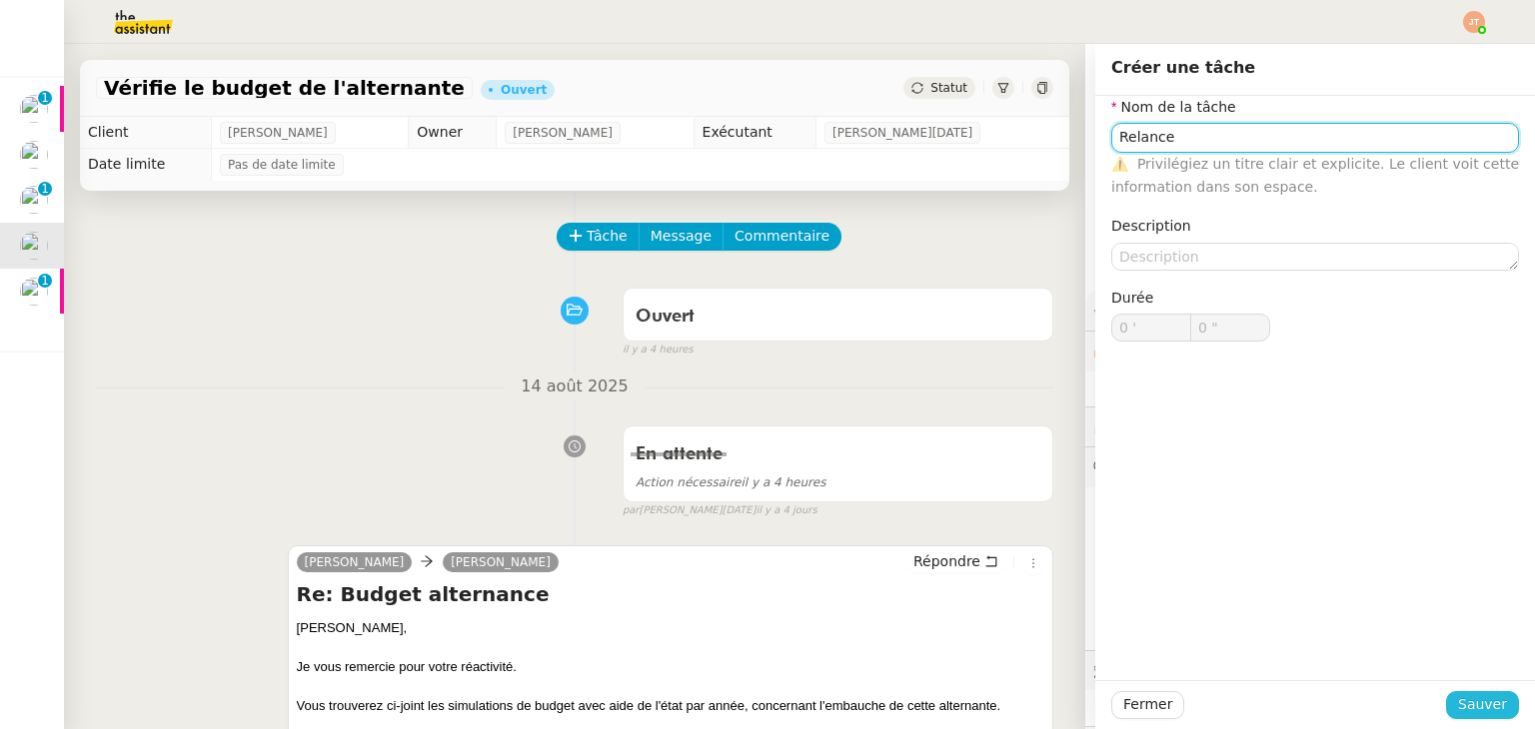
type input "Relance"
drag, startPoint x: 1460, startPoint y: 693, endPoint x: 1170, endPoint y: 537, distance: 329.5
click at [1460, 692] on button "Sauver" at bounding box center [1482, 705] width 73 height 28
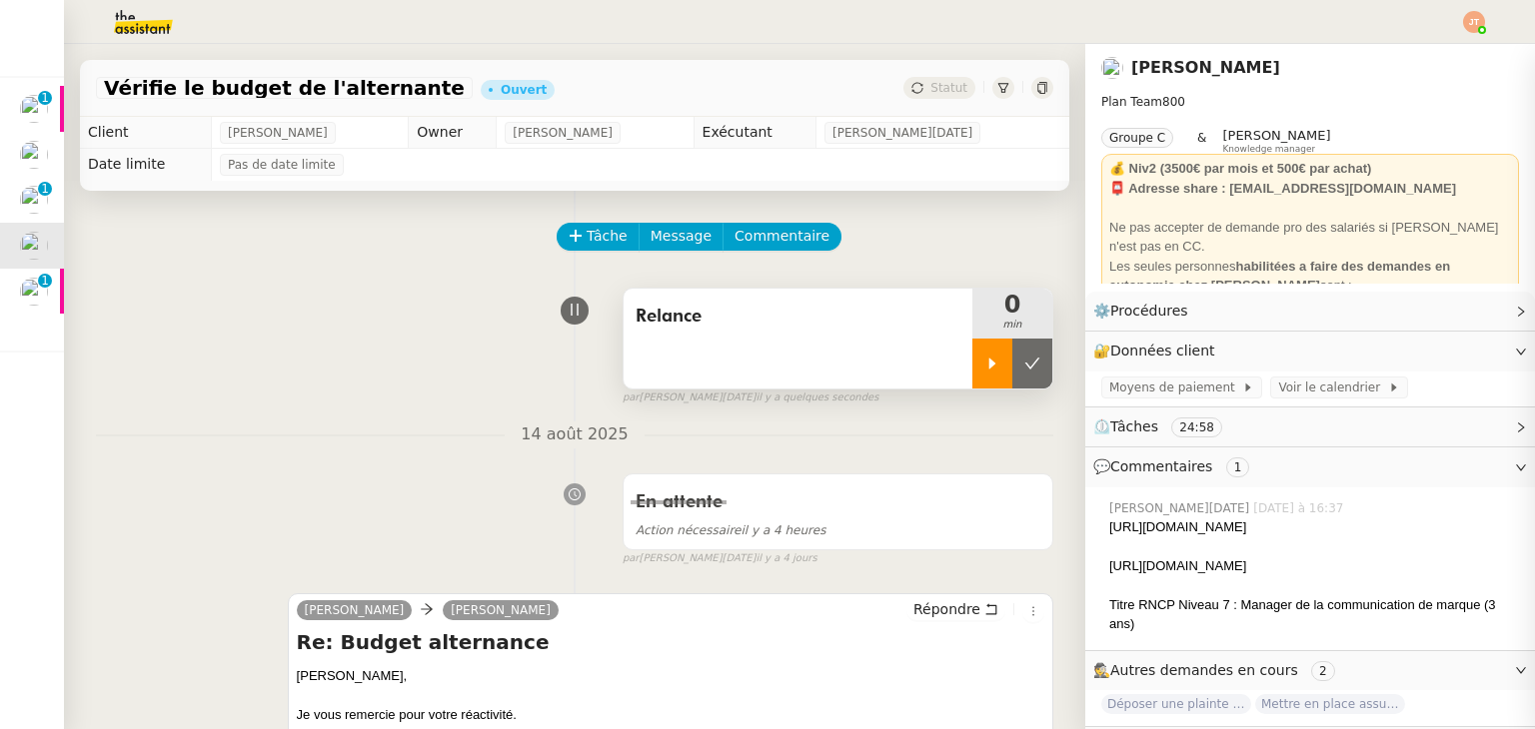
click at [972, 354] on div at bounding box center [992, 364] width 40 height 50
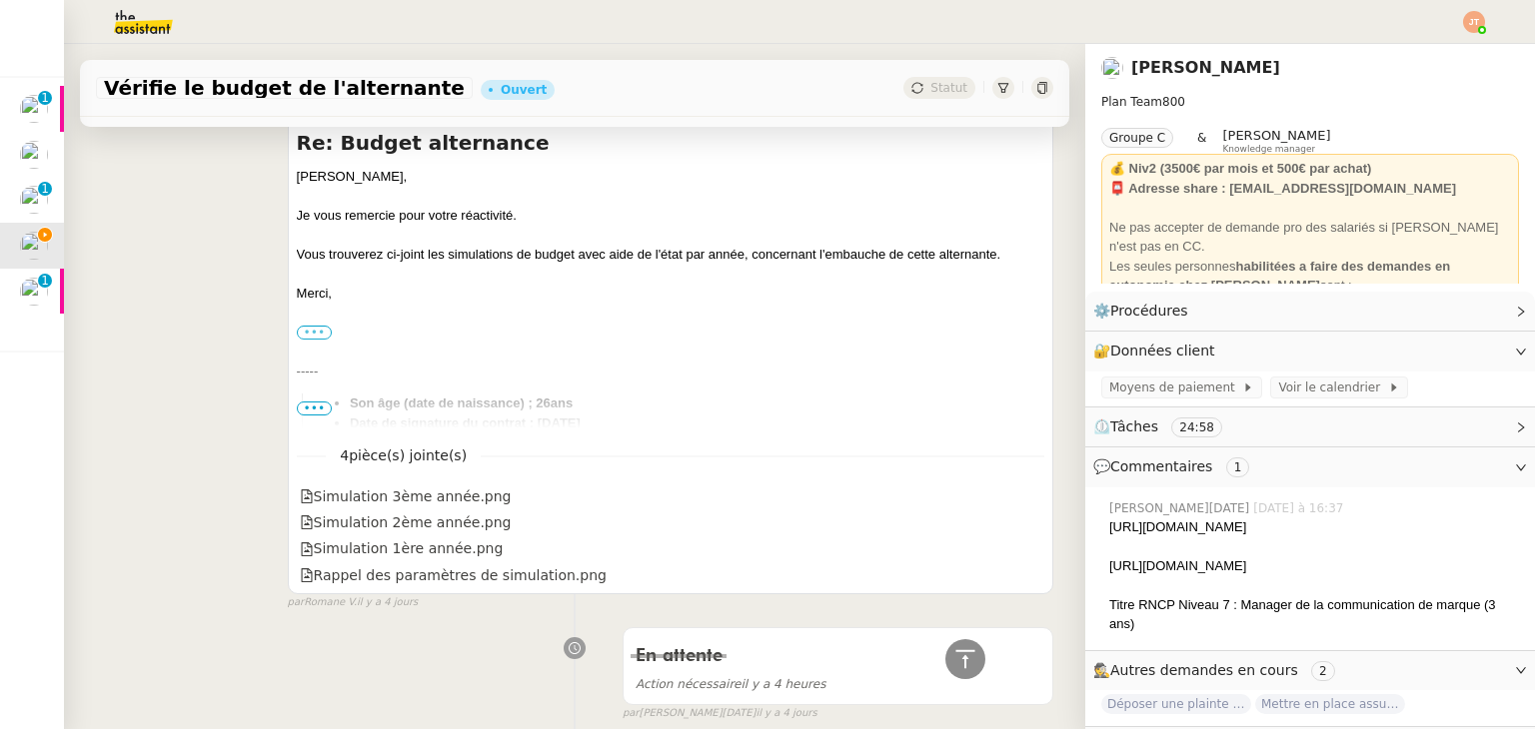
click at [304, 336] on label "•••" at bounding box center [315, 333] width 36 height 14
click at [0, 0] on input "•••" at bounding box center [0, 0] width 0 height 0
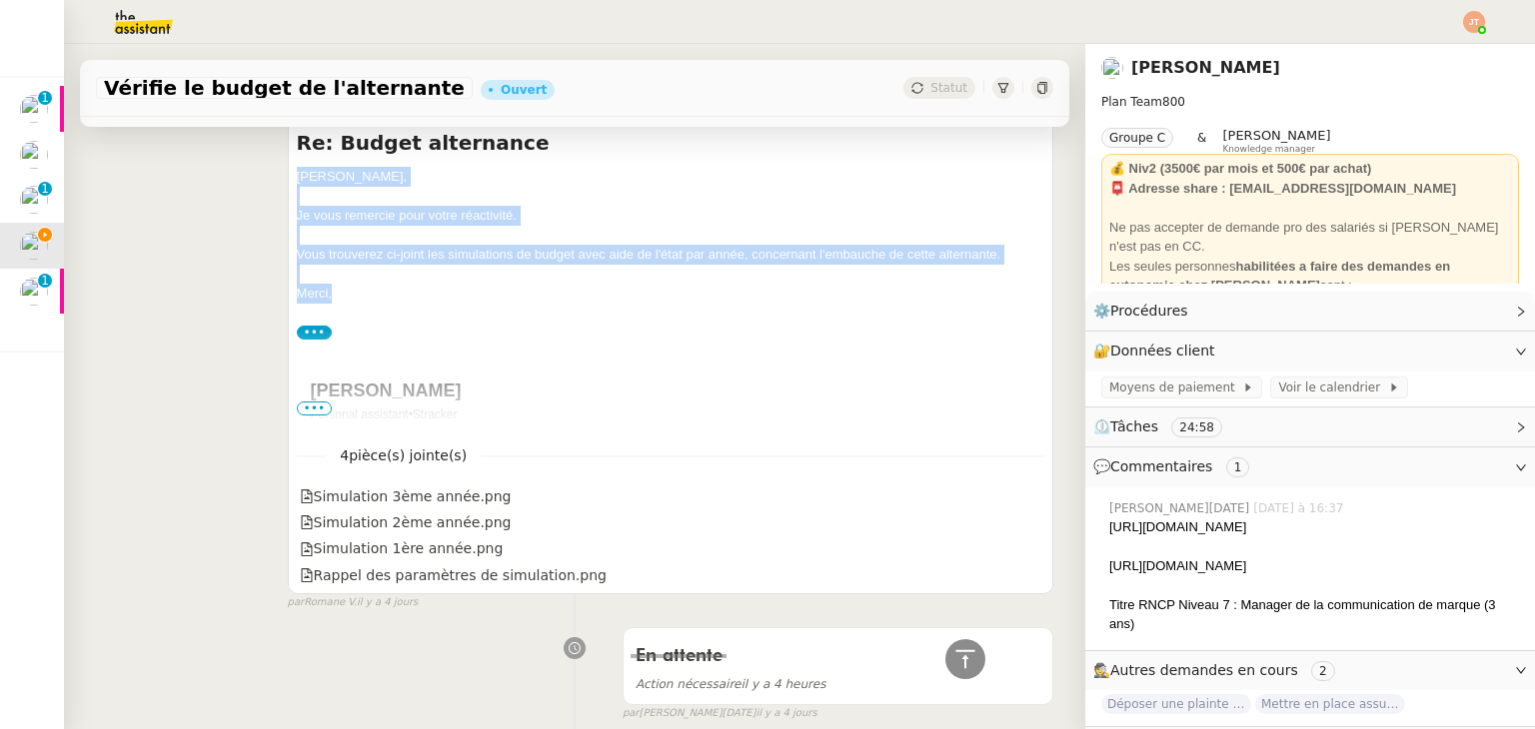
drag, startPoint x: 292, startPoint y: 177, endPoint x: 329, endPoint y: 298, distance: 126.4
click at [329, 298] on div "[PERSON_NAME], Je vous remercie pour votre réactivité. Vous trouverez ci-joint …" at bounding box center [670, 457] width 747 height 580
copy div "[PERSON_NAME], Je vous remercie pour votre réactivité. Vous trouverez ci-joint …"
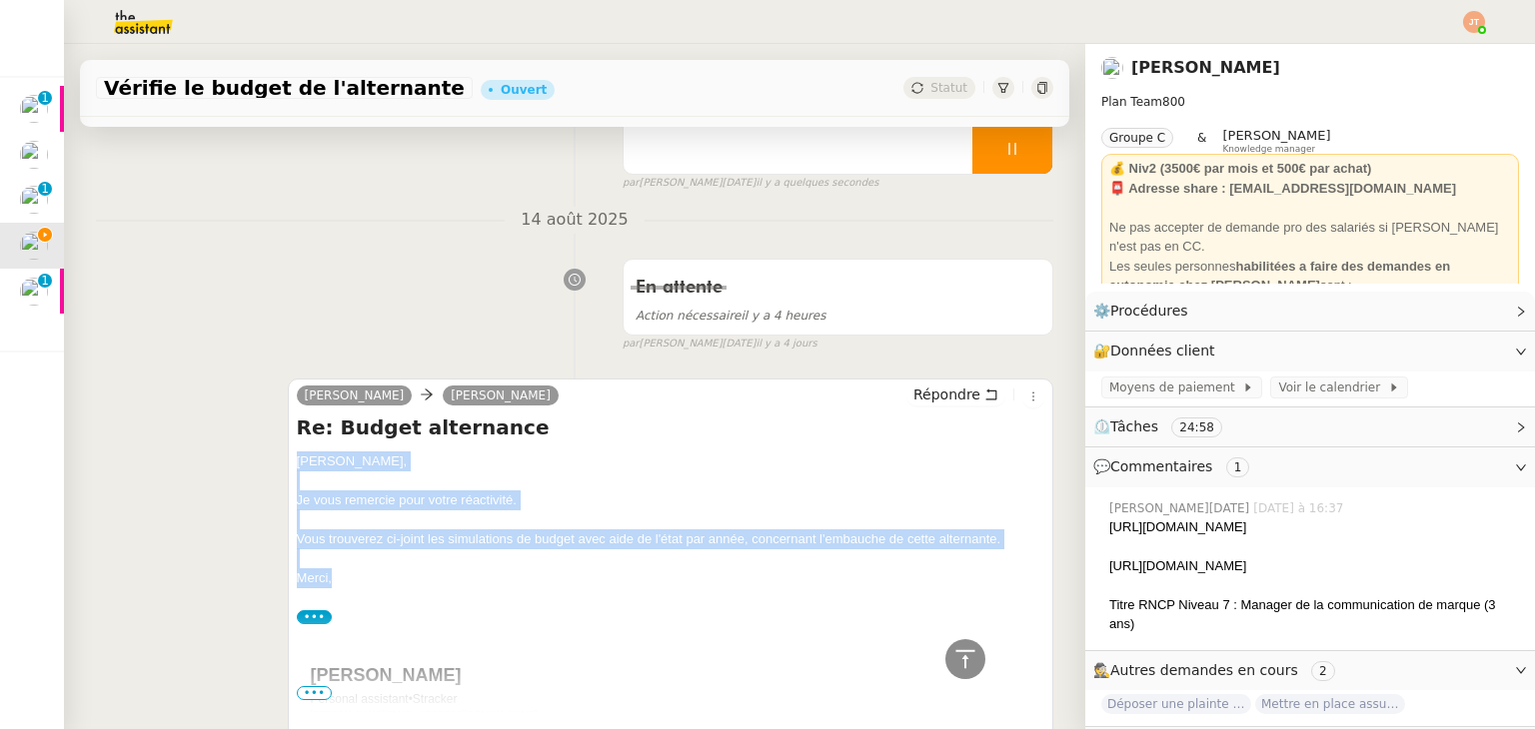
scroll to position [200, 0]
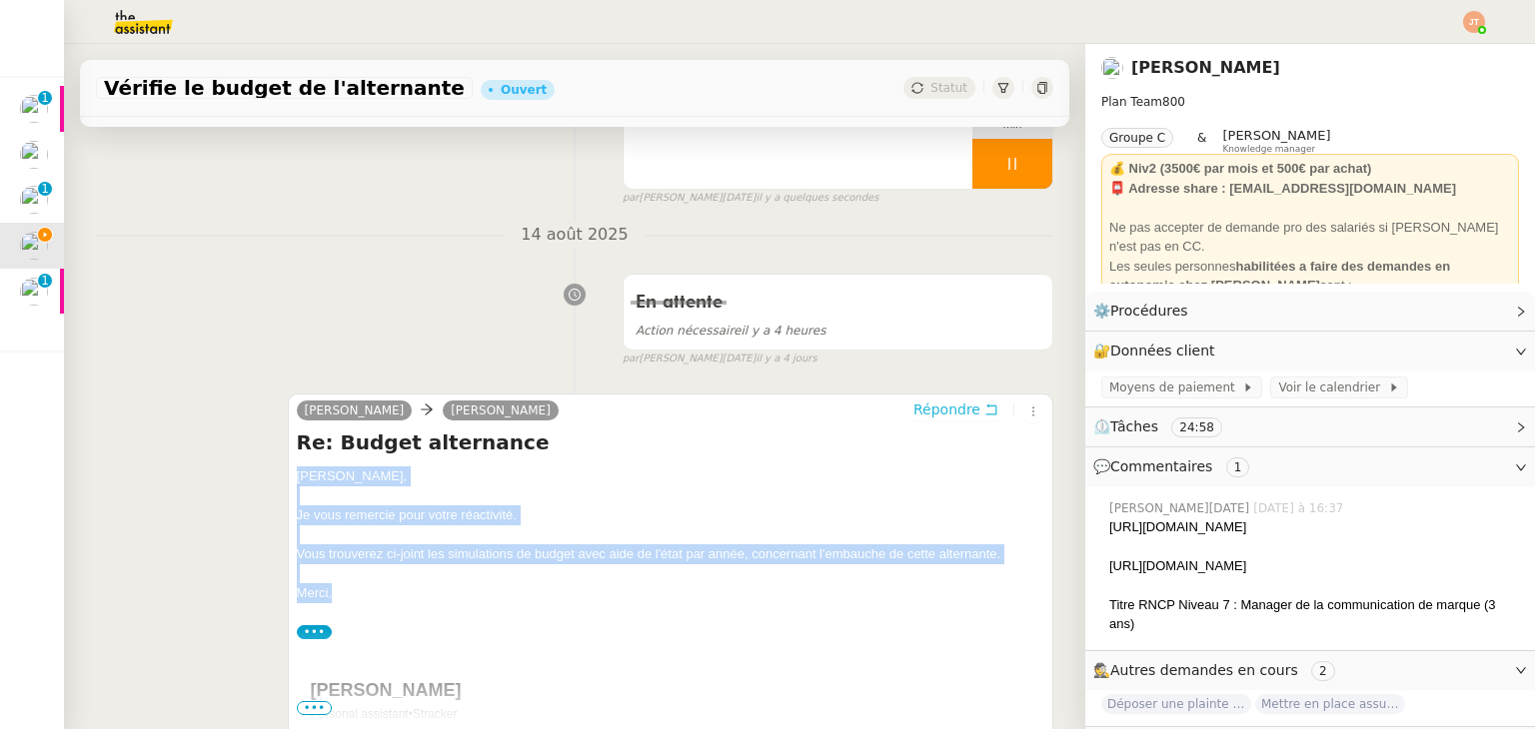
click at [929, 413] on span "Répondre" at bounding box center [946, 410] width 67 height 20
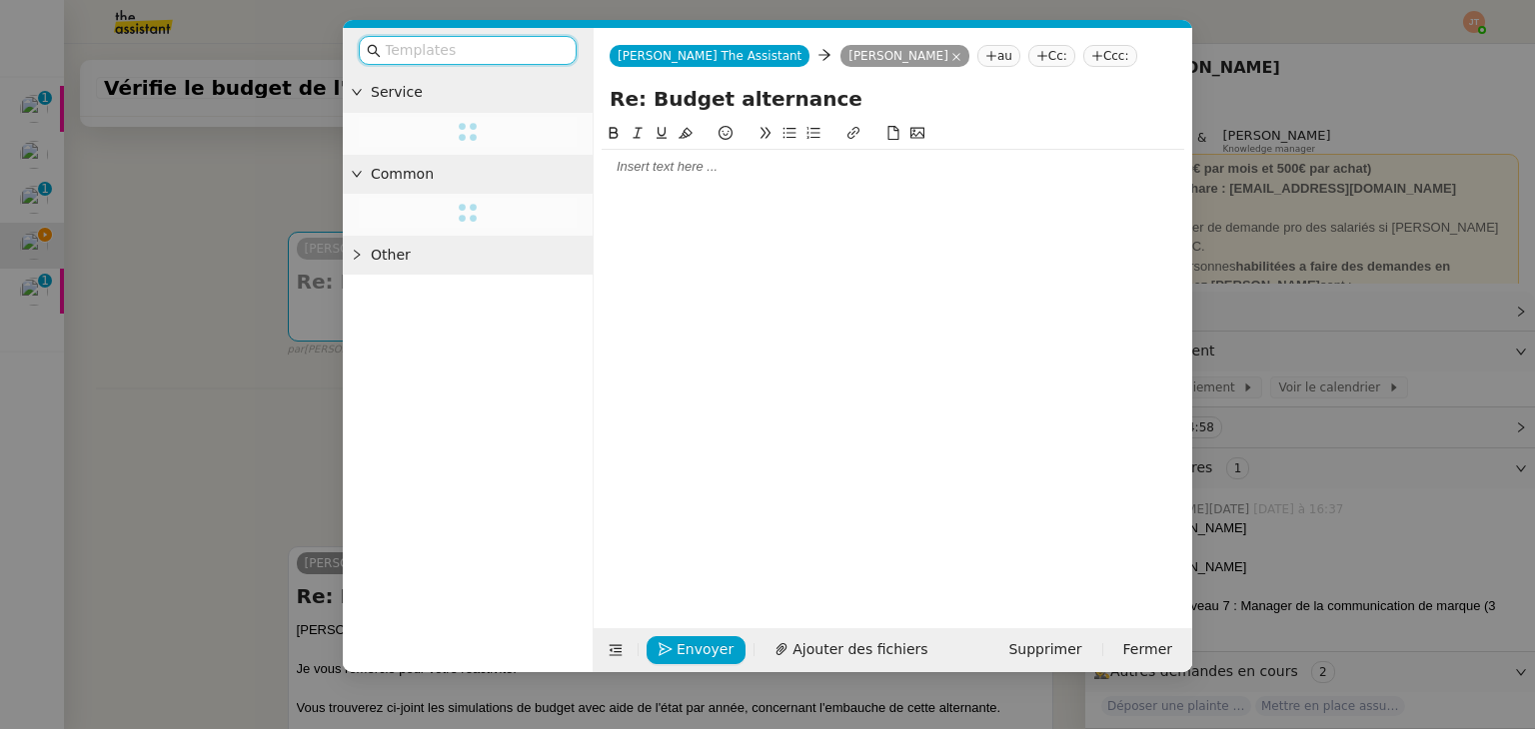
click at [456, 65] on div at bounding box center [468, 50] width 250 height 45
click at [451, 51] on input "text" at bounding box center [475, 50] width 180 height 23
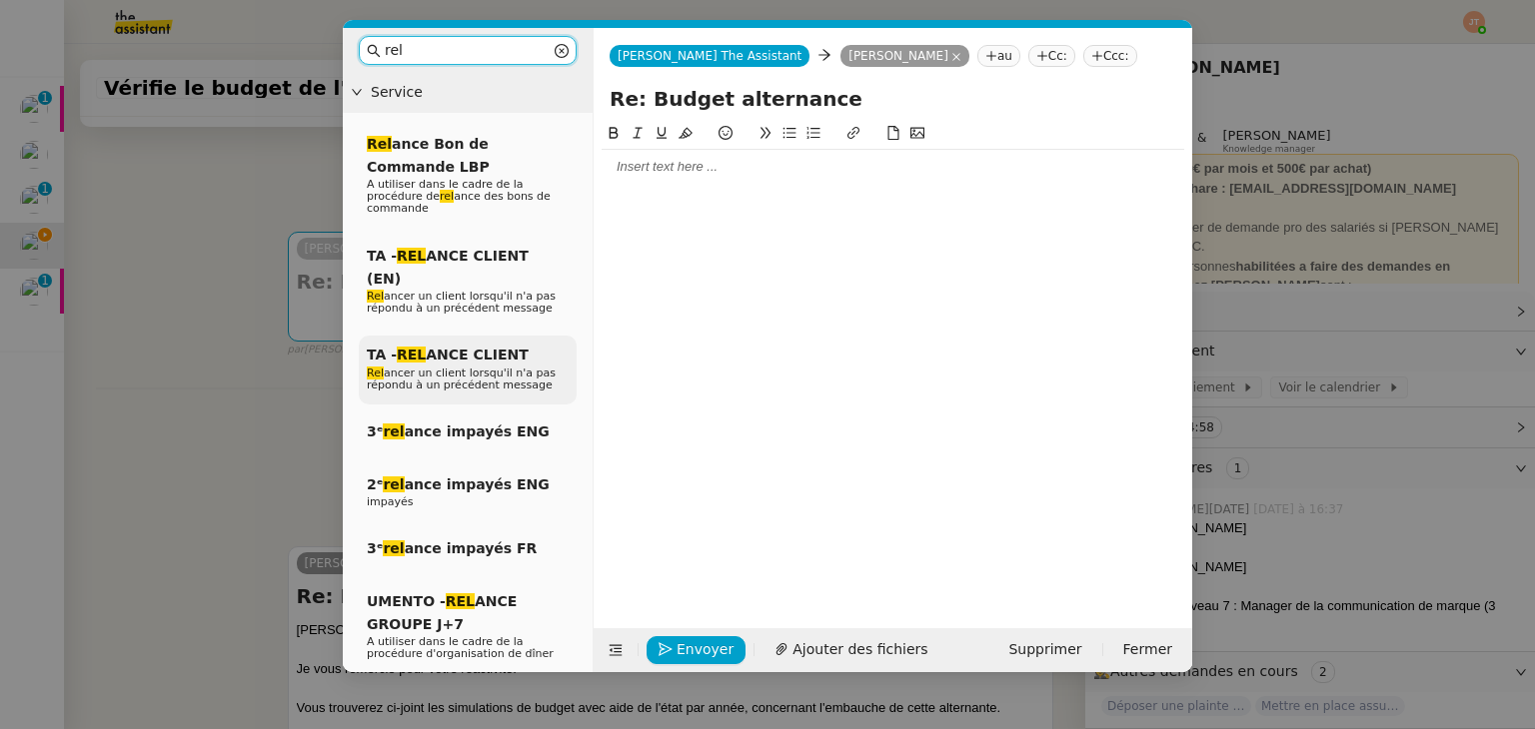
type input "rel"
click at [475, 347] on span "TA - REL ANCE CLIENT" at bounding box center [448, 355] width 162 height 16
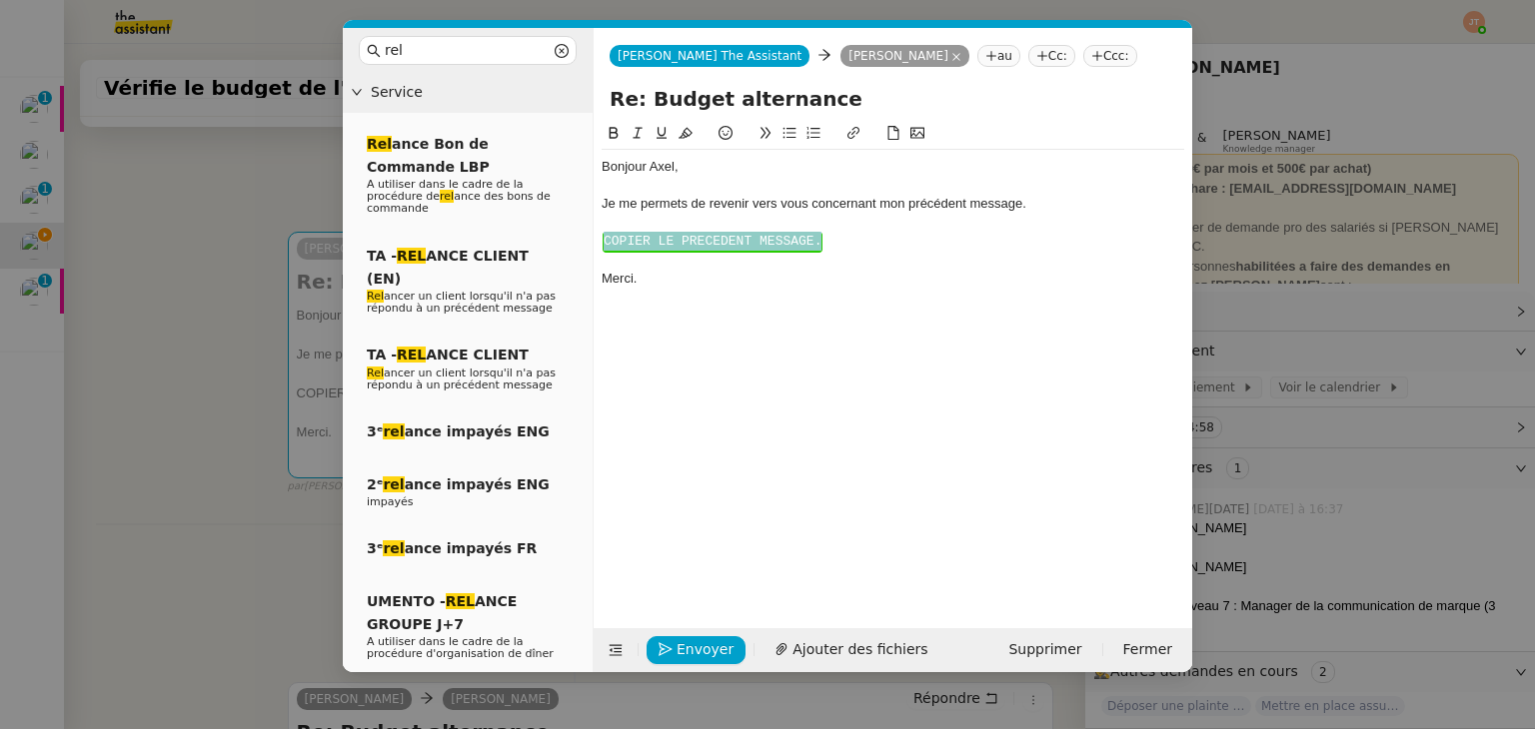
drag, startPoint x: 845, startPoint y: 234, endPoint x: 599, endPoint y: 245, distance: 246.0
click at [599, 245] on nz-spin "Bonjour ﻿[PERSON_NAME]﻿, Je me permets de revenir vers vous concernant mon préc…" at bounding box center [892, 364] width 598 height 484
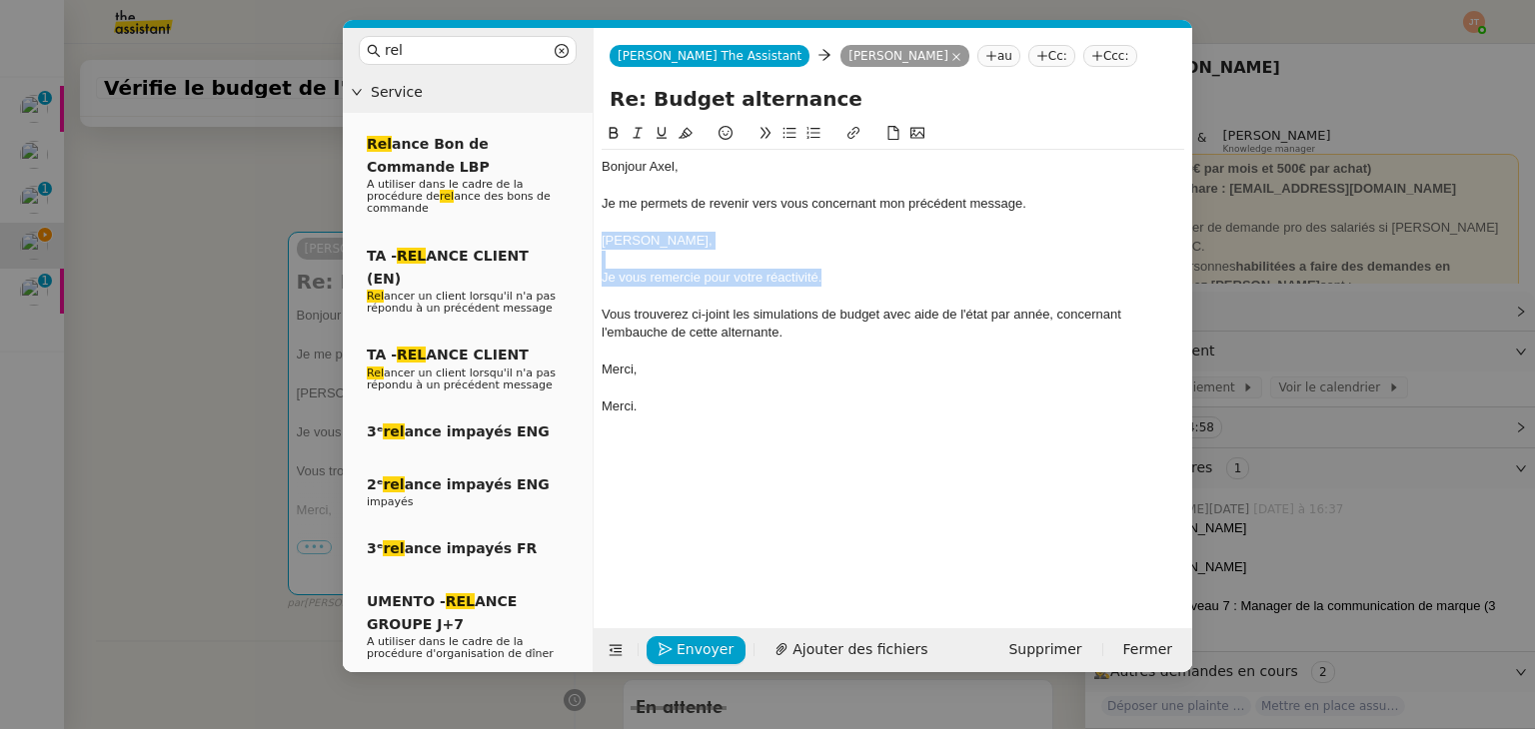
drag, startPoint x: 837, startPoint y: 277, endPoint x: 585, endPoint y: 249, distance: 253.3
click at [585, 249] on nz-layout "rel Service Rel ance Bon de Commande LBP A utiliser dans le cadre de la procédu…" at bounding box center [767, 350] width 849 height 644
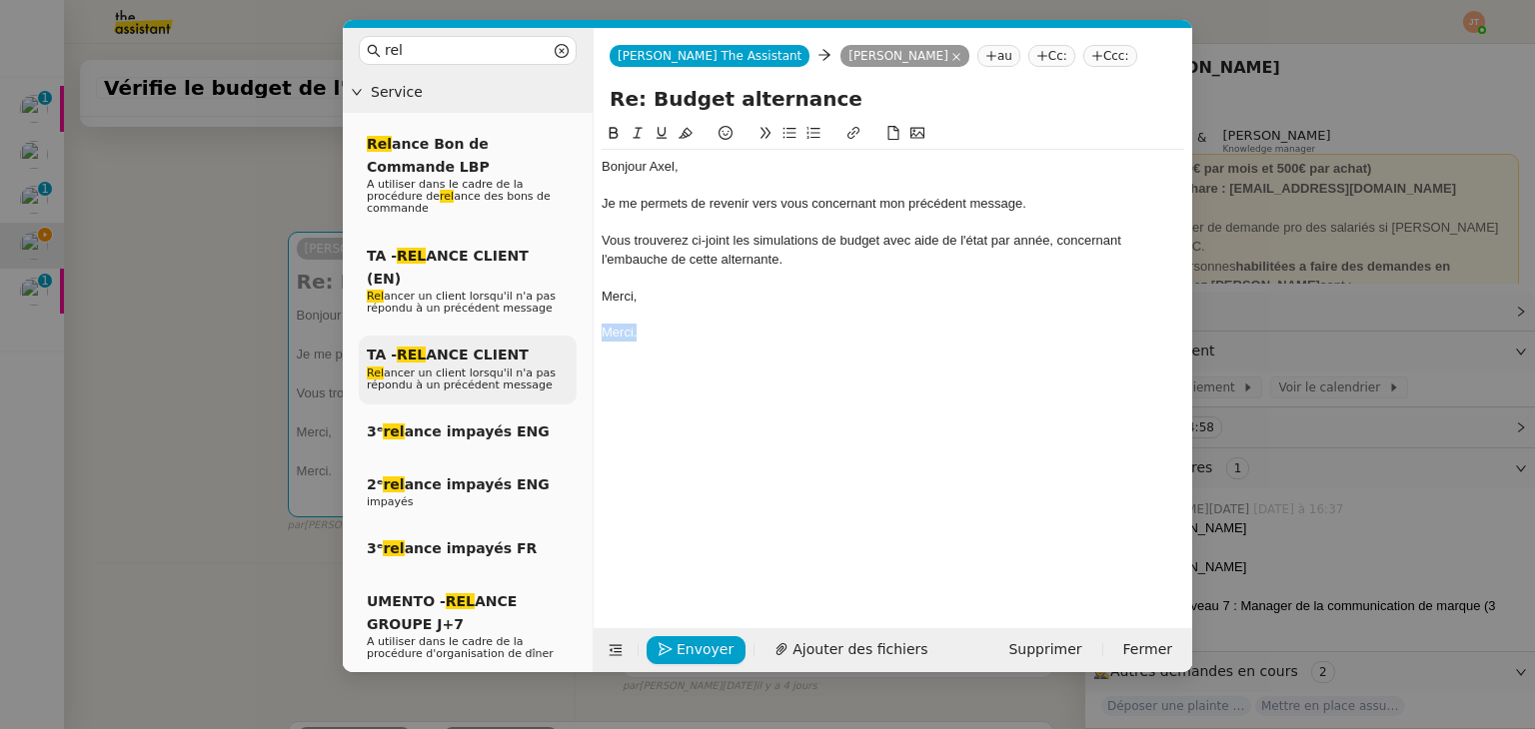
drag, startPoint x: 641, startPoint y: 333, endPoint x: 575, endPoint y: 334, distance: 65.9
click at [575, 334] on nz-layout "rel Service Rel ance Bon de Commande LBP A utiliser dans le cadre de la procédu…" at bounding box center [767, 350] width 849 height 644
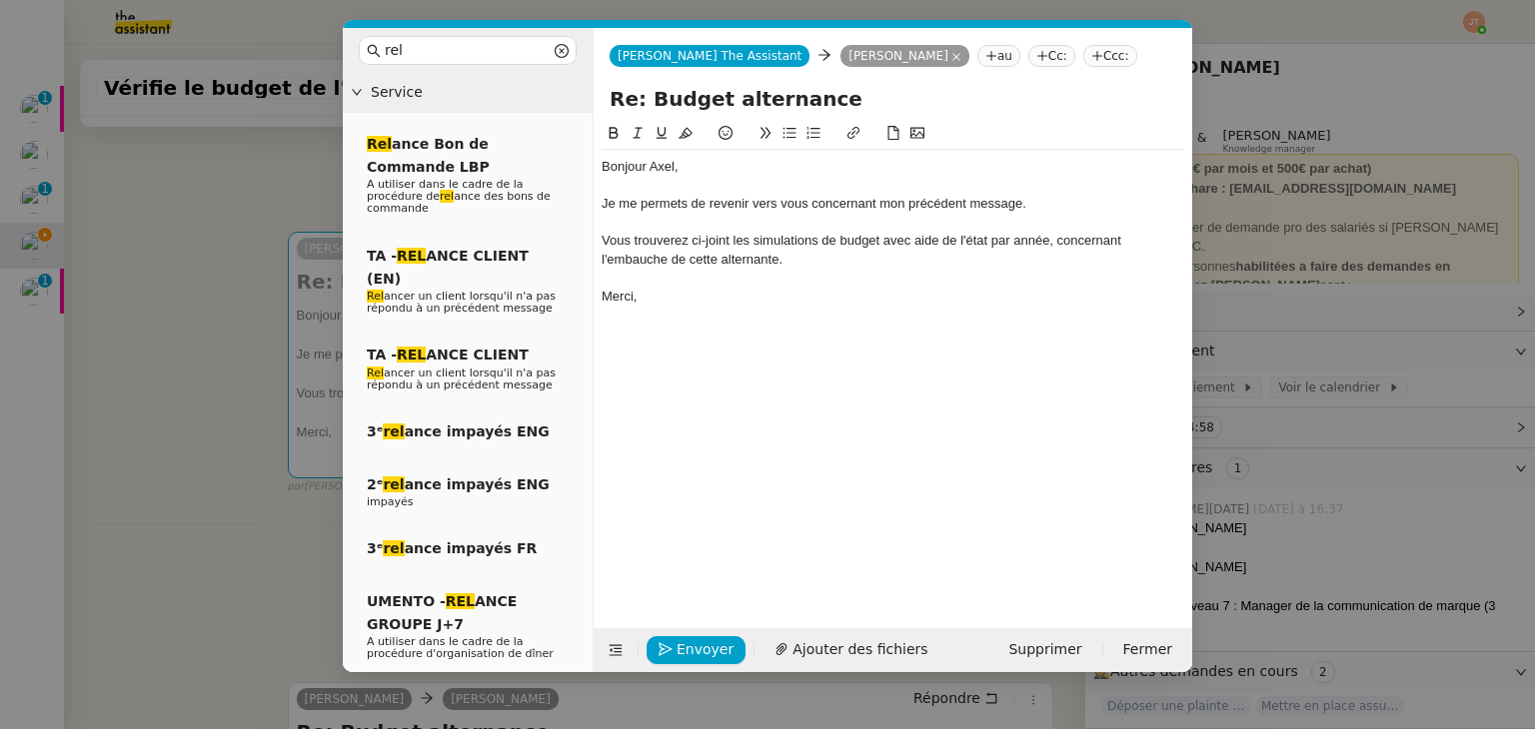
click at [102, 318] on nz-modal-container "rel Service Rel ance Bon de Commande LBP A utiliser dans le cadre de la procédu…" at bounding box center [767, 364] width 1535 height 729
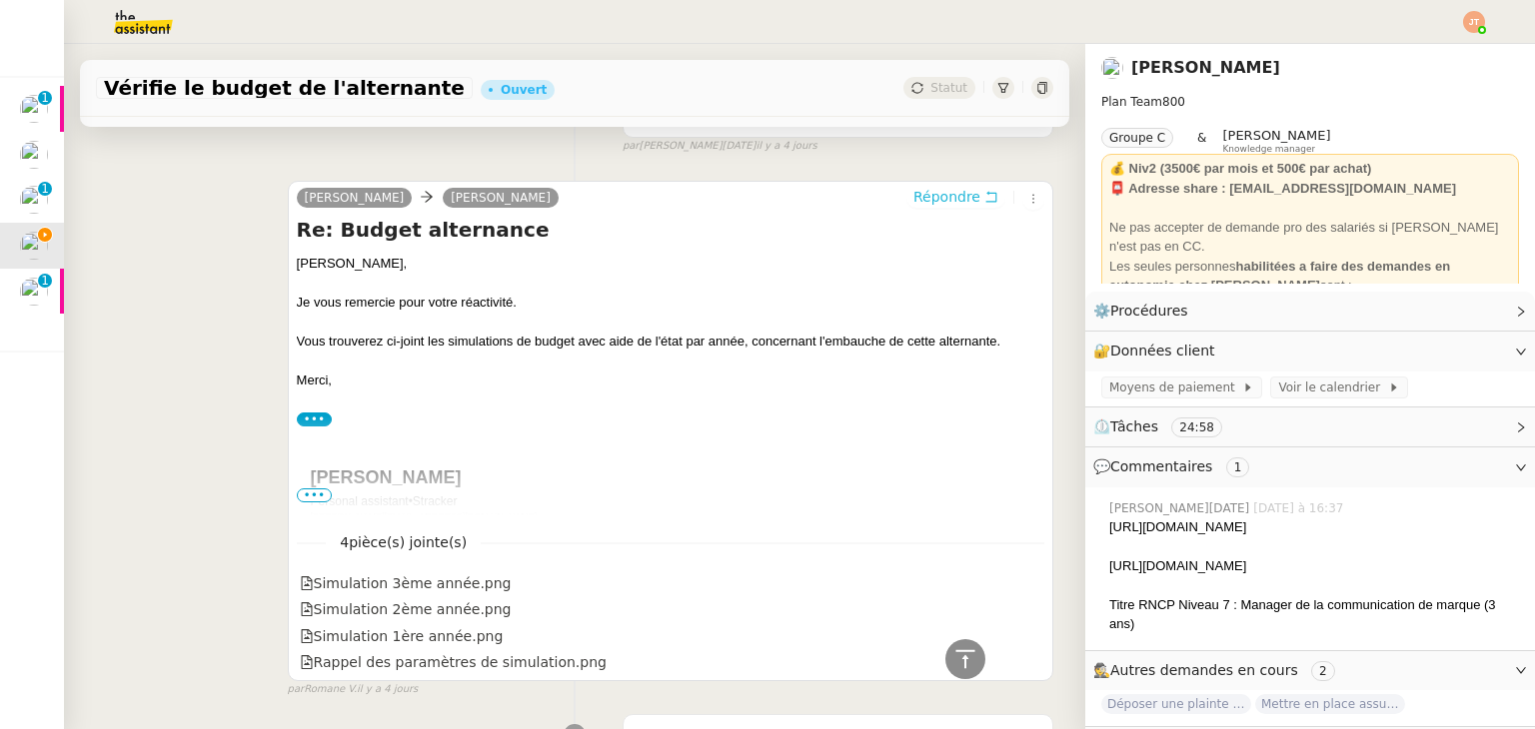
scroll to position [200, 0]
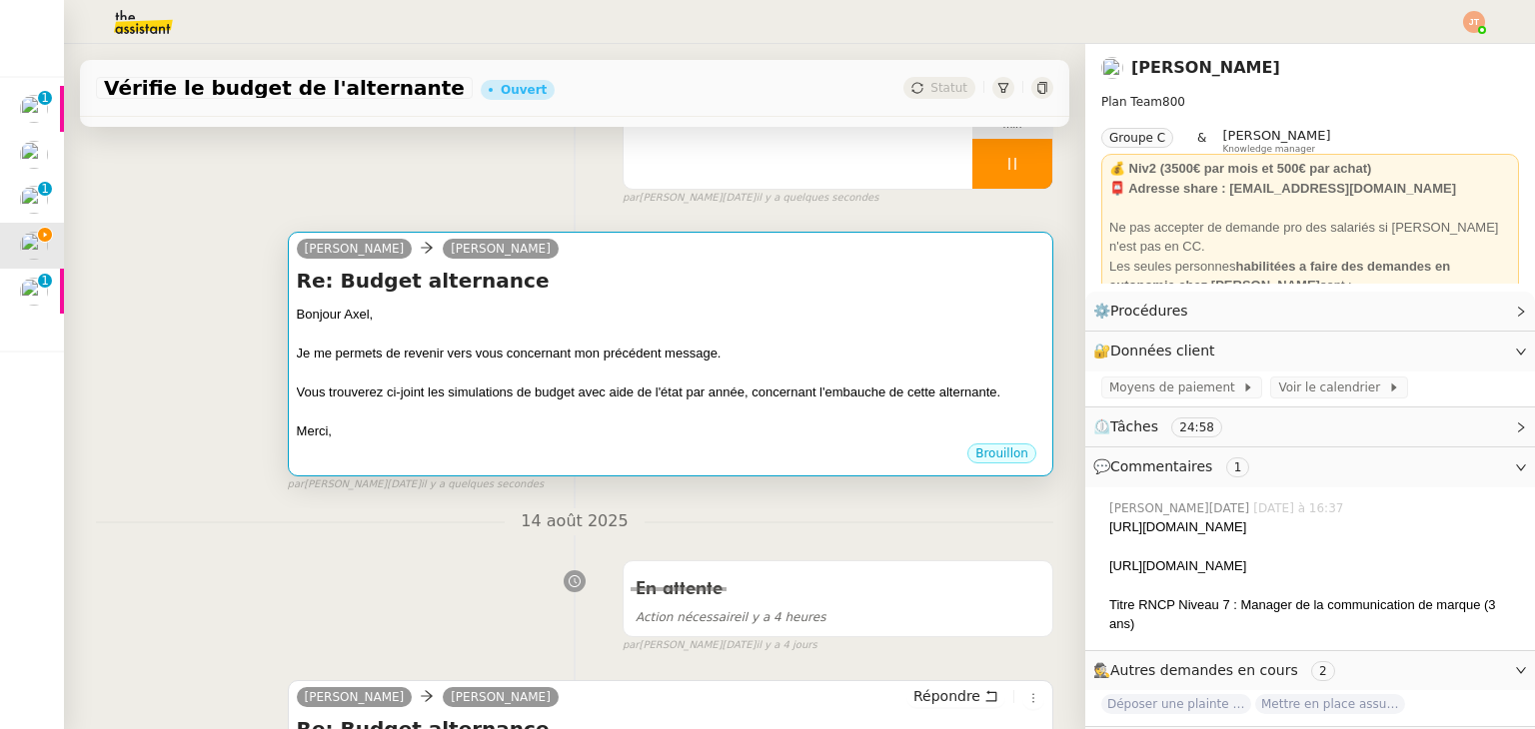
click at [484, 417] on div at bounding box center [670, 413] width 747 height 20
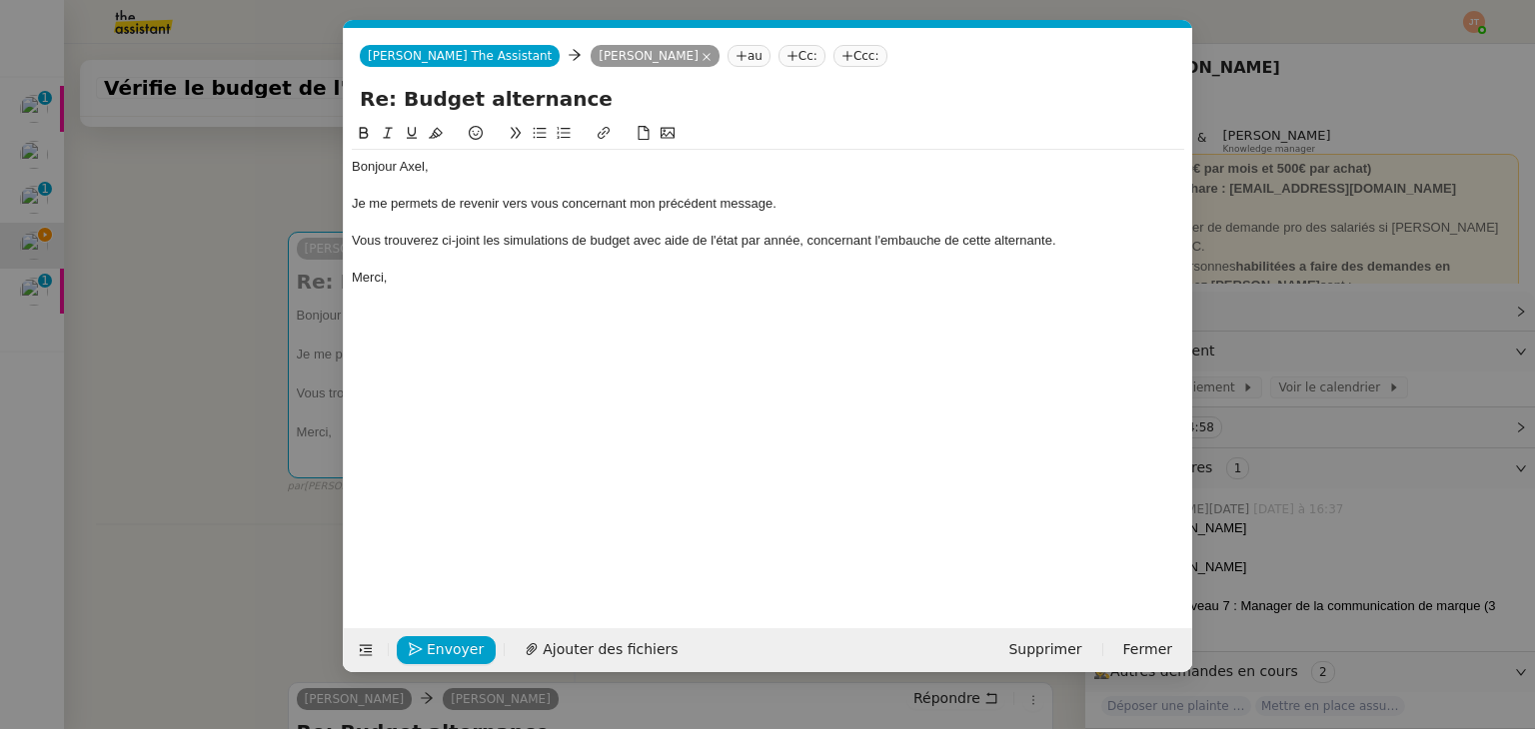
scroll to position [0, 57]
click at [596, 656] on span "Ajouter des fichiers" at bounding box center [610, 649] width 135 height 23
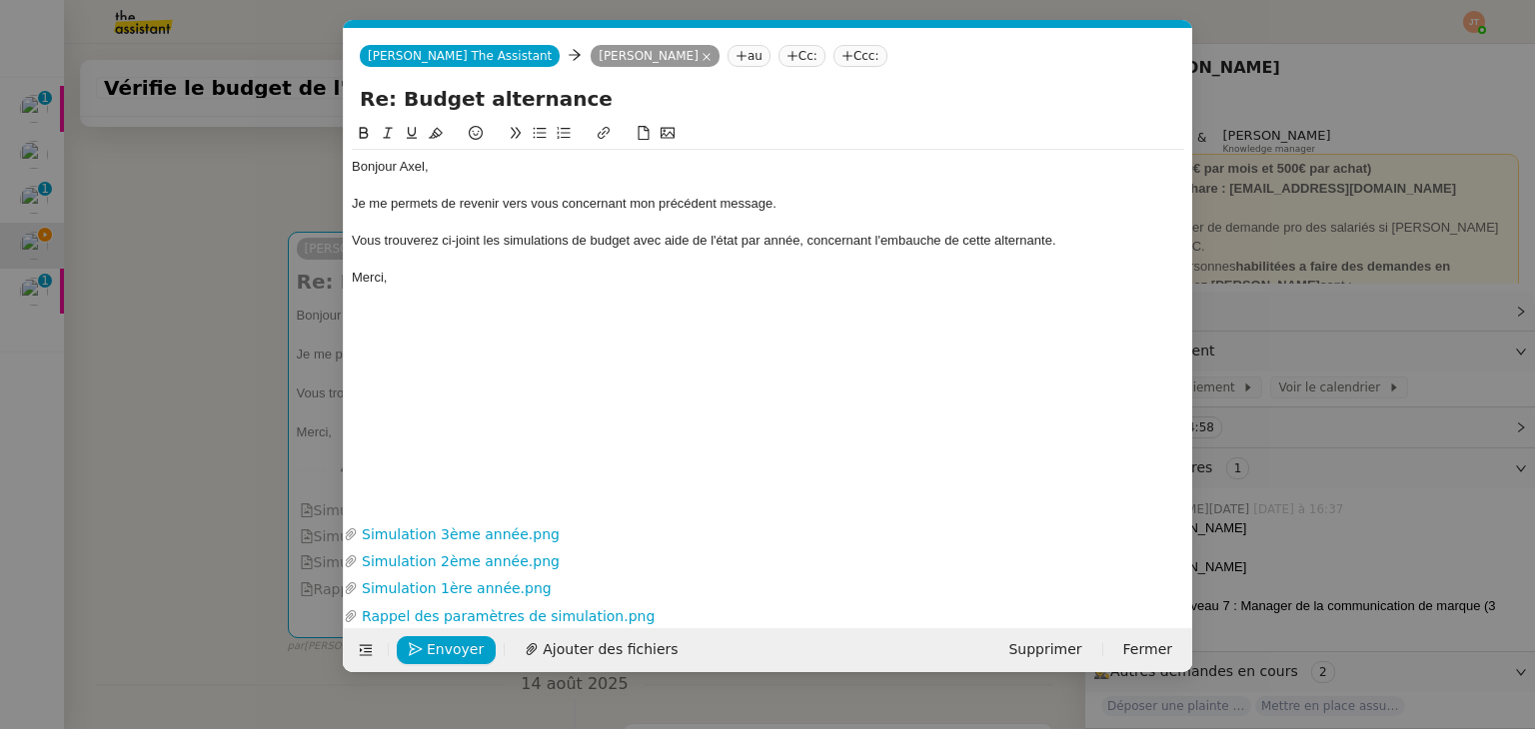
click at [205, 378] on nz-modal-container "rel Service Rel ance Bon de Commande LBP A utiliser dans le cadre de la procédu…" at bounding box center [767, 364] width 1535 height 729
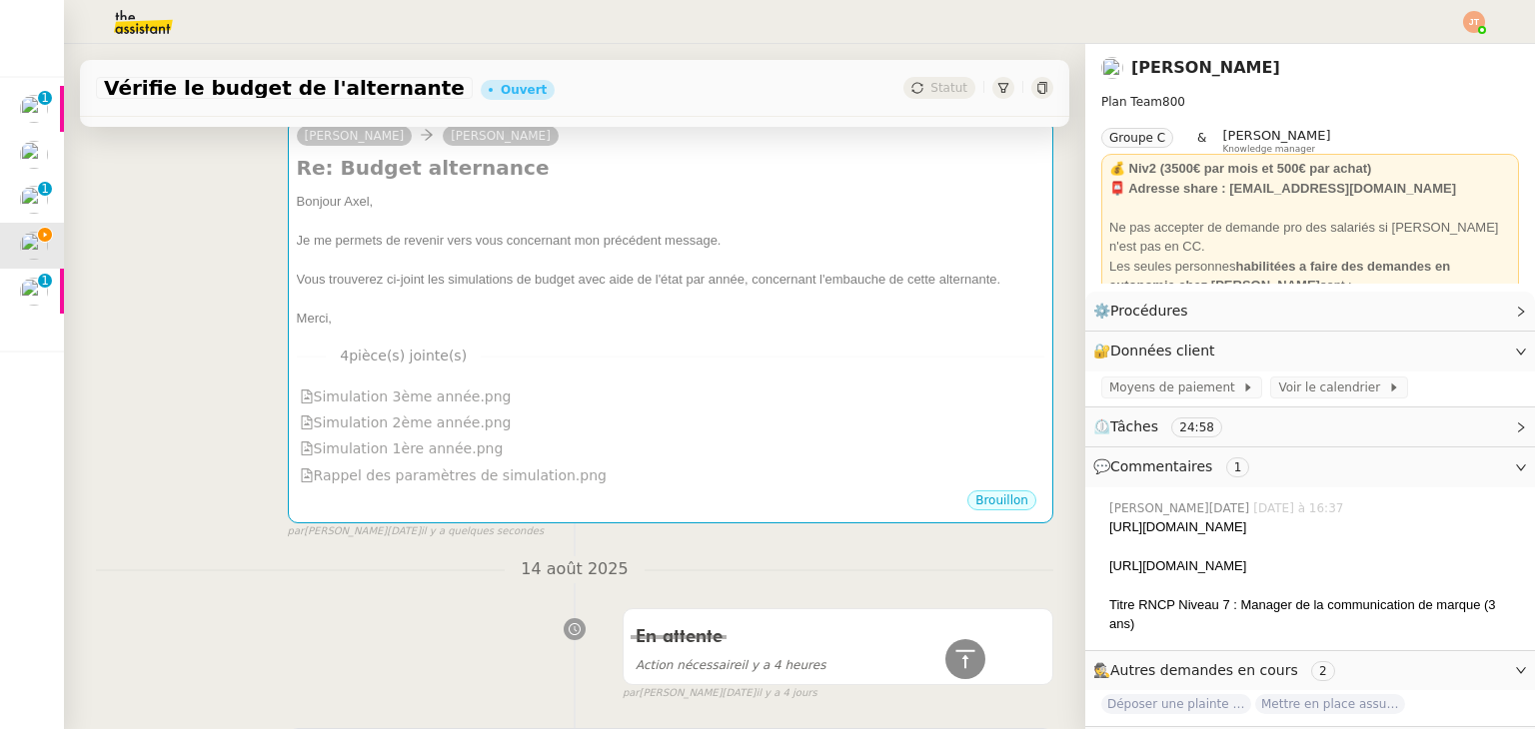
scroll to position [0, 0]
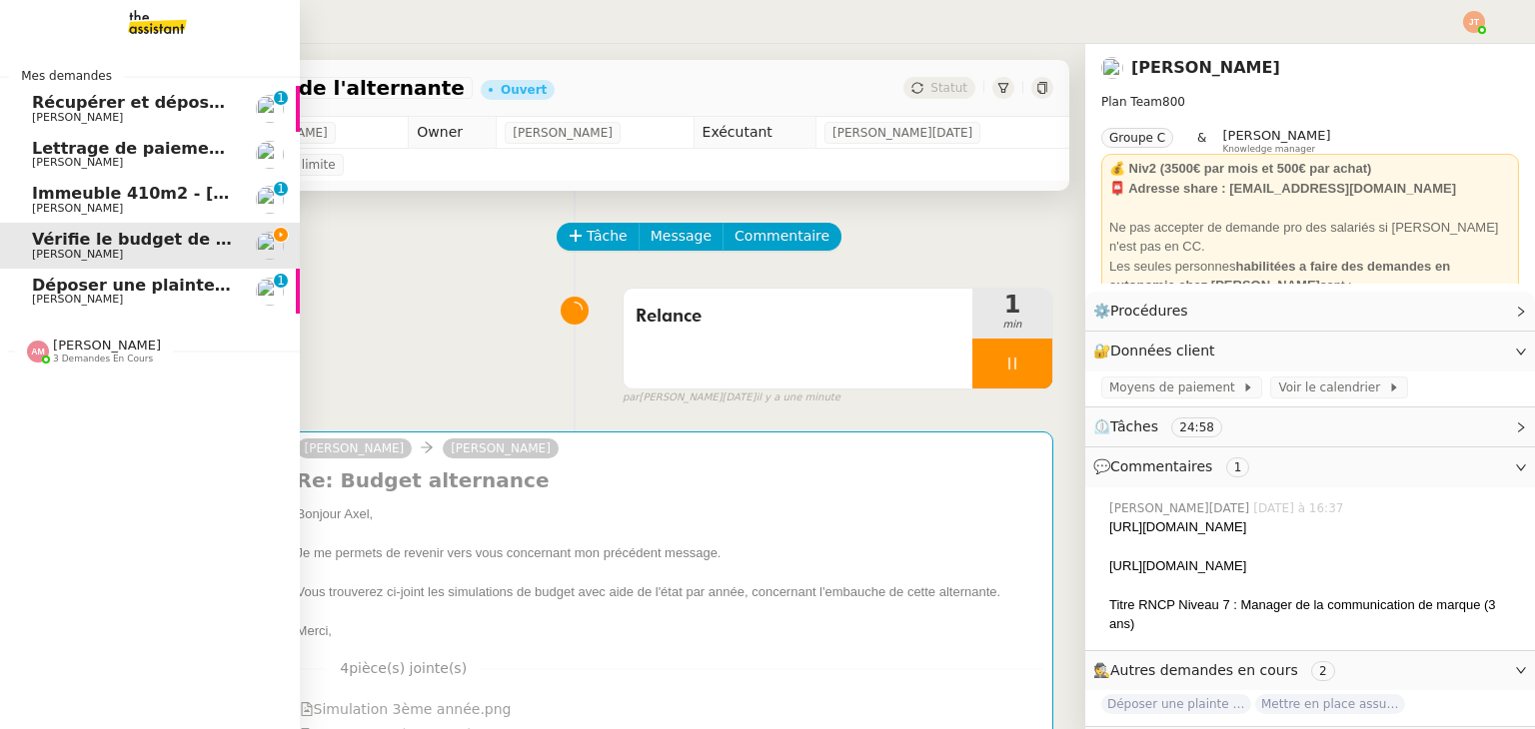
click at [97, 362] on span "3 demandes en cours" at bounding box center [103, 359] width 100 height 11
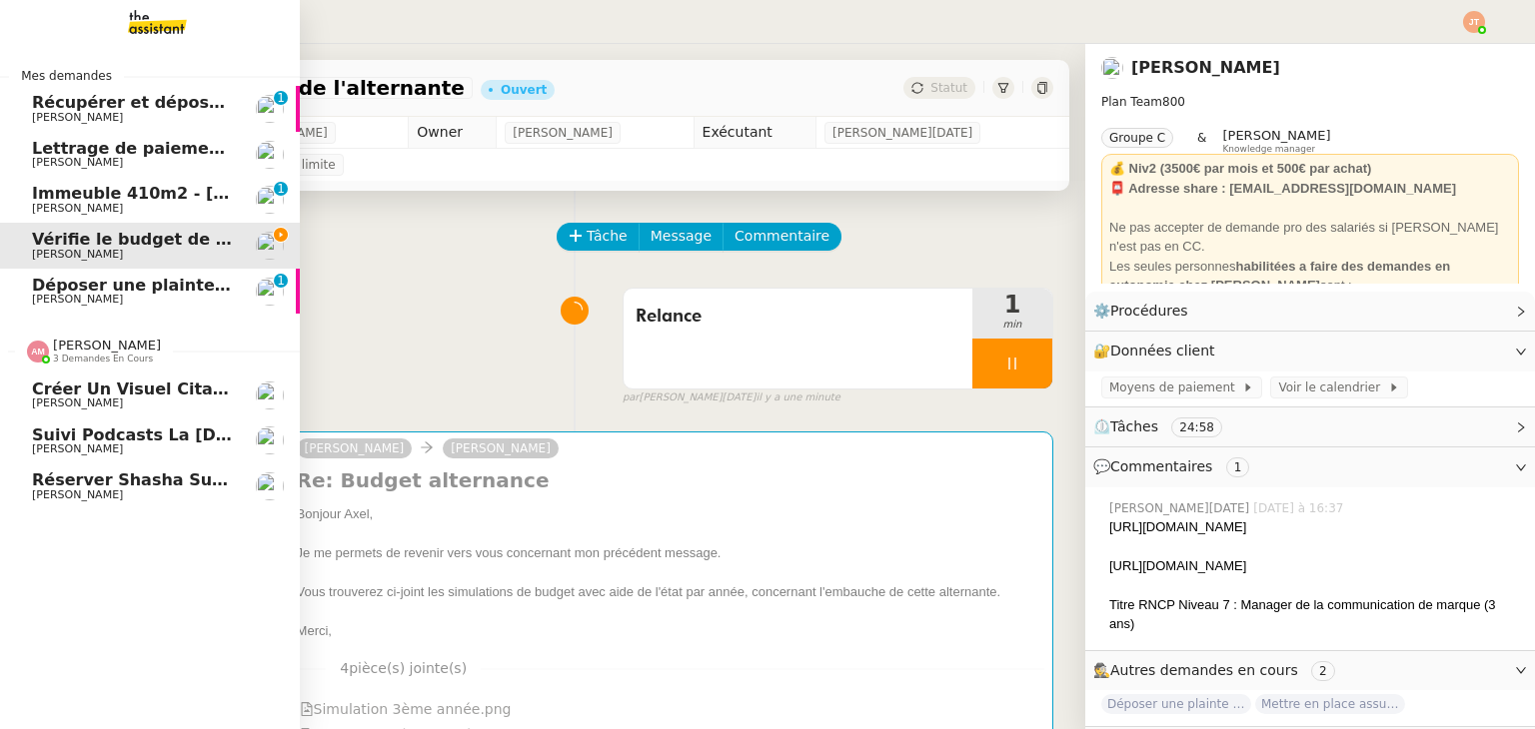
click at [115, 445] on span "[PERSON_NAME]" at bounding box center [133, 450] width 202 height 12
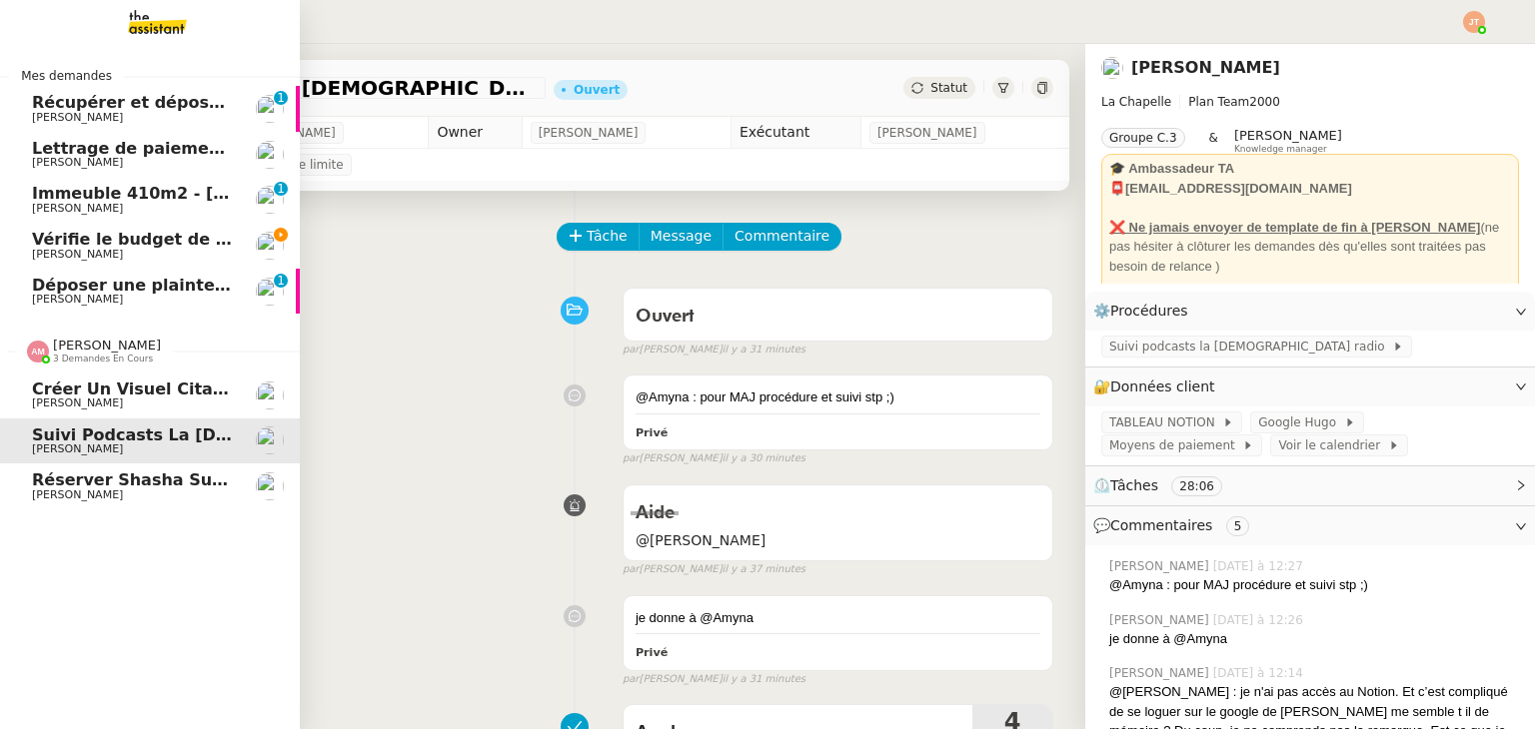
click at [132, 357] on span "3 demandes en cours" at bounding box center [103, 359] width 100 height 11
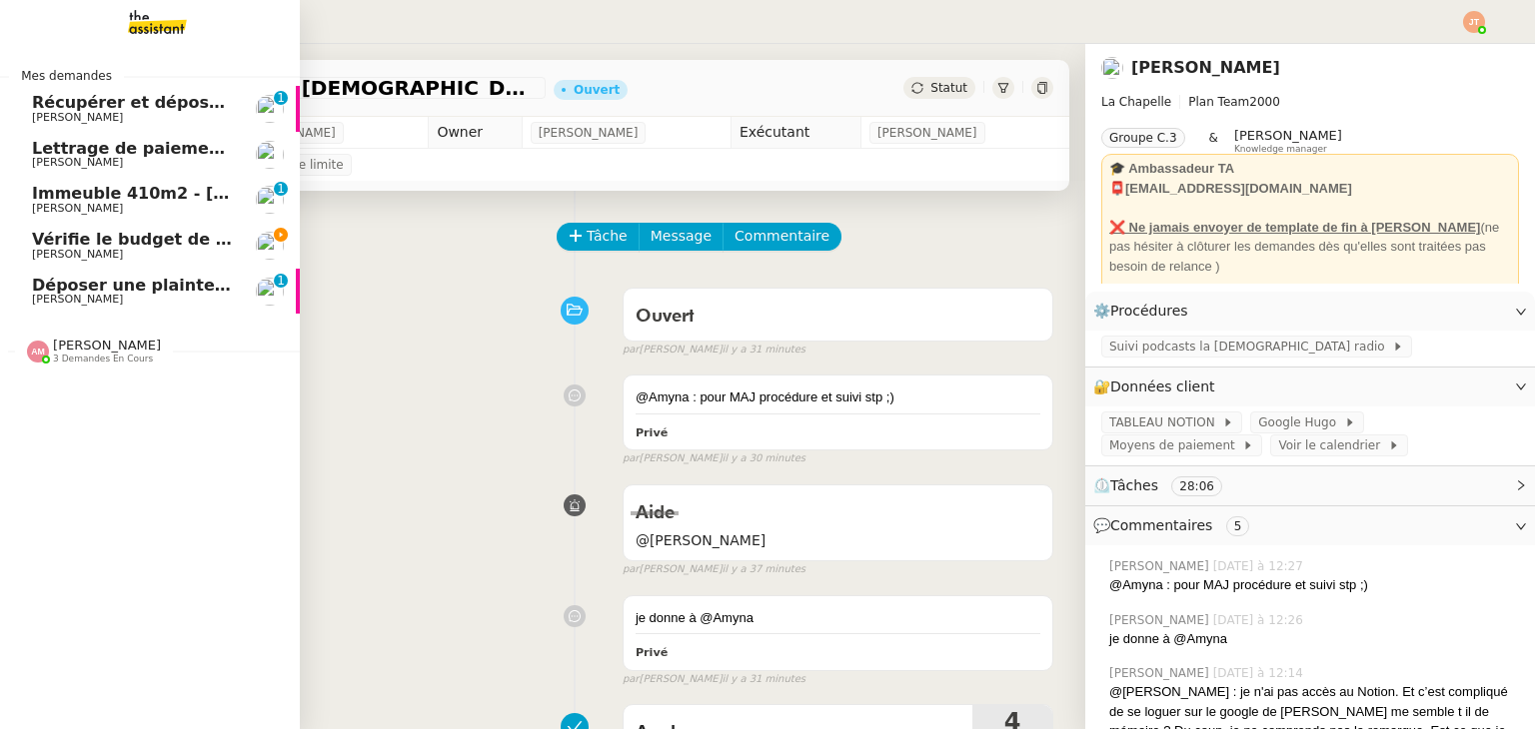
click at [120, 249] on span "[PERSON_NAME]" at bounding box center [133, 255] width 202 height 12
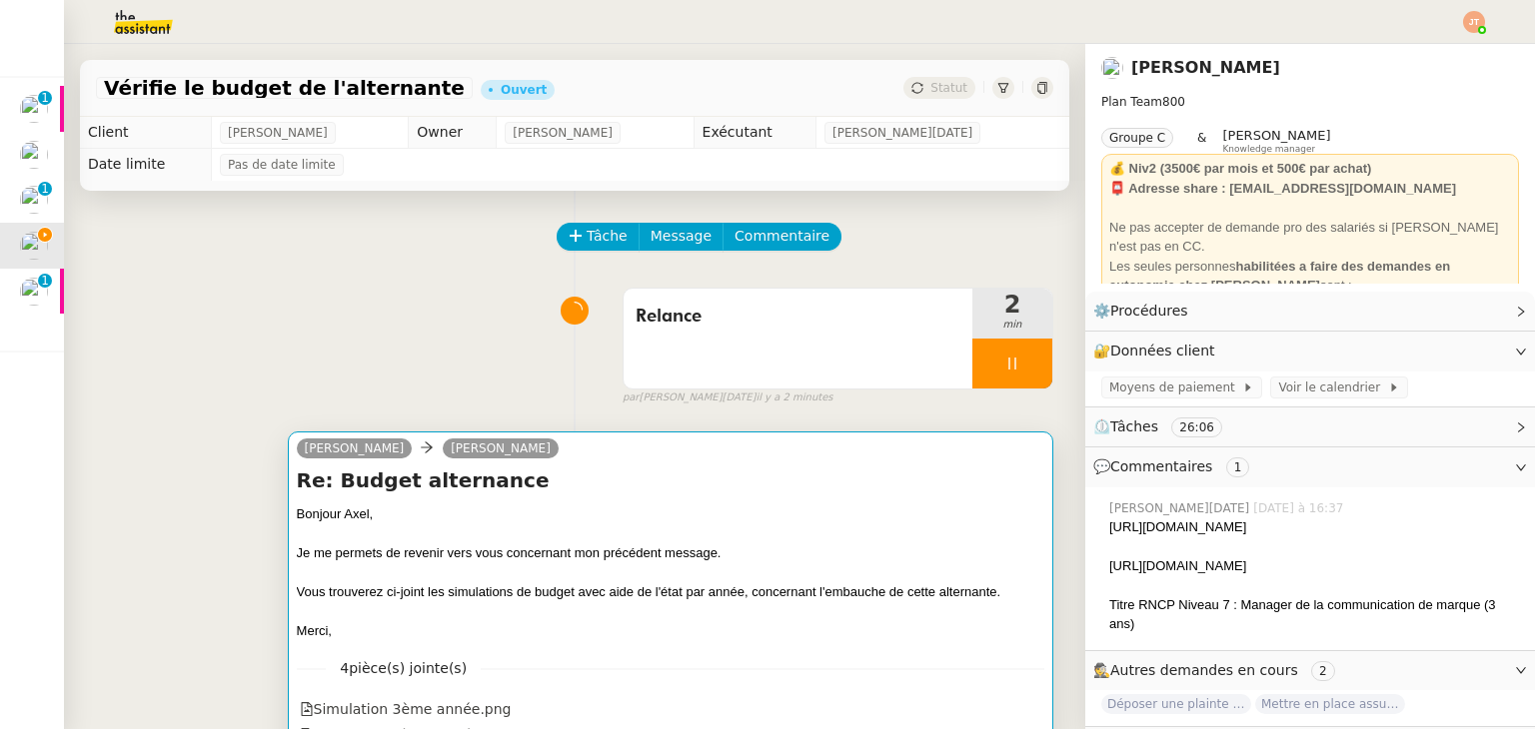
click at [683, 486] on h4 "Re: Budget alternance" at bounding box center [670, 481] width 747 height 28
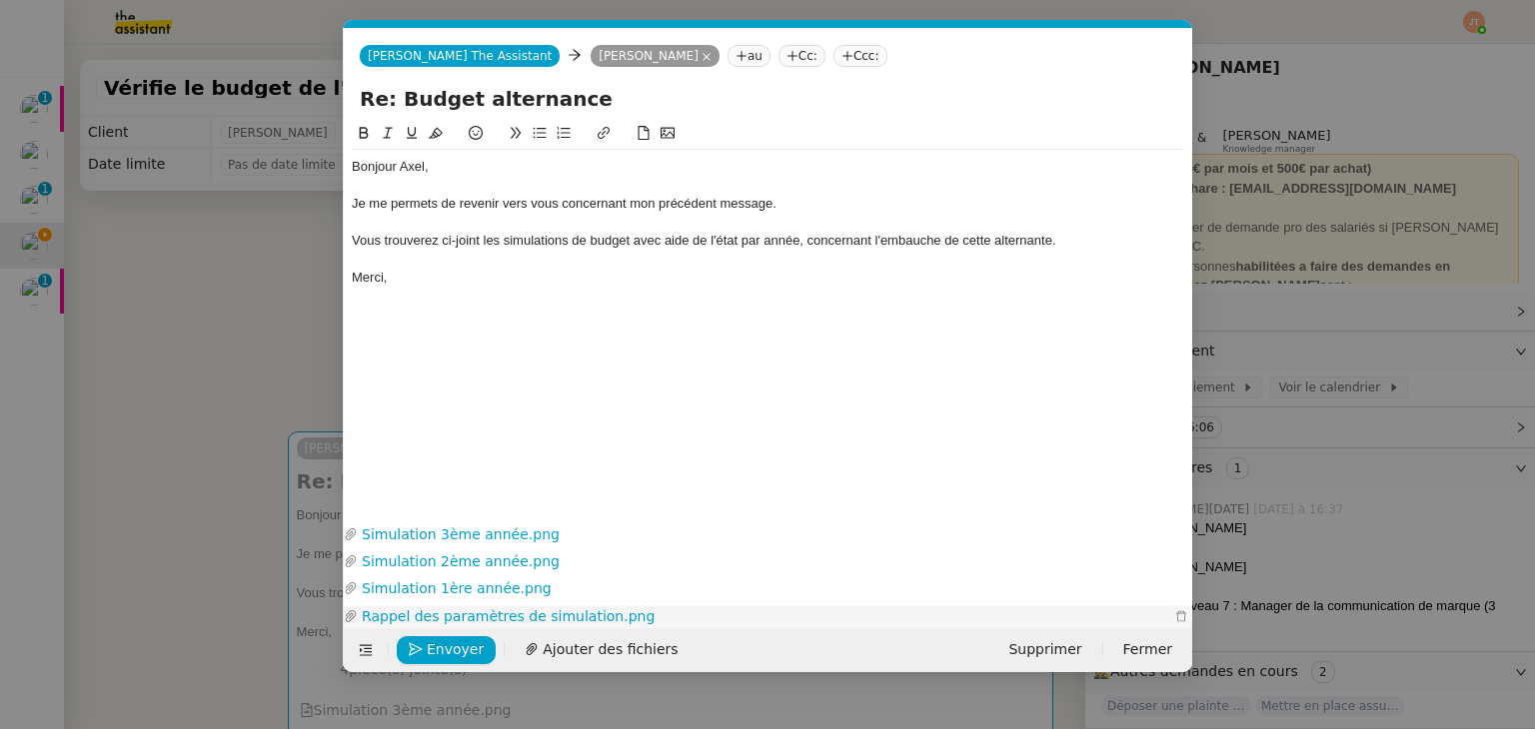
scroll to position [0, 42]
click at [468, 662] on div "Envoyer Ajouter des fichiers" at bounding box center [521, 650] width 339 height 28
click at [453, 650] on span "Envoyer" at bounding box center [455, 649] width 57 height 23
click at [453, 650] on span "Confirmer l'envoi" at bounding box center [487, 649] width 120 height 23
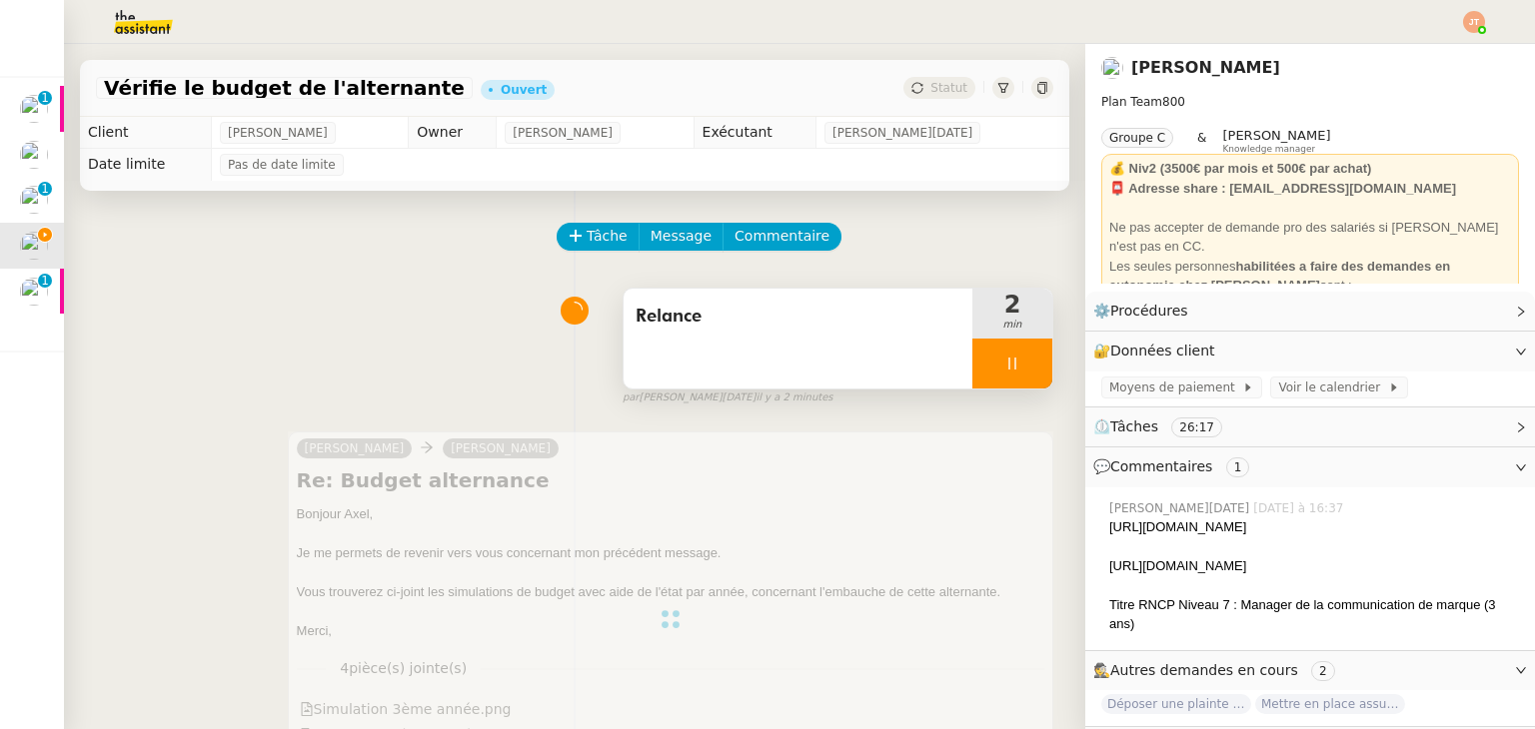
click at [1004, 366] on icon at bounding box center [1012, 364] width 16 height 16
click at [1024, 366] on icon at bounding box center [1032, 364] width 16 height 16
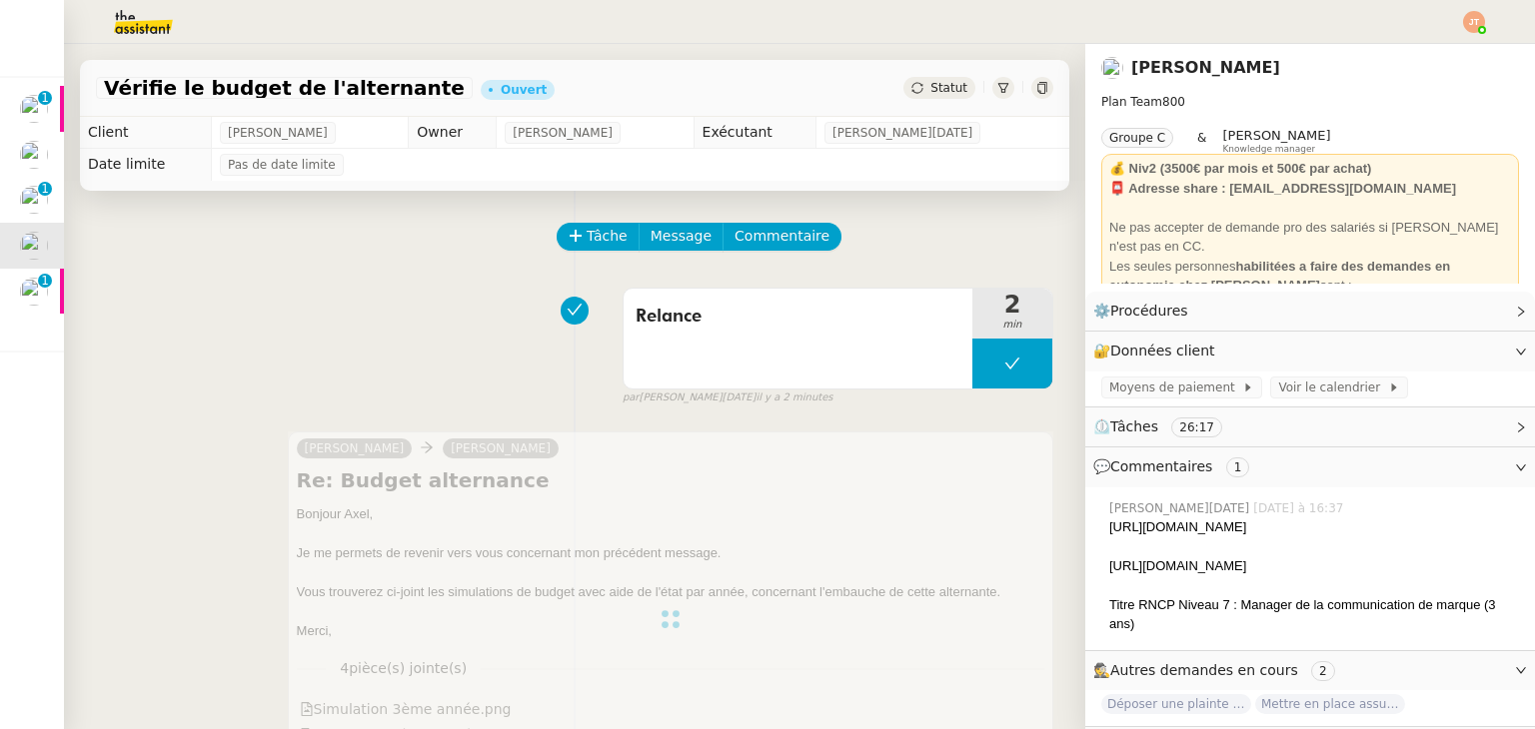
click at [927, 100] on div "Vérifie le budget de l'alternante Ouvert Statut" at bounding box center [574, 88] width 989 height 57
click at [930, 93] on span "Statut" at bounding box center [948, 88] width 37 height 14
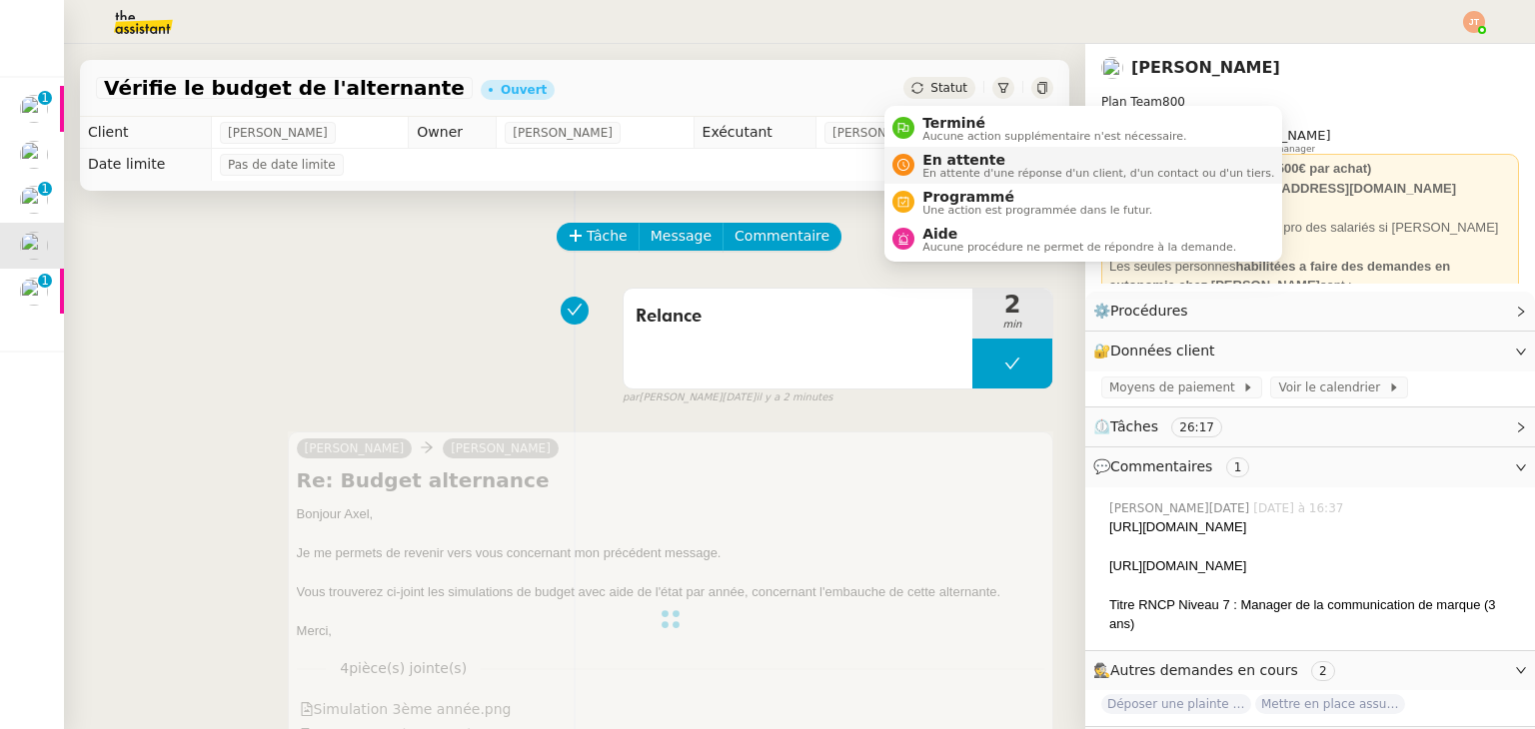
click at [948, 159] on span "En attente" at bounding box center [1098, 160] width 352 height 16
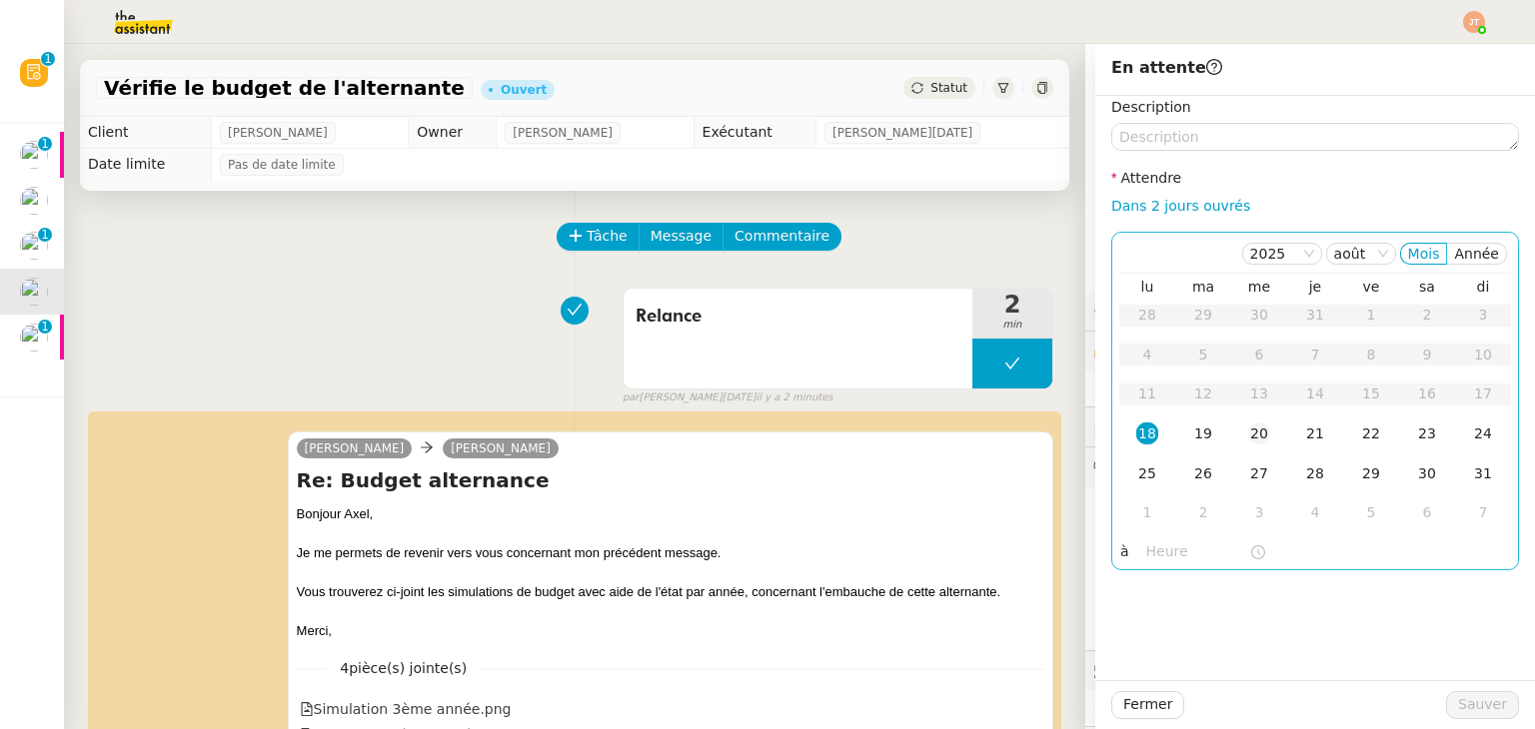
click at [1248, 433] on div "20" at bounding box center [1259, 434] width 22 height 22
click at [1146, 555] on input "text" at bounding box center [1197, 552] width 103 height 23
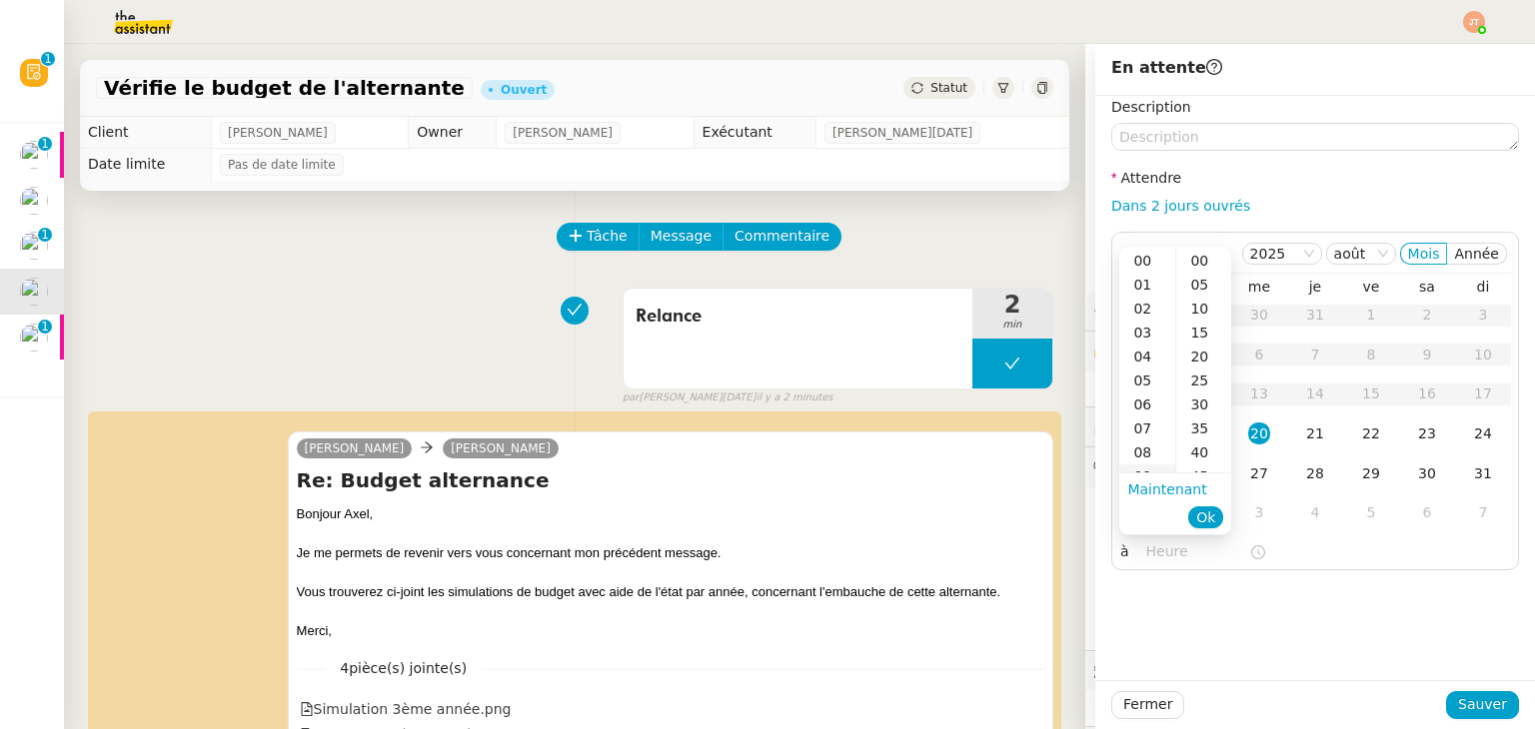
click at [1147, 467] on div "09" at bounding box center [1147, 477] width 56 height 24
click at [1200, 255] on div "00" at bounding box center [1203, 261] width 55 height 24
type input "09:00"
click at [1211, 509] on span "Ok" at bounding box center [1205, 518] width 19 height 20
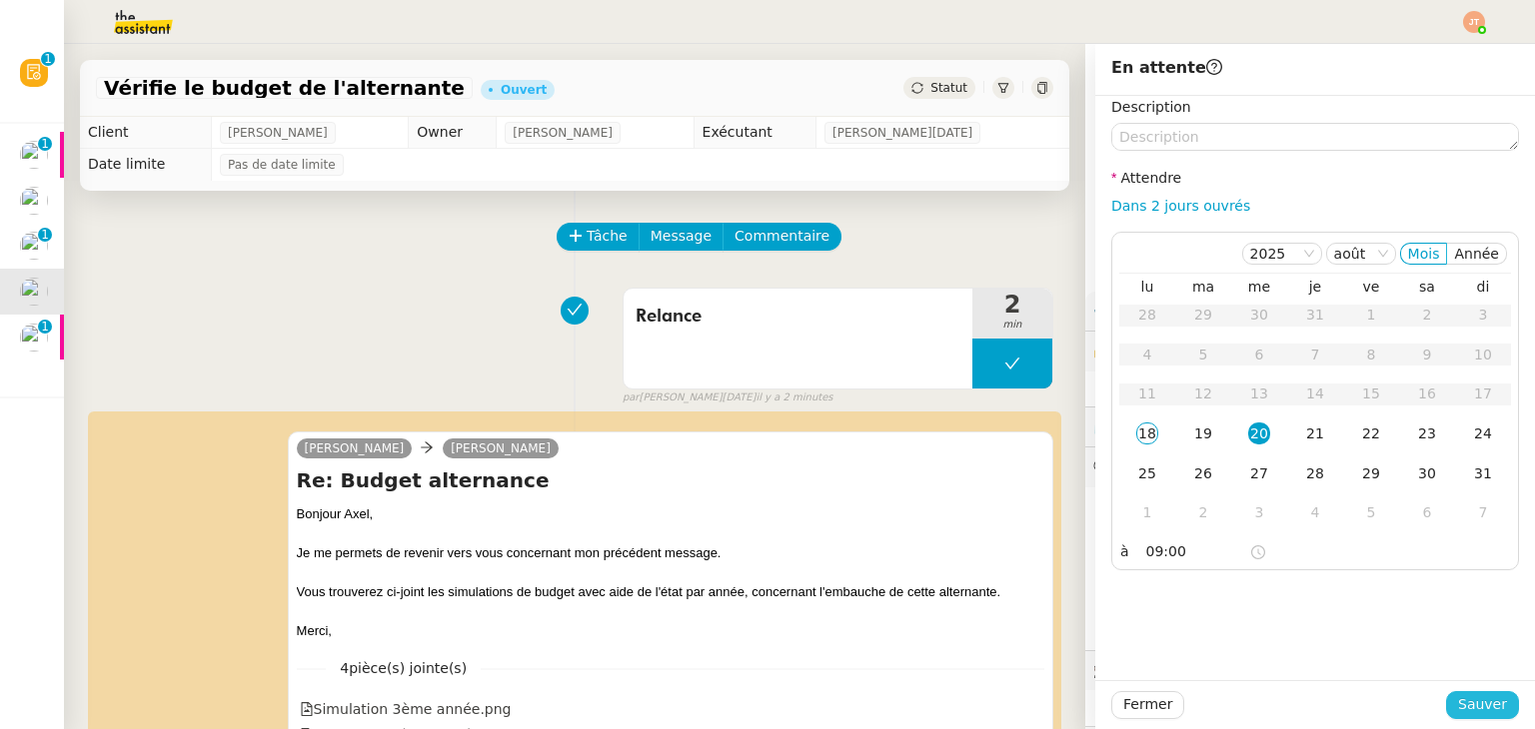
click at [1458, 705] on span "Sauver" at bounding box center [1482, 704] width 49 height 23
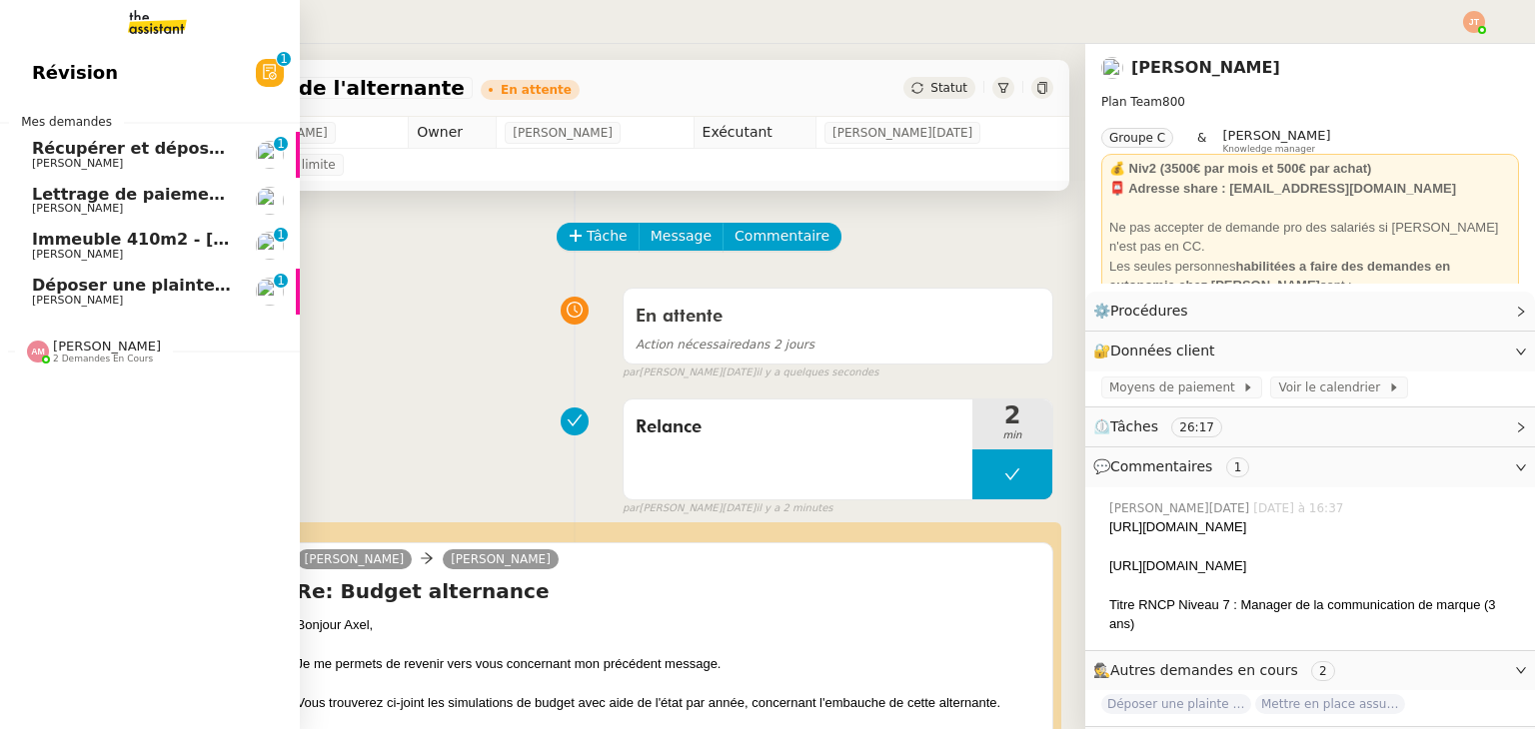
click at [128, 283] on span "Déposer une plainte pour piratage" at bounding box center [188, 285] width 312 height 19
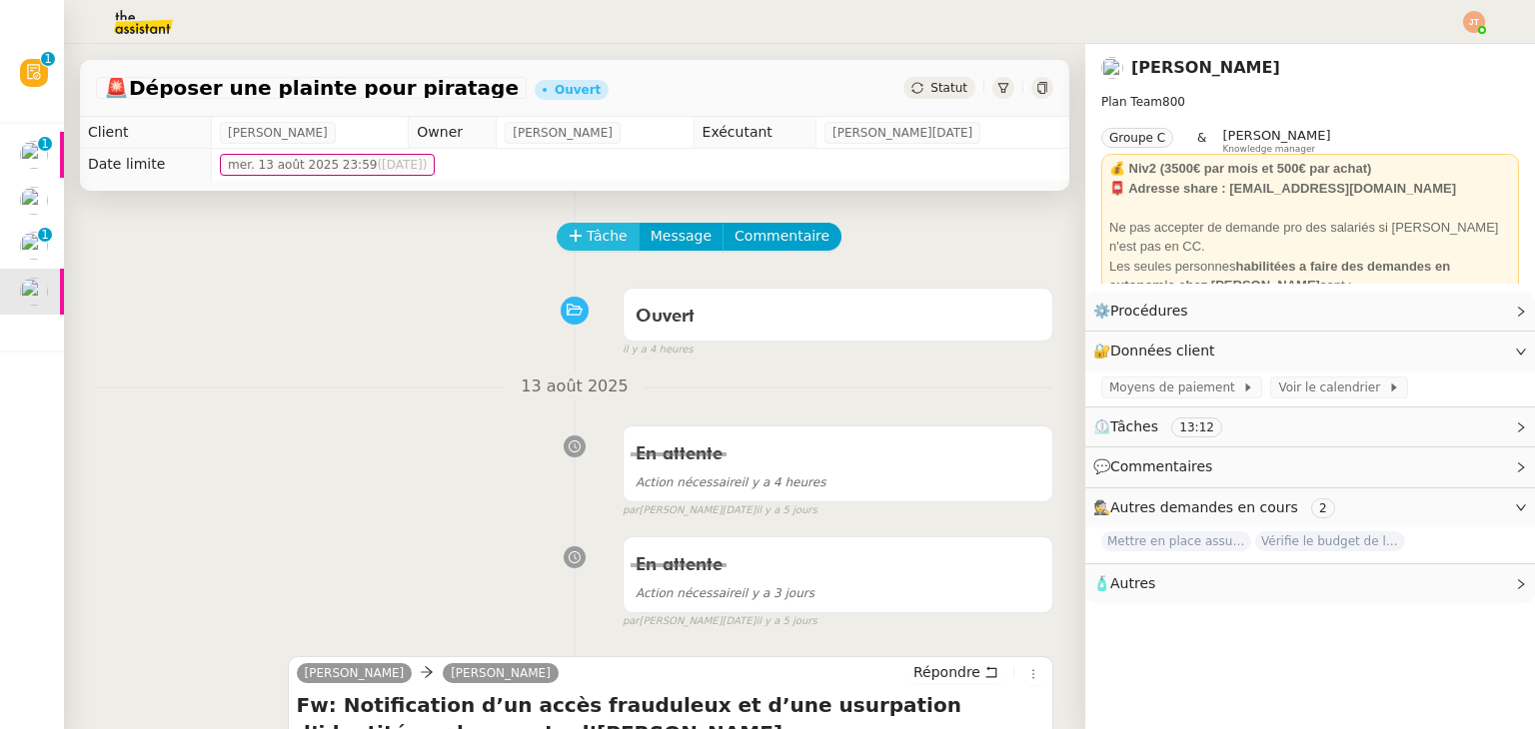
click at [570, 229] on button "Tâche" at bounding box center [598, 237] width 83 height 28
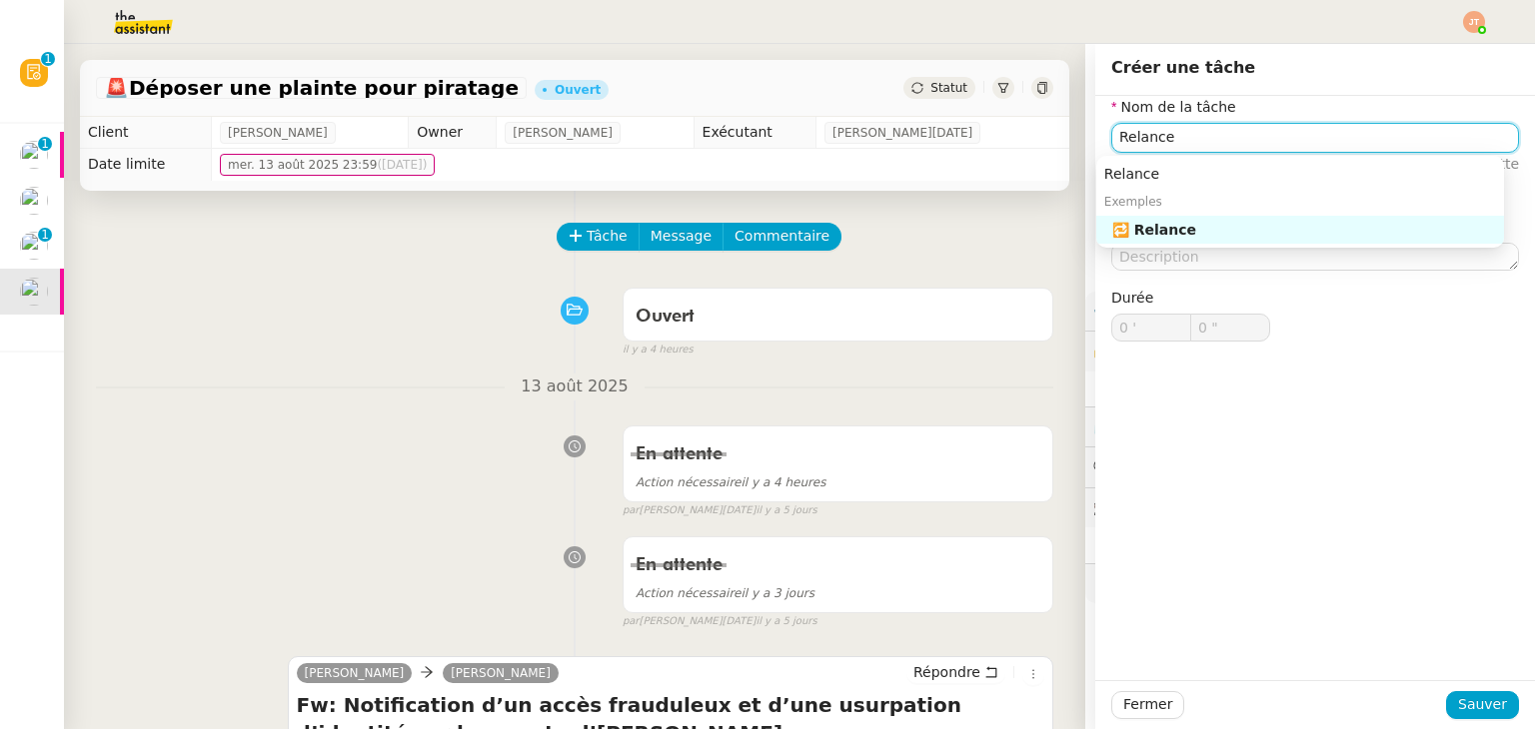
click at [1195, 229] on div "🔁 Relance" at bounding box center [1304, 230] width 384 height 18
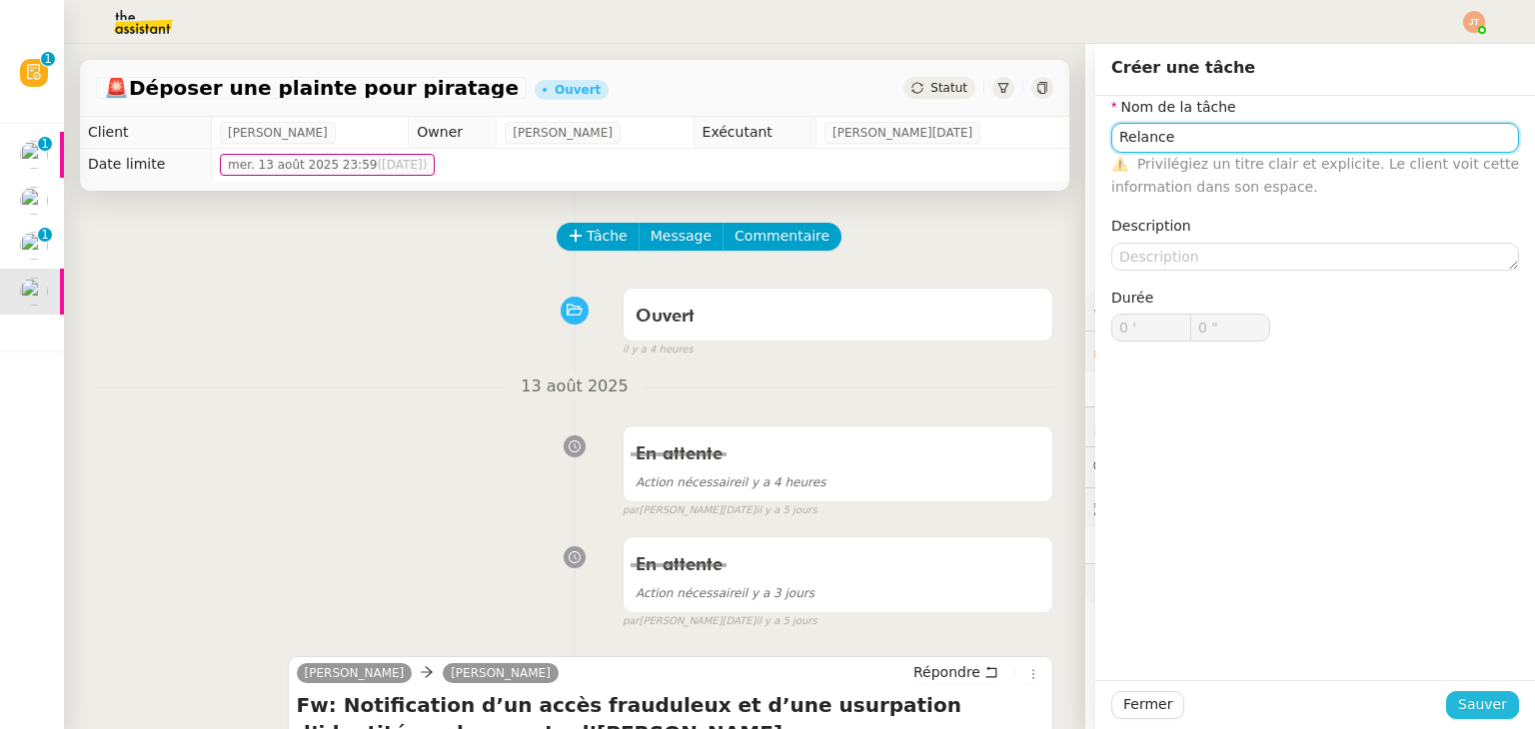
type input "Relance"
click at [1479, 697] on span "Sauver" at bounding box center [1482, 704] width 49 height 23
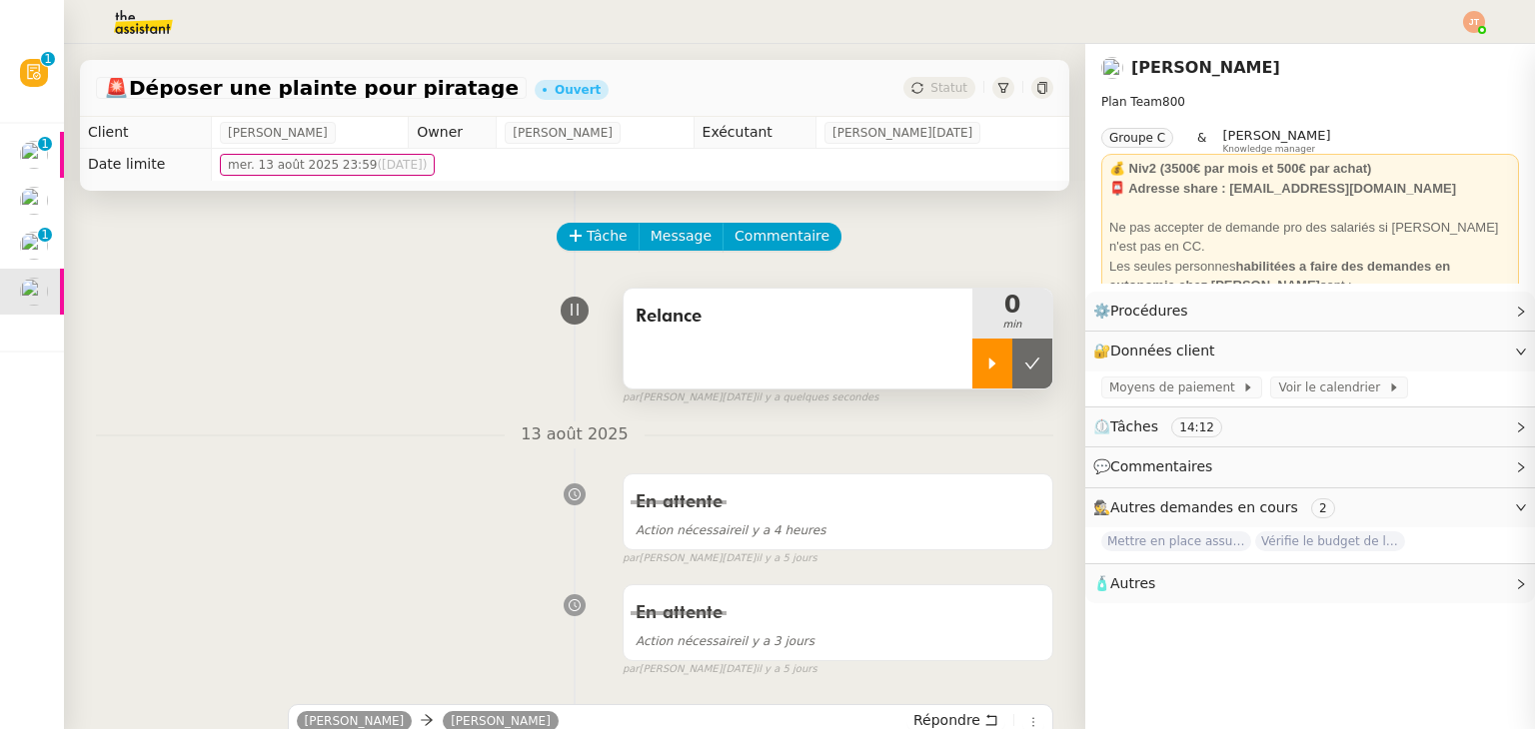
click at [984, 370] on icon at bounding box center [992, 364] width 16 height 16
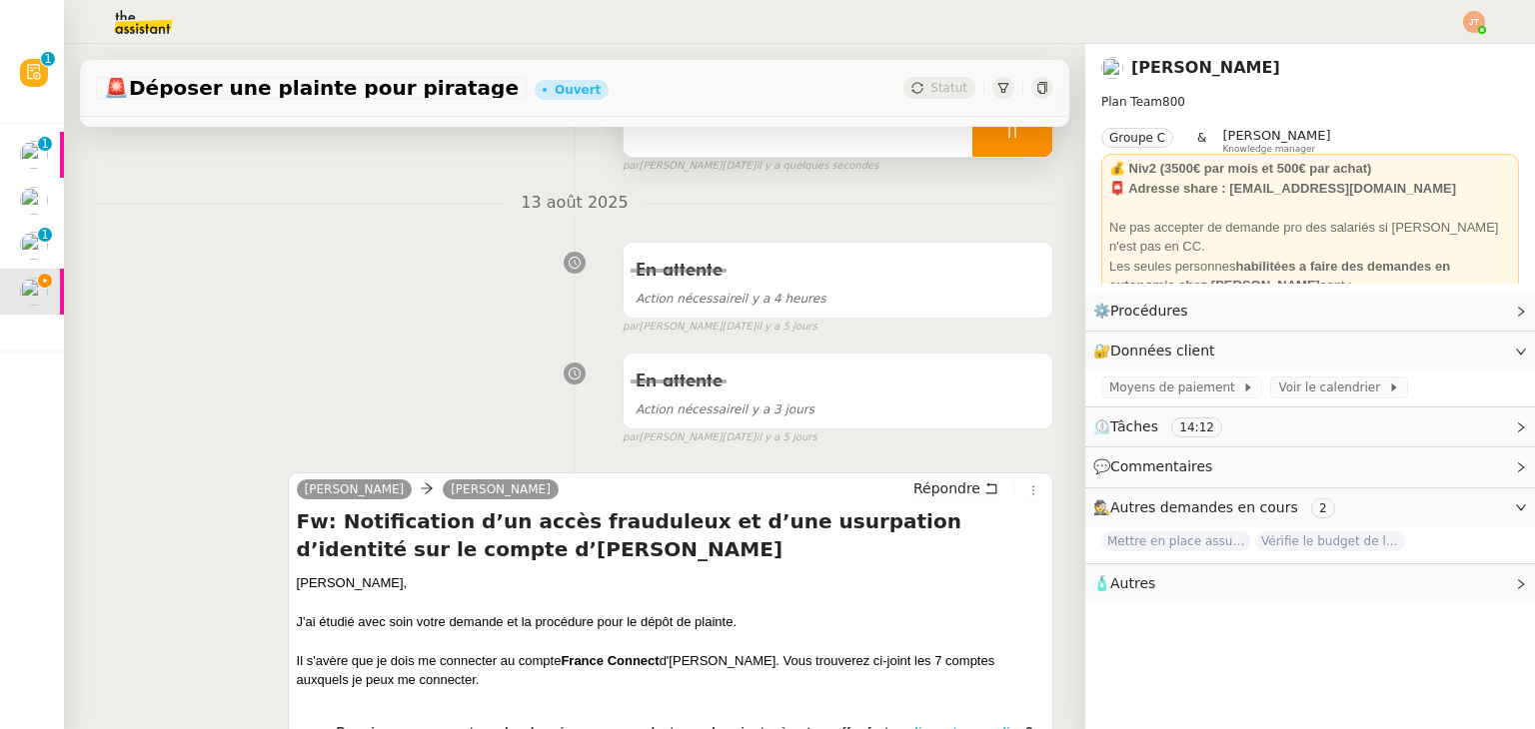
scroll to position [500, 0]
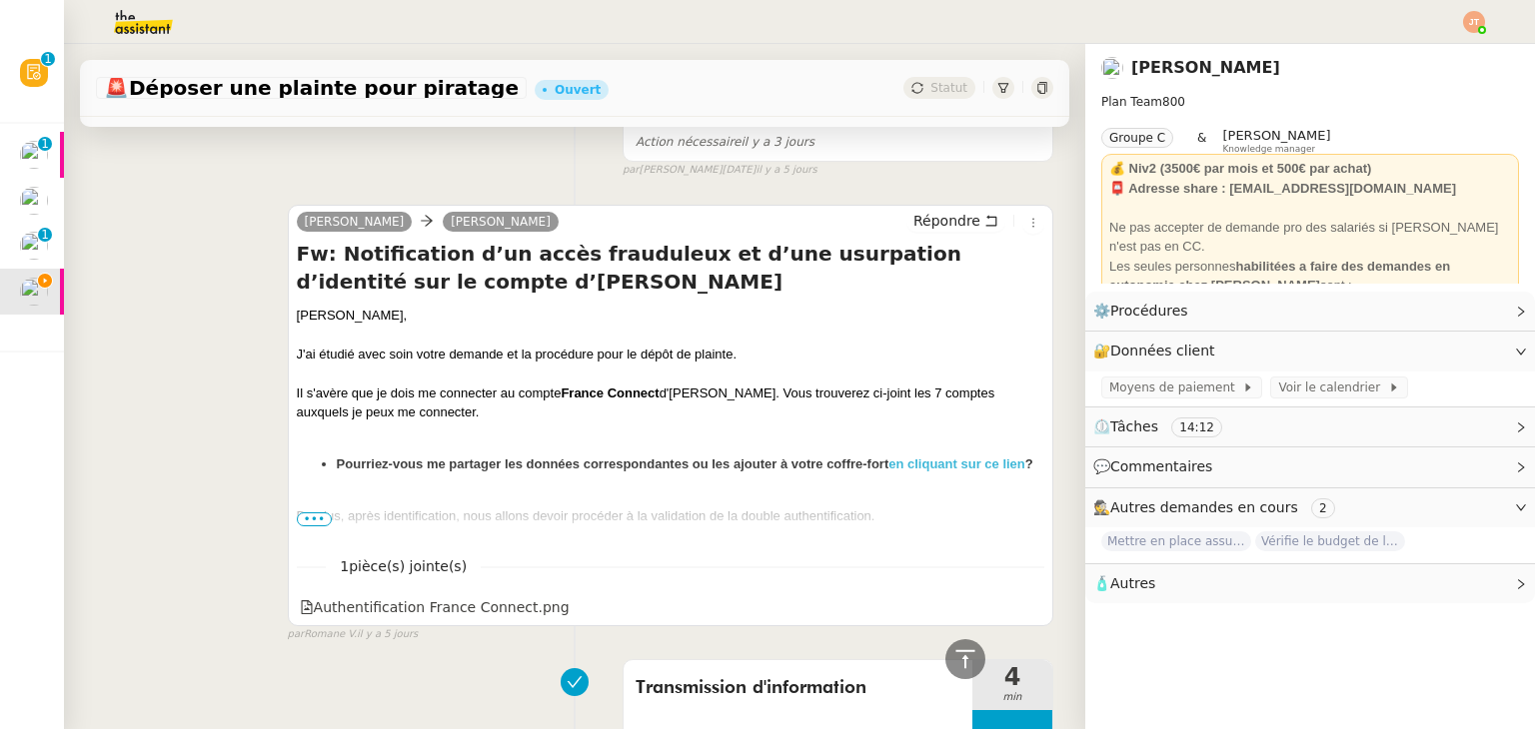
click at [319, 519] on span "•••" at bounding box center [315, 520] width 36 height 14
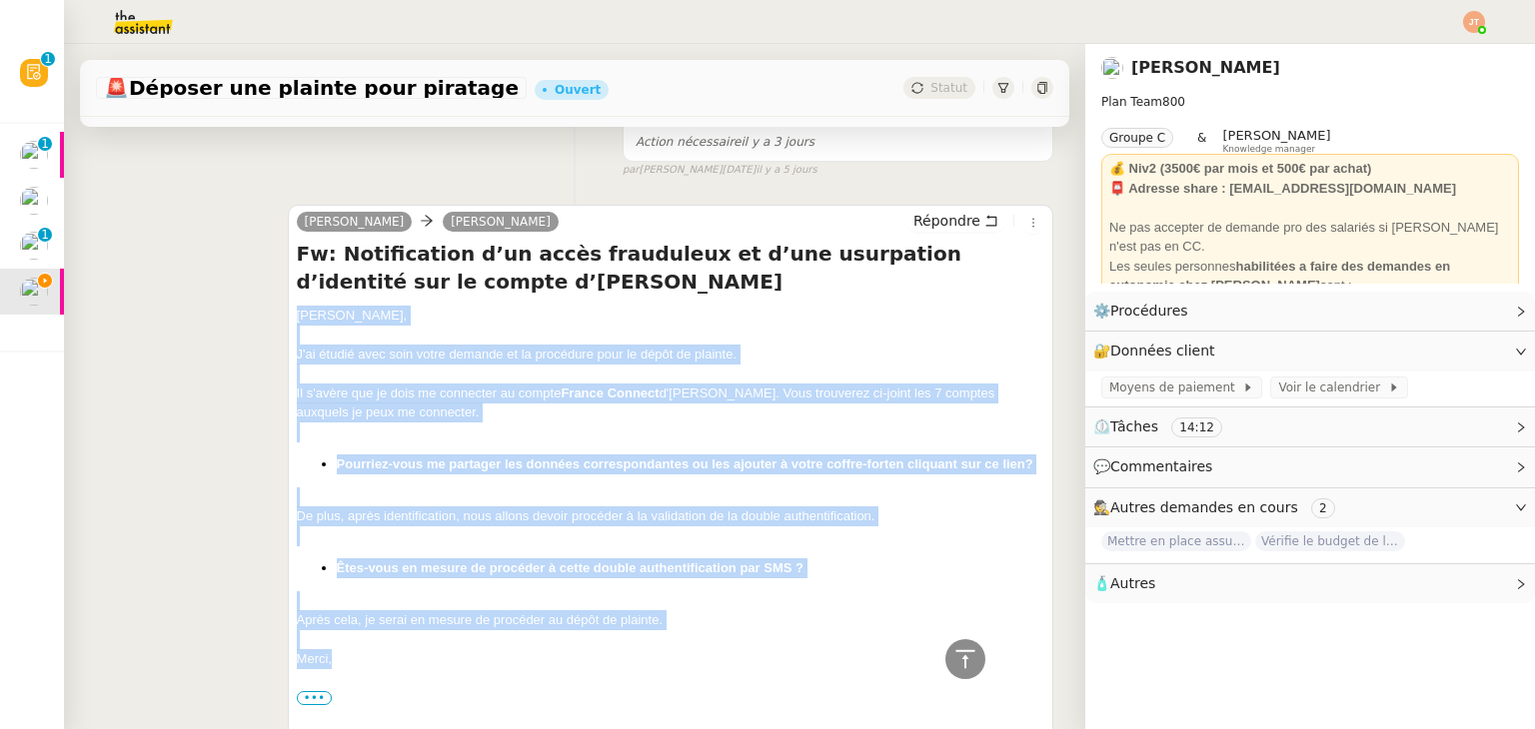
drag, startPoint x: 292, startPoint y: 321, endPoint x: 368, endPoint y: 678, distance: 365.7
copy div "[PERSON_NAME], J'ai étudié avec soin votre demande et la procédure pour le dépô…"
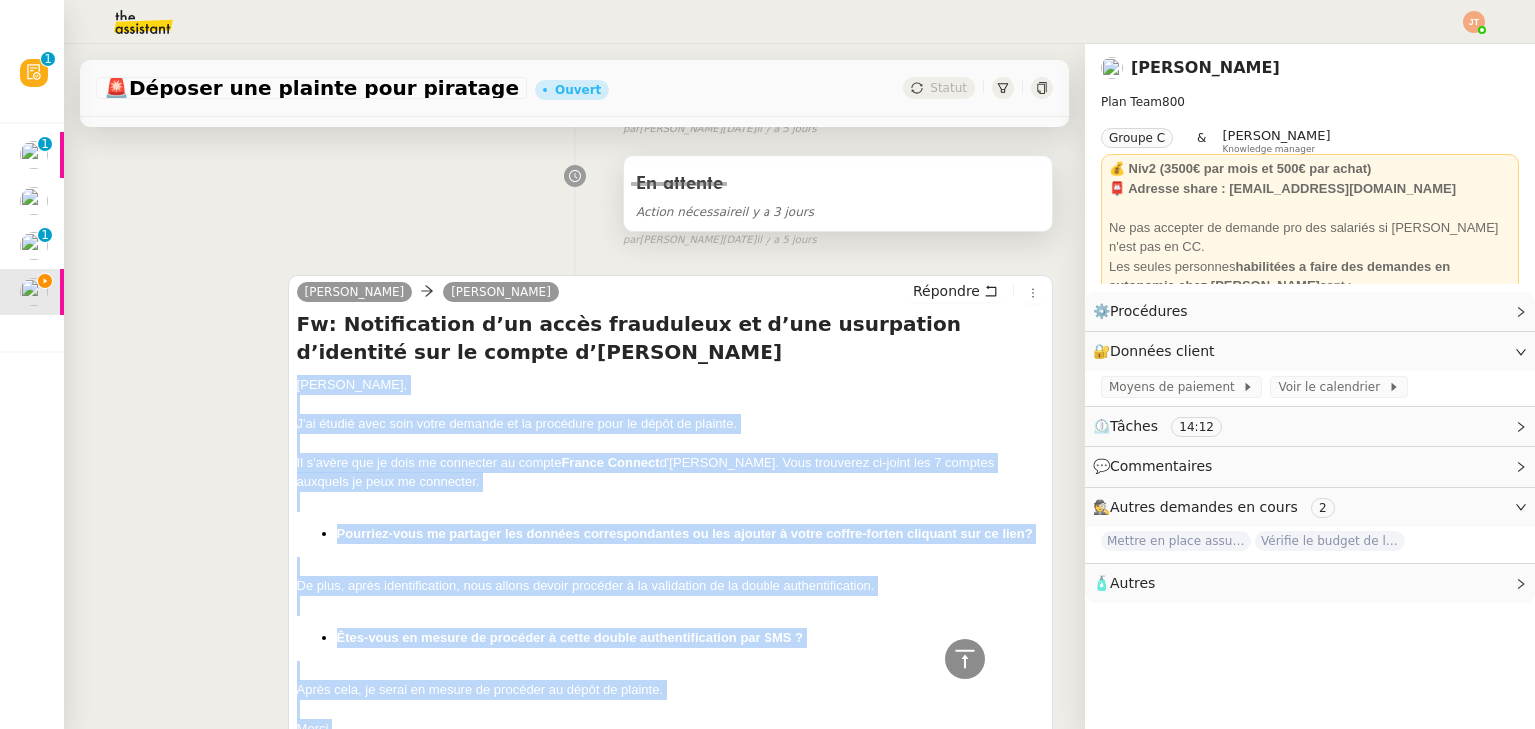
scroll to position [200, 0]
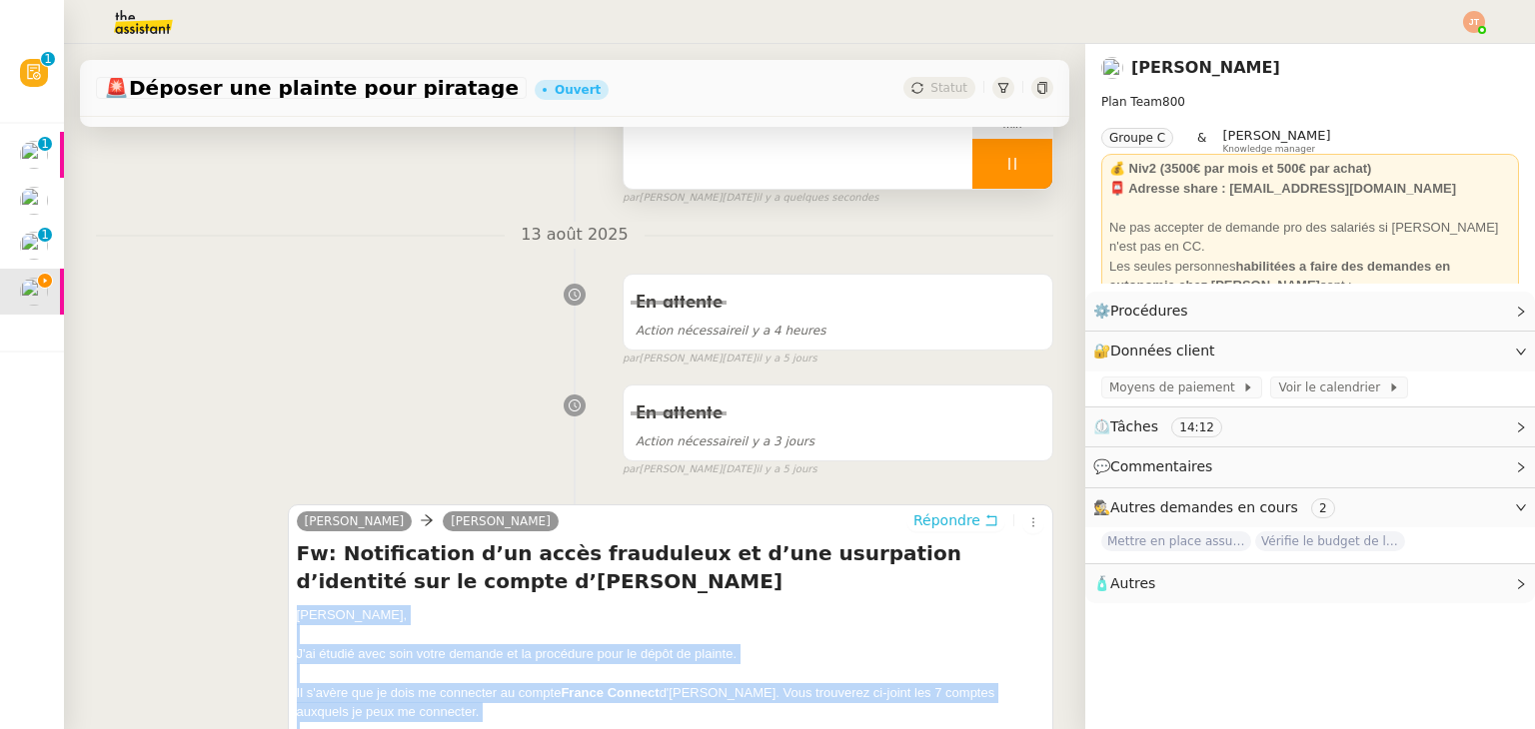
click at [916, 516] on span "Répondre" at bounding box center [946, 521] width 67 height 20
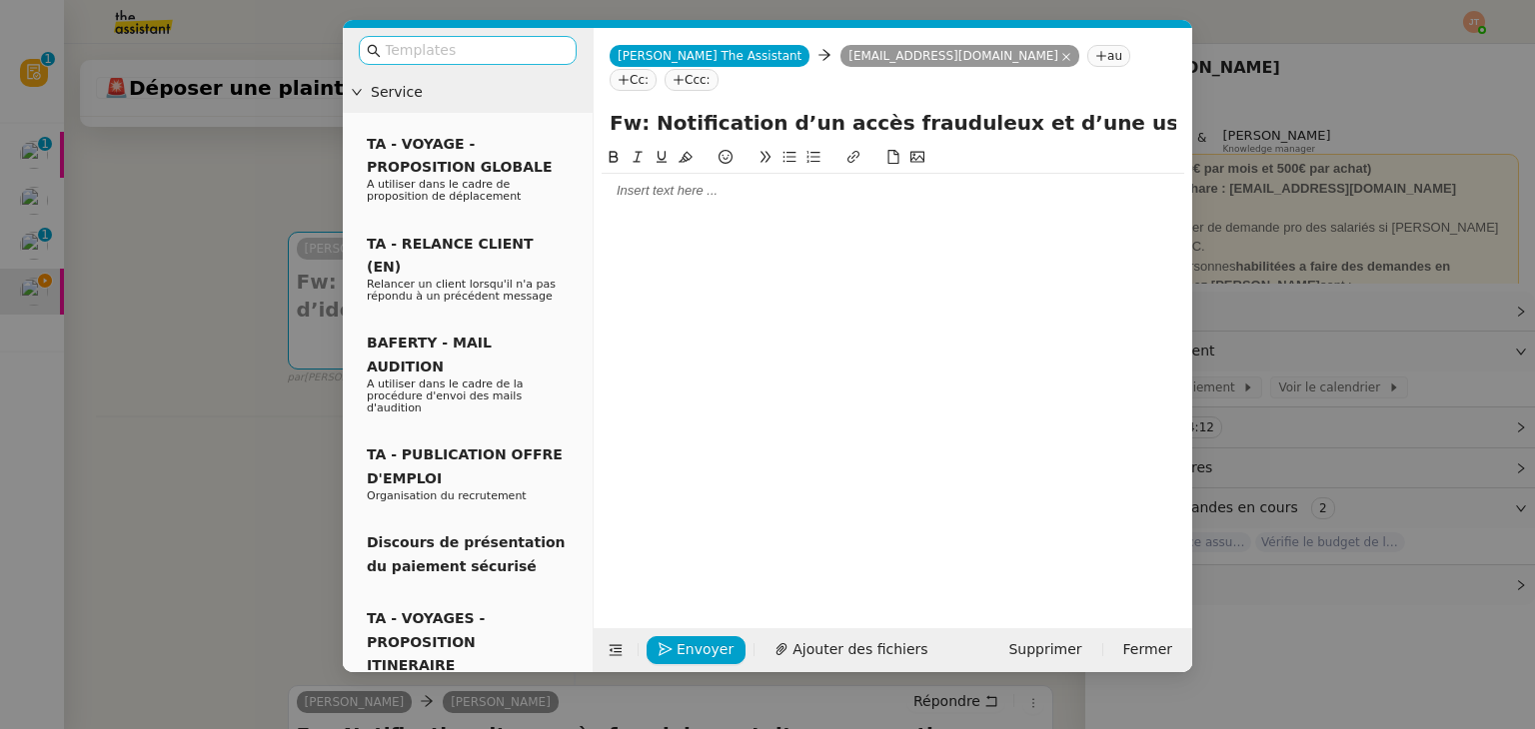
click at [447, 37] on nz-input-group at bounding box center [468, 50] width 218 height 29
click at [448, 45] on input "text" at bounding box center [475, 50] width 180 height 23
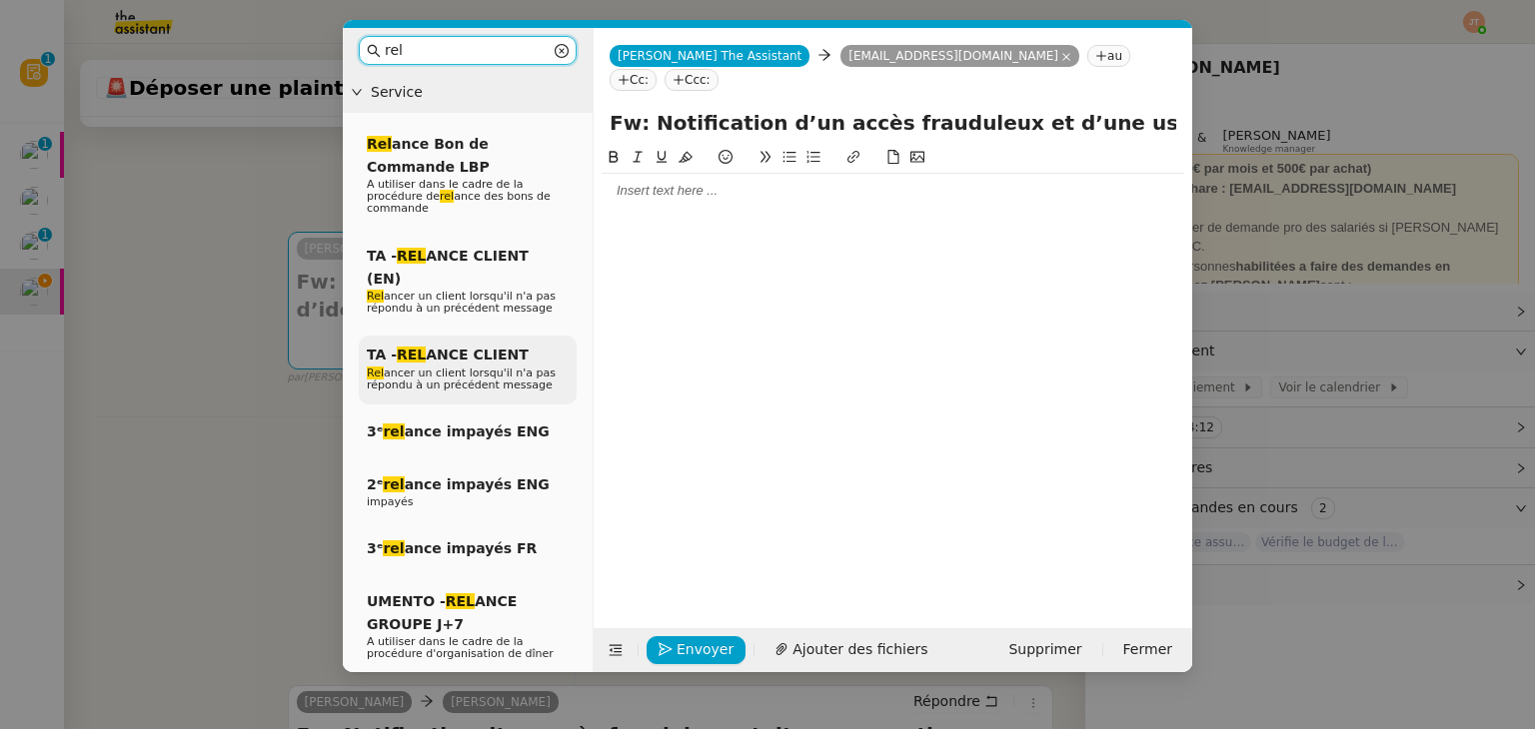
type input "rel"
click at [482, 367] on span "Rel ancer un client lorsqu'il n'a pas répondu à un précédent message" at bounding box center [461, 379] width 189 height 25
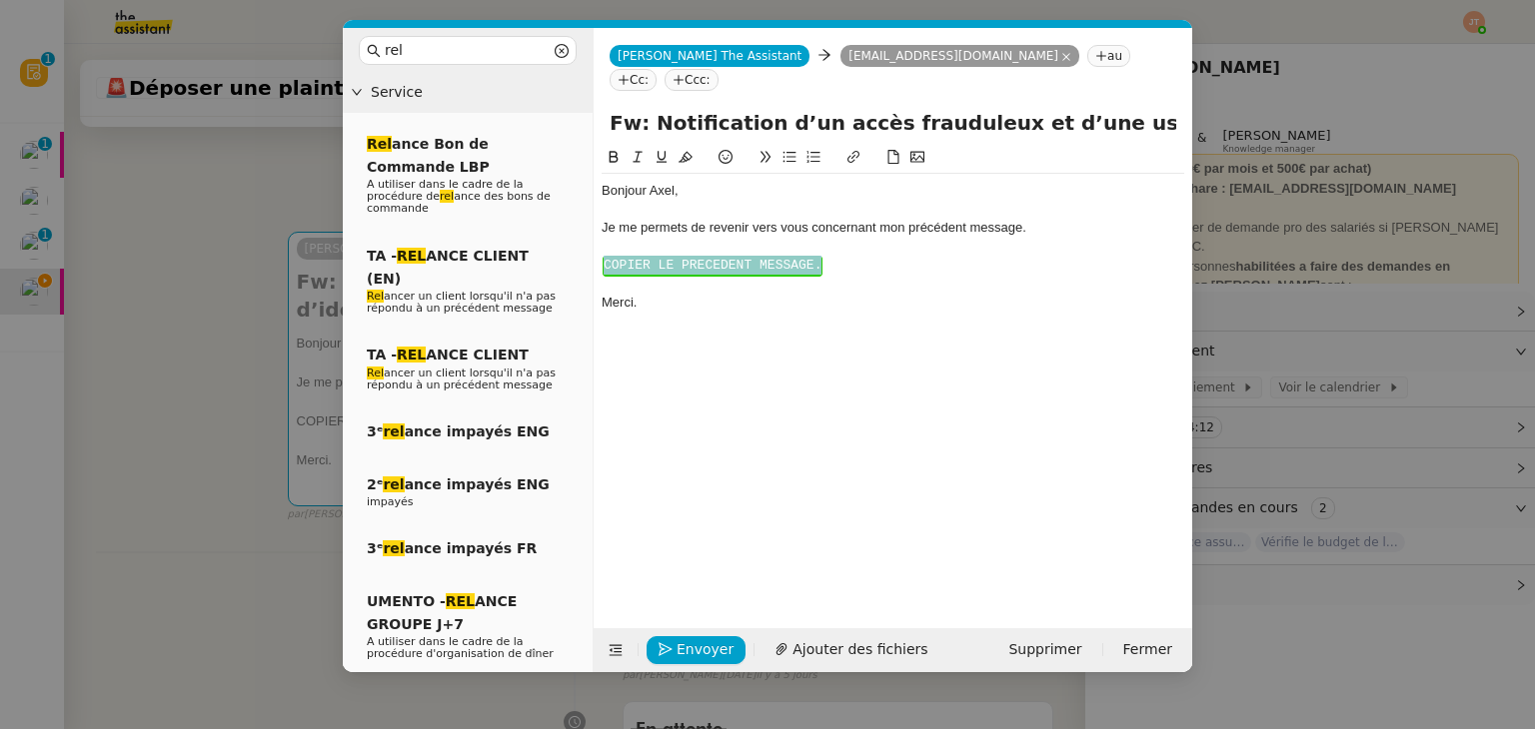
drag, startPoint x: 829, startPoint y: 245, endPoint x: 588, endPoint y: 245, distance: 240.8
click at [588, 245] on nz-layout "rel Service Rel ance Bon de Commande LBP A utiliser dans le cadre de la procédu…" at bounding box center [767, 350] width 849 height 644
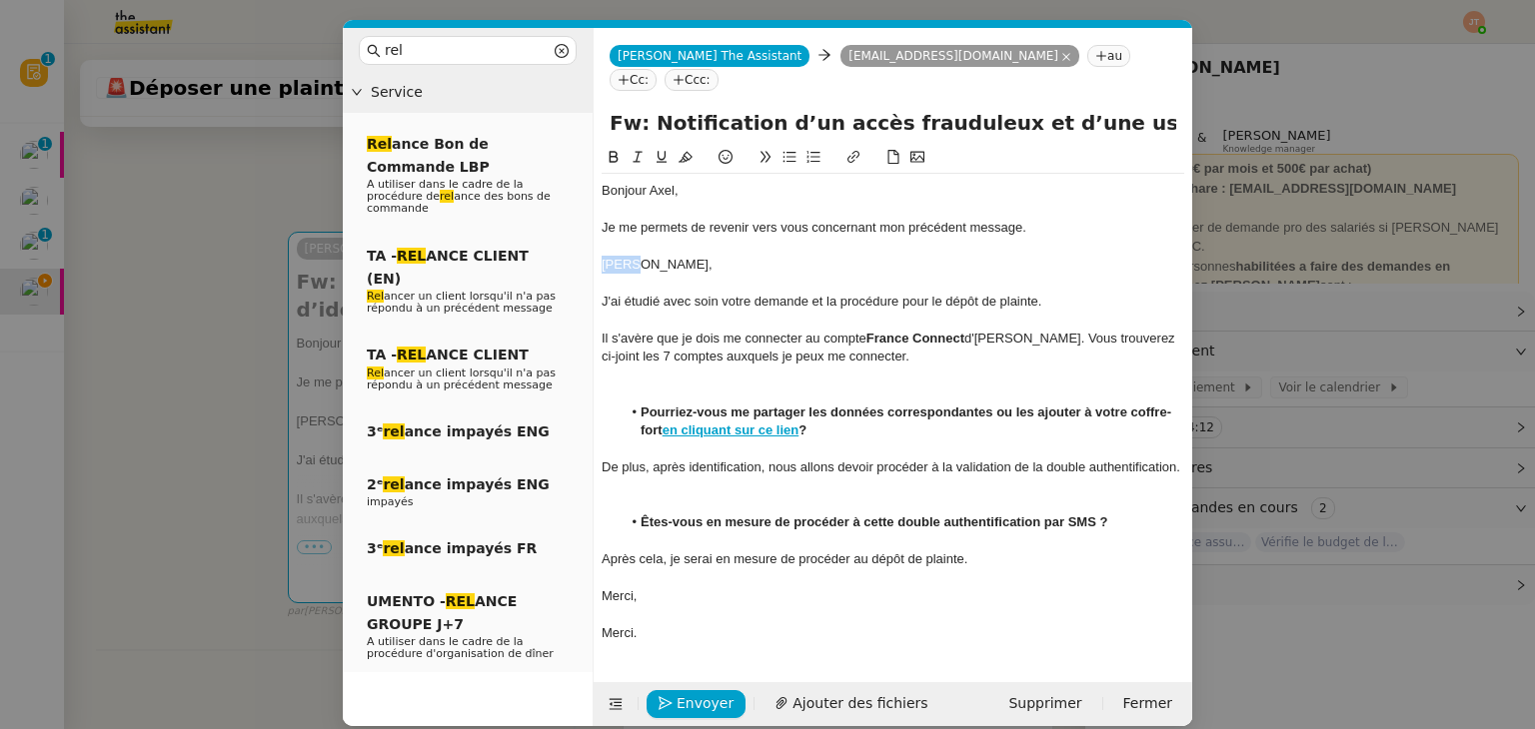
drag, startPoint x: 635, startPoint y: 240, endPoint x: 596, endPoint y: 238, distance: 39.0
click at [596, 238] on nz-spin "Bonjour ﻿[PERSON_NAME]﻿, Je me permets de revenir vers vous concernant mon préc…" at bounding box center [892, 403] width 598 height 514
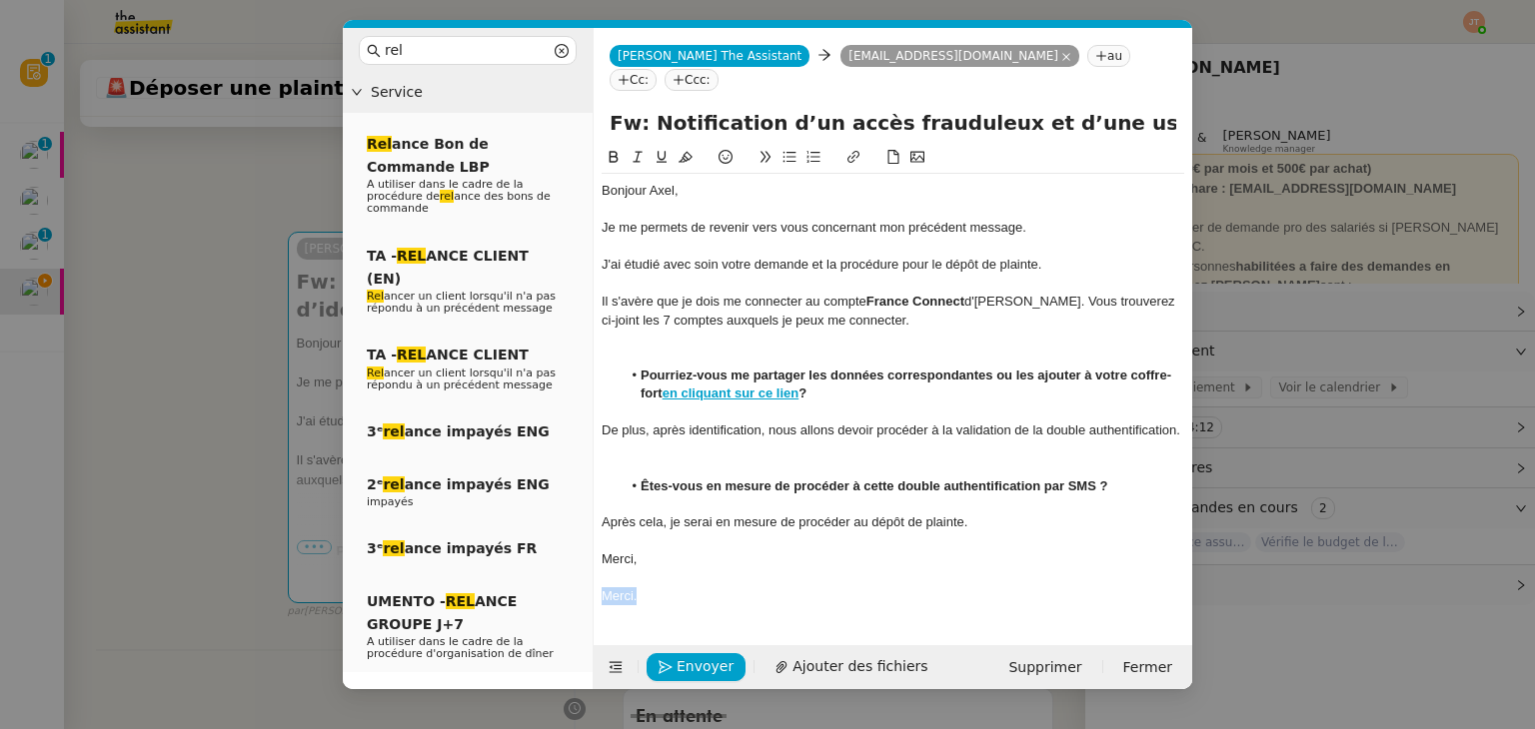
drag, startPoint x: 657, startPoint y: 571, endPoint x: 598, endPoint y: 575, distance: 59.1
click at [598, 575] on nz-spin "Bonjour ﻿[PERSON_NAME]﻿, Je me permets de revenir vers vous concernant mon préc…" at bounding box center [892, 384] width 598 height 477
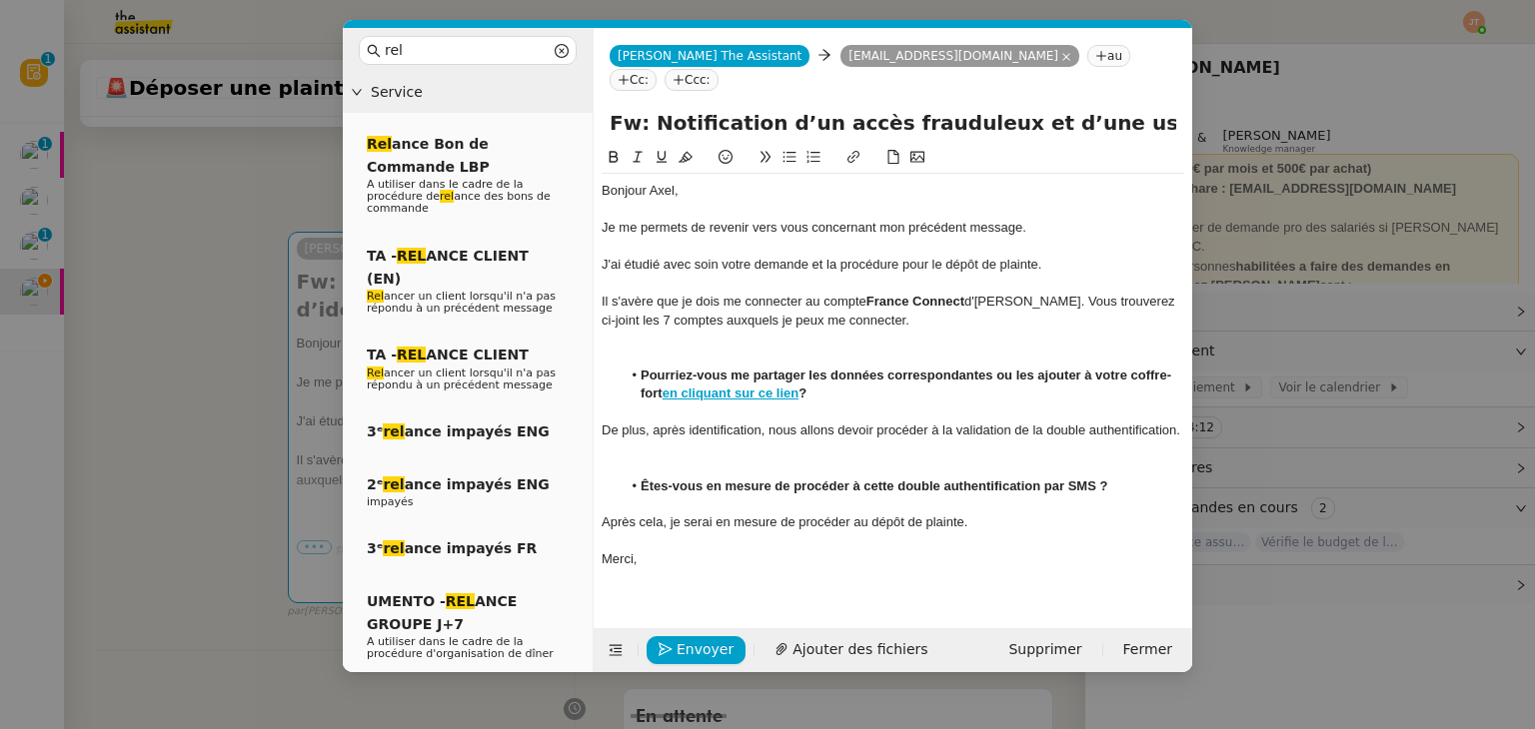
click at [237, 358] on nz-modal-container "rel Service Rel ance Bon de Commande LBP A utiliser dans le cadre de la procédu…" at bounding box center [767, 364] width 1535 height 729
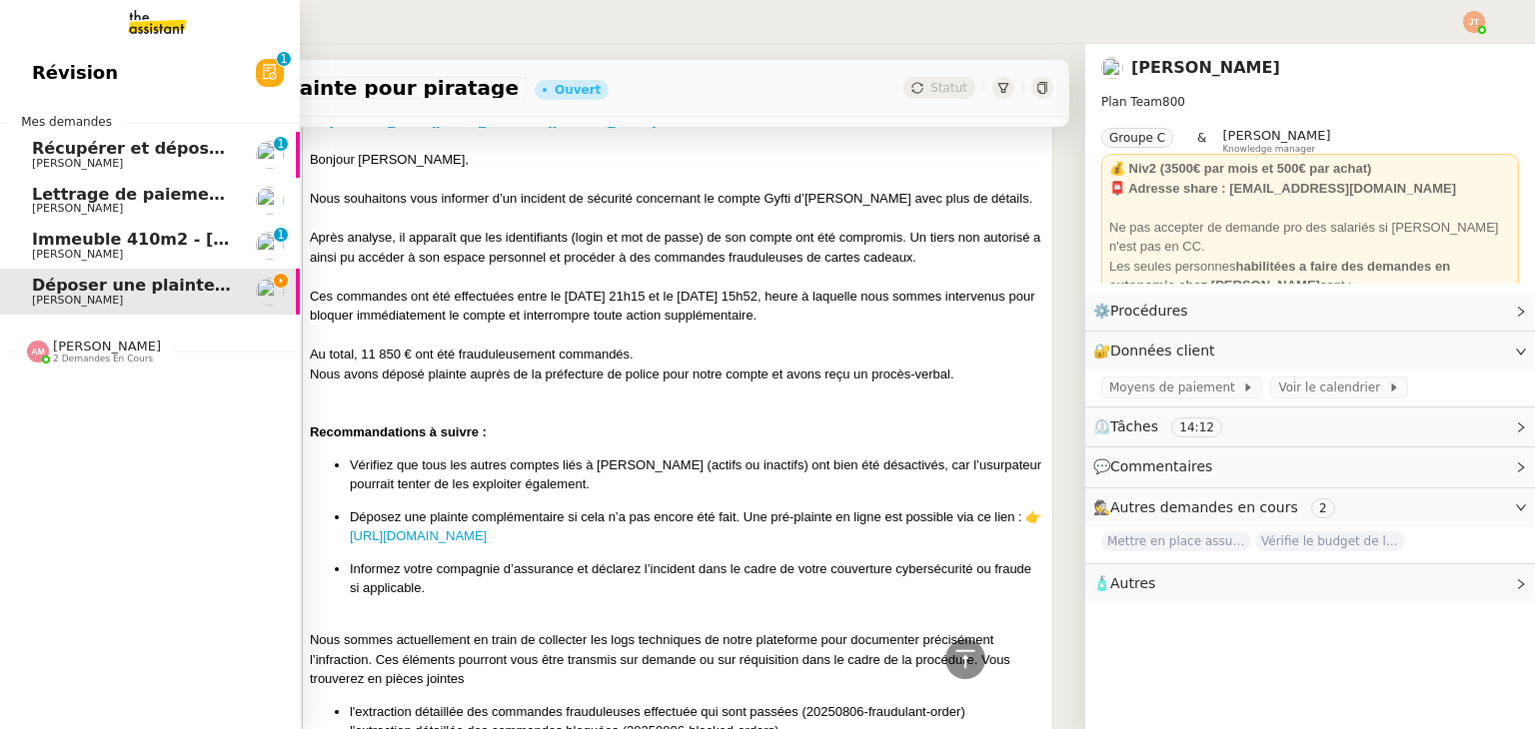
click at [72, 239] on span "Immeuble 410m2 - [GEOGRAPHIC_DATA] 13001 - 740 000€" at bounding box center [294, 239] width 524 height 19
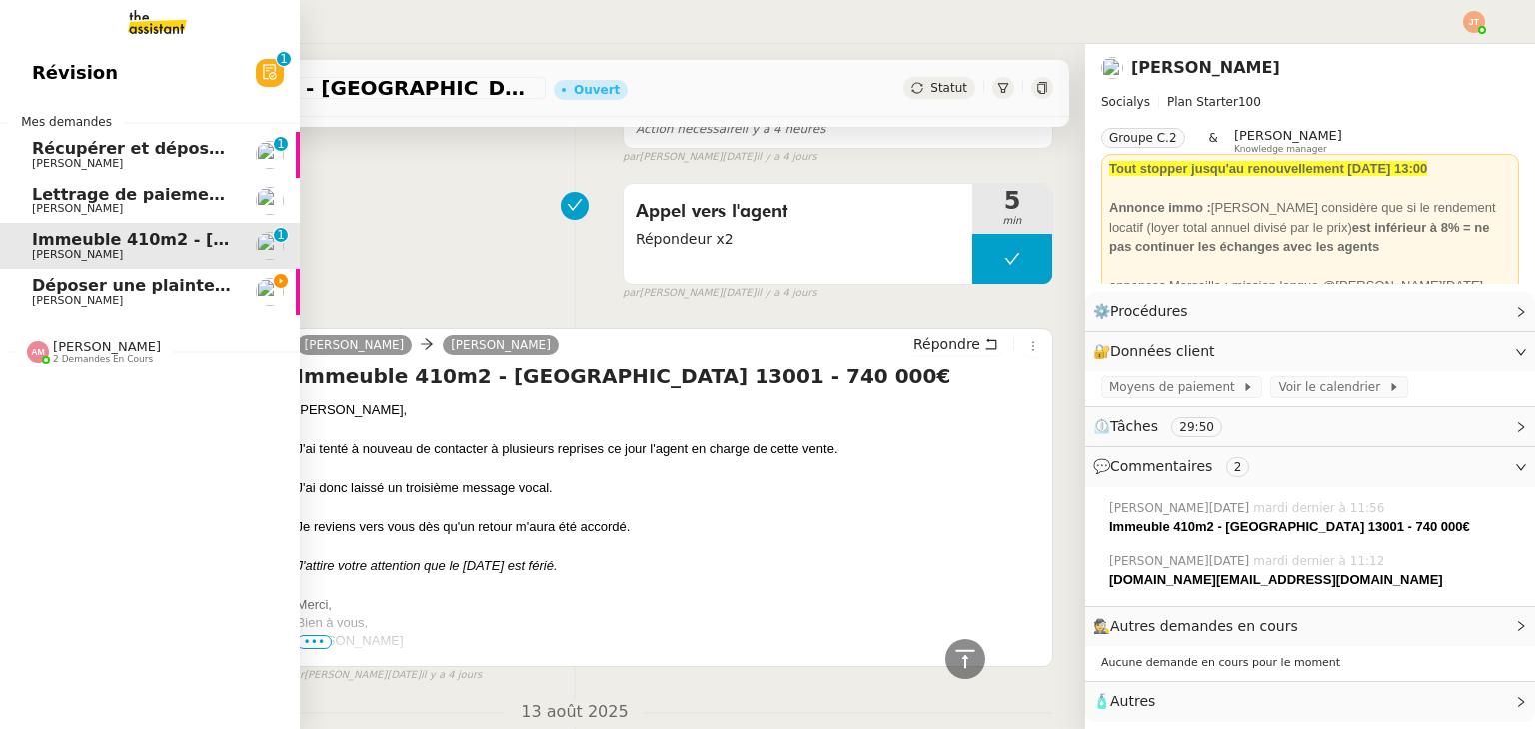
click at [115, 297] on span "[PERSON_NAME]" at bounding box center [133, 301] width 202 height 12
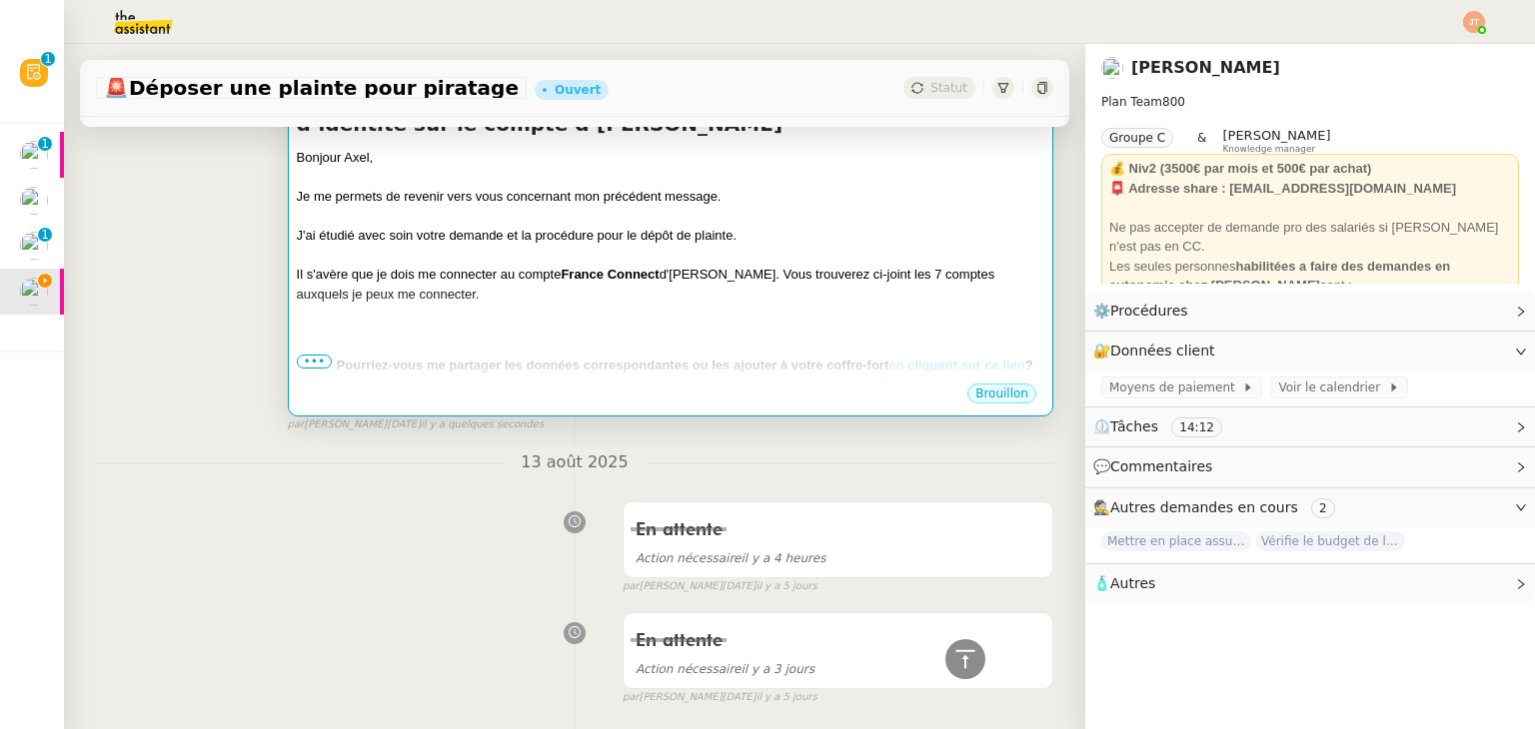
scroll to position [154, 0]
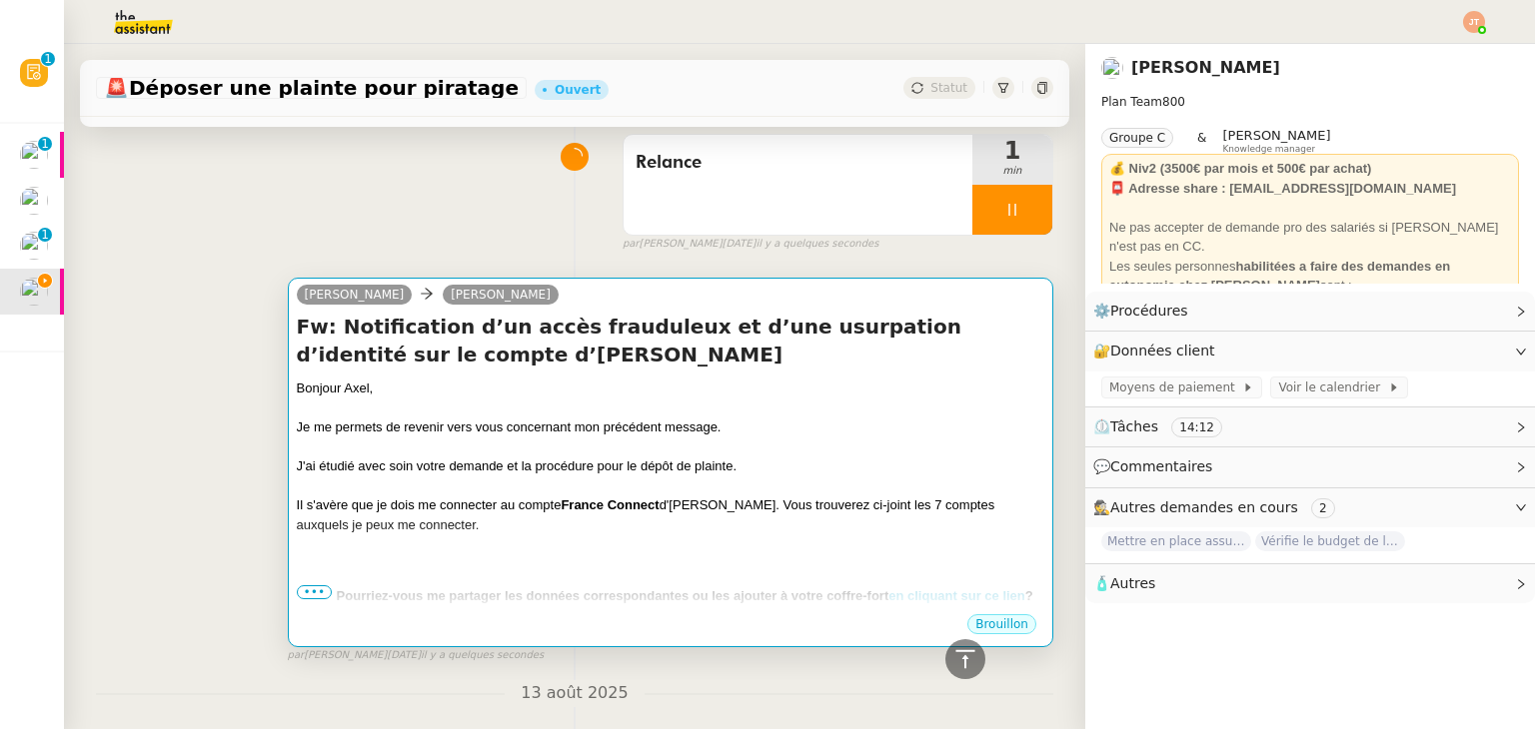
click at [542, 489] on div at bounding box center [670, 487] width 747 height 20
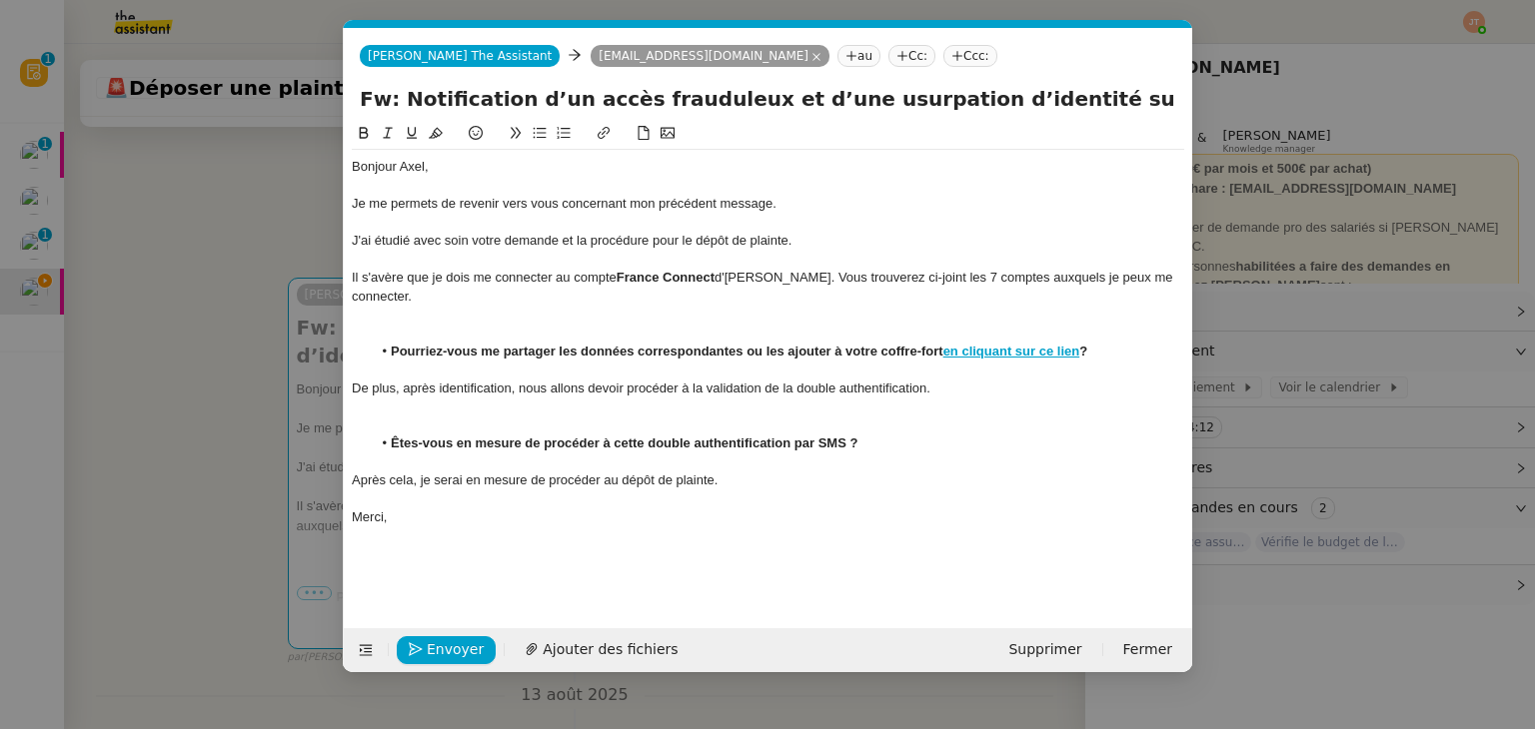
scroll to position [0, 42]
click at [607, 644] on span "Ajouter des fichiers" at bounding box center [610, 649] width 135 height 23
click at [247, 352] on nz-modal-container "Service TA - VOYAGE - PROPOSITION GLOBALE A utiliser dans le cadre de propositi…" at bounding box center [767, 364] width 1535 height 729
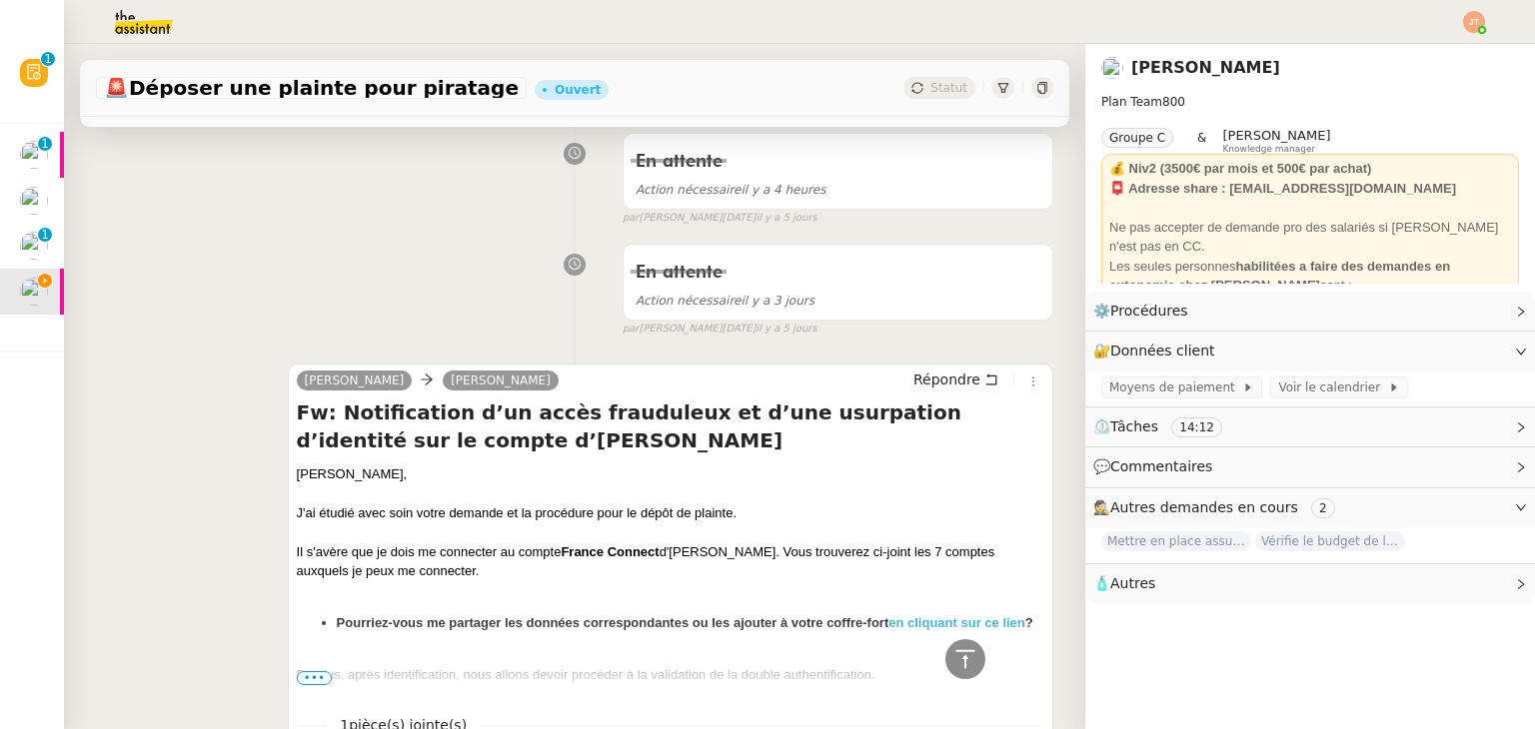
scroll to position [1053, 0]
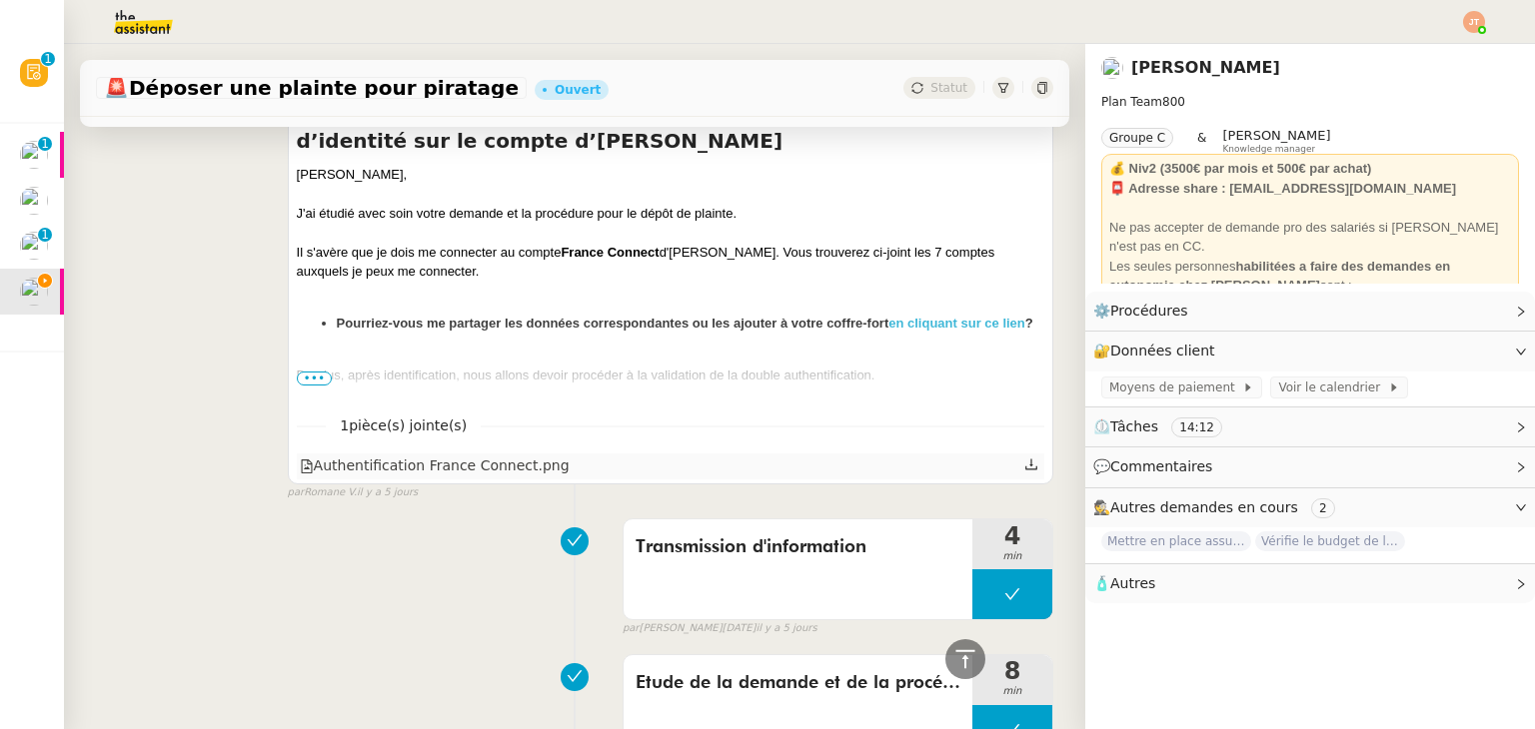
click at [1024, 472] on icon at bounding box center [1031, 465] width 14 height 14
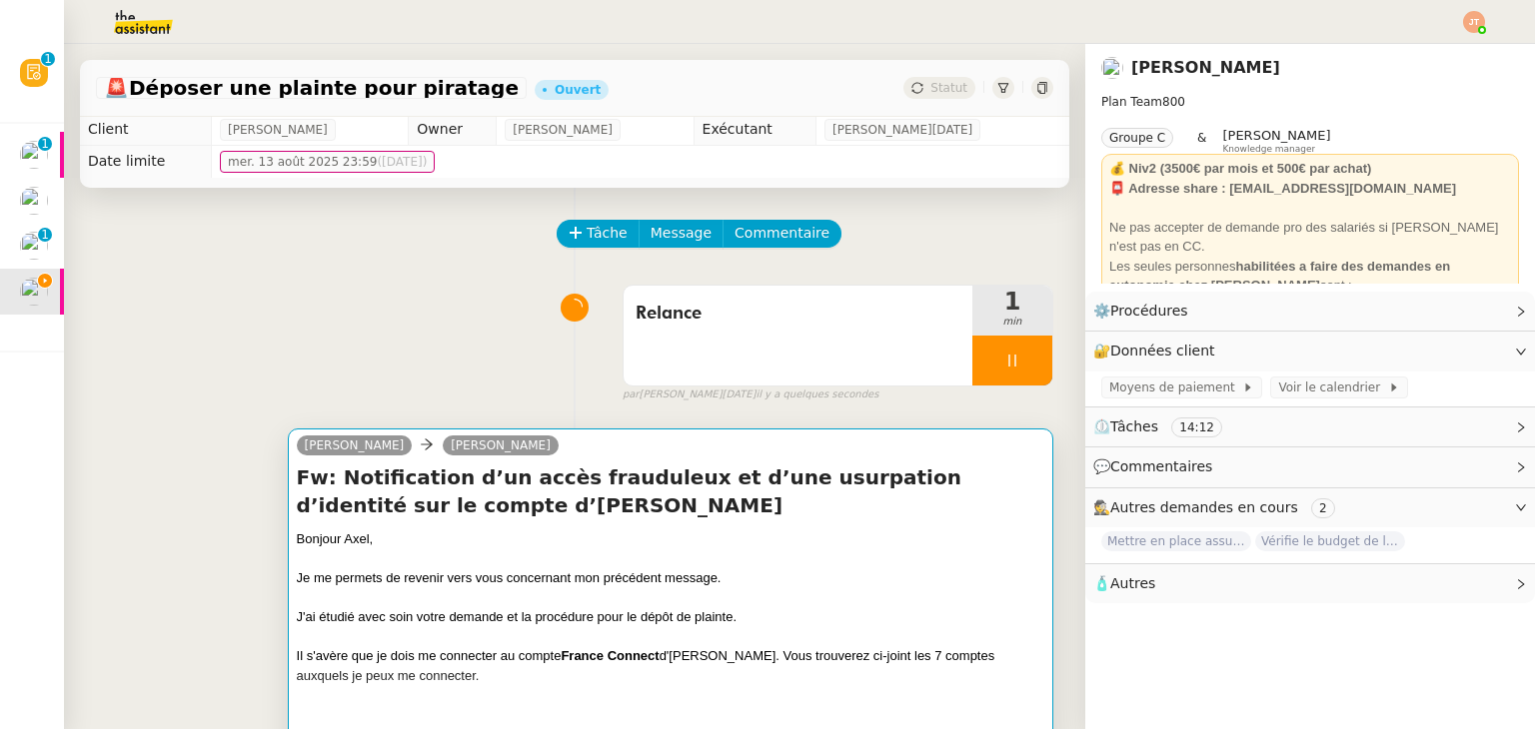
scroll to position [0, 0]
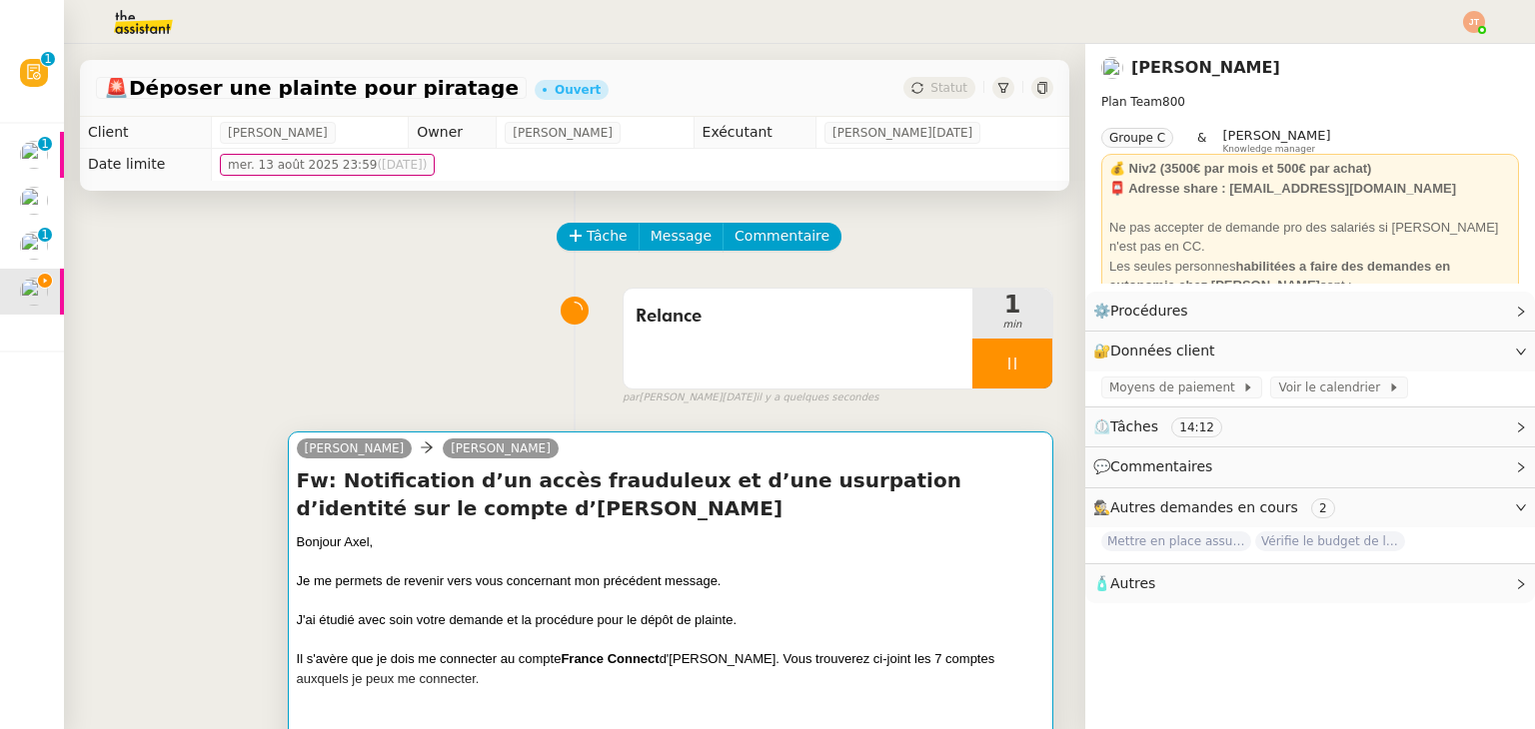
click at [675, 566] on div at bounding box center [670, 563] width 747 height 20
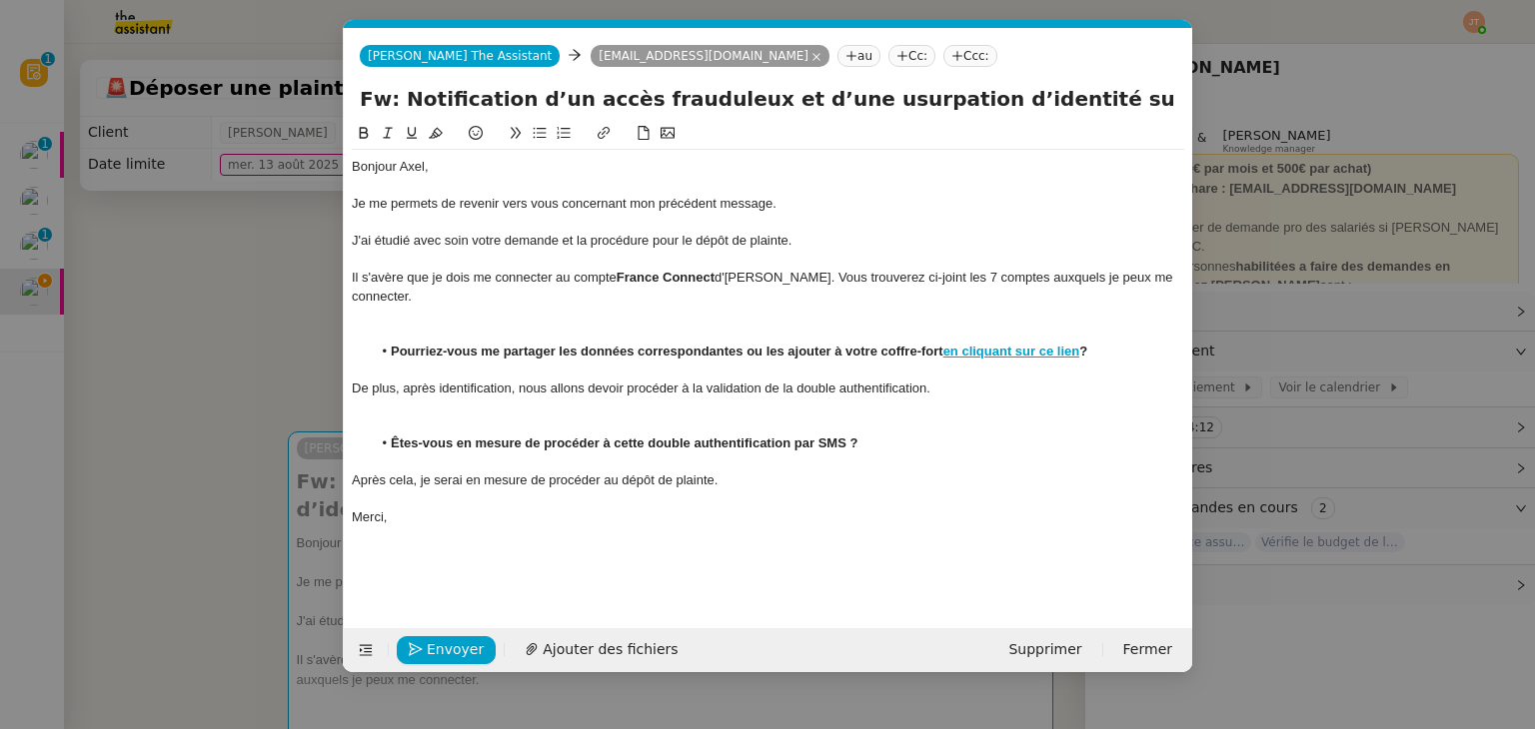
scroll to position [0, 42]
click at [564, 641] on span "Ajouter des fichiers" at bounding box center [610, 649] width 135 height 23
click at [227, 346] on nz-modal-container "Service TA - VOYAGE - PROPOSITION GLOBALE A utiliser dans le cadre de propositi…" at bounding box center [767, 364] width 1535 height 729
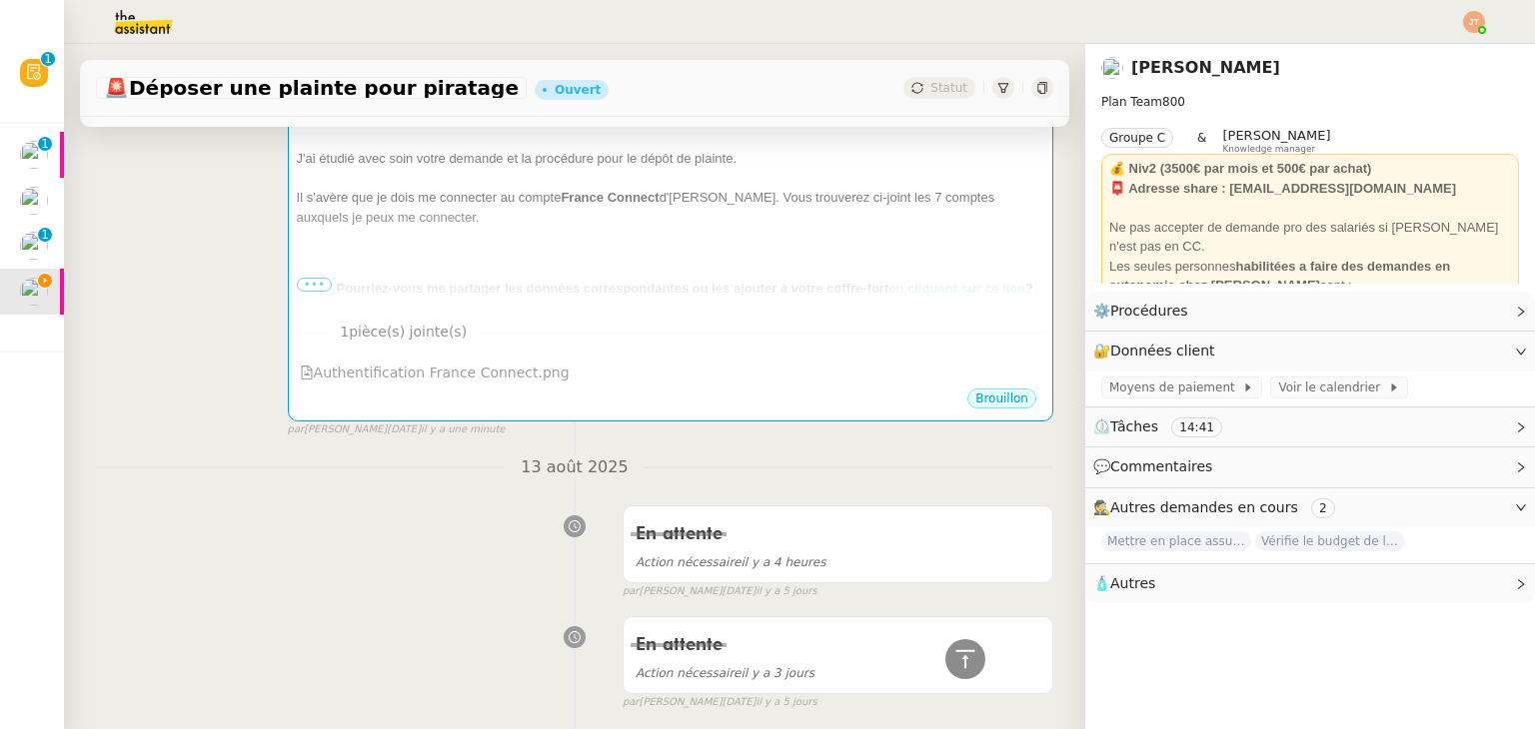
scroll to position [0, 0]
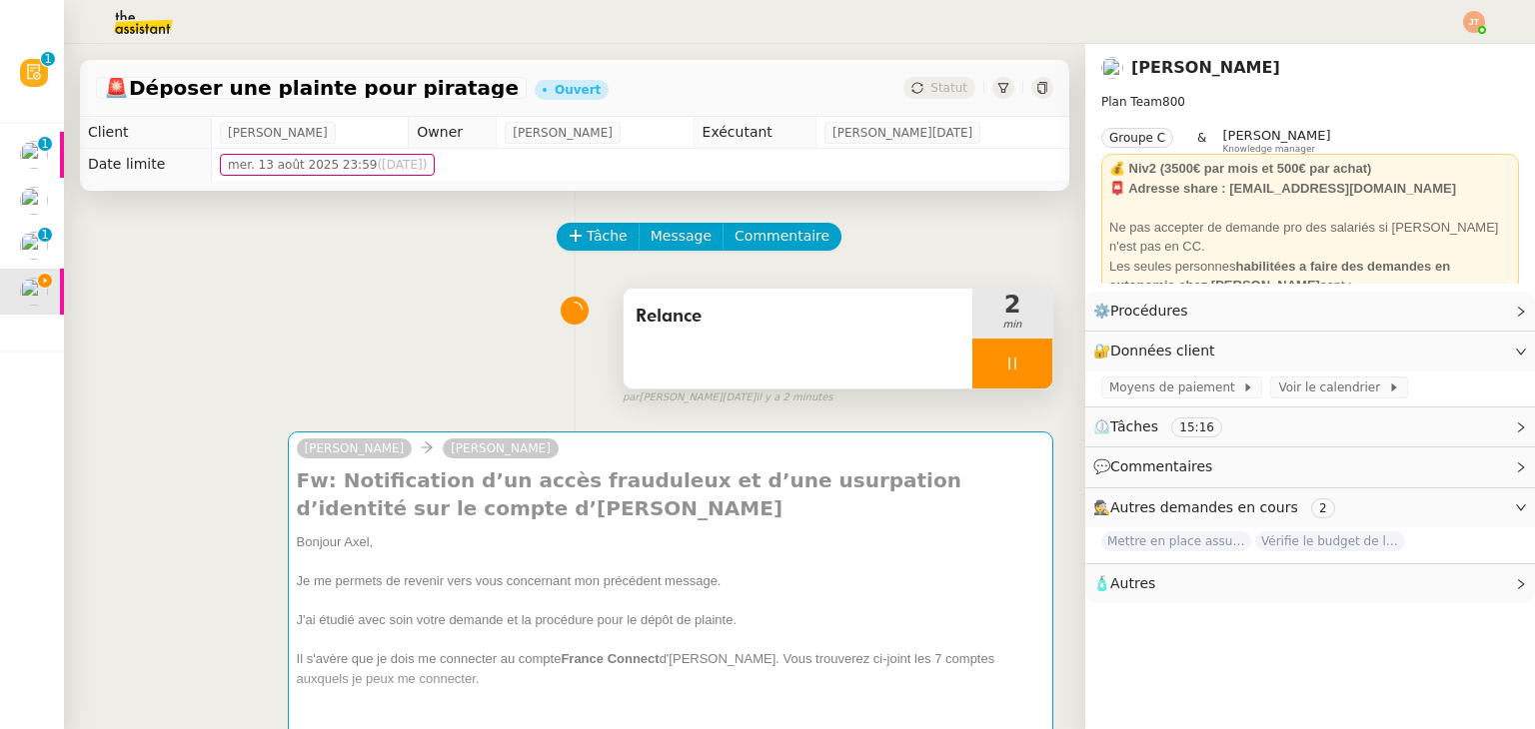
click at [976, 377] on div at bounding box center [1012, 364] width 80 height 50
click at [1012, 373] on button at bounding box center [1032, 364] width 40 height 50
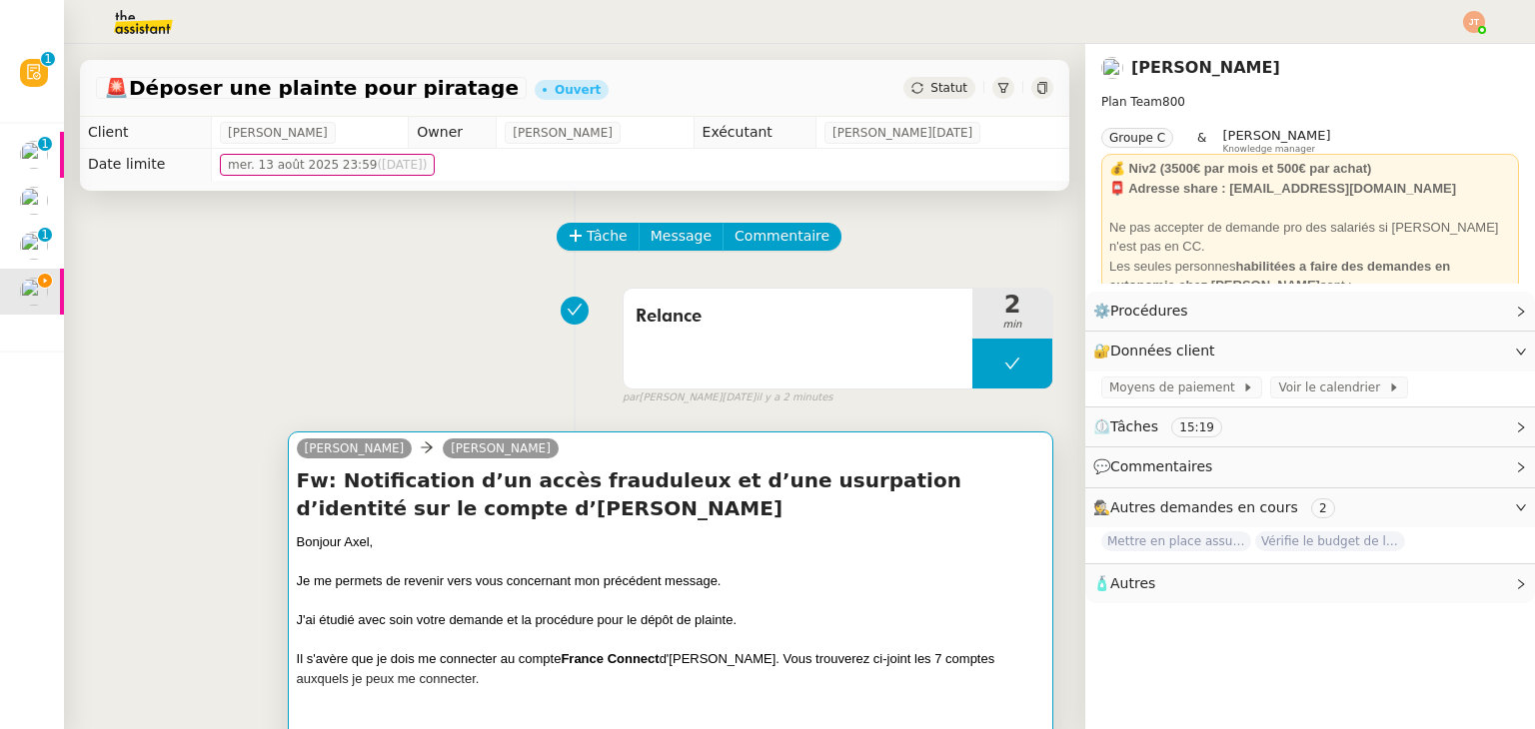
click at [923, 480] on h4 "Fw: Notification d’un accès frauduleux et d’une usurpation d’identité sur le co…" at bounding box center [670, 495] width 747 height 56
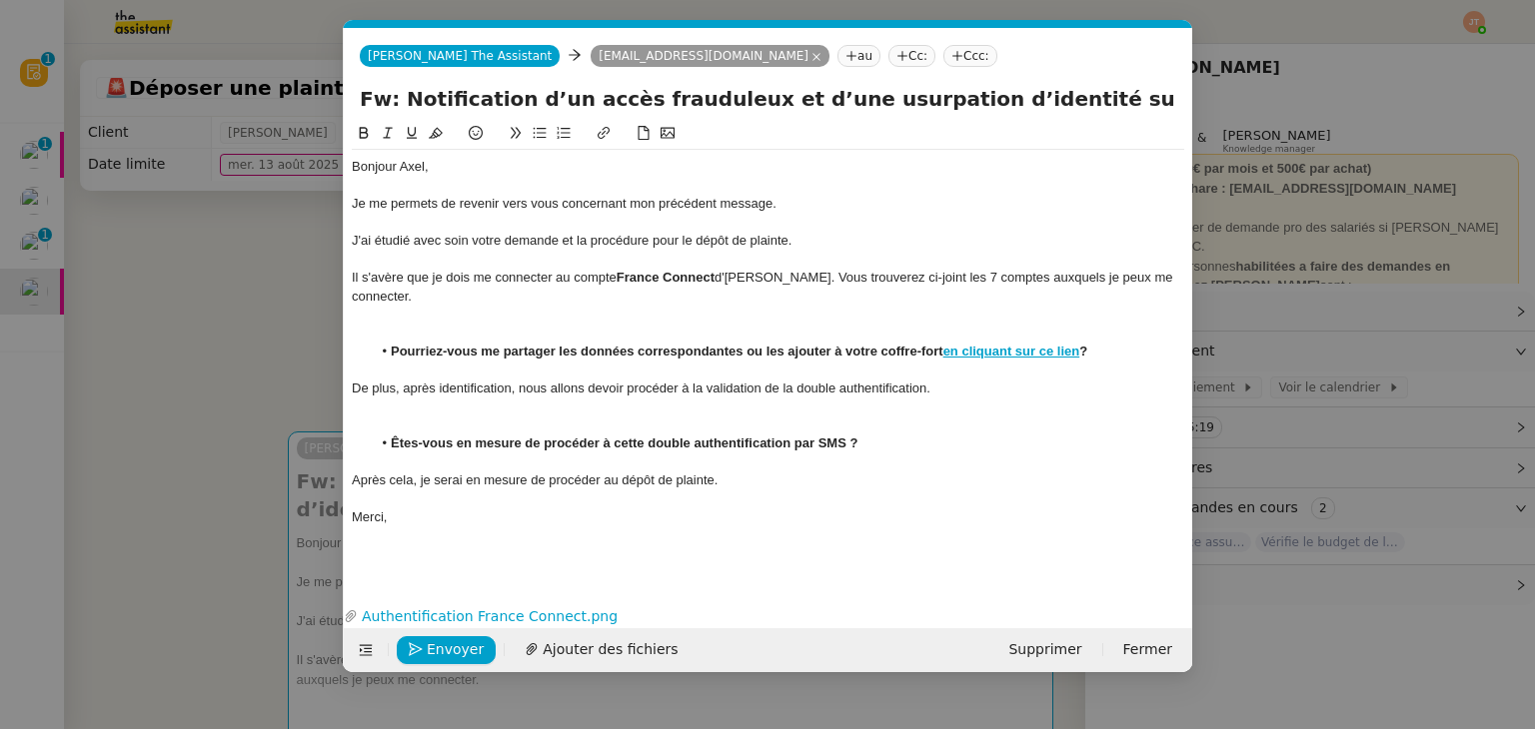
scroll to position [0, 42]
click at [468, 648] on span "Envoyer" at bounding box center [455, 649] width 57 height 23
click at [468, 648] on span "Confirmer l'envoi" at bounding box center [487, 649] width 120 height 23
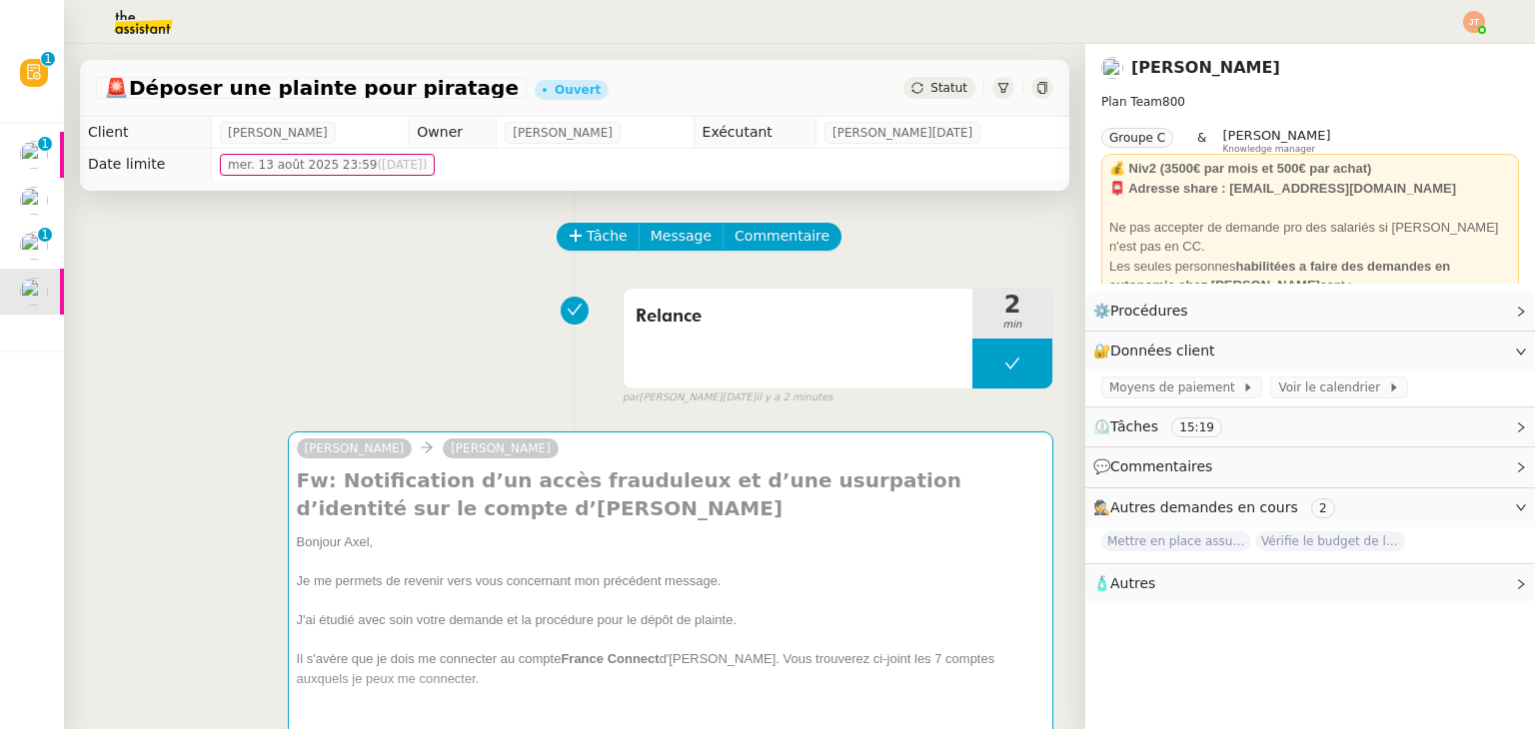
click at [914, 76] on div "🚨 Déposer une plainte pour piratage [PERSON_NAME]" at bounding box center [574, 88] width 989 height 57
click at [930, 93] on span "Statut" at bounding box center [948, 88] width 37 height 14
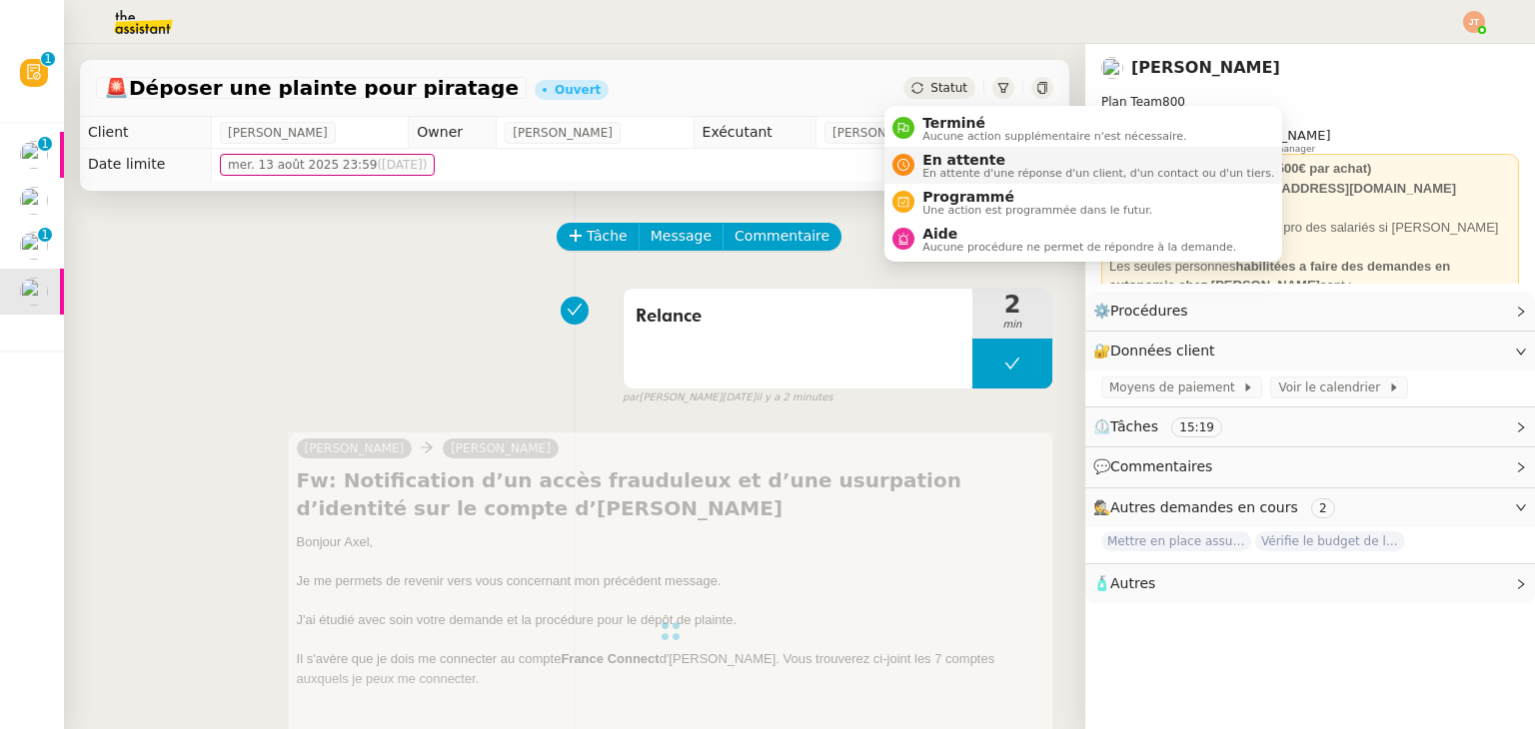
click at [931, 172] on span "En attente d'une réponse d'un client, d'un contact ou d'un tiers." at bounding box center [1098, 173] width 352 height 11
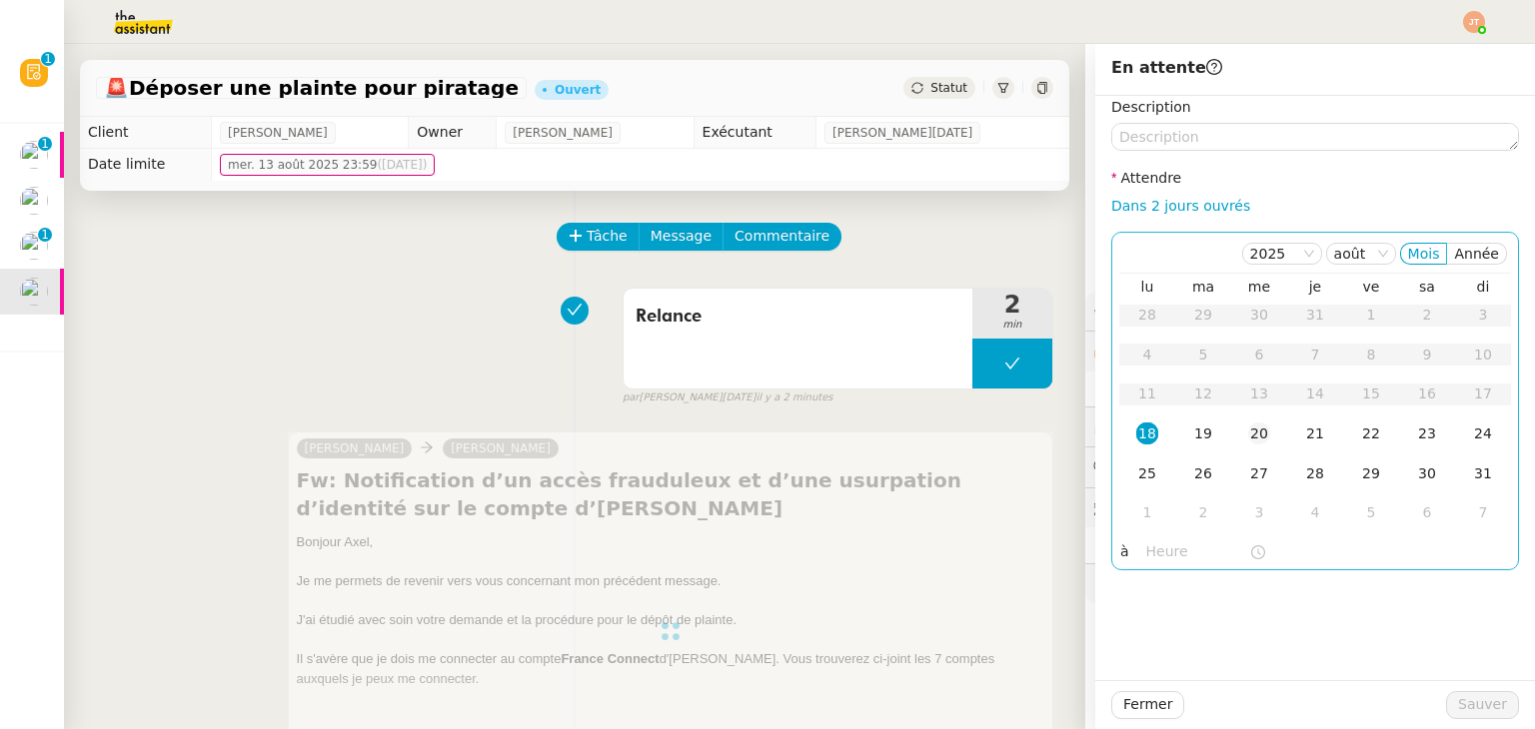
click at [1250, 433] on div "20" at bounding box center [1259, 434] width 22 height 22
click at [1150, 561] on input "text" at bounding box center [1197, 552] width 103 height 23
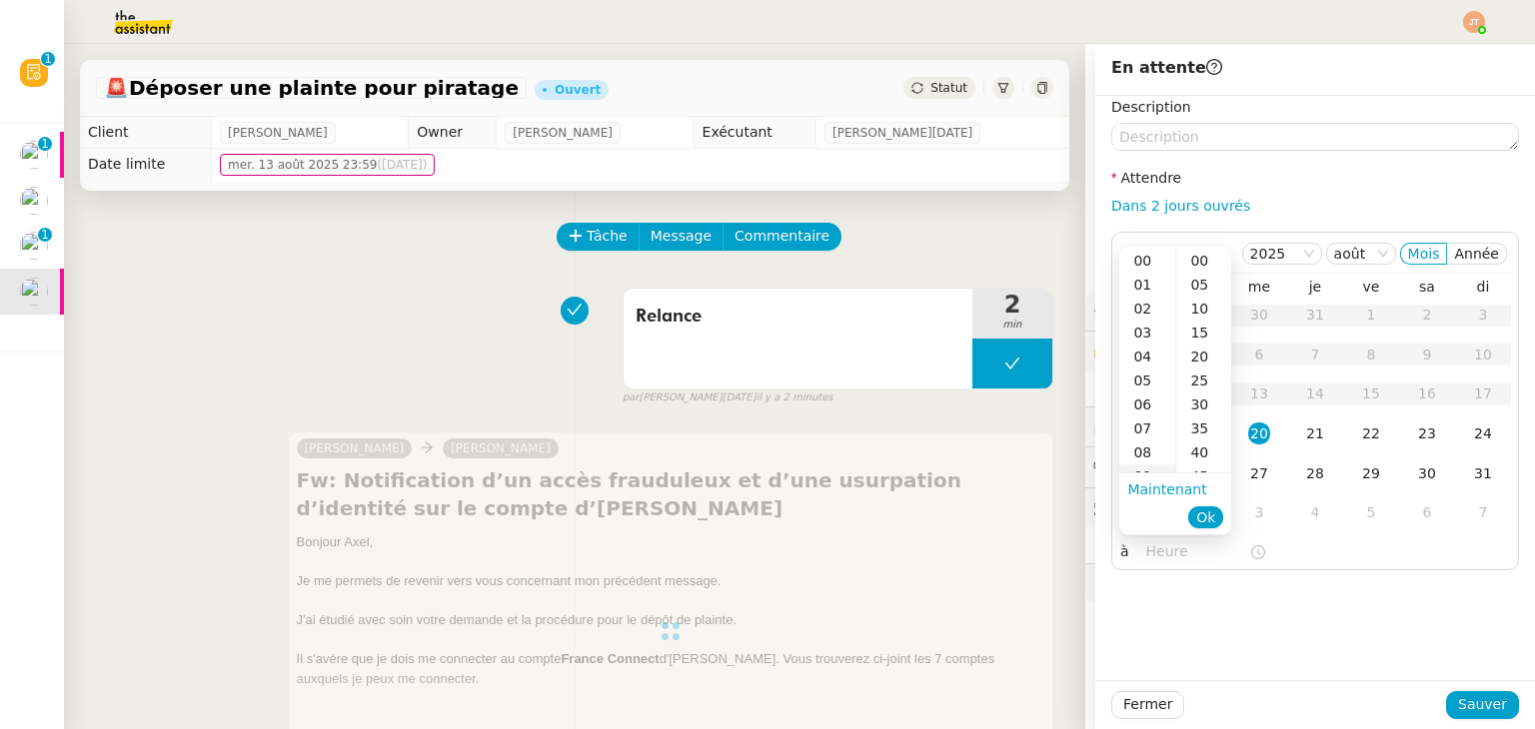
click at [1147, 468] on div "09" at bounding box center [1147, 477] width 56 height 24
click at [1184, 274] on div "05" at bounding box center [1203, 285] width 55 height 24
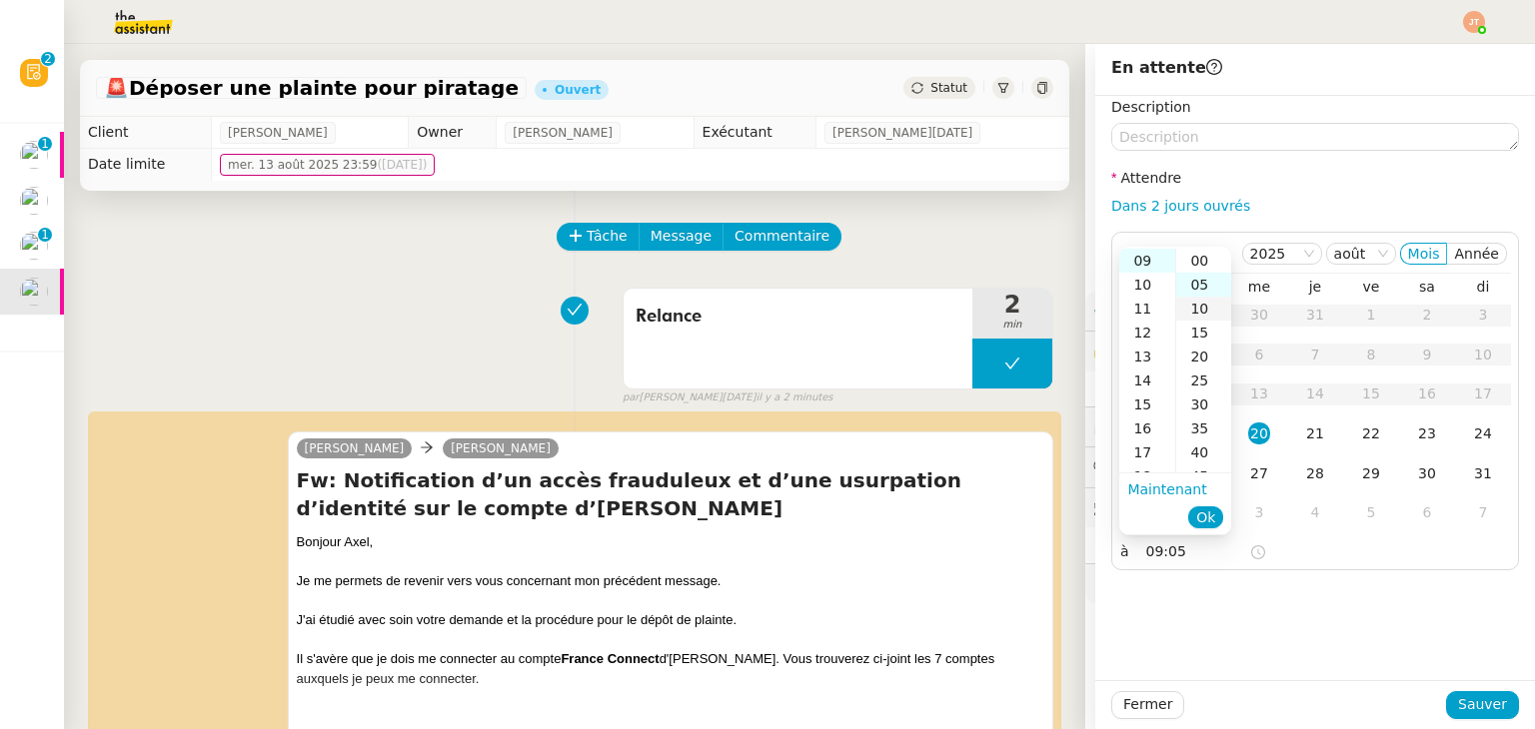
scroll to position [0, 0]
click at [1197, 269] on div "00" at bounding box center [1203, 261] width 55 height 24
type input "09:00"
click at [1209, 517] on span "Ok" at bounding box center [1205, 518] width 19 height 20
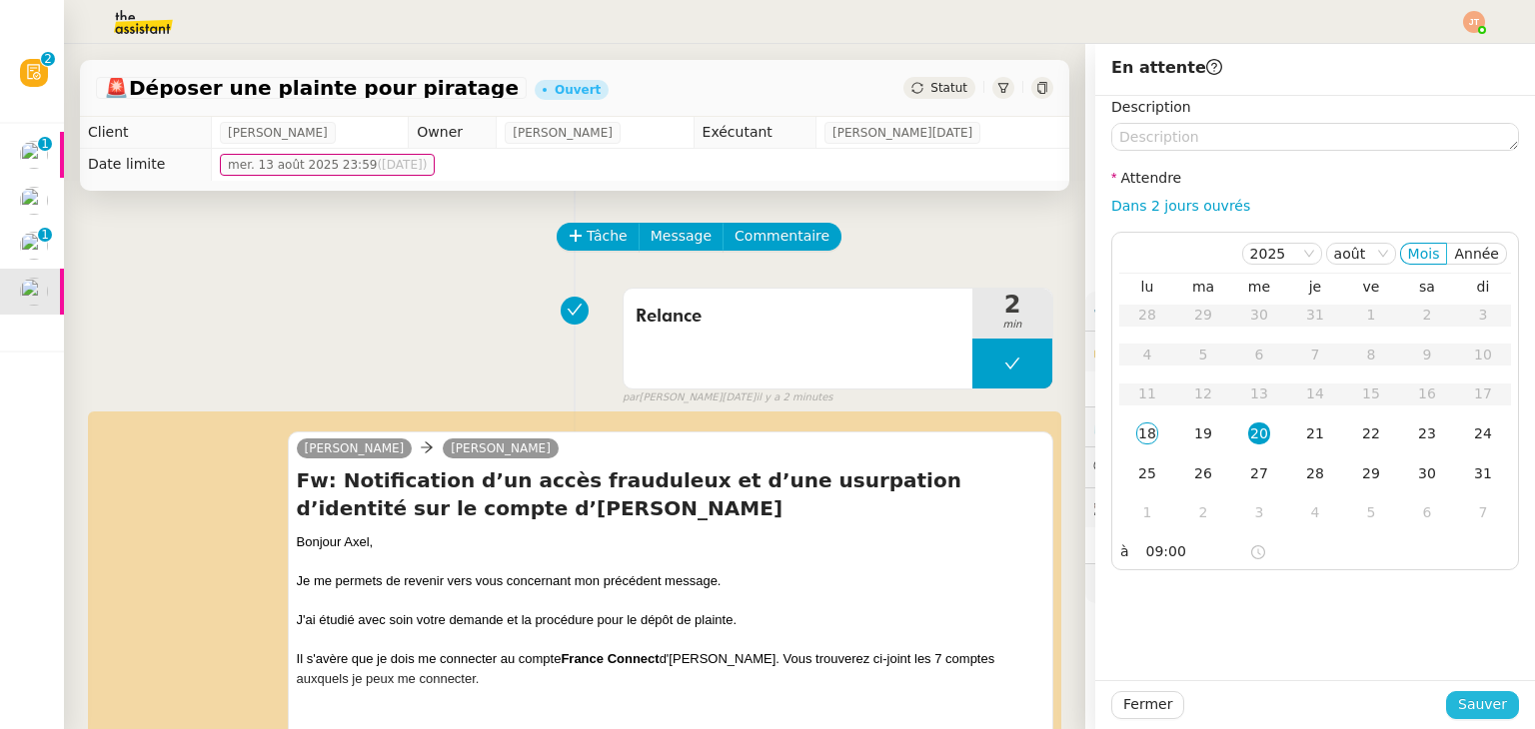
click at [1462, 704] on span "Sauver" at bounding box center [1482, 704] width 49 height 23
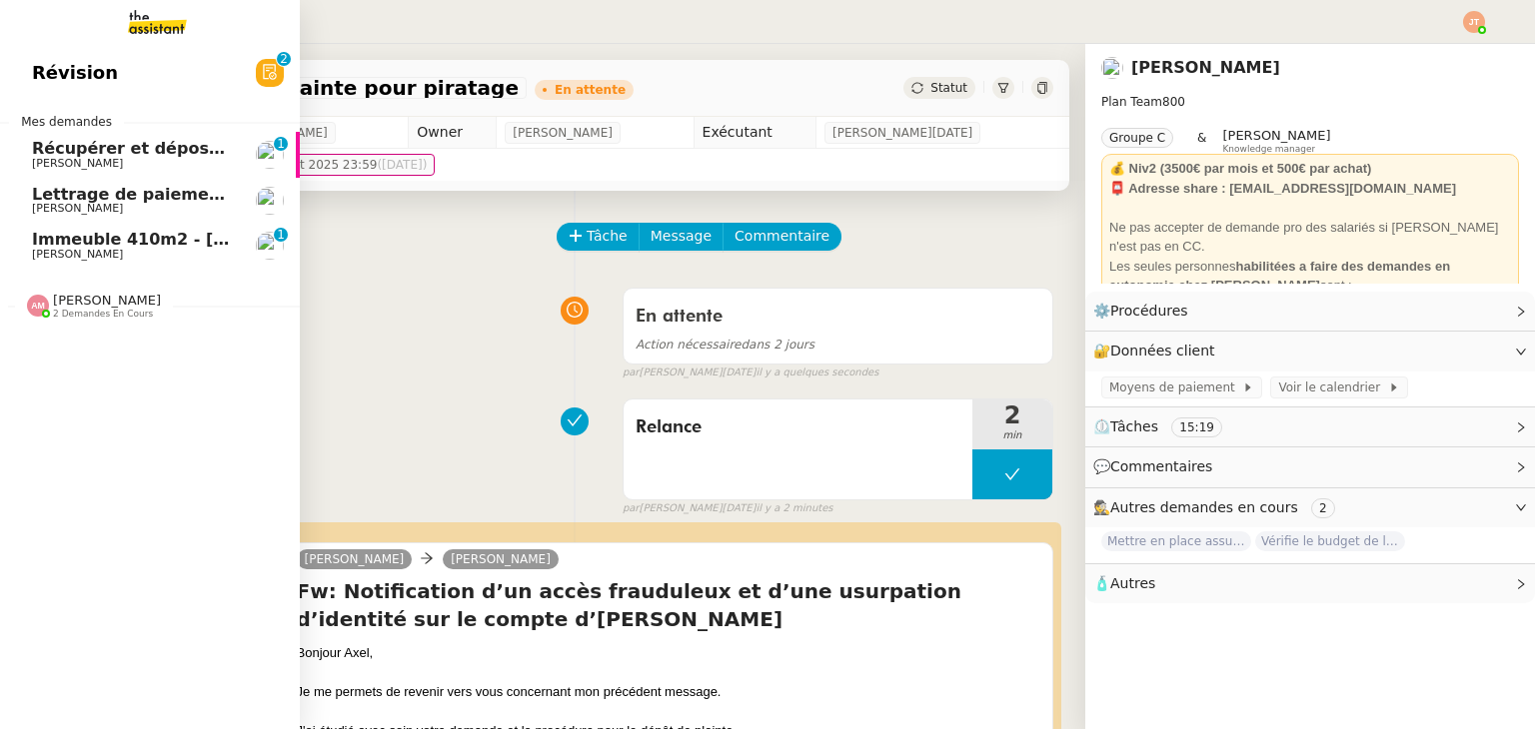
click at [137, 191] on span "Lettrage de paiement - 18 août 2025" at bounding box center [198, 194] width 332 height 19
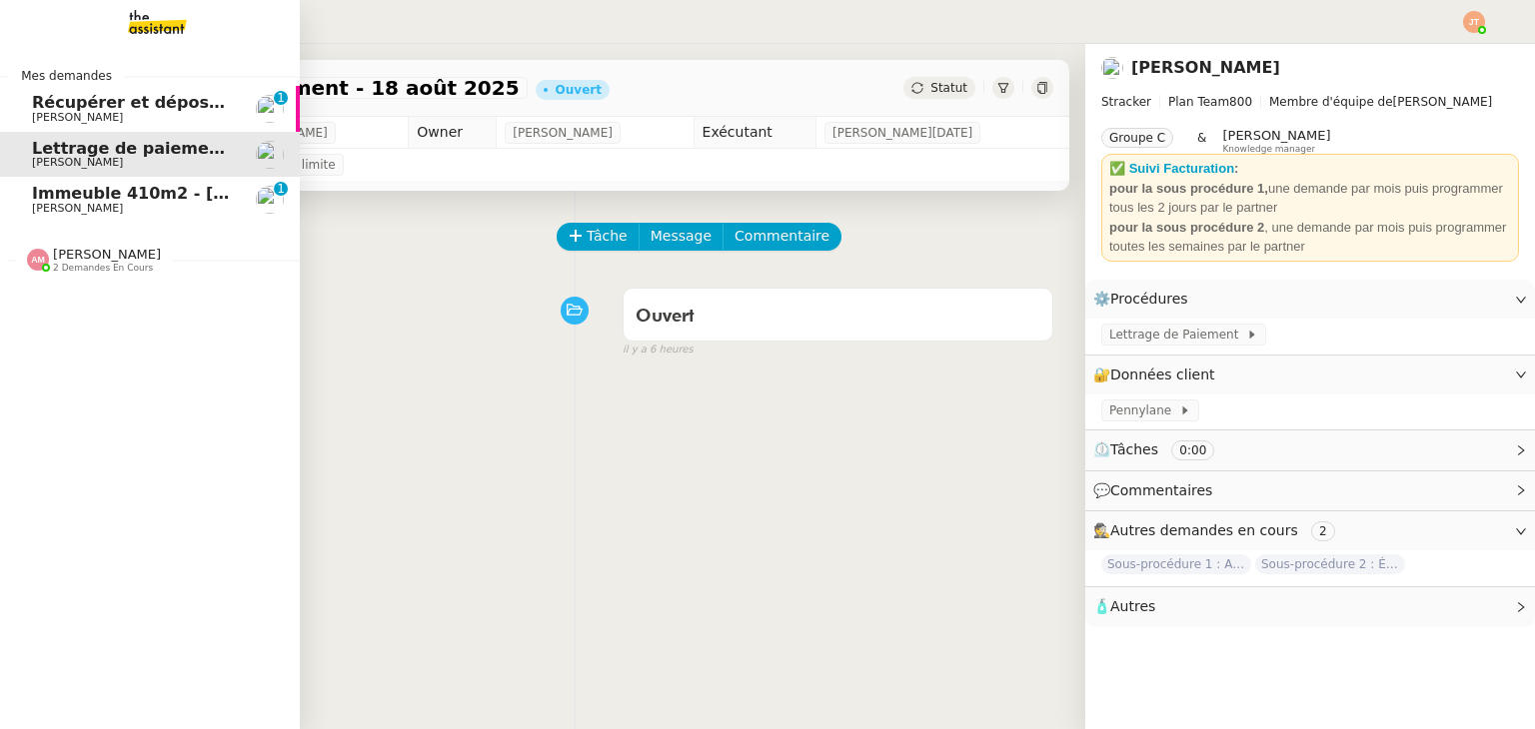
click at [111, 203] on span "[PERSON_NAME]" at bounding box center [133, 209] width 202 height 12
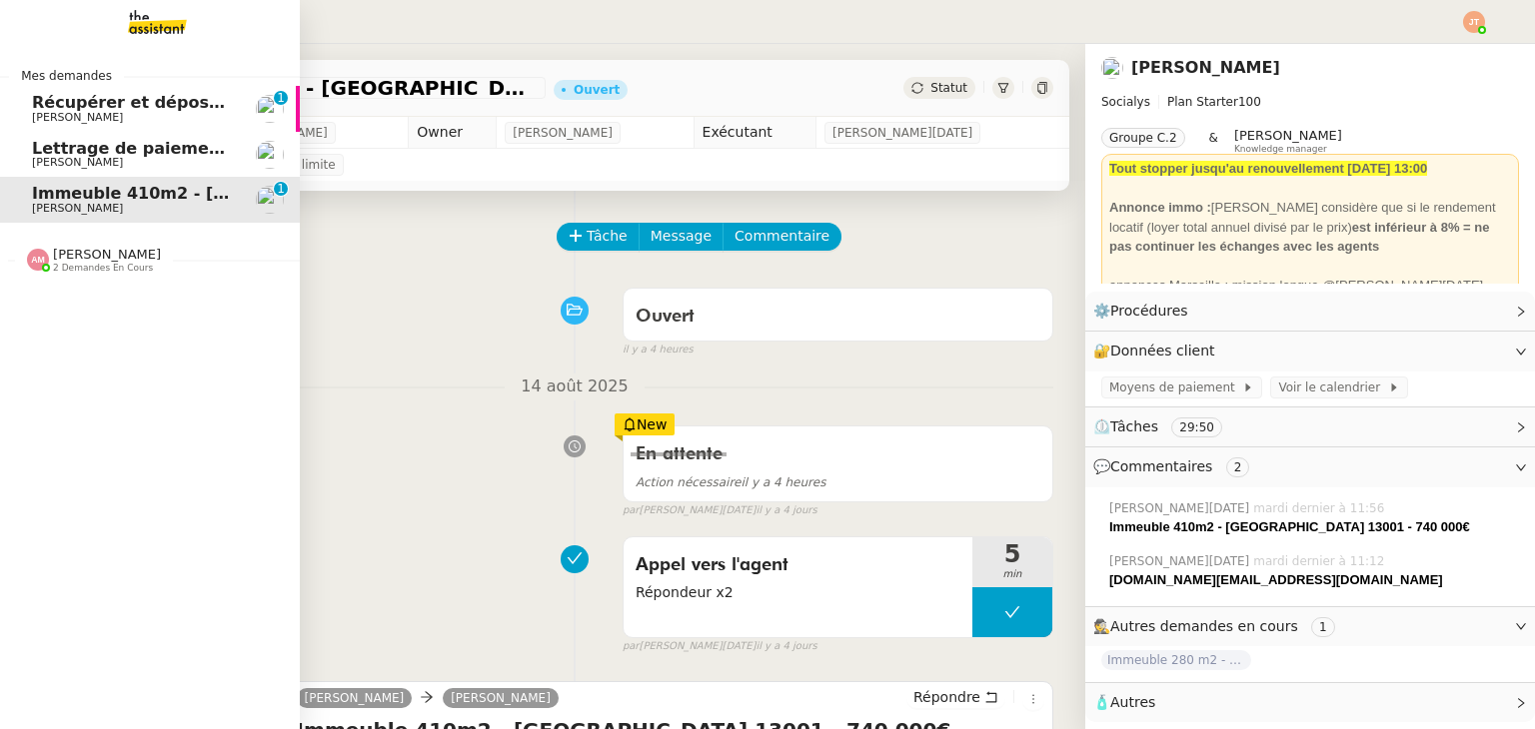
click at [39, 157] on span "[PERSON_NAME]" at bounding box center [77, 162] width 91 height 13
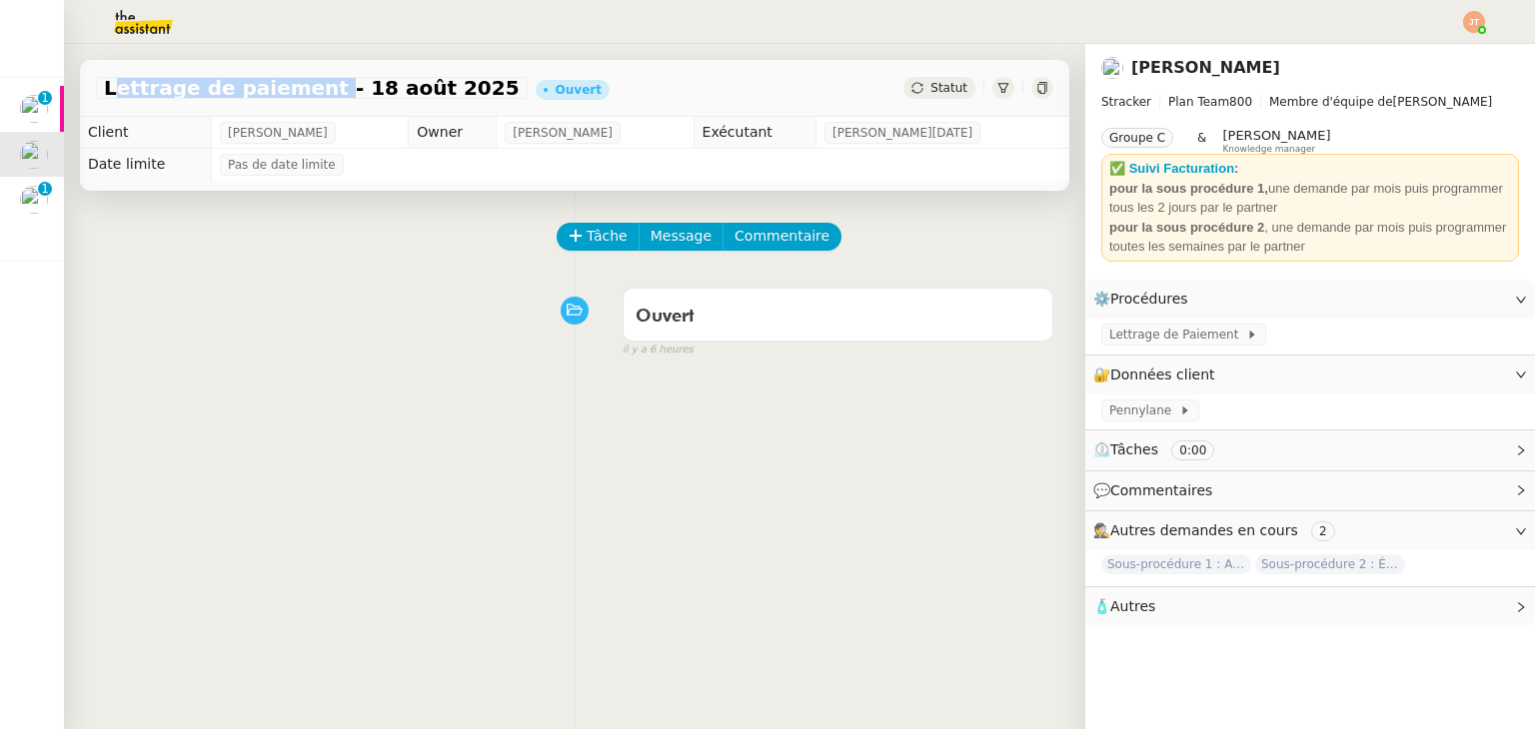
drag, startPoint x: 101, startPoint y: 87, endPoint x: 299, endPoint y: 88, distance: 197.8
click at [299, 88] on div "Lettrage de paiement - 18 août 2025" at bounding box center [312, 88] width 432 height 22
copy span "Lettrage de paiement"
click at [598, 245] on span "Tâche" at bounding box center [606, 236] width 41 height 23
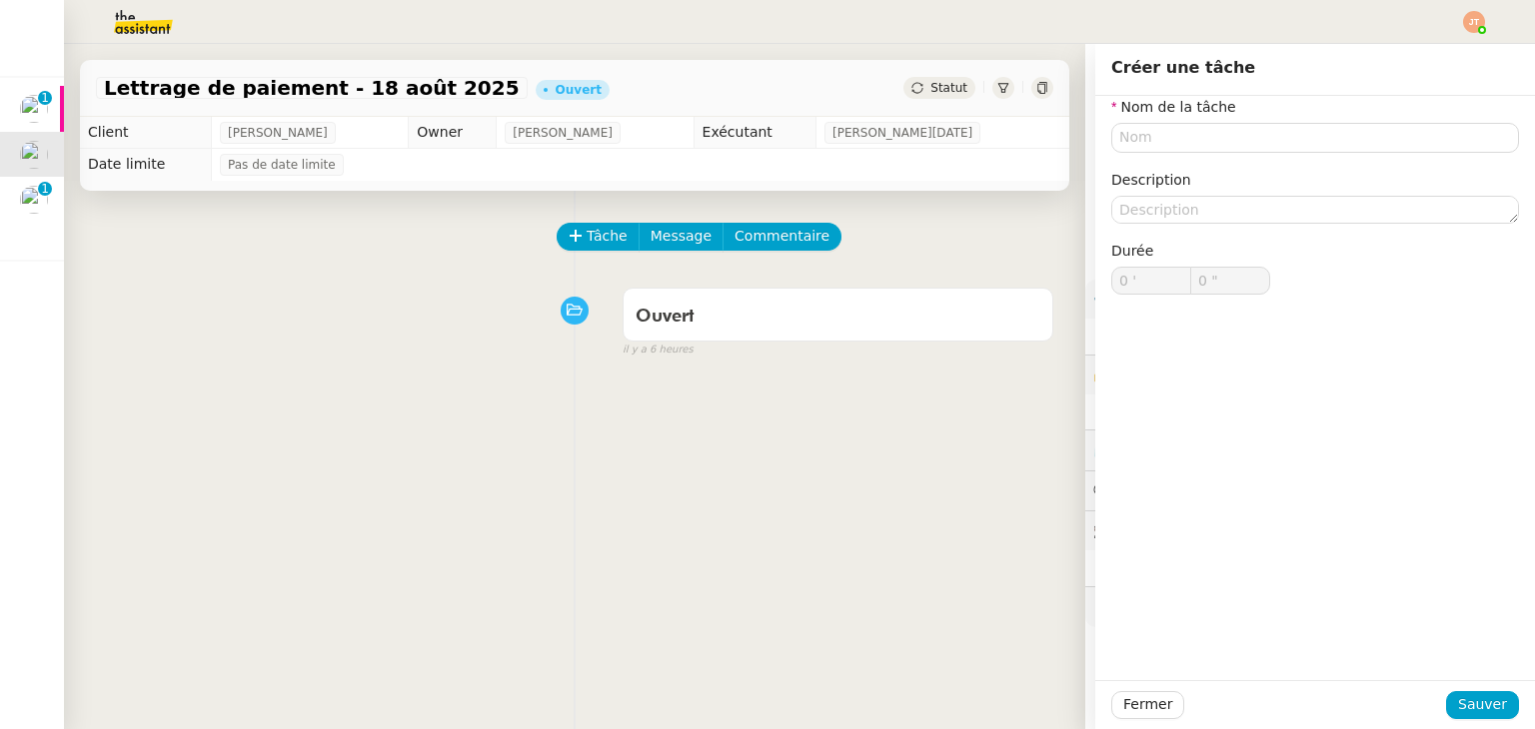
click at [1137, 153] on div "Nom de la tâche Description Durée 0 ' 0 "" at bounding box center [1315, 211] width 408 height 231
click at [1137, 145] on input "text" at bounding box center [1315, 137] width 408 height 29
paste input "Lettrage de paiement"
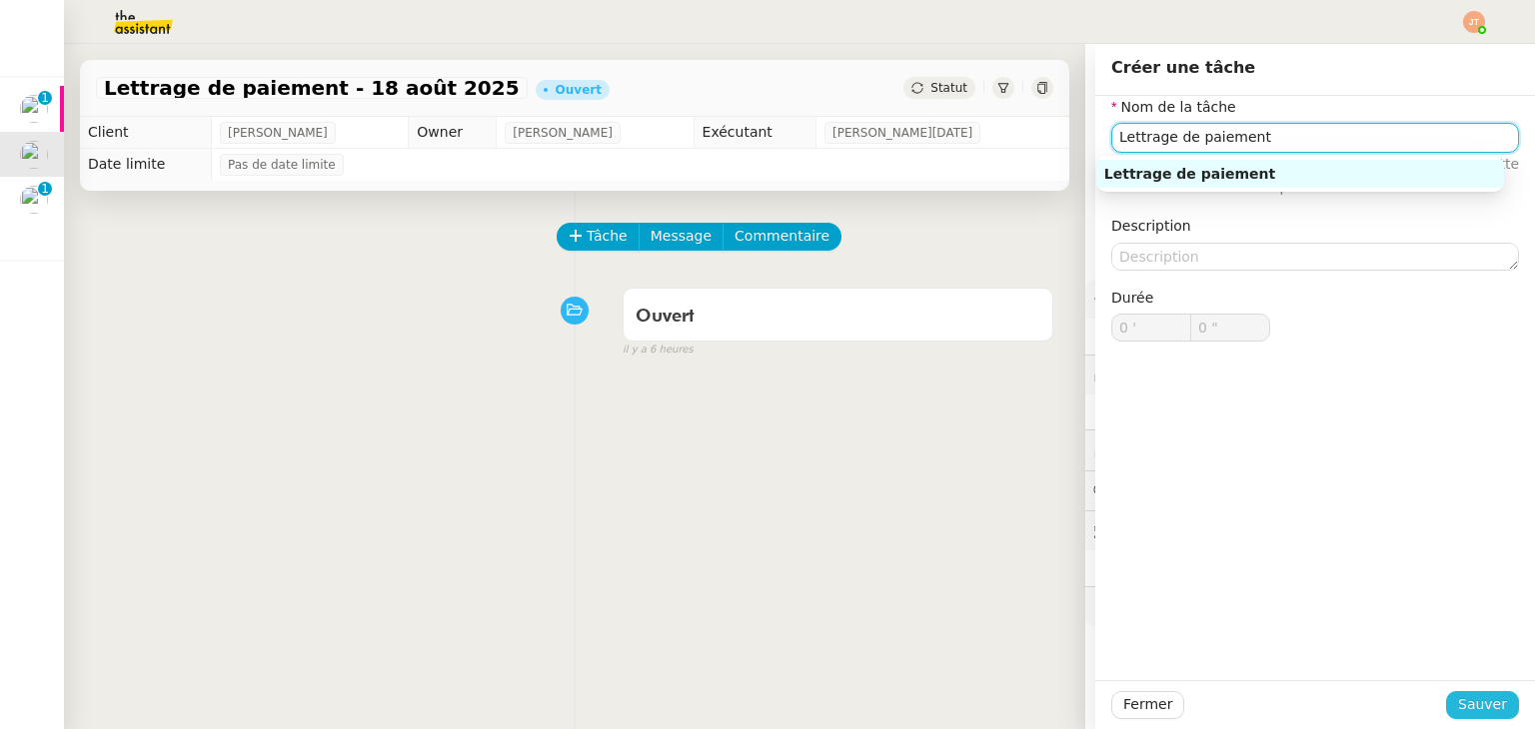
type input "Lettrage de paiement"
click at [1481, 703] on span "Sauver" at bounding box center [1482, 704] width 49 height 23
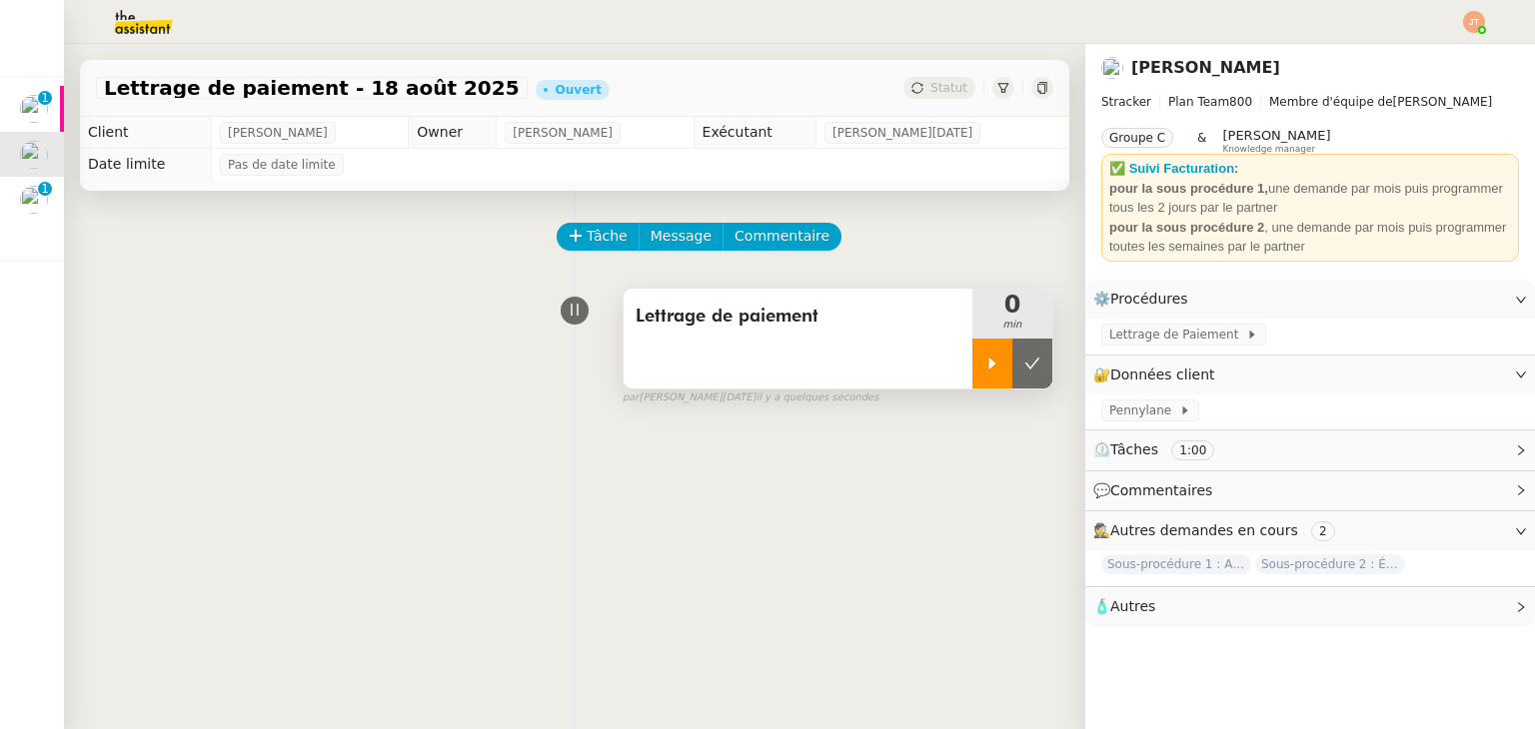
click at [972, 374] on div at bounding box center [992, 364] width 40 height 50
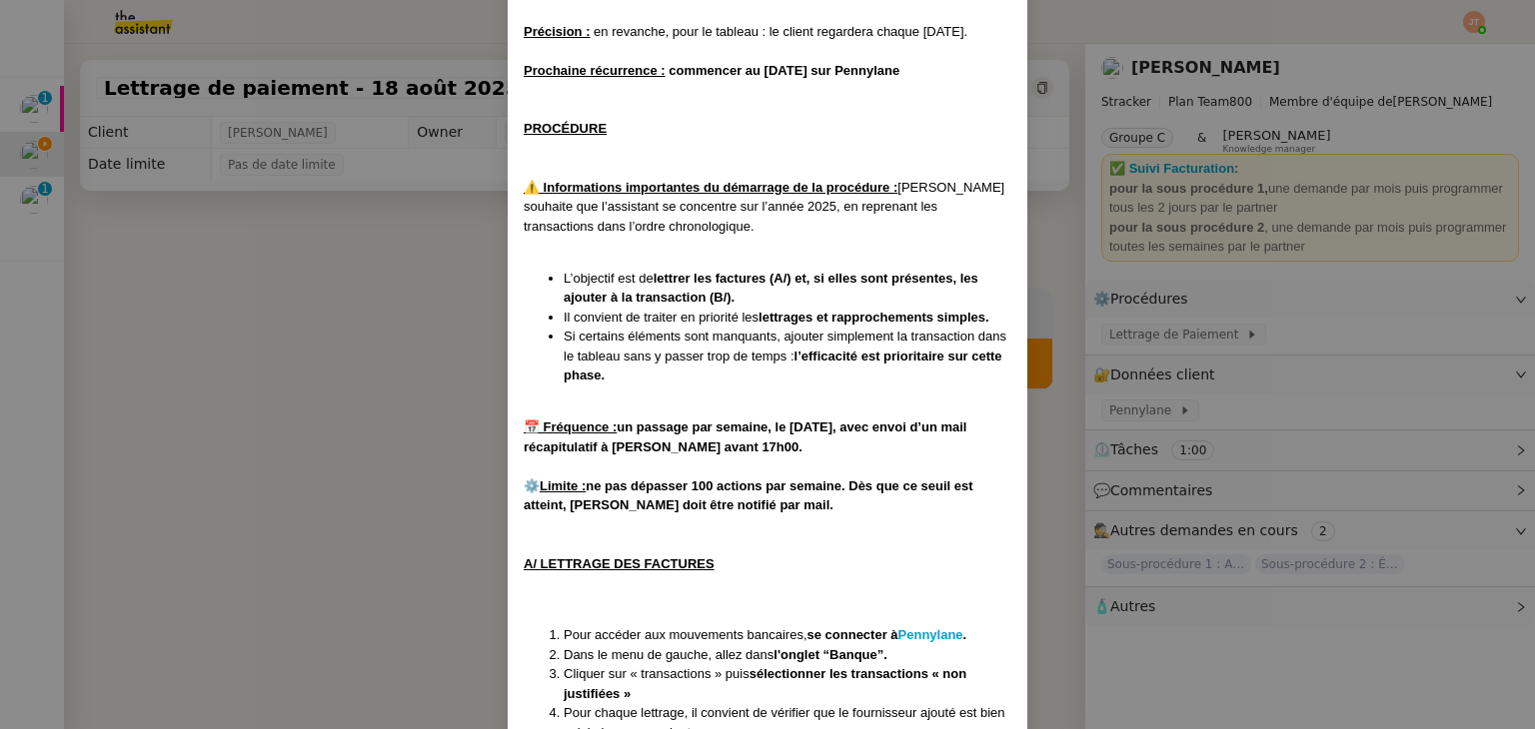
scroll to position [599, 0]
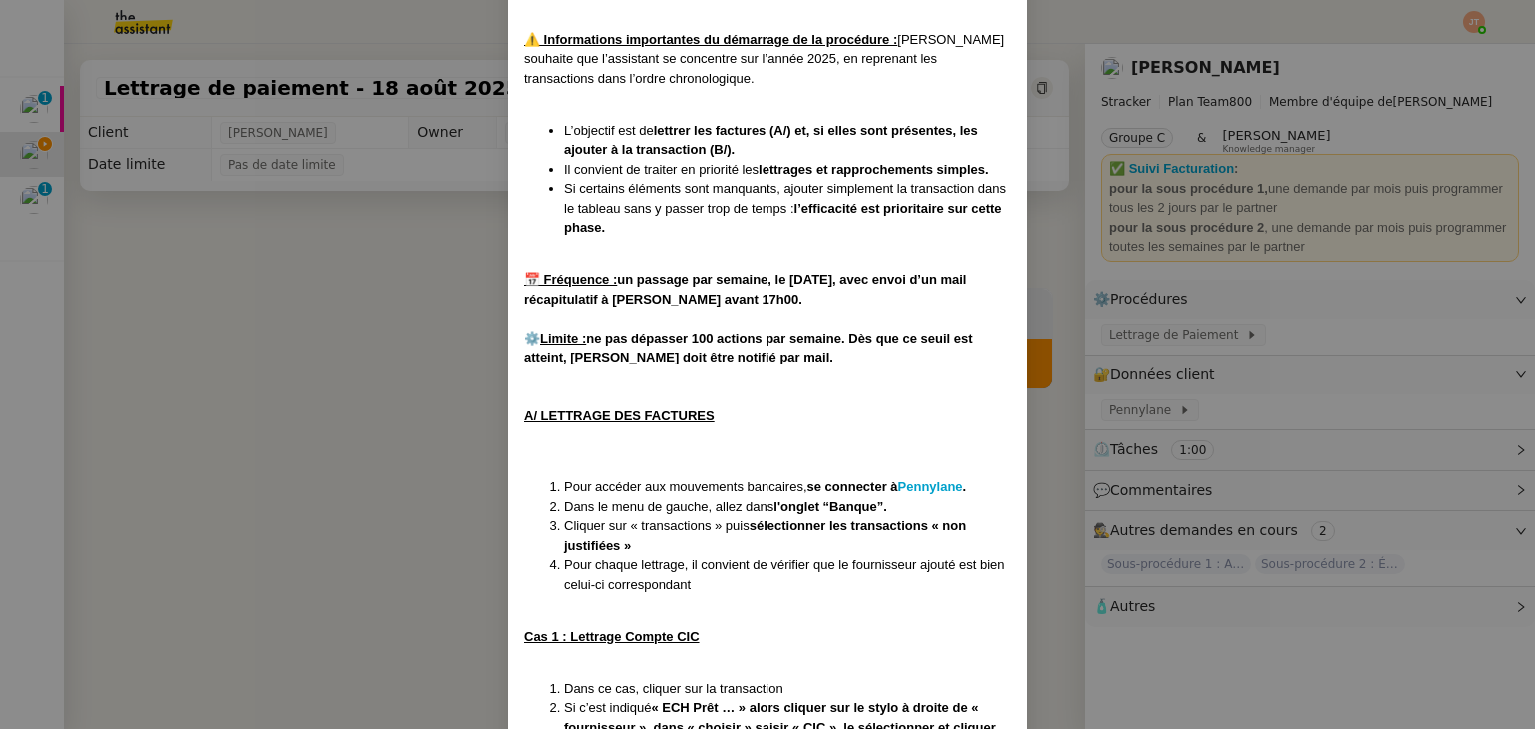
click at [415, 313] on nz-modal-container "Créée le [DATE] MAJ le [DATE] Contexte : Il s’agit ici d’effectuer les rapproch…" at bounding box center [767, 364] width 1535 height 729
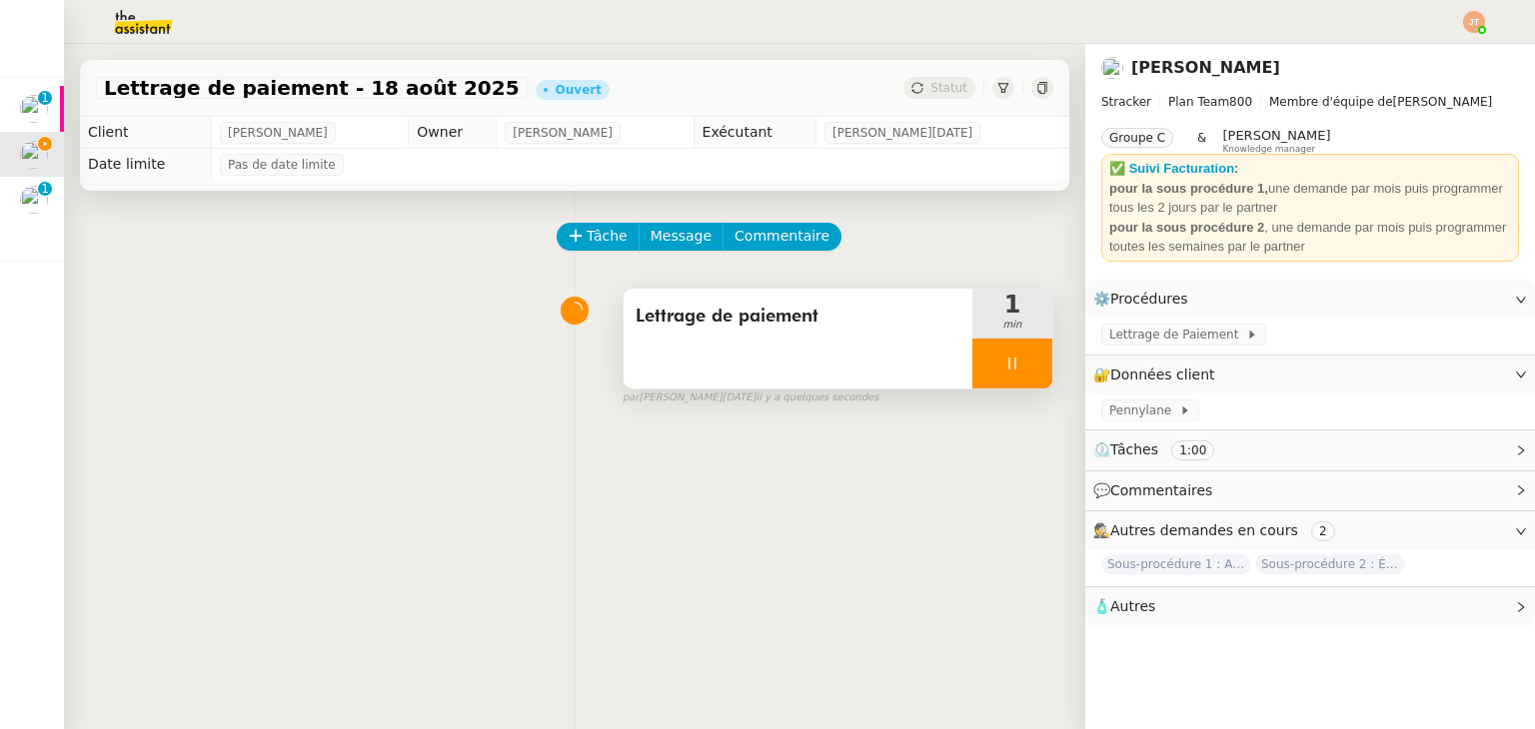
click at [972, 361] on div at bounding box center [1012, 364] width 80 height 50
click at [1024, 361] on icon at bounding box center [1032, 364] width 16 height 16
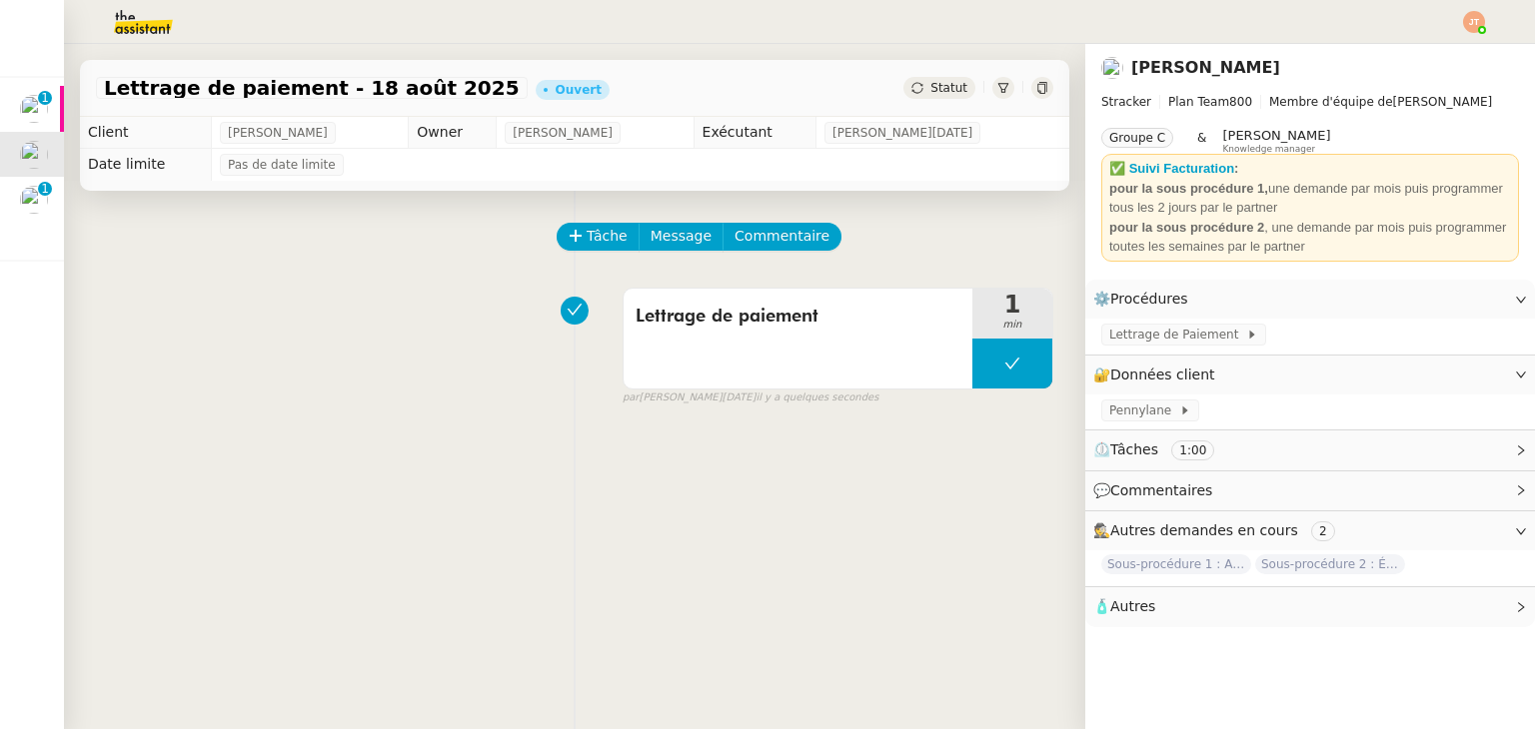
click at [930, 94] on span "Statut" at bounding box center [948, 88] width 37 height 14
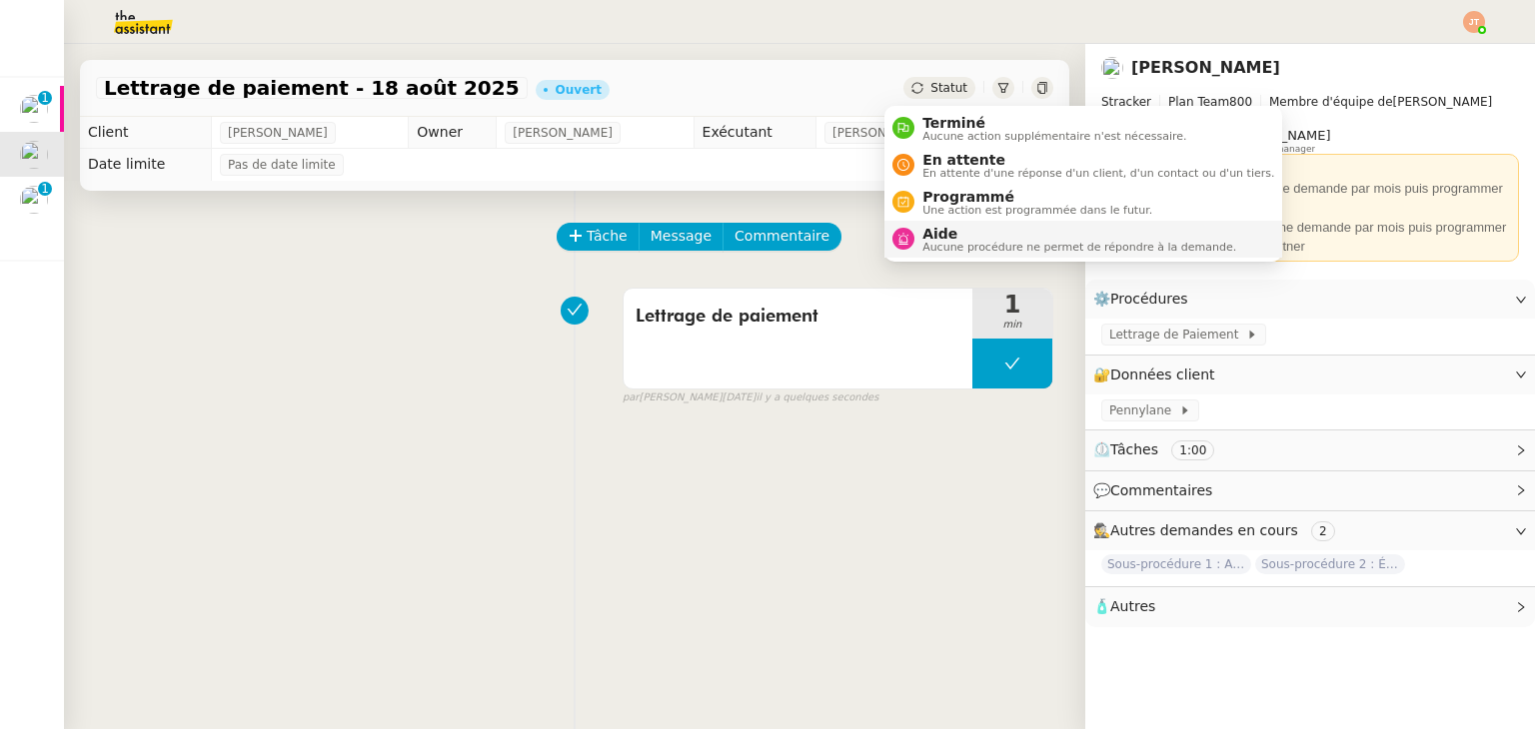
click at [931, 247] on span "Aucune procédure ne permet de répondre à la demande." at bounding box center [1079, 247] width 314 height 11
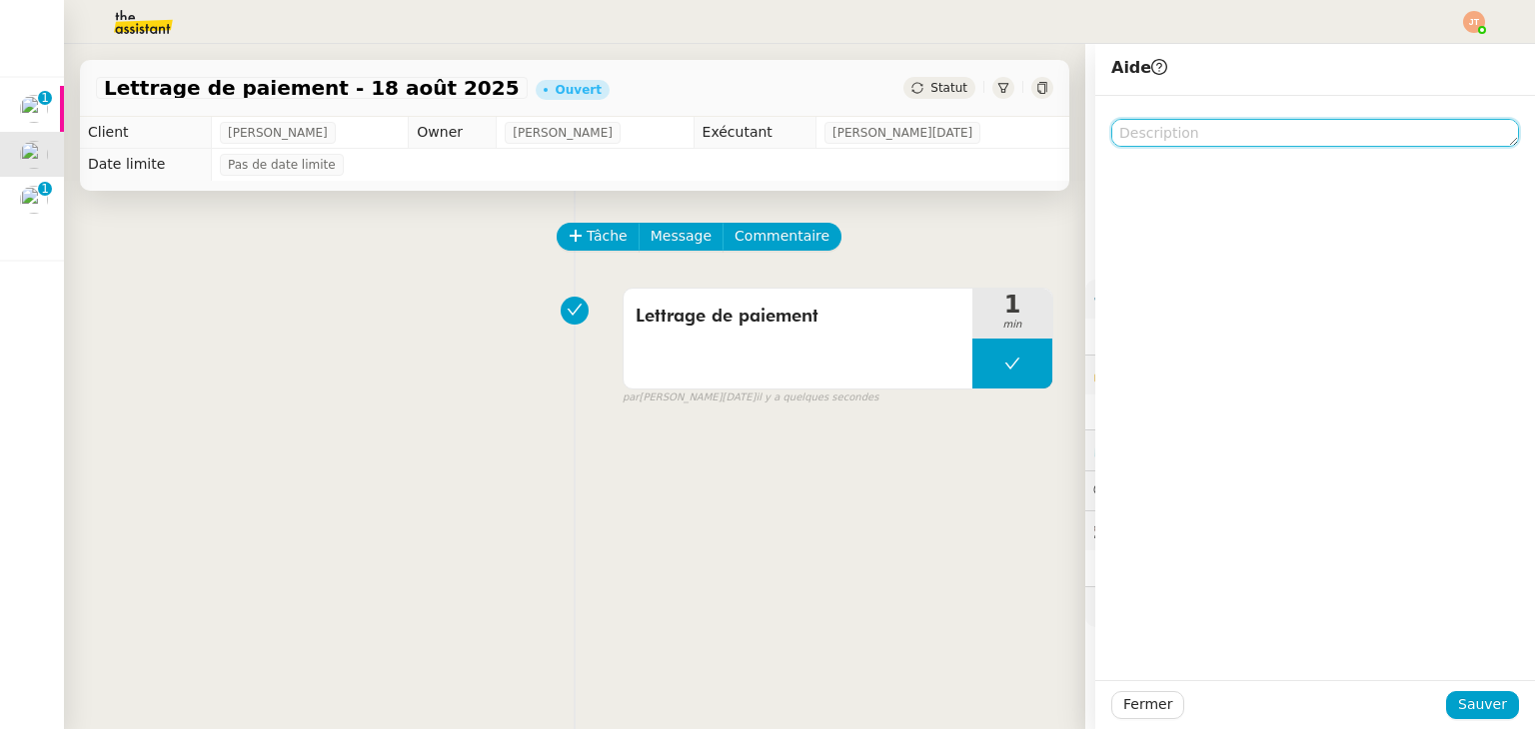
click at [1183, 141] on textarea at bounding box center [1315, 133] width 408 height 28
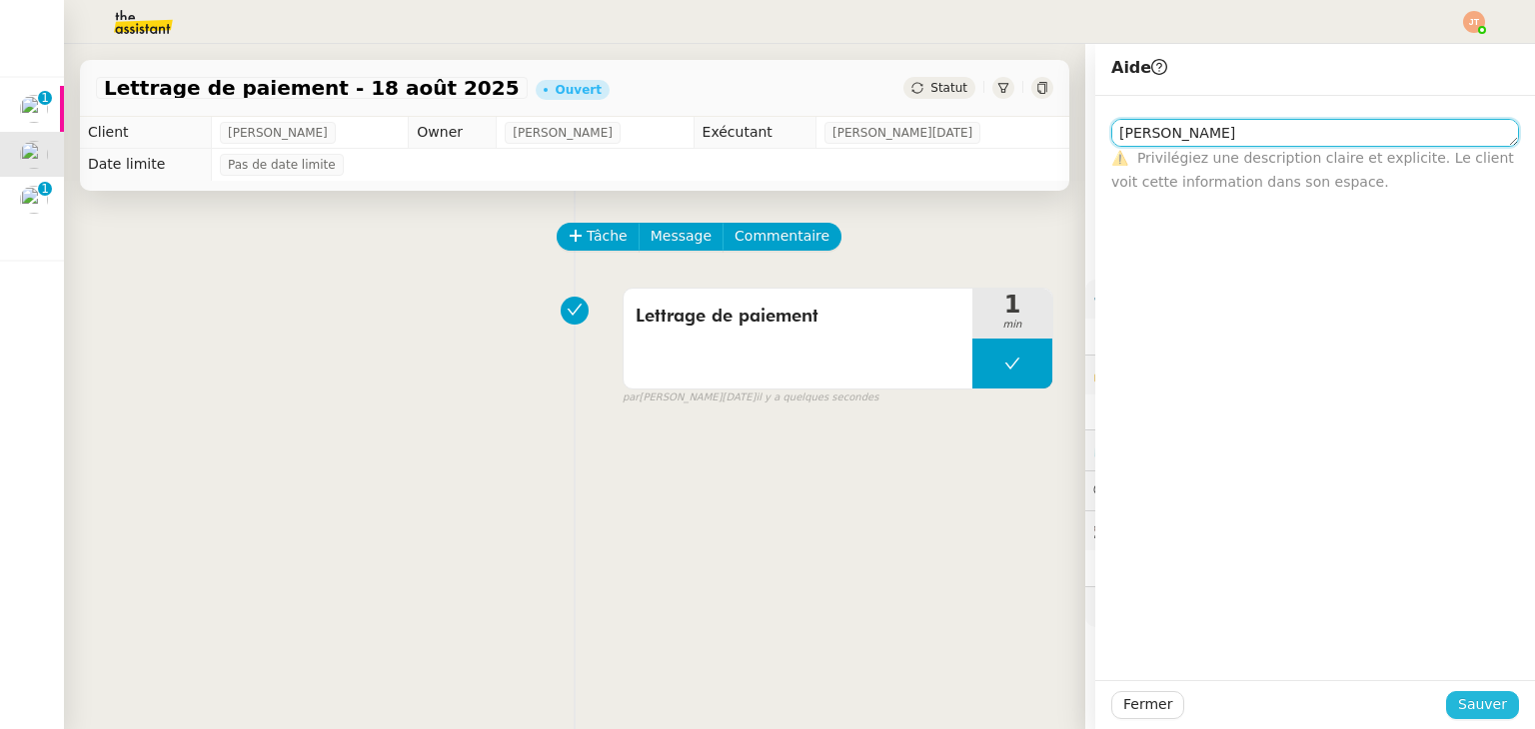
type textarea "[PERSON_NAME]"
click at [1458, 708] on span "Sauver" at bounding box center [1482, 704] width 49 height 23
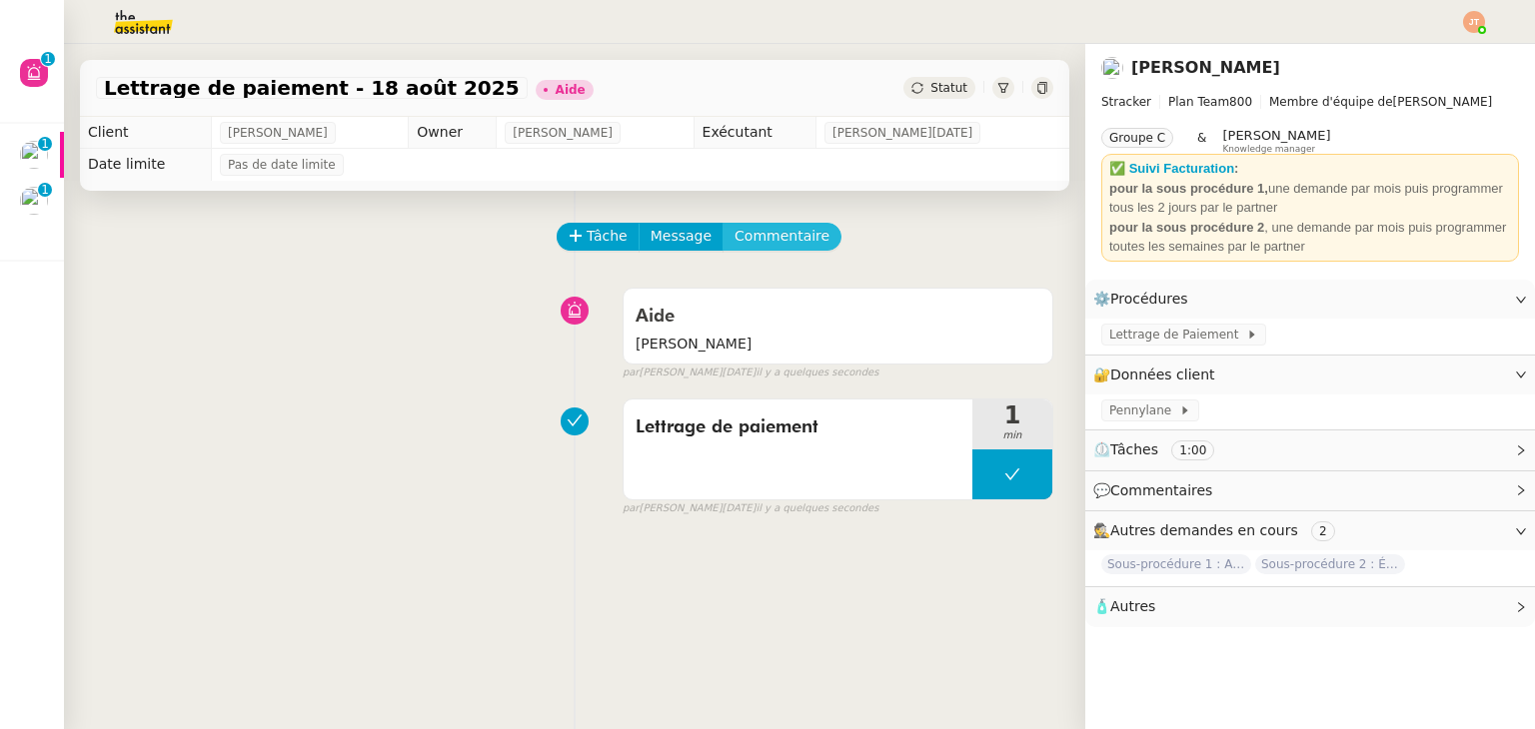
click at [734, 244] on span "Commentaire" at bounding box center [781, 236] width 95 height 23
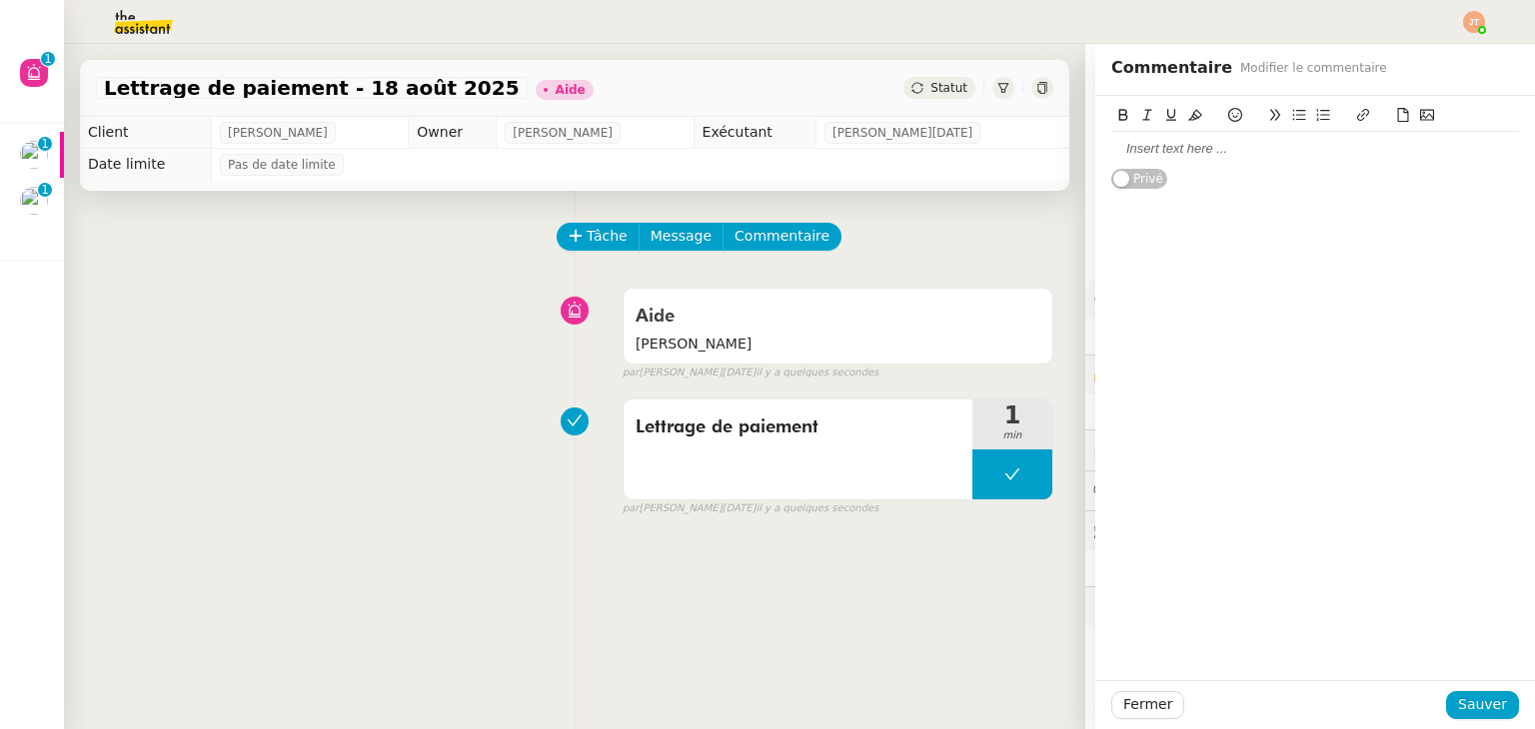
click at [1163, 157] on div at bounding box center [1315, 149] width 408 height 18
click at [1471, 693] on span "Sauver" at bounding box center [1482, 704] width 49 height 23
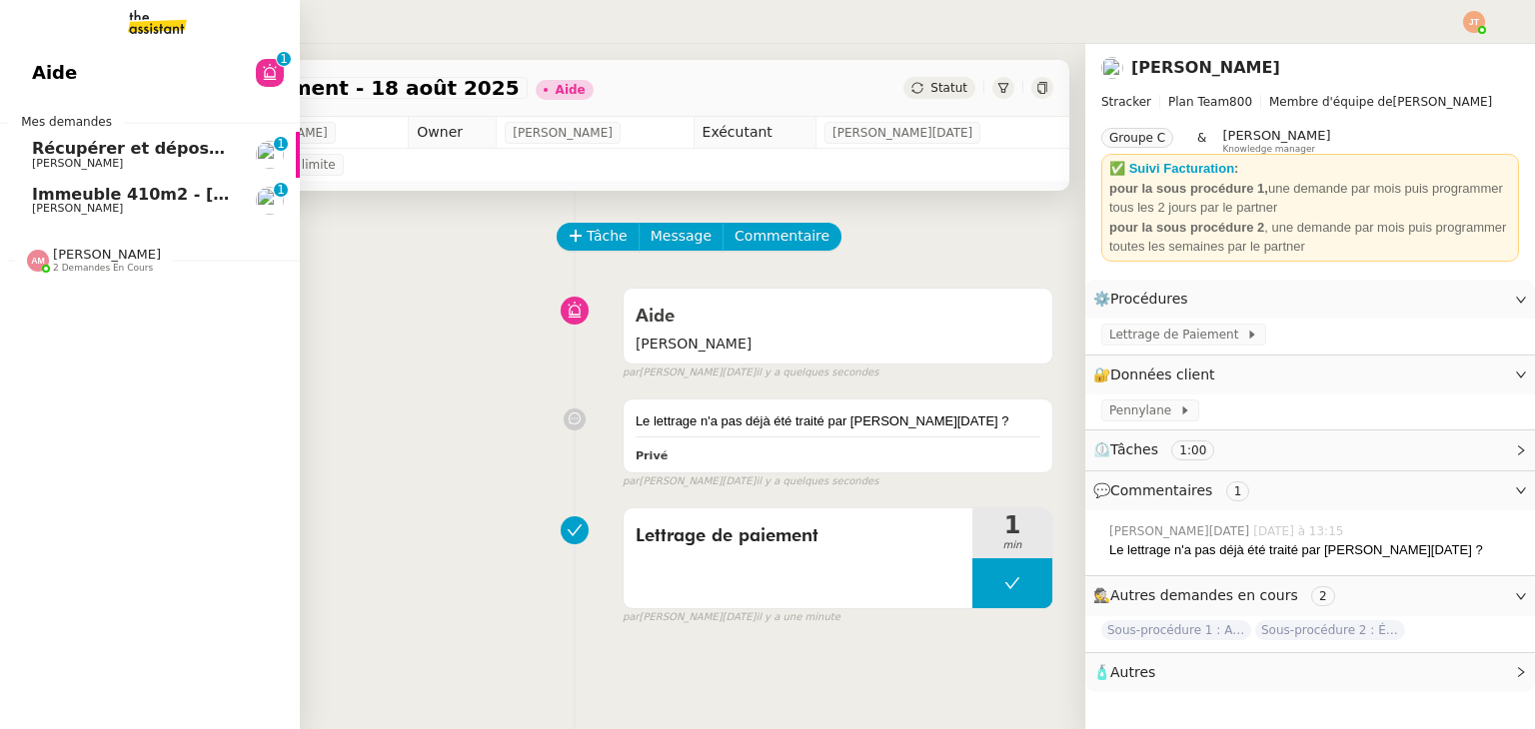
click at [107, 153] on span "Récupérer et déposer les factures sur Dext" at bounding box center [226, 148] width 389 height 19
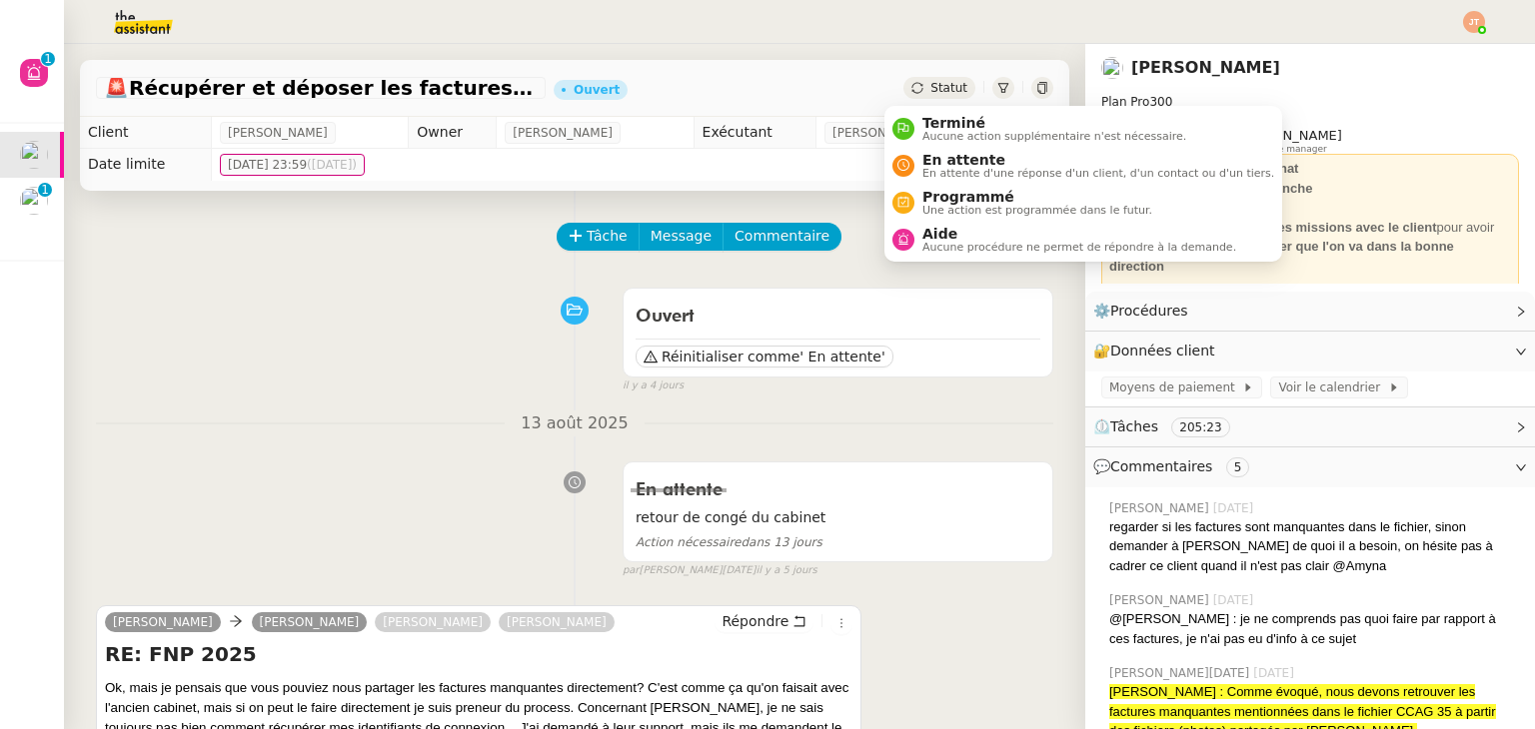
click at [930, 92] on span "Statut" at bounding box center [948, 88] width 37 height 14
click at [934, 161] on span "En attente" at bounding box center [1098, 160] width 352 height 16
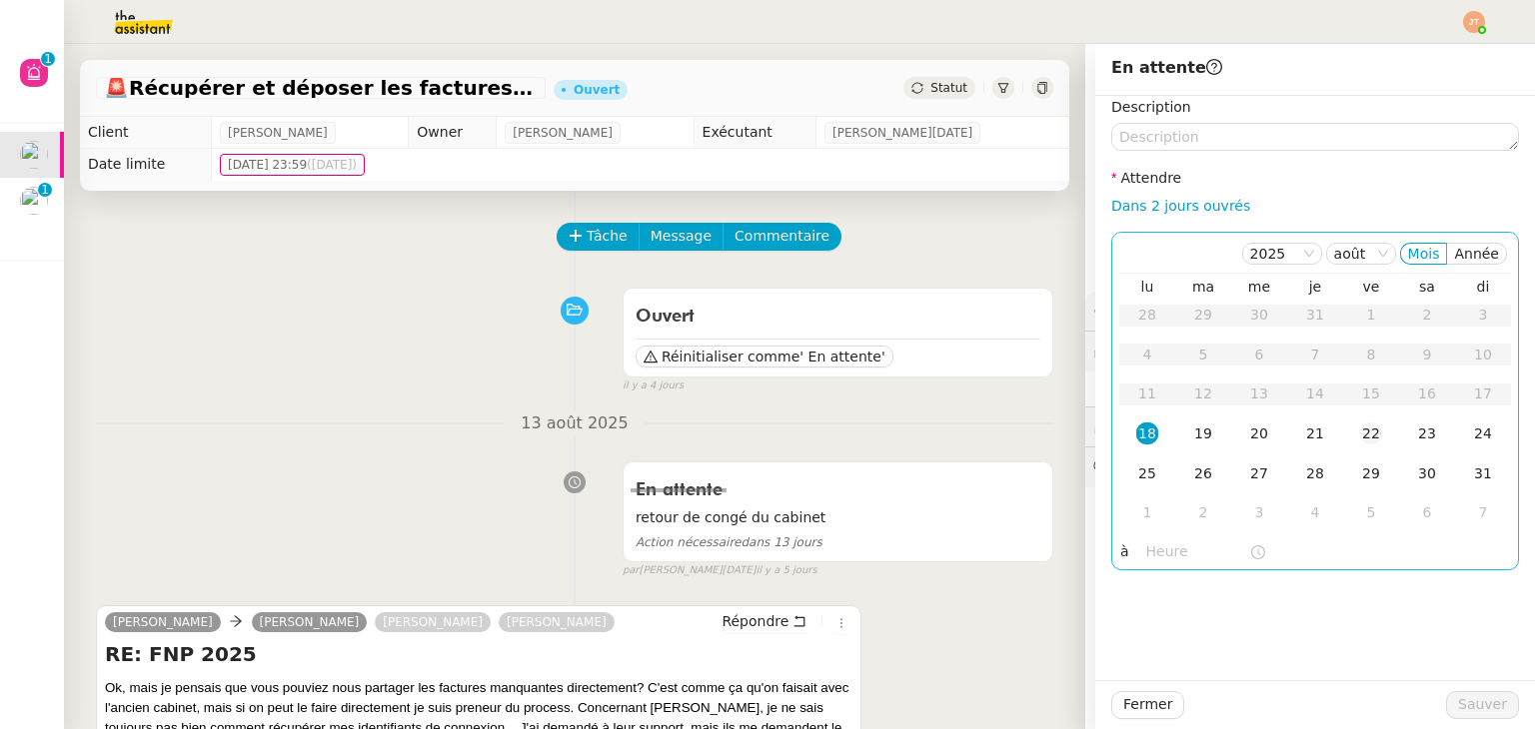
click at [1360, 441] on div "22" at bounding box center [1371, 434] width 22 height 22
click at [1168, 556] on input "text" at bounding box center [1197, 552] width 103 height 23
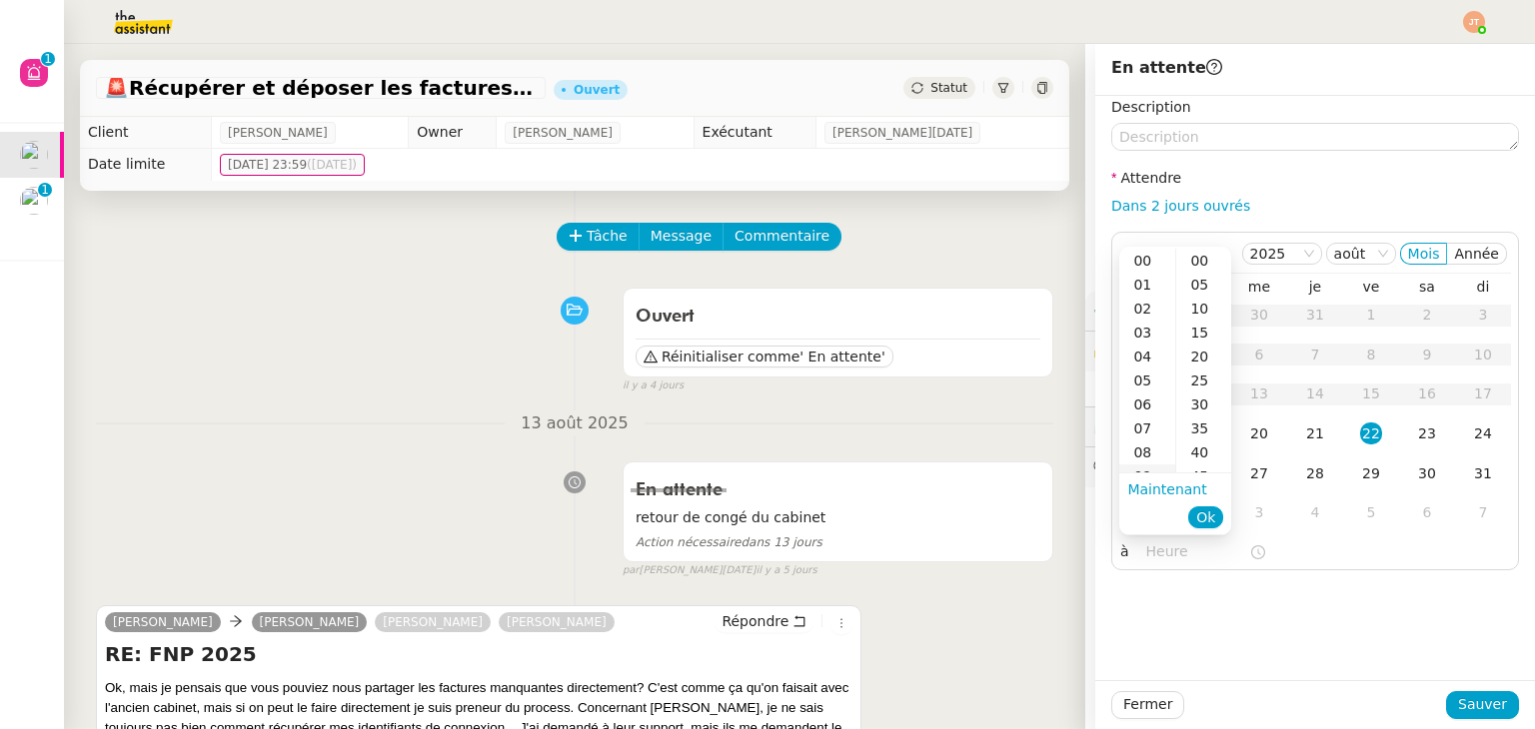
click at [1147, 471] on div "09" at bounding box center [1147, 477] width 56 height 24
drag, startPoint x: 1198, startPoint y: 267, endPoint x: 1201, endPoint y: 283, distance: 16.3
click at [1197, 266] on div "00" at bounding box center [1203, 261] width 55 height 24
type input "09:00"
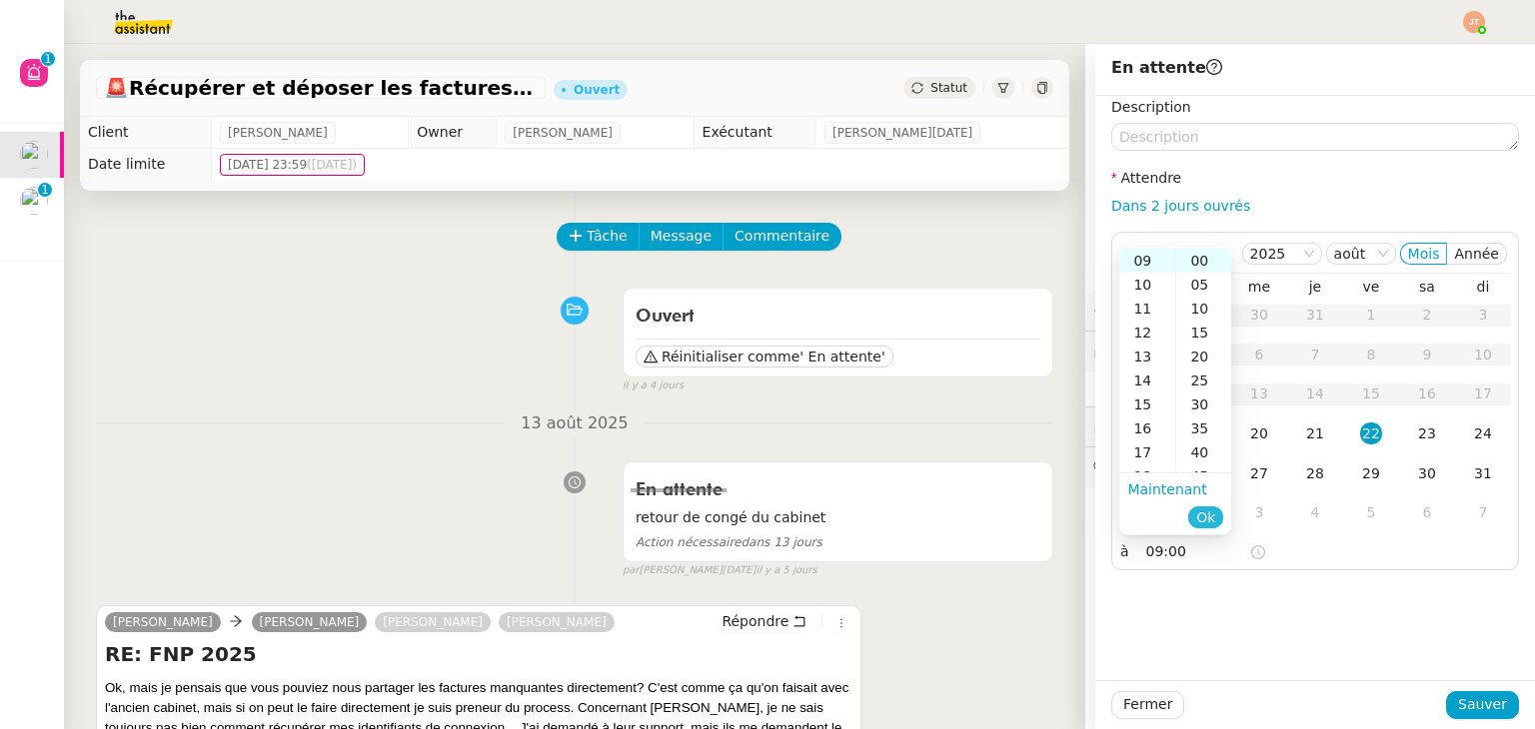
click at [1210, 513] on span "Ok" at bounding box center [1205, 518] width 19 height 20
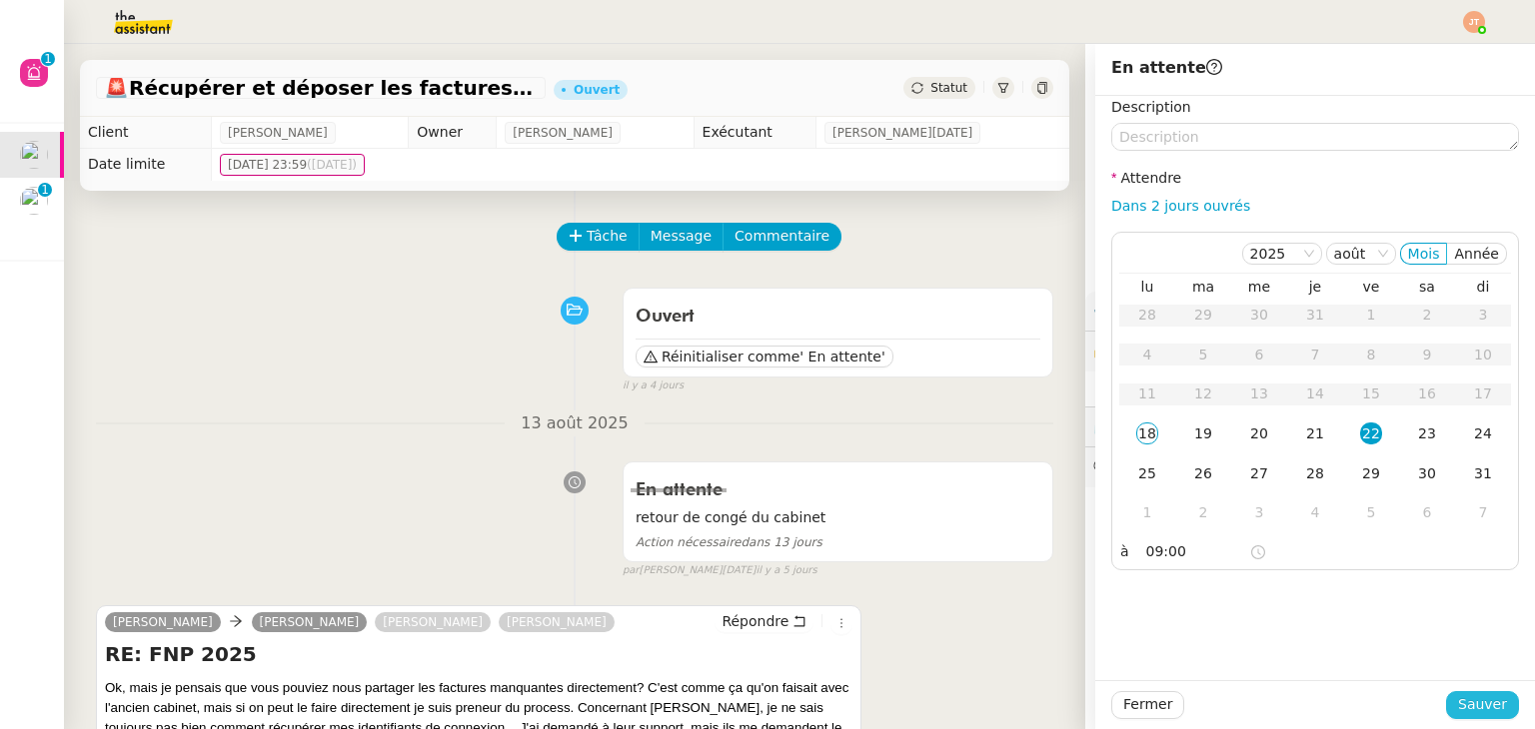
click at [1449, 697] on button "Sauver" at bounding box center [1482, 705] width 73 height 28
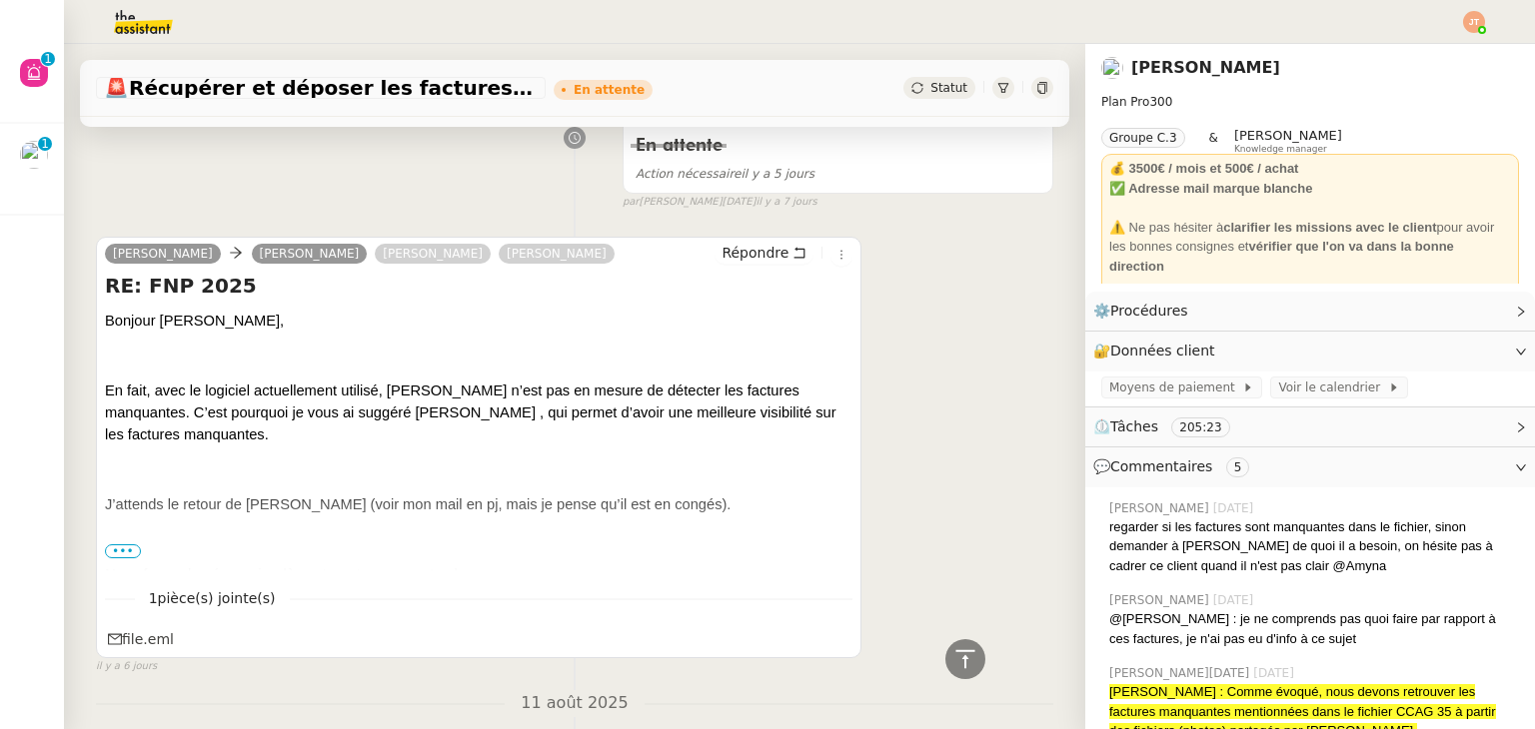
scroll to position [400, 0]
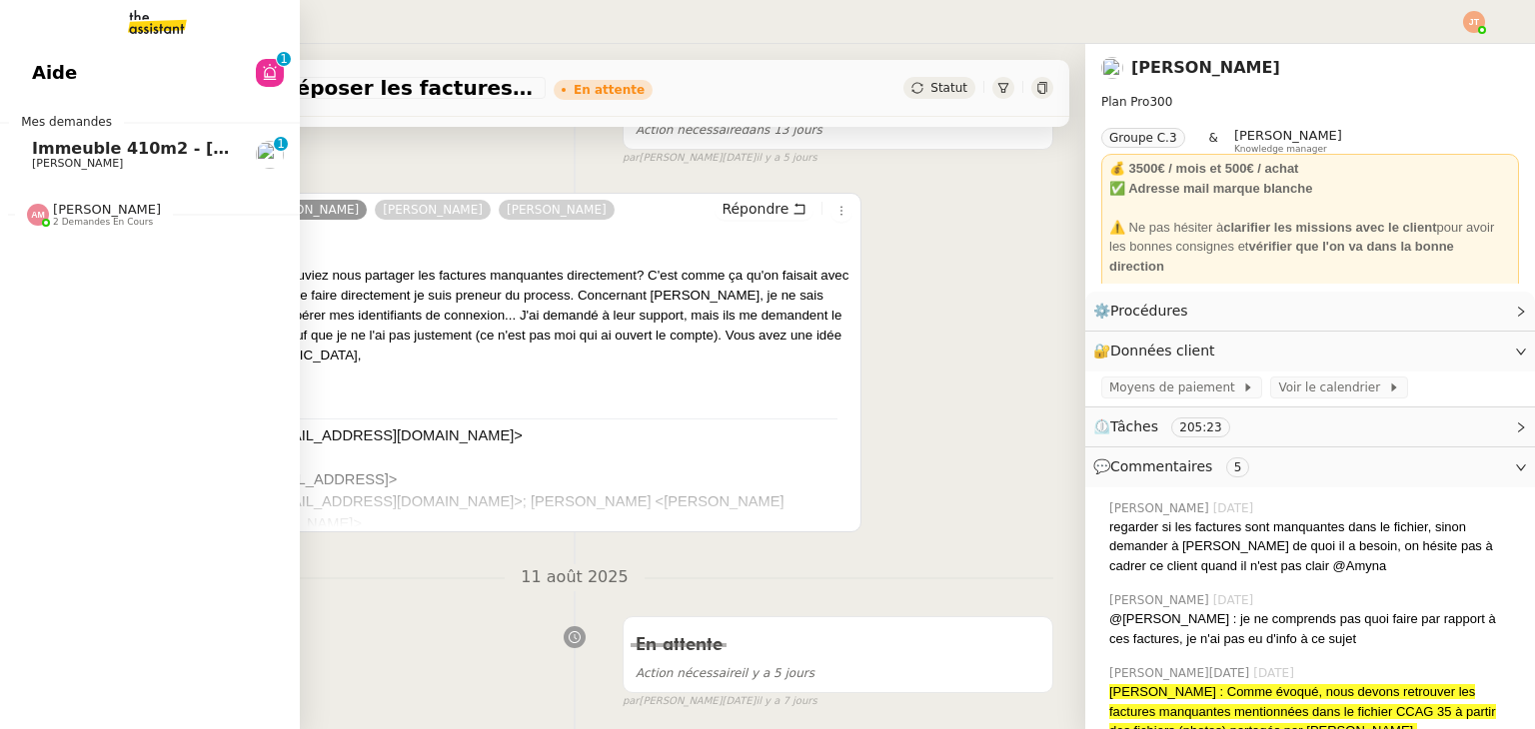
click at [90, 161] on span "[PERSON_NAME]" at bounding box center [77, 163] width 91 height 13
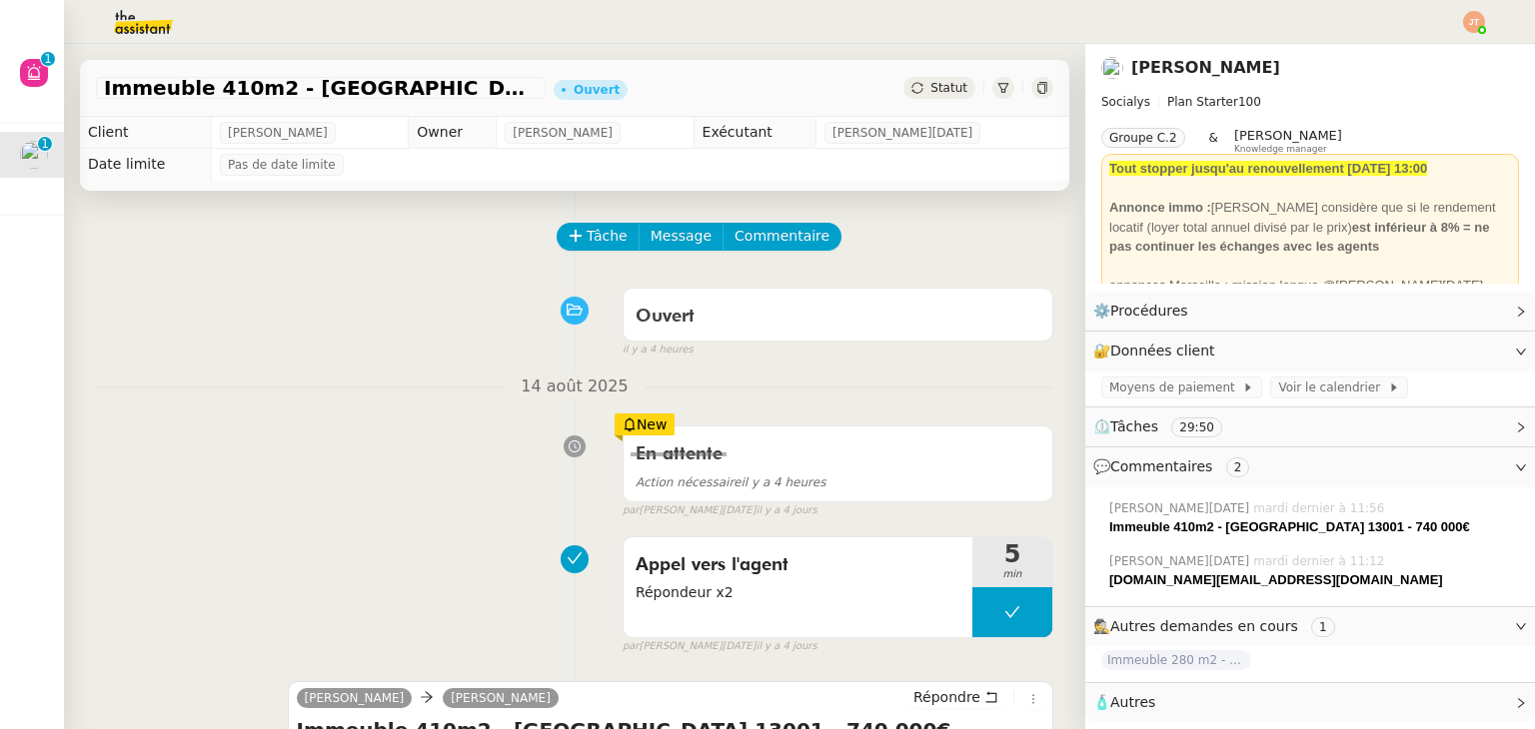
click at [274, 313] on div "Ouvert false il y a 4 heures" at bounding box center [574, 319] width 957 height 80
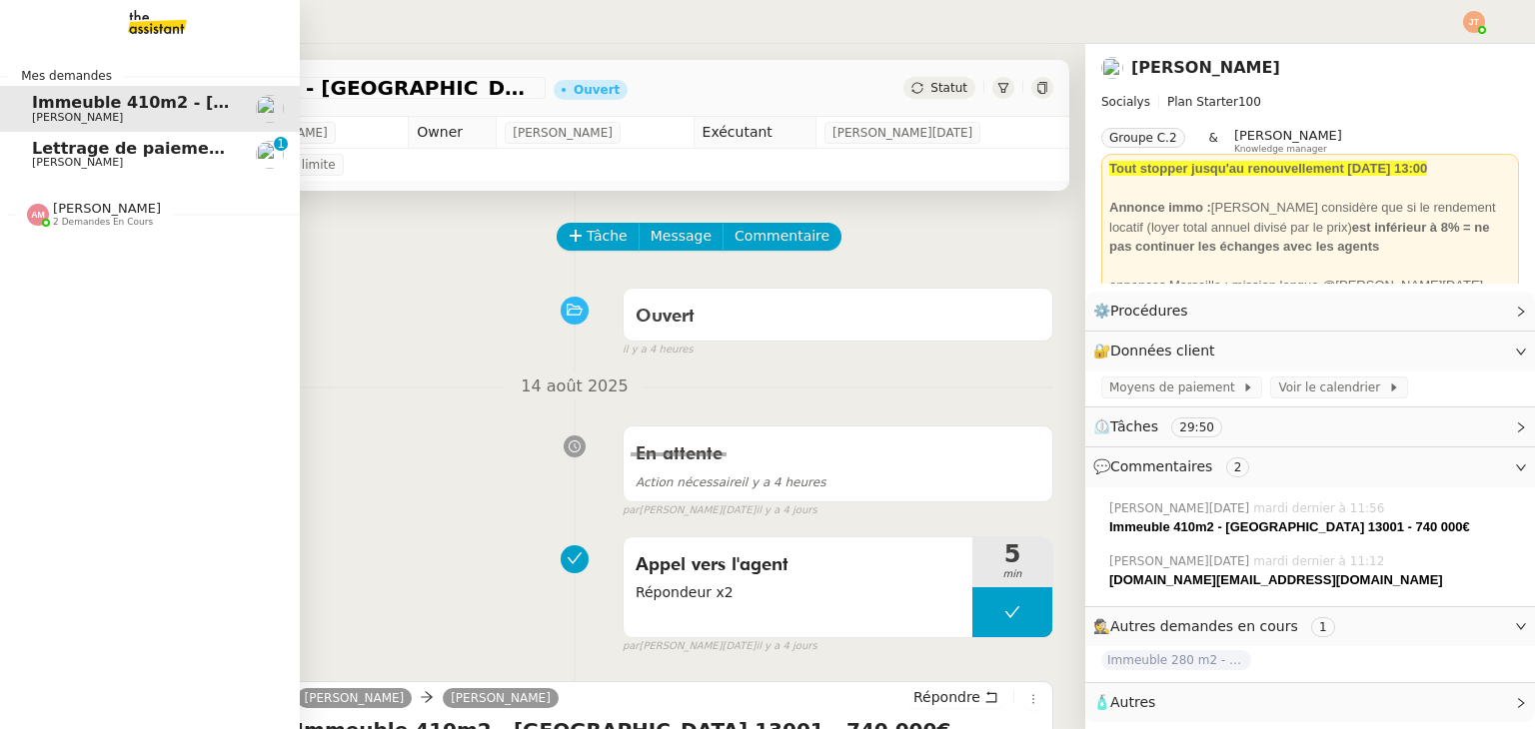
click at [37, 153] on span "Lettrage de paiement - 18 août 2025" at bounding box center [198, 148] width 332 height 19
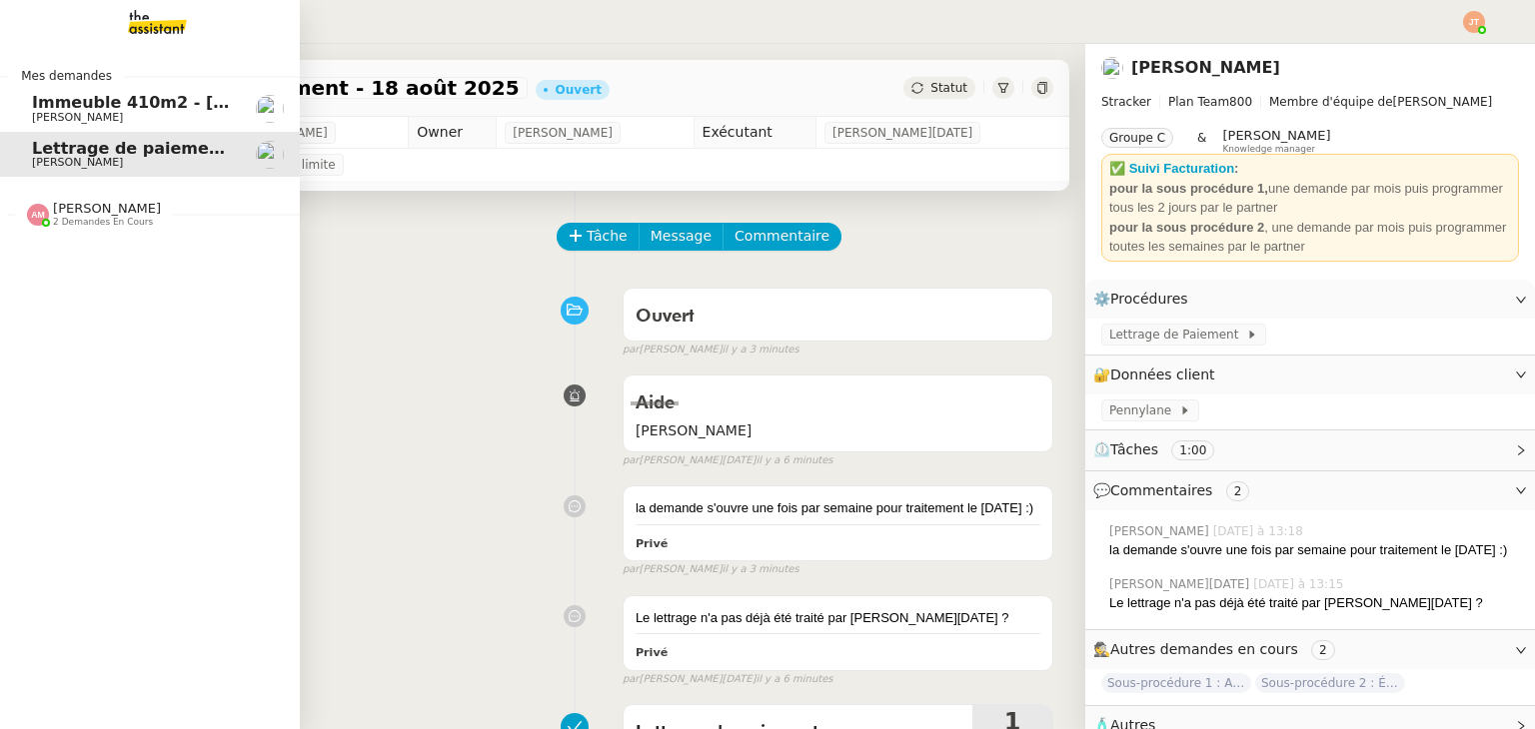
click at [93, 226] on span "2 demandes en cours" at bounding box center [103, 222] width 100 height 11
click at [128, 217] on span "2 demandes en cours" at bounding box center [103, 222] width 100 height 11
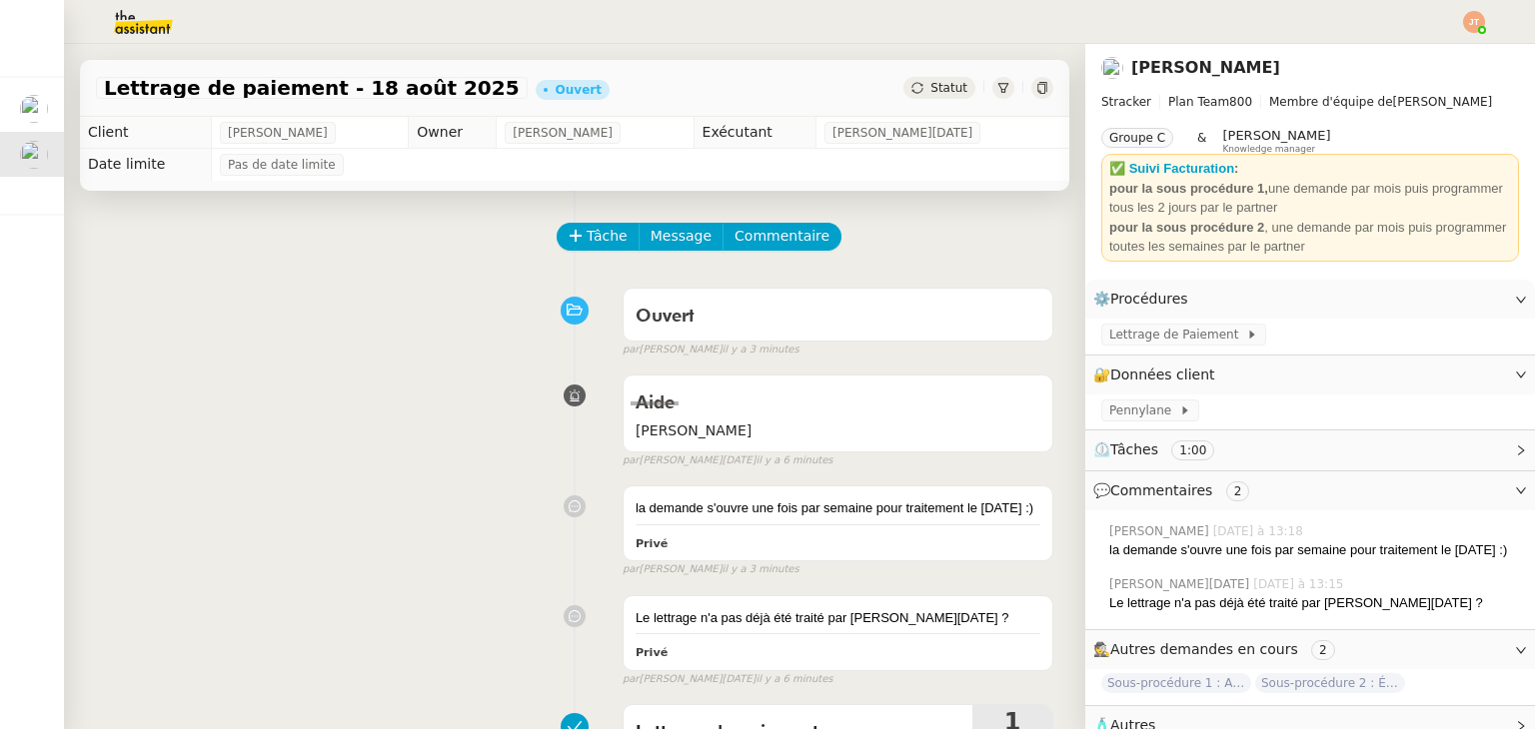
click at [377, 233] on div "Tâche Message Commentaire" at bounding box center [574, 247] width 957 height 48
drag, startPoint x: 322, startPoint y: 396, endPoint x: 341, endPoint y: 394, distance: 19.1
click at [324, 396] on div "[PERSON_NAME] false par [PERSON_NAME][DATE] il y a 7 minutes" at bounding box center [574, 417] width 957 height 103
